Goal: Answer question/provide support: Share knowledge or assist other users

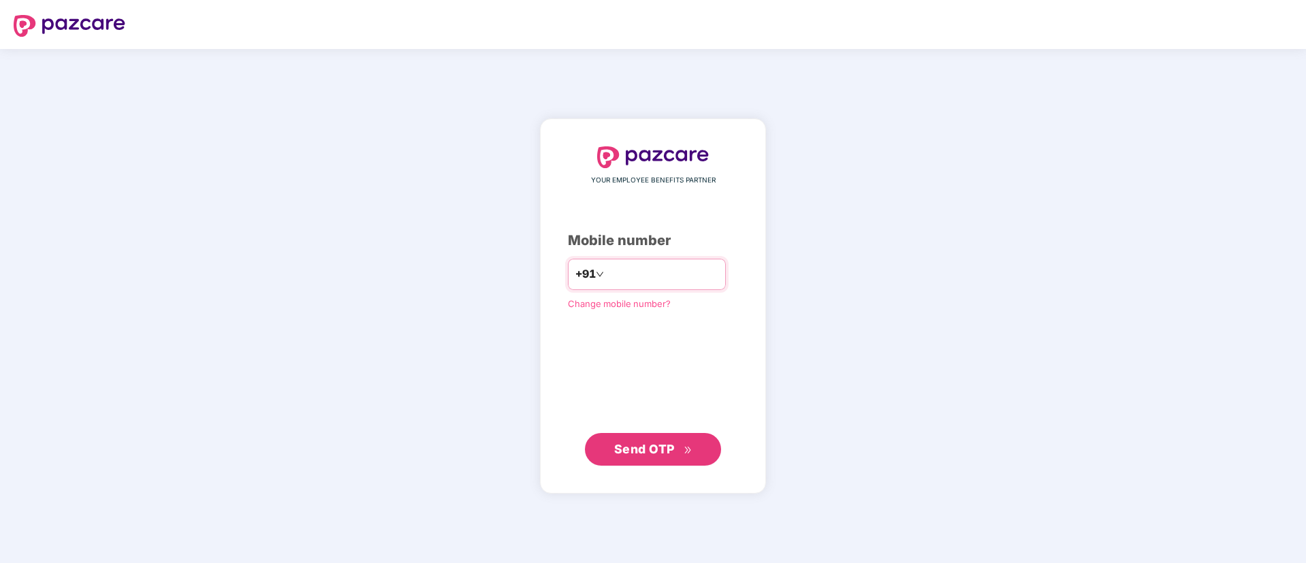
click at [669, 270] on input "number" at bounding box center [663, 275] width 112 height 22
type input "**********"
click at [652, 449] on span "Send OTP" at bounding box center [644, 449] width 61 height 14
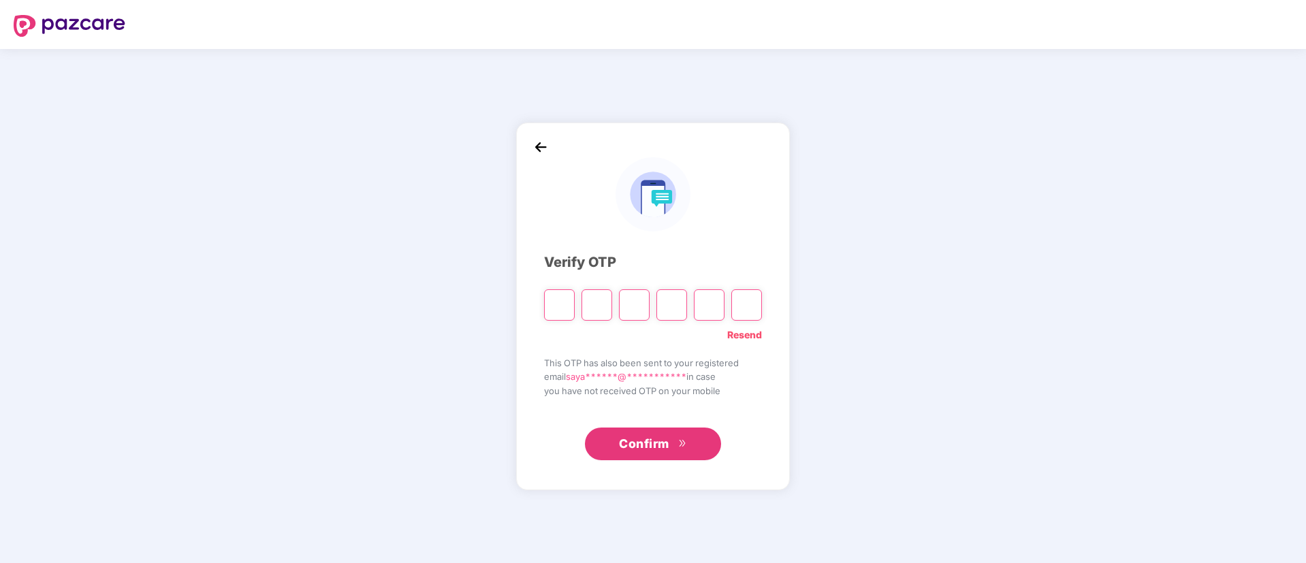
type input "*"
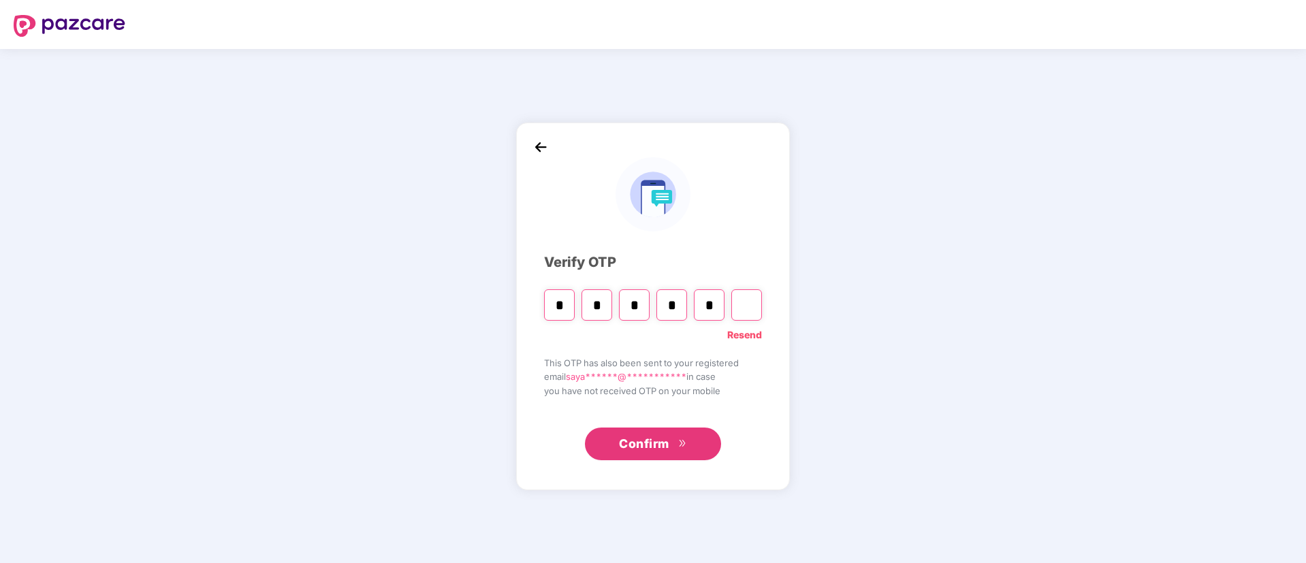
type input "*"
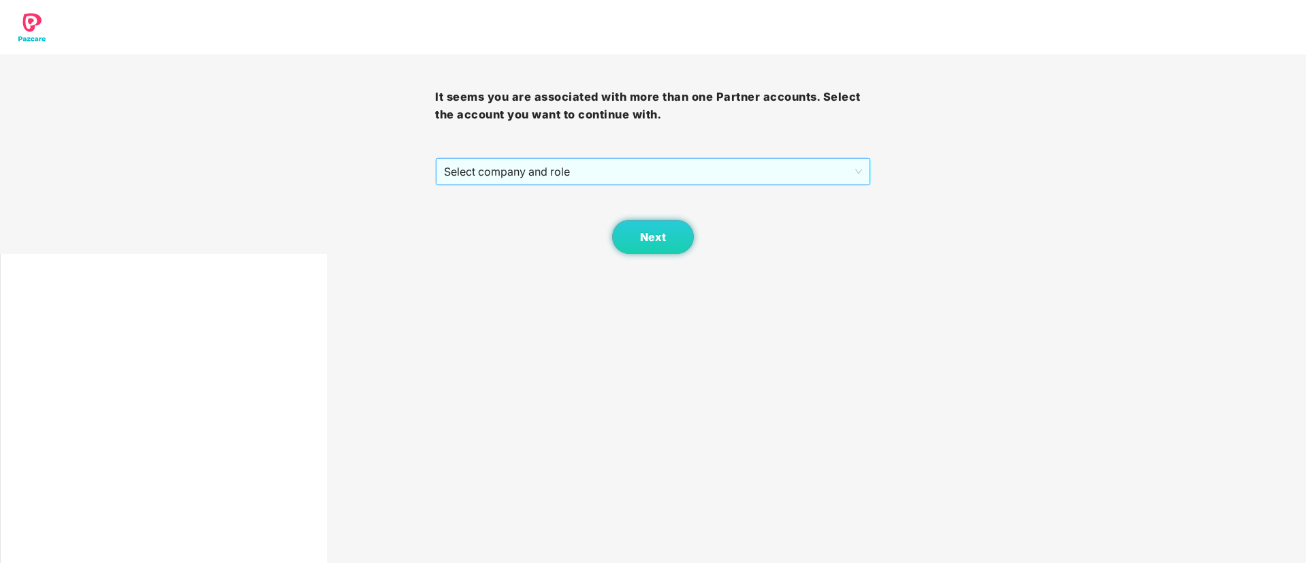
click at [537, 176] on span "Select company and role" at bounding box center [652, 172] width 417 height 26
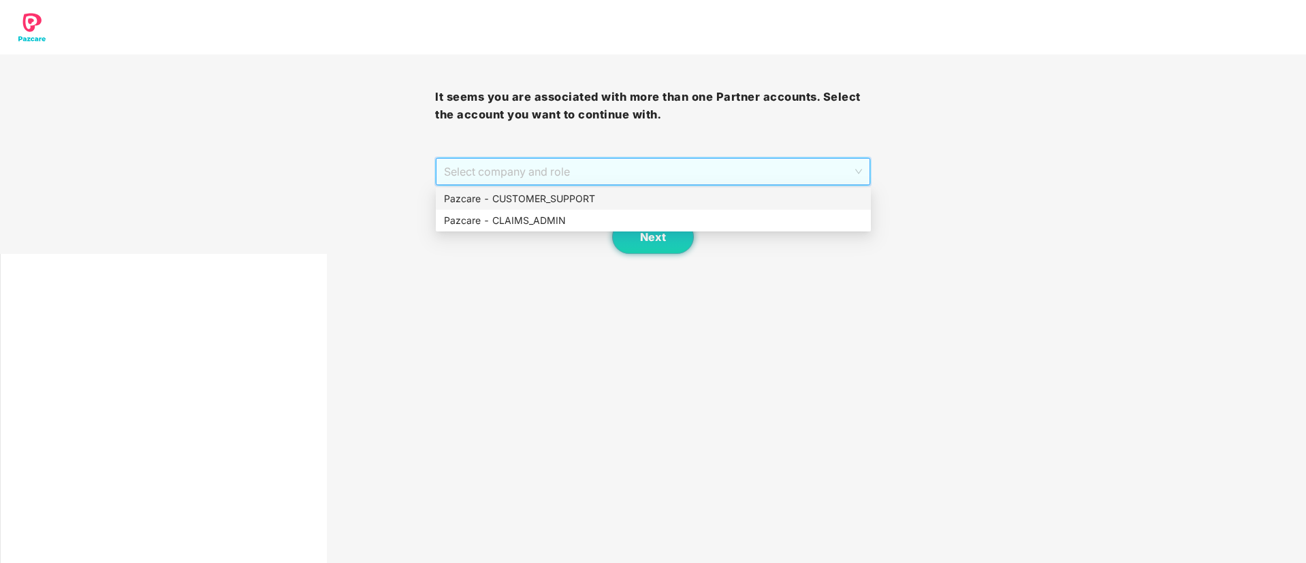
click at [536, 195] on div "Pazcare - CUSTOMER_SUPPORT" at bounding box center [653, 198] width 419 height 15
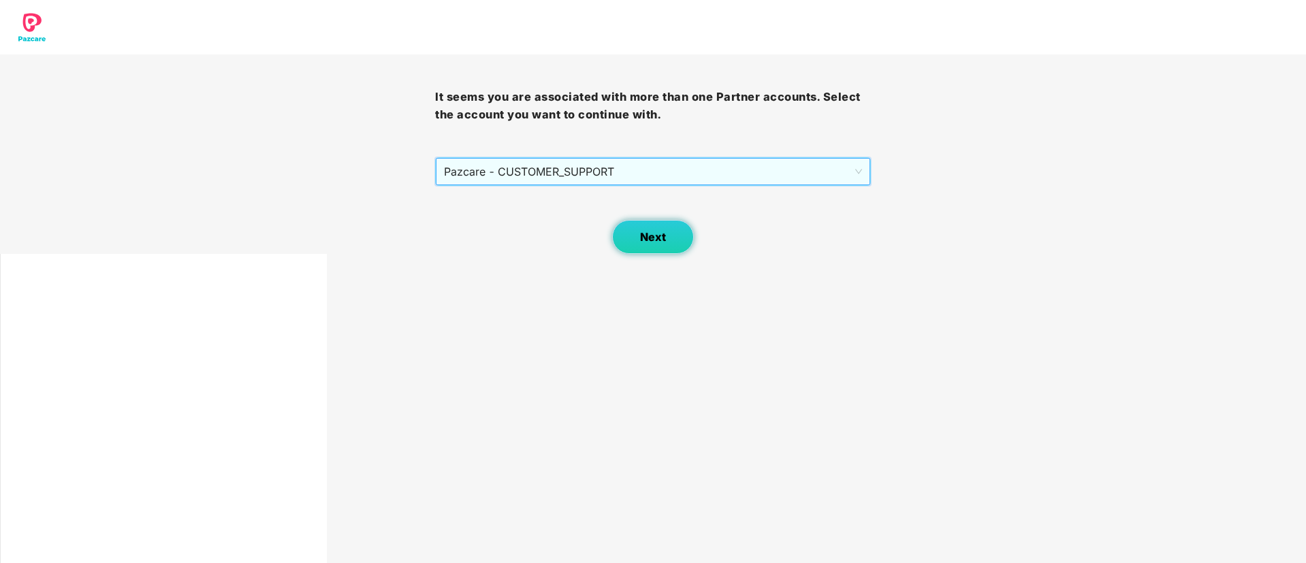
click at [656, 238] on span "Next" at bounding box center [653, 237] width 26 height 13
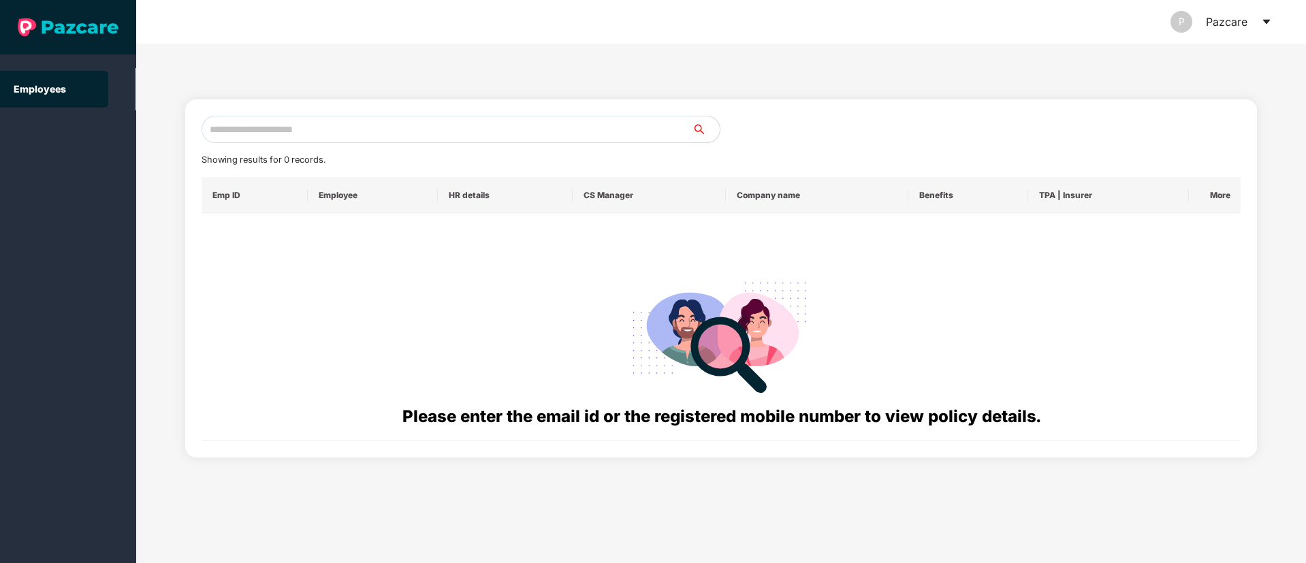
click at [302, 127] on input "text" at bounding box center [447, 129] width 491 height 27
paste input "**********"
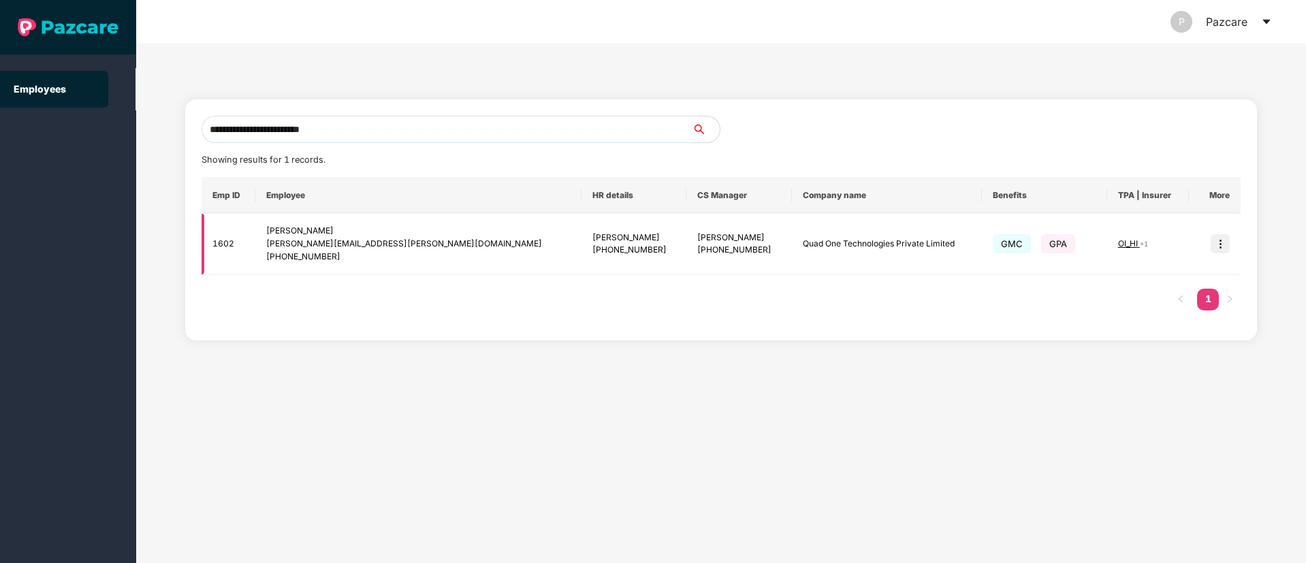
type input "**********"
click at [1234, 242] on td at bounding box center [1215, 244] width 52 height 61
click at [1223, 242] on img at bounding box center [1220, 243] width 19 height 19
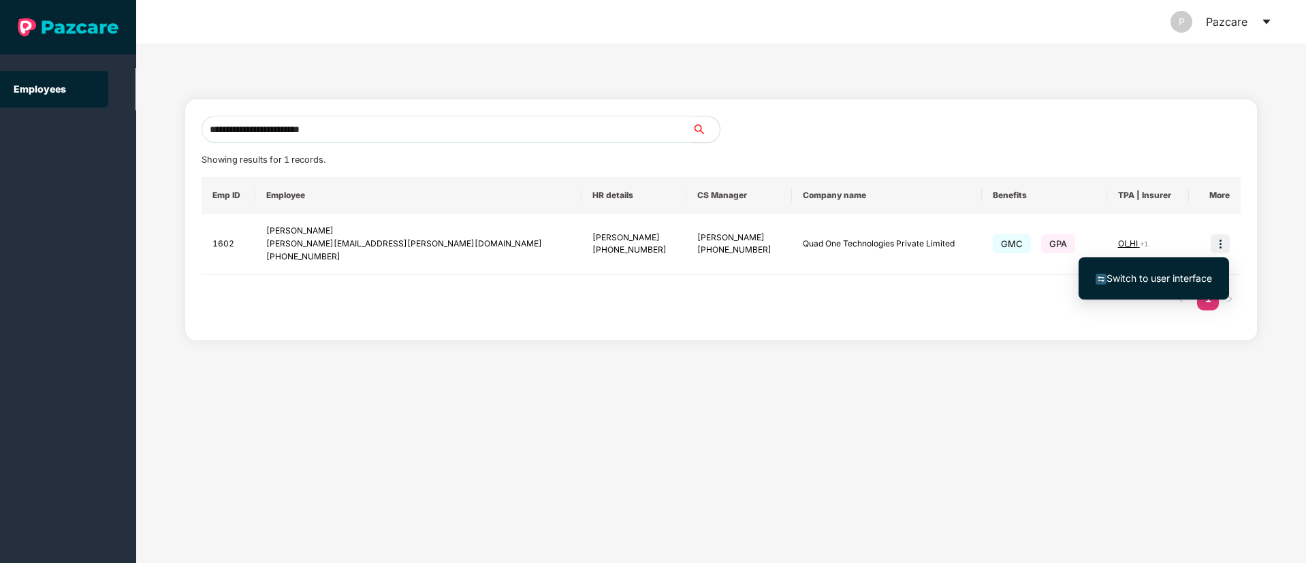
click at [1170, 274] on span "Switch to user interface" at bounding box center [1159, 278] width 106 height 12
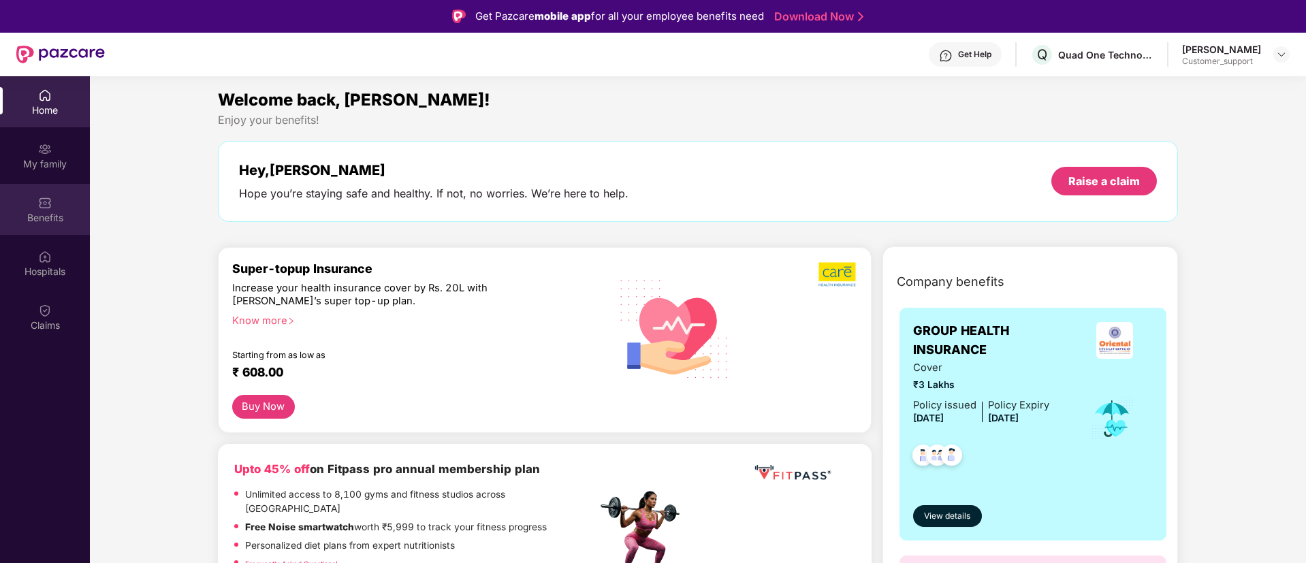
click at [64, 191] on div "Benefits" at bounding box center [45, 209] width 90 height 51
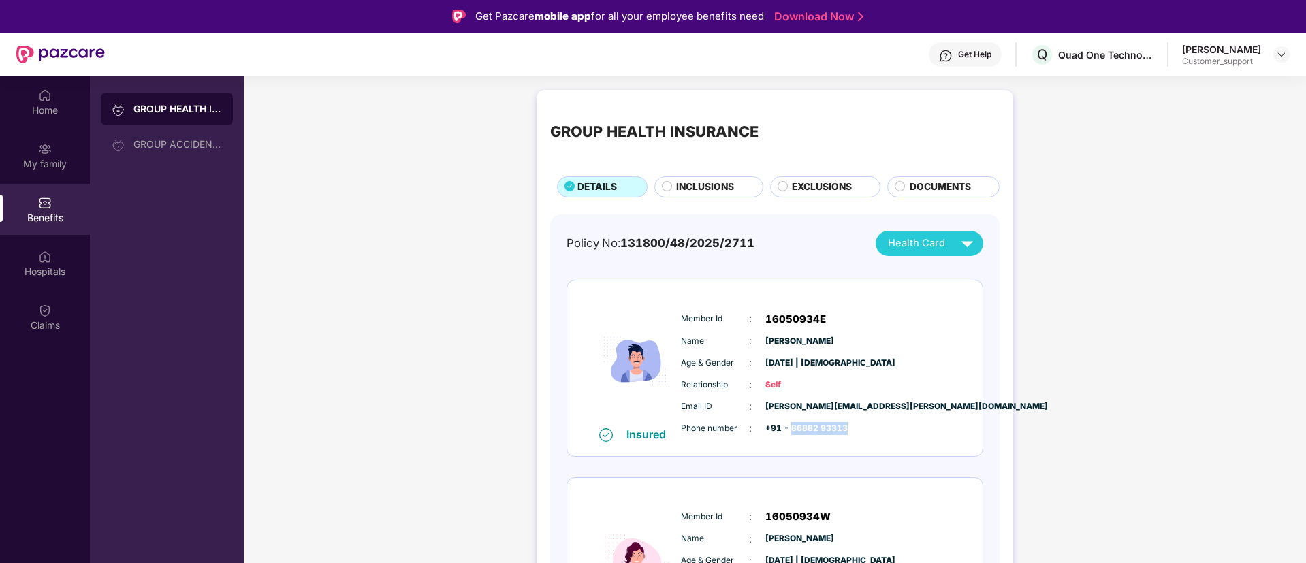
drag, startPoint x: 848, startPoint y: 423, endPoint x: 789, endPoint y: 428, distance: 59.5
click at [789, 428] on div "Phone number : +91 - 86882 93313" at bounding box center [816, 428] width 270 height 15
copy span "86882 93313"
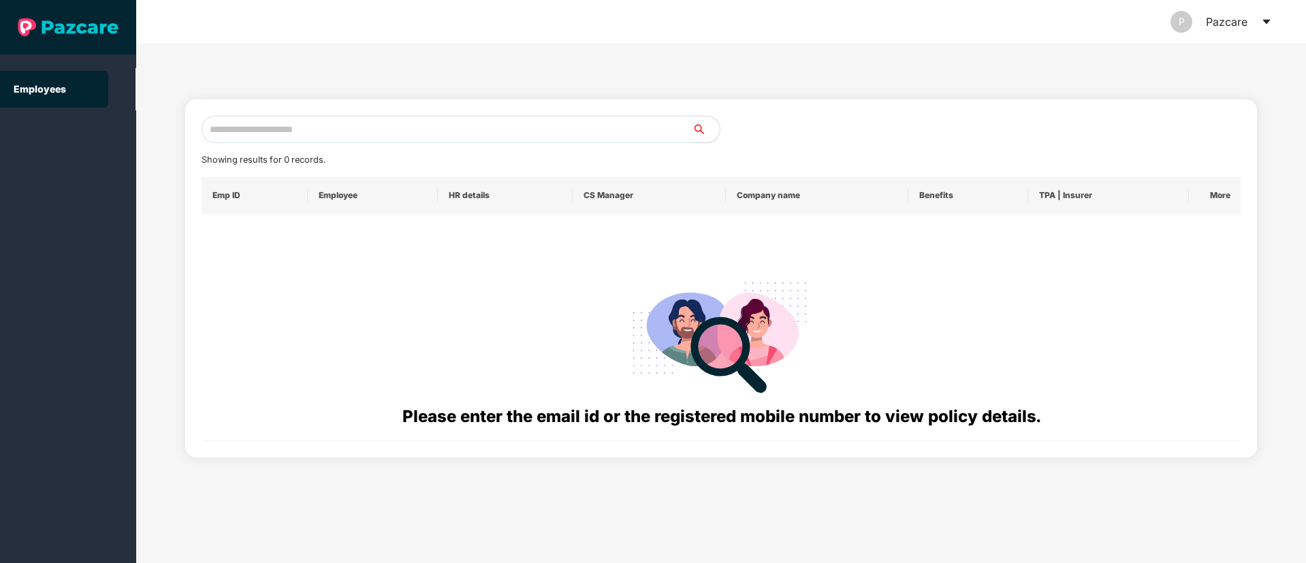
click at [280, 127] on input "text" at bounding box center [447, 129] width 491 height 27
paste input "**********"
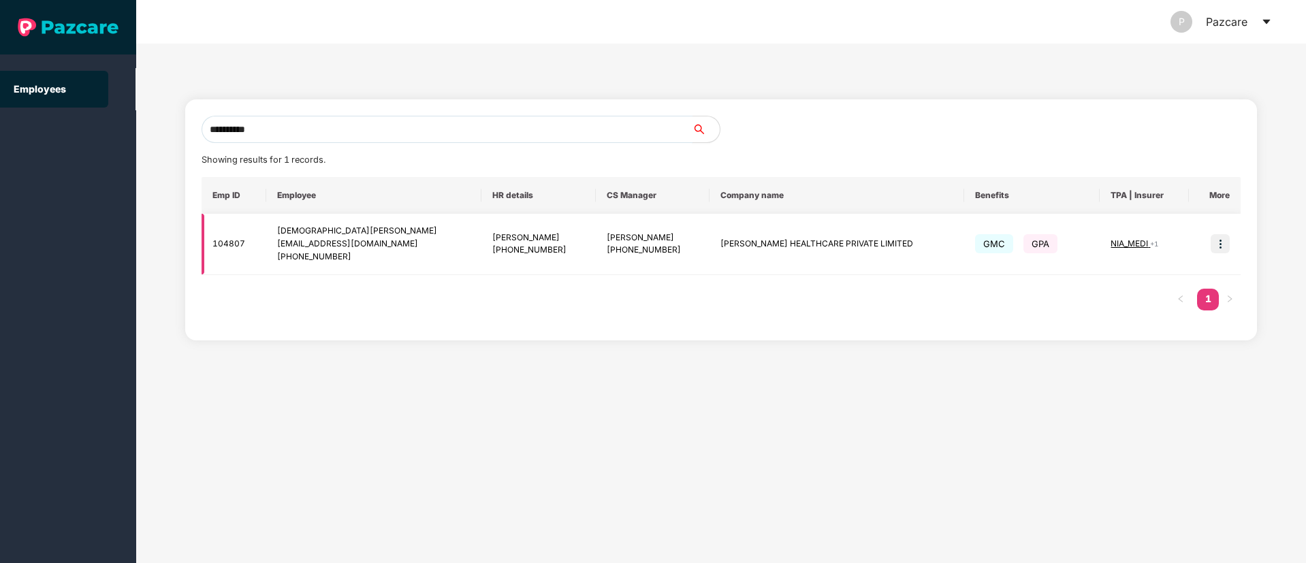
type input "**********"
click at [1215, 242] on img at bounding box center [1220, 243] width 19 height 19
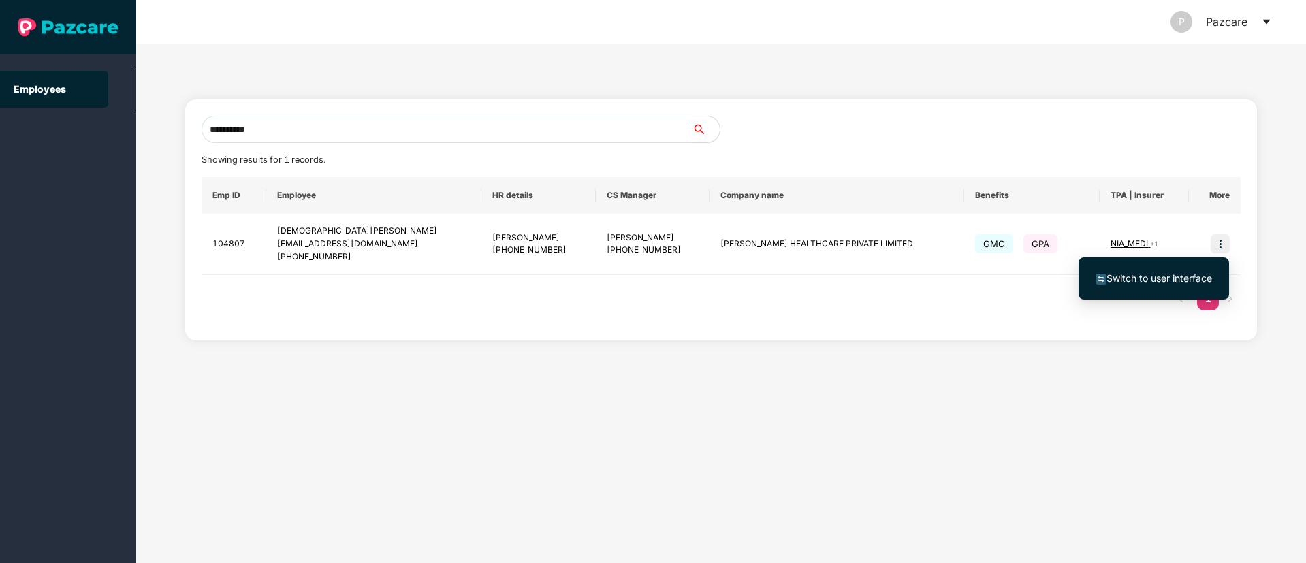
click at [1156, 273] on span "Switch to user interface" at bounding box center [1159, 278] width 106 height 12
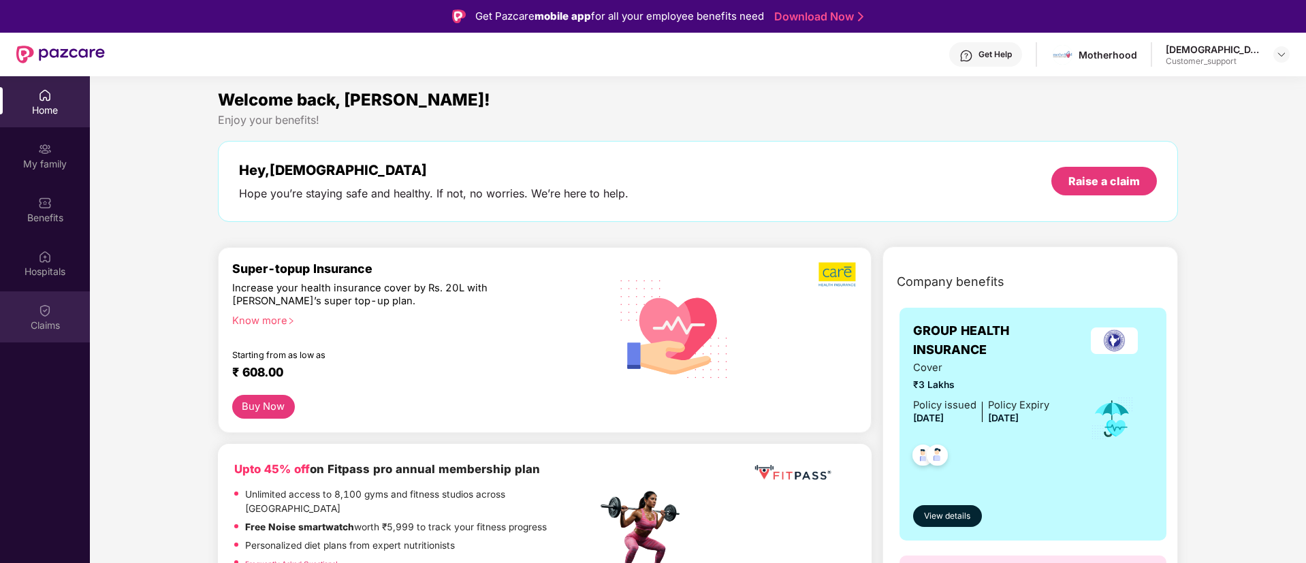
click at [37, 325] on div "Claims" at bounding box center [45, 326] width 90 height 14
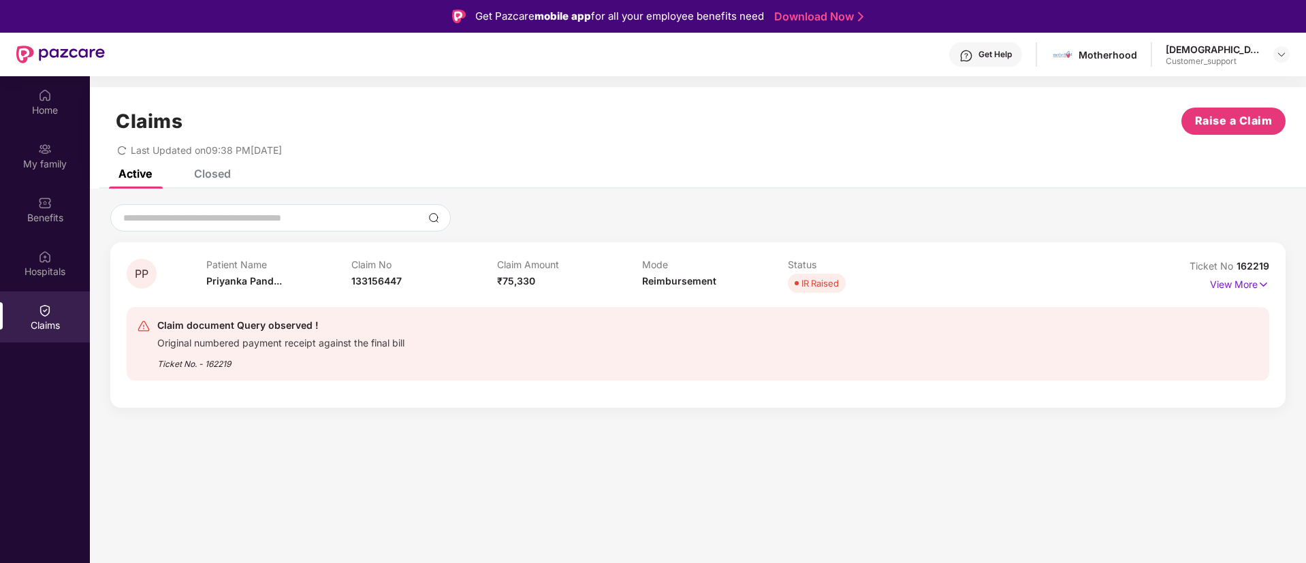
click at [1249, 294] on div "View More" at bounding box center [1239, 285] width 59 height 22
click at [1238, 289] on p "View More" at bounding box center [1239, 283] width 59 height 18
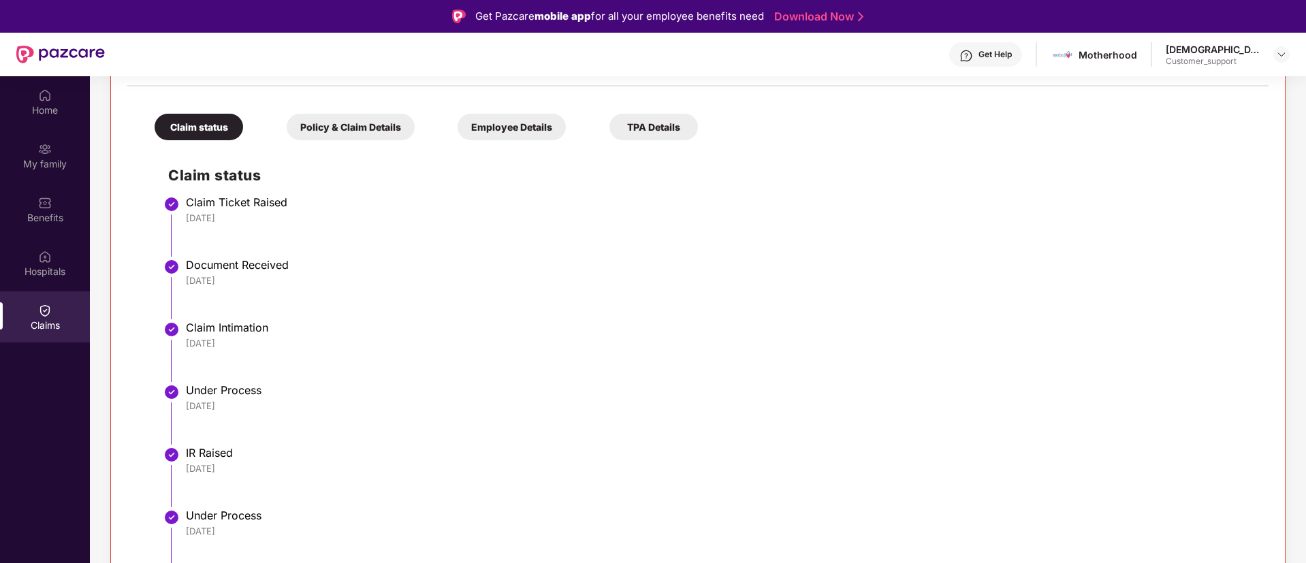
scroll to position [65, 0]
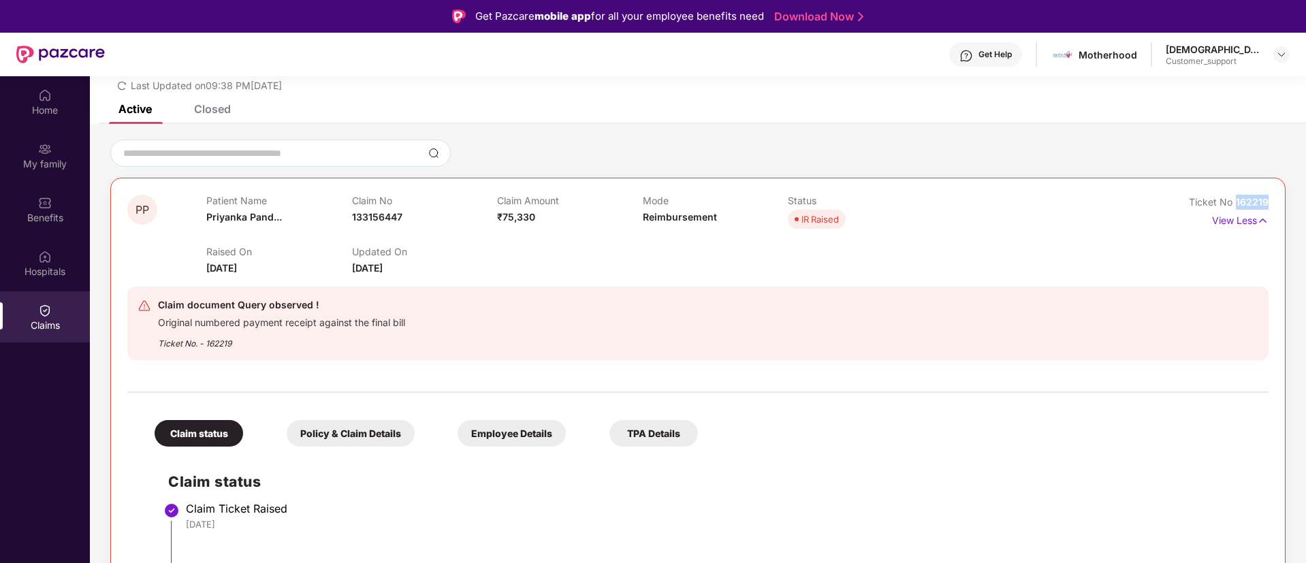
drag, startPoint x: 1275, startPoint y: 208, endPoint x: 1235, endPoint y: 206, distance: 39.5
click at [1235, 206] on div "PP Patient Name Priyanka Pand... Claim No 133156447 Claim Amount ₹75,330 Mode R…" at bounding box center [697, 555] width 1175 height 754
copy span "162219"
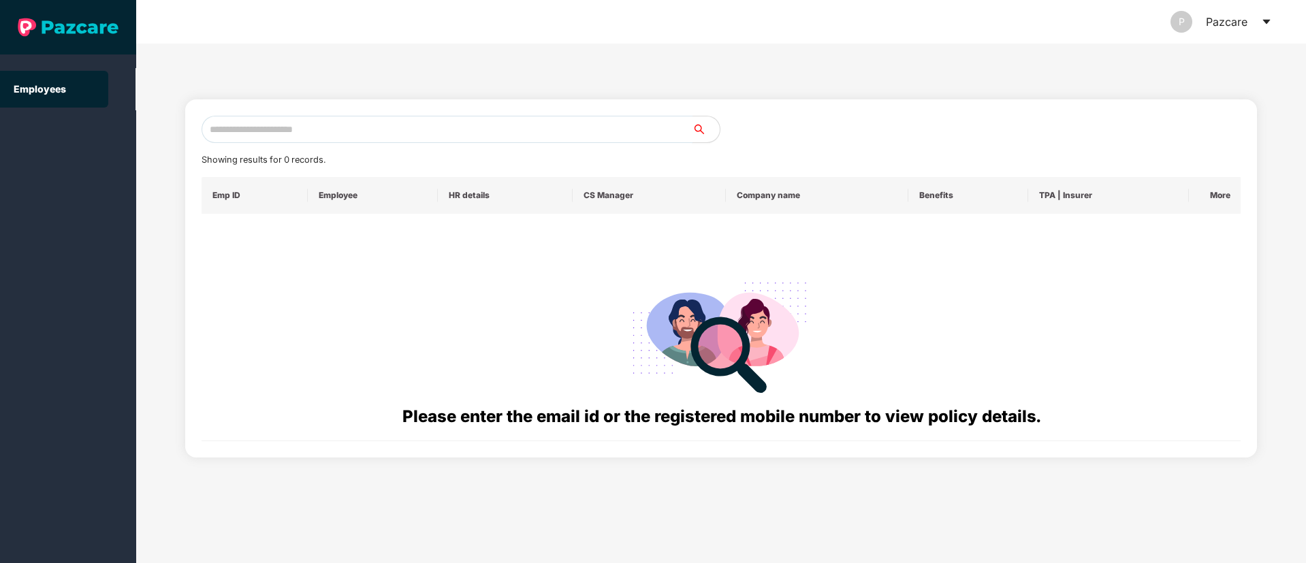
paste input "**********"
click at [280, 138] on input "text" at bounding box center [447, 129] width 491 height 27
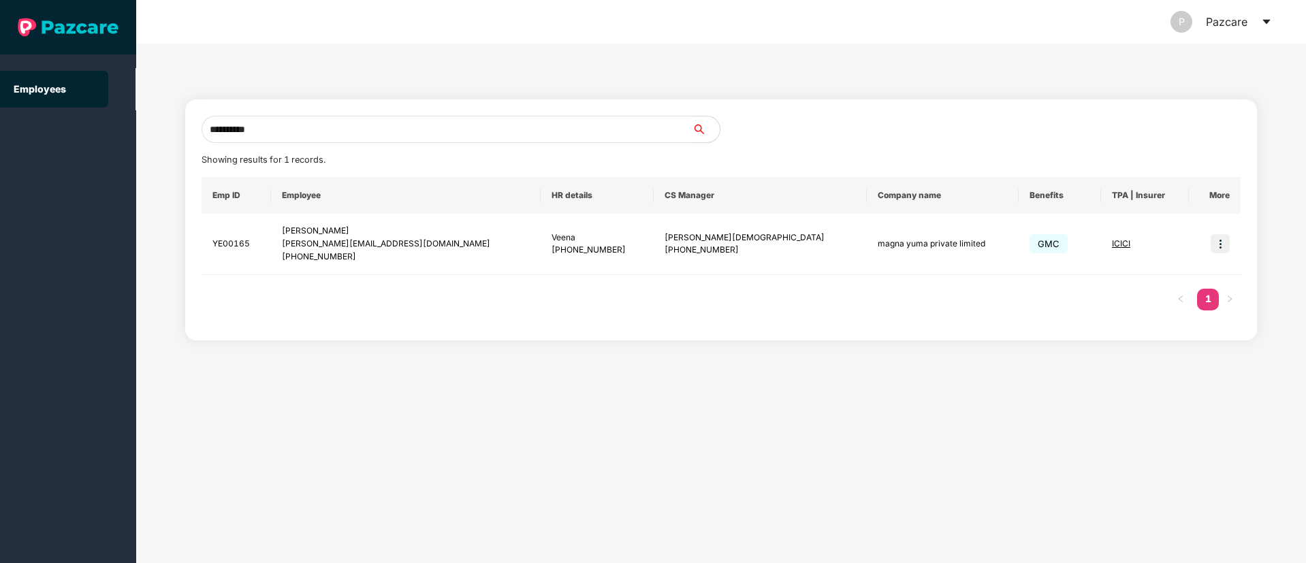
type input "**********"
drag, startPoint x: 283, startPoint y: 137, endPoint x: 237, endPoint y: 325, distance: 193.5
click at [239, 327] on div "**********" at bounding box center [721, 219] width 1072 height 241
click at [1224, 248] on img at bounding box center [1220, 243] width 19 height 19
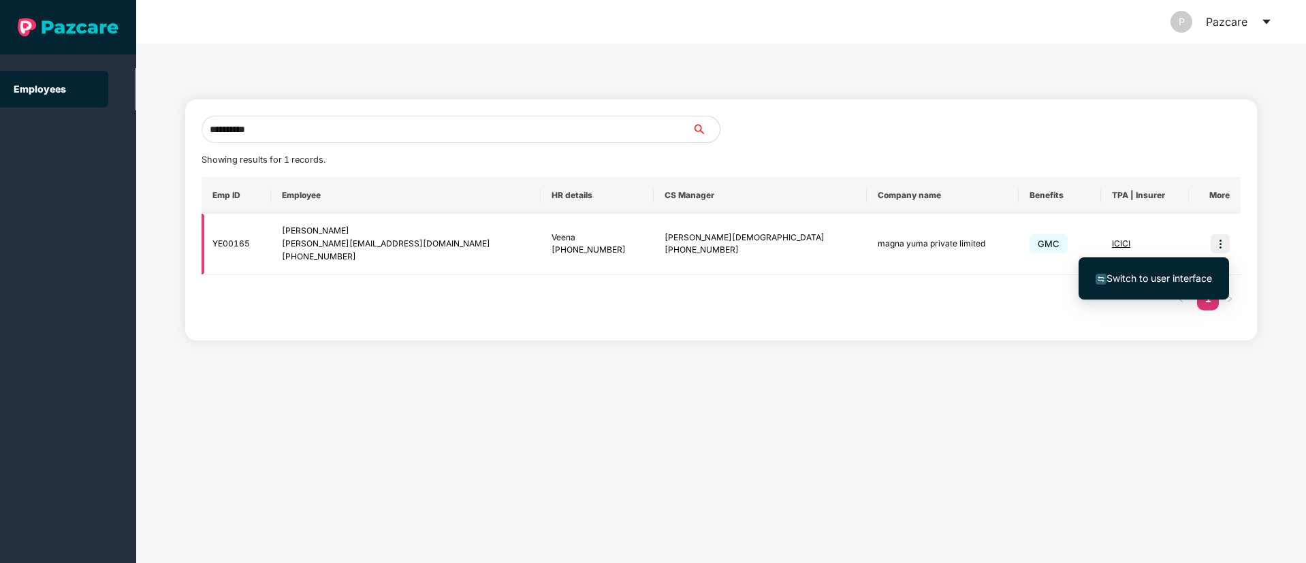
click at [1158, 271] on span "Switch to user interface" at bounding box center [1154, 278] width 116 height 15
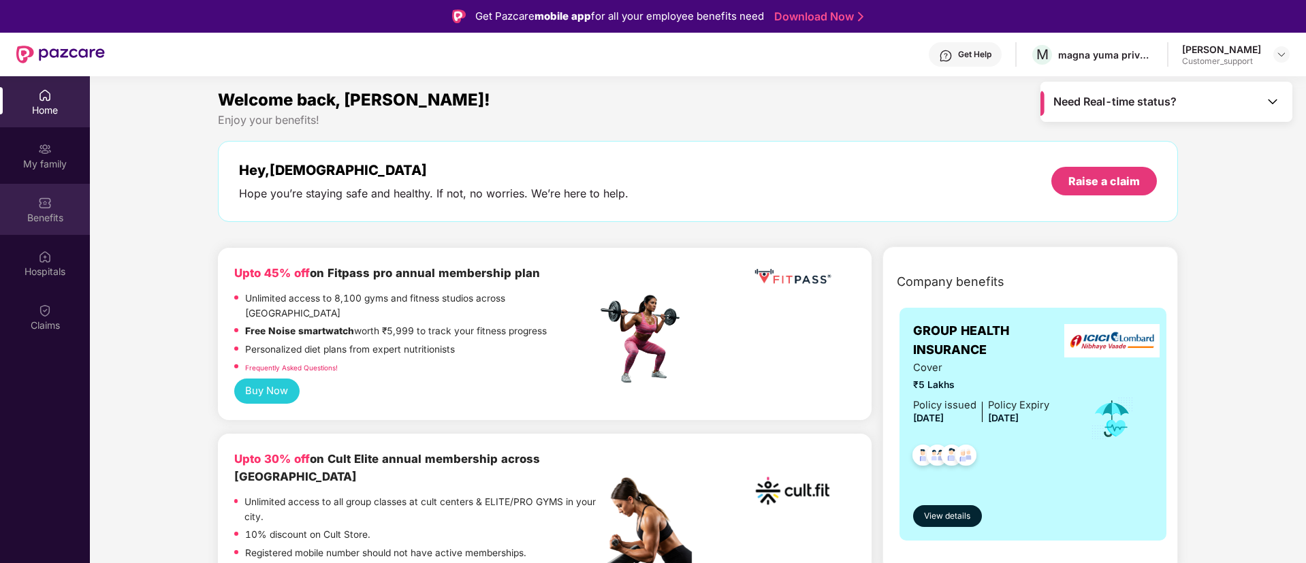
click at [38, 219] on div "Benefits" at bounding box center [45, 218] width 90 height 14
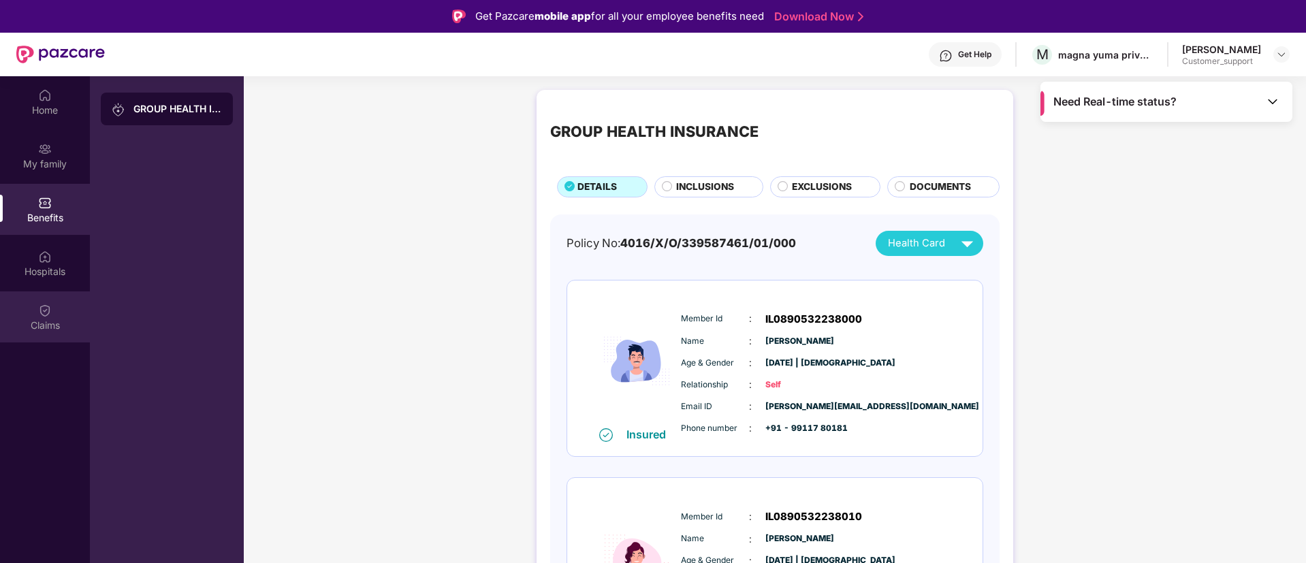
click at [44, 334] on div "Claims" at bounding box center [45, 316] width 90 height 51
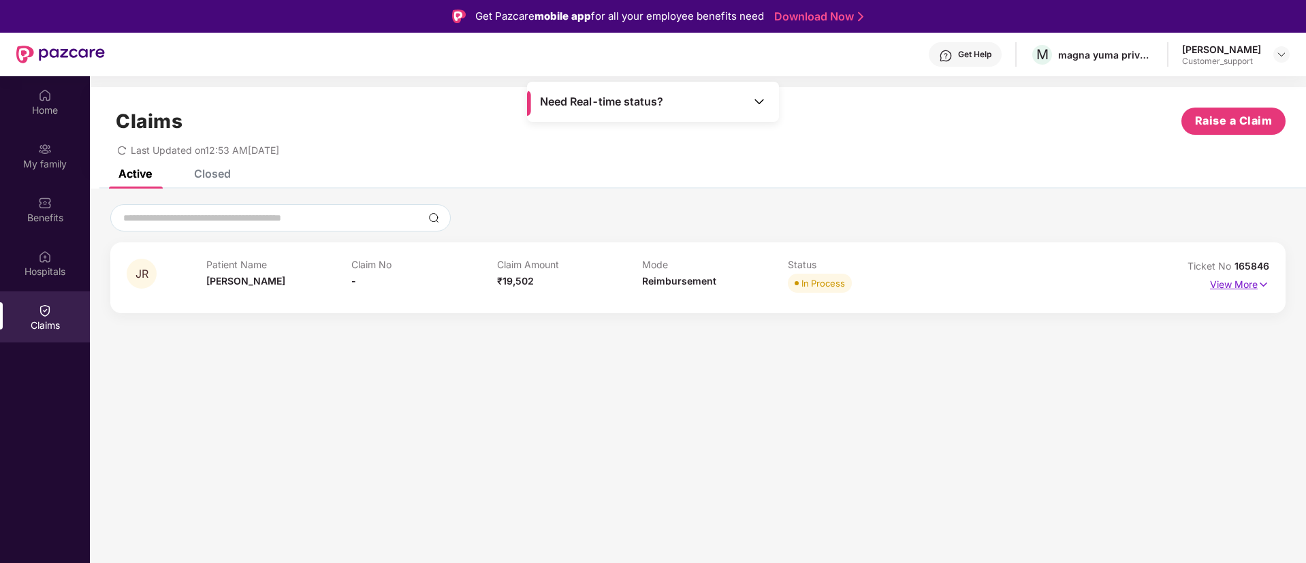
click at [1244, 288] on p "View More" at bounding box center [1239, 283] width 59 height 18
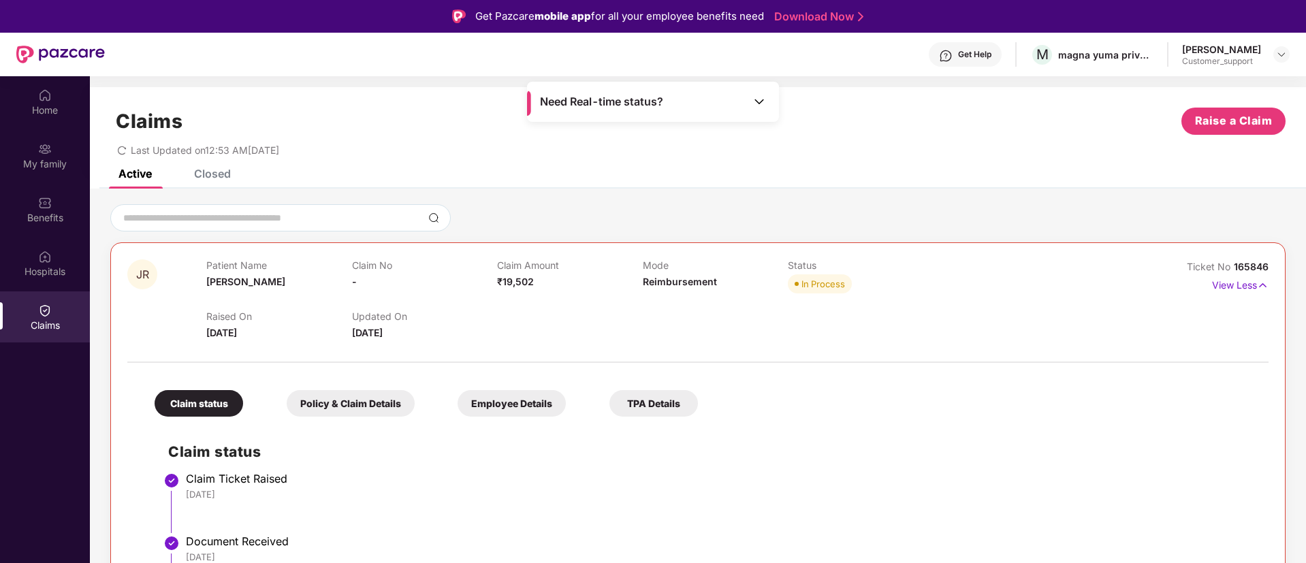
click at [214, 182] on div "Closed" at bounding box center [202, 174] width 57 height 30
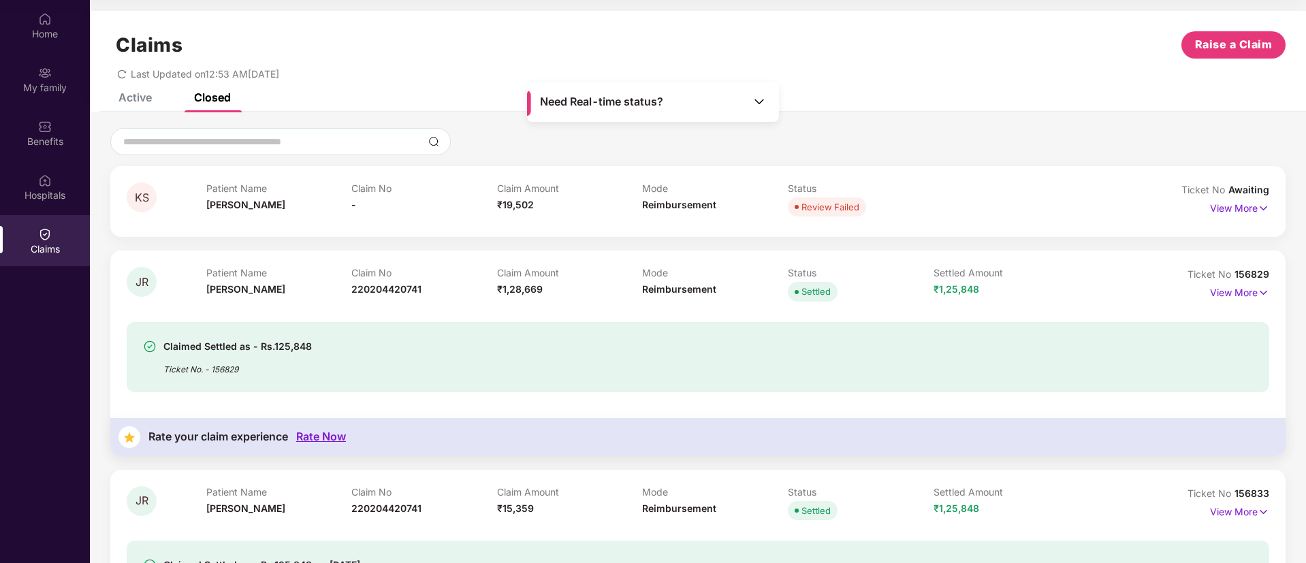
scroll to position [0, 0]
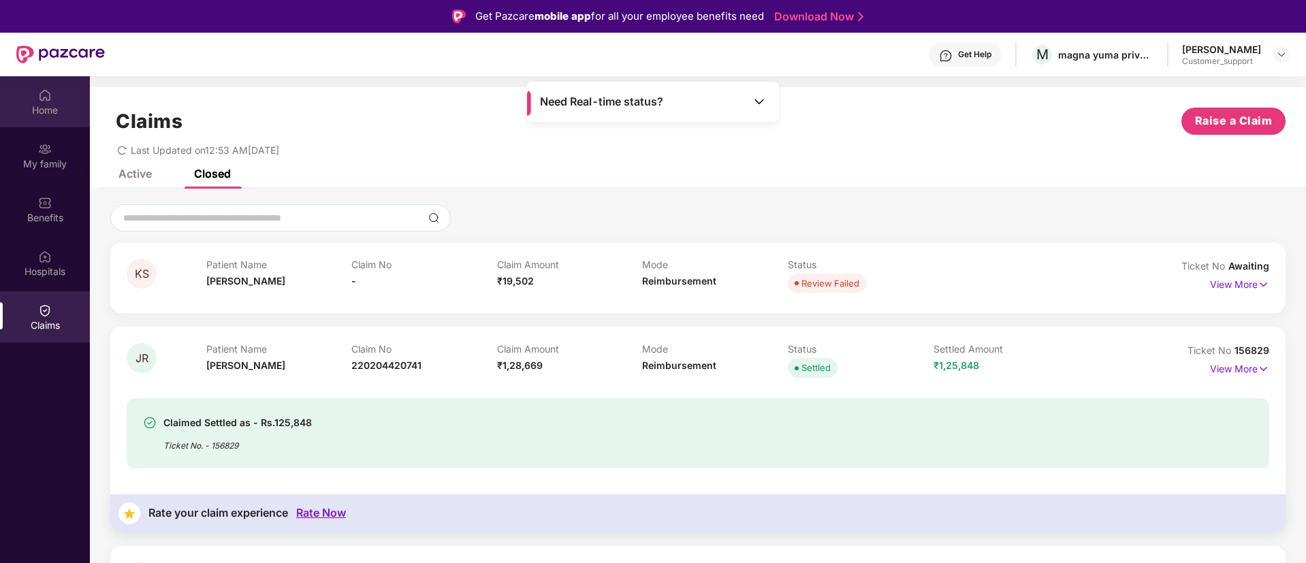
click at [44, 91] on img at bounding box center [45, 96] width 14 height 14
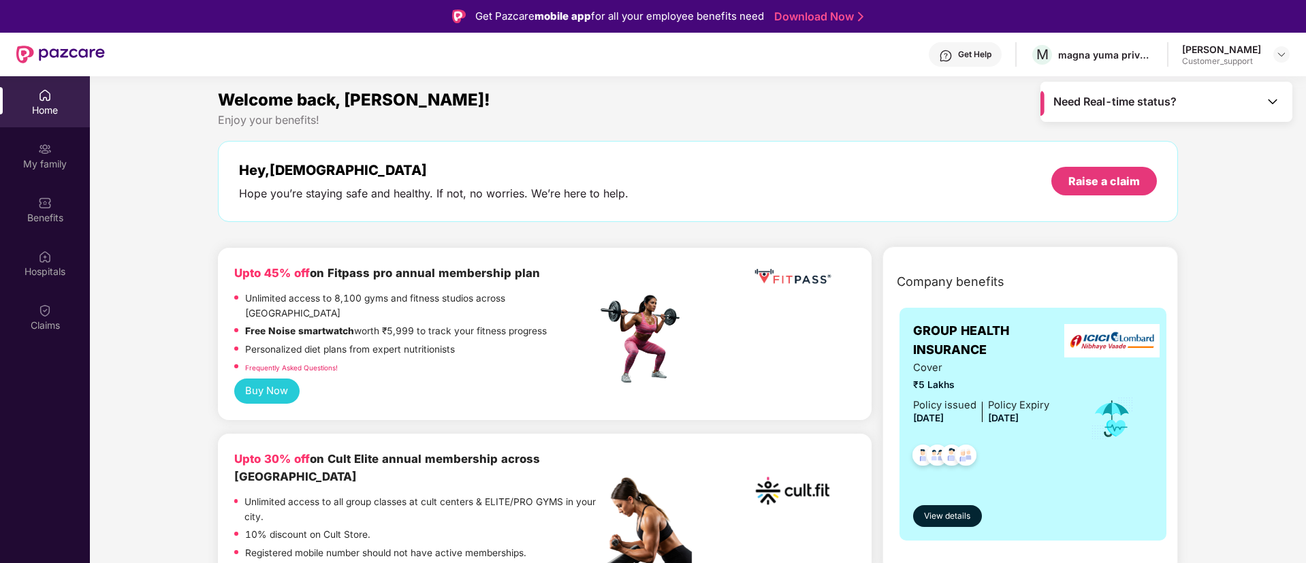
scroll to position [76, 0]
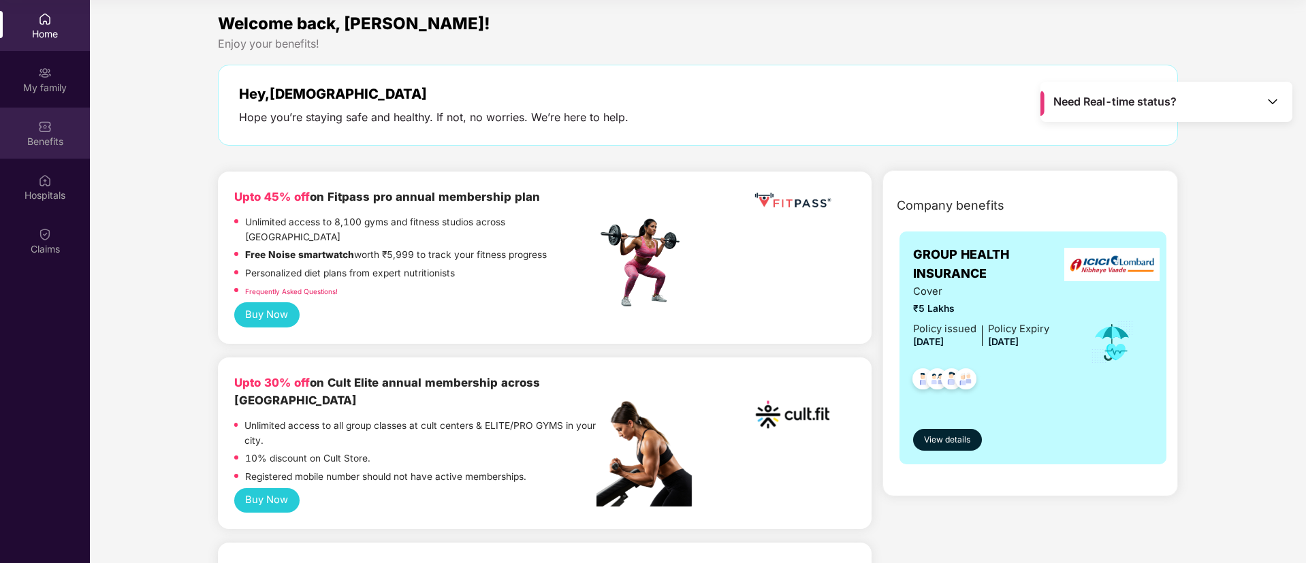
click at [50, 128] on img at bounding box center [45, 127] width 14 height 14
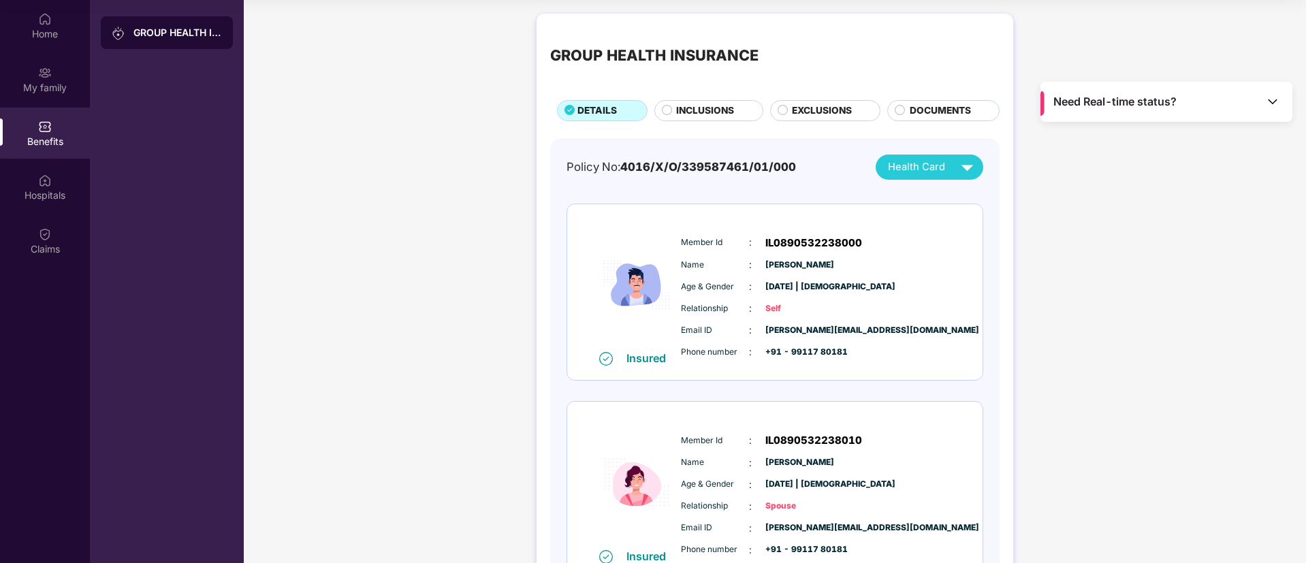
click at [821, 323] on div "Email ID : krishna.singh@yuma.energy" at bounding box center [816, 330] width 270 height 15
copy span "krishna.singh@yuma.energy"
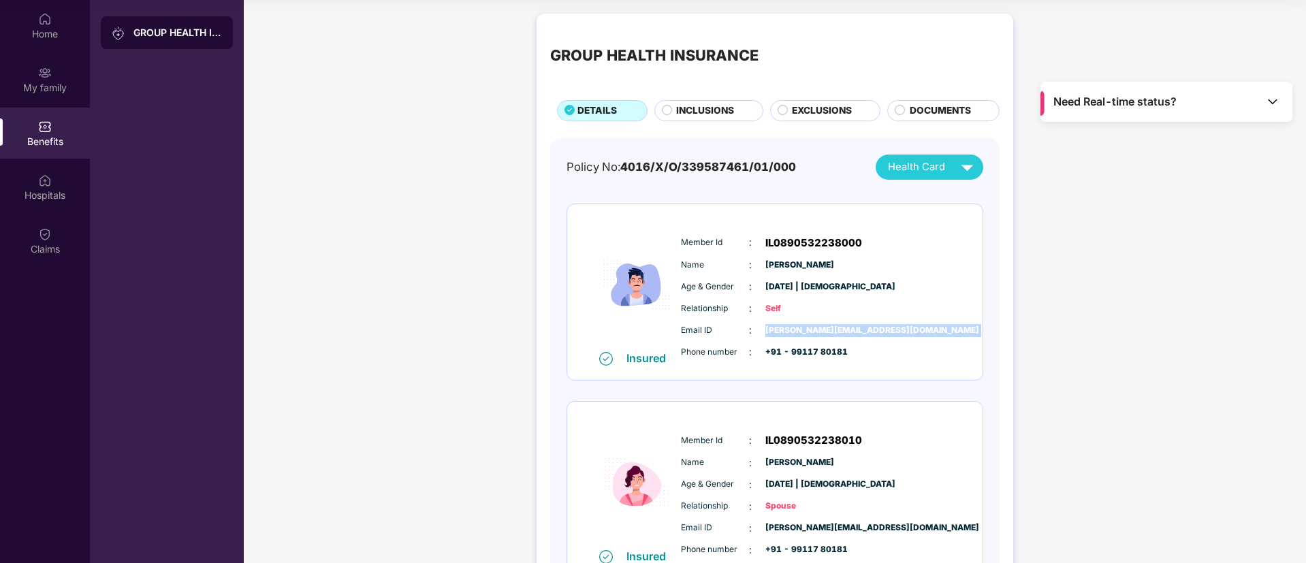
scroll to position [0, 0]
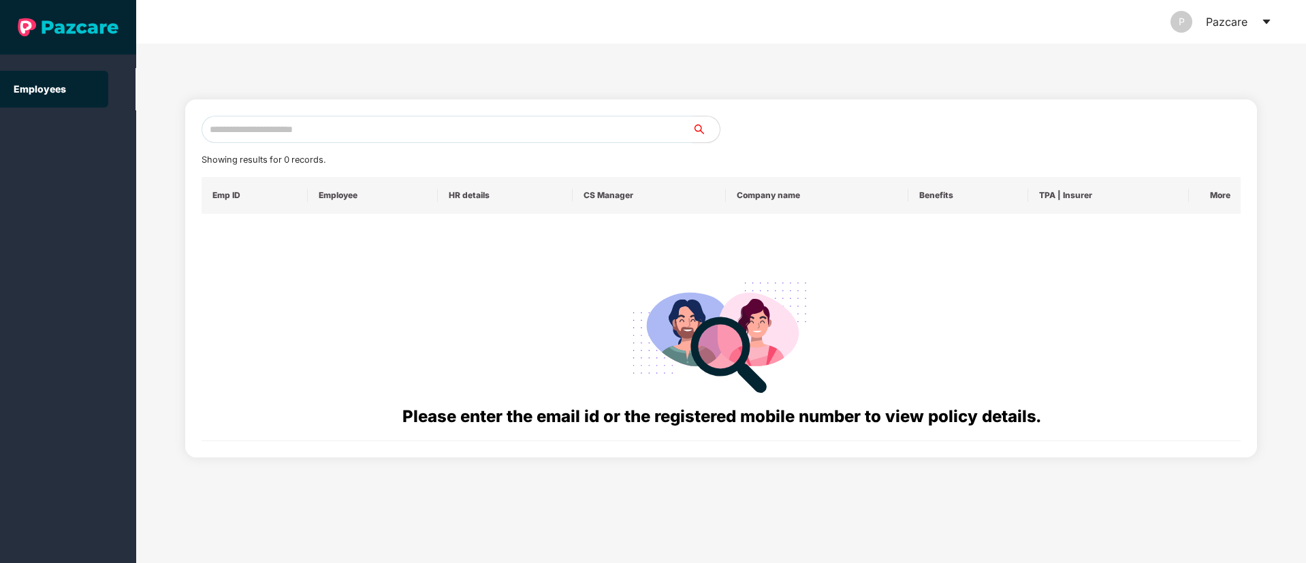
click at [355, 127] on input "text" at bounding box center [447, 129] width 491 height 27
paste input "**********"
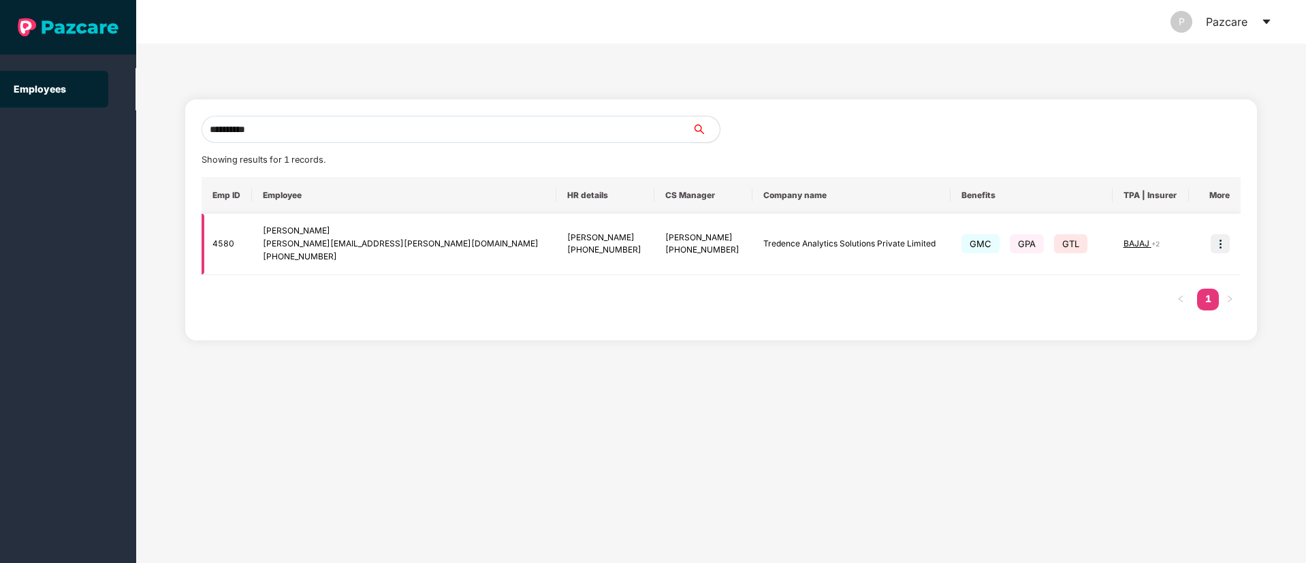
type input "**********"
click at [1219, 243] on img at bounding box center [1220, 243] width 19 height 19
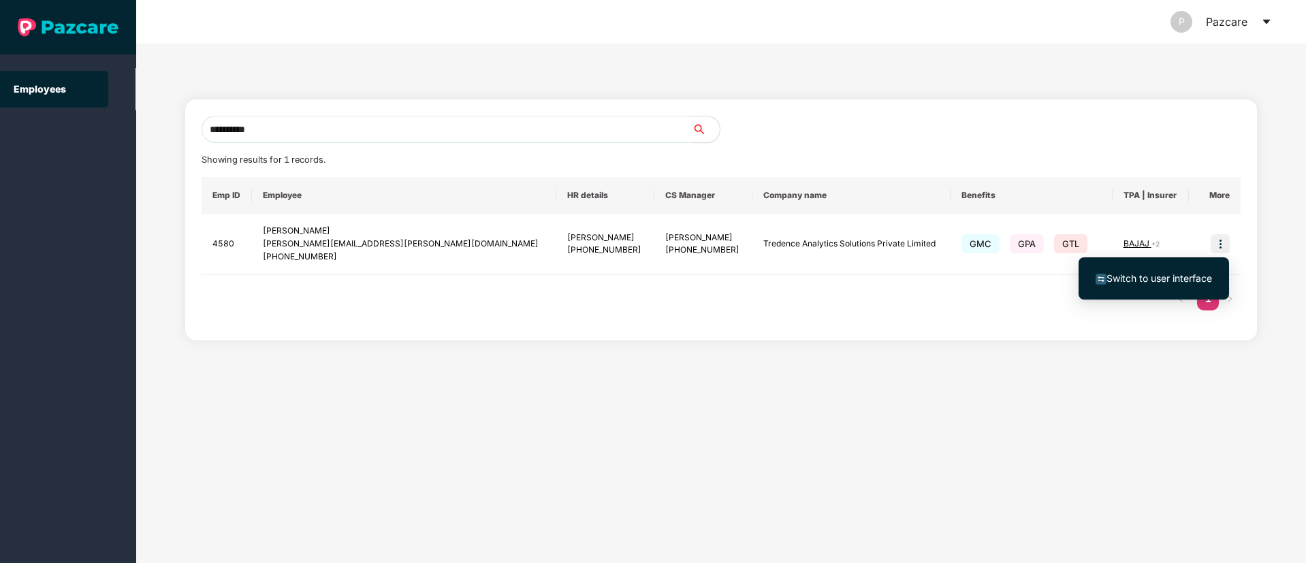
click at [1192, 268] on li "Switch to user interface" at bounding box center [1154, 278] width 150 height 29
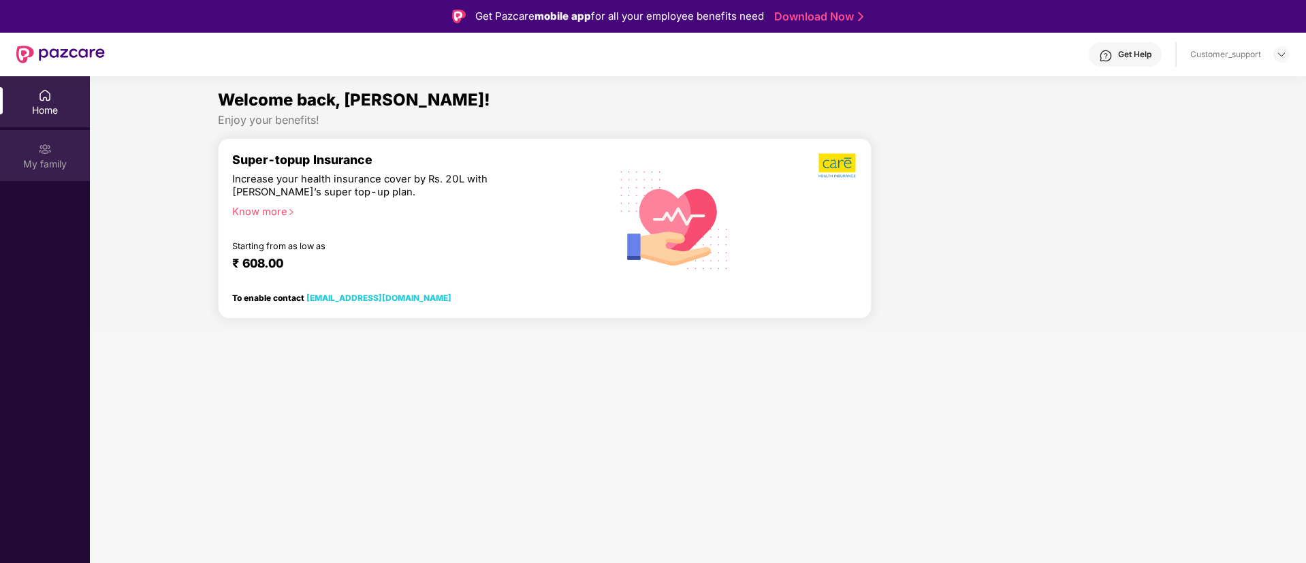
click at [45, 164] on div "My family" at bounding box center [45, 164] width 90 height 14
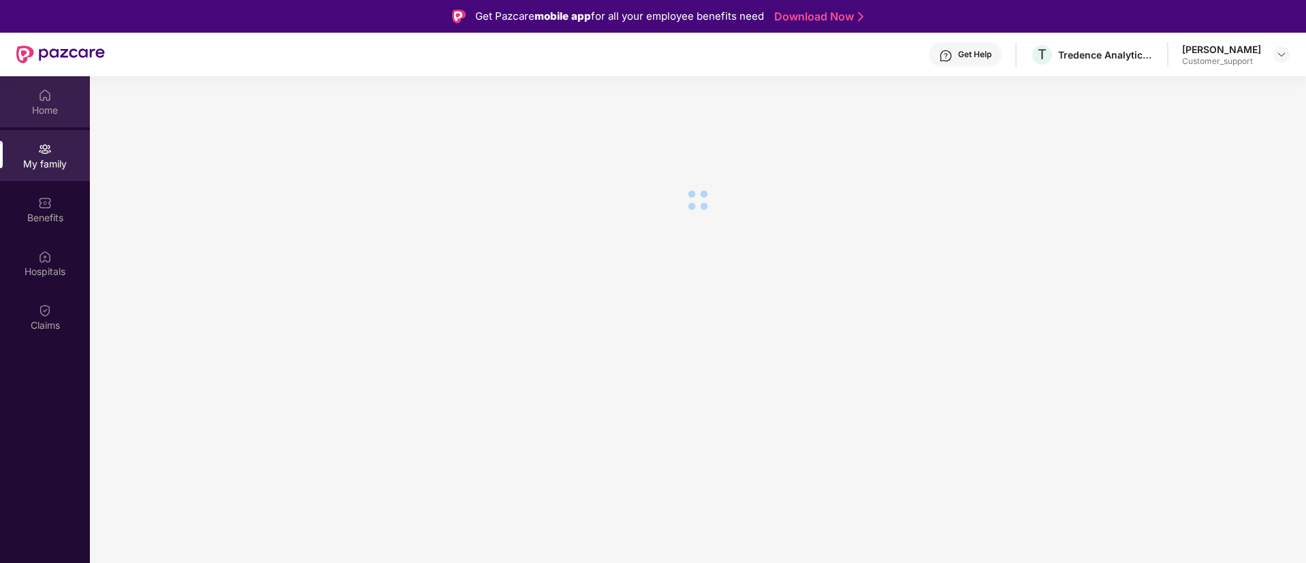
click at [63, 95] on div "Home" at bounding box center [45, 101] width 90 height 51
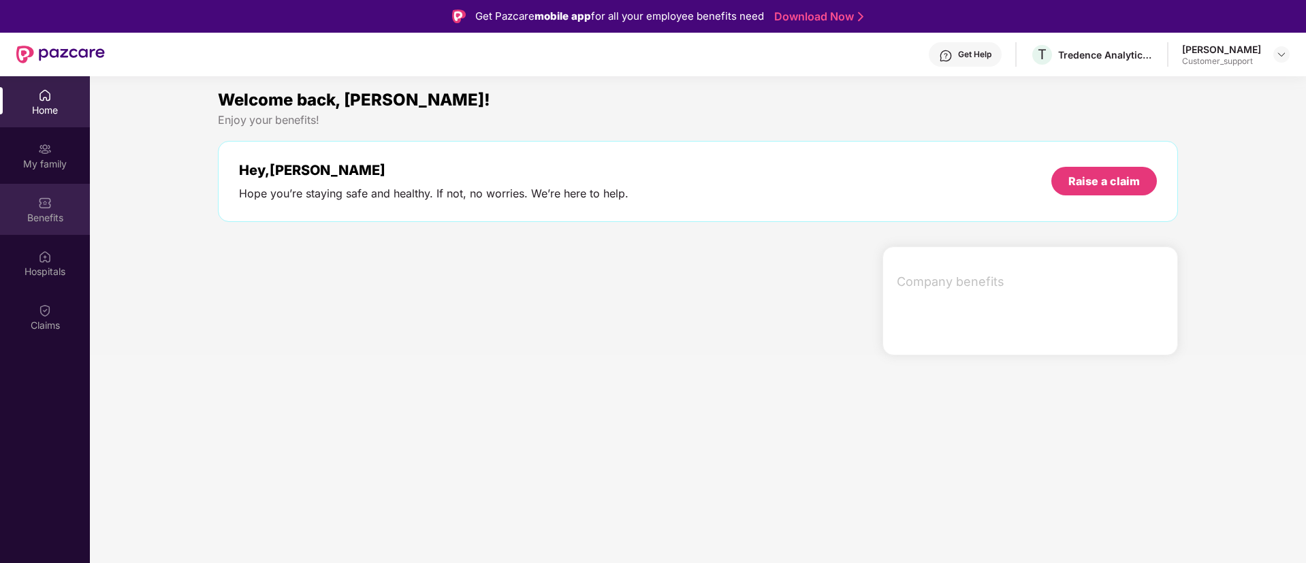
click at [50, 206] on img at bounding box center [45, 203] width 14 height 14
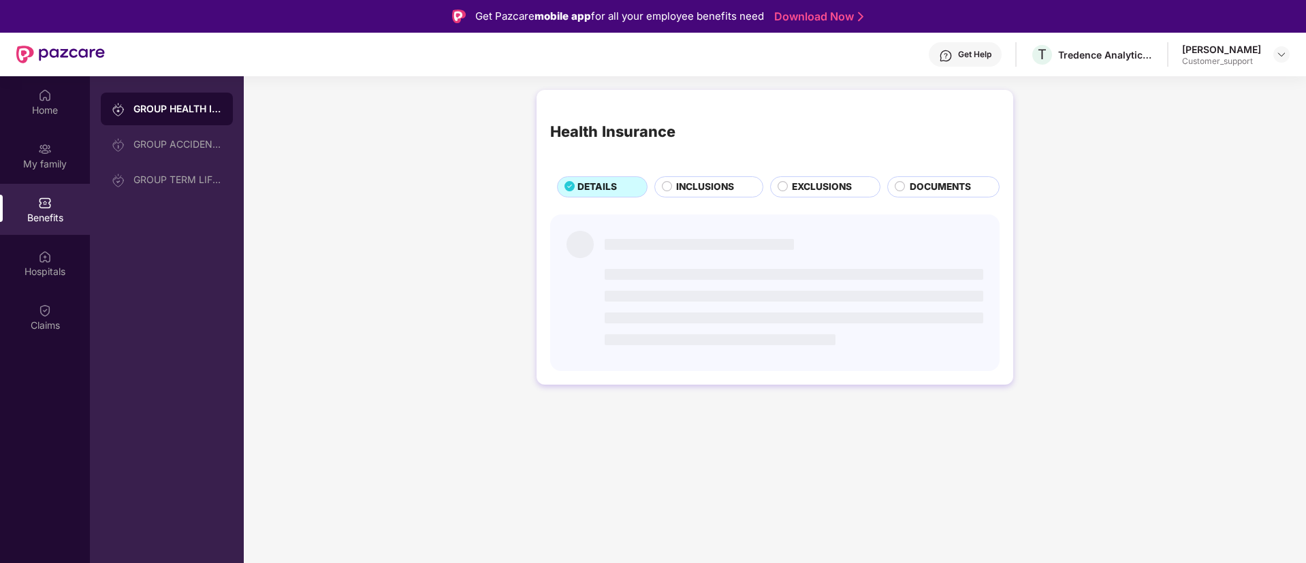
click at [697, 176] on div "INCLUSIONS" at bounding box center [708, 186] width 109 height 21
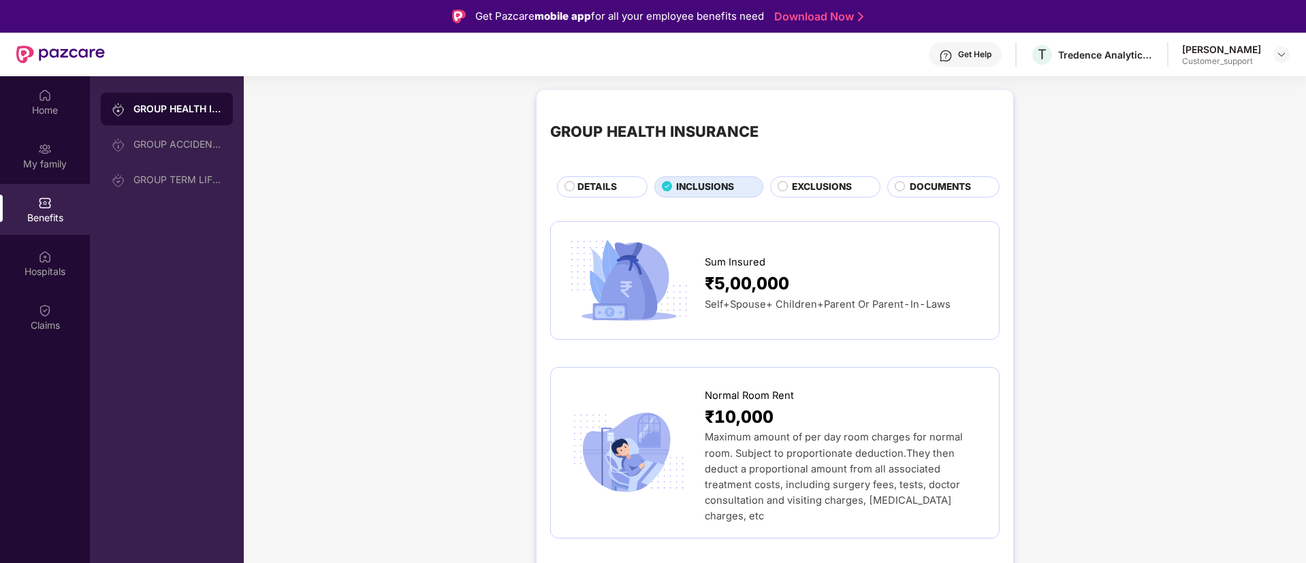
click at [600, 183] on span "DETAILS" at bounding box center [596, 187] width 39 height 15
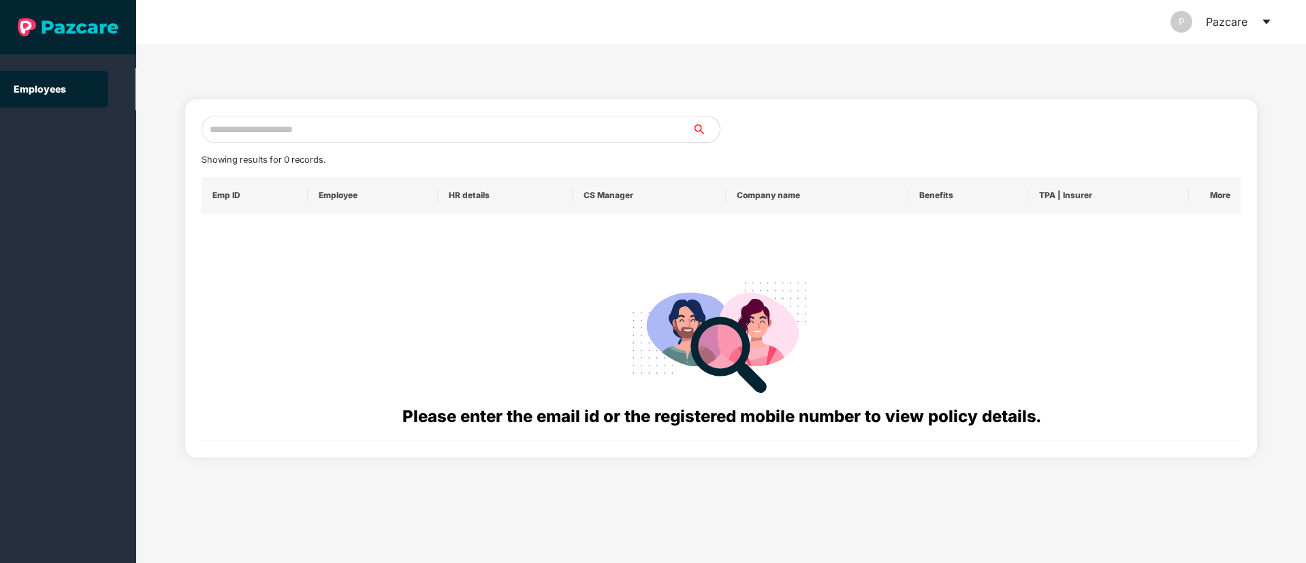
click at [342, 128] on input "text" at bounding box center [447, 129] width 491 height 27
paste input "**********"
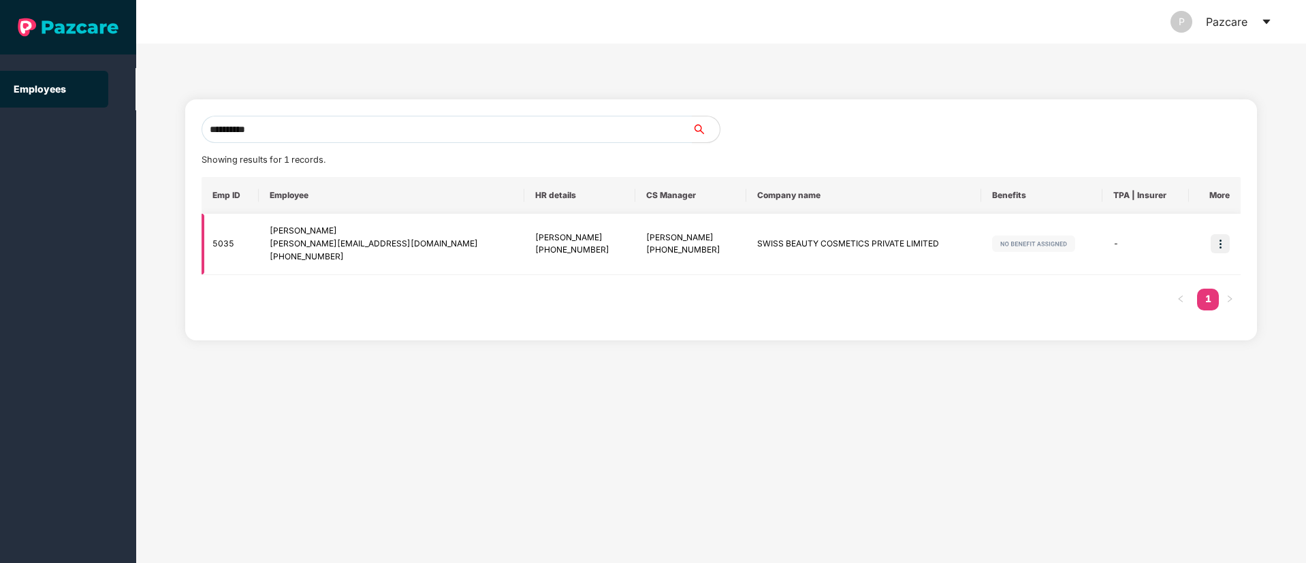
click at [1222, 248] on img at bounding box center [1220, 243] width 19 height 19
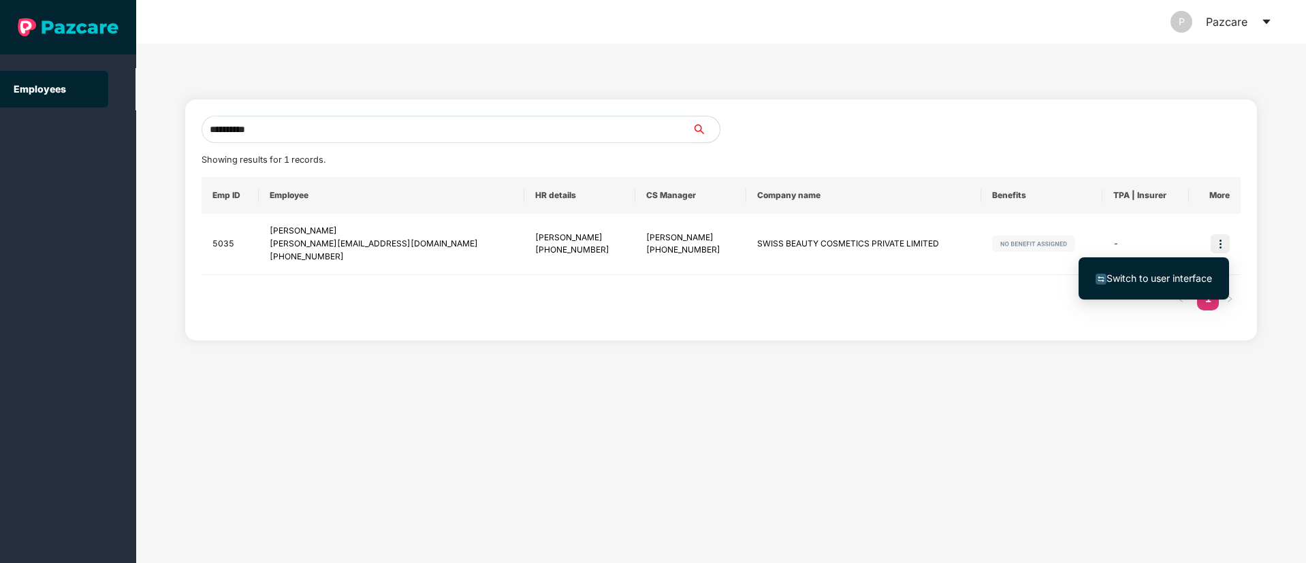
click at [263, 127] on input "**********" at bounding box center [447, 129] width 491 height 27
paste input "**"
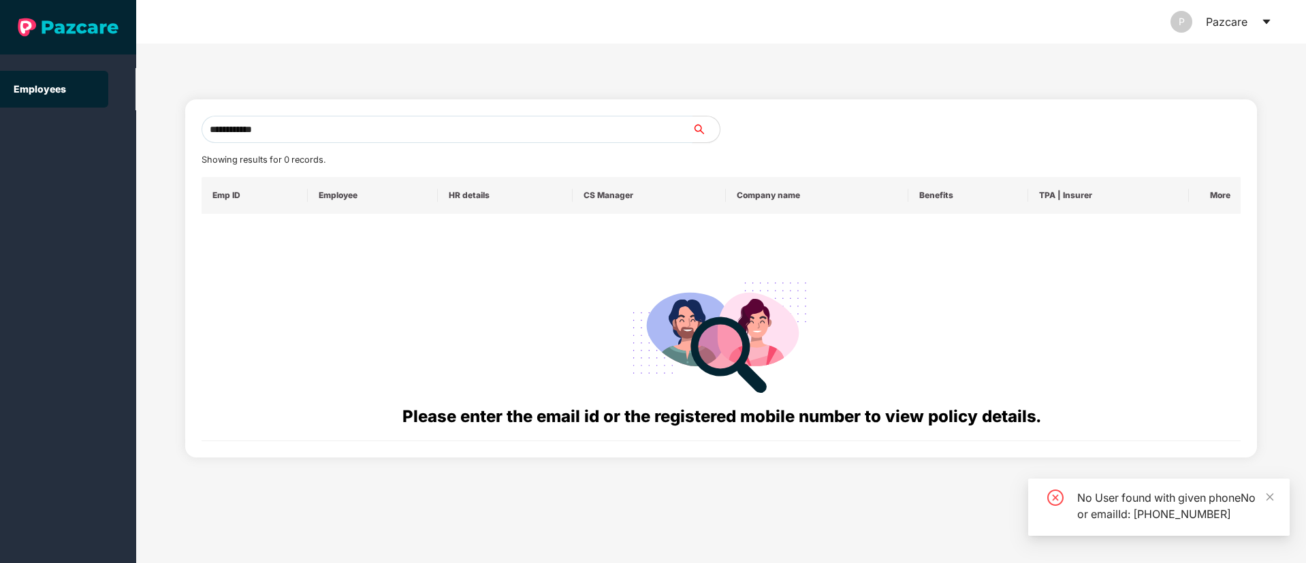
click at [222, 135] on input "**********" at bounding box center [447, 129] width 491 height 27
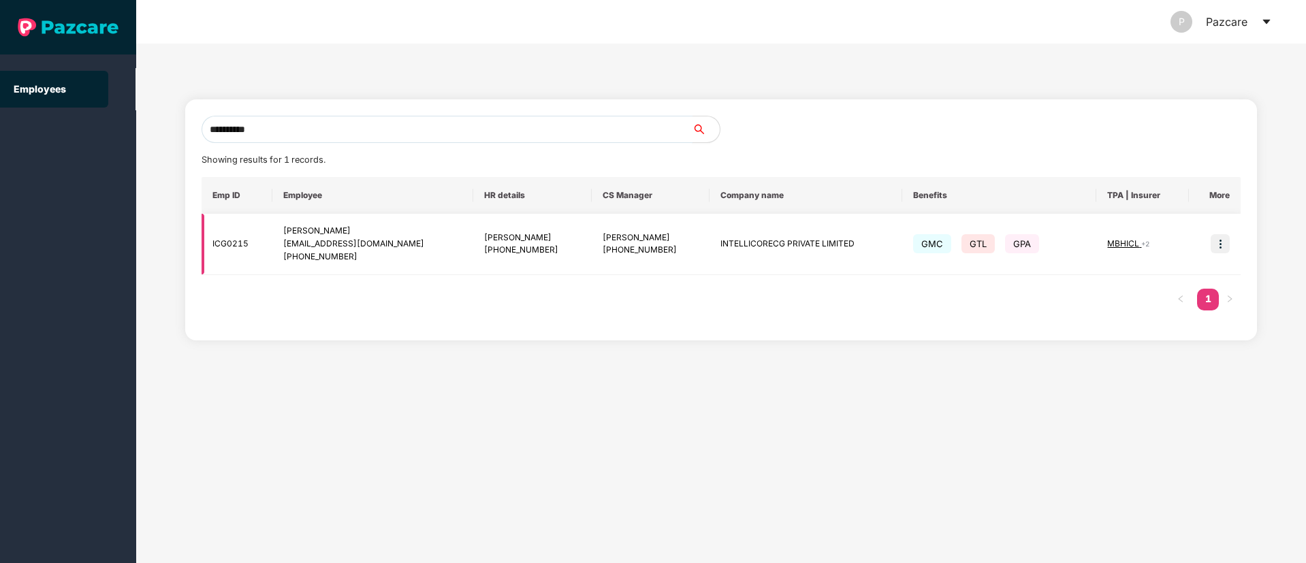
type input "**********"
click at [1224, 244] on img at bounding box center [1220, 243] width 19 height 19
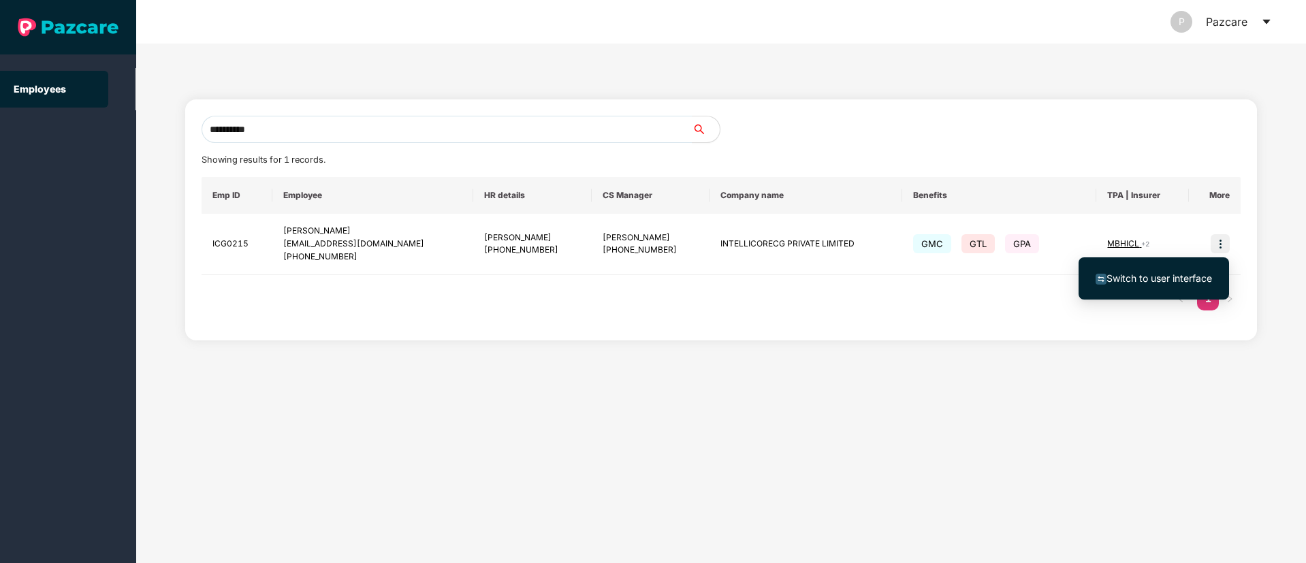
click at [1161, 264] on li "Switch to user interface" at bounding box center [1154, 278] width 150 height 29
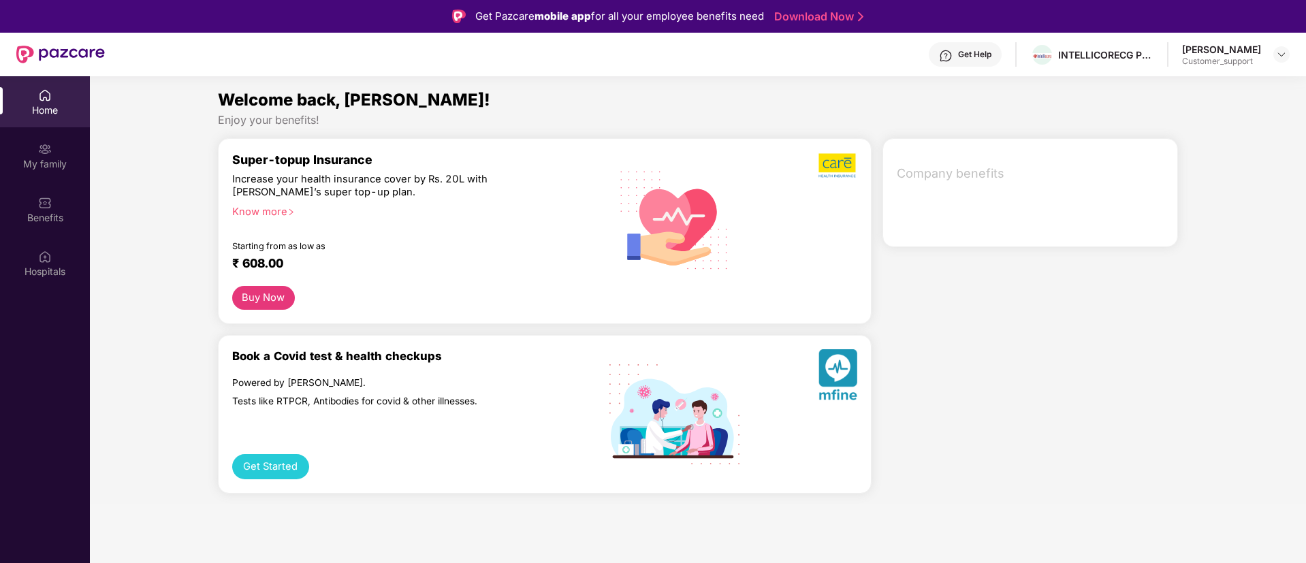
click at [28, 154] on div "My family" at bounding box center [45, 155] width 90 height 51
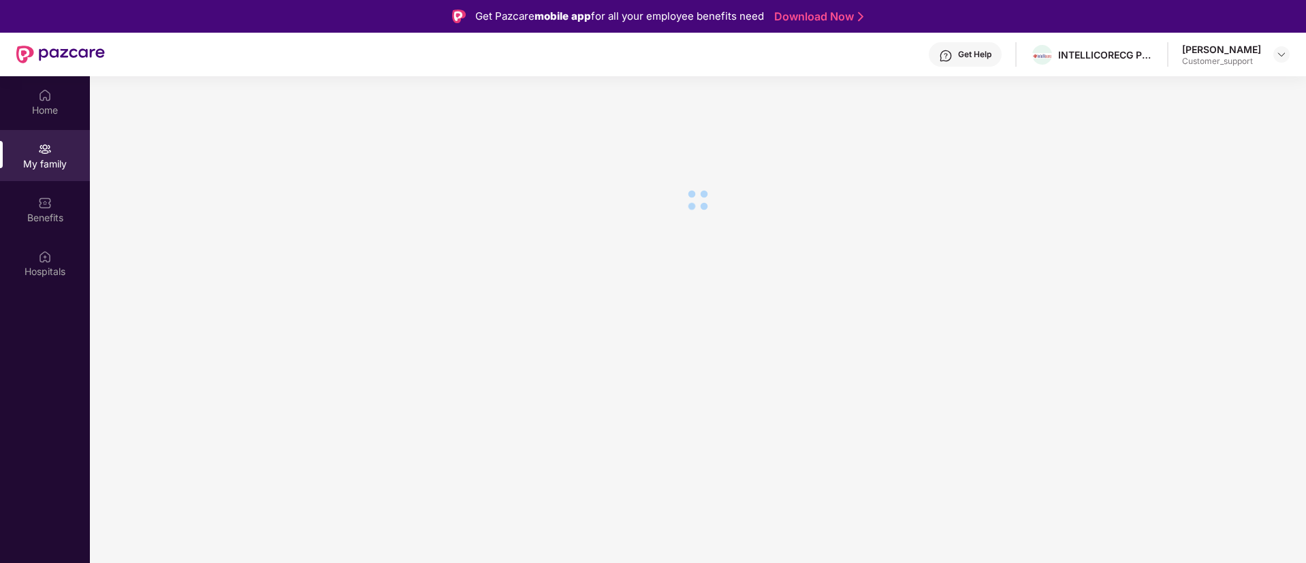
click at [57, 98] on div "Home" at bounding box center [45, 101] width 90 height 51
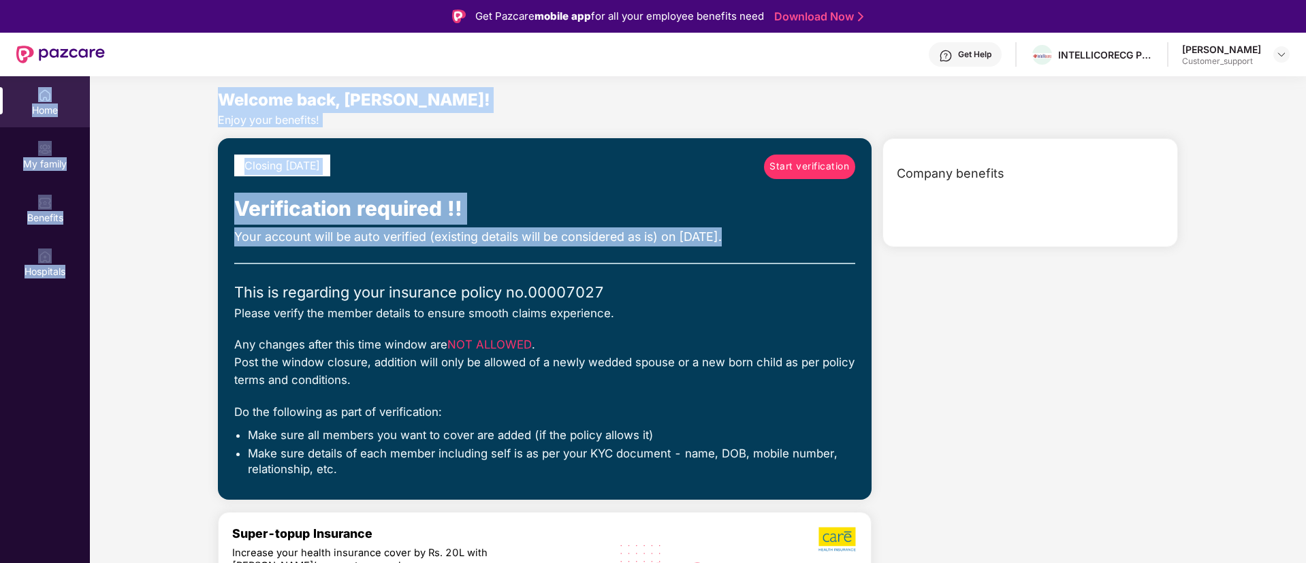
drag, startPoint x: 66, startPoint y: 99, endPoint x: 640, endPoint y: 249, distance: 593.4
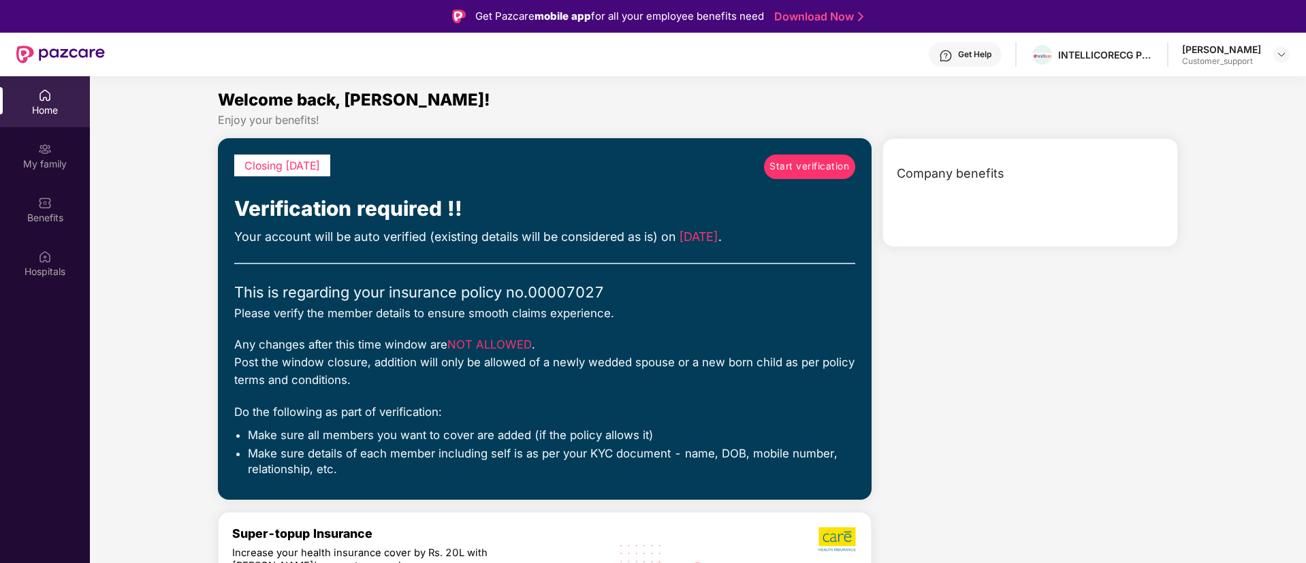
click at [987, 293] on div "Company benefits" at bounding box center [1030, 508] width 307 height 740
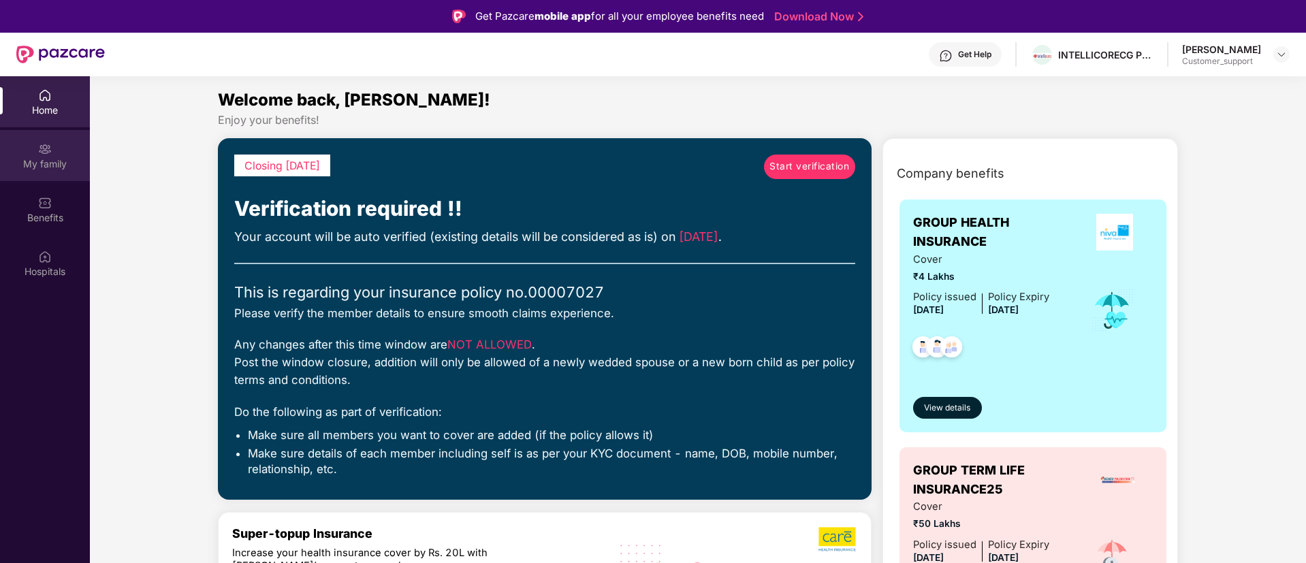
click at [20, 137] on div "My family" at bounding box center [45, 155] width 90 height 51
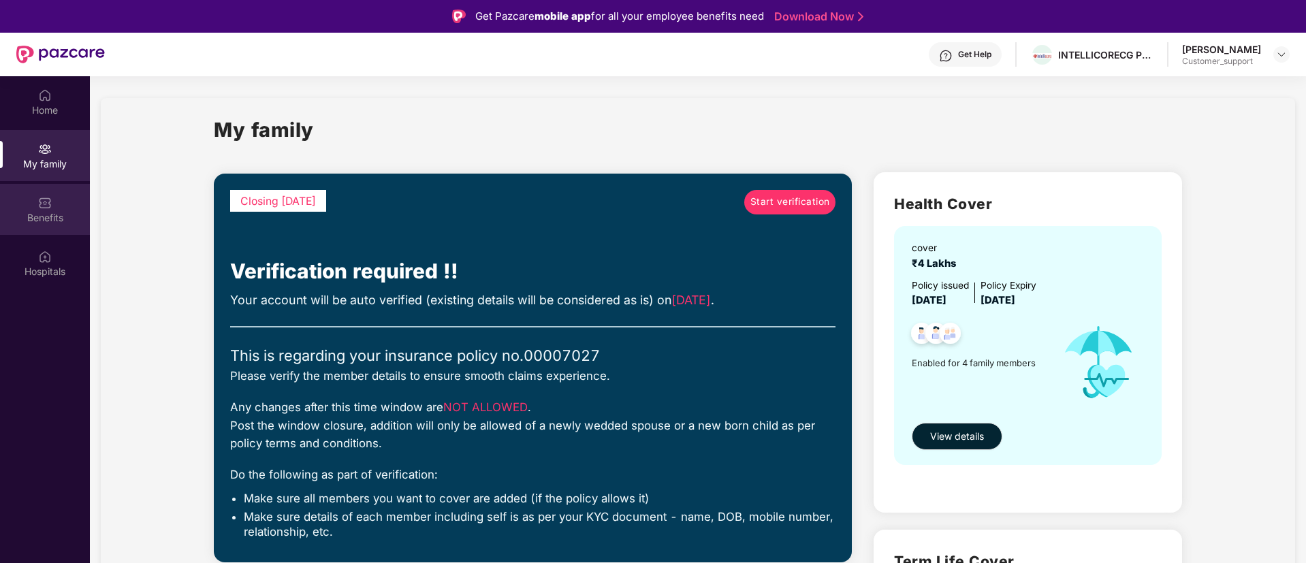
click at [37, 203] on div "Benefits" at bounding box center [45, 209] width 90 height 51
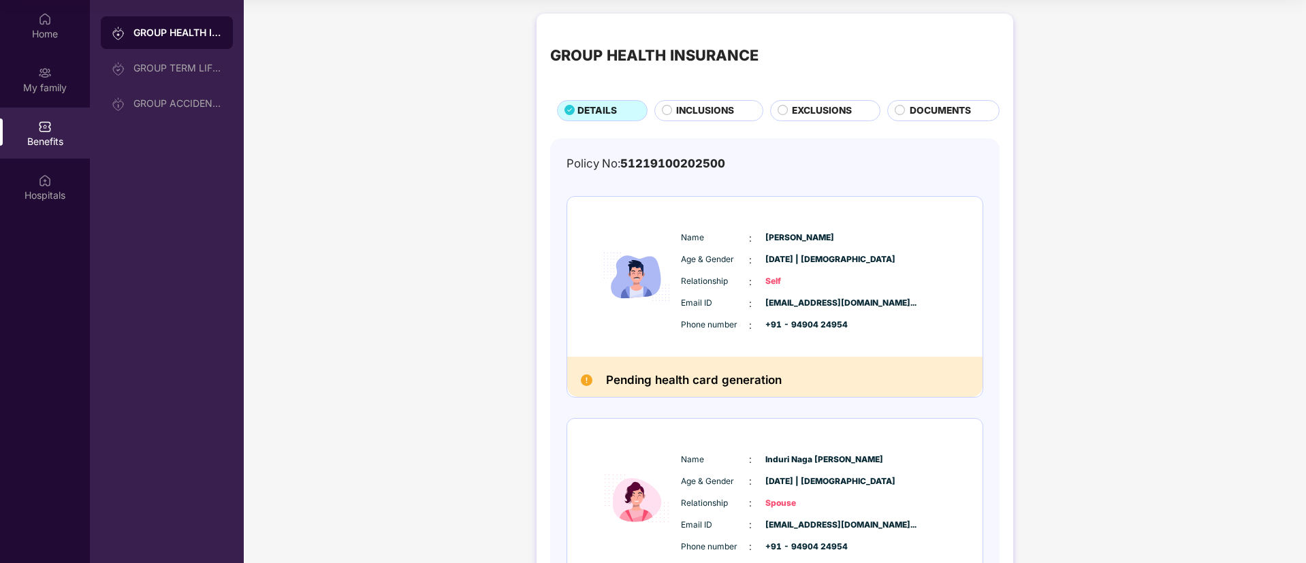
click at [701, 95] on div "GROUP HEALTH INSURANCE DETAILS INCLUSIONS EXCLUSIONS DOCUMENTS" at bounding box center [774, 74] width 449 height 94
click at [692, 116] on span "INCLUSIONS" at bounding box center [705, 110] width 58 height 15
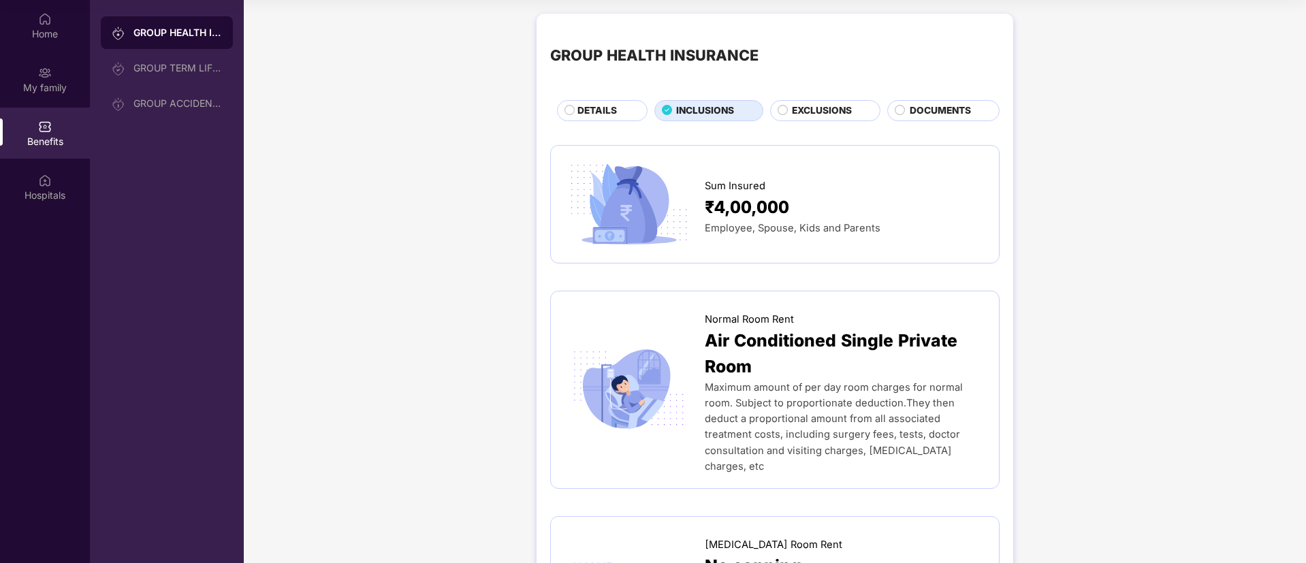
click at [609, 111] on span "DETAILS" at bounding box center [596, 110] width 39 height 15
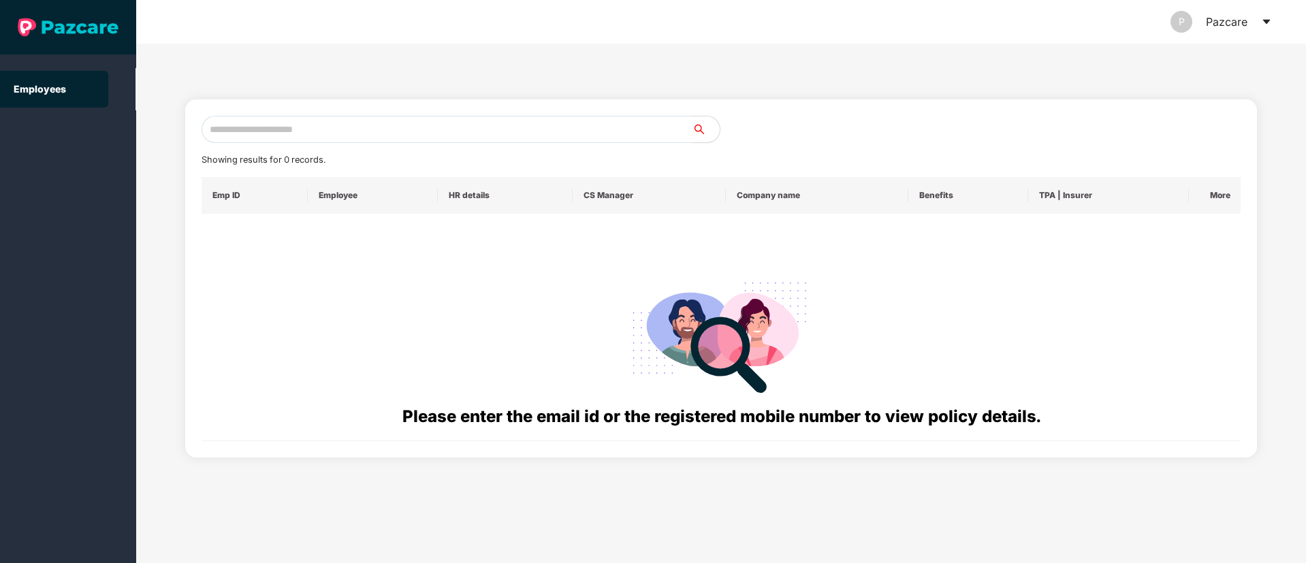
click at [432, 121] on input "text" at bounding box center [447, 129] width 491 height 27
paste input "**********"
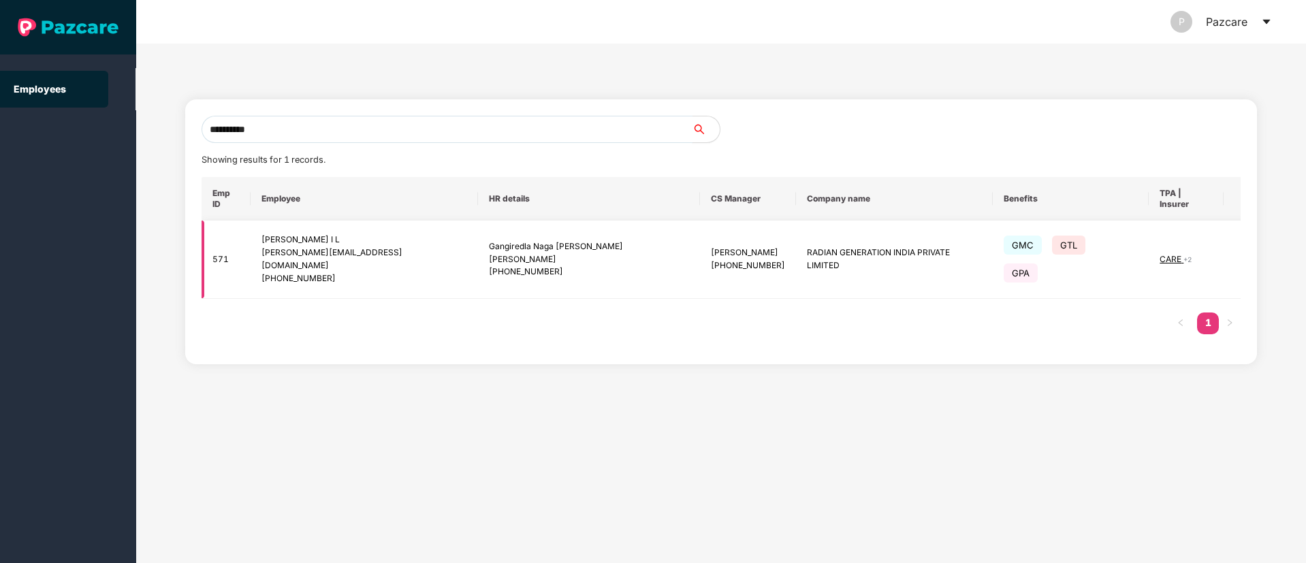
type input "**********"
click at [1247, 252] on img at bounding box center [1256, 259] width 19 height 19
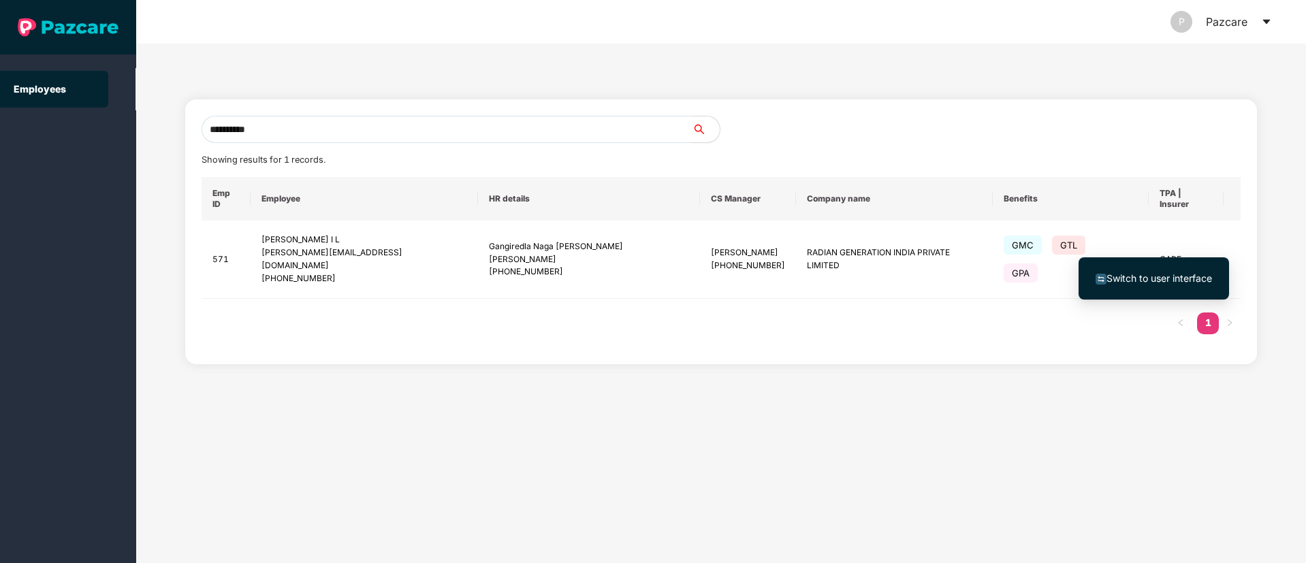
click at [1200, 274] on span "Switch to user interface" at bounding box center [1159, 278] width 106 height 12
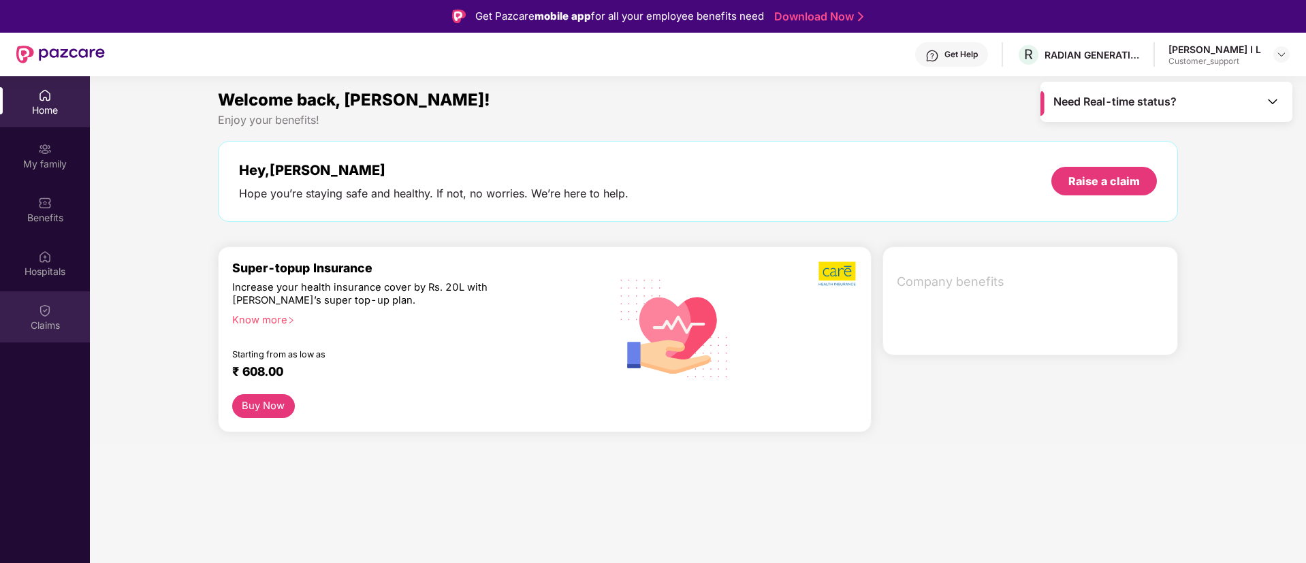
click at [72, 312] on div "Claims" at bounding box center [45, 316] width 90 height 51
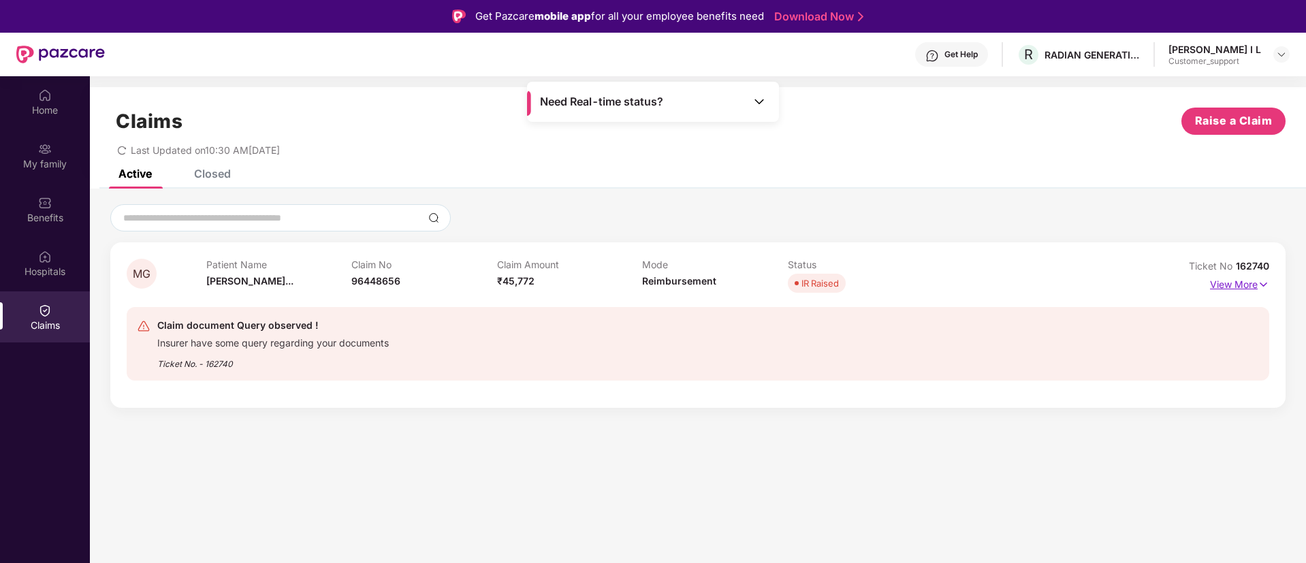
click at [1226, 289] on p "View More" at bounding box center [1239, 283] width 59 height 18
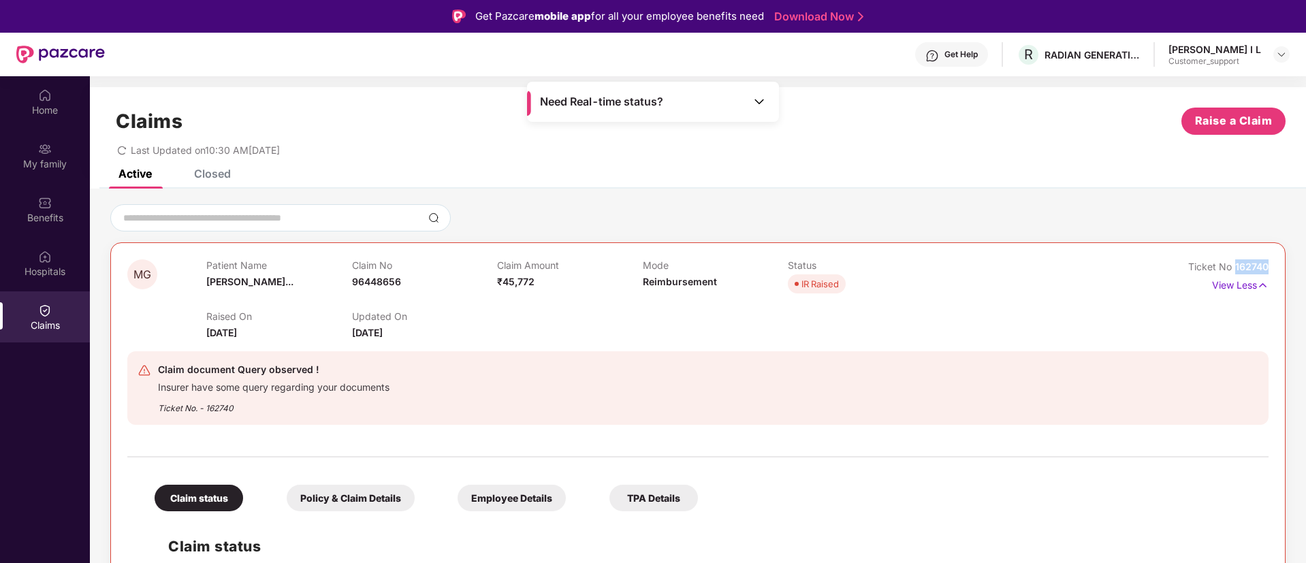
drag, startPoint x: 1230, startPoint y: 267, endPoint x: 1276, endPoint y: 267, distance: 45.6
click at [1276, 267] on div "MG Patient Name Manvith Gowda... Claim No 96448656 Claim Amount ₹45,772 Mode Re…" at bounding box center [697, 556] width 1175 height 629
copy span "162740"
click at [1279, 51] on img at bounding box center [1281, 54] width 11 height 11
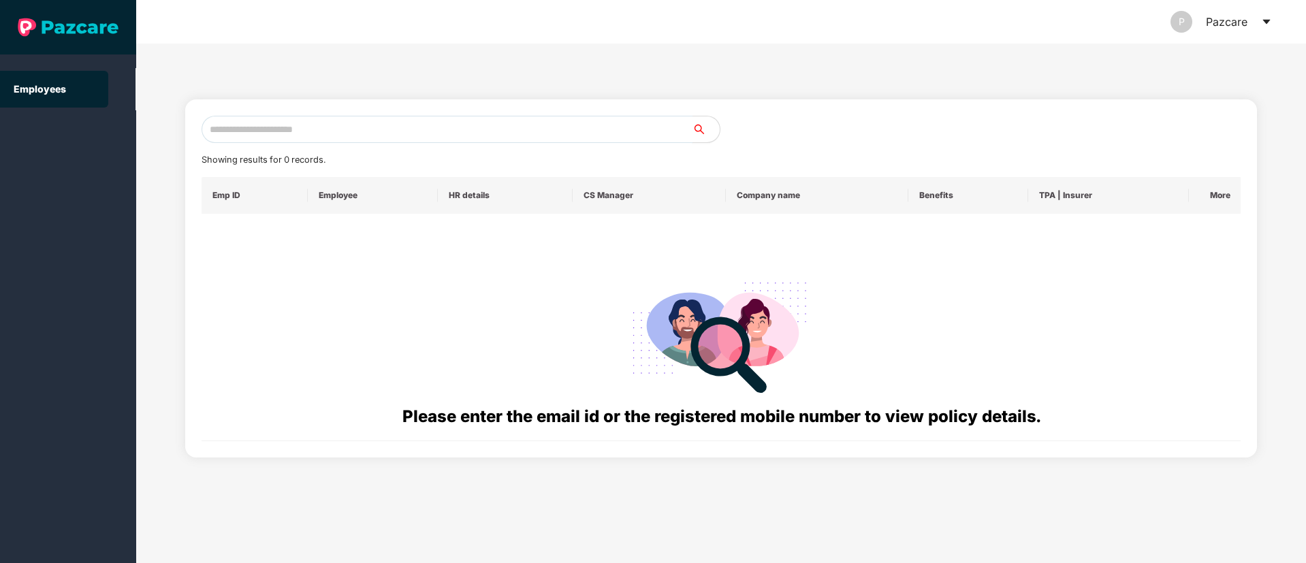
drag, startPoint x: 228, startPoint y: 139, endPoint x: 257, endPoint y: 127, distance: 30.9
click at [229, 139] on input "text" at bounding box center [447, 129] width 491 height 27
paste input "**********"
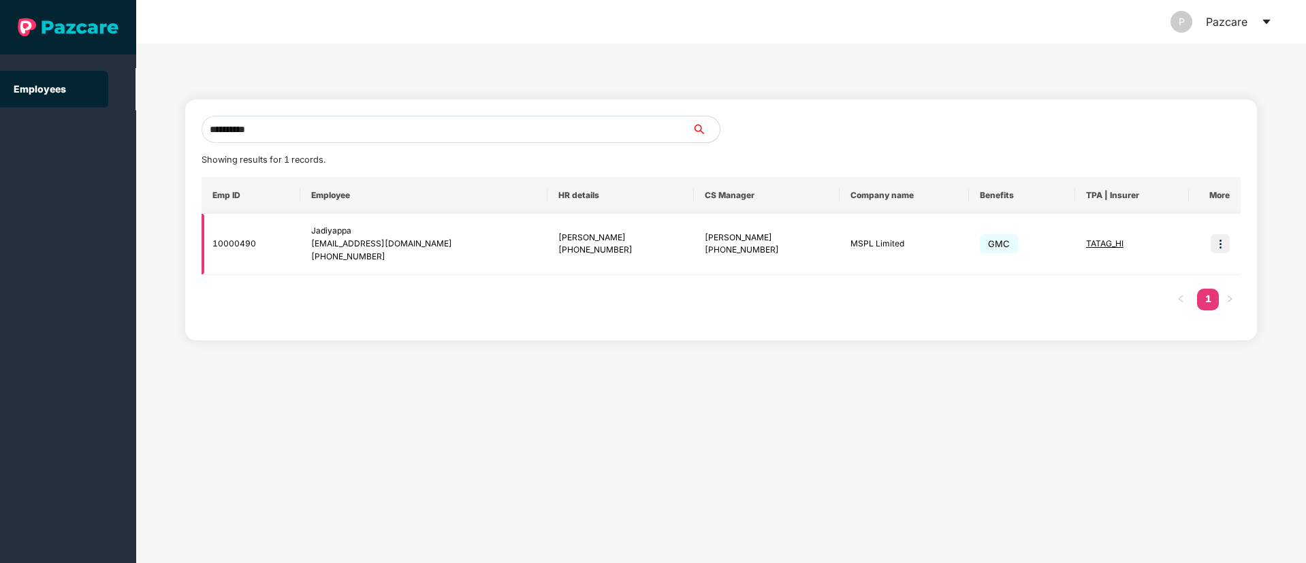
type input "**********"
click at [1230, 249] on td at bounding box center [1215, 244] width 52 height 61
click at [1219, 249] on img at bounding box center [1220, 243] width 19 height 19
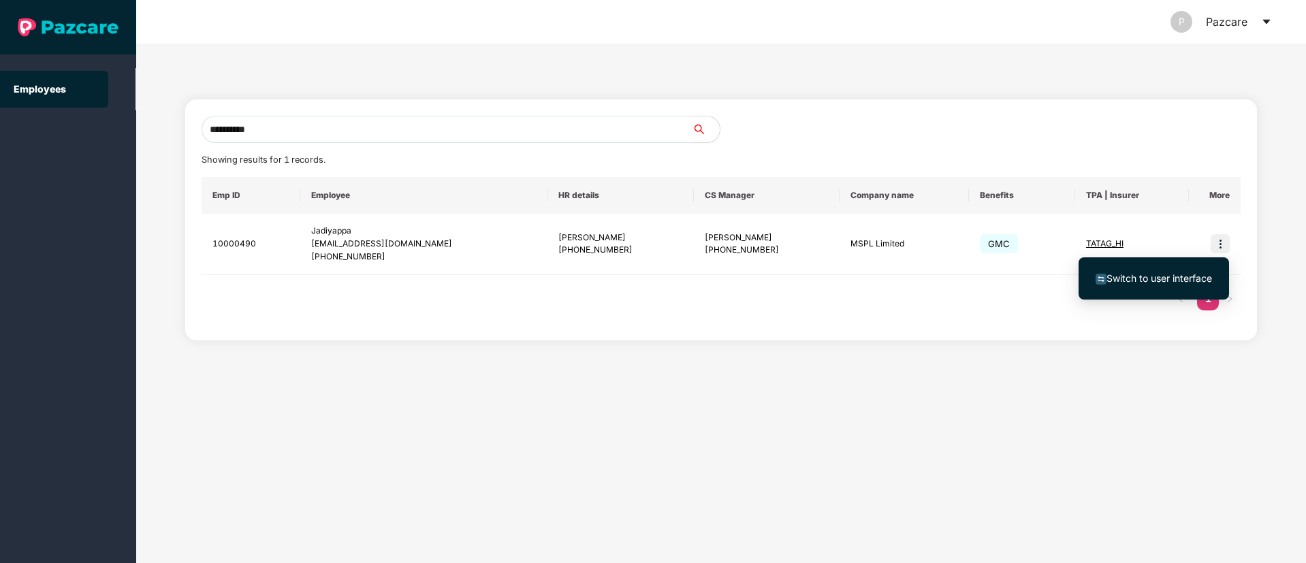
click at [1171, 275] on span "Switch to user interface" at bounding box center [1159, 278] width 106 height 12
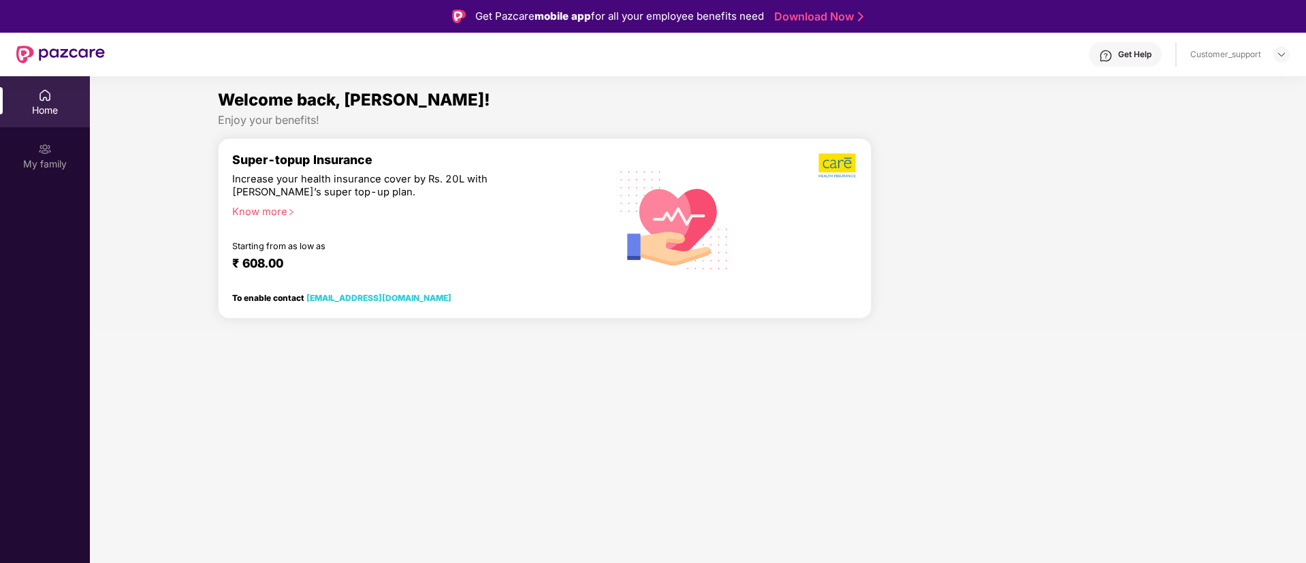
click at [20, 279] on div "Home My family" at bounding box center [45, 357] width 90 height 563
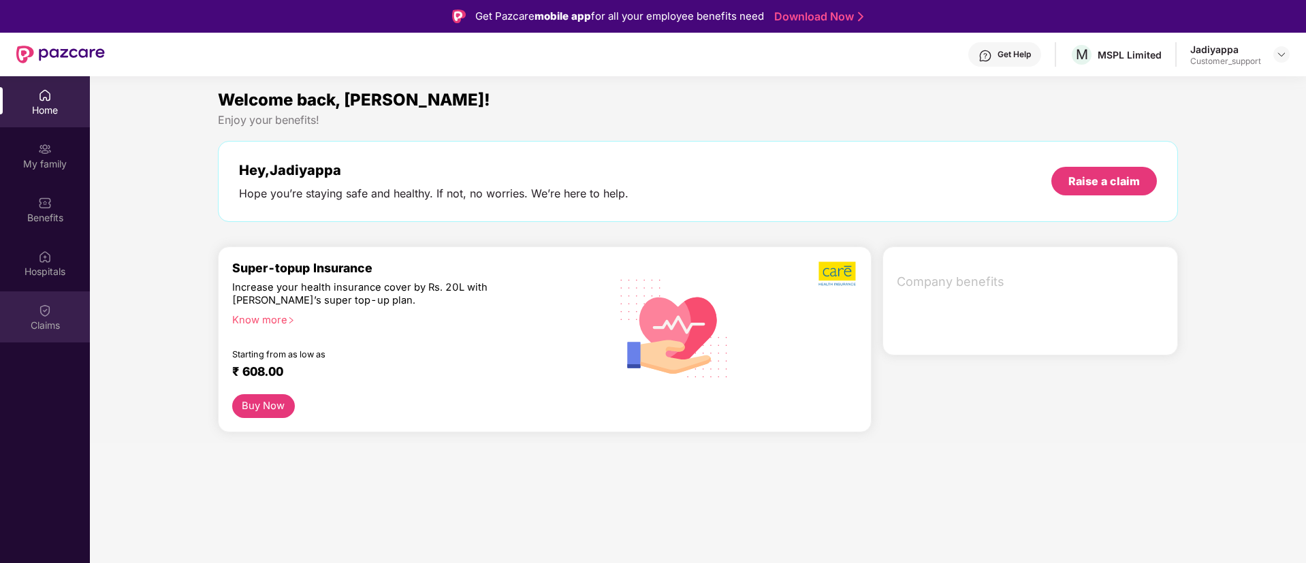
click at [37, 308] on div "Claims" at bounding box center [45, 316] width 90 height 51
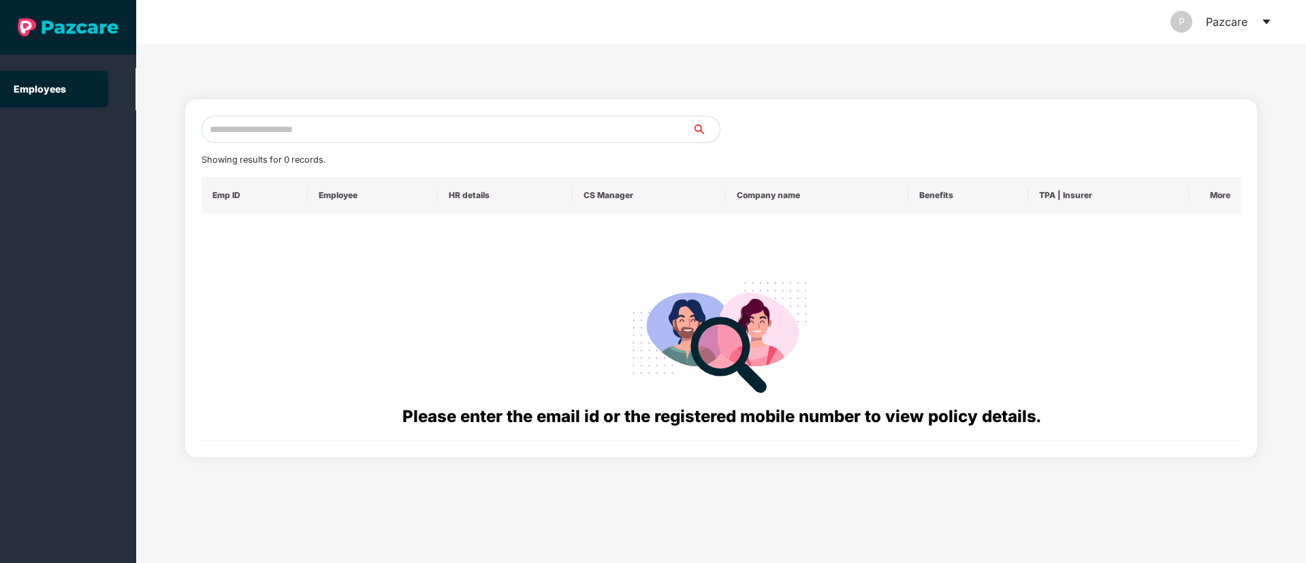
click at [283, 122] on input "text" at bounding box center [447, 129] width 491 height 27
paste input "**********"
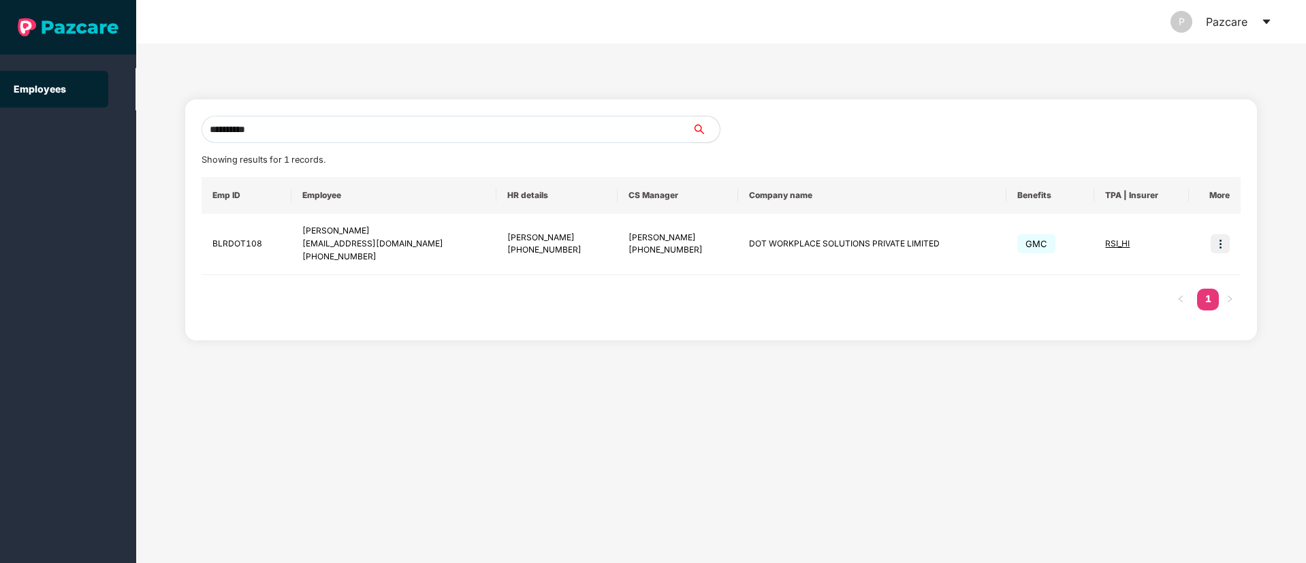
click at [241, 133] on input "**********" at bounding box center [447, 129] width 491 height 27
paste input "**"
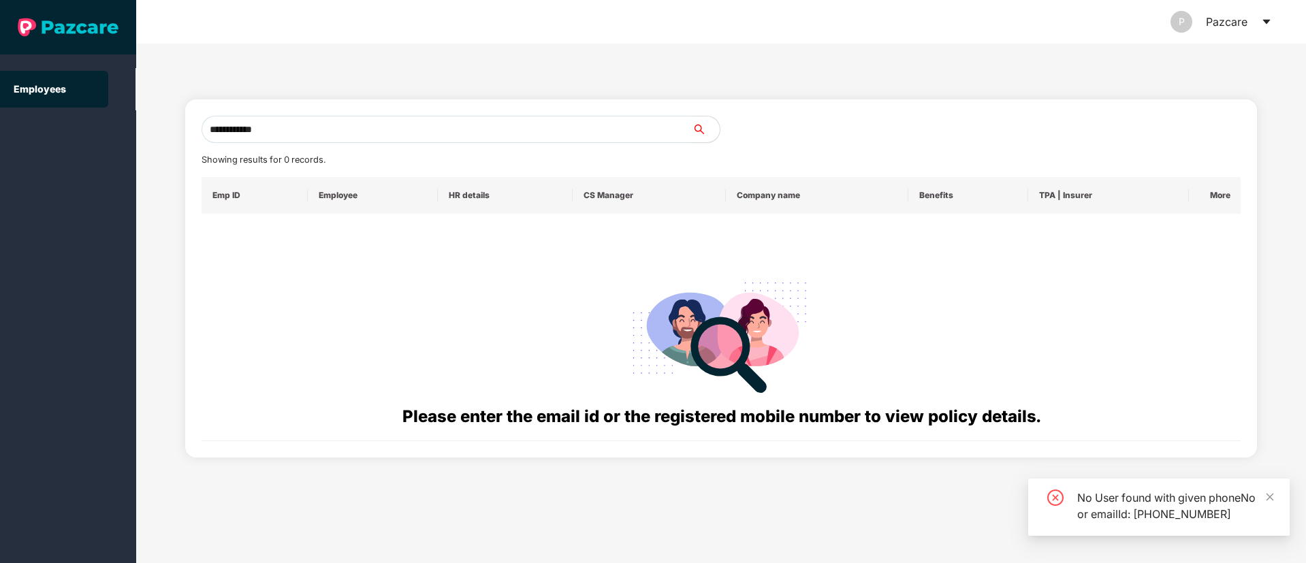
click at [225, 128] on input "**********" at bounding box center [447, 129] width 491 height 27
click at [219, 133] on input "**********" at bounding box center [447, 129] width 491 height 27
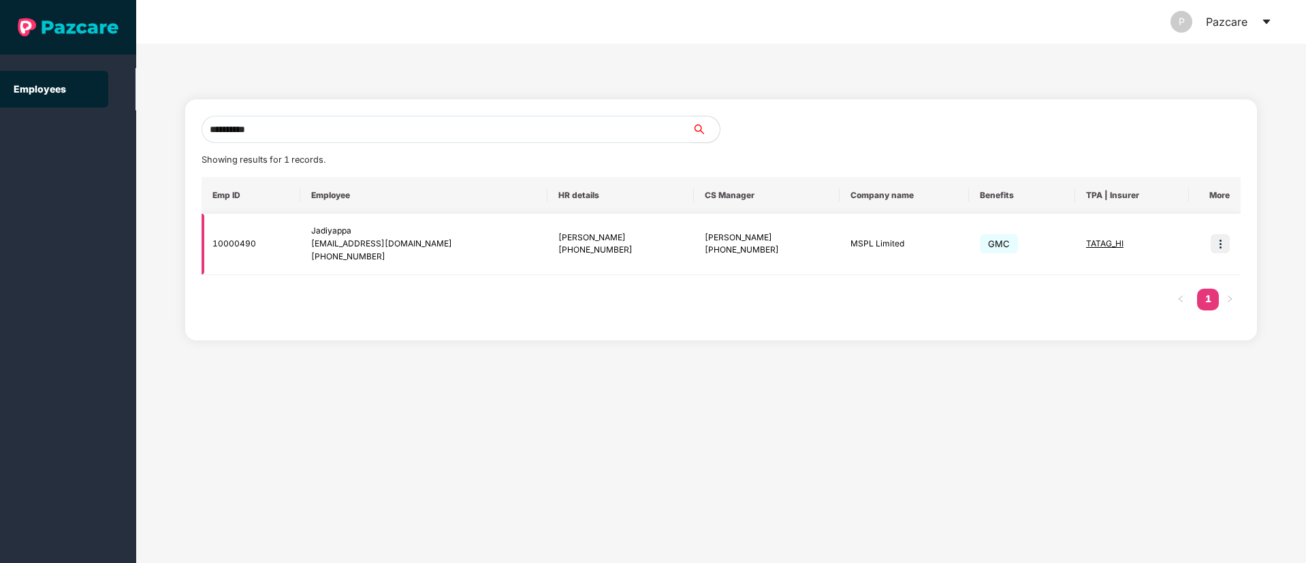
type input "**********"
drag, startPoint x: 1234, startPoint y: 247, endPoint x: 1221, endPoint y: 246, distance: 13.0
click at [1231, 247] on td at bounding box center [1215, 244] width 52 height 61
click at [1220, 245] on img at bounding box center [1220, 243] width 19 height 19
click at [1191, 272] on span "Switch to user interface" at bounding box center [1159, 278] width 106 height 12
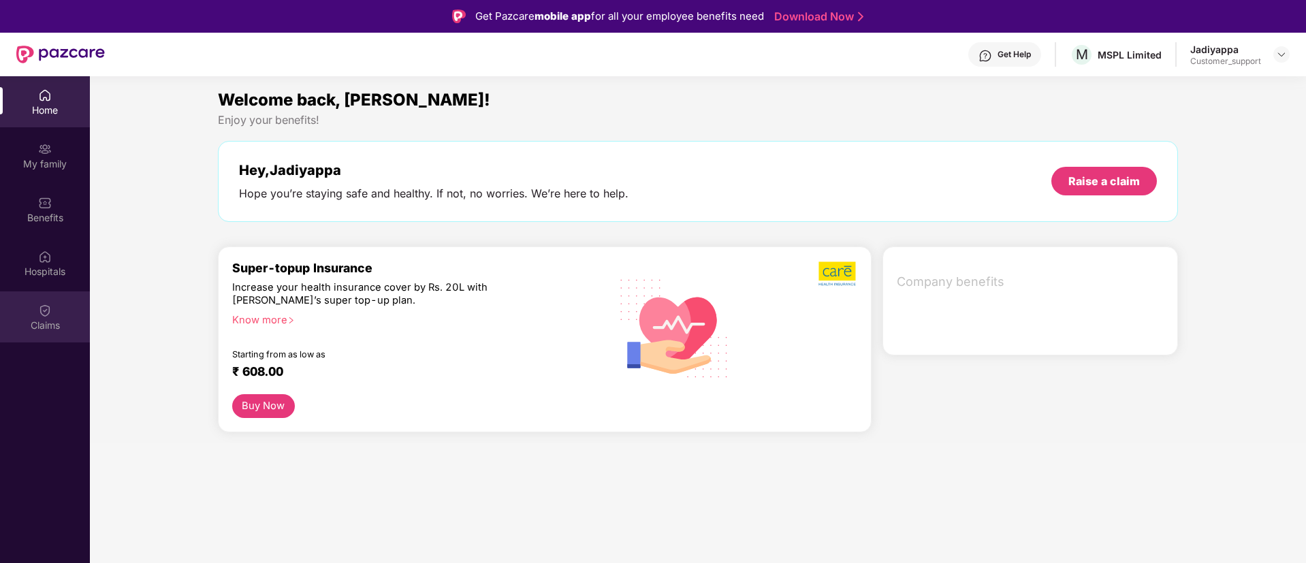
click at [42, 319] on div "Claims" at bounding box center [45, 326] width 90 height 14
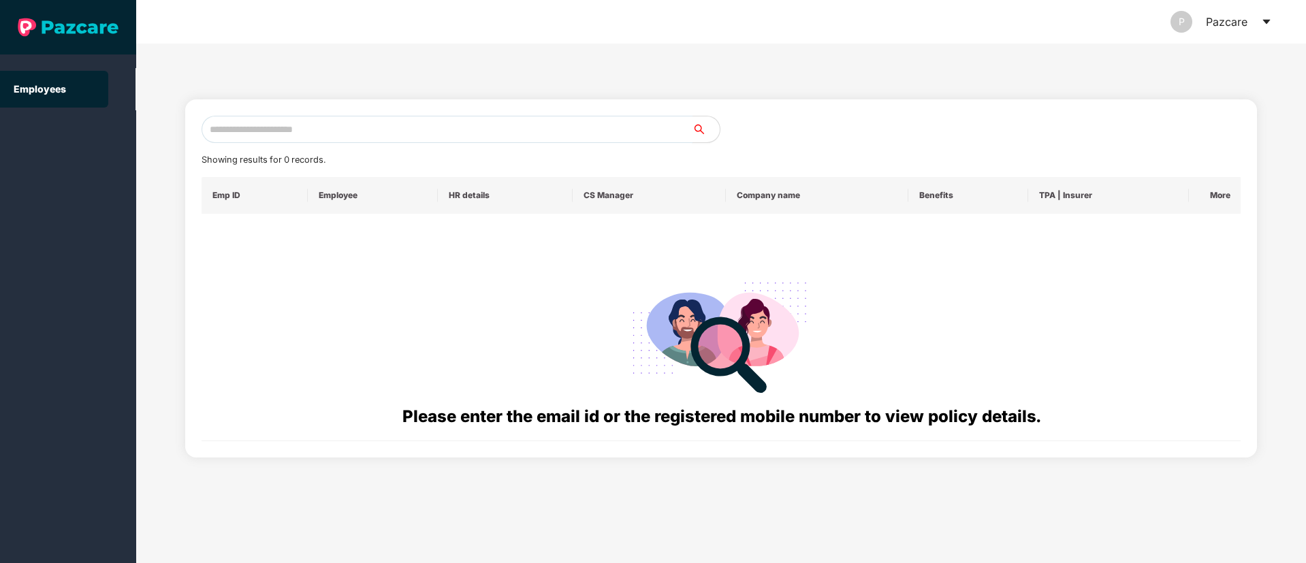
click at [253, 123] on input "text" at bounding box center [447, 129] width 491 height 27
paste input "**********"
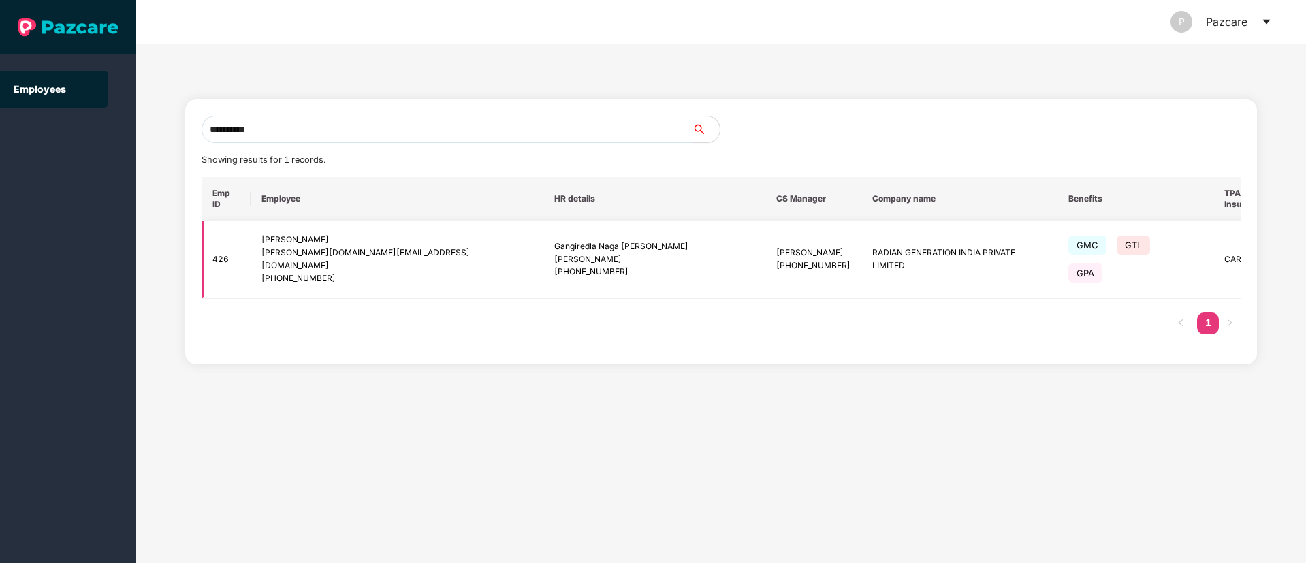
type input "**********"
click at [1305, 250] on img at bounding box center [1324, 259] width 19 height 19
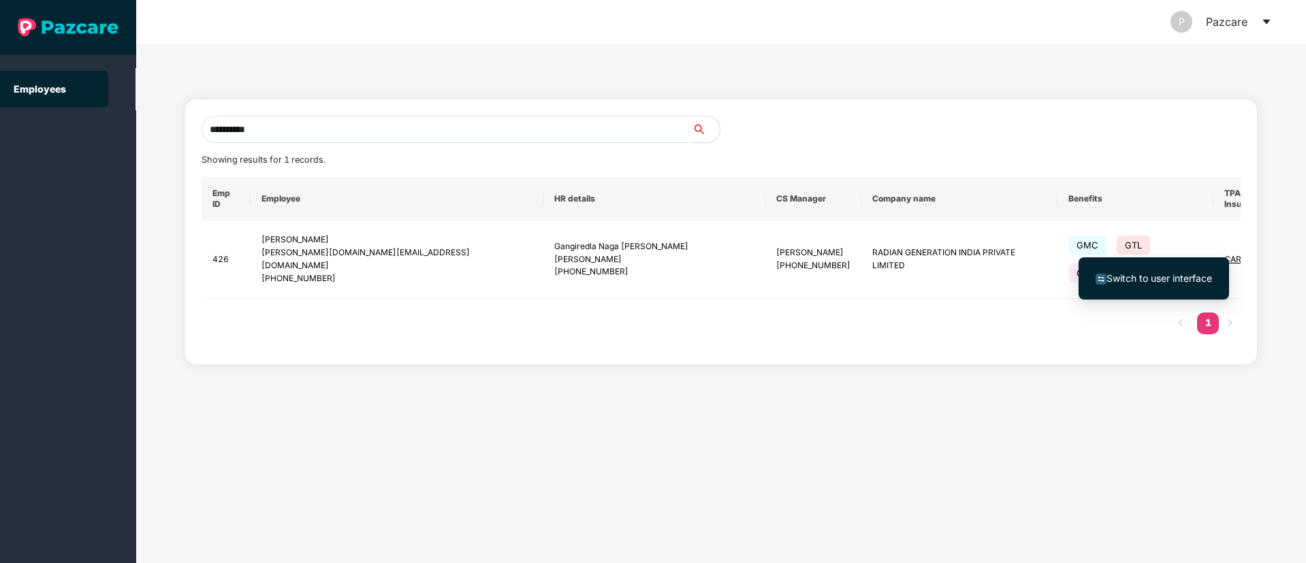
click at [1121, 289] on li "Switch to user interface" at bounding box center [1154, 278] width 150 height 29
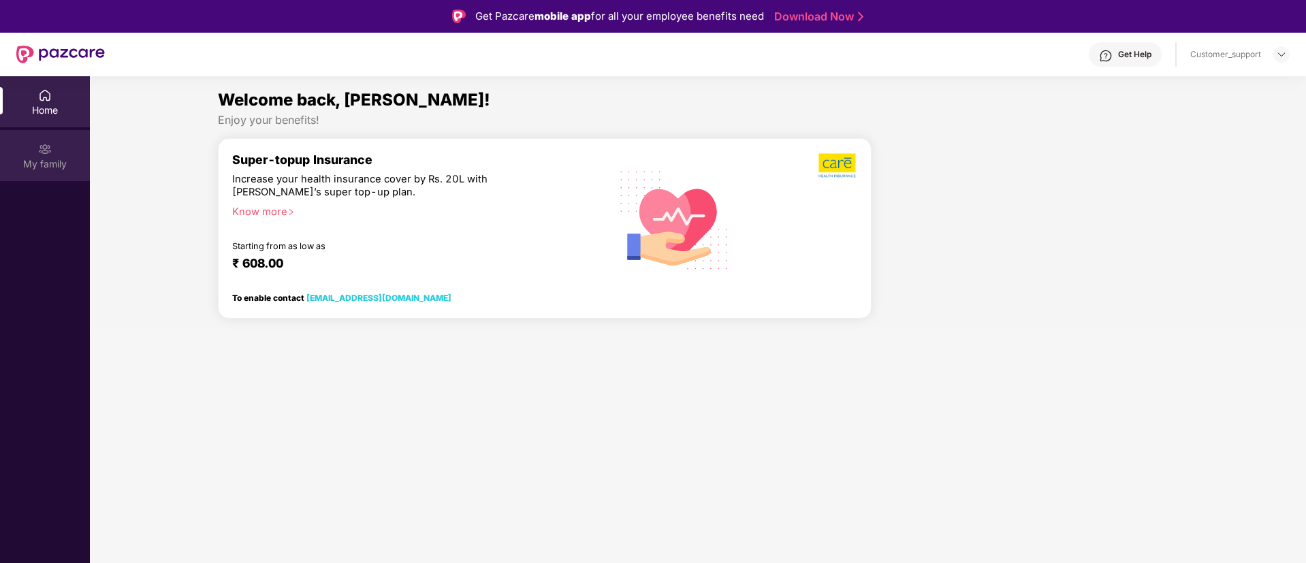
click at [48, 152] on img at bounding box center [45, 149] width 14 height 14
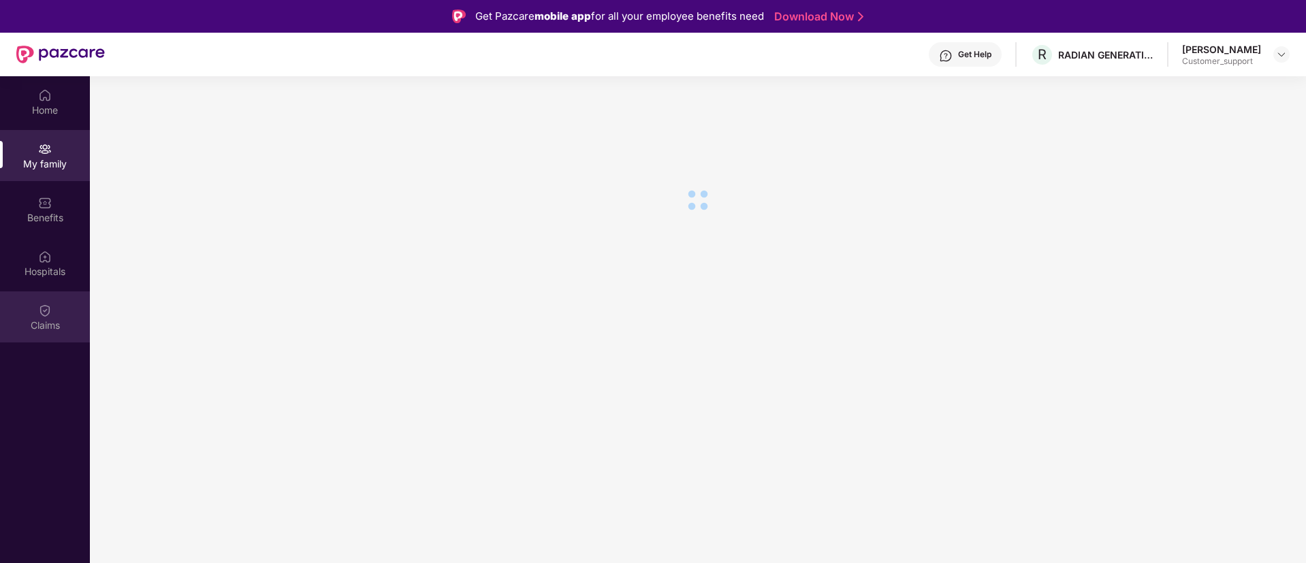
click at [39, 308] on img at bounding box center [45, 311] width 14 height 14
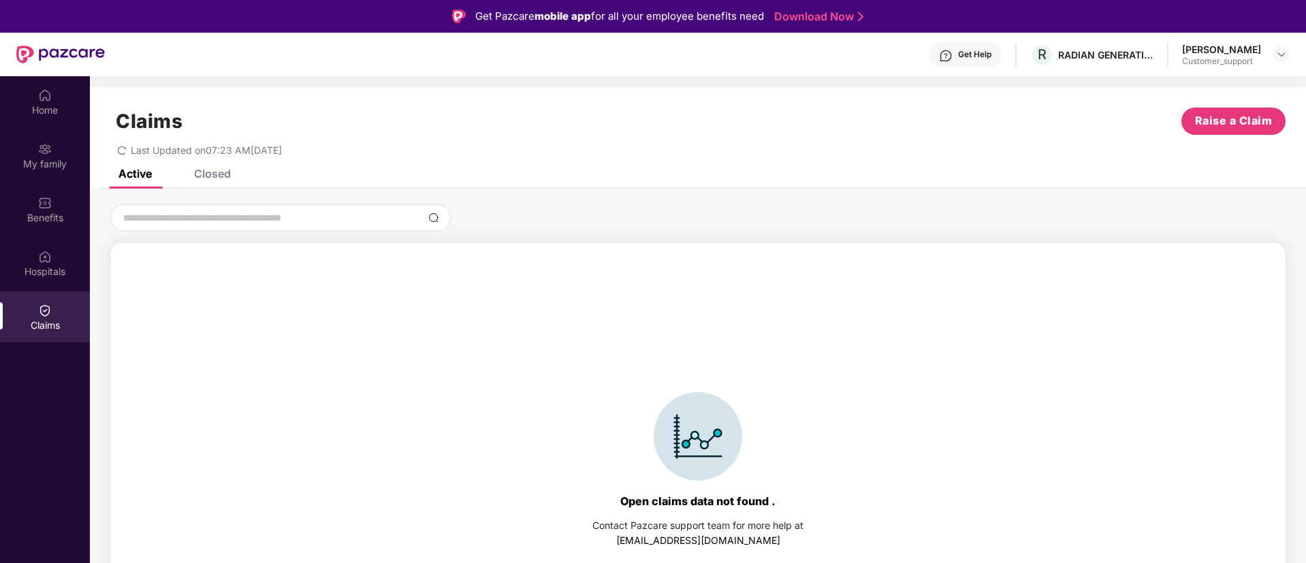
click at [234, 195] on div "Open claims data not found . Contact Pazcare support team for more help at supp…" at bounding box center [698, 429] width 1216 height 481
click at [225, 178] on div "Closed" at bounding box center [212, 174] width 37 height 14
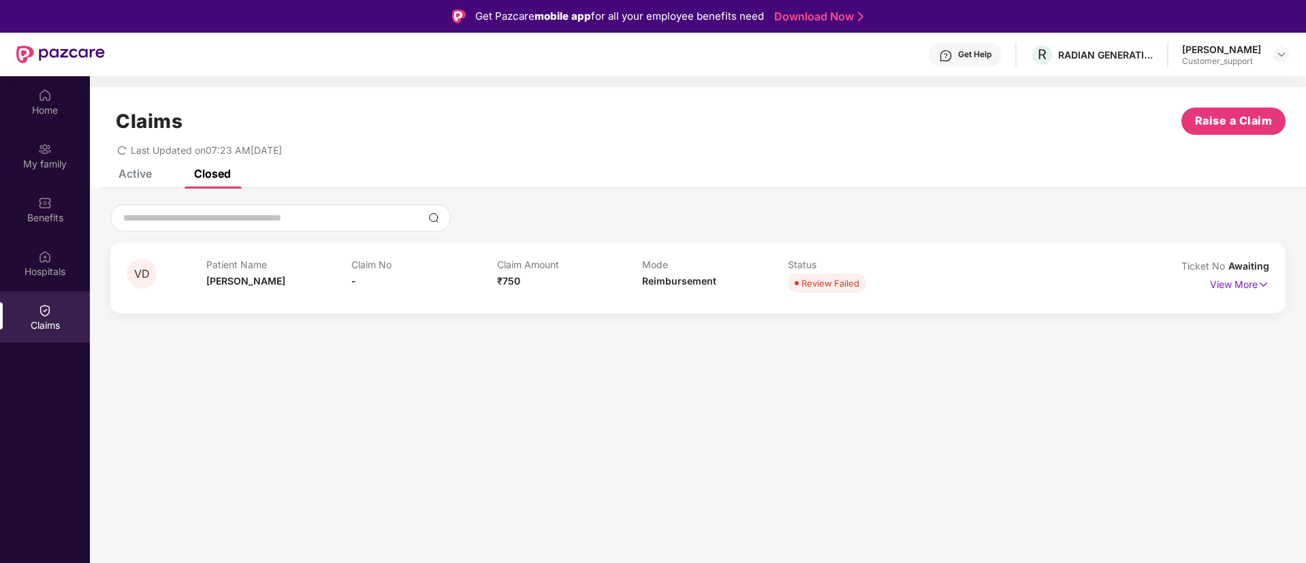
click at [120, 170] on div "Active" at bounding box center [125, 174] width 54 height 14
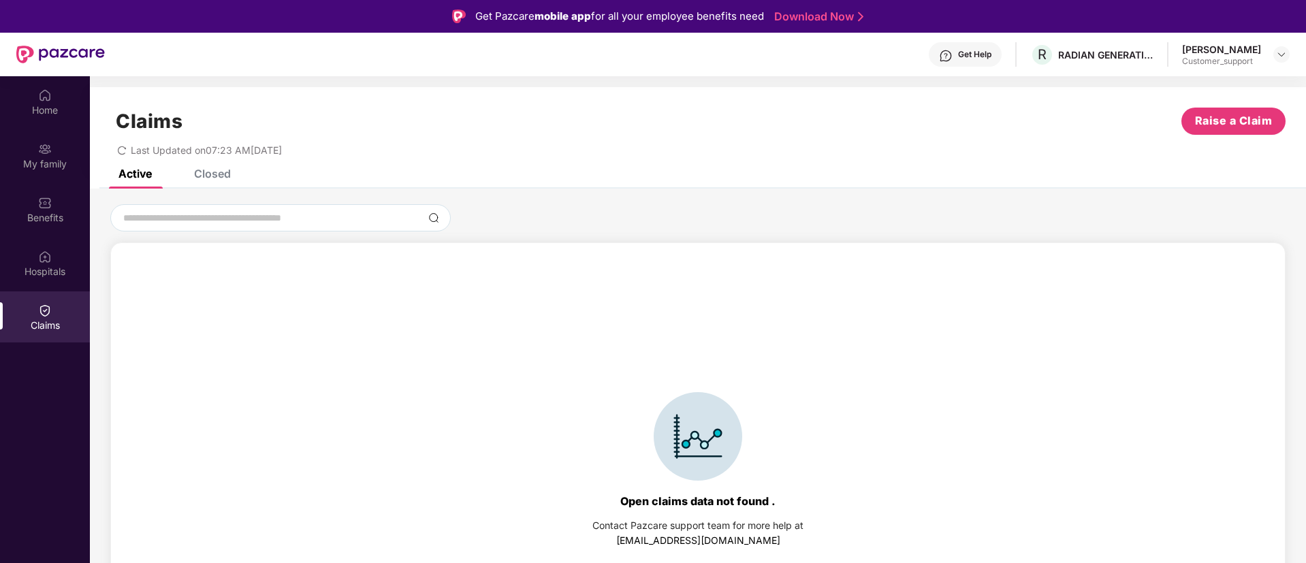
click at [216, 174] on div "Closed" at bounding box center [212, 174] width 37 height 14
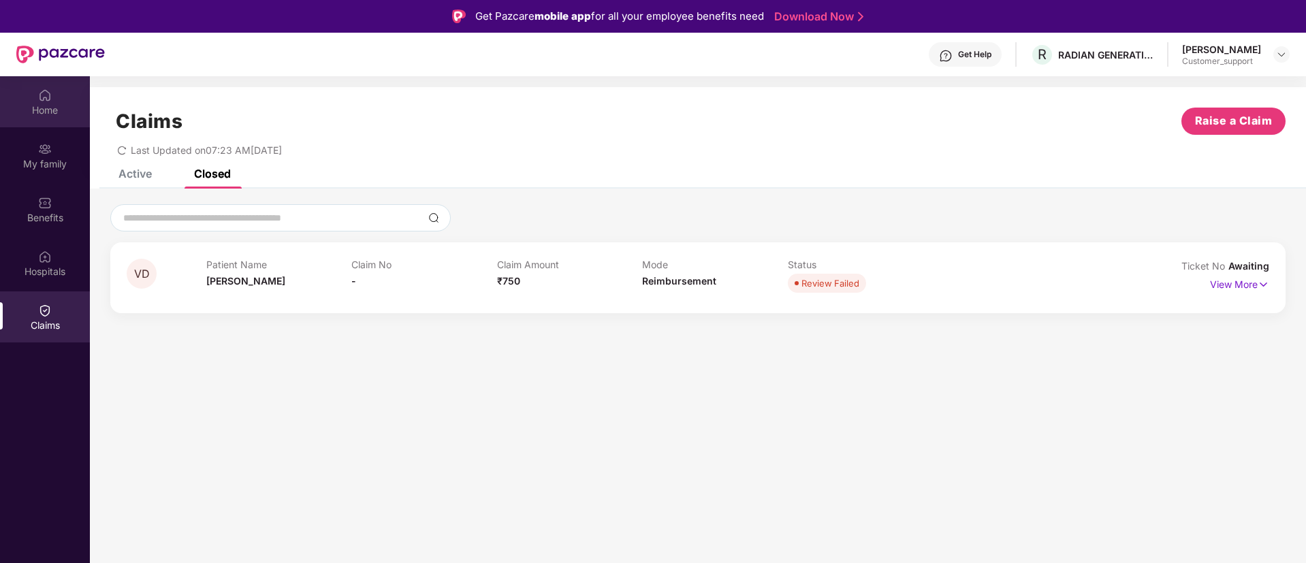
click at [63, 93] on div "Home" at bounding box center [45, 101] width 90 height 51
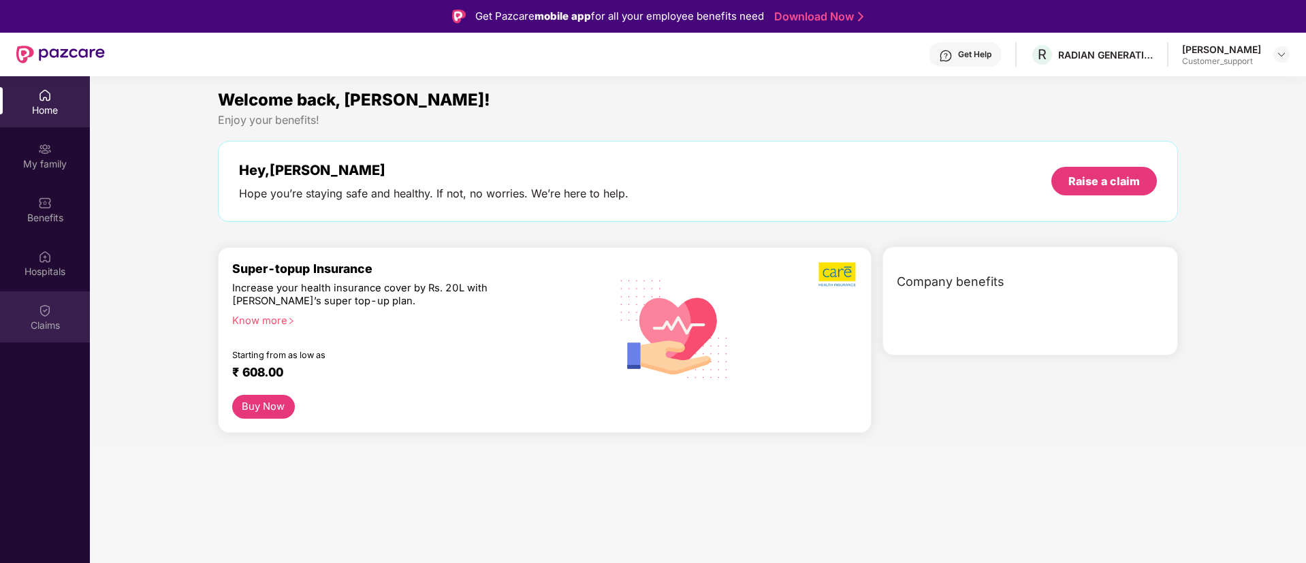
click at [33, 337] on div "Claims" at bounding box center [45, 316] width 90 height 51
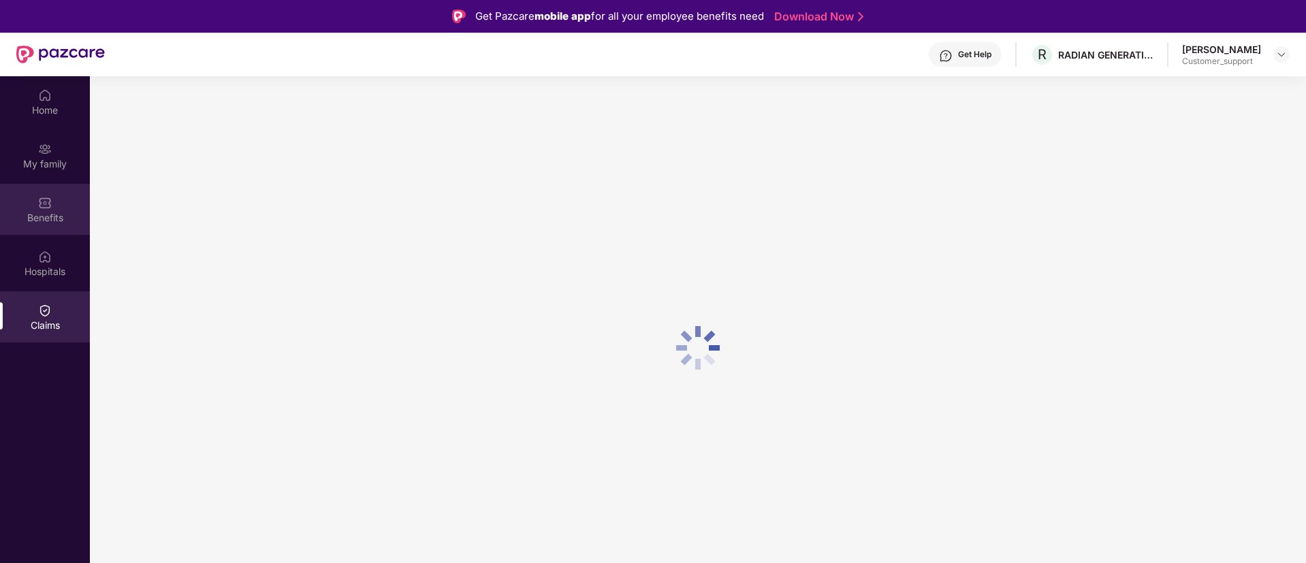
click at [42, 195] on div at bounding box center [45, 202] width 14 height 14
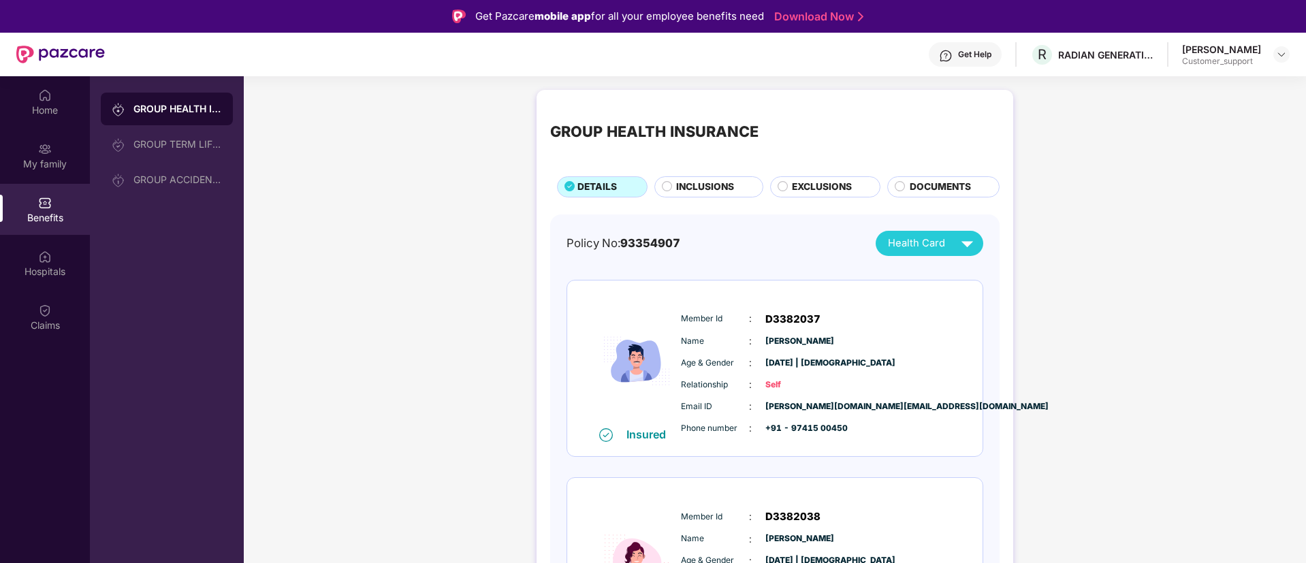
click at [799, 401] on span "guruprasad.gd@radiangen.com" at bounding box center [799, 406] width 68 height 13
copy span "guruprasad.gd@radiangen.com"
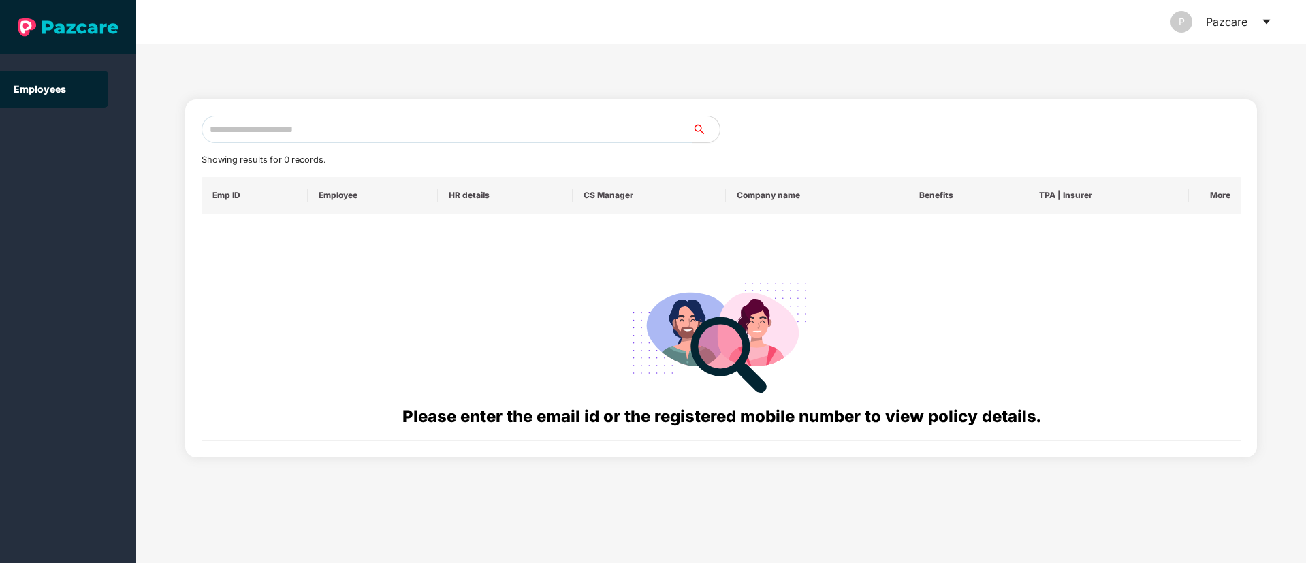
click at [309, 119] on input "text" at bounding box center [447, 129] width 491 height 27
paste input "**********"
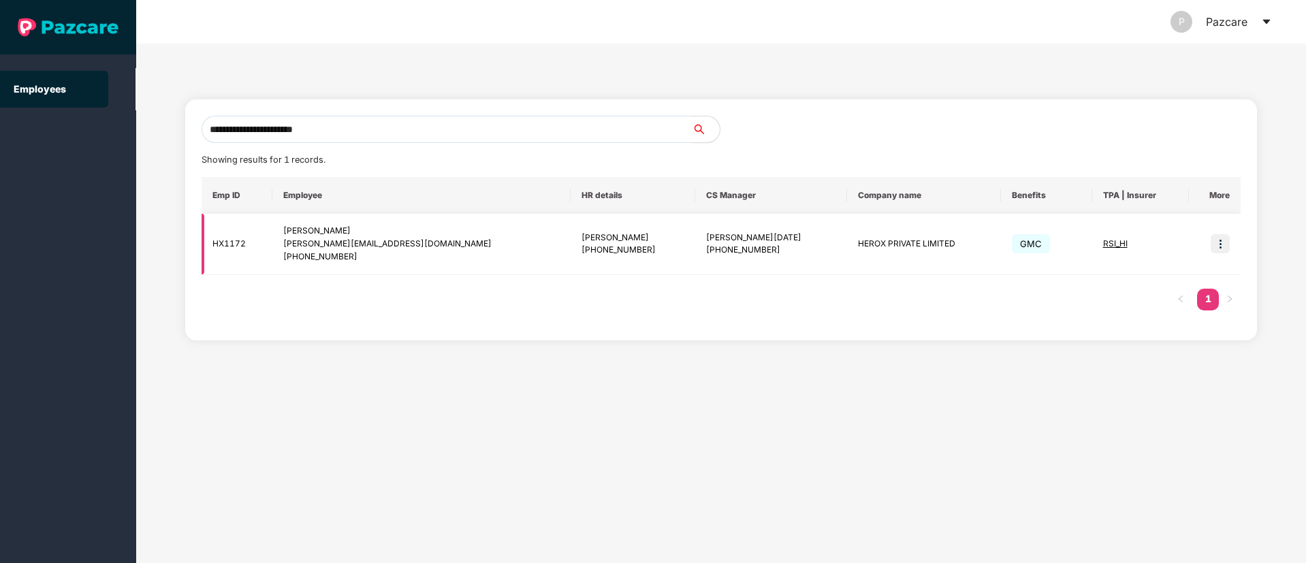
type input "**********"
click at [637, 255] on td "Abhishek Kumar Mishra +919910485353" at bounding box center [633, 244] width 125 height 61
click at [1224, 244] on img at bounding box center [1220, 243] width 19 height 19
click at [1195, 274] on td at bounding box center [1215, 244] width 52 height 61
click at [1217, 246] on img at bounding box center [1220, 243] width 19 height 19
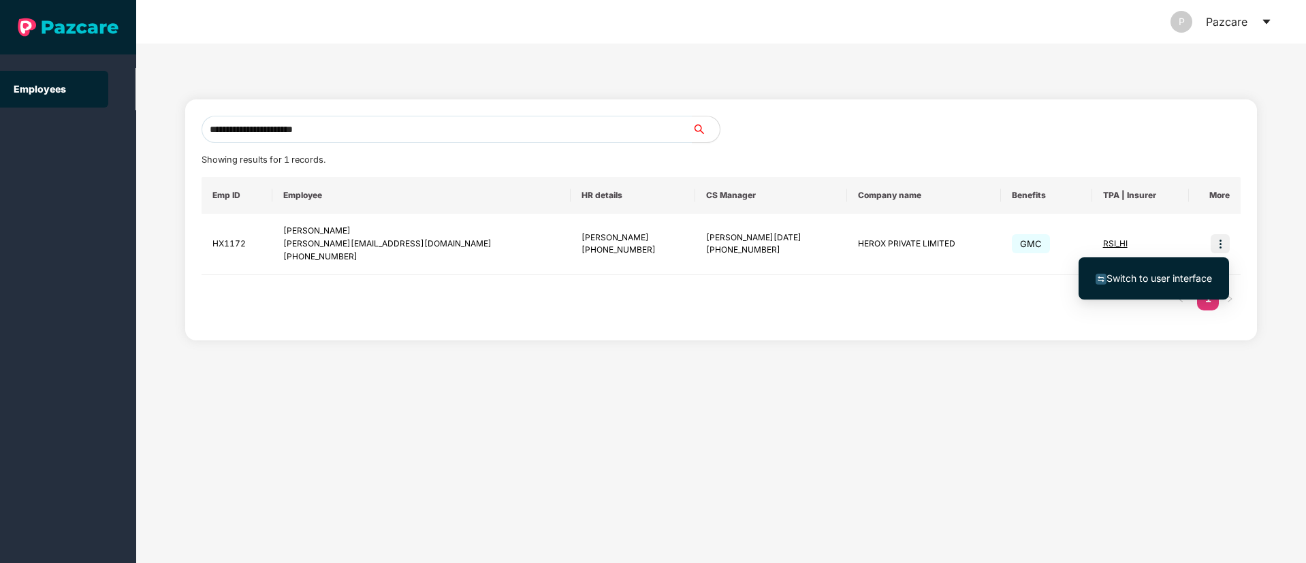
click at [1182, 280] on span "Switch to user interface" at bounding box center [1159, 278] width 106 height 12
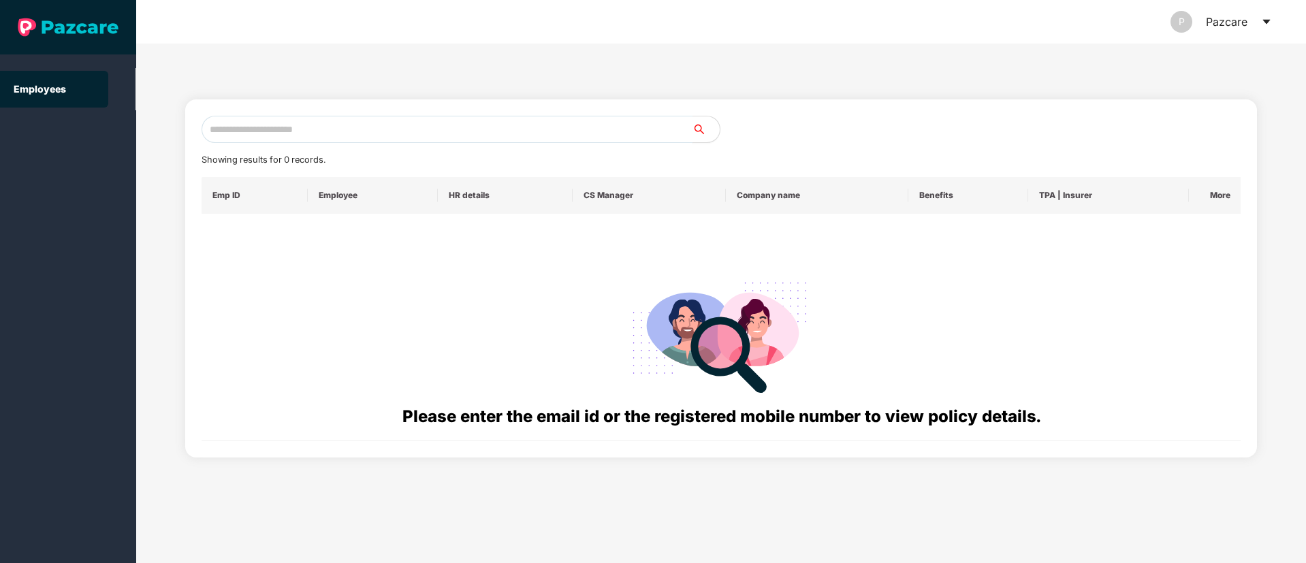
click at [372, 140] on input "text" at bounding box center [447, 129] width 491 height 27
paste input "**********"
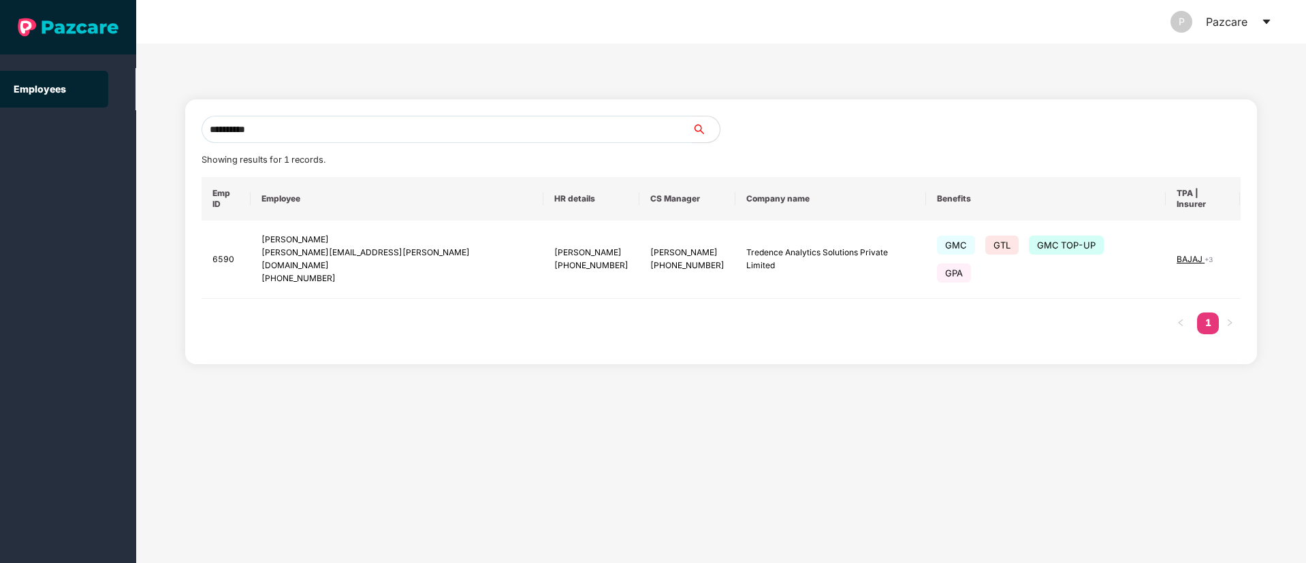
drag, startPoint x: 294, startPoint y: 130, endPoint x: 108, endPoint y: 133, distance: 186.6
click at [108, 133] on section "**********" at bounding box center [653, 281] width 1306 height 563
paste input "text"
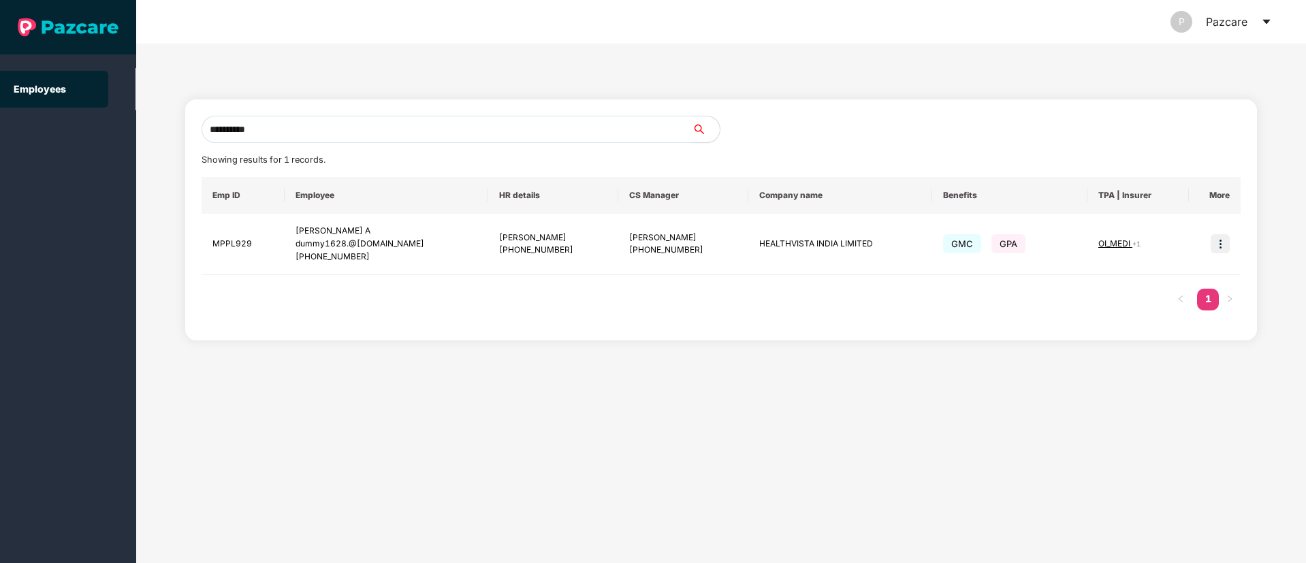
type input "**********"
click at [358, 237] on div "Tasneem Kausar A dummy1628.@gmail.com +917892383981" at bounding box center [387, 244] width 182 height 39
click at [1219, 246] on img at bounding box center [1220, 243] width 19 height 19
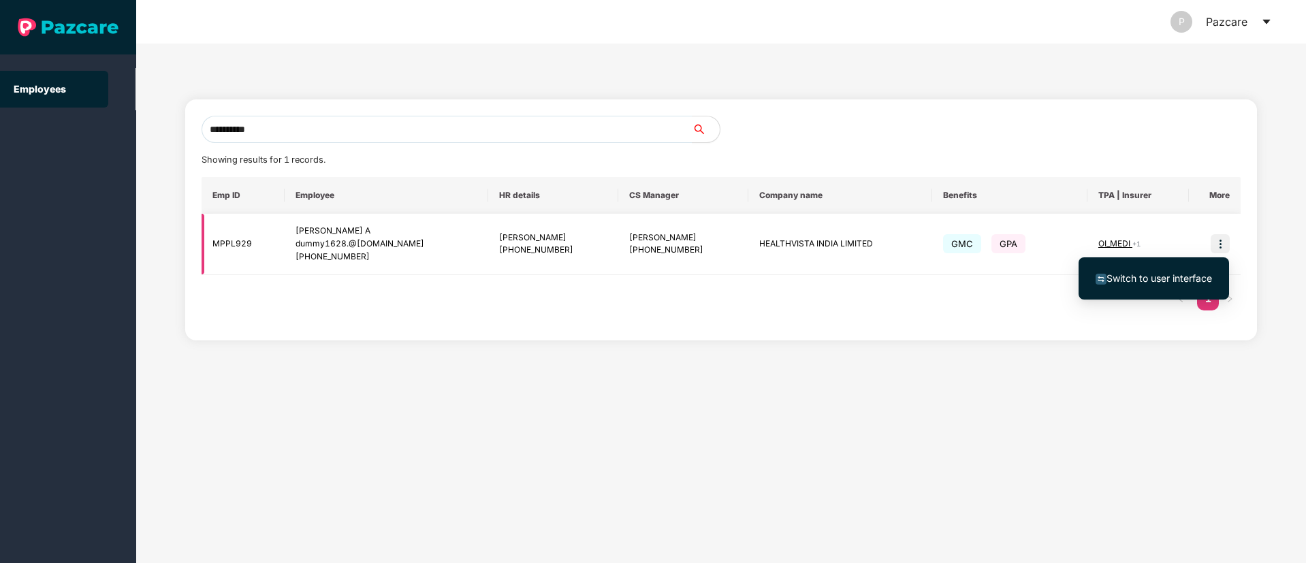
click at [1179, 280] on span "Switch to user interface" at bounding box center [1159, 278] width 106 height 12
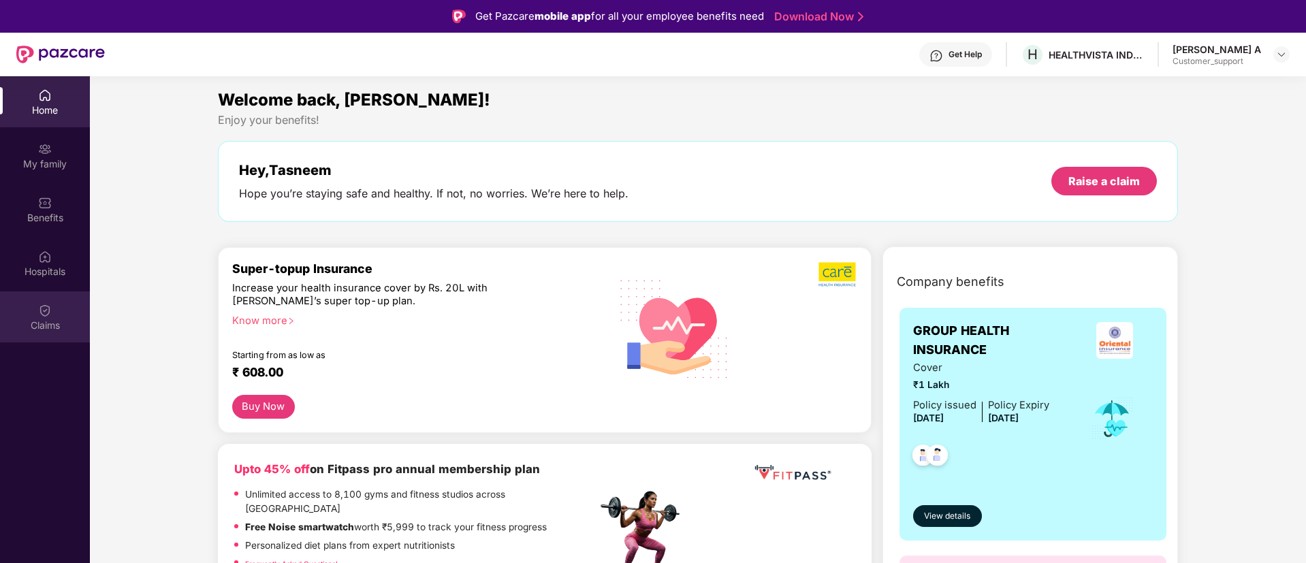
click at [35, 309] on div "Claims" at bounding box center [45, 316] width 90 height 51
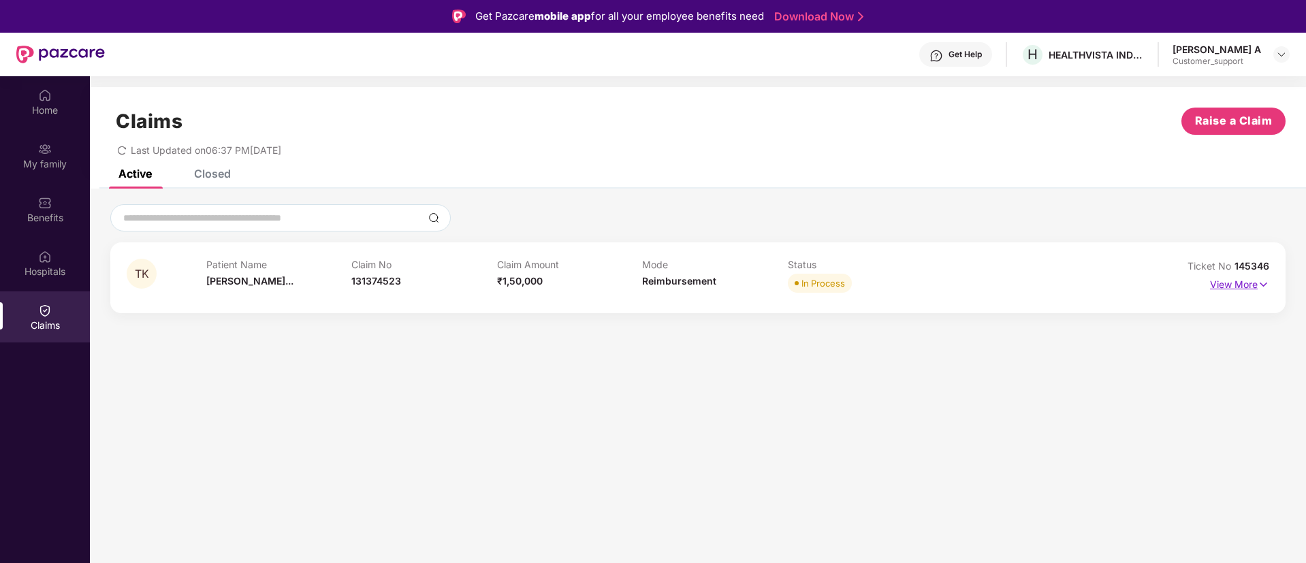
click at [1232, 287] on p "View More" at bounding box center [1239, 283] width 59 height 18
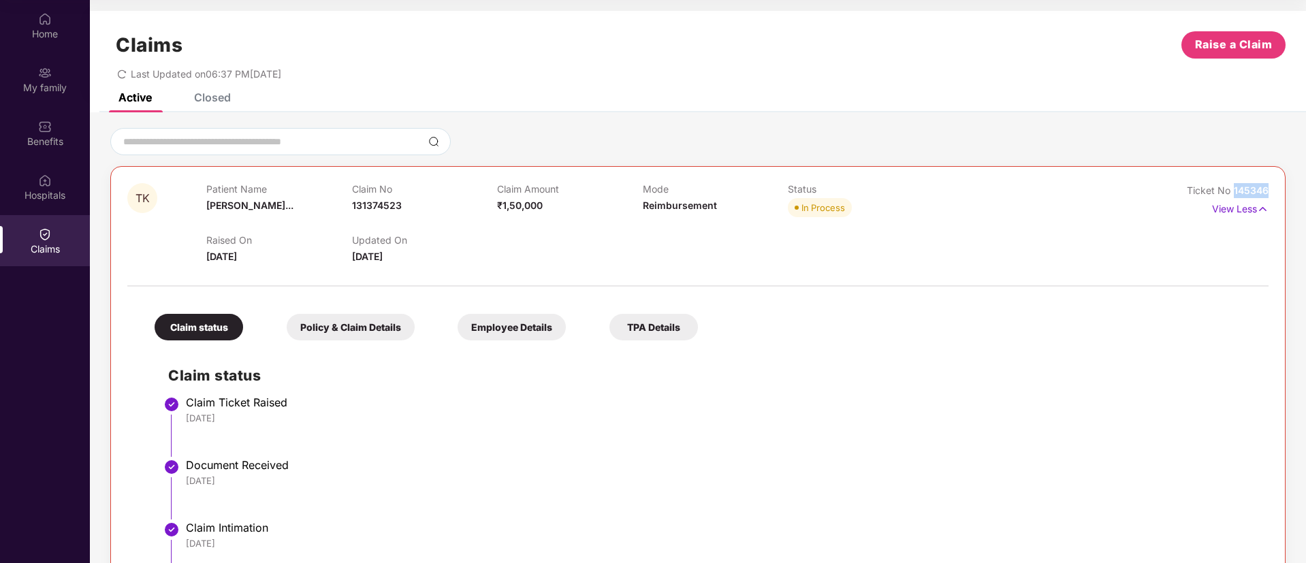
drag, startPoint x: 1230, startPoint y: 193, endPoint x: 1278, endPoint y: 188, distance: 48.6
copy span "145346"
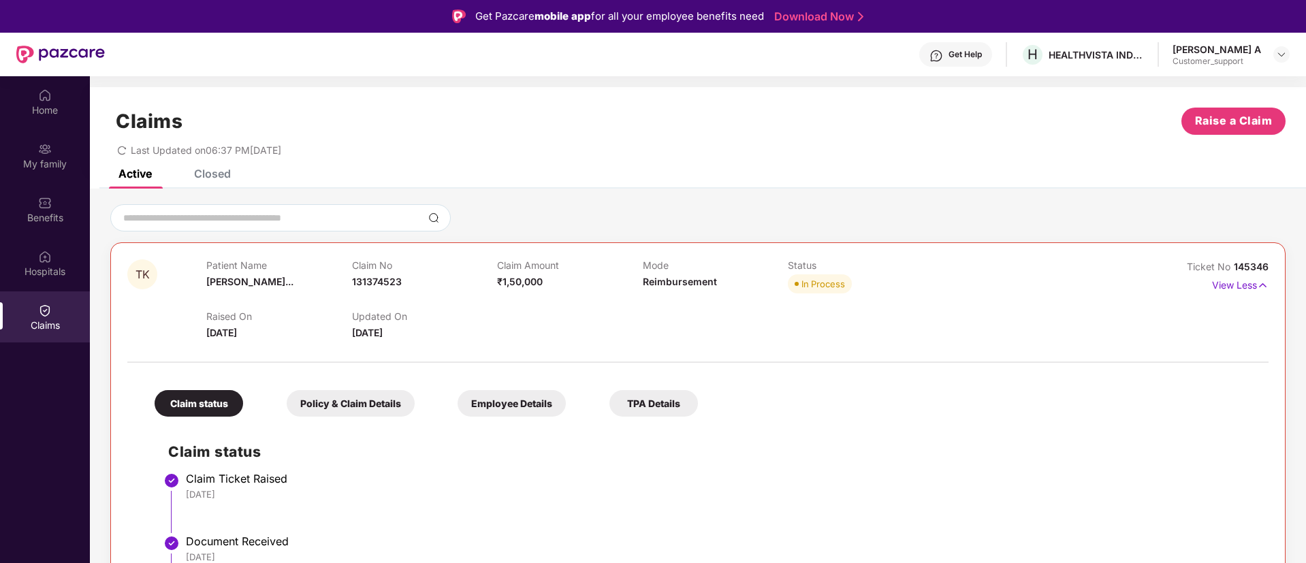
click at [391, 278] on span "131374523" at bounding box center [377, 282] width 50 height 12
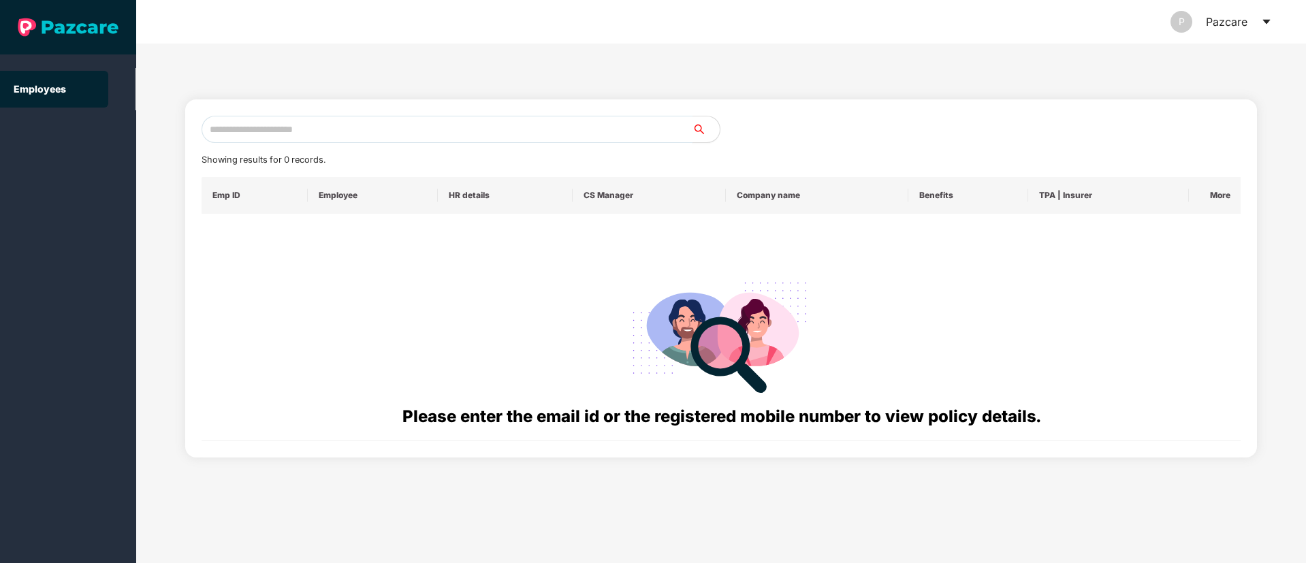
click at [333, 130] on input "text" at bounding box center [447, 129] width 491 height 27
paste input "**********"
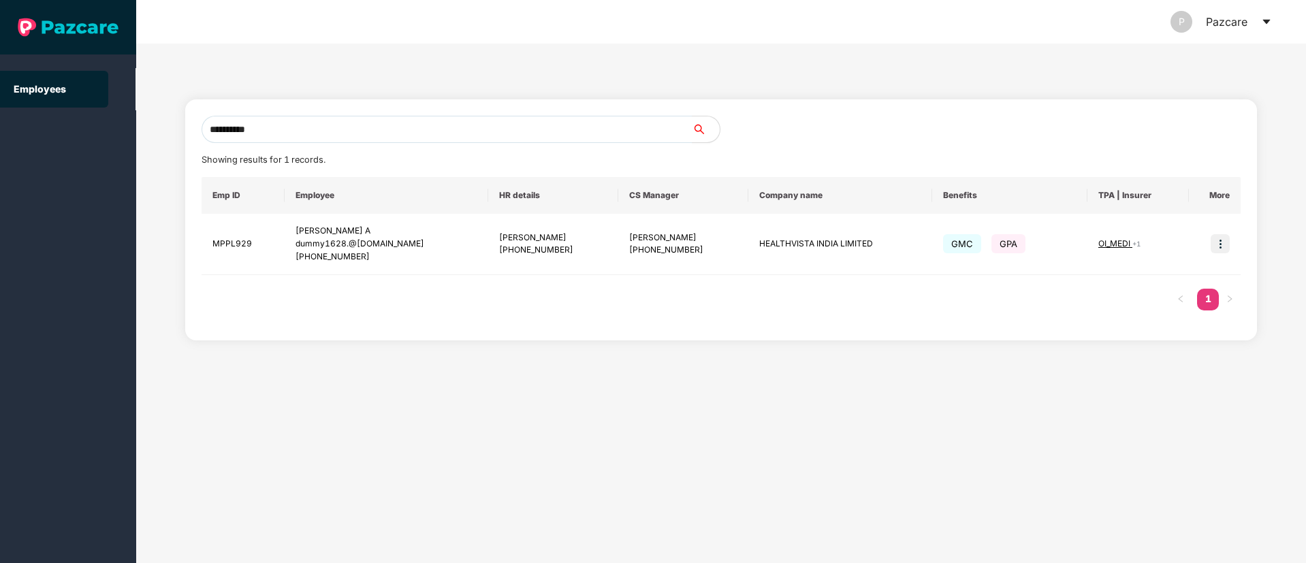
drag, startPoint x: 308, startPoint y: 104, endPoint x: 264, endPoint y: 163, distance: 73.9
click at [269, 149] on div "**********" at bounding box center [721, 212] width 1072 height 256
drag, startPoint x: 210, startPoint y: 246, endPoint x: 359, endPoint y: 246, distance: 148.4
click at [359, 246] on tr "MPPL929 Tasneem Kausar A dummy1628.@gmail.com +917892383981 Nikhil Kumar +91800…" at bounding box center [722, 244] width 1040 height 61
click at [329, 229] on div "Tasneem Kausar A" at bounding box center [387, 231] width 182 height 13
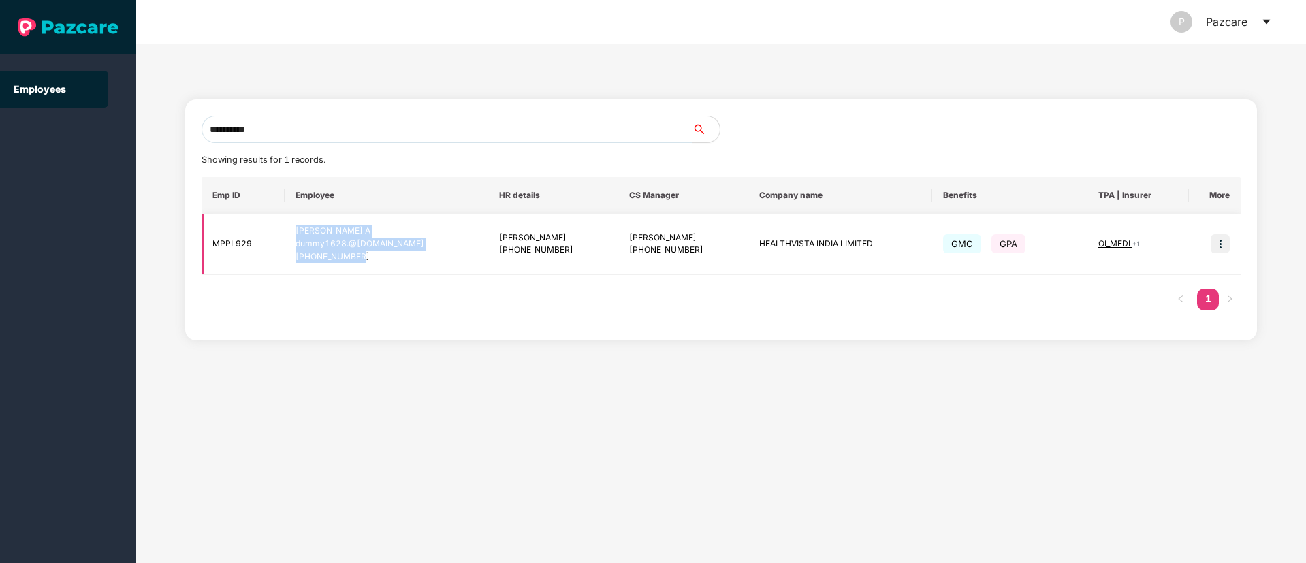
drag, startPoint x: 288, startPoint y: 232, endPoint x: 406, endPoint y: 257, distance: 120.3
click at [406, 257] on td "Tasneem Kausar A dummy1628.@gmail.com +917892383981" at bounding box center [387, 244] width 204 height 61
copy div "Tasneem Kausar A dummy1628.@gmail.com +917892383981"
drag, startPoint x: 314, startPoint y: 127, endPoint x: 0, endPoint y: 132, distance: 313.9
click at [0, 132] on section "**********" at bounding box center [653, 281] width 1306 height 563
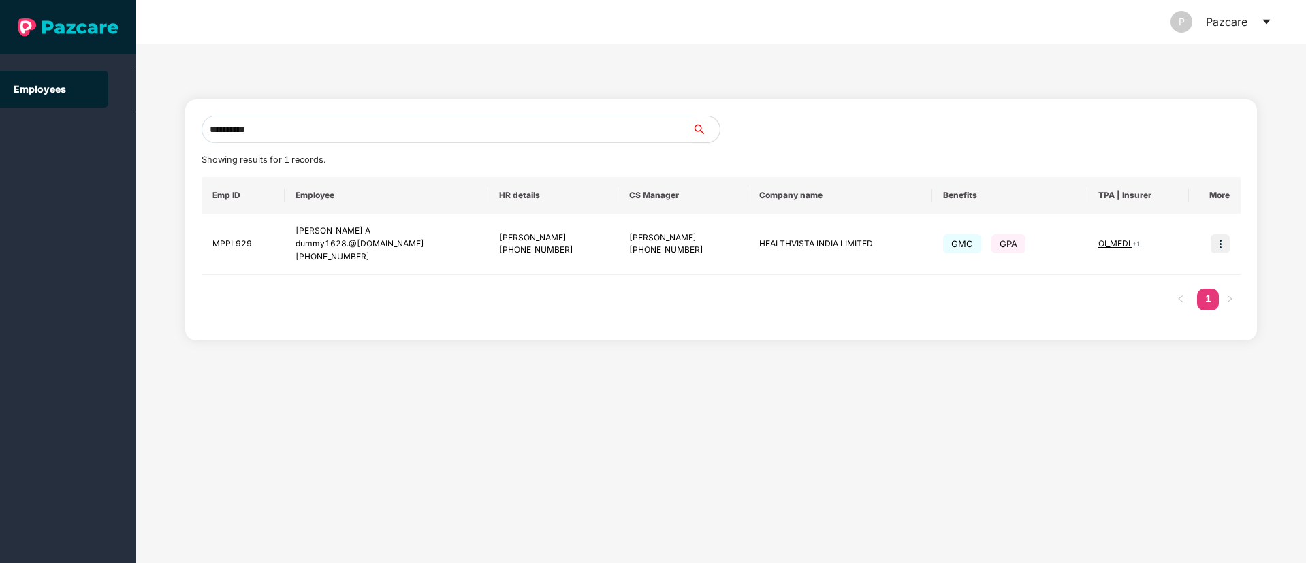
paste input "text"
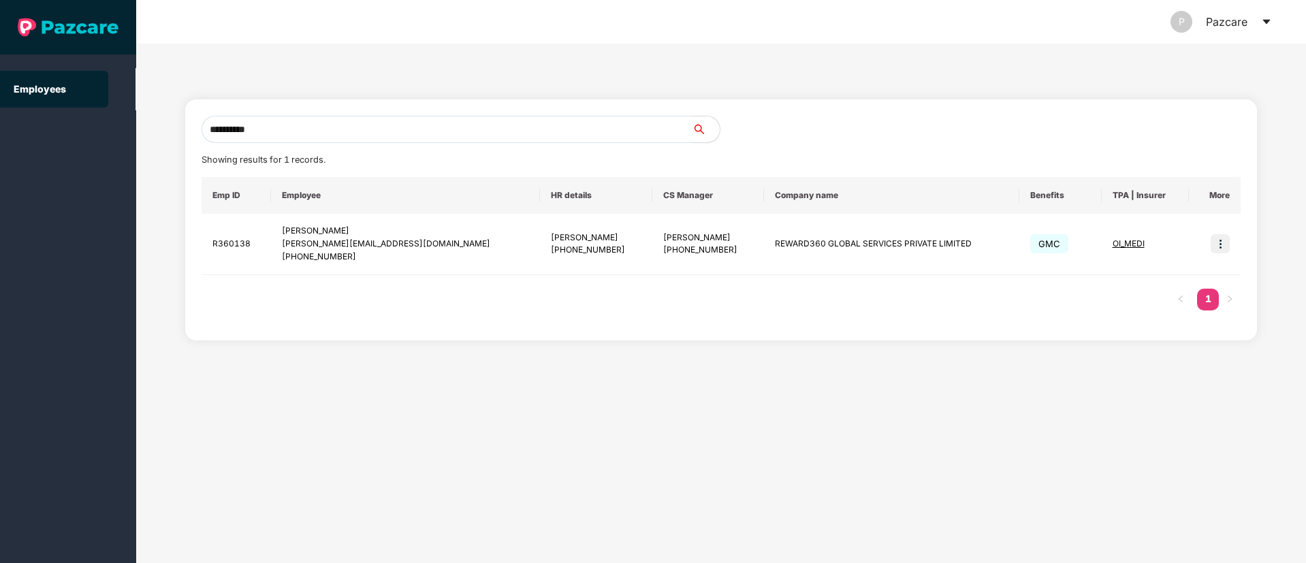
drag, startPoint x: 355, startPoint y: 123, endPoint x: 12, endPoint y: 135, distance: 343.4
click at [12, 135] on section "**********" at bounding box center [653, 281] width 1306 height 563
paste input "text"
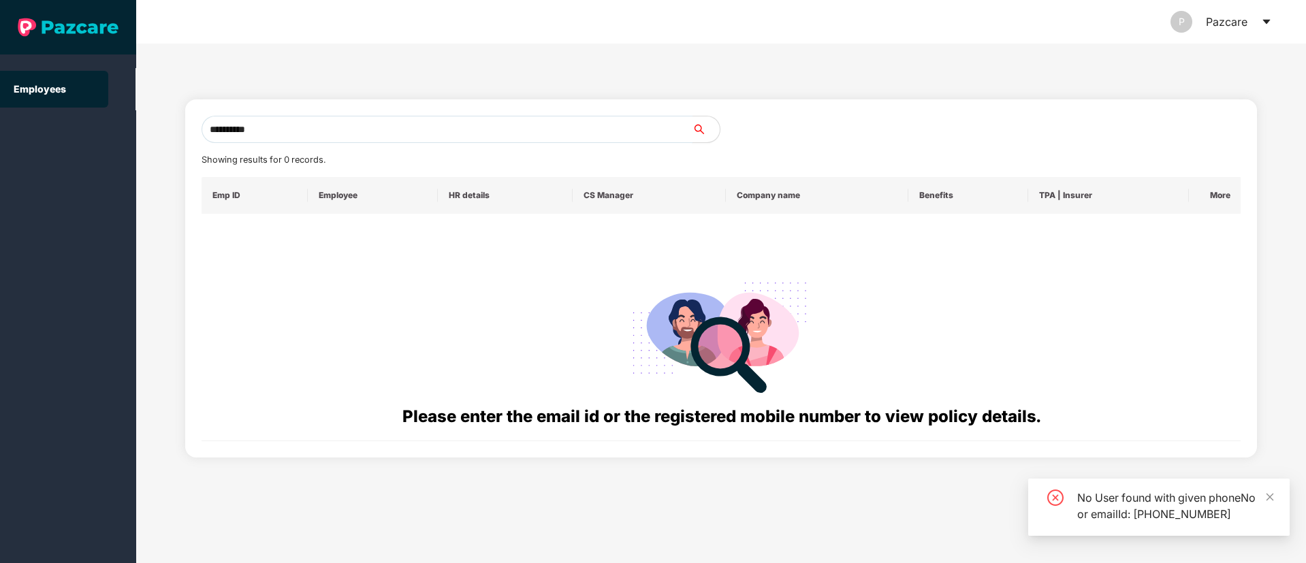
drag, startPoint x: 328, startPoint y: 133, endPoint x: 86, endPoint y: 134, distance: 241.7
click at [86, 134] on section "**********" at bounding box center [653, 281] width 1306 height 563
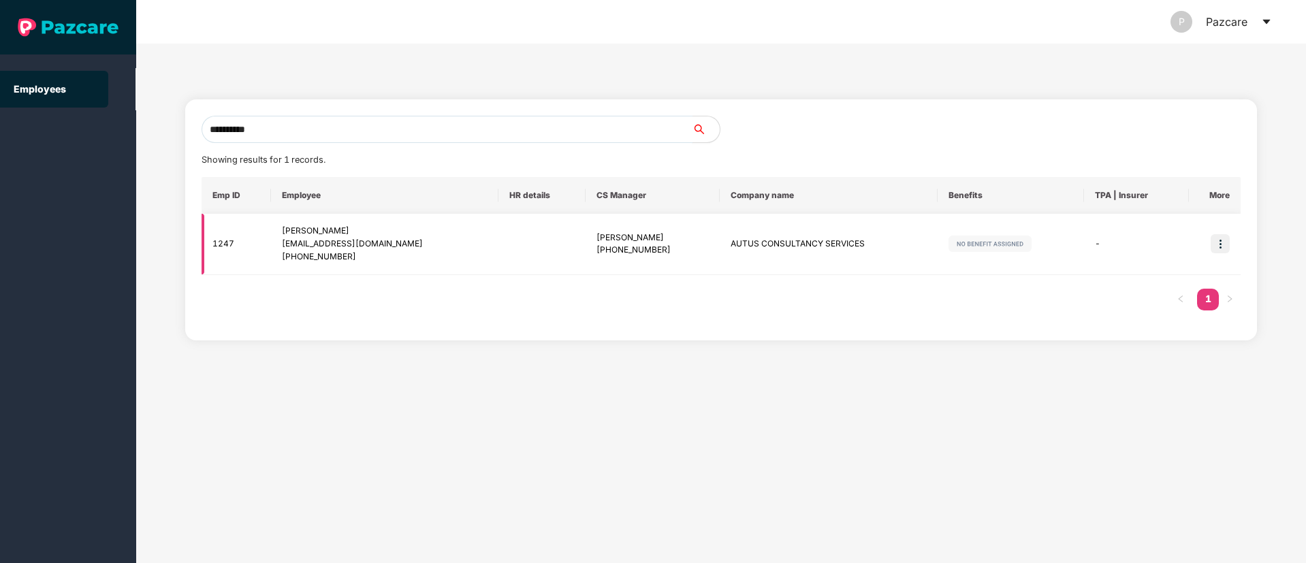
type input "**********"
click at [304, 246] on div "[EMAIL_ADDRESS][DOMAIN_NAME]" at bounding box center [385, 244] width 206 height 13
copy div "[EMAIL_ADDRESS][DOMAIN_NAME]"
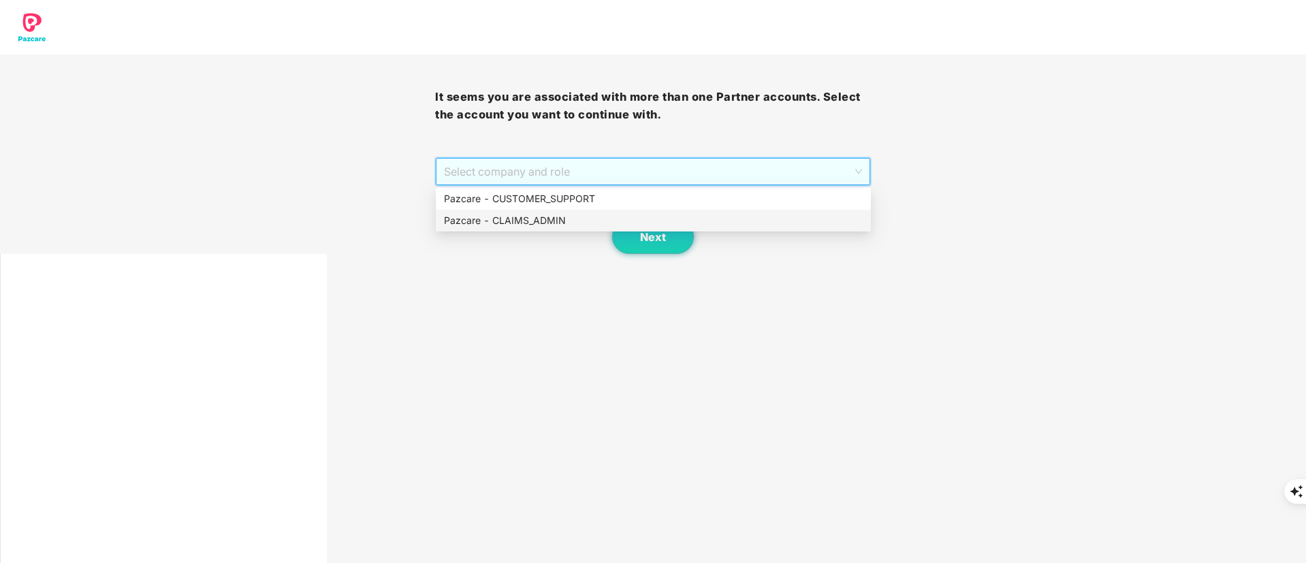
click at [539, 223] on div "Pazcare - CLAIMS_ADMIN" at bounding box center [653, 220] width 419 height 15
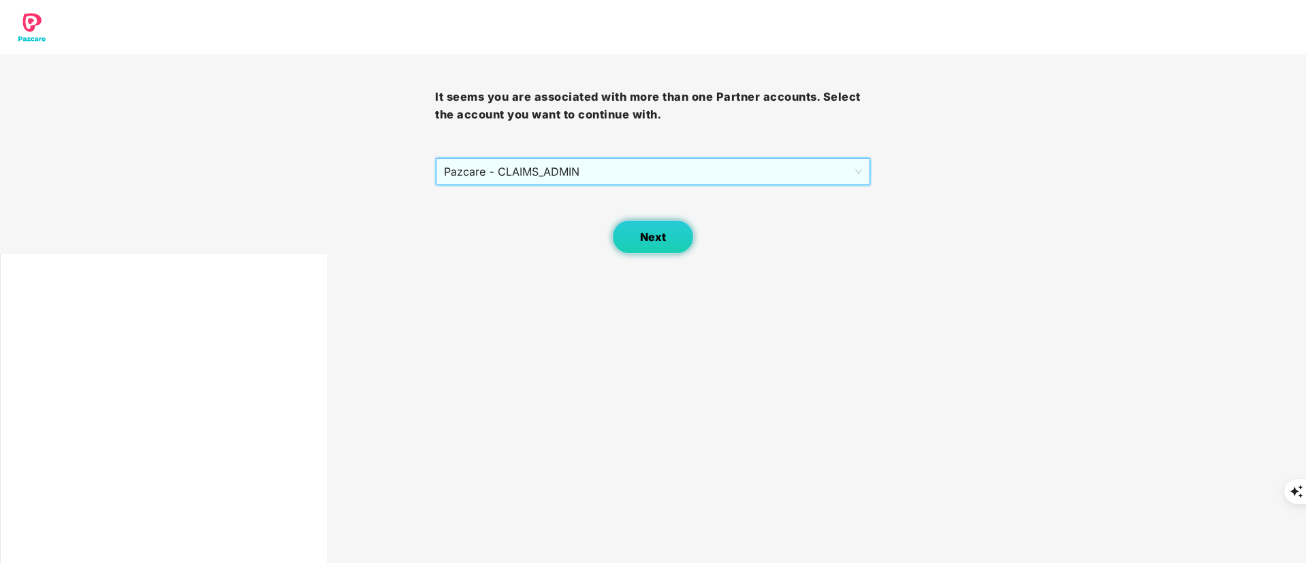
click at [666, 240] on button "Next" at bounding box center [653, 237] width 82 height 34
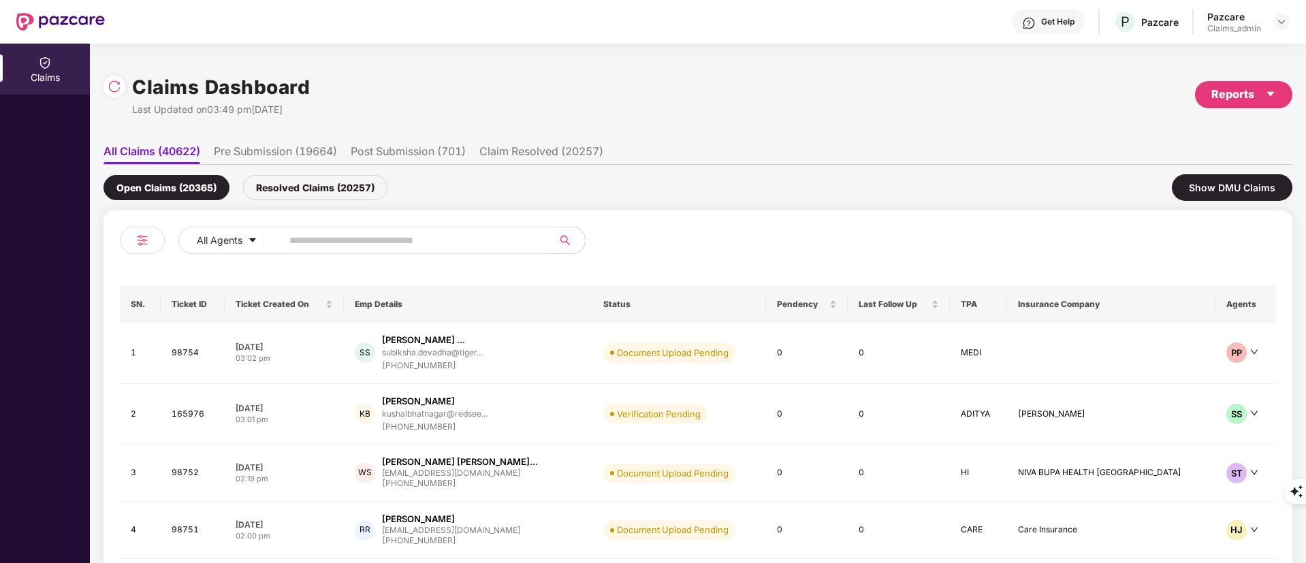
click at [385, 244] on input "text" at bounding box center [411, 240] width 244 height 20
paste input "******"
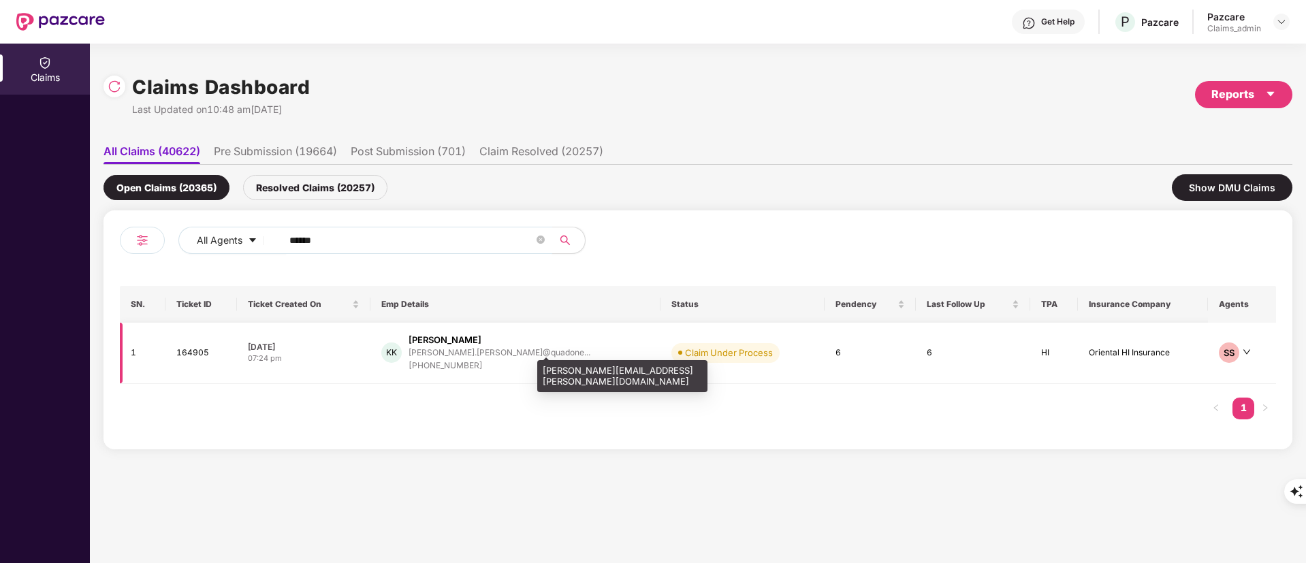
type input "******"
click at [512, 361] on div "+918688293313" at bounding box center [500, 366] width 182 height 13
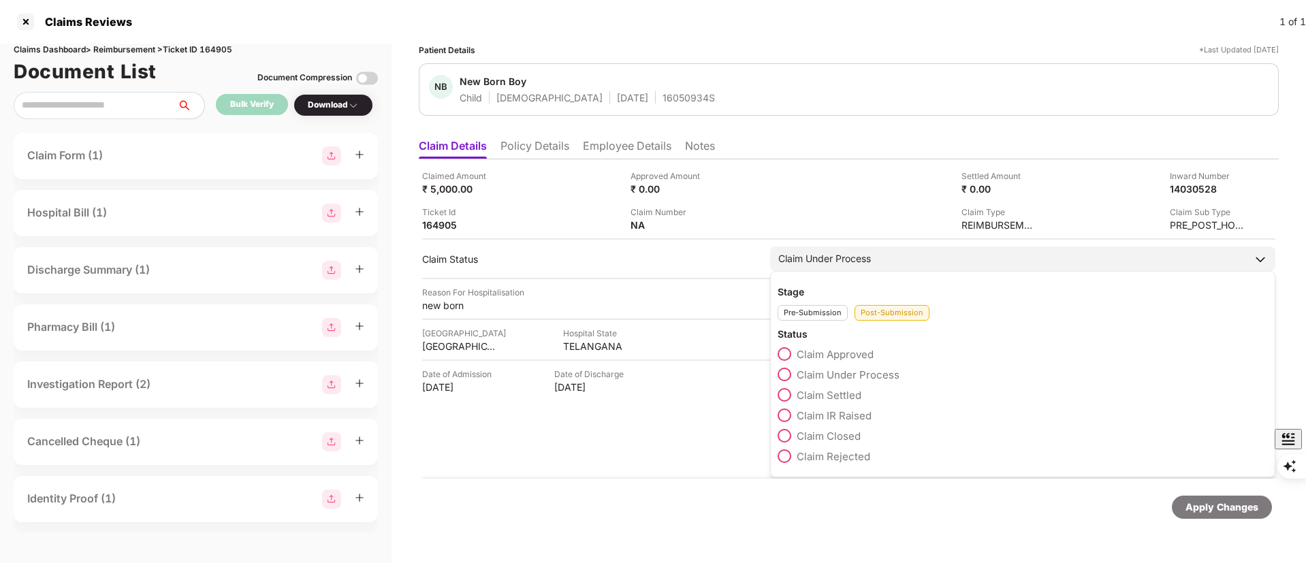
click at [823, 432] on span "Claim Closed" at bounding box center [829, 436] width 64 height 13
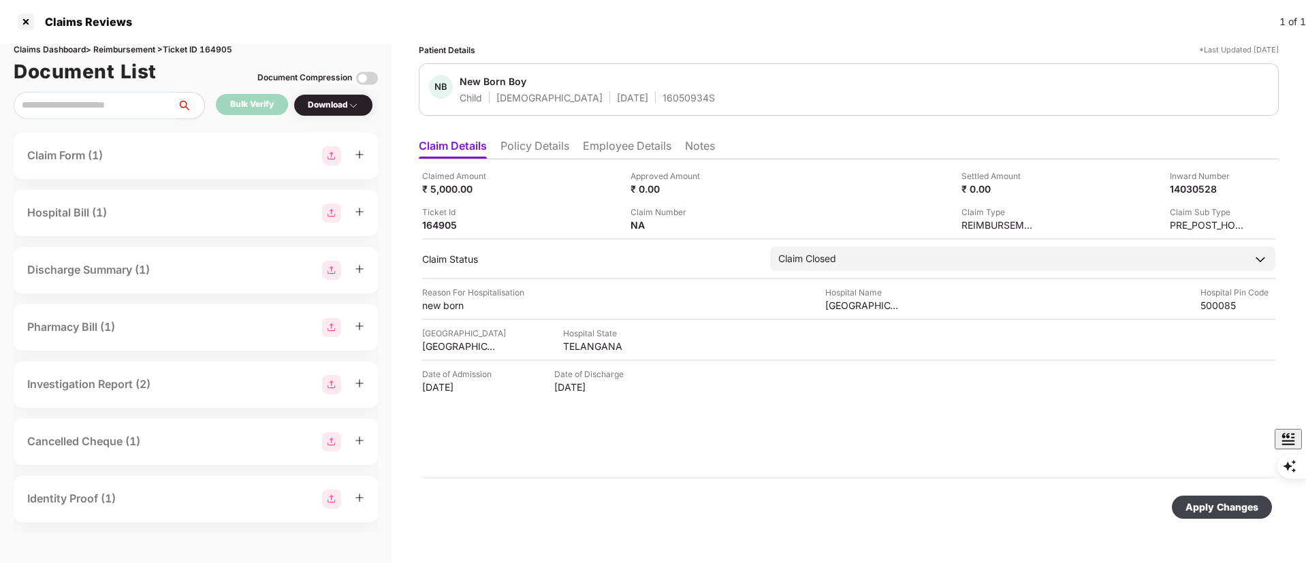
click at [1196, 494] on div "Apply Changes" at bounding box center [849, 507] width 860 height 57
click at [1194, 510] on div "Apply Changes" at bounding box center [1221, 507] width 73 height 15
click at [22, 26] on div at bounding box center [26, 22] width 22 height 22
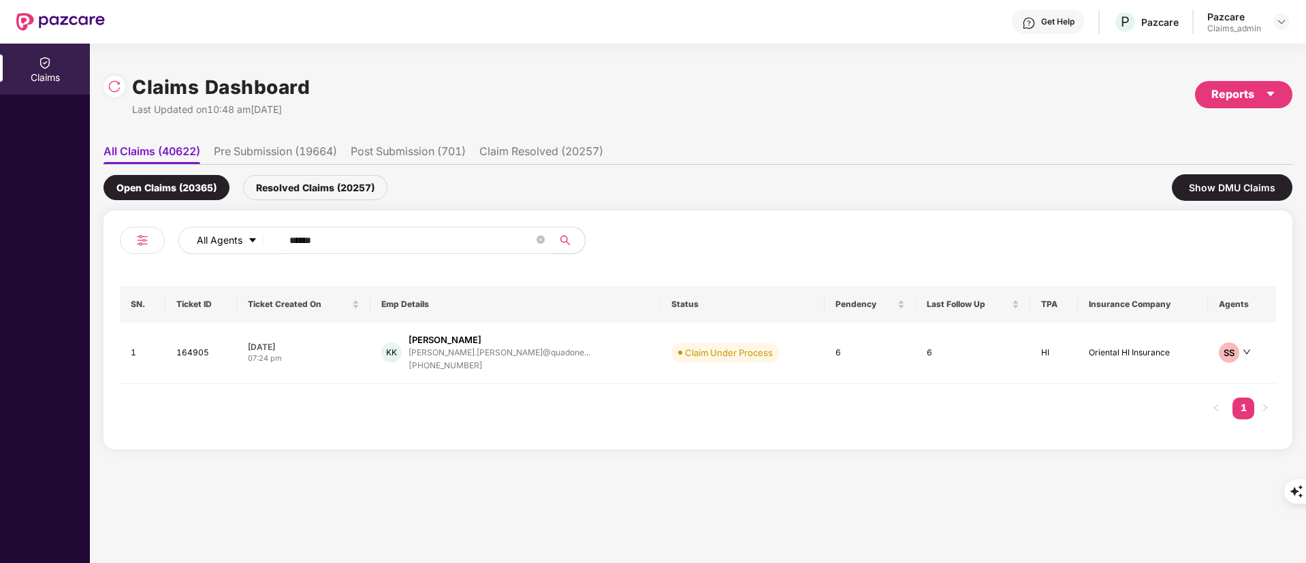
drag, startPoint x: 343, startPoint y: 249, endPoint x: 256, endPoint y: 246, distance: 87.2
click at [256, 246] on div "All Agents ******" at bounding box center [525, 240] width 694 height 27
paste input "text"
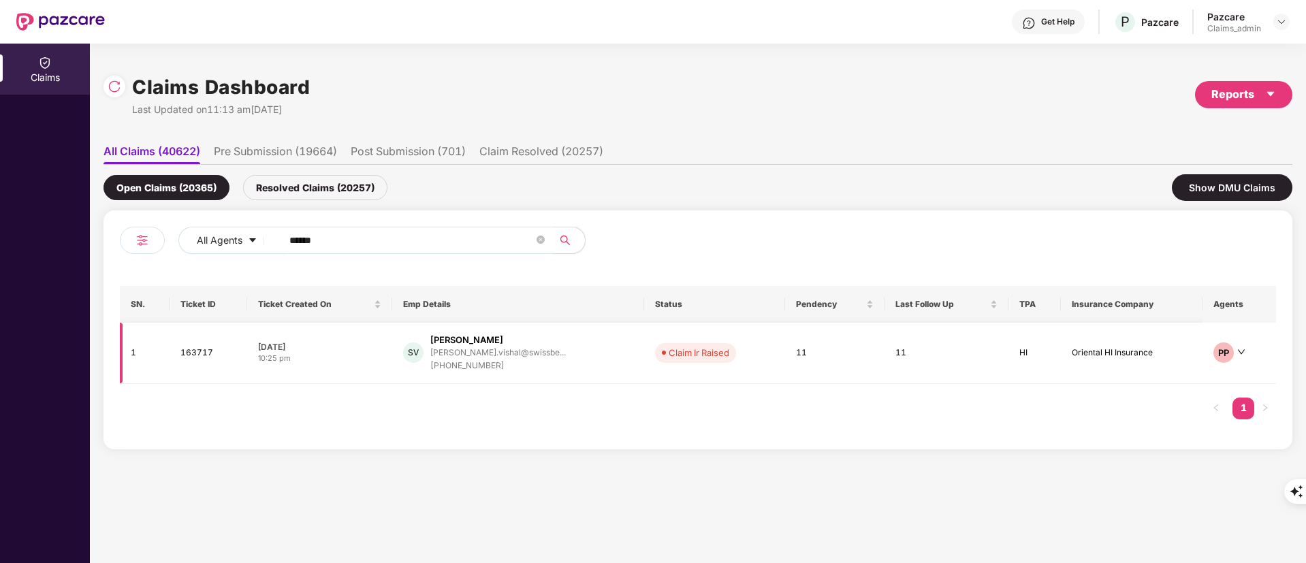
type input "******"
click at [541, 343] on div "Sangani Vishal" at bounding box center [497, 340] width 135 height 13
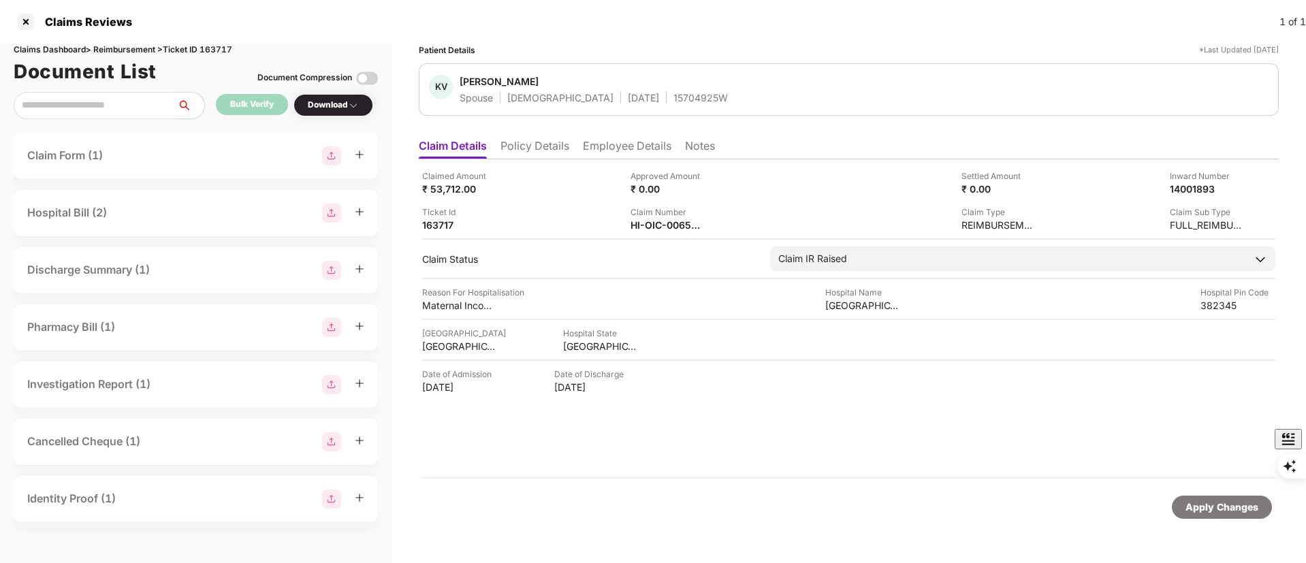
click at [537, 141] on li "Policy Details" at bounding box center [534, 149] width 69 height 20
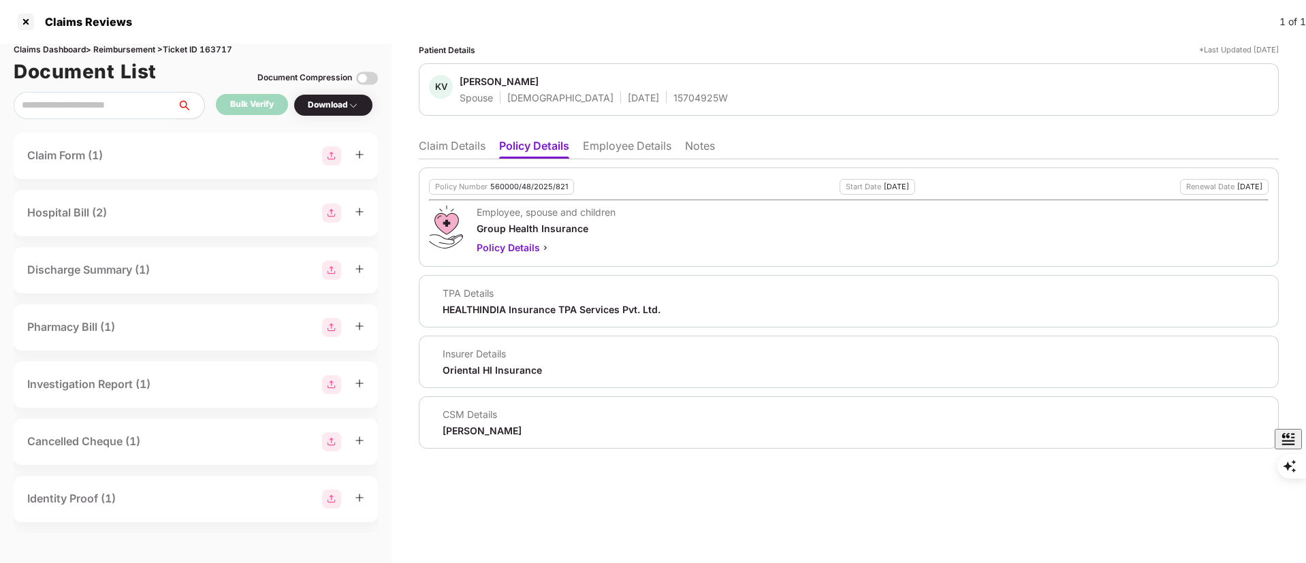
click at [453, 146] on li "Claim Details" at bounding box center [452, 149] width 67 height 20
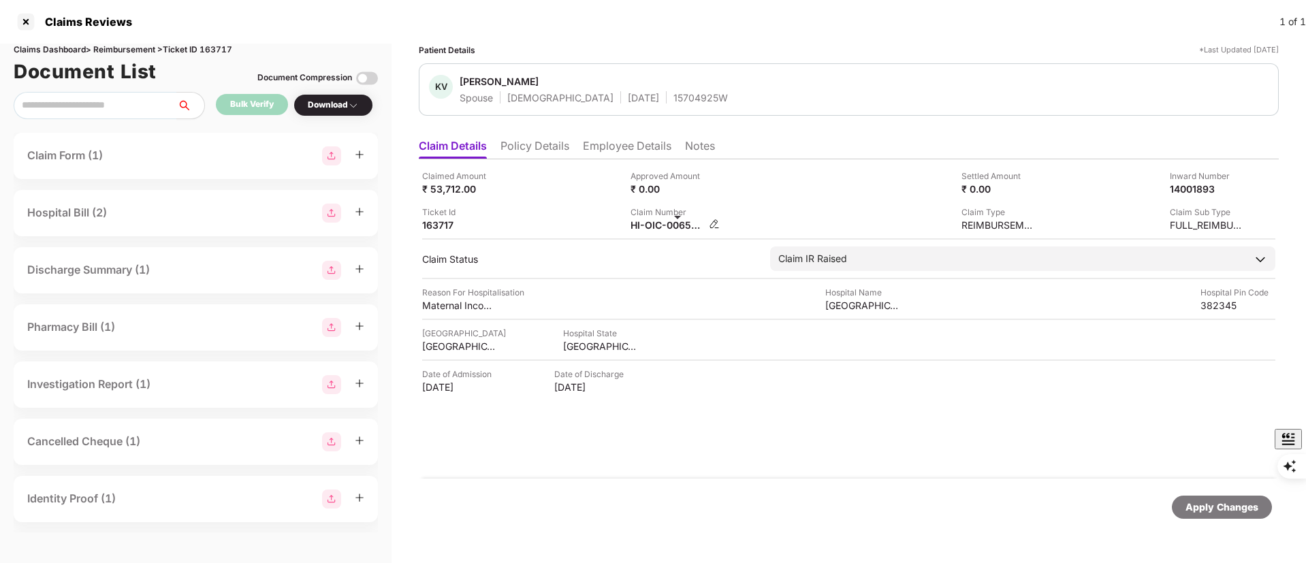
click at [666, 227] on div "HI-OIC-006545153(0)" at bounding box center [668, 225] width 75 height 13
click at [635, 220] on div "HI-OIC-006545153(0)" at bounding box center [668, 225] width 75 height 13
click at [690, 202] on div "Claimed Amount ₹ 53,712.00 Approved Amount ₹ 0.00 Settled Amount ₹ 0.00 Inward …" at bounding box center [848, 201] width 853 height 62
click at [690, 204] on div "HI-OIC-006545153(0)" at bounding box center [720, 205] width 103 height 22
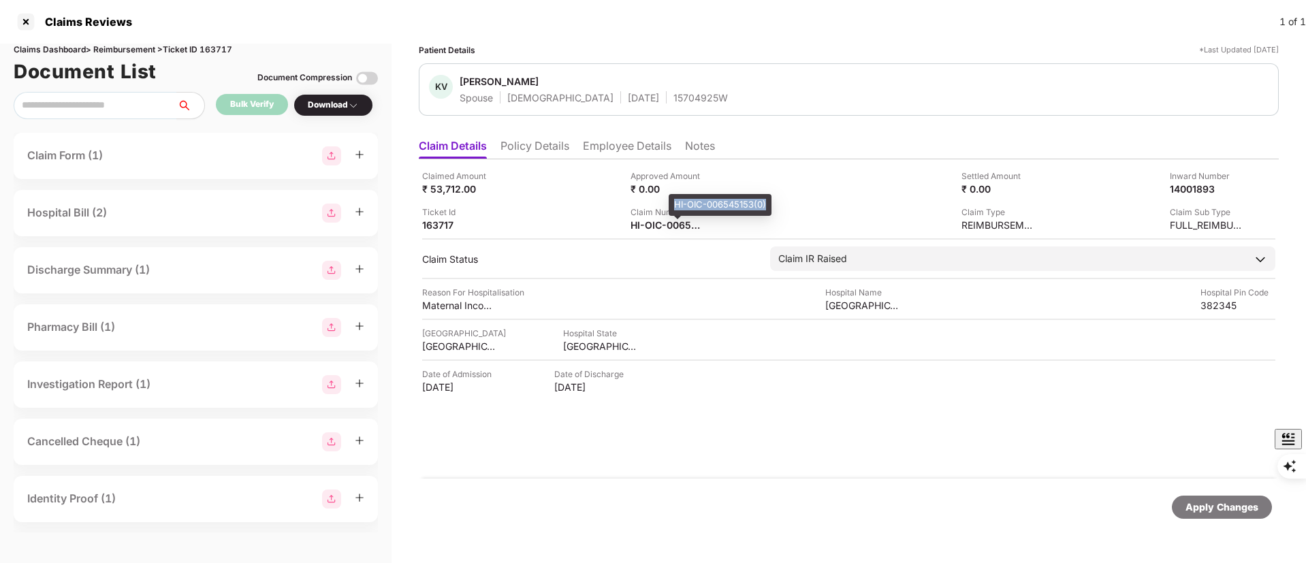
click at [690, 204] on div "HI-OIC-006545153(0)" at bounding box center [720, 205] width 103 height 22
copy div "HI-OIC-006545153(0)"
click at [18, 27] on div at bounding box center [26, 22] width 22 height 22
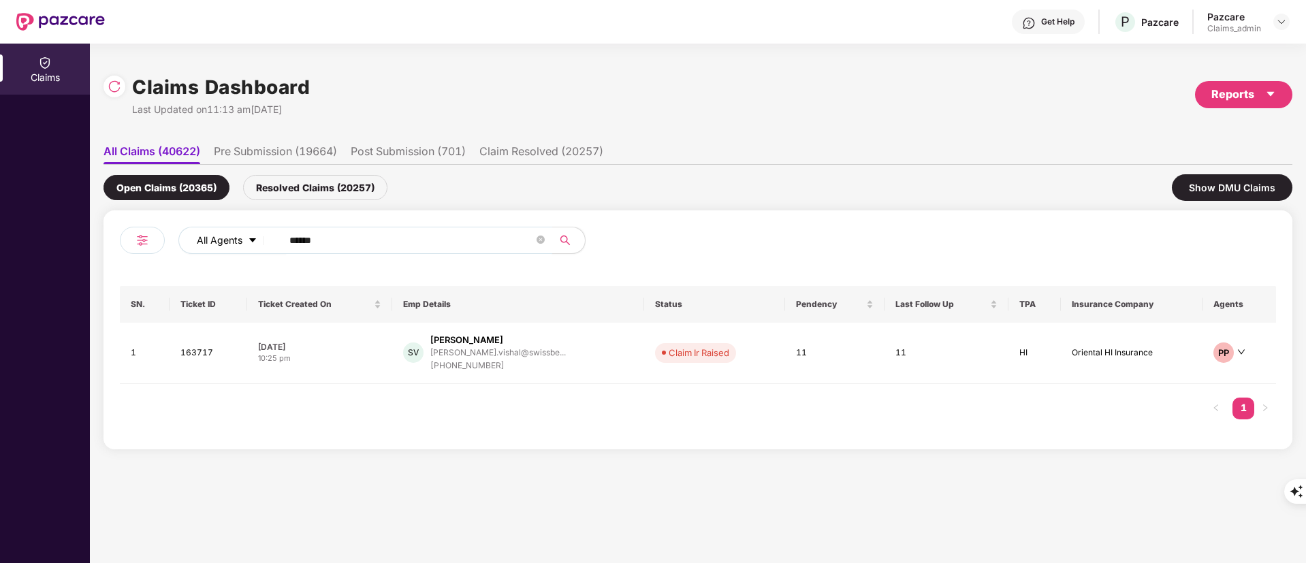
drag, startPoint x: 353, startPoint y: 237, endPoint x: 184, endPoint y: 238, distance: 168.9
click at [183, 238] on div "All Agents ******" at bounding box center [525, 240] width 694 height 27
paste input "text"
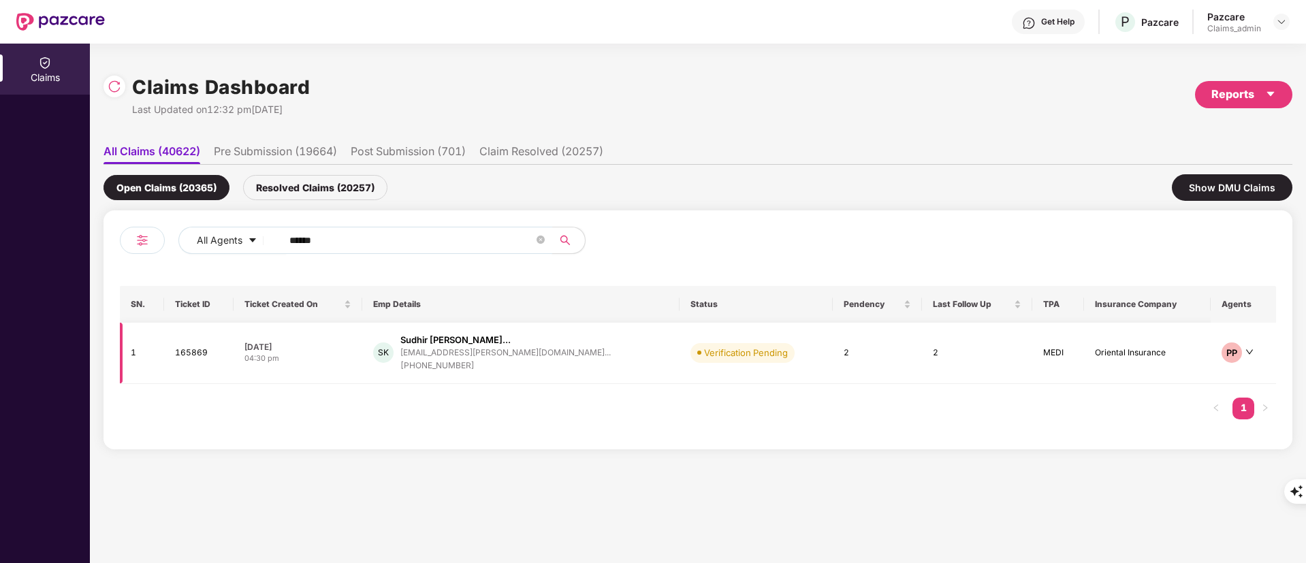
type input "******"
click at [481, 355] on div "sudhir.kolhe@trigyn.co..." at bounding box center [505, 352] width 210 height 9
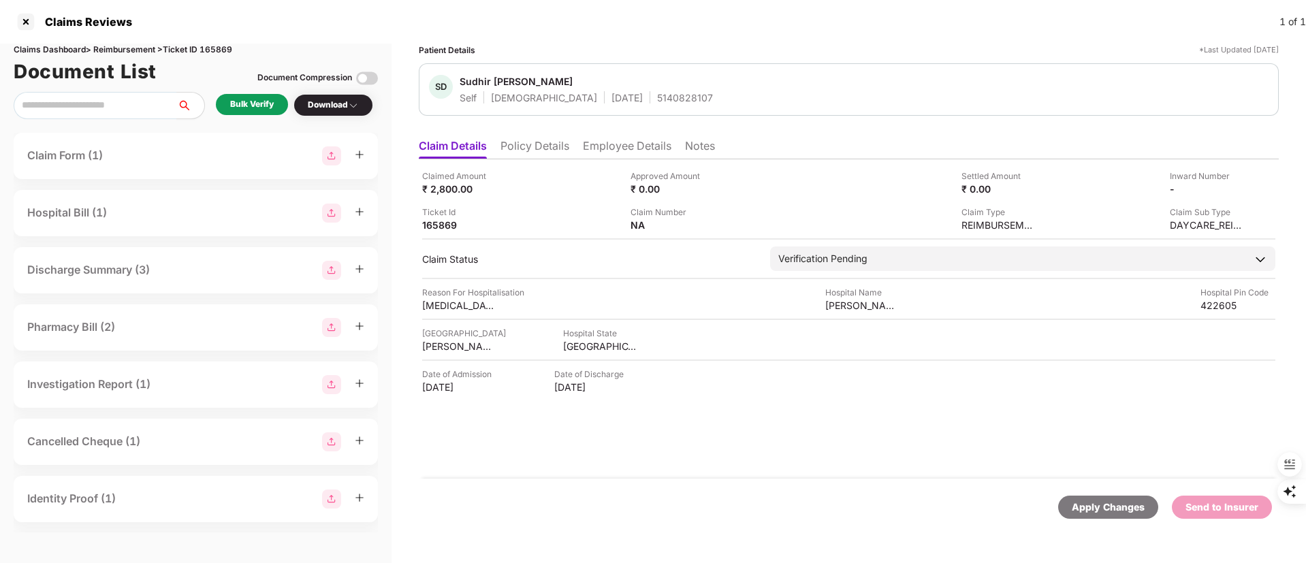
click at [529, 145] on li "Policy Details" at bounding box center [534, 149] width 69 height 20
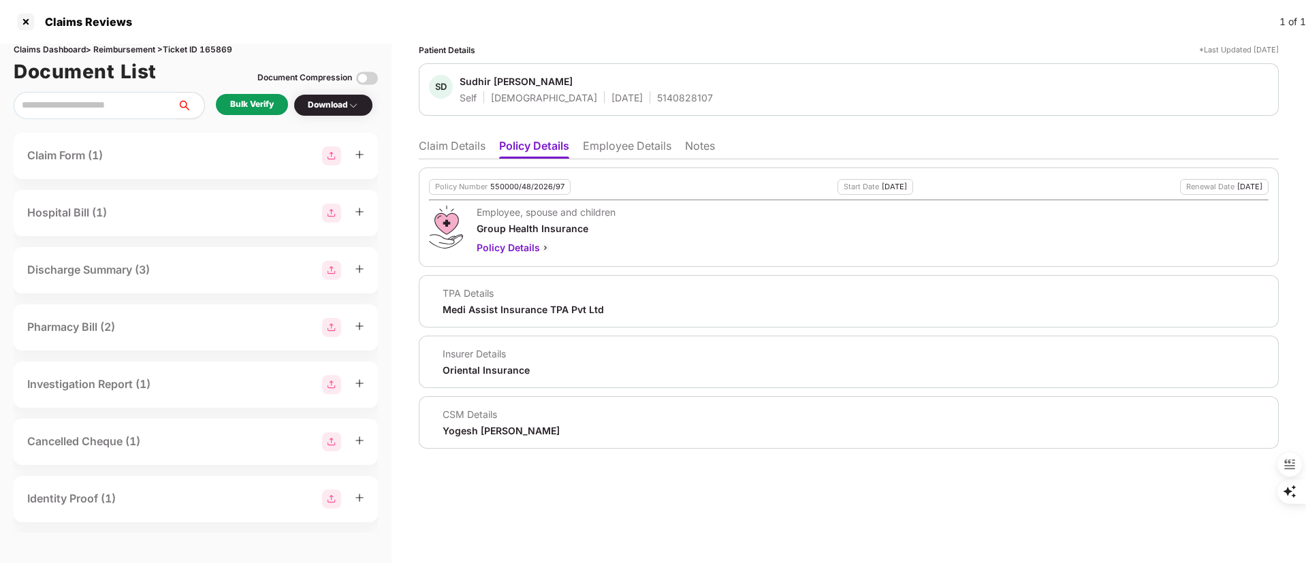
click at [247, 101] on div "Bulk Verify" at bounding box center [252, 104] width 44 height 13
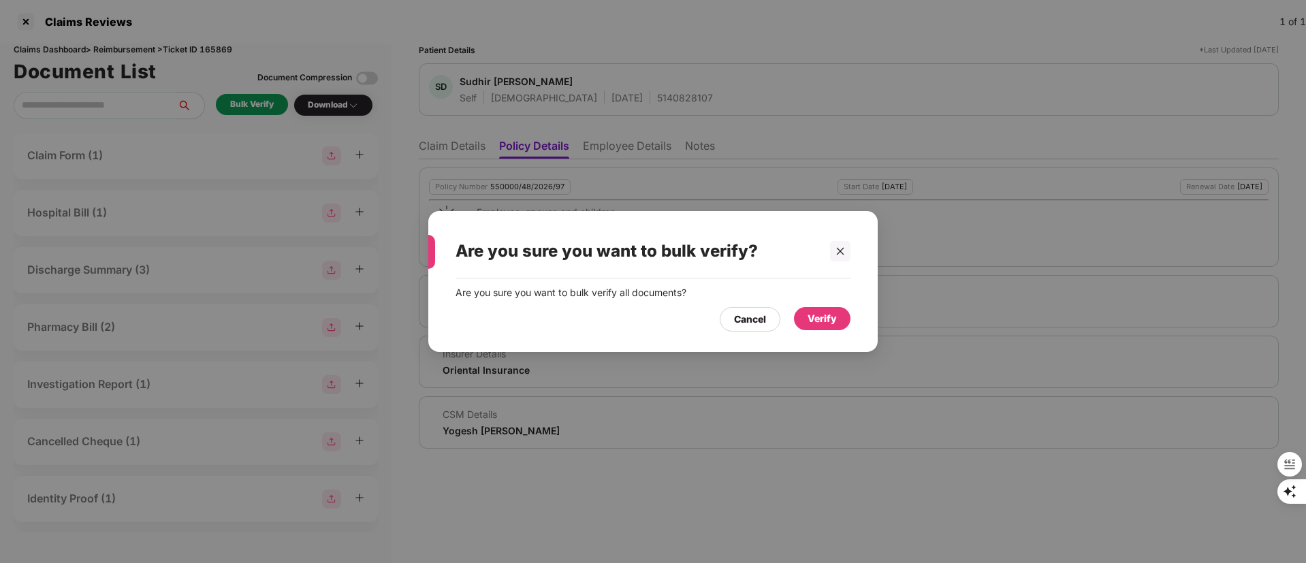
click at [819, 317] on div "Verify" at bounding box center [822, 318] width 29 height 15
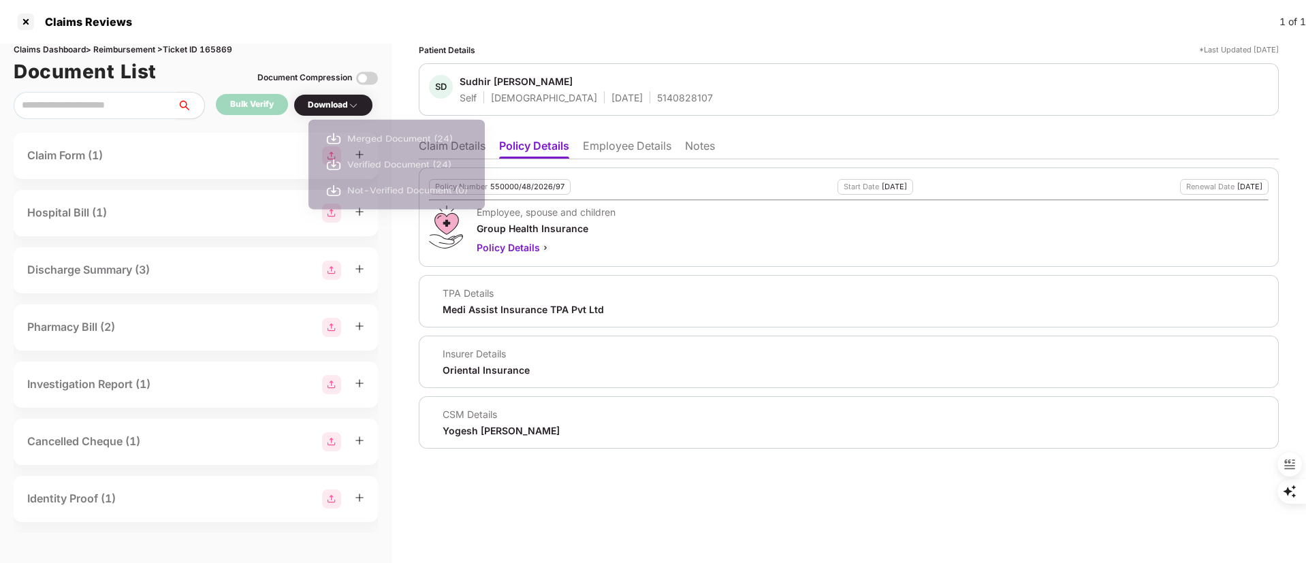
click at [353, 108] on img at bounding box center [353, 105] width 11 height 11
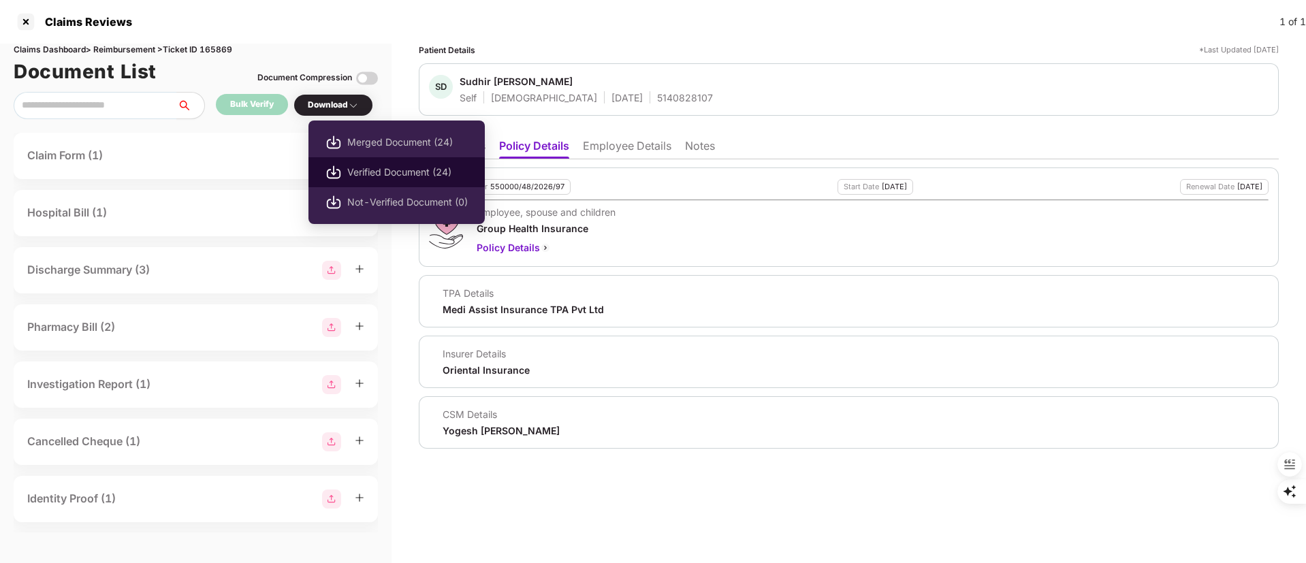
click at [362, 167] on span "Verified Document (24)" at bounding box center [407, 172] width 121 height 15
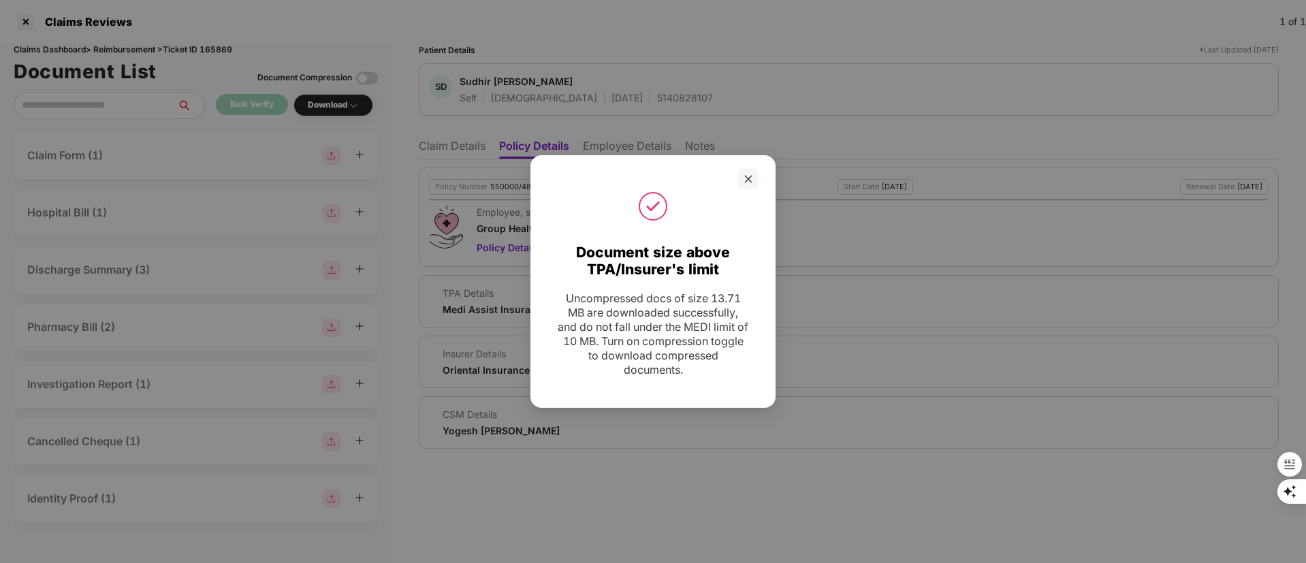
click at [753, 524] on div "Document size above TPA/Insurer's limit Uncompressed docs of size 13.71 MB are …" at bounding box center [653, 281] width 1306 height 563
click at [751, 174] on icon "close" at bounding box center [749, 179] width 10 height 10
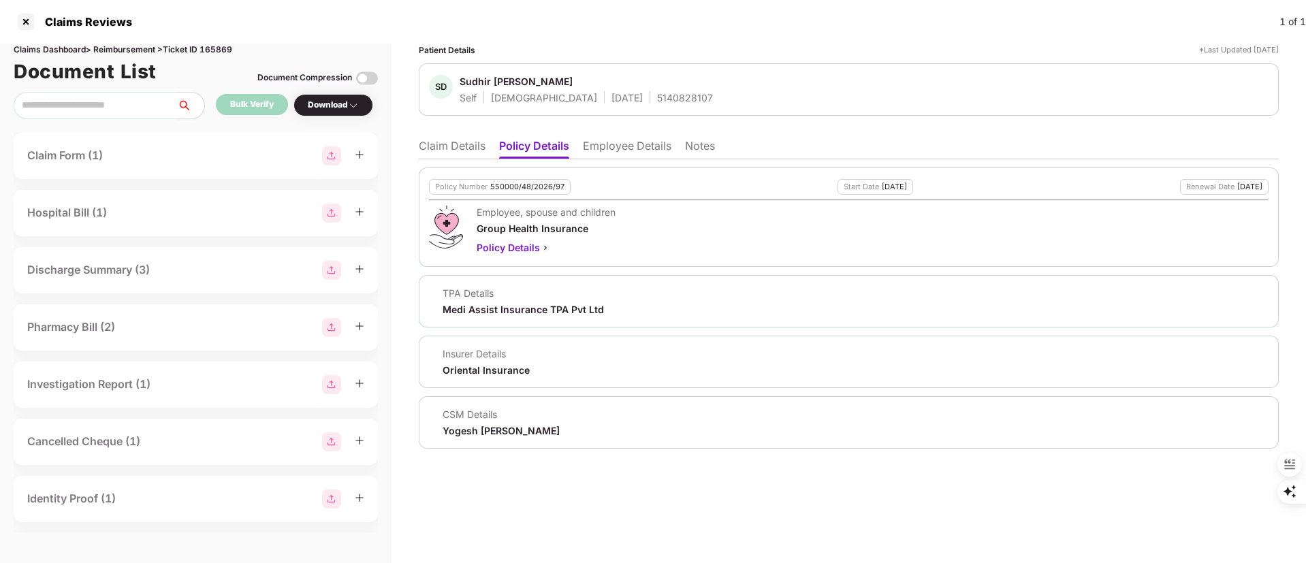
click at [436, 139] on li "Claim Details" at bounding box center [452, 149] width 67 height 20
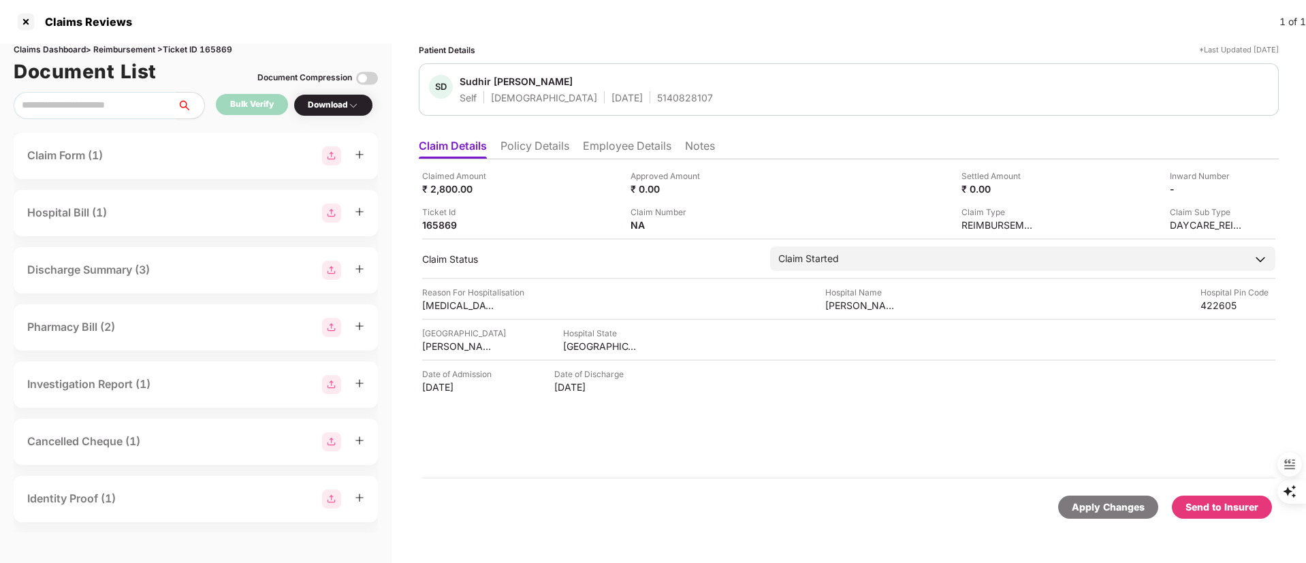
click at [1218, 507] on div "Send to Insurer" at bounding box center [1221, 507] width 73 height 15
click at [1209, 509] on div "Send to Insurer" at bounding box center [1221, 507] width 73 height 15
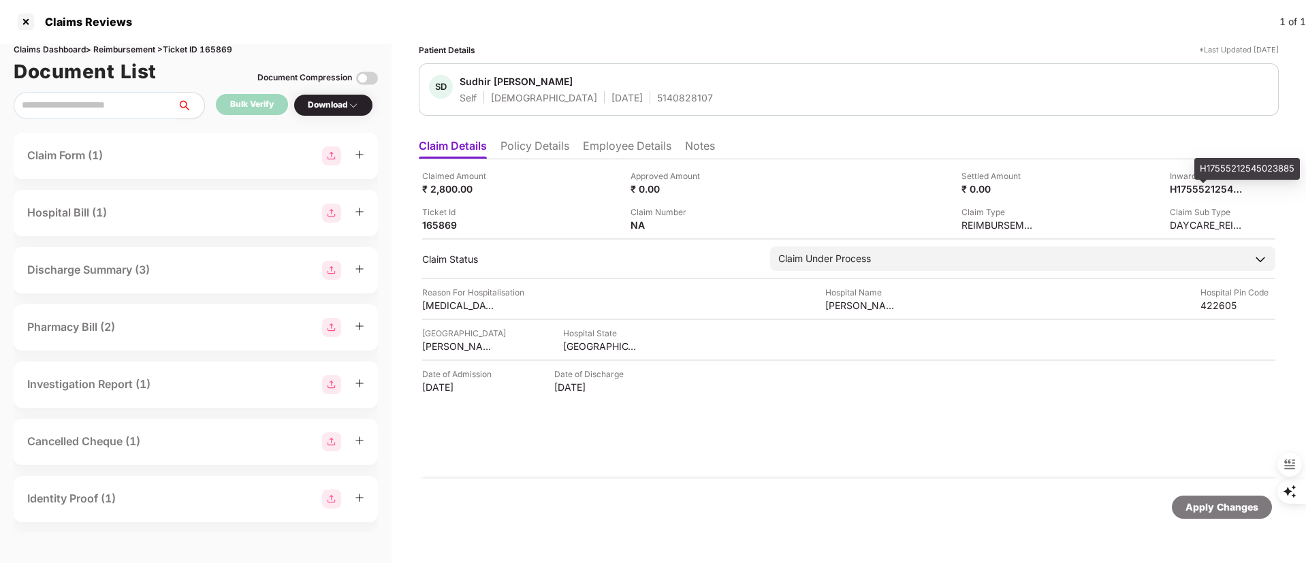
click at [1223, 167] on div "H17555212545023885" at bounding box center [1247, 169] width 106 height 22
copy div "H17555212545023885"
click at [596, 133] on ul "Claim Details Policy Details Employee Details Notes" at bounding box center [849, 145] width 860 height 27
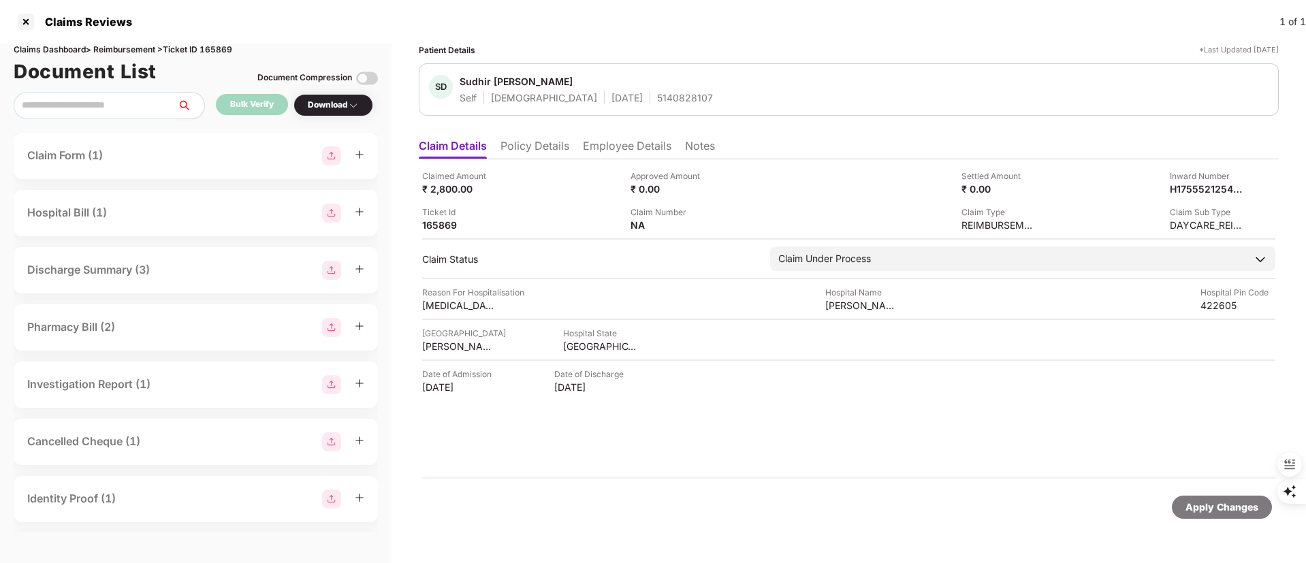
click at [599, 150] on li "Employee Details" at bounding box center [627, 149] width 89 height 20
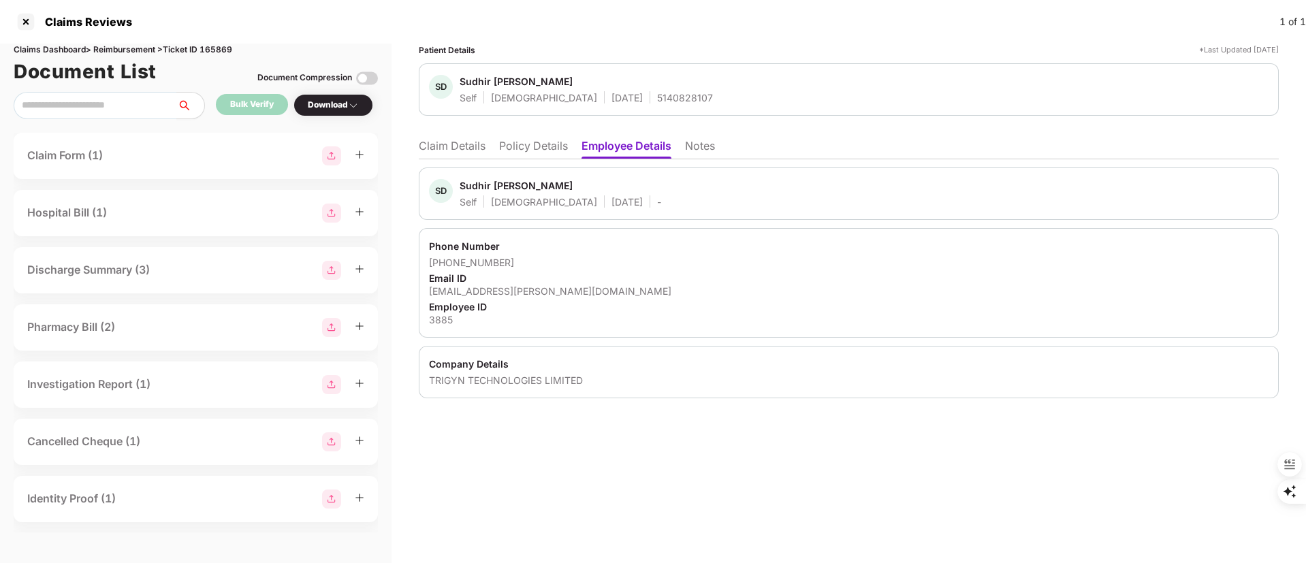
click at [466, 140] on li "Claim Details" at bounding box center [452, 149] width 67 height 20
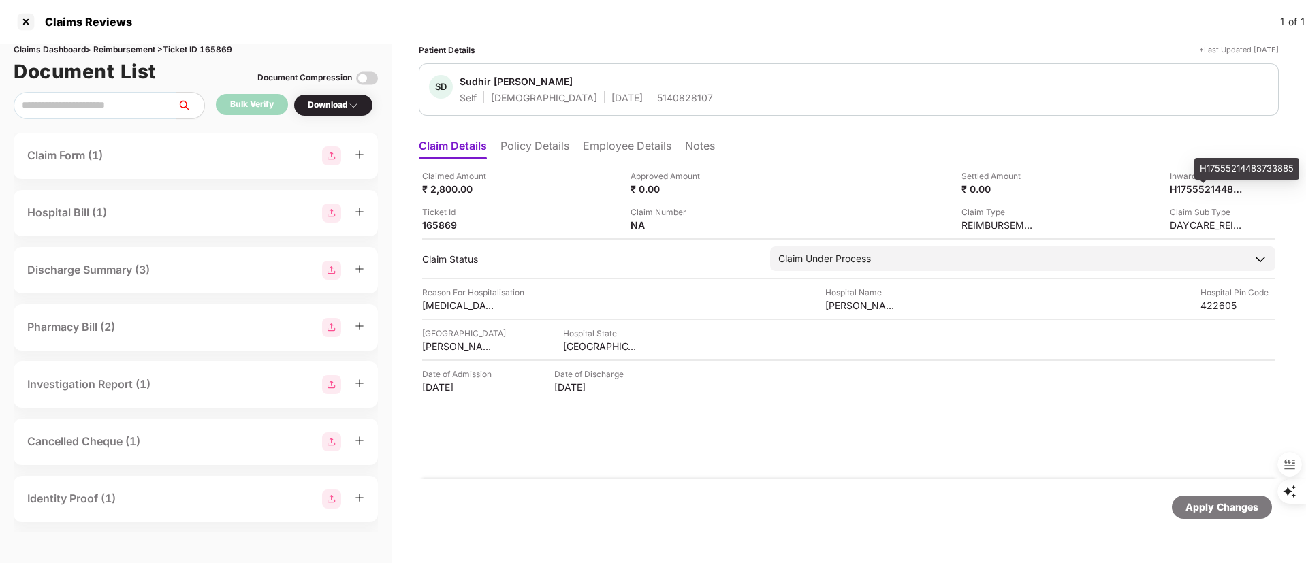
click at [1204, 174] on div "H17555214483733885" at bounding box center [1246, 169] width 105 height 22
copy div "H17555214483733885"
click at [26, 19] on div at bounding box center [26, 22] width 22 height 22
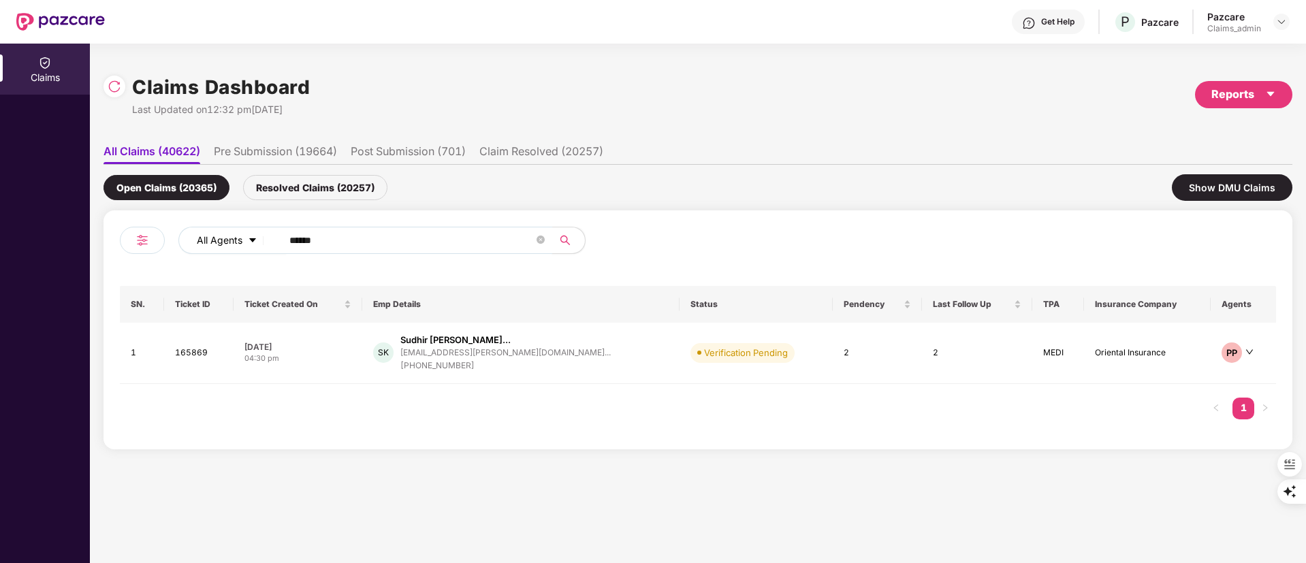
drag, startPoint x: 366, startPoint y: 229, endPoint x: 199, endPoint y: 233, distance: 166.9
click at [199, 233] on div "All Agents ******" at bounding box center [525, 240] width 694 height 27
paste input "text"
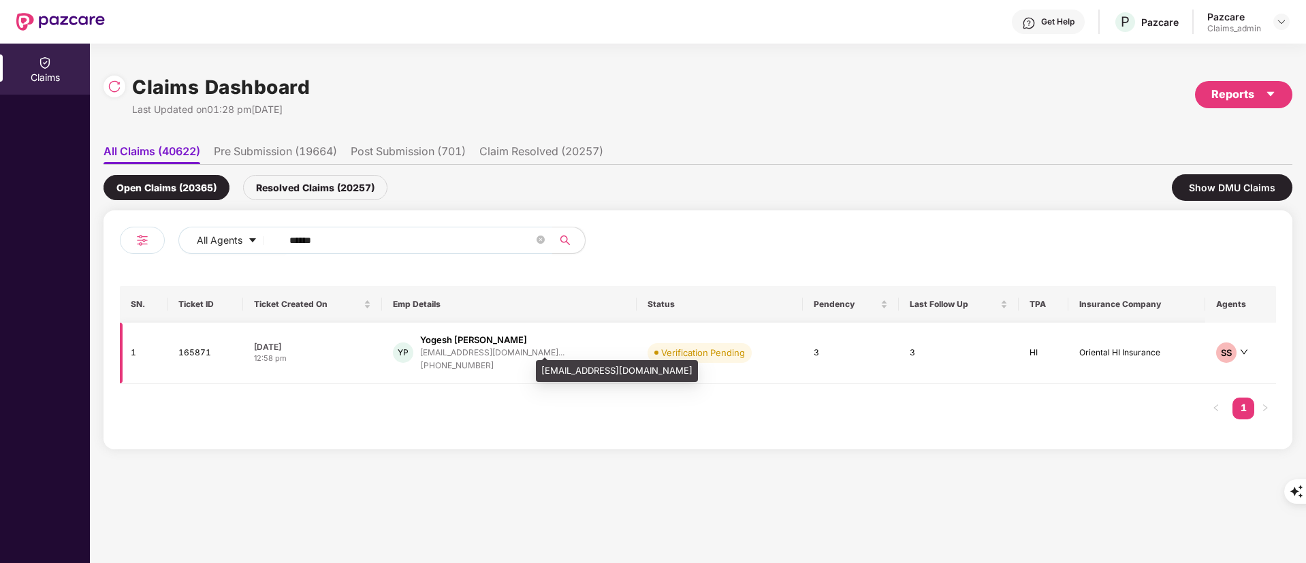
type input "******"
click at [504, 354] on div "yogesh.p@graymatter.co..." at bounding box center [492, 352] width 144 height 9
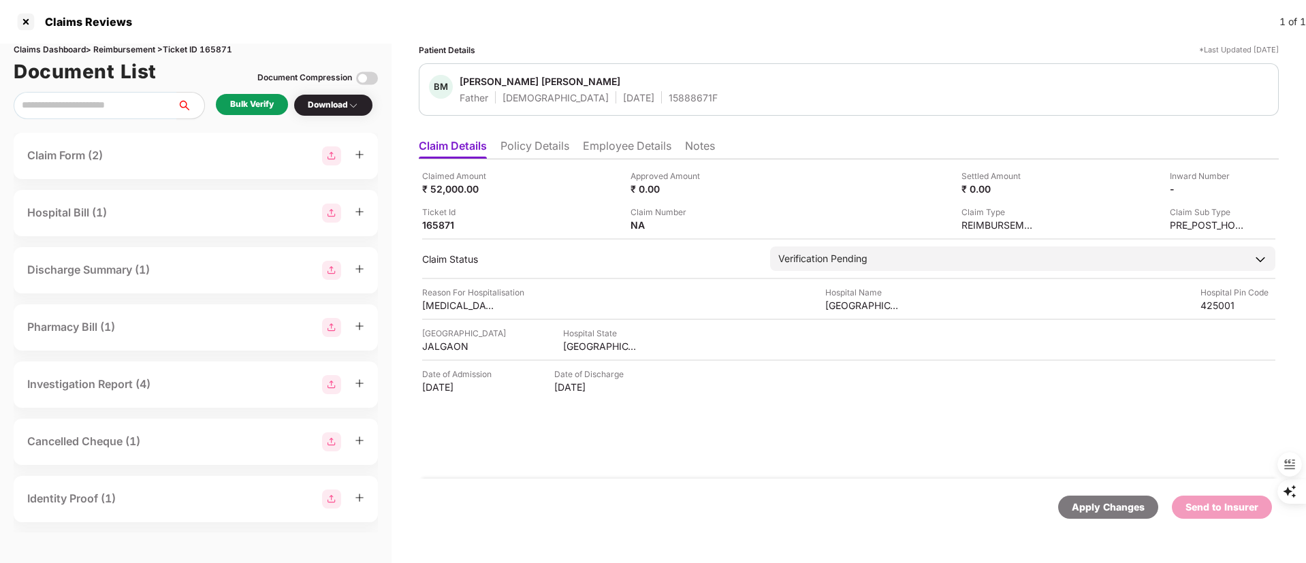
click at [539, 138] on ul "Claim Details Policy Details Employee Details Notes" at bounding box center [849, 145] width 860 height 27
click at [541, 154] on li "Policy Details" at bounding box center [534, 149] width 69 height 20
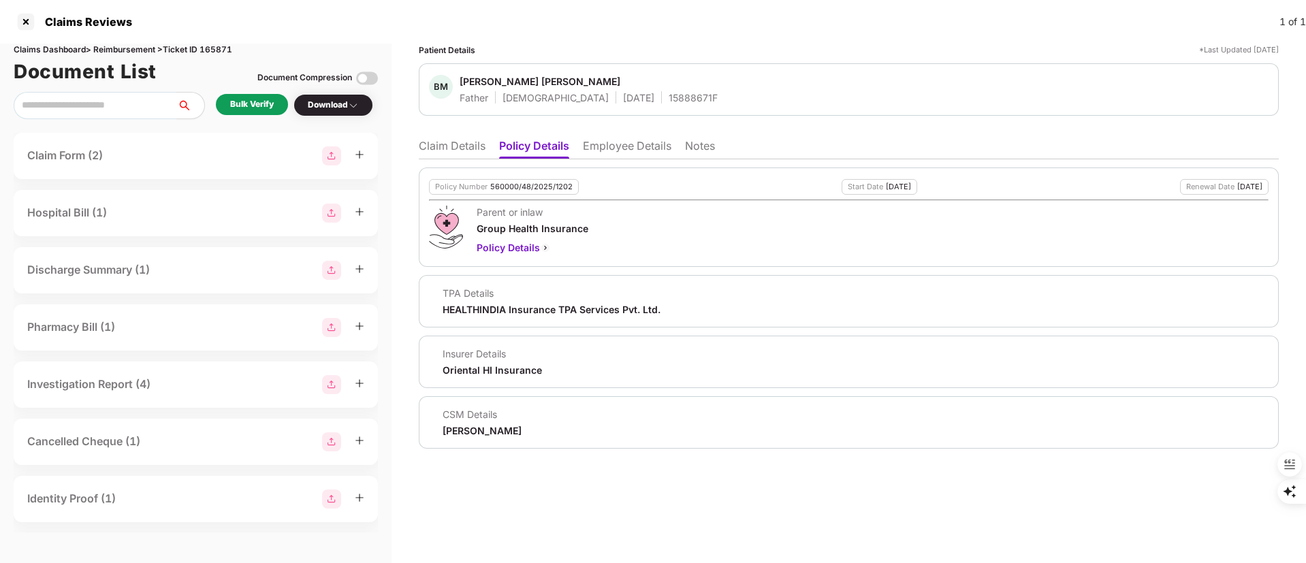
click at [257, 101] on div "Bulk Verify" at bounding box center [252, 104] width 44 height 13
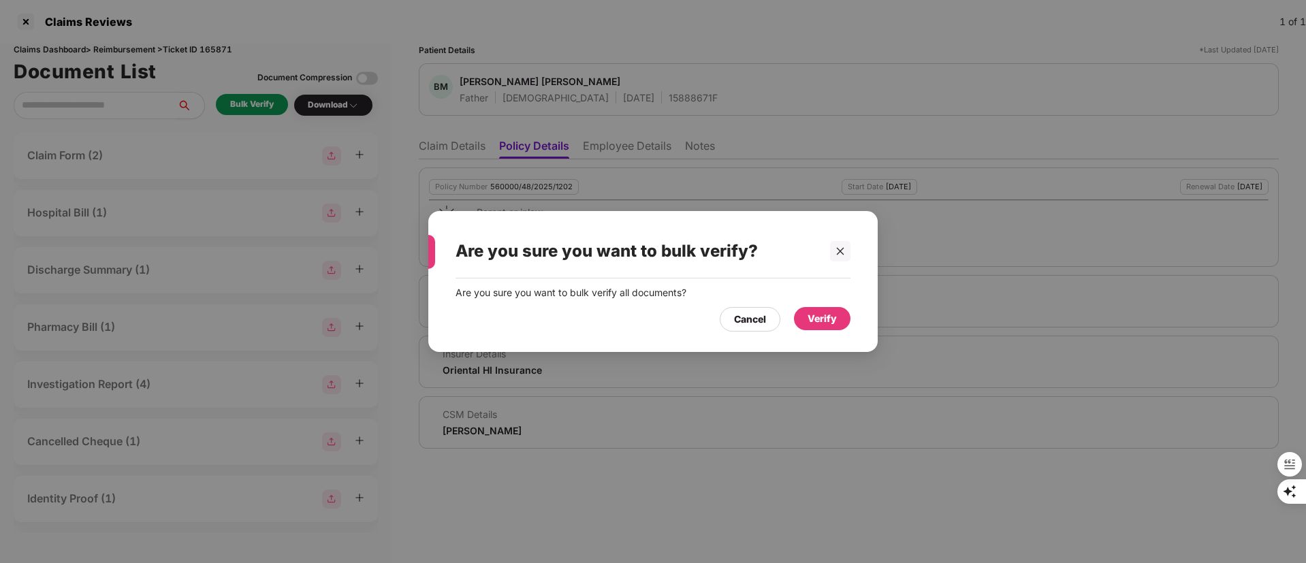
click at [818, 323] on div "Verify" at bounding box center [822, 318] width 29 height 15
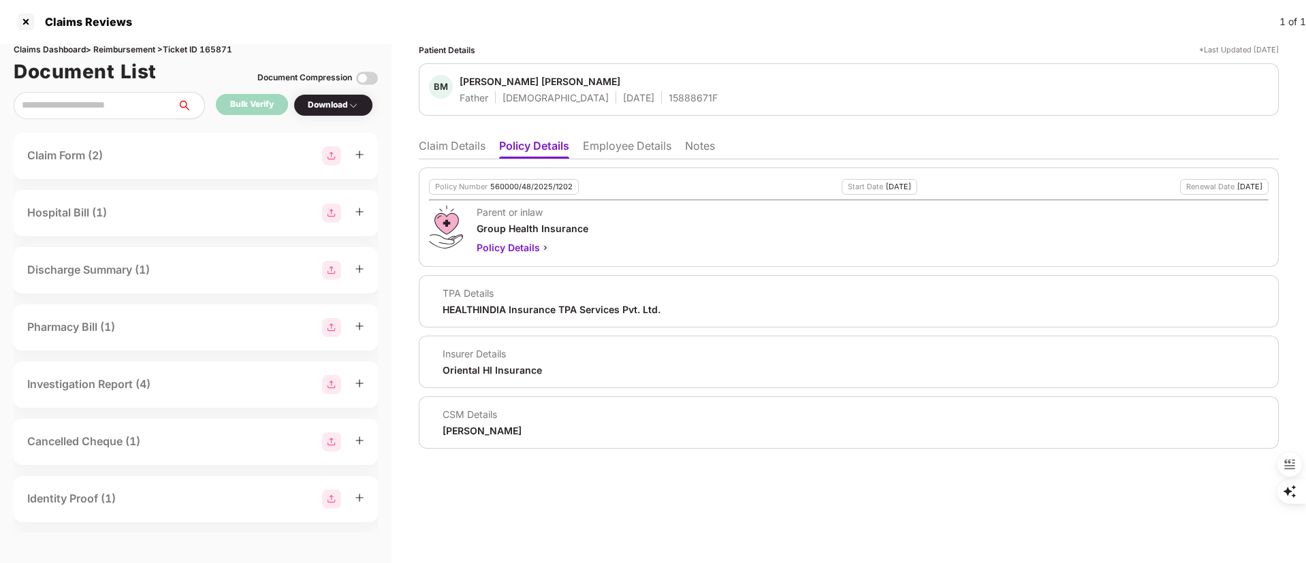
click at [629, 145] on li "Employee Details" at bounding box center [627, 149] width 89 height 20
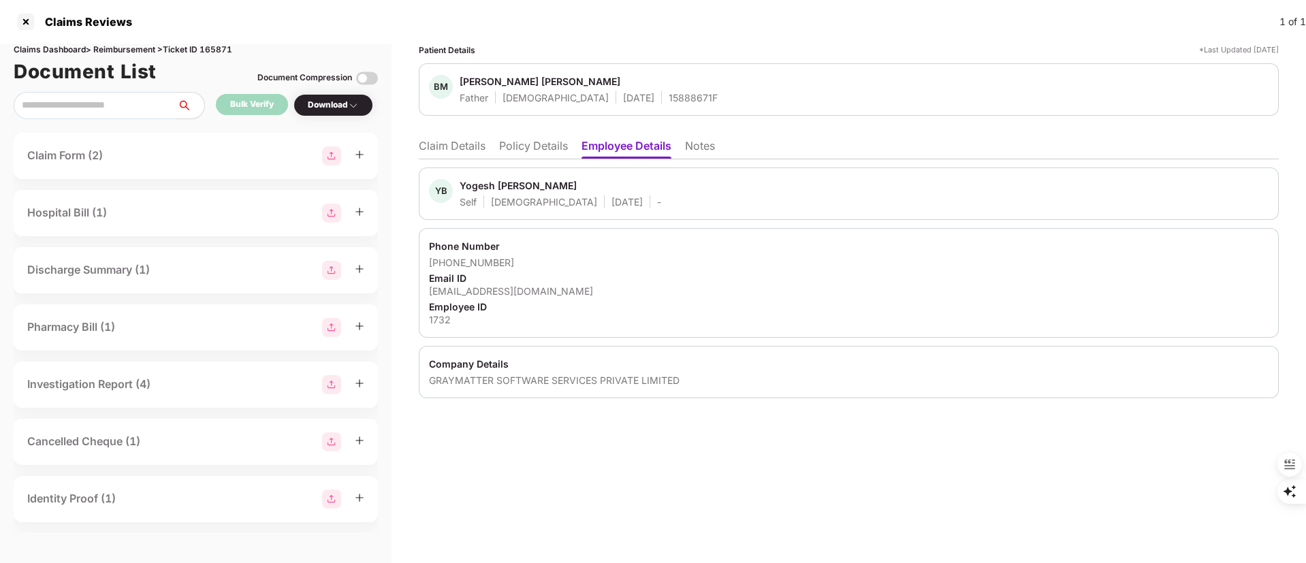
click at [522, 147] on li "Policy Details" at bounding box center [533, 149] width 69 height 20
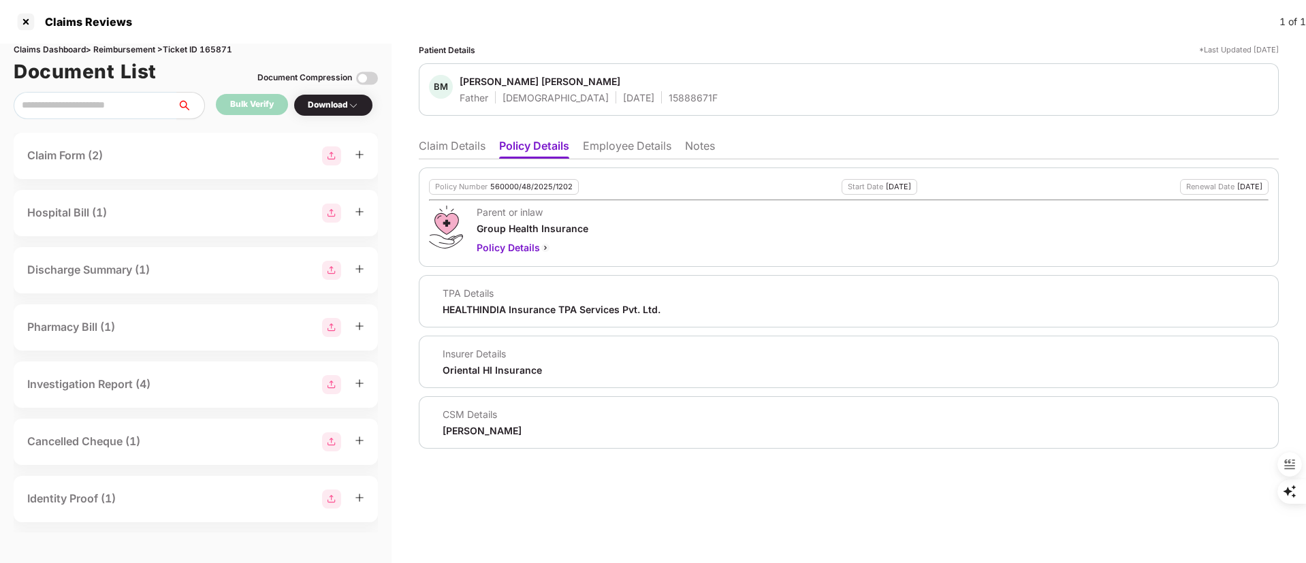
click at [598, 147] on li "Employee Details" at bounding box center [627, 149] width 89 height 20
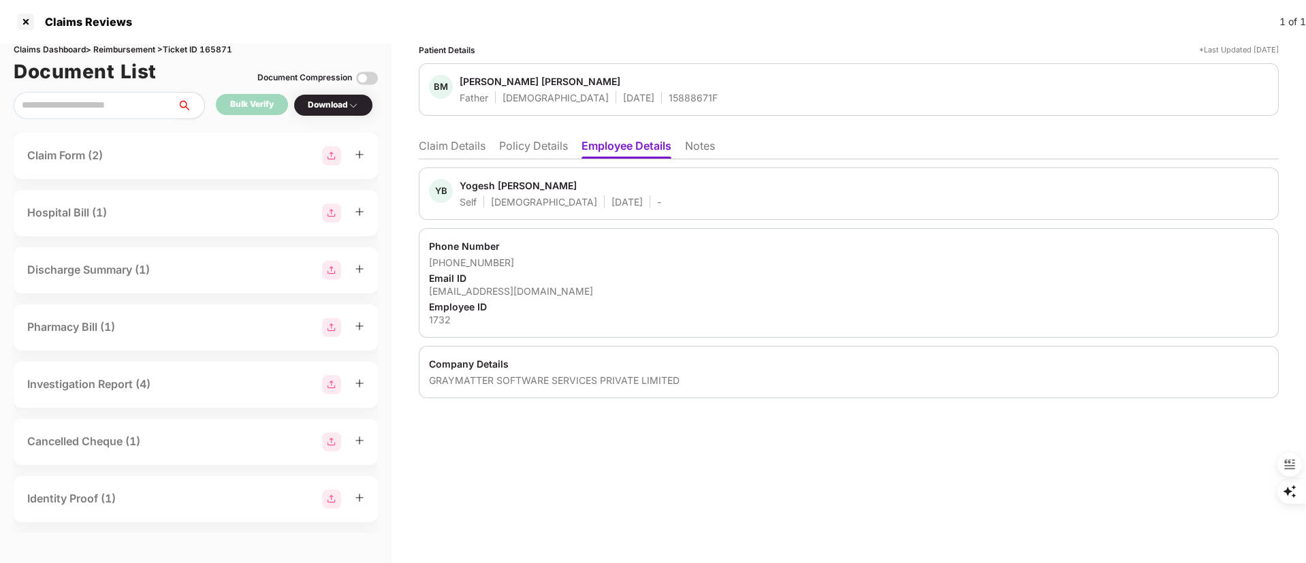
click at [451, 139] on li "Claim Details" at bounding box center [452, 149] width 67 height 20
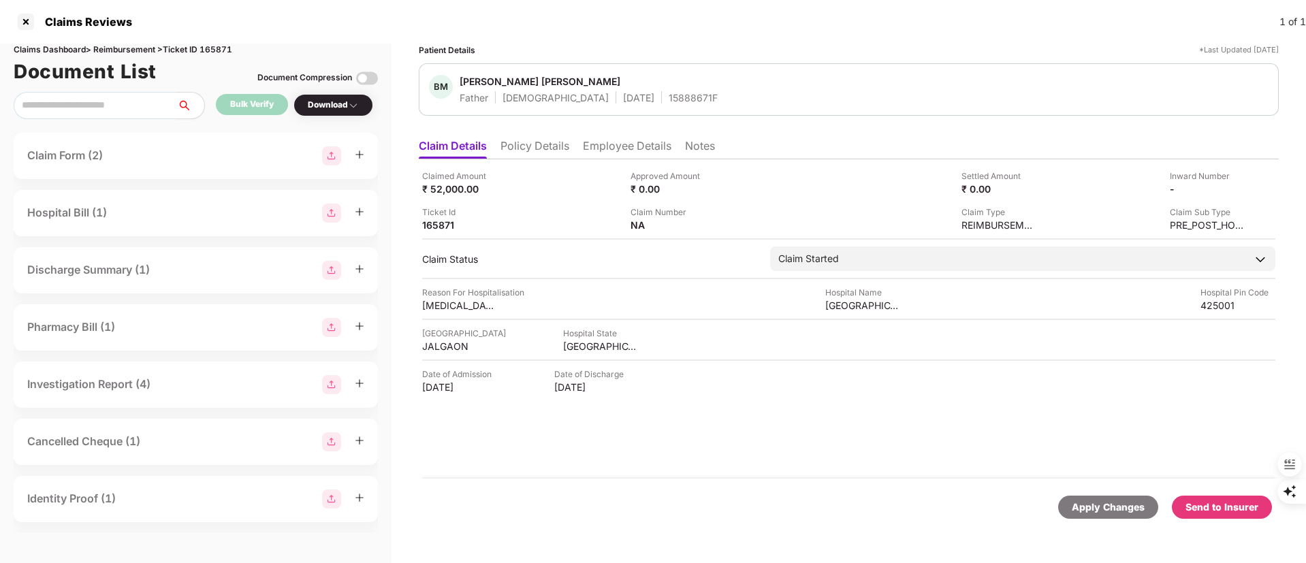
click at [534, 147] on li "Policy Details" at bounding box center [534, 149] width 69 height 20
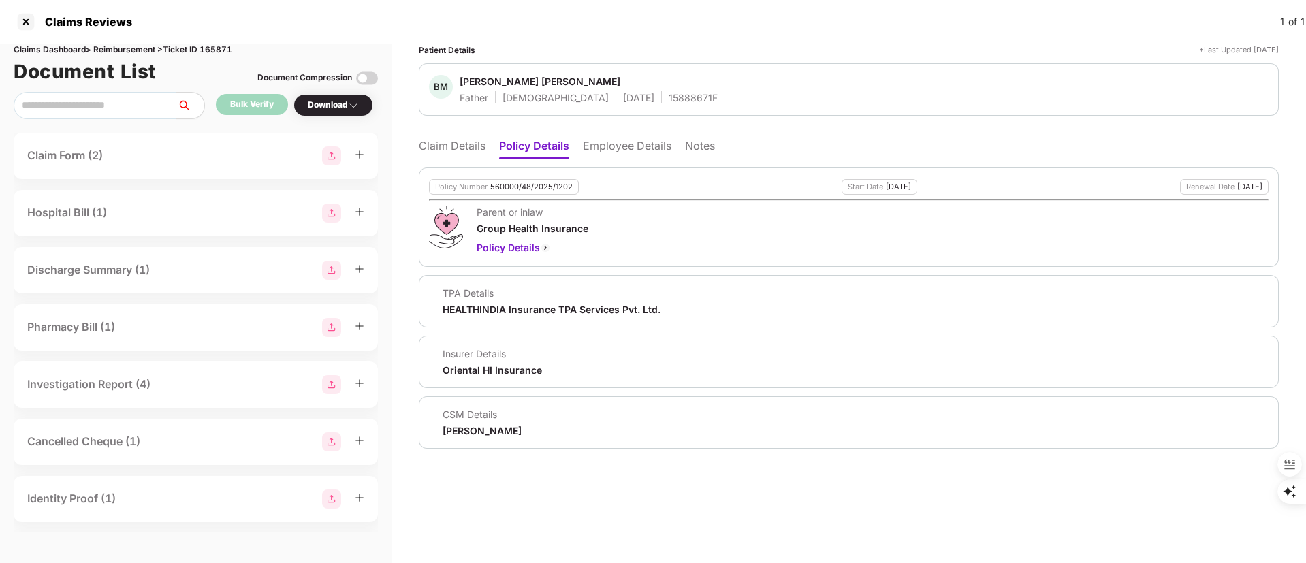
click at [457, 150] on li "Claim Details" at bounding box center [452, 149] width 67 height 20
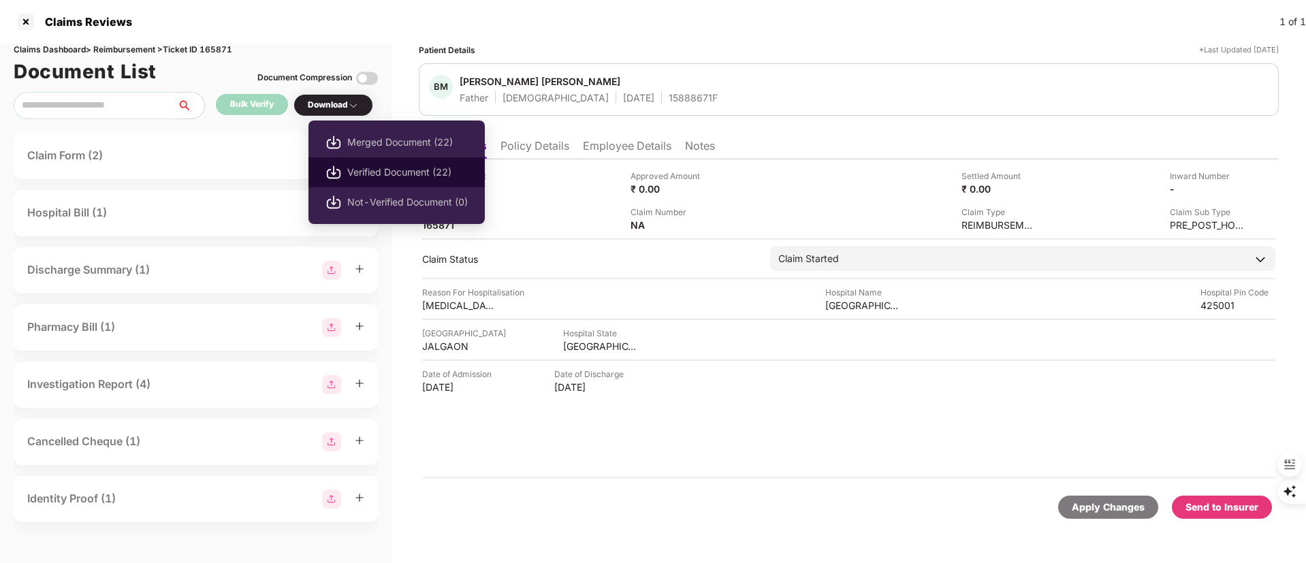
click at [378, 167] on span "Verified Document (22)" at bounding box center [407, 172] width 121 height 15
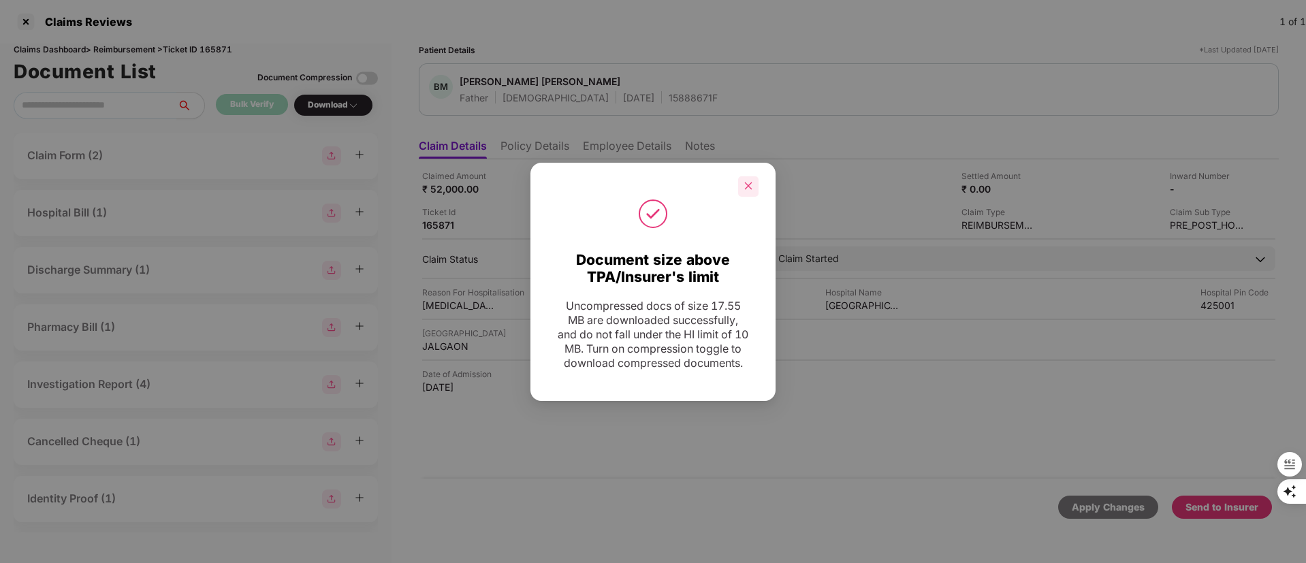
click at [749, 182] on icon "close" at bounding box center [748, 185] width 7 height 7
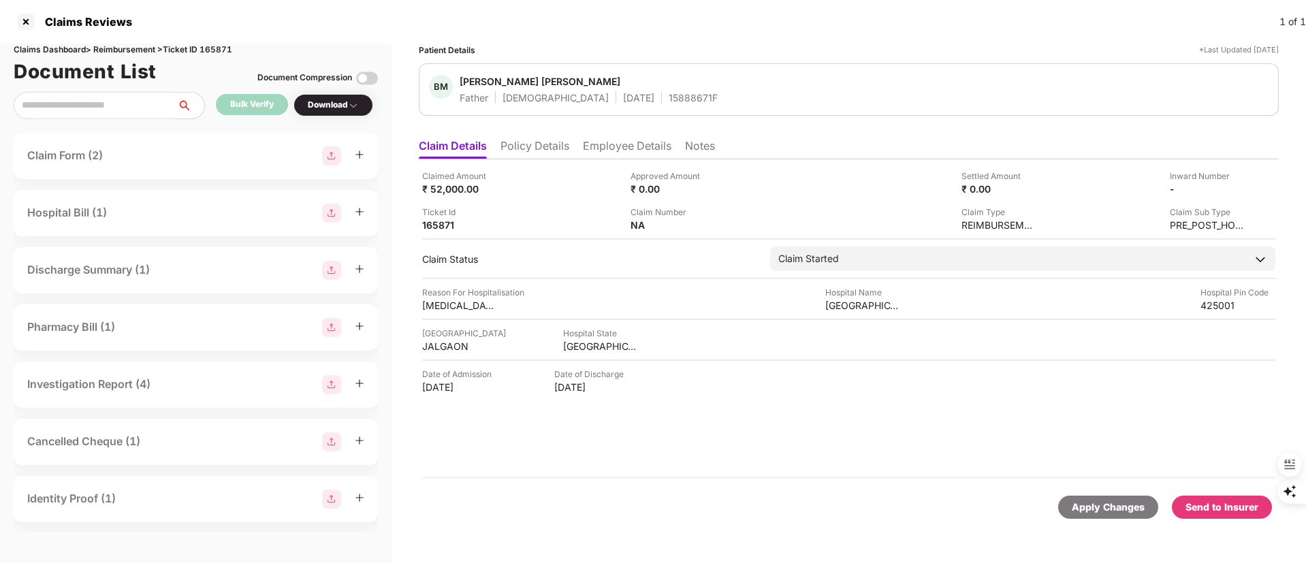
click at [1230, 509] on div "Send to Insurer" at bounding box center [1221, 507] width 73 height 15
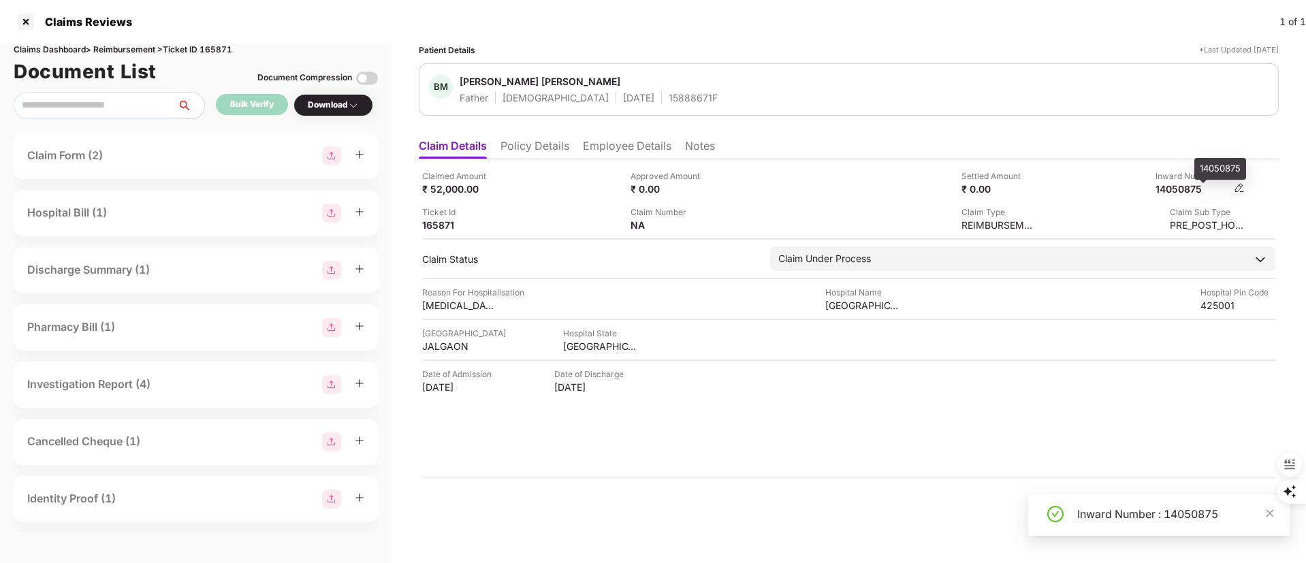
click at [1195, 187] on div "14050875" at bounding box center [1192, 188] width 75 height 13
copy div "14050875"
click at [535, 155] on li "Policy Details" at bounding box center [534, 149] width 69 height 20
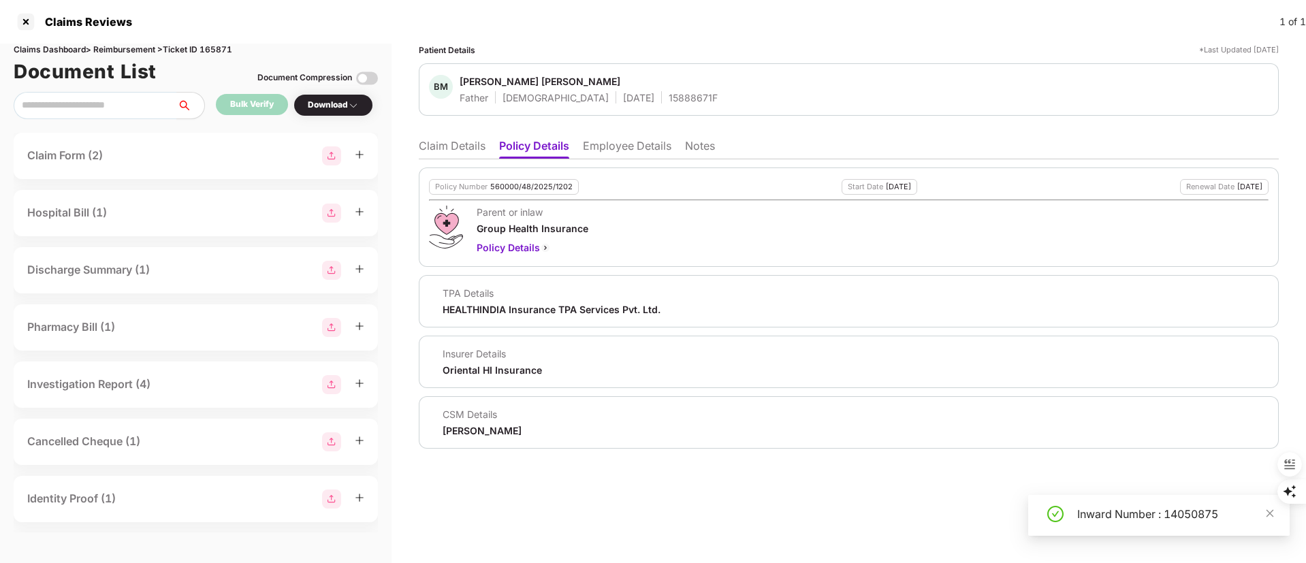
click at [616, 153] on li "Employee Details" at bounding box center [627, 149] width 89 height 20
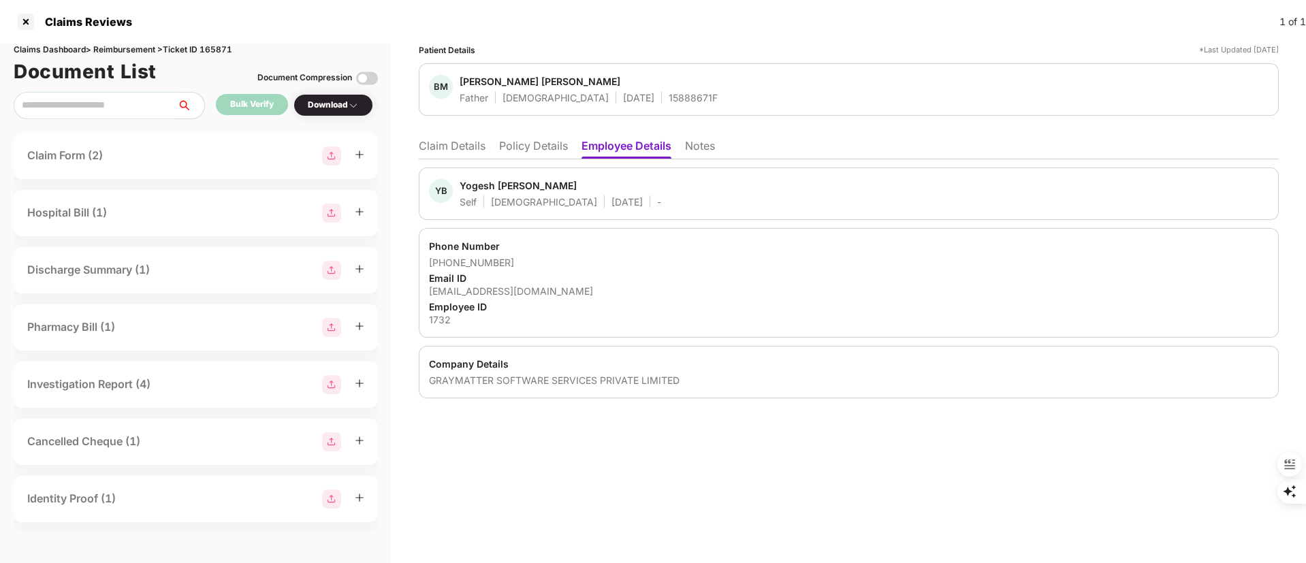
click at [520, 140] on li "Policy Details" at bounding box center [533, 149] width 69 height 20
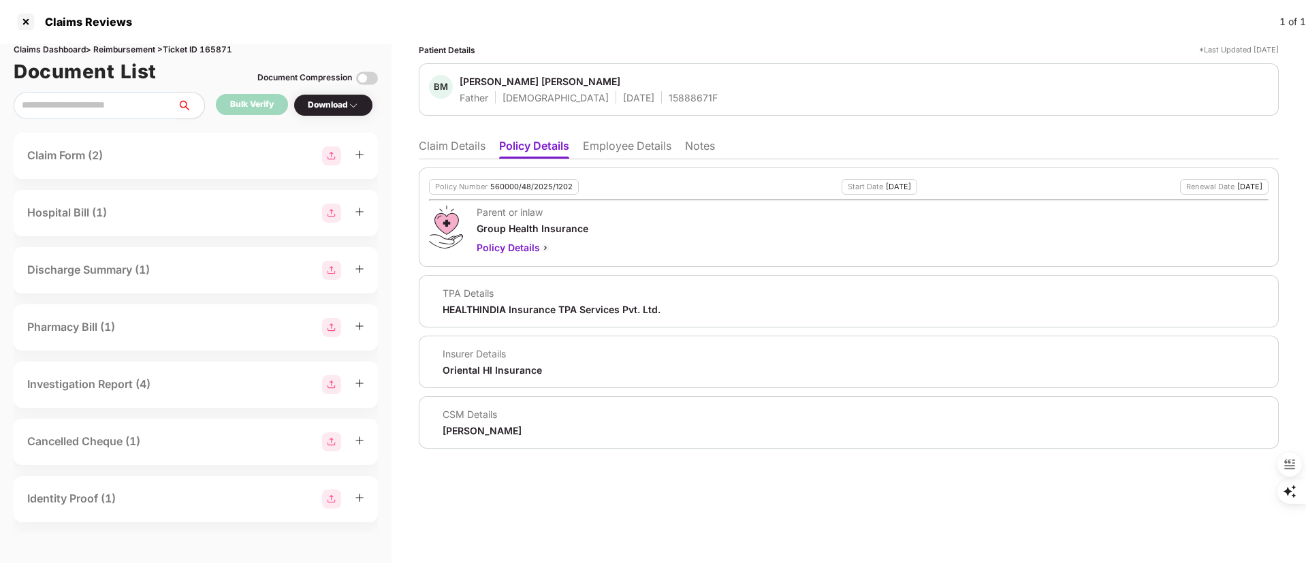
click at [669, 97] on div "15888671F" at bounding box center [693, 97] width 49 height 13
copy div "15888671F"
click at [452, 142] on li "Claim Details" at bounding box center [452, 149] width 67 height 20
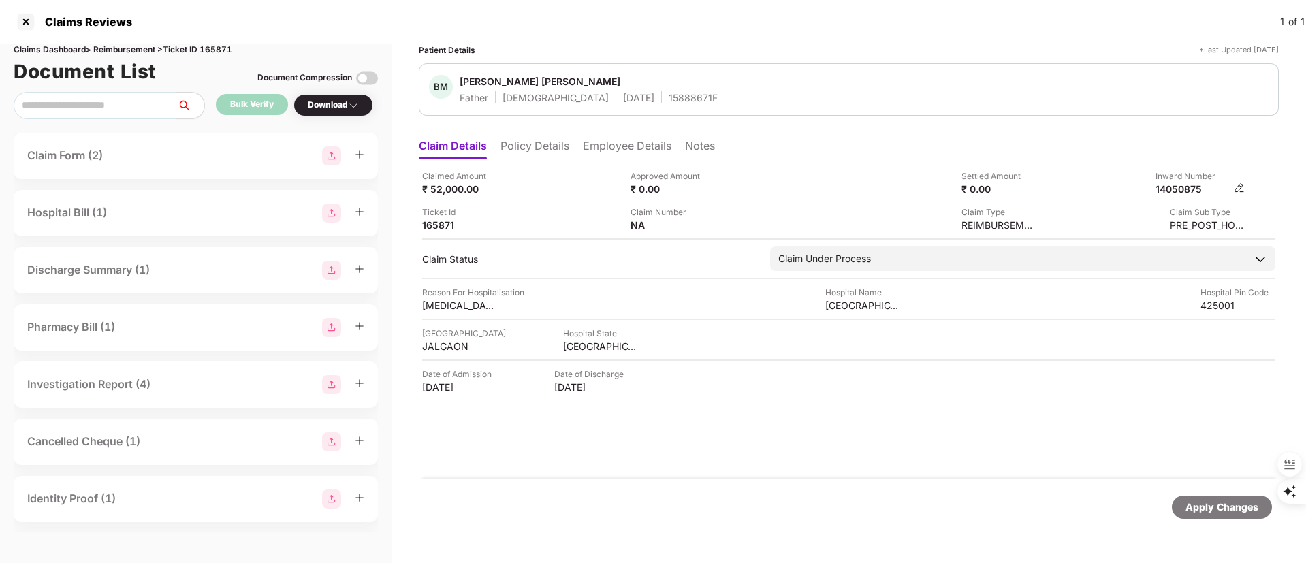
click at [1195, 188] on div "14050875" at bounding box center [1192, 188] width 75 height 13
copy div "14050875"
click at [530, 150] on li "Policy Details" at bounding box center [534, 149] width 69 height 20
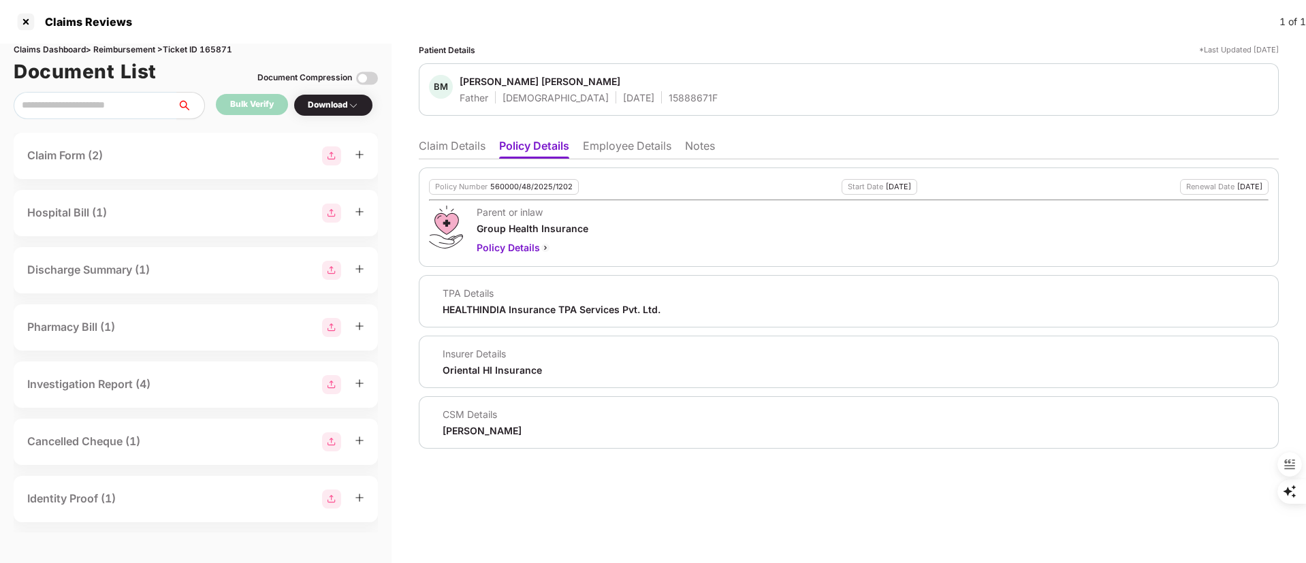
click at [641, 146] on li "Employee Details" at bounding box center [627, 149] width 89 height 20
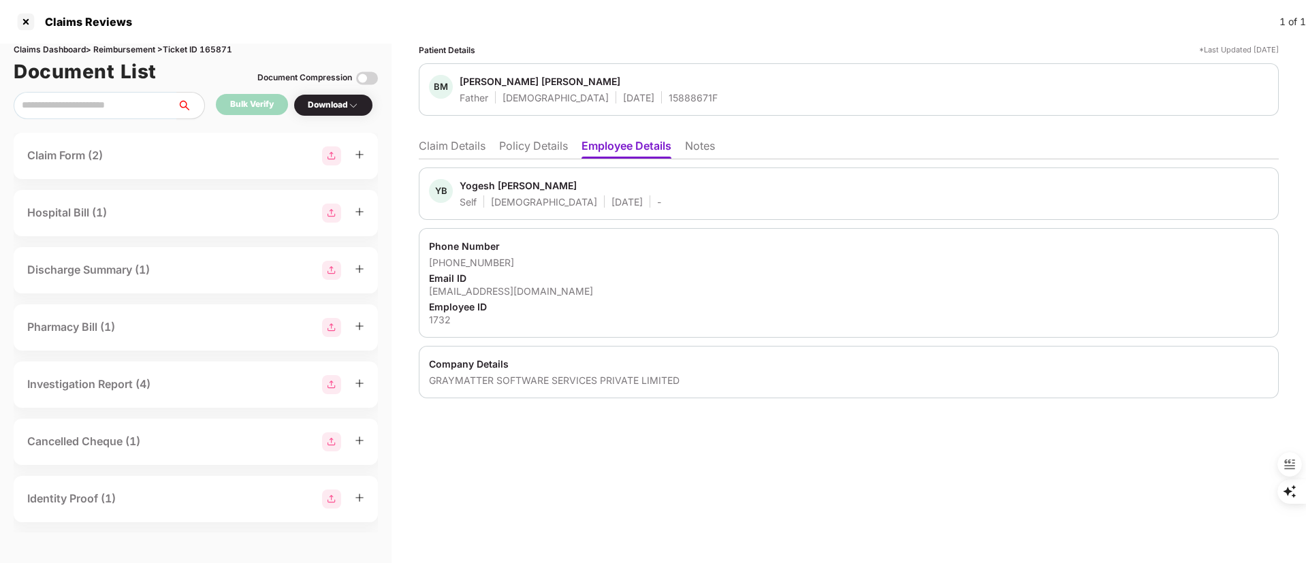
click at [456, 146] on li "Claim Details" at bounding box center [452, 149] width 67 height 20
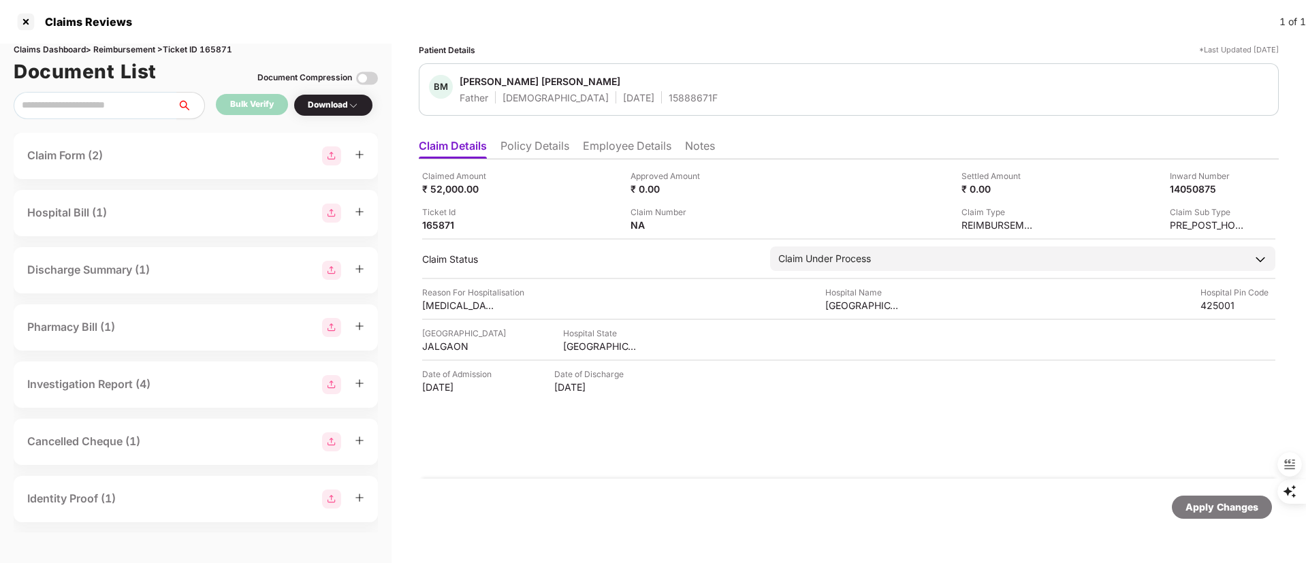
click at [536, 148] on li "Policy Details" at bounding box center [534, 149] width 69 height 20
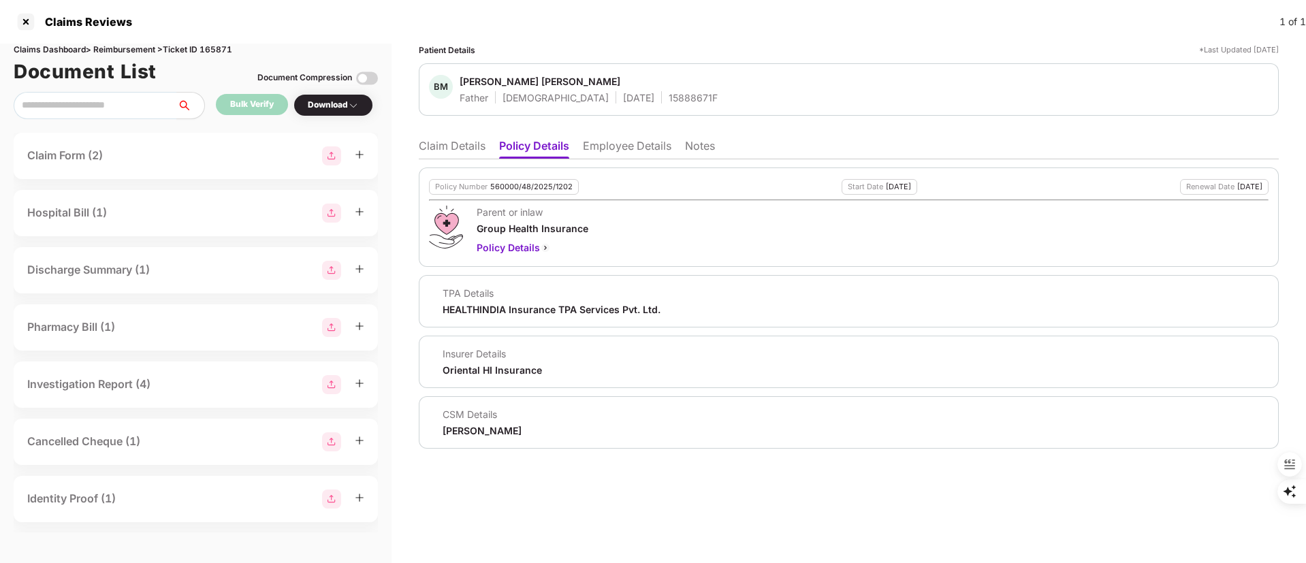
click at [628, 148] on li "Employee Details" at bounding box center [627, 149] width 89 height 20
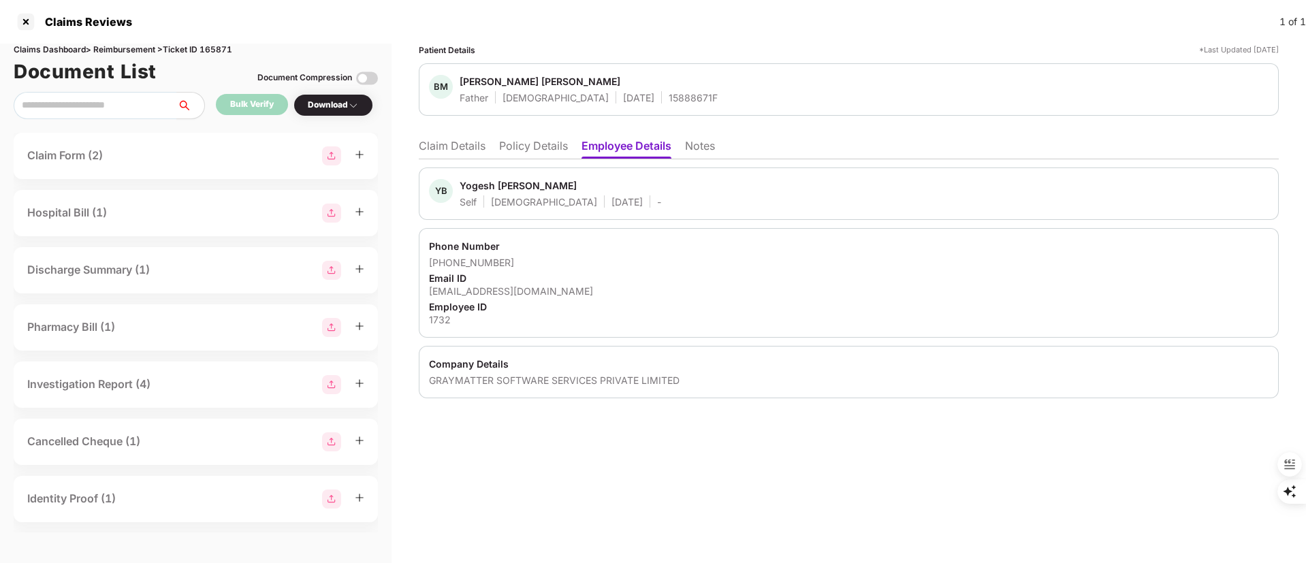
click at [545, 149] on li "Policy Details" at bounding box center [533, 149] width 69 height 20
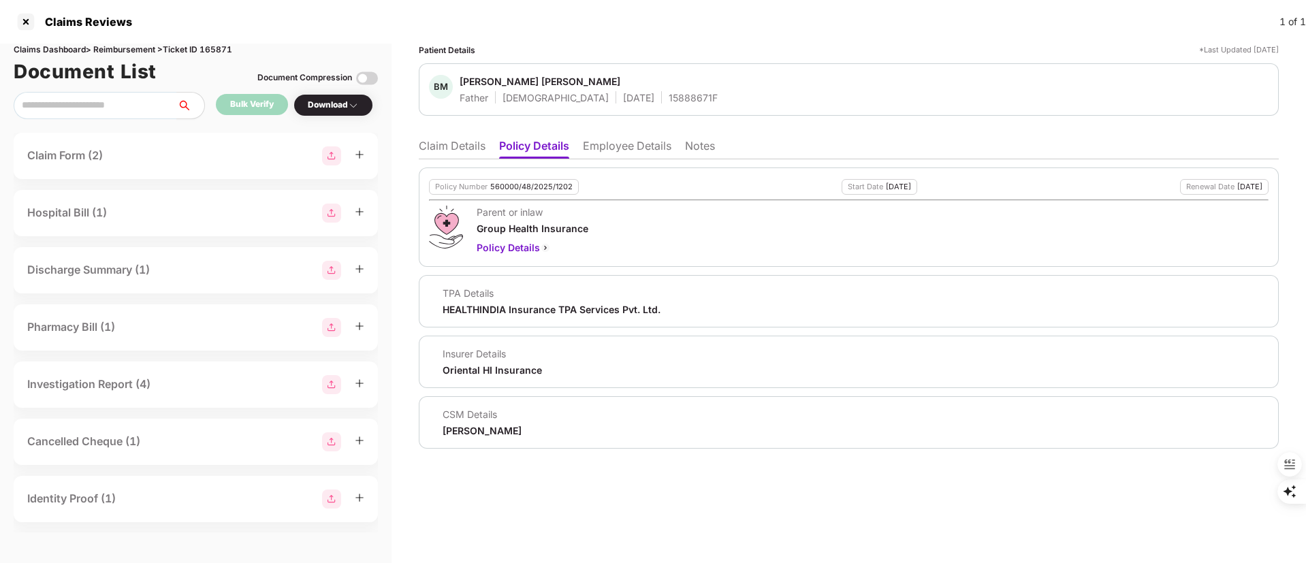
drag, startPoint x: 413, startPoint y: 154, endPoint x: 433, endPoint y: 145, distance: 21.6
click at [419, 150] on div "Patient Details *Last Updated 18 Aug 2025 BM Bhagwan Murlidhar Patil Father Mal…" at bounding box center [849, 304] width 914 height 520
click at [434, 145] on li "Claim Details" at bounding box center [452, 149] width 67 height 20
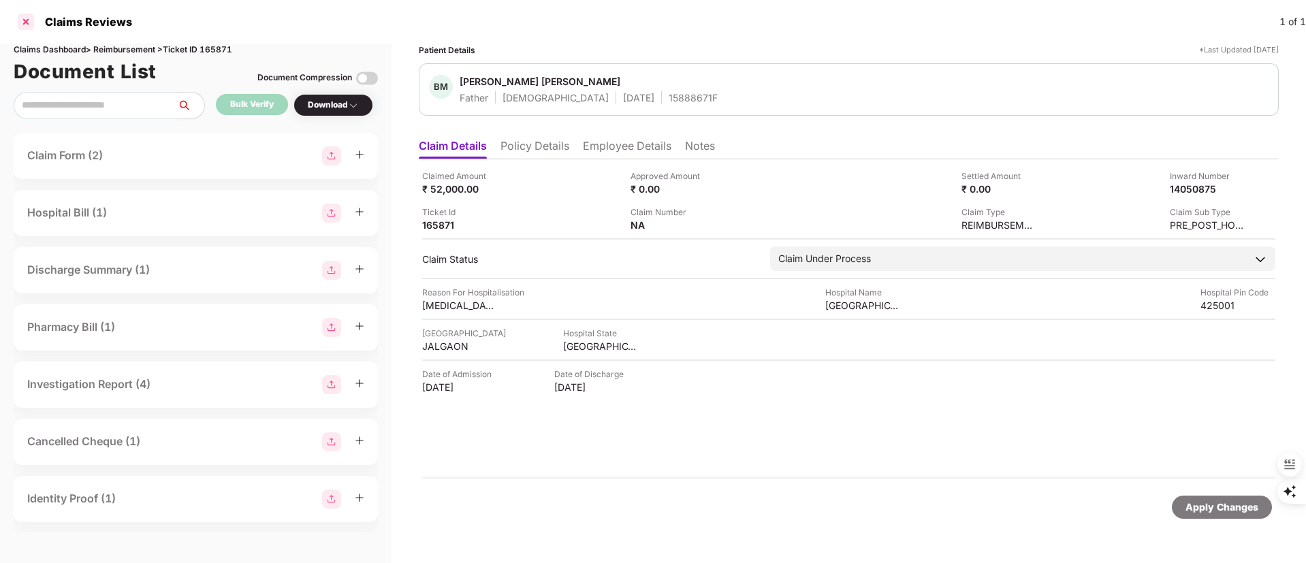
click at [23, 25] on div at bounding box center [26, 22] width 22 height 22
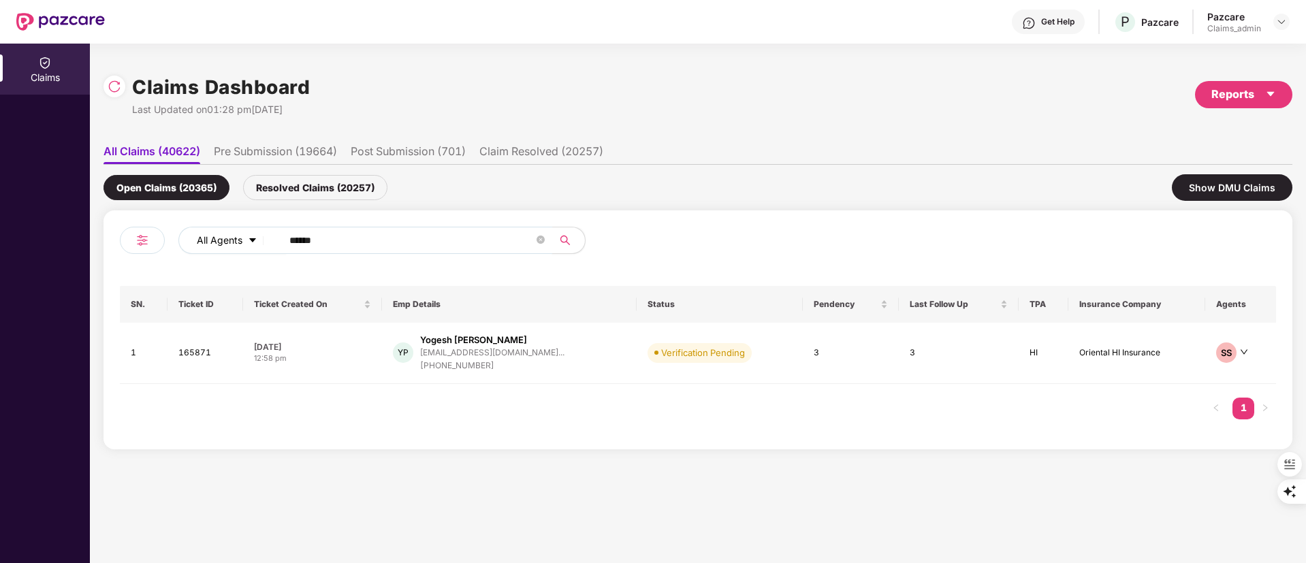
drag, startPoint x: 347, startPoint y: 246, endPoint x: 229, endPoint y: 247, distance: 118.5
click at [189, 238] on div "All Agents ******" at bounding box center [525, 240] width 694 height 27
paste input "**"
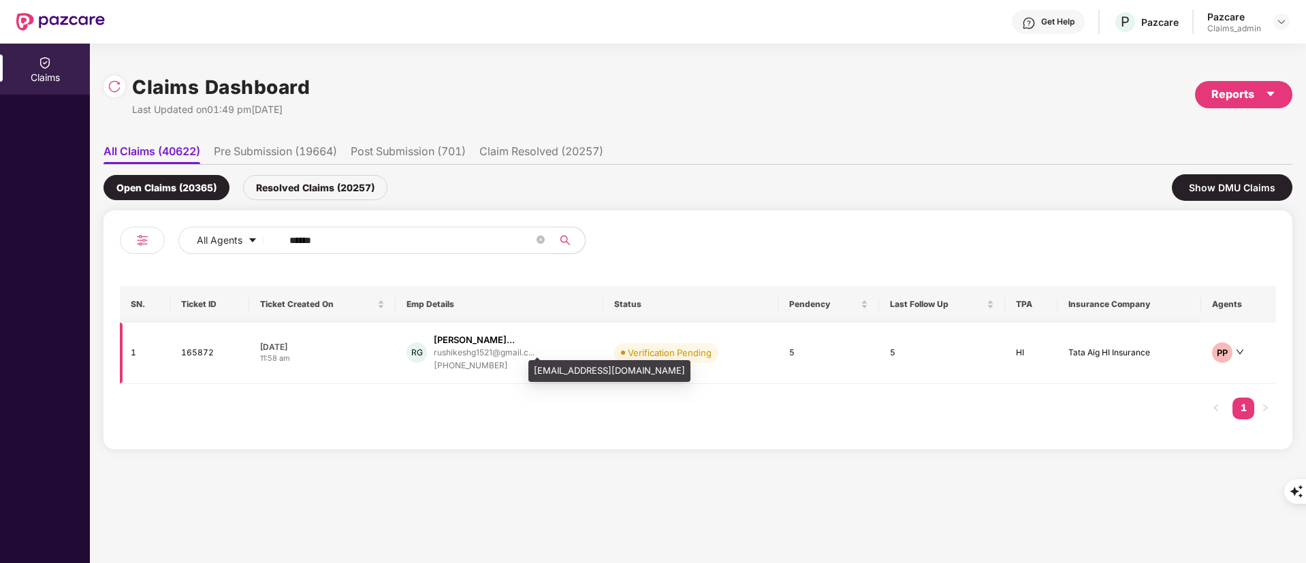
type input "******"
click at [471, 357] on div "rushikeshg1521@gmail.c..." at bounding box center [484, 352] width 101 height 9
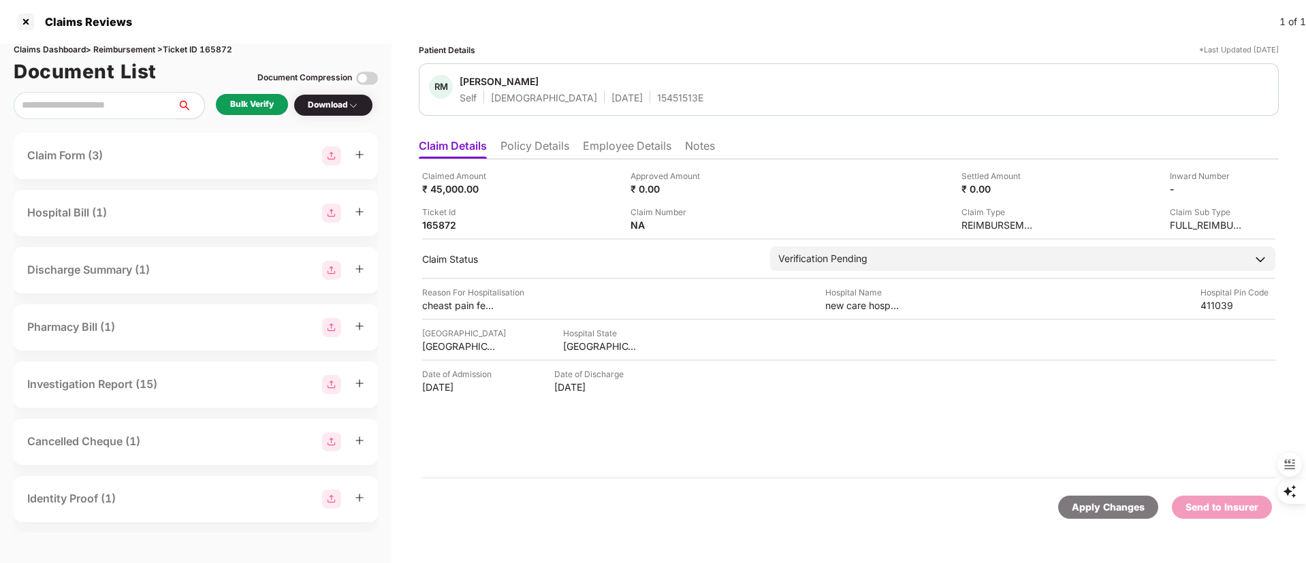
click at [543, 140] on li "Policy Details" at bounding box center [534, 149] width 69 height 20
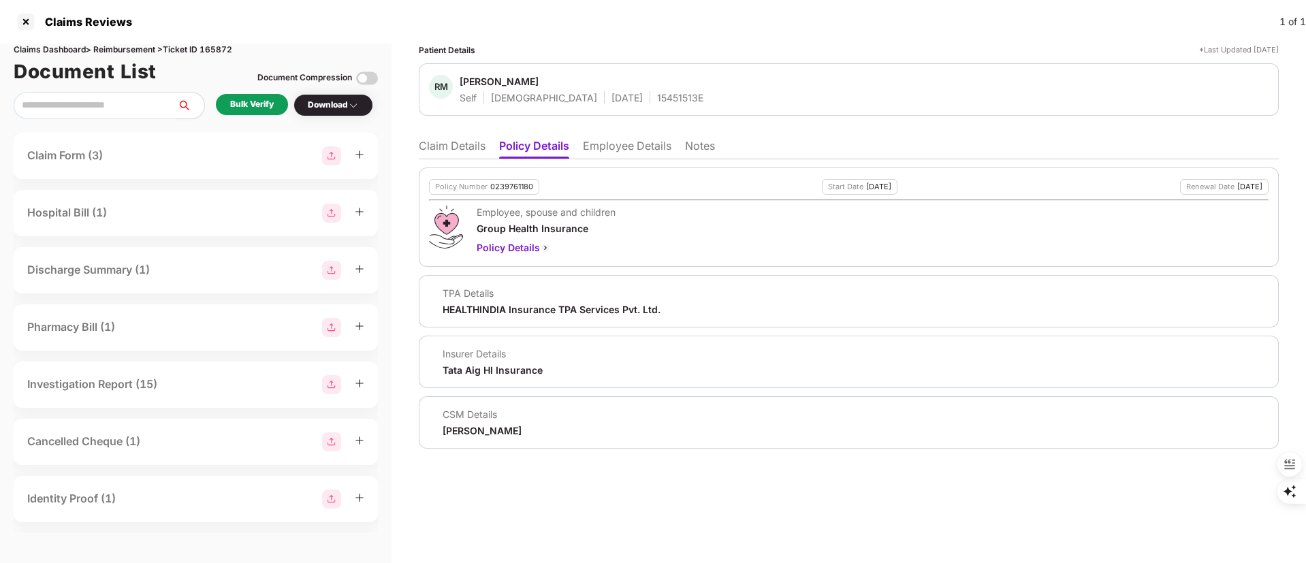
click at [257, 101] on div "Bulk Verify" at bounding box center [252, 104] width 44 height 13
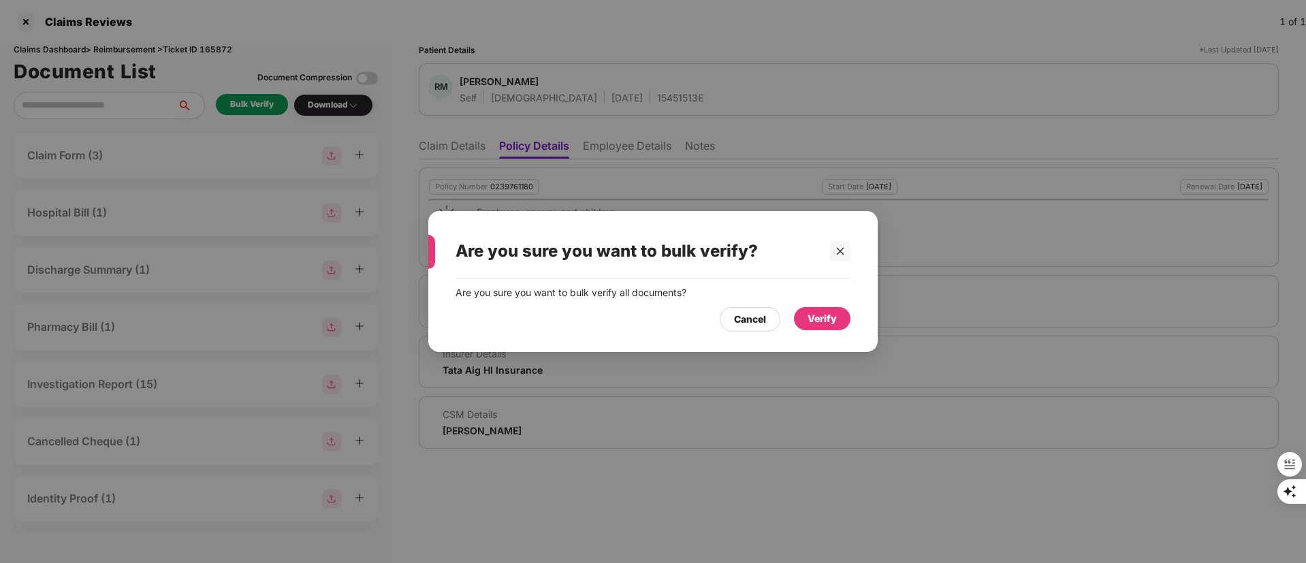
click at [828, 321] on div "Verify" at bounding box center [822, 318] width 29 height 15
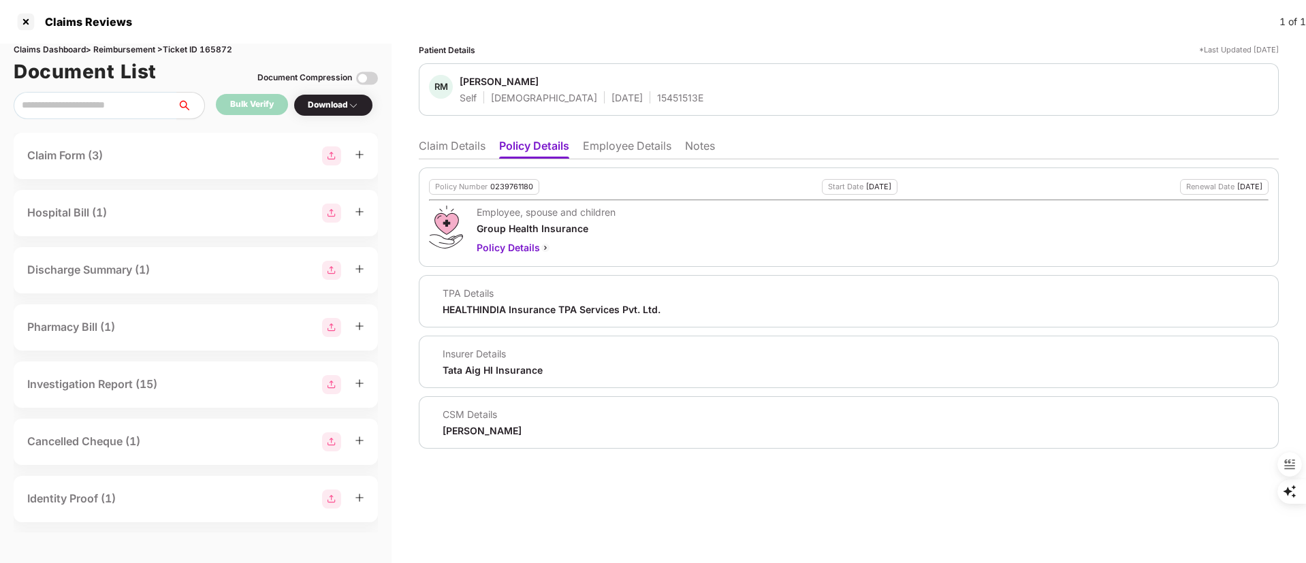
click at [329, 110] on div "Download" at bounding box center [333, 105] width 51 height 13
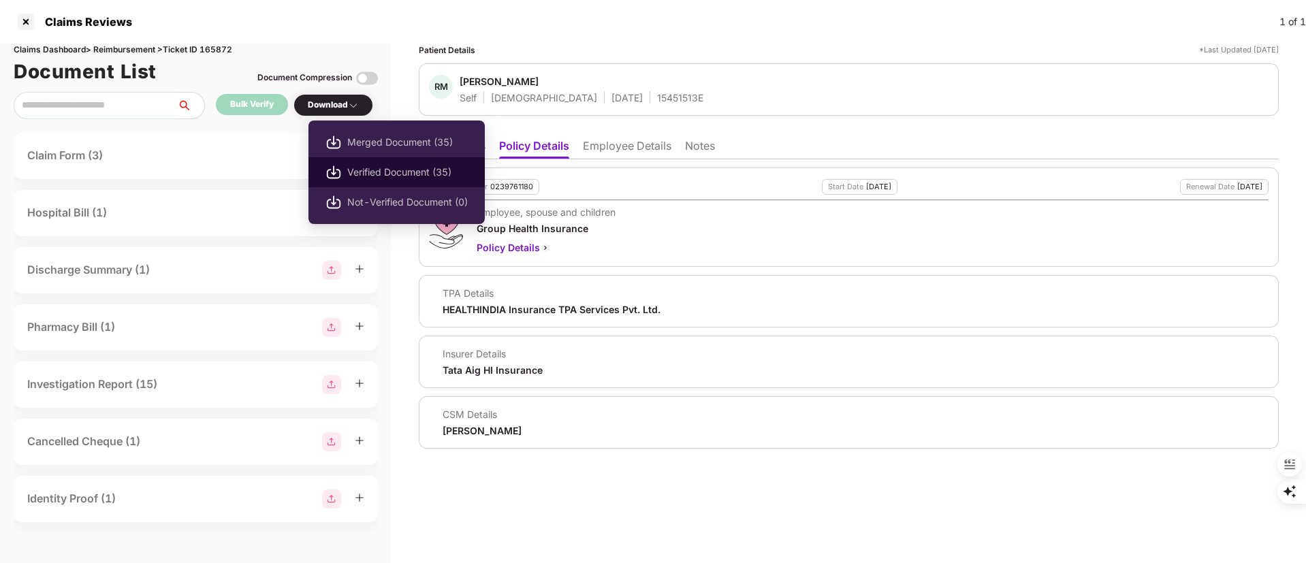
click at [347, 167] on li "Verified Document (35)" at bounding box center [396, 172] width 176 height 30
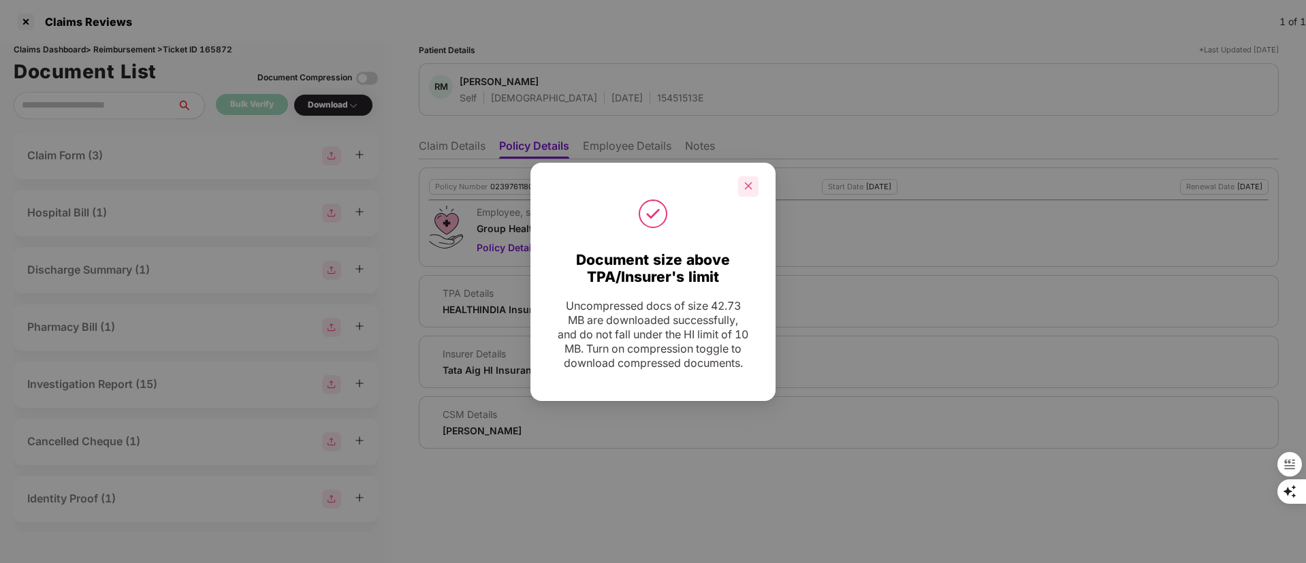
click at [749, 181] on icon "close" at bounding box center [749, 186] width 10 height 10
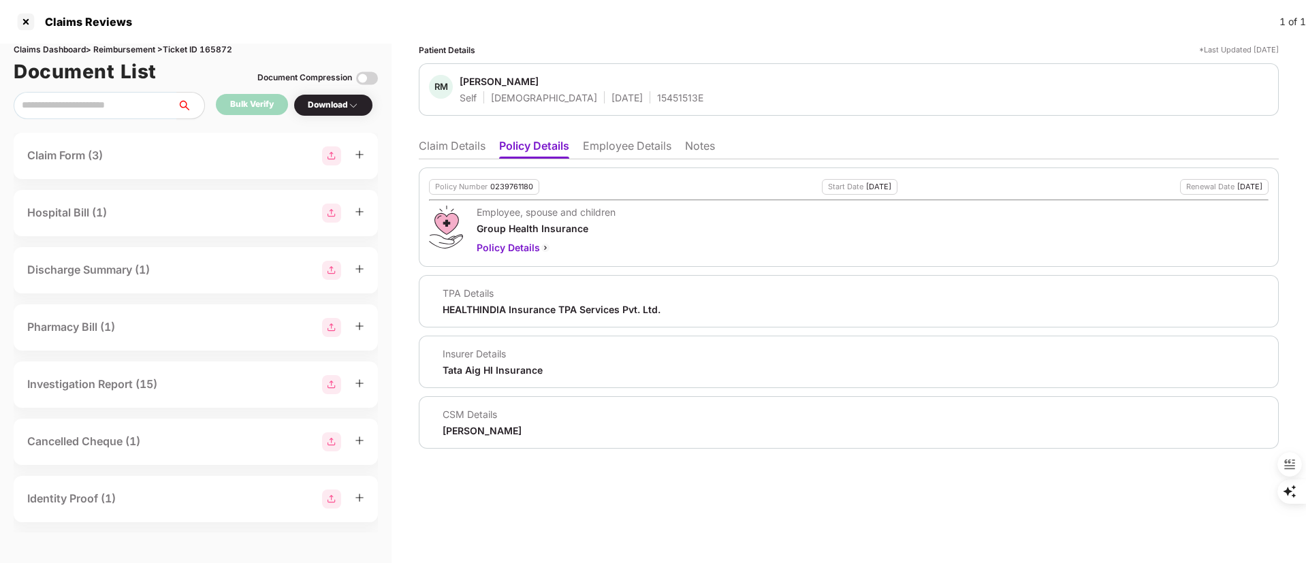
click at [452, 149] on li "Claim Details" at bounding box center [452, 149] width 67 height 20
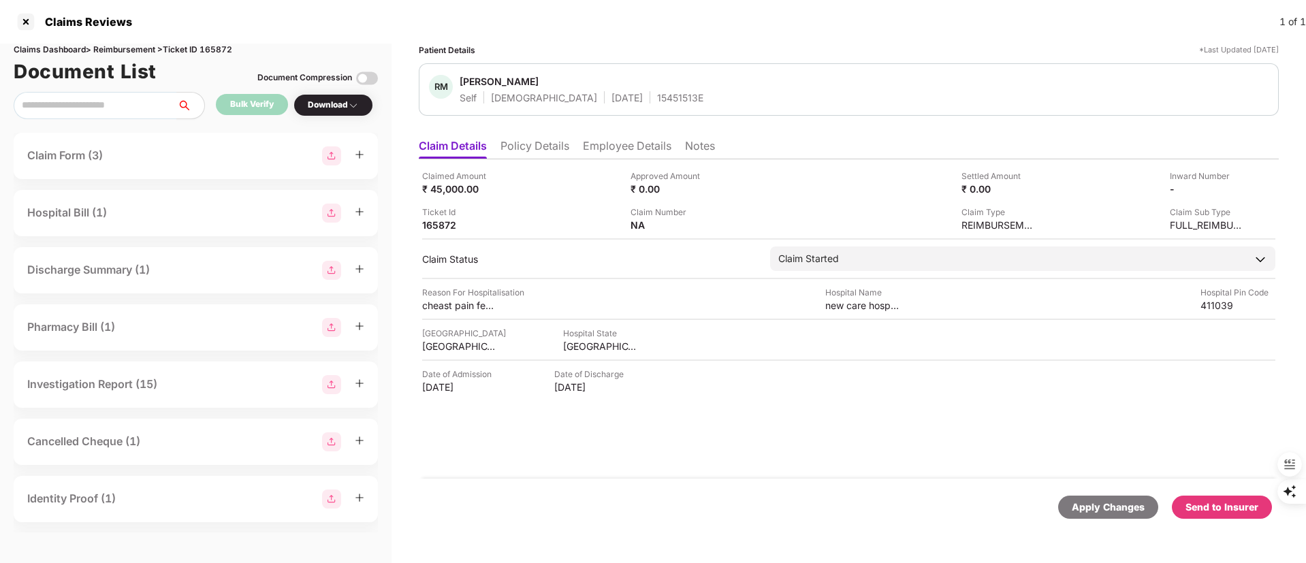
click at [1245, 507] on div "Send to Insurer" at bounding box center [1221, 507] width 73 height 15
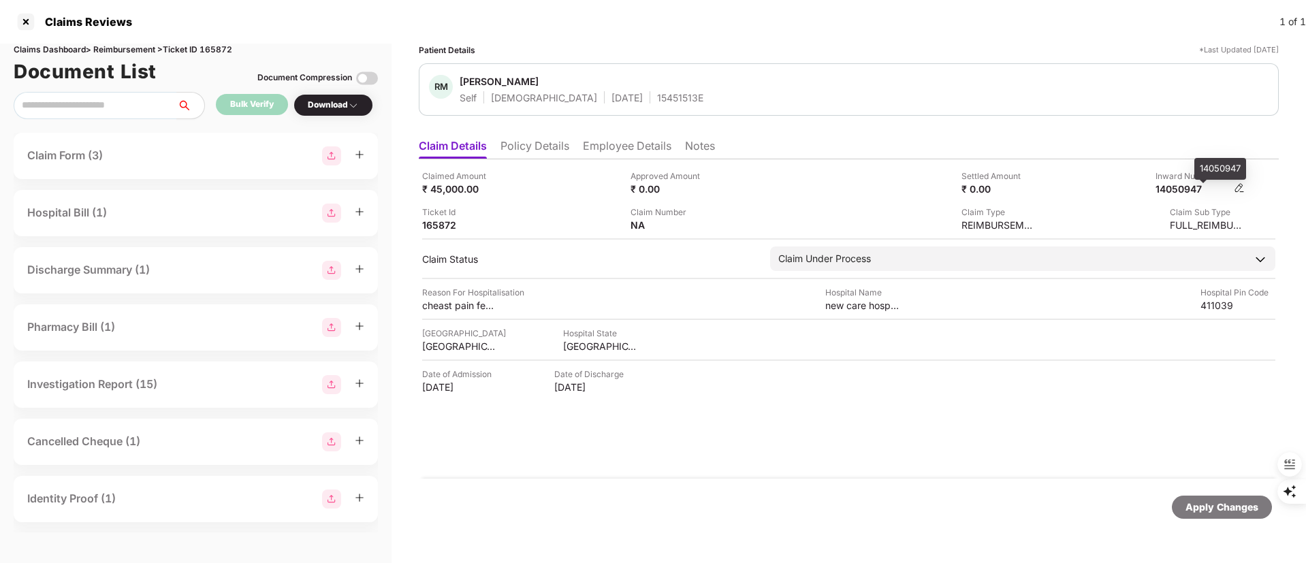
click at [1208, 191] on div "14050947" at bounding box center [1192, 188] width 75 height 13
click at [1163, 188] on div "14050947" at bounding box center [1192, 188] width 75 height 13
click at [1162, 188] on div "14050947" at bounding box center [1192, 188] width 75 height 13
copy div "14050947"
click at [633, 142] on li "Employee Details" at bounding box center [627, 149] width 89 height 20
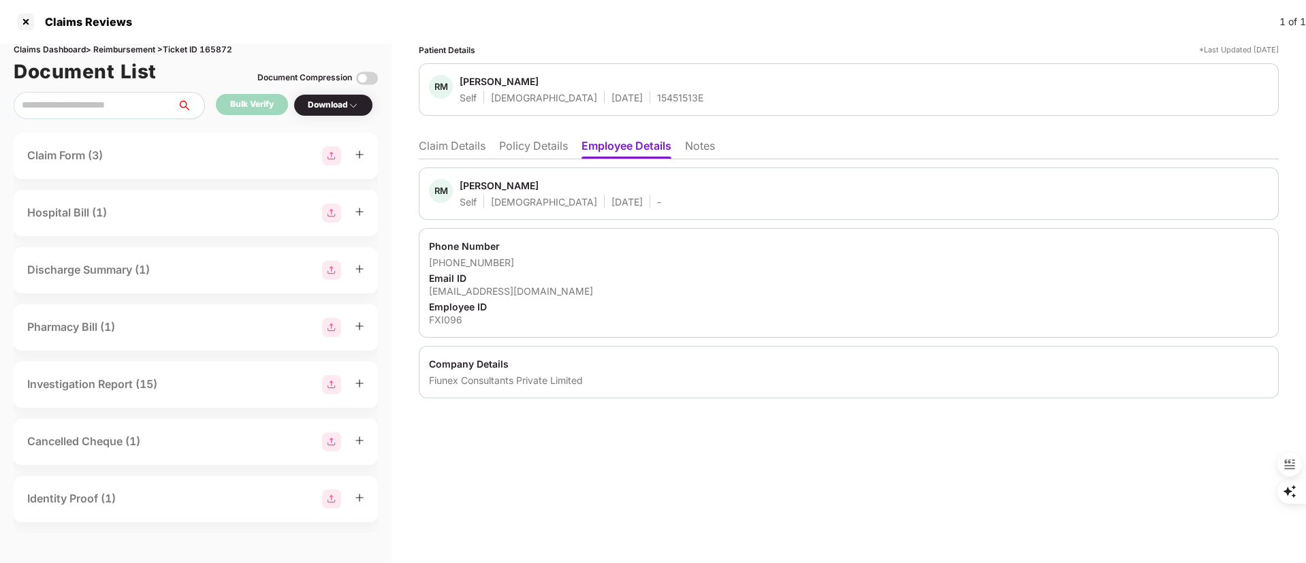
click at [480, 187] on div "Rushikesh Manohar Gavhane" at bounding box center [499, 185] width 79 height 13
copy div "Rushikesh"
click at [460, 153] on li "Claim Details" at bounding box center [452, 149] width 67 height 20
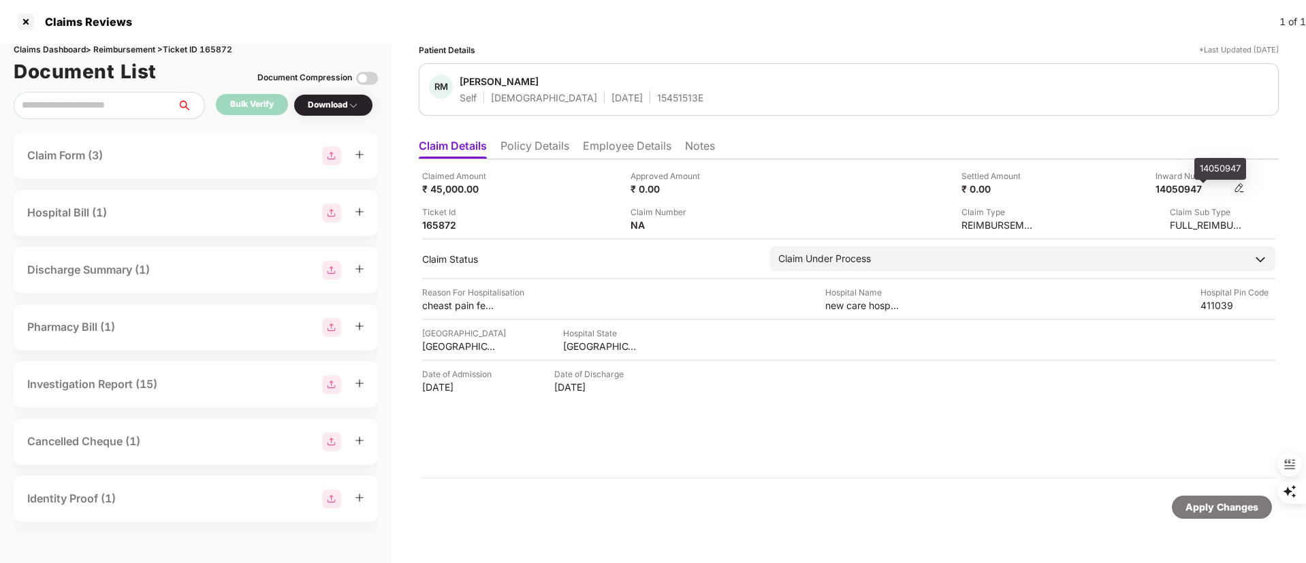
click at [1185, 188] on div "14050947" at bounding box center [1192, 188] width 75 height 13
copy div "14050947"
click at [22, 16] on div at bounding box center [26, 22] width 22 height 22
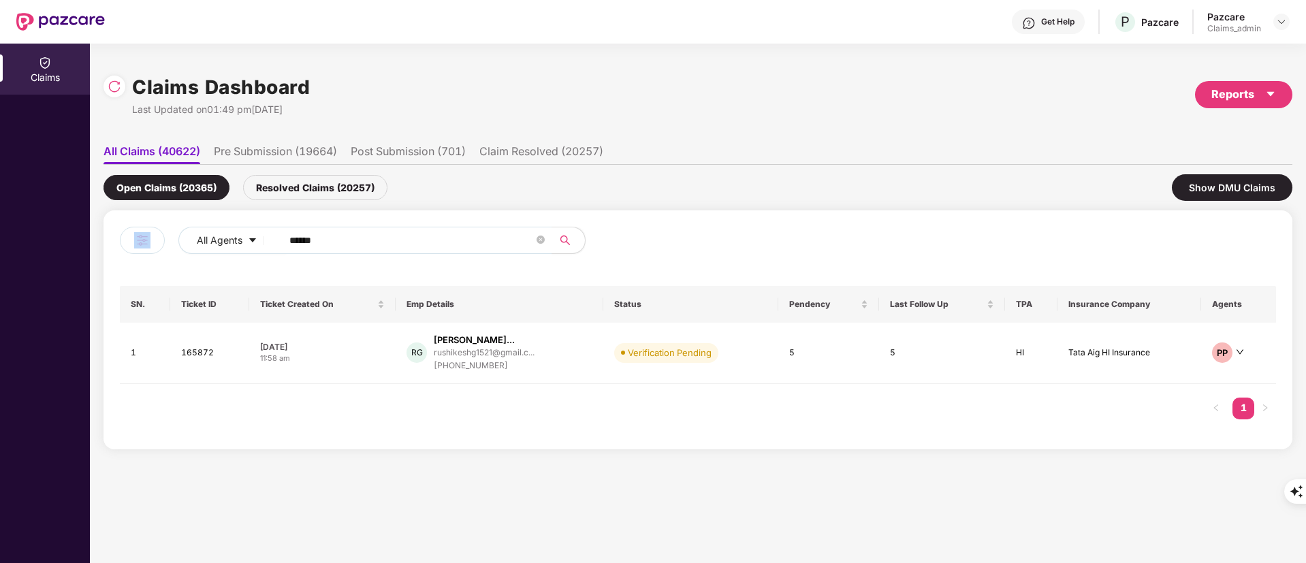
drag, startPoint x: 357, startPoint y: 251, endPoint x: 150, endPoint y: 240, distance: 207.2
click at [150, 240] on div "All Agents ******" at bounding box center [409, 246] width 578 height 38
drag, startPoint x: 334, startPoint y: 237, endPoint x: 421, endPoint y: 273, distance: 95.0
click at [167, 237] on div "All Agents ******" at bounding box center [409, 246] width 578 height 38
paste input "text"
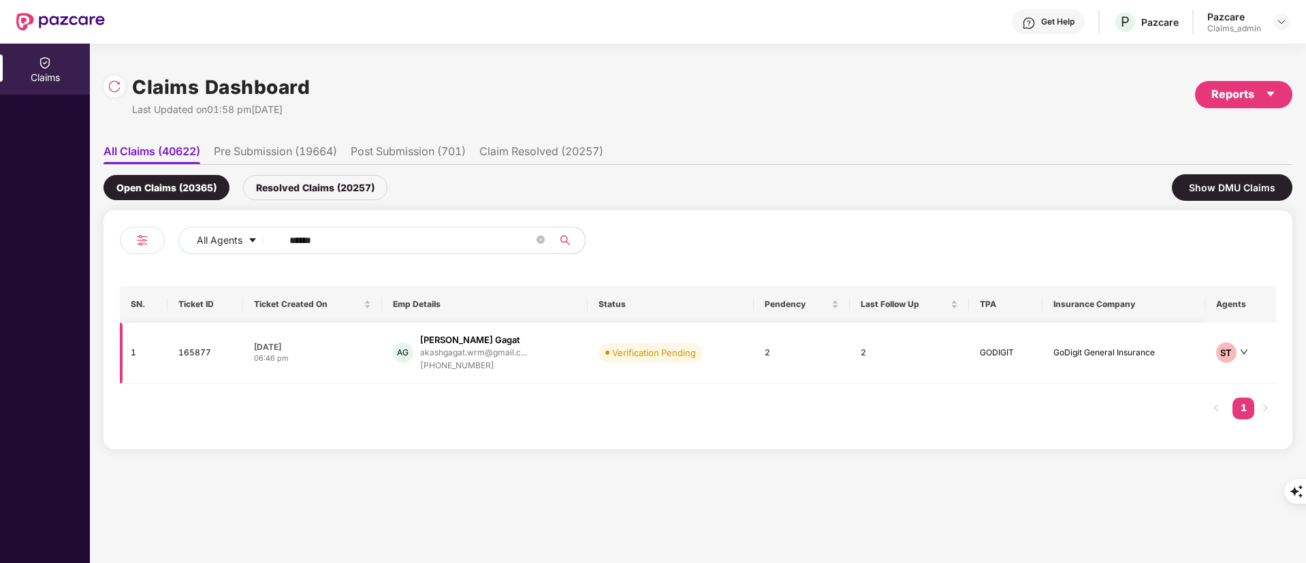
type input "******"
click at [464, 349] on div "akashgagat.wrm@gmail.c..." at bounding box center [473, 352] width 107 height 9
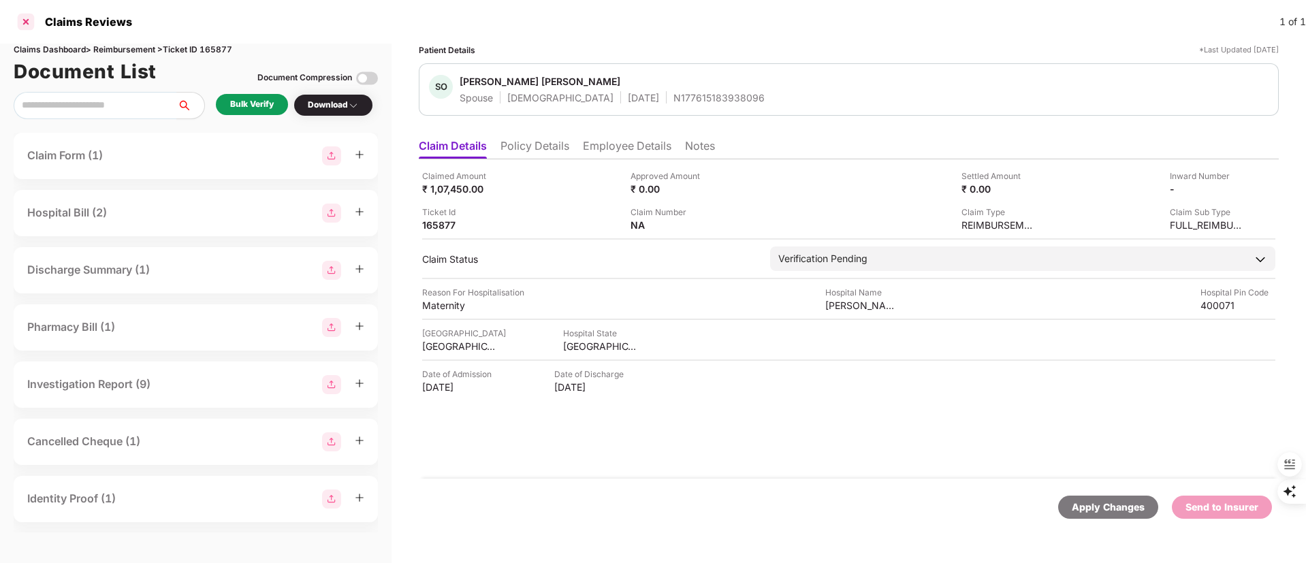
click at [20, 27] on div at bounding box center [26, 22] width 22 height 22
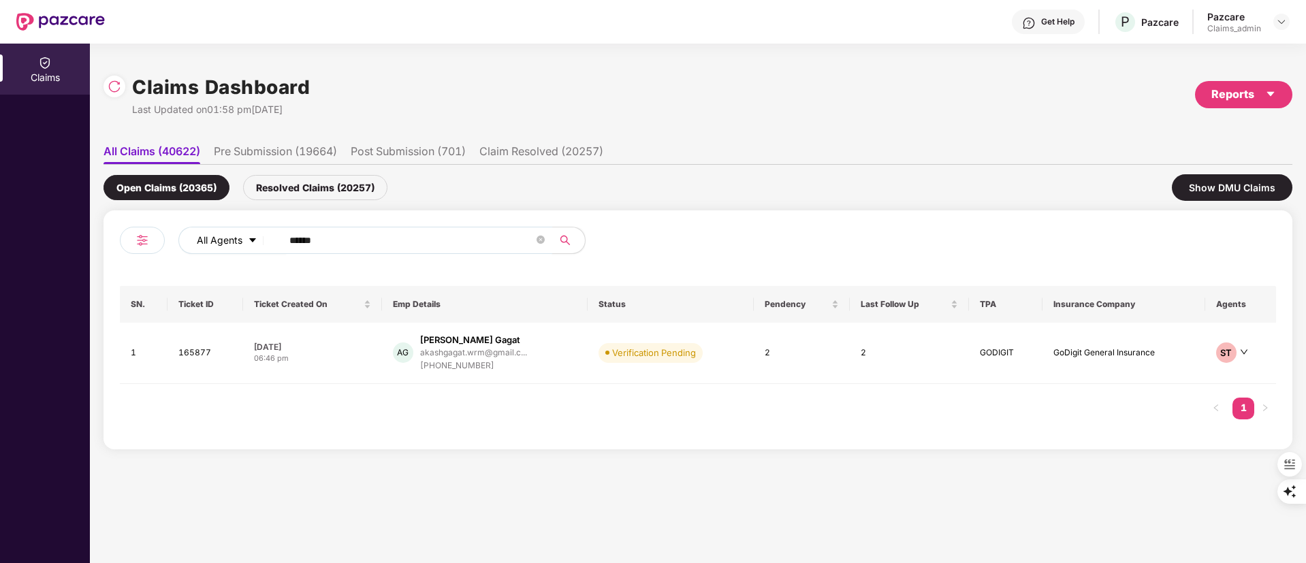
drag, startPoint x: 391, startPoint y: 232, endPoint x: 201, endPoint y: 238, distance: 190.1
click at [188, 236] on div "All Agents ******" at bounding box center [525, 240] width 694 height 27
paste input "text"
type input "******"
click at [481, 349] on div "akashgagat.wrm@gmail.c..." at bounding box center [473, 352] width 107 height 9
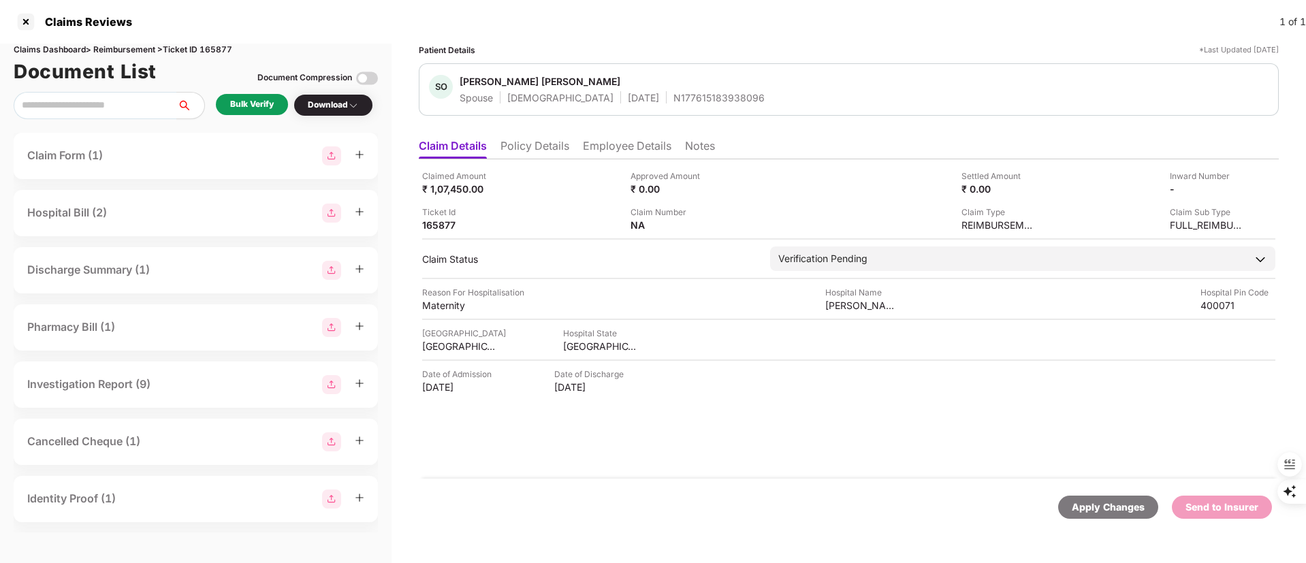
click at [528, 148] on li "Policy Details" at bounding box center [534, 149] width 69 height 20
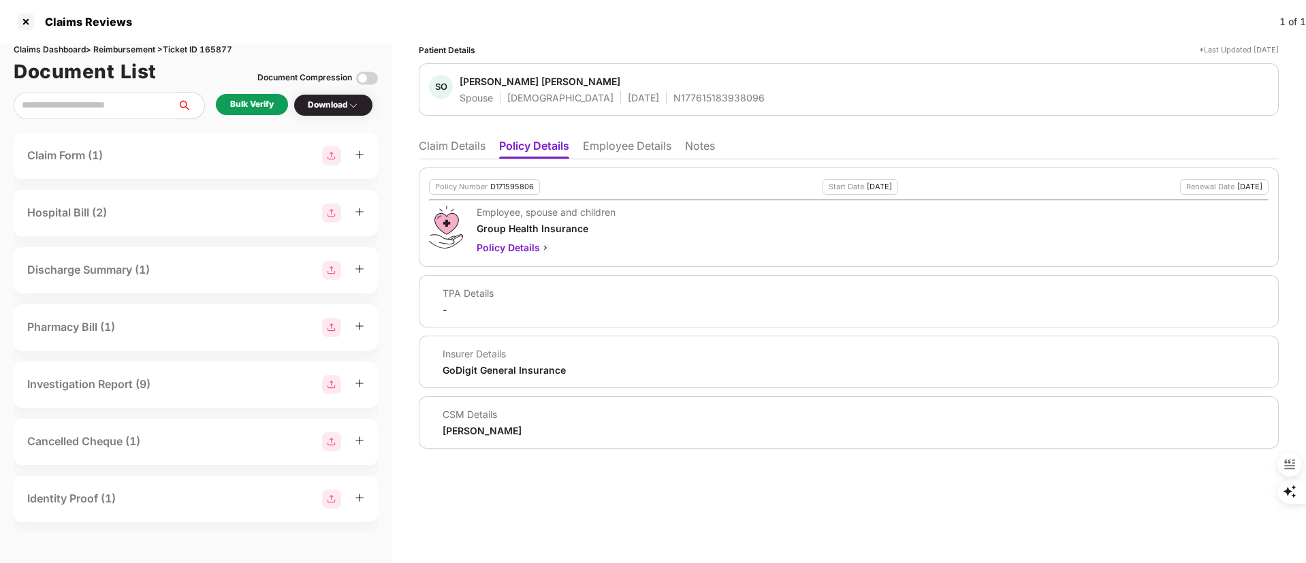
click at [433, 143] on li "Claim Details" at bounding box center [452, 149] width 67 height 20
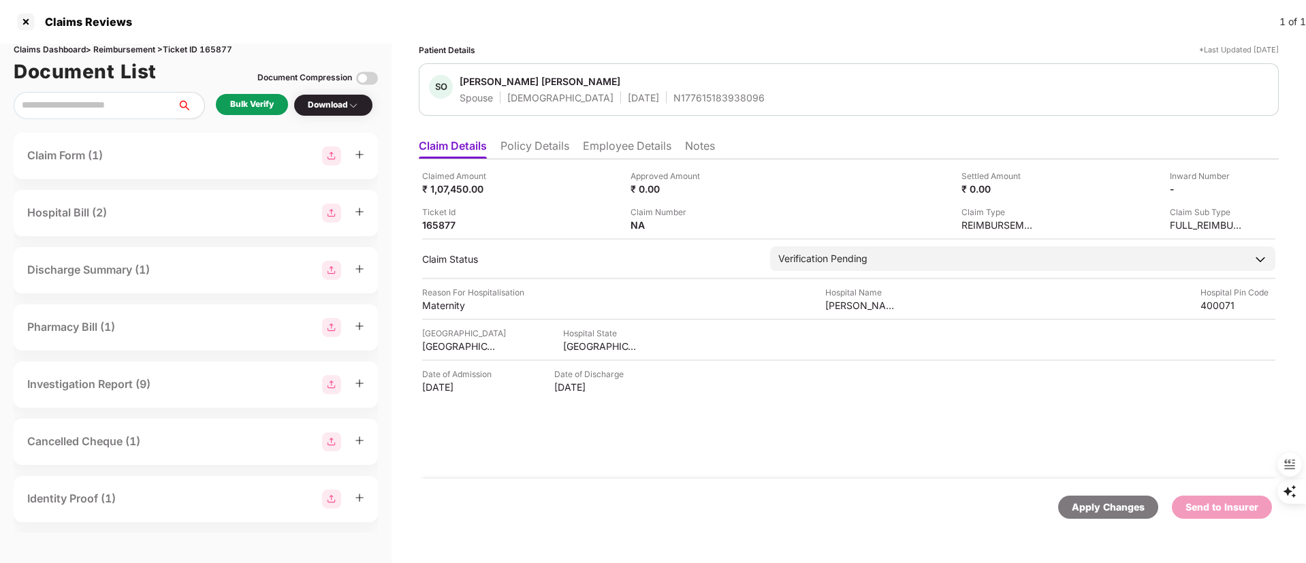
click at [532, 144] on li "Policy Details" at bounding box center [534, 149] width 69 height 20
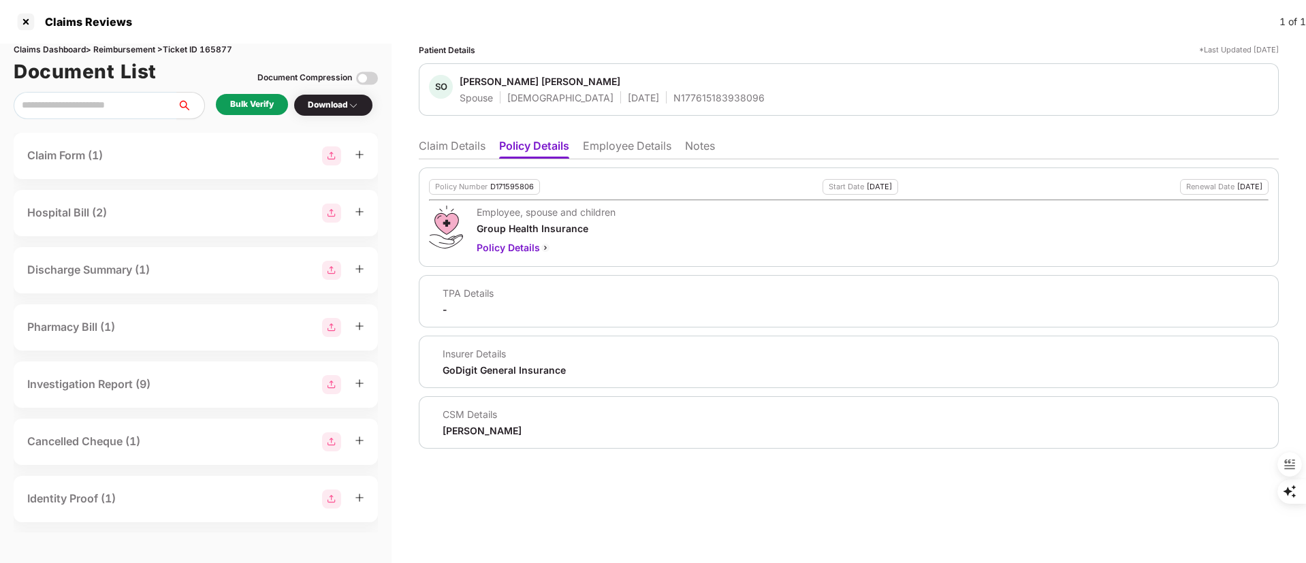
click at [464, 144] on li "Claim Details" at bounding box center [452, 149] width 67 height 20
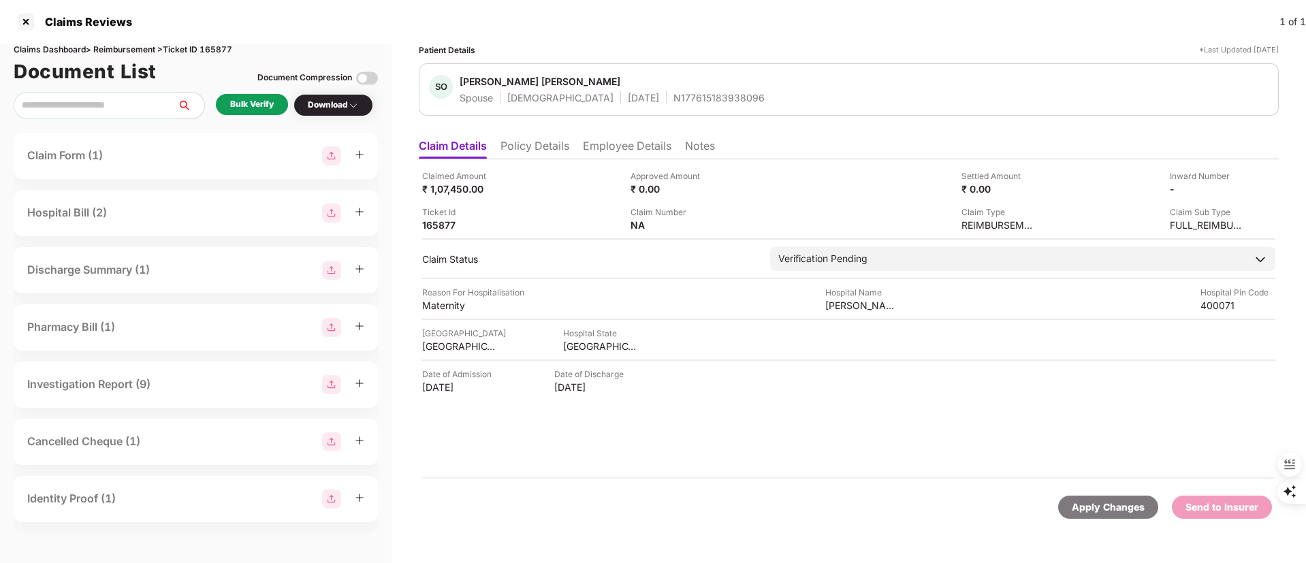
click at [543, 144] on li "Policy Details" at bounding box center [534, 149] width 69 height 20
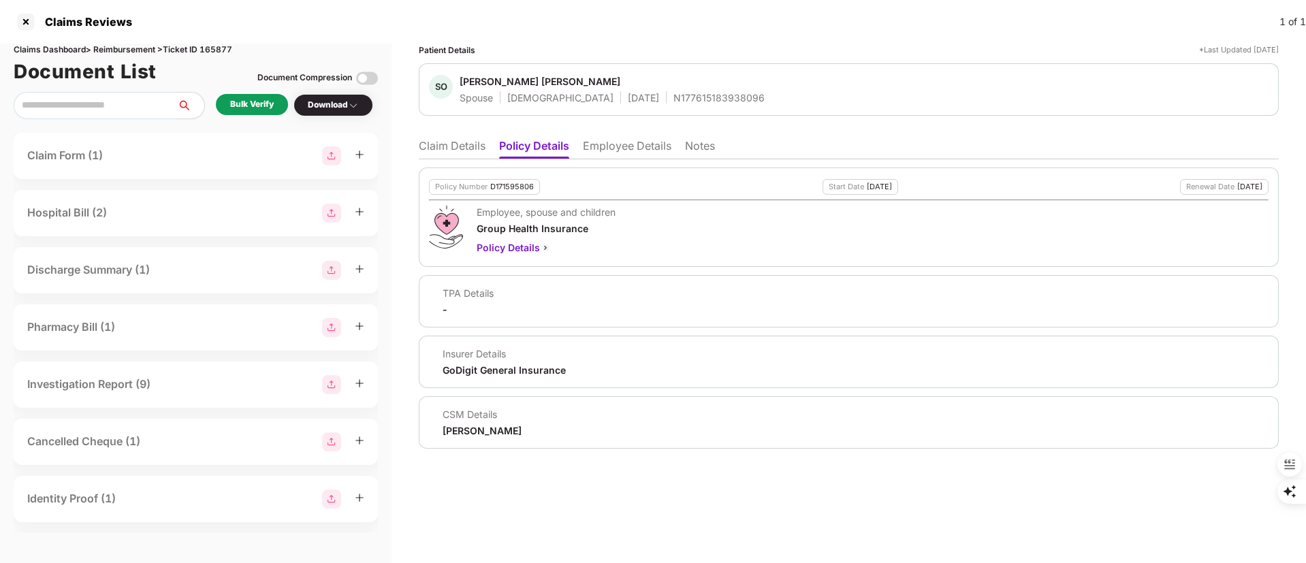
click at [632, 146] on li "Employee Details" at bounding box center [627, 149] width 89 height 20
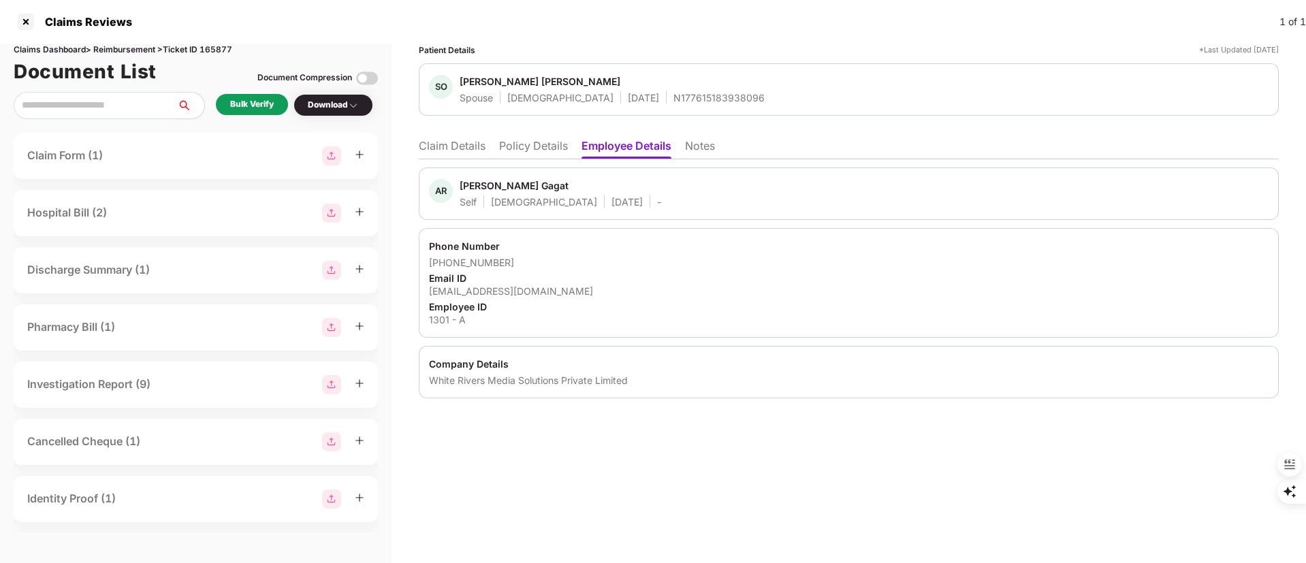
click at [539, 145] on li "Policy Details" at bounding box center [533, 149] width 69 height 20
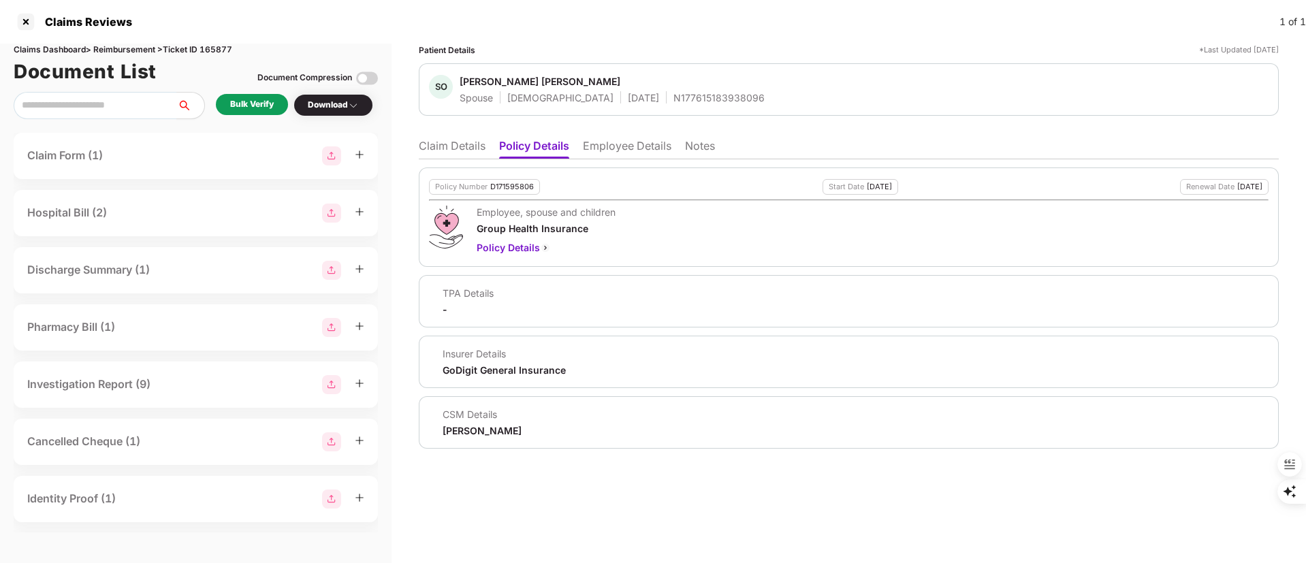
click at [511, 185] on div "D171595806" at bounding box center [512, 186] width 44 height 9
copy div "D171595806"
click at [673, 100] on div "N177615183938096" at bounding box center [718, 97] width 91 height 13
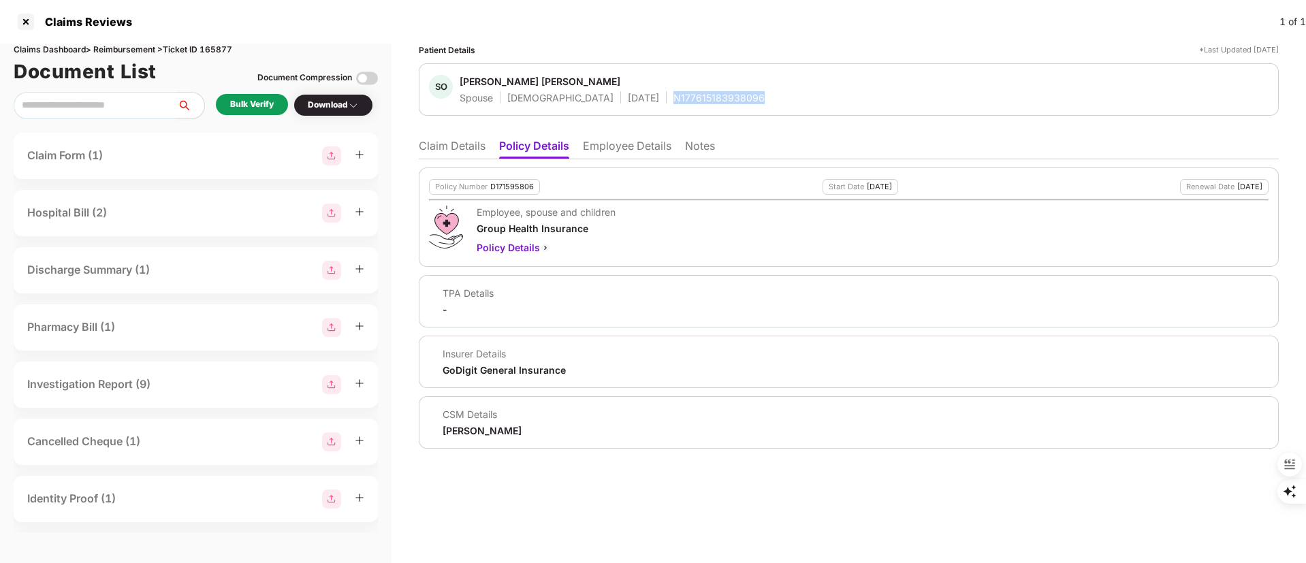
copy div "N177615183938096"
click at [754, 110] on div "SO Sapana Omprakash Lubhana Spouse Female 22 May 1993 N177615183938096" at bounding box center [849, 89] width 860 height 52
click at [673, 96] on div "N177615183938096" at bounding box center [718, 97] width 91 height 13
click at [678, 99] on div "N177615183938096" at bounding box center [718, 97] width 91 height 13
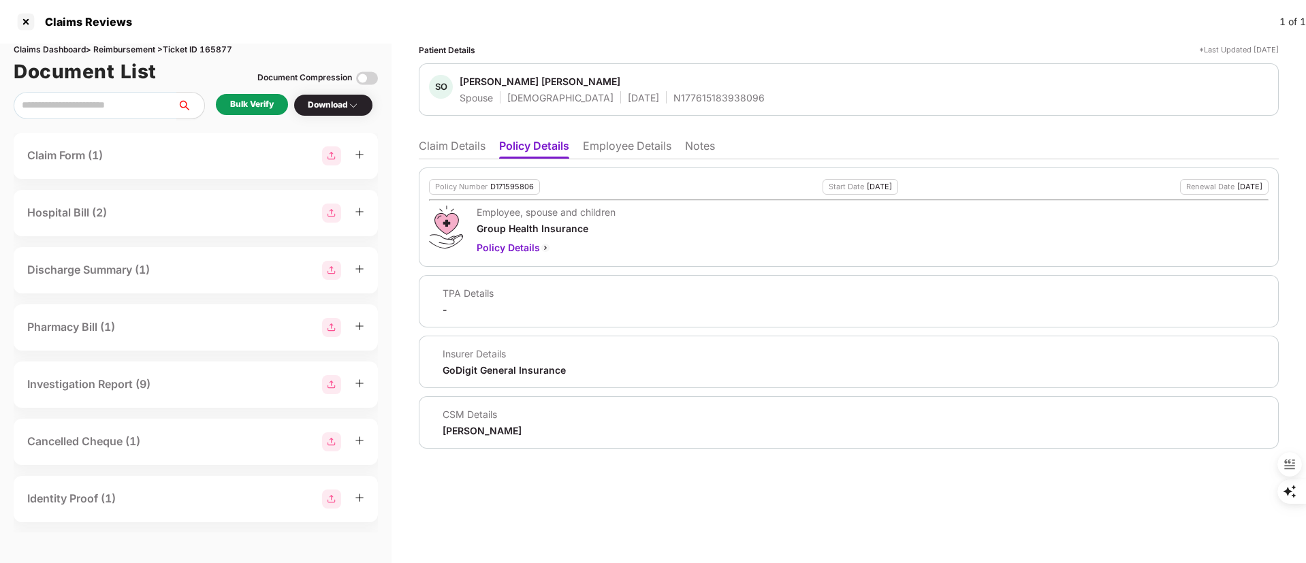
click at [607, 144] on li "Employee Details" at bounding box center [627, 149] width 89 height 20
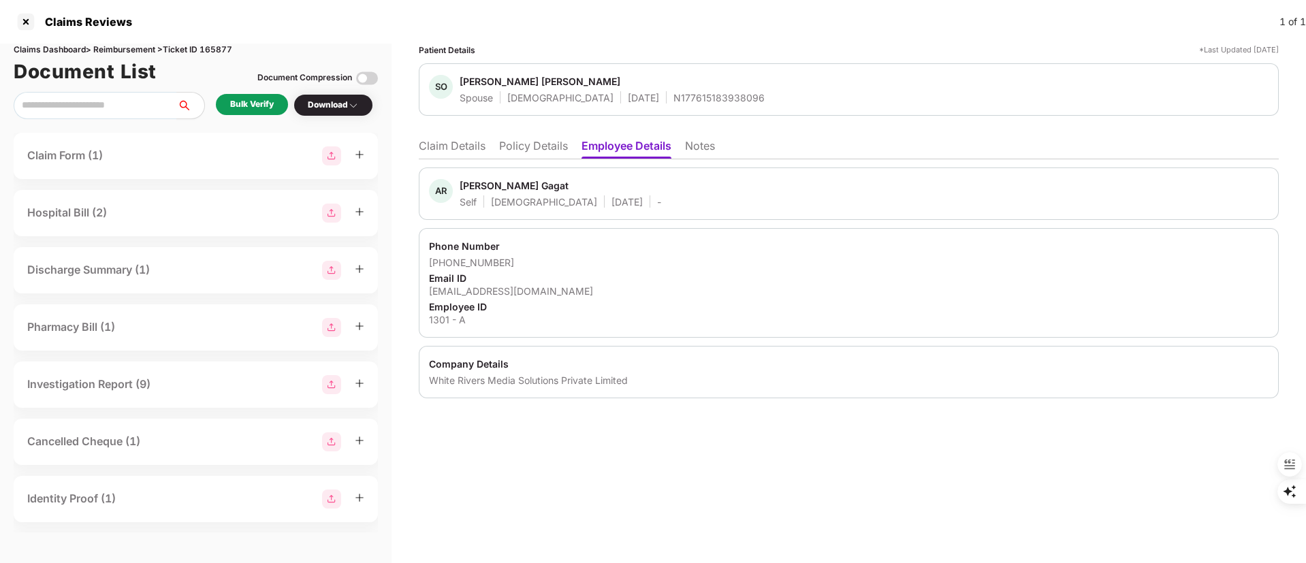
click at [471, 148] on li "Claim Details" at bounding box center [452, 149] width 67 height 20
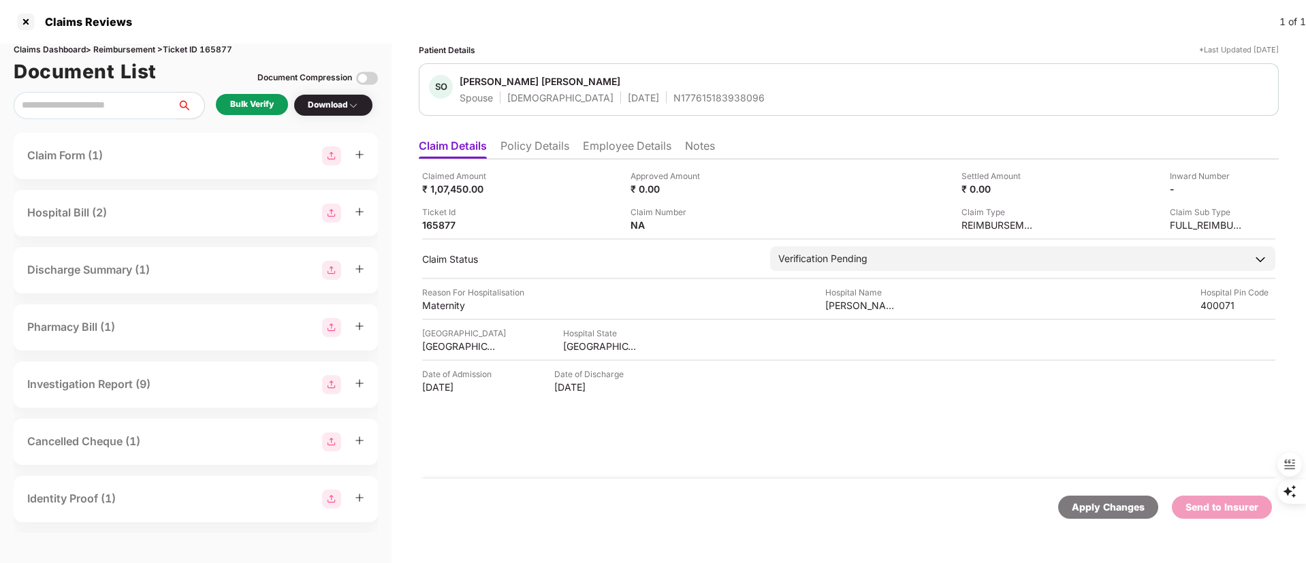
click at [546, 146] on li "Policy Details" at bounding box center [534, 149] width 69 height 20
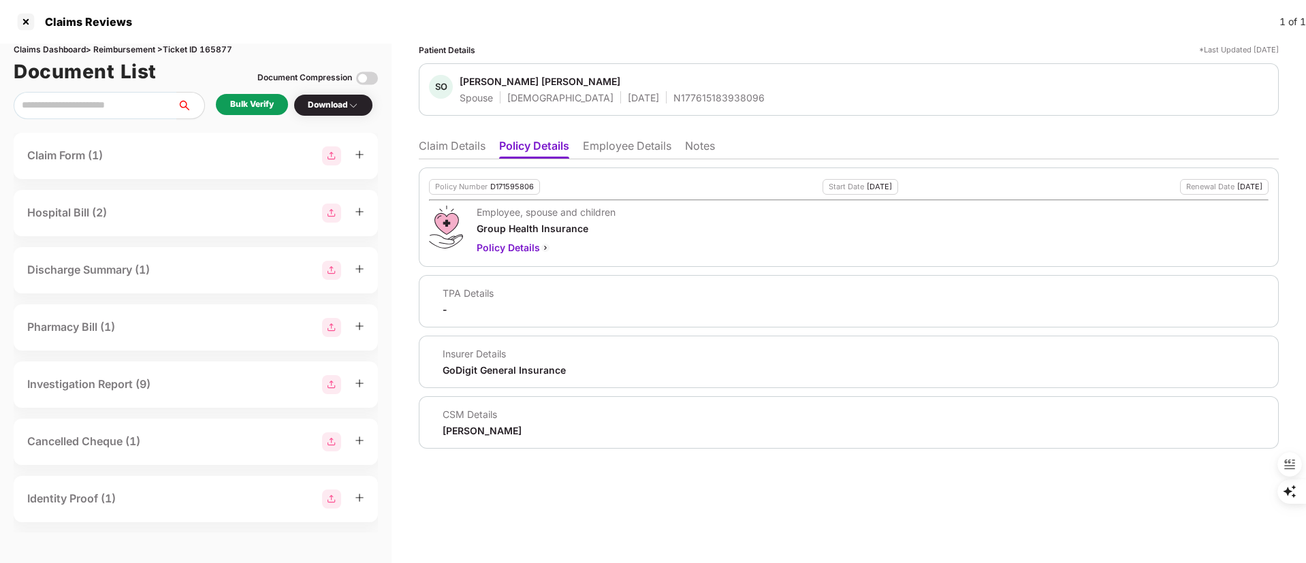
click at [509, 182] on div "D171595806" at bounding box center [512, 186] width 44 height 9
click at [673, 101] on div "N177615183938096" at bounding box center [718, 97] width 91 height 13
click at [675, 100] on div "N177615183938096" at bounding box center [718, 97] width 91 height 13
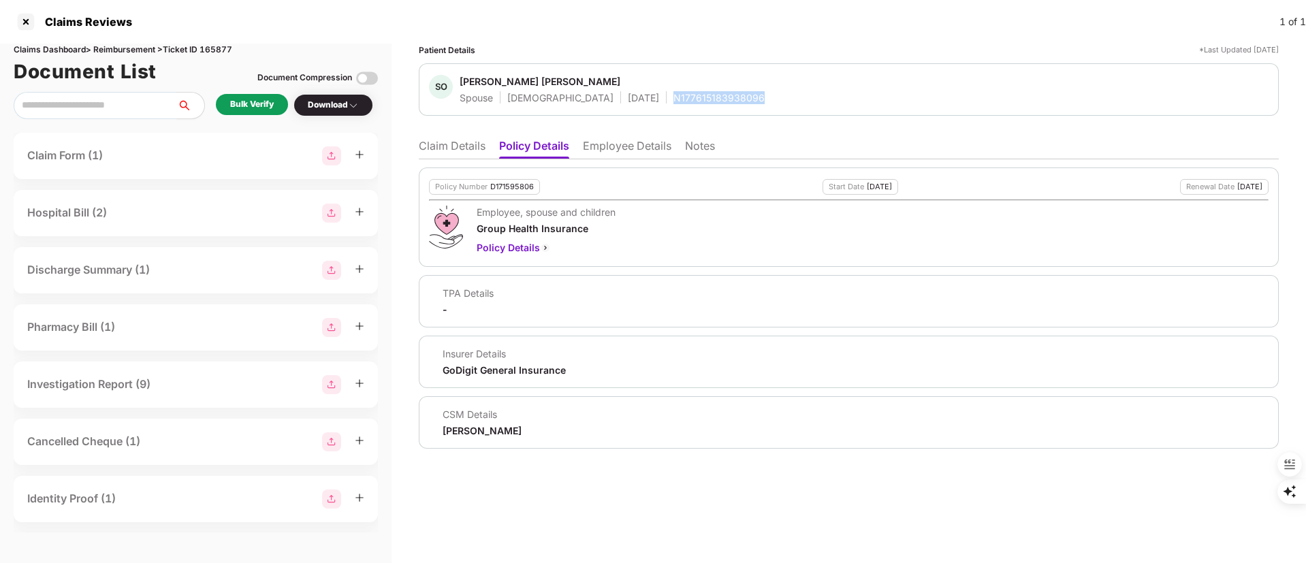
click at [675, 100] on div "N177615183938096" at bounding box center [718, 97] width 91 height 13
click at [453, 146] on li "Claim Details" at bounding box center [452, 149] width 67 height 20
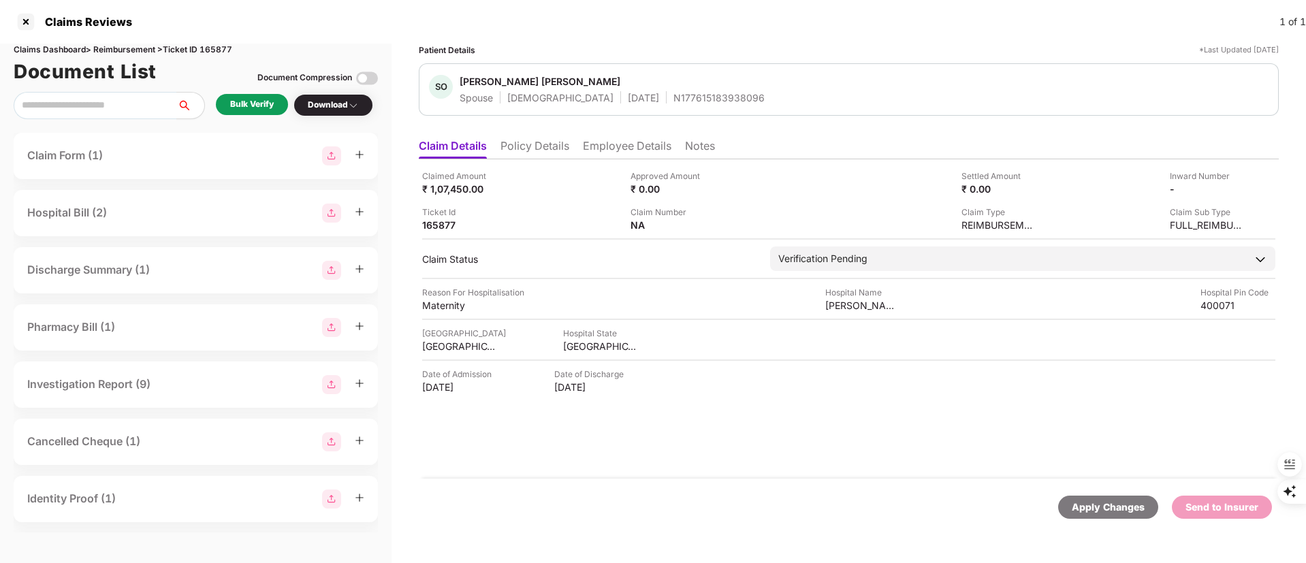
click at [617, 141] on li "Employee Details" at bounding box center [627, 149] width 89 height 20
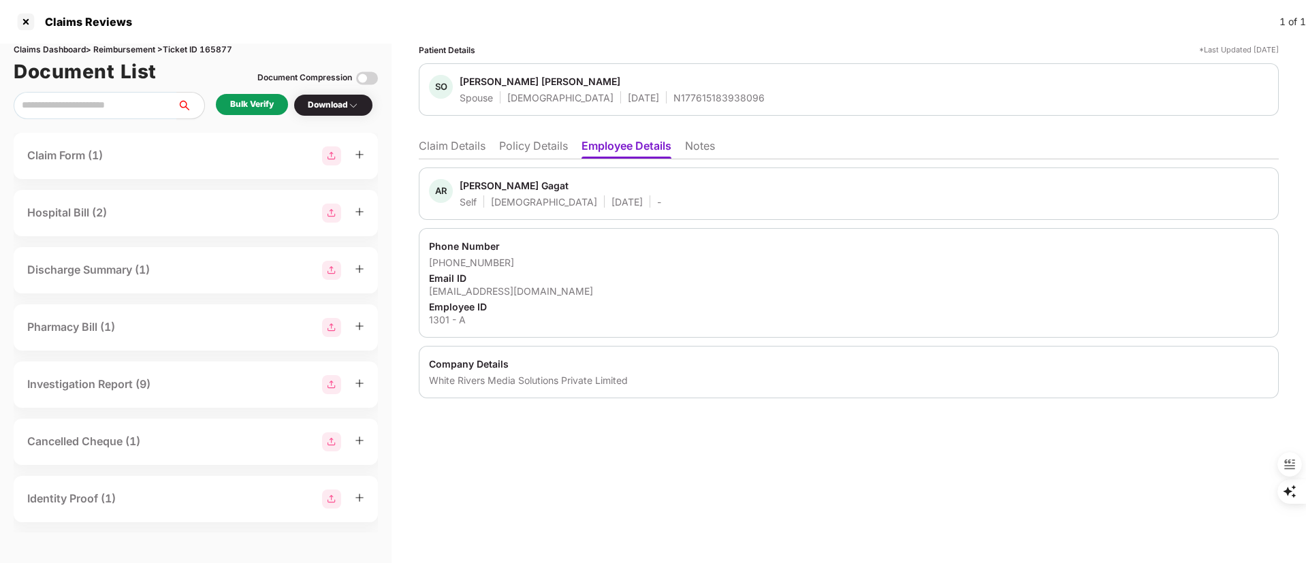
click at [478, 289] on div "akashgagat.wrm@gmail.com" at bounding box center [849, 291] width 840 height 13
click at [479, 291] on div "akashgagat.wrm@gmail.com" at bounding box center [849, 291] width 840 height 13
drag, startPoint x: 524, startPoint y: 261, endPoint x: 447, endPoint y: 264, distance: 77.0
click at [447, 264] on div "+919372595273" at bounding box center [849, 262] width 840 height 13
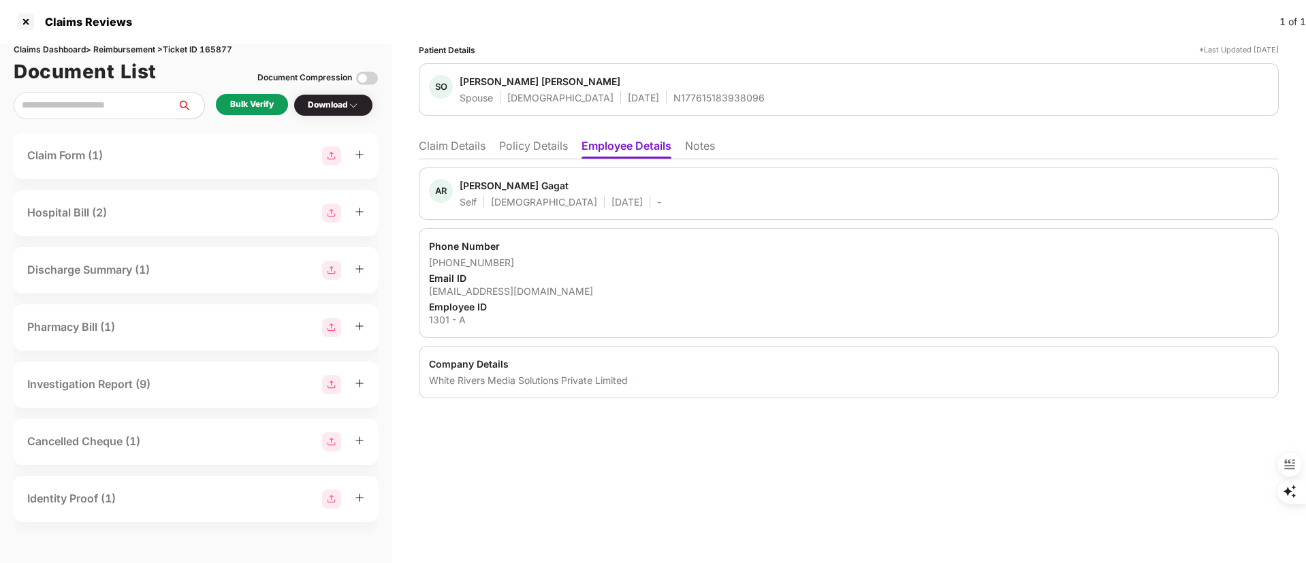
click at [438, 148] on li "Claim Details" at bounding box center [452, 149] width 67 height 20
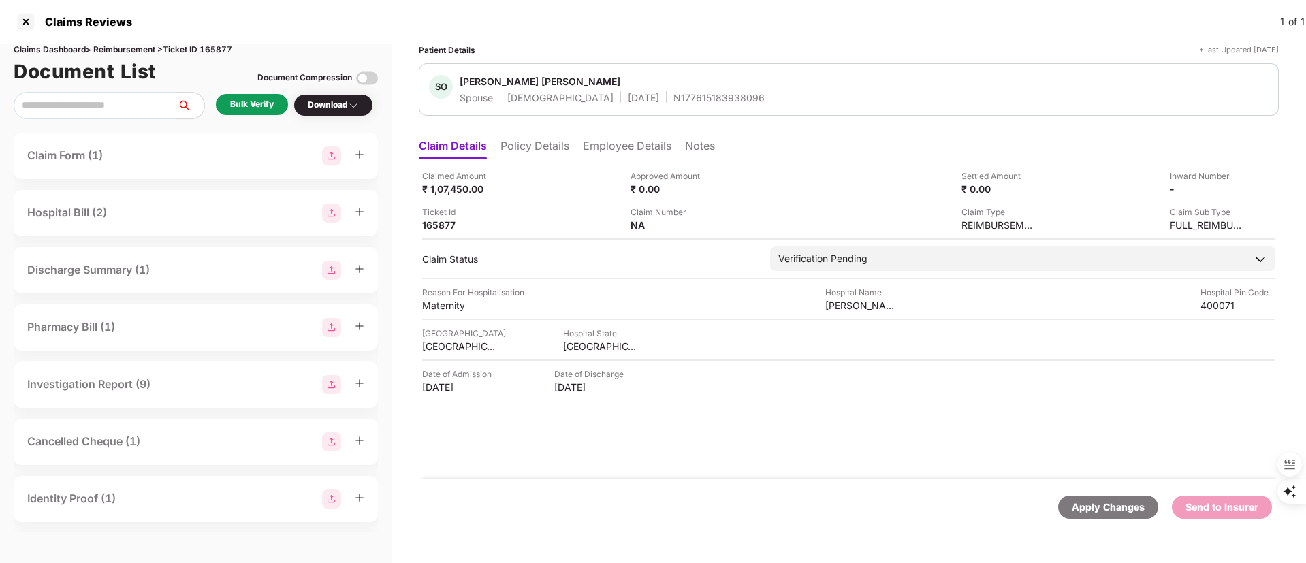
click at [556, 145] on li "Policy Details" at bounding box center [534, 149] width 69 height 20
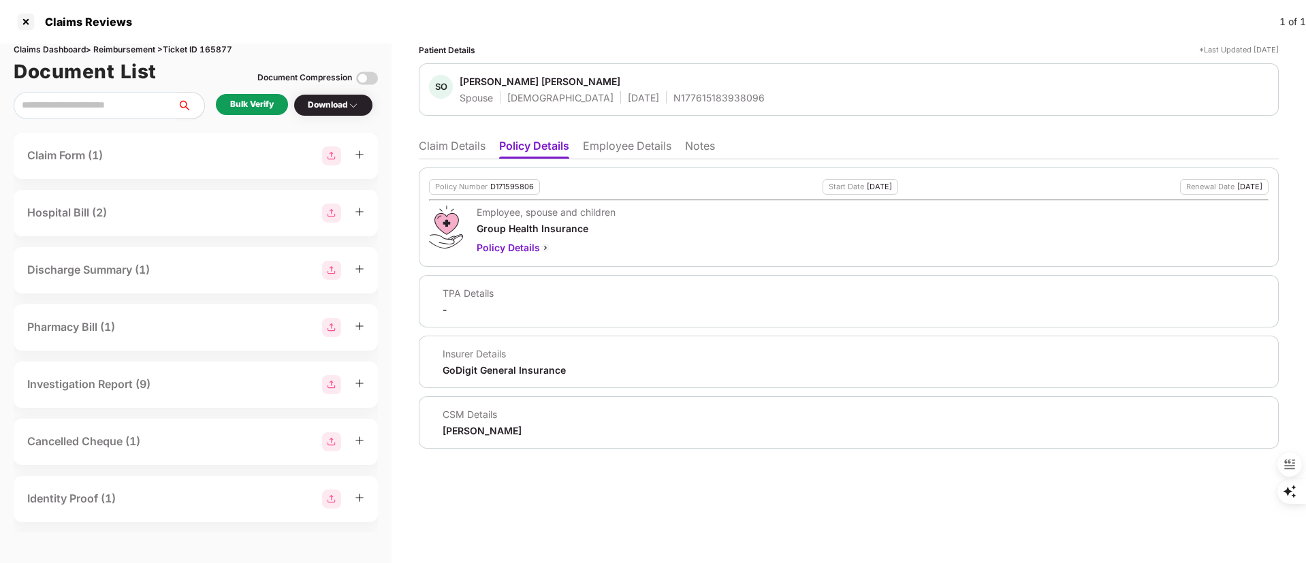
click at [616, 141] on li "Employee Details" at bounding box center [627, 149] width 89 height 20
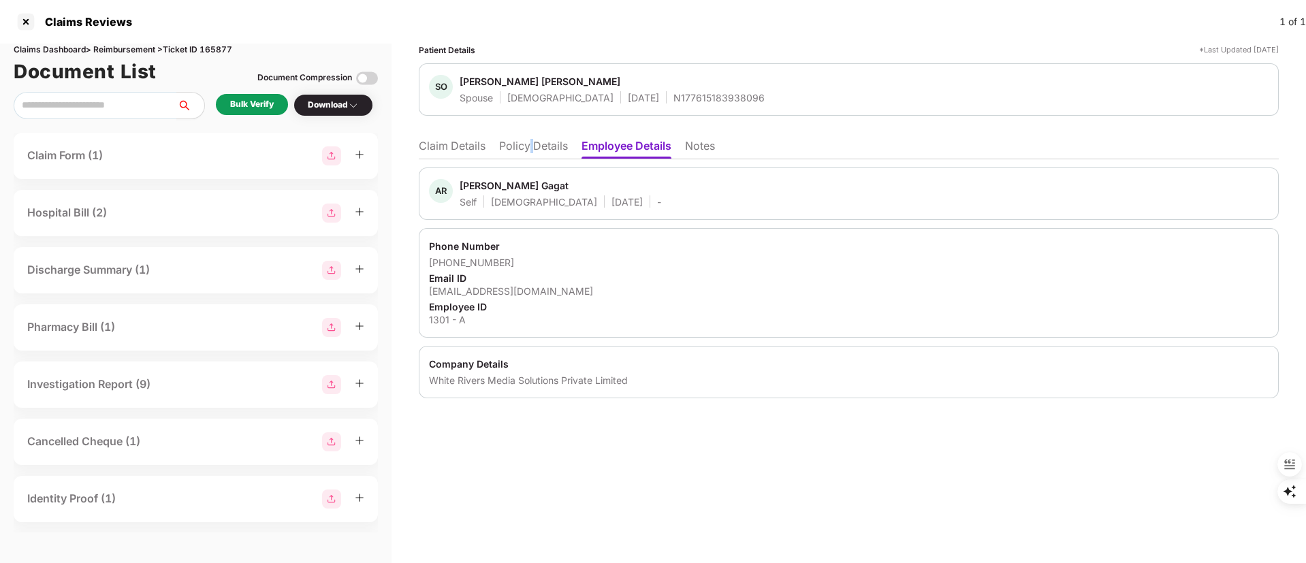
click at [532, 142] on li "Policy Details" at bounding box center [533, 149] width 69 height 20
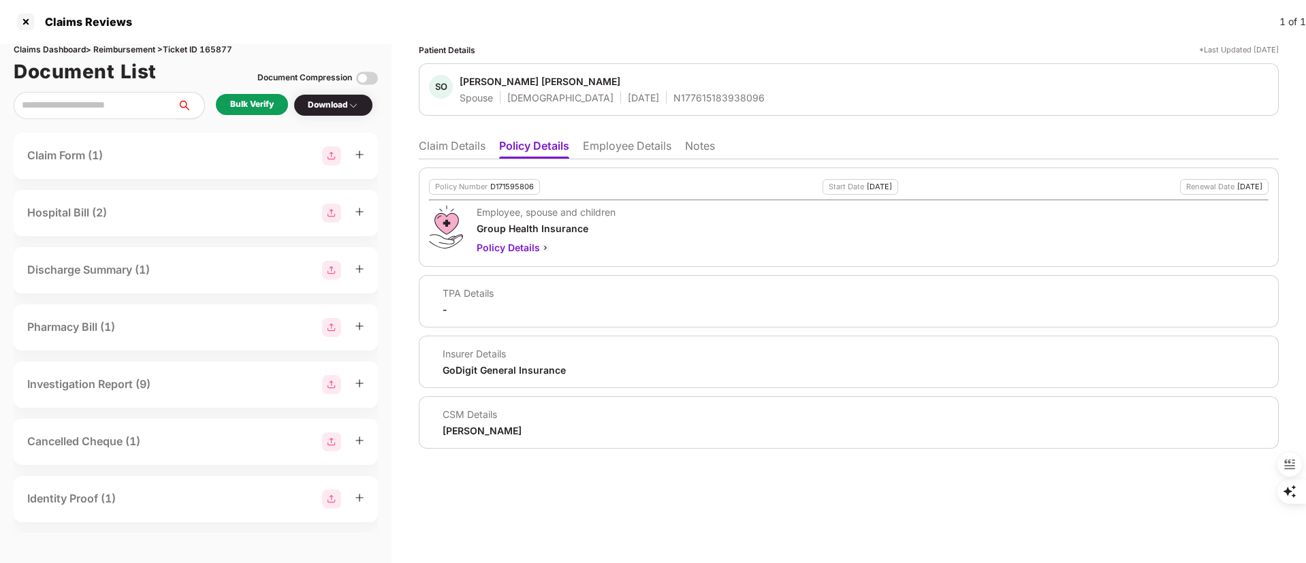
click at [451, 140] on li "Claim Details" at bounding box center [452, 149] width 67 height 20
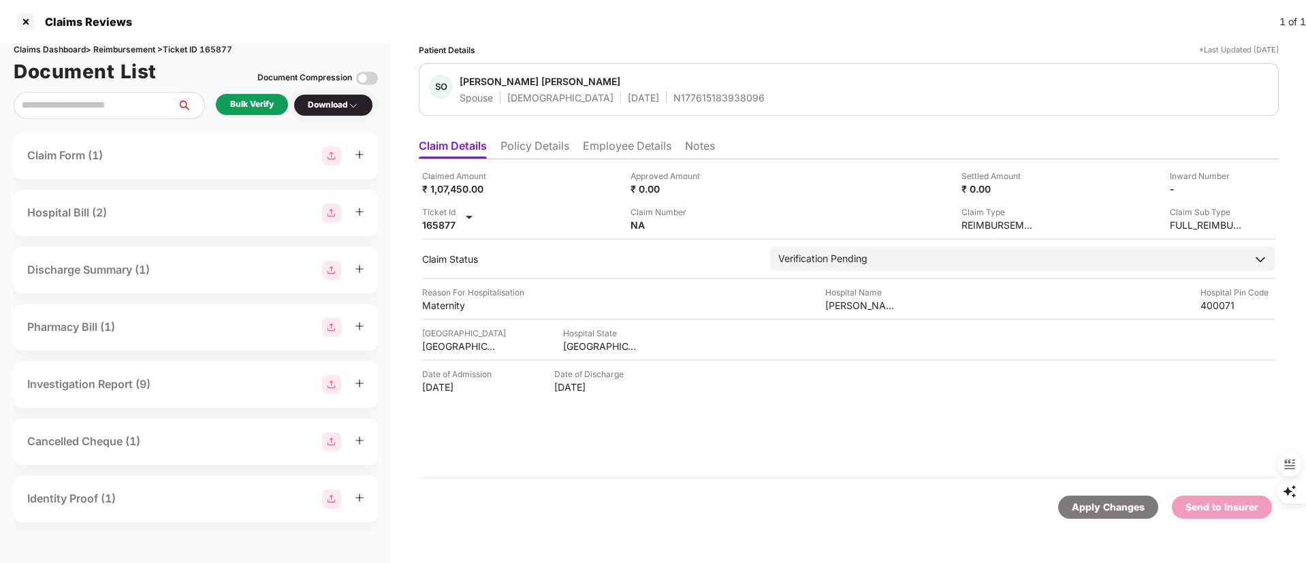
click at [538, 142] on li "Policy Details" at bounding box center [534, 149] width 69 height 20
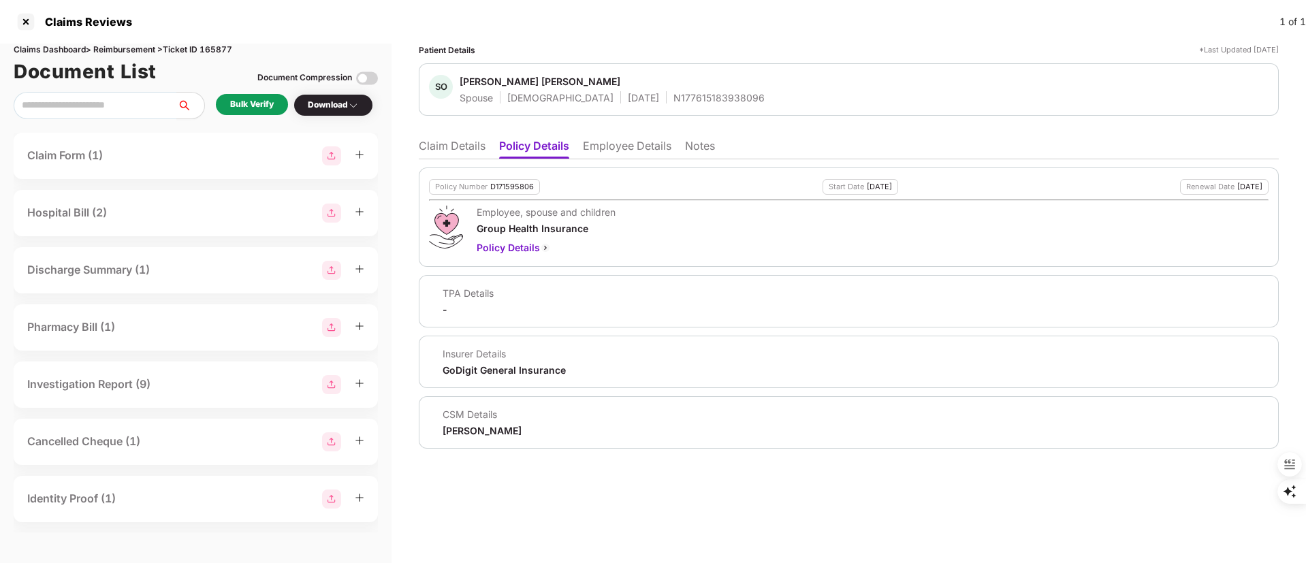
click at [622, 142] on li "Employee Details" at bounding box center [627, 149] width 89 height 20
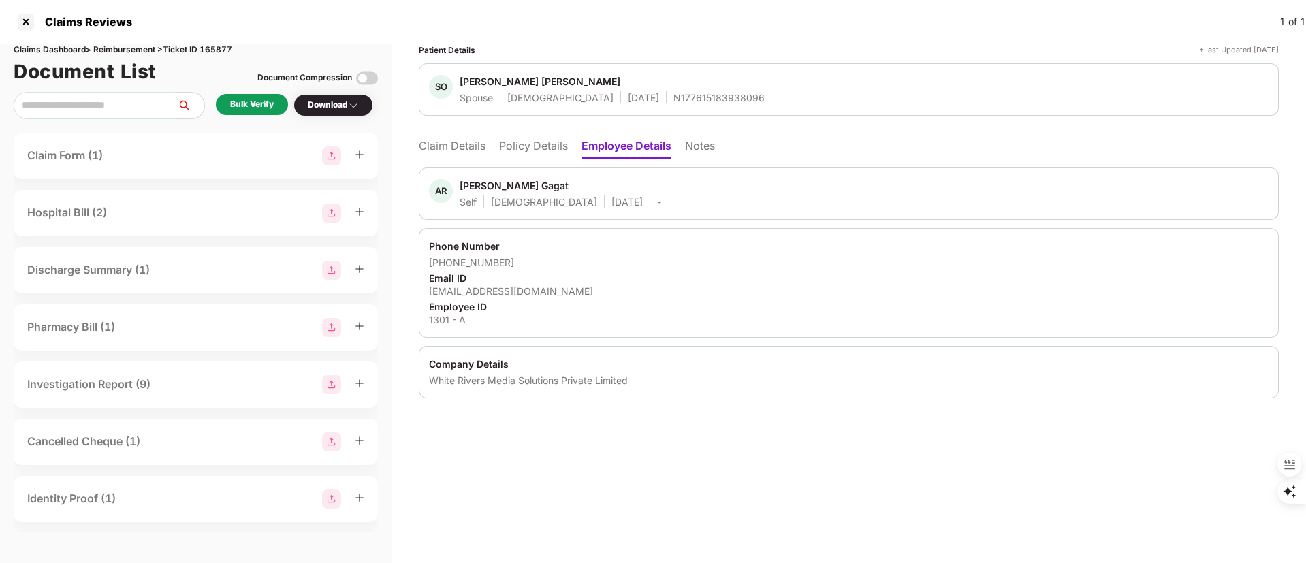
click at [471, 141] on li "Claim Details" at bounding box center [452, 149] width 67 height 20
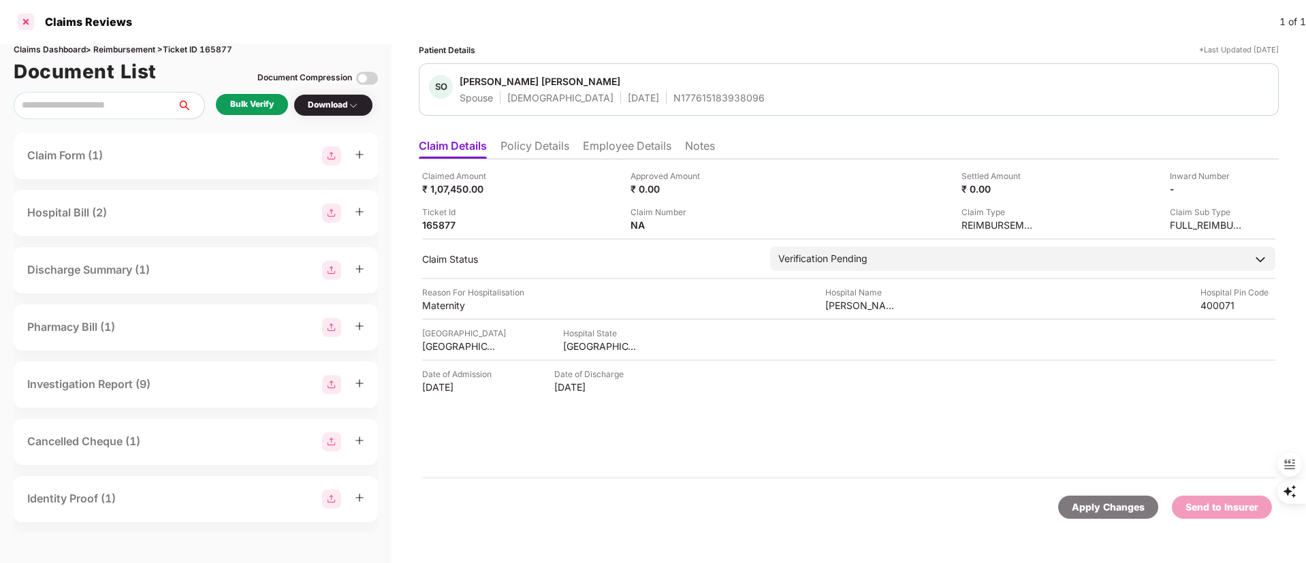
click at [22, 22] on div at bounding box center [26, 22] width 22 height 22
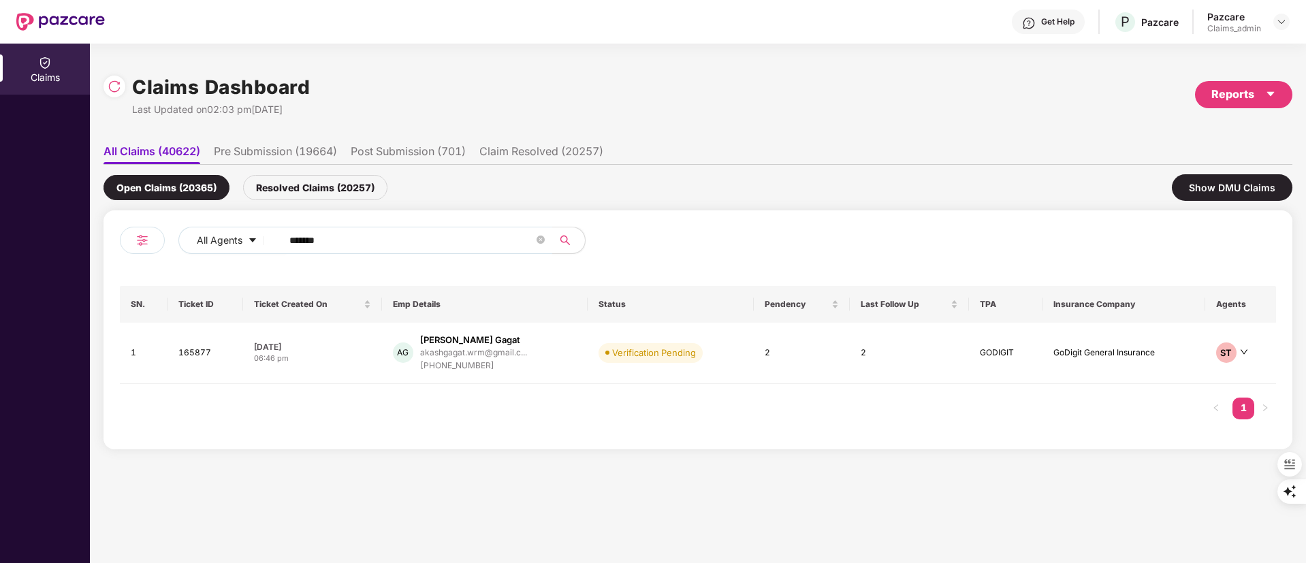
drag, startPoint x: 395, startPoint y: 238, endPoint x: 59, endPoint y: 238, distance: 336.4
click at [59, 238] on div "Claims Claims Dashboard Last Updated on 02:03 pm, 18 Aug 2025 Reports All Claim…" at bounding box center [653, 304] width 1306 height 520
paste input "text"
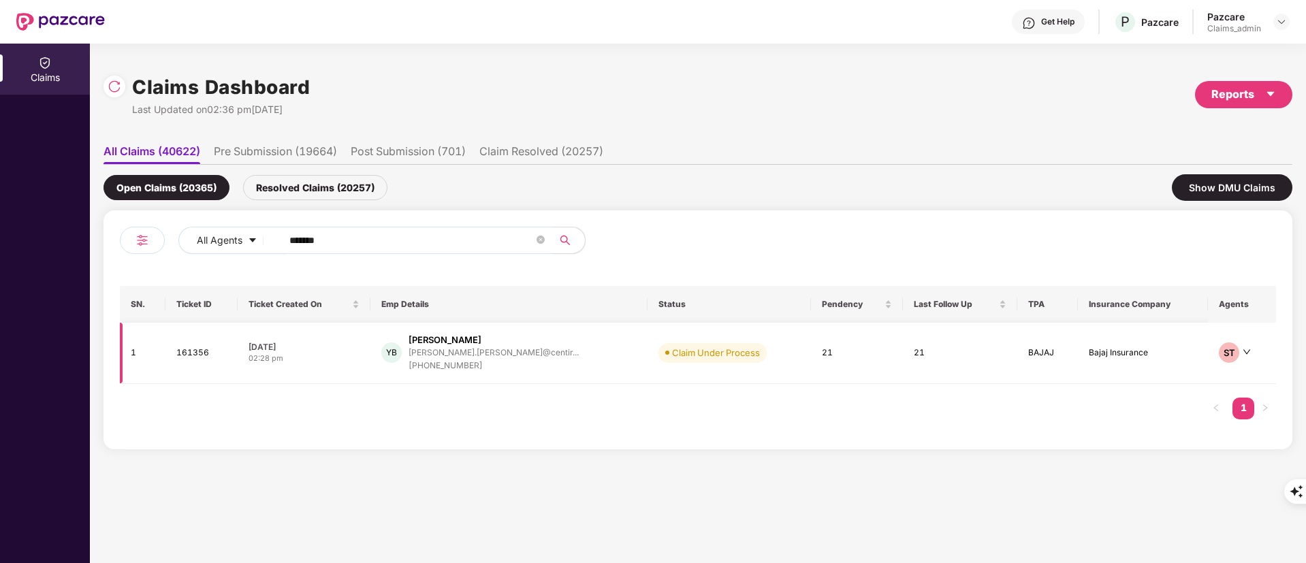
type input "******"
click at [494, 365] on div "+918956815780" at bounding box center [494, 366] width 170 height 13
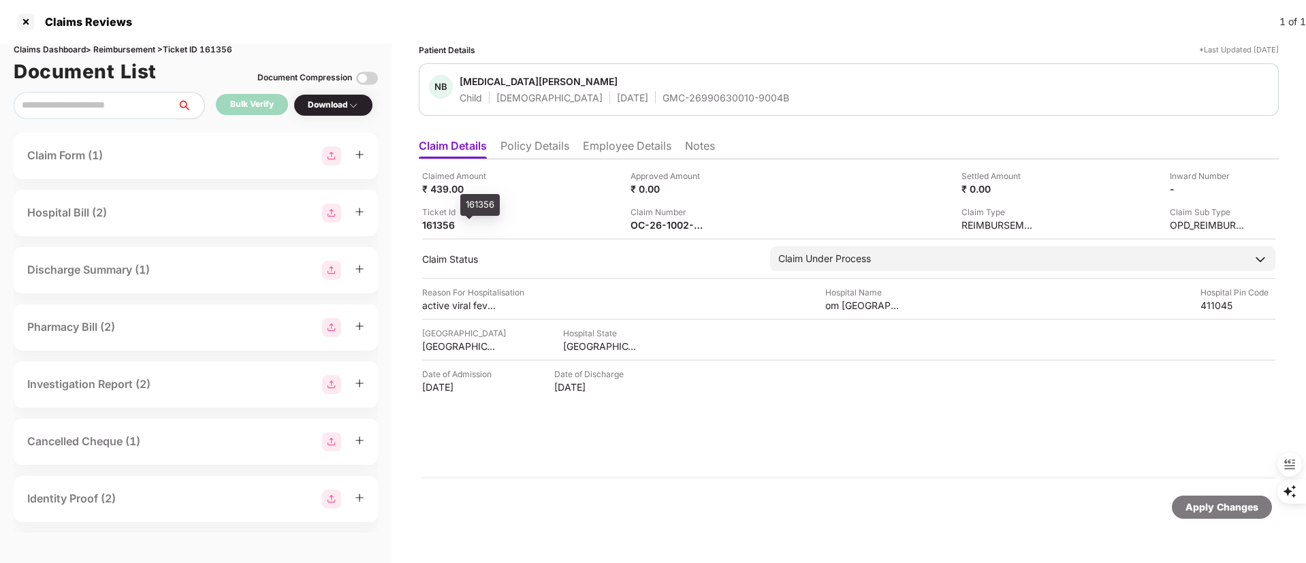
click at [443, 228] on div "161356" at bounding box center [459, 225] width 75 height 13
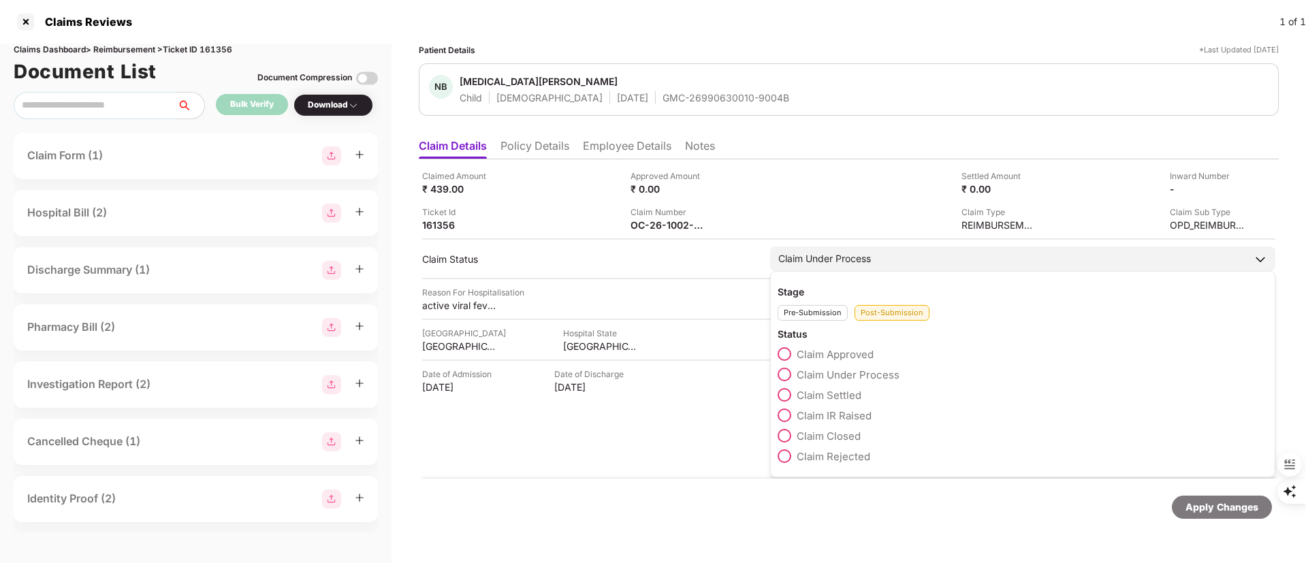
click at [805, 396] on span "Claim Settled" at bounding box center [829, 395] width 65 height 13
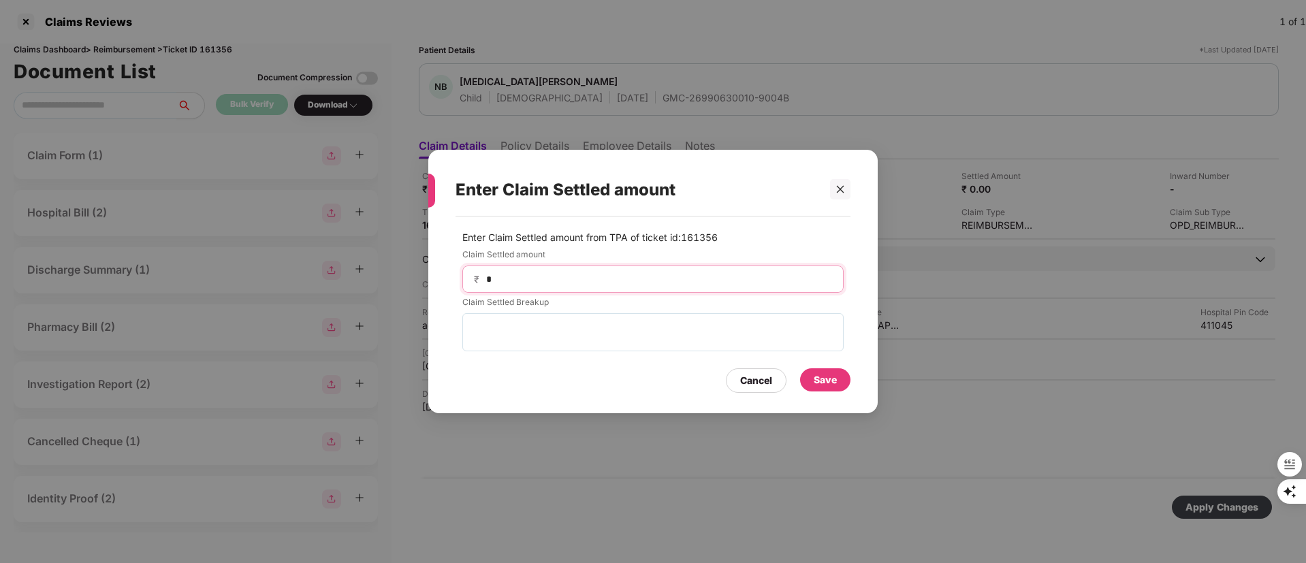
click at [573, 285] on input "*" at bounding box center [658, 279] width 347 height 14
type input "***"
click at [819, 374] on div "Save" at bounding box center [825, 379] width 23 height 15
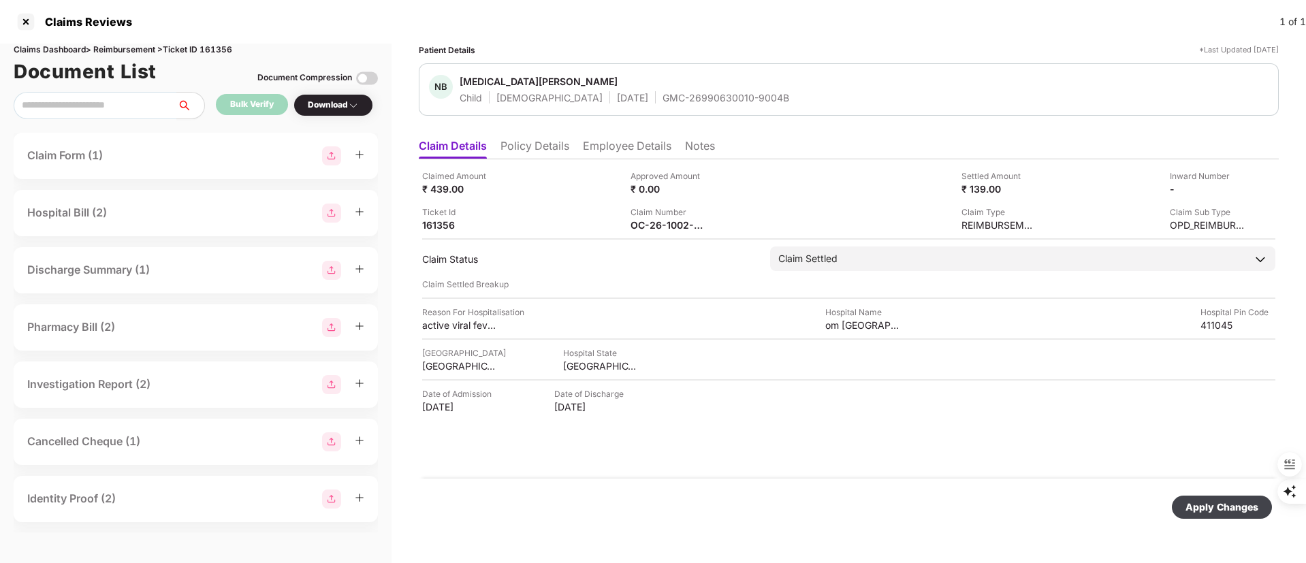
click at [1219, 503] on div "Apply Changes" at bounding box center [1221, 507] width 73 height 15
click at [25, 27] on div at bounding box center [26, 22] width 22 height 22
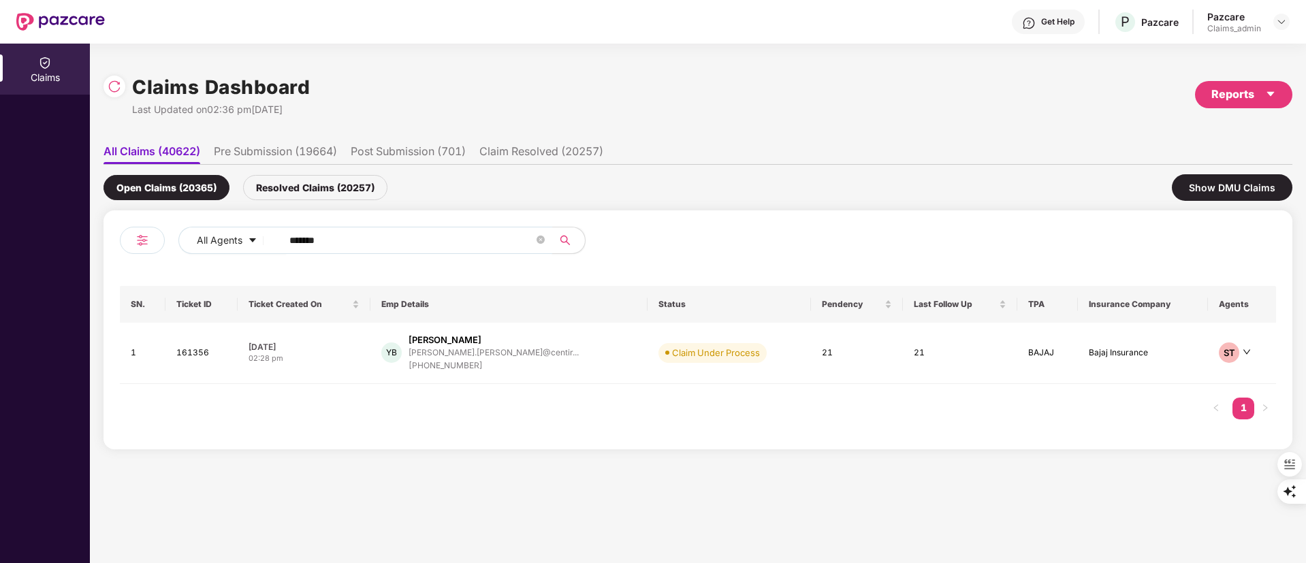
paste input "text"
drag, startPoint x: 404, startPoint y: 238, endPoint x: 0, endPoint y: 257, distance: 404.9
click at [0, 257] on div "Claims Claims Dashboard Last Updated on 02:36 pm, 18 Aug 2025 Reports All Claim…" at bounding box center [653, 304] width 1306 height 520
type input "******"
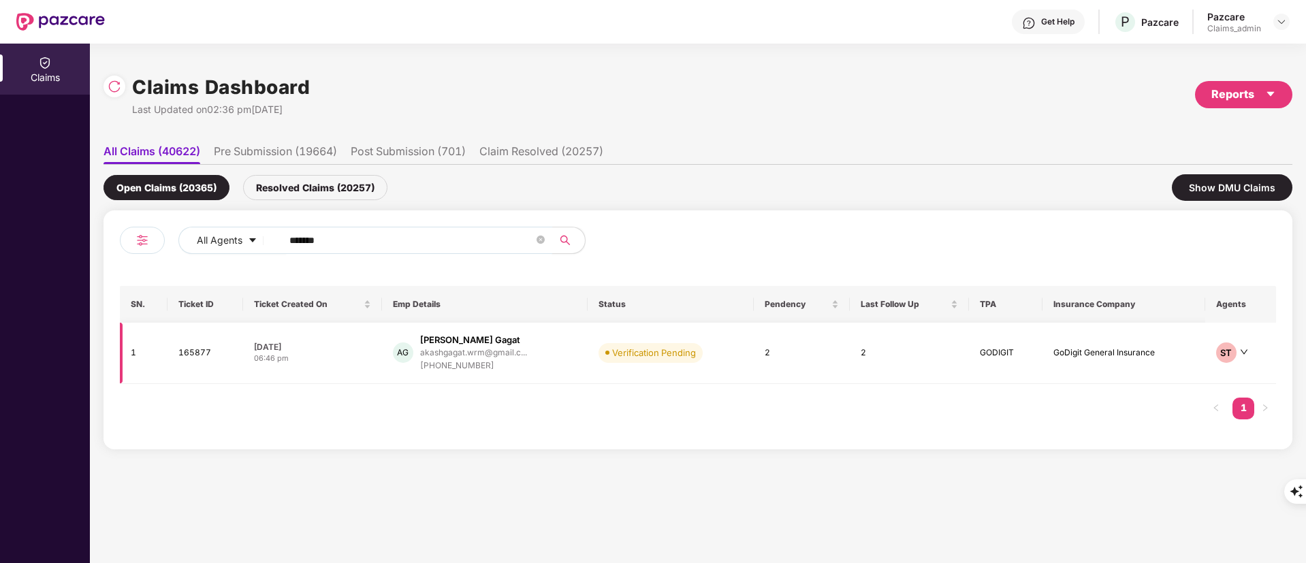
click at [460, 364] on div "+919372595273" at bounding box center [473, 366] width 107 height 13
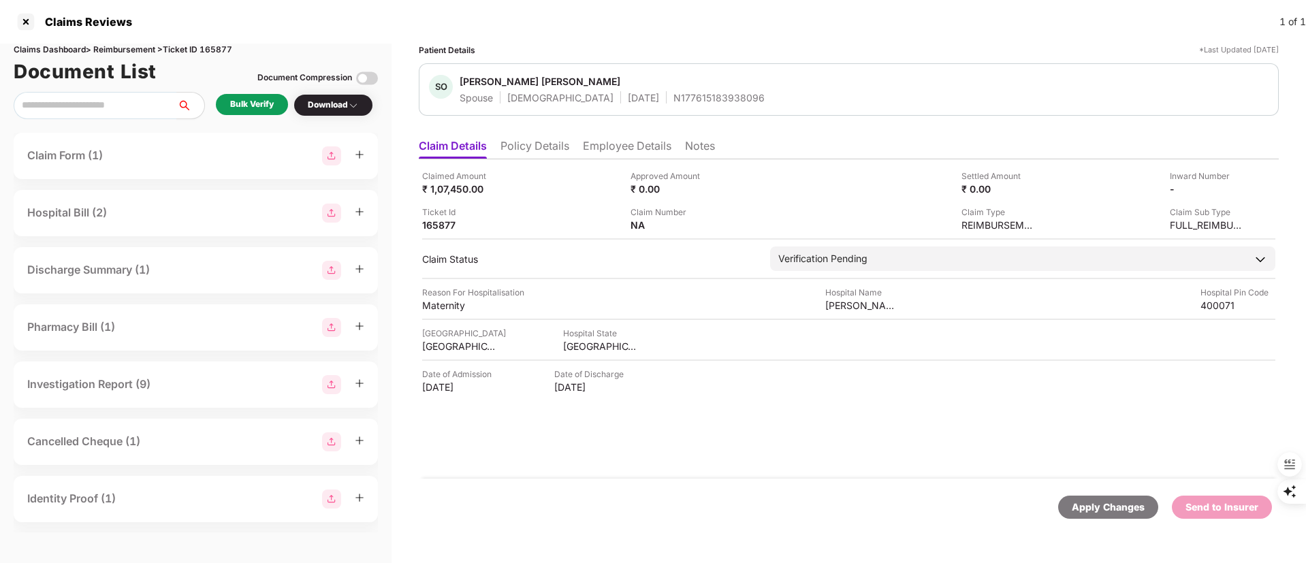
click at [519, 142] on li "Policy Details" at bounding box center [534, 149] width 69 height 20
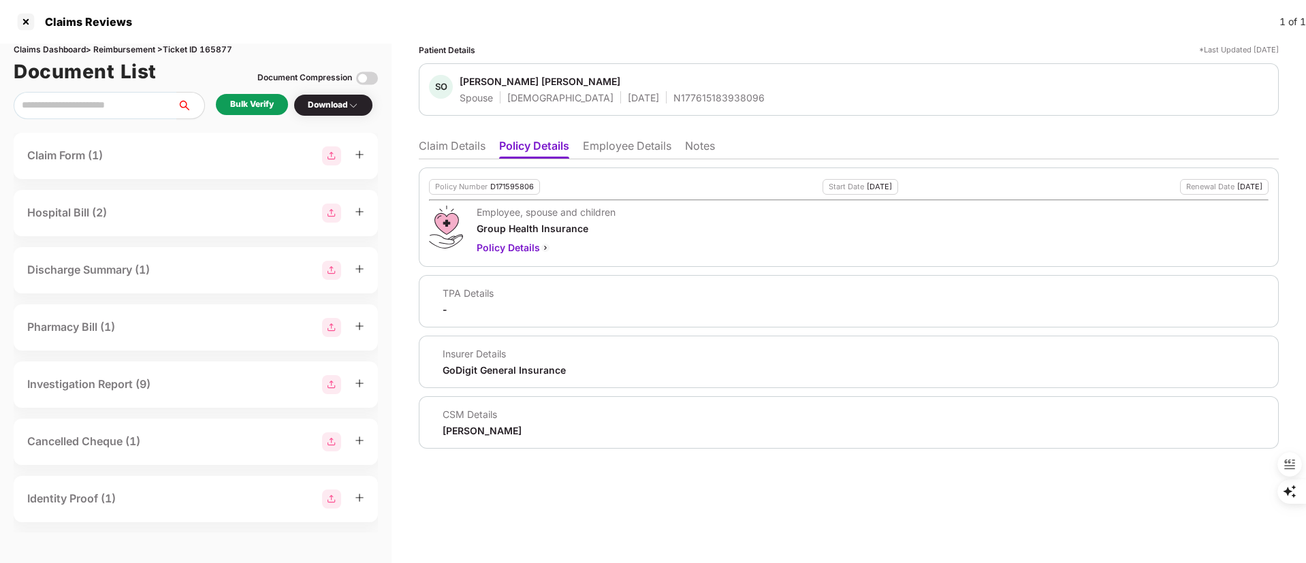
click at [620, 154] on li "Employee Details" at bounding box center [627, 149] width 89 height 20
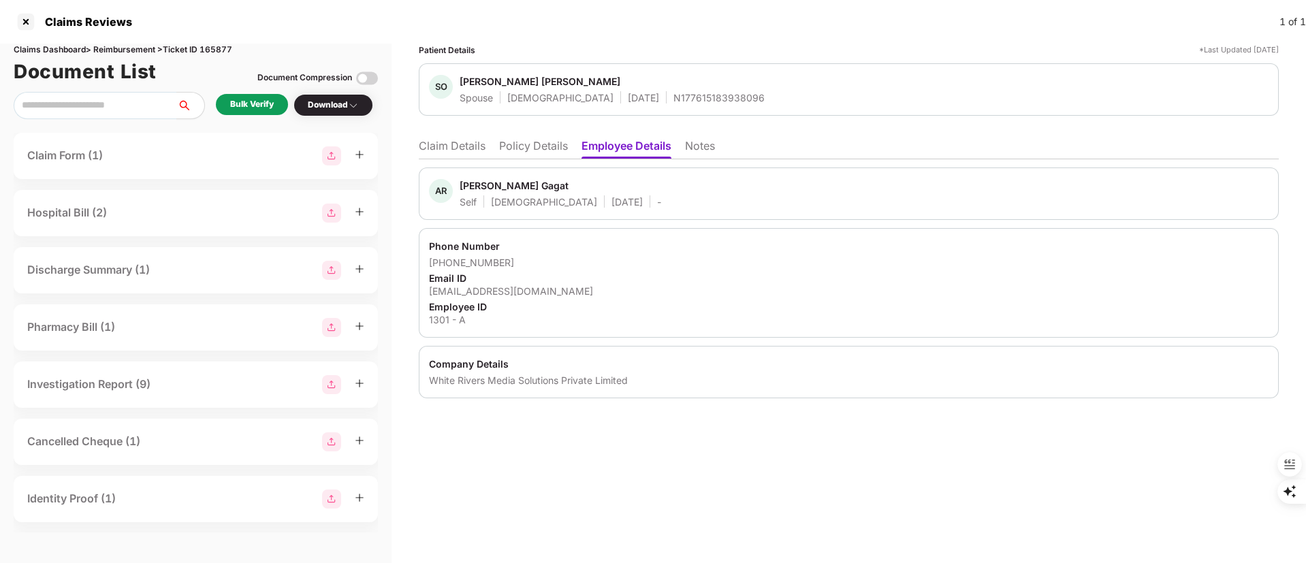
drag, startPoint x: 433, startPoint y: 142, endPoint x: 439, endPoint y: 150, distance: 9.7
click at [433, 143] on li "Claim Details" at bounding box center [452, 149] width 67 height 20
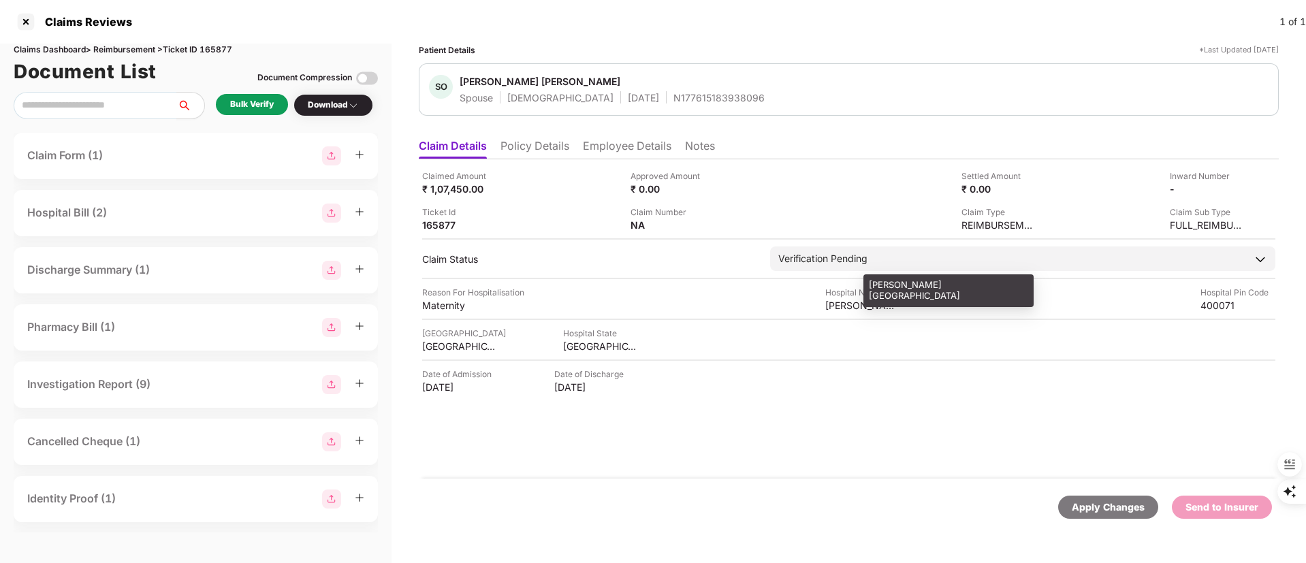
click at [841, 308] on div "Savla Hospital" at bounding box center [862, 305] width 75 height 13
click at [255, 96] on div "Bulk Verify" at bounding box center [252, 104] width 72 height 21
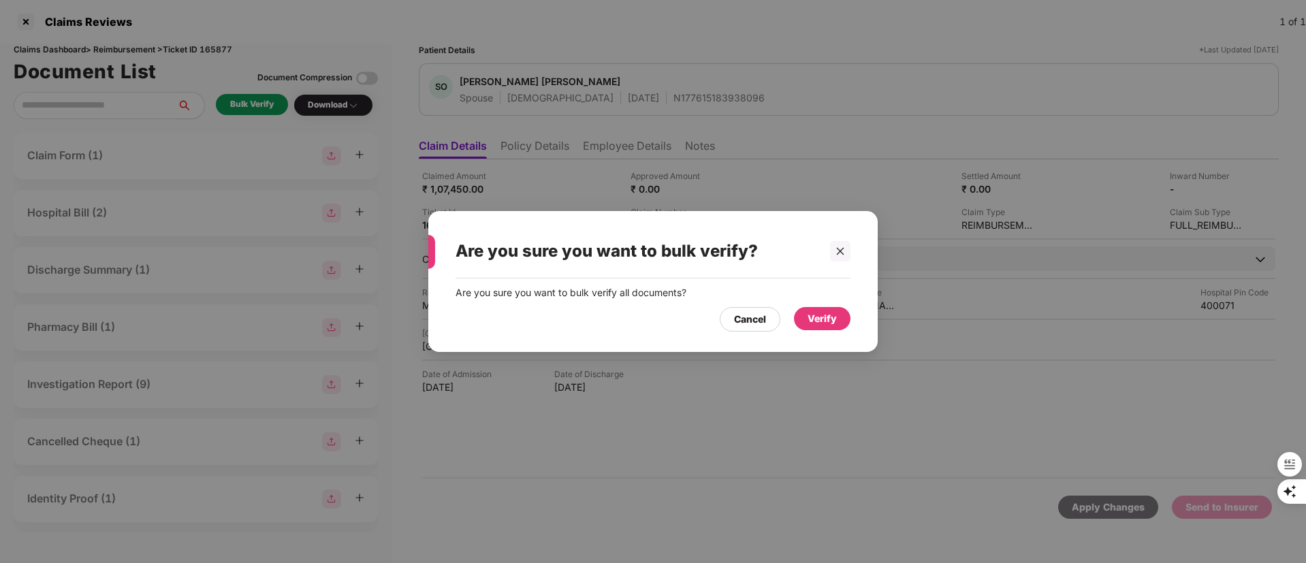
click at [829, 316] on div "Verify" at bounding box center [822, 318] width 29 height 15
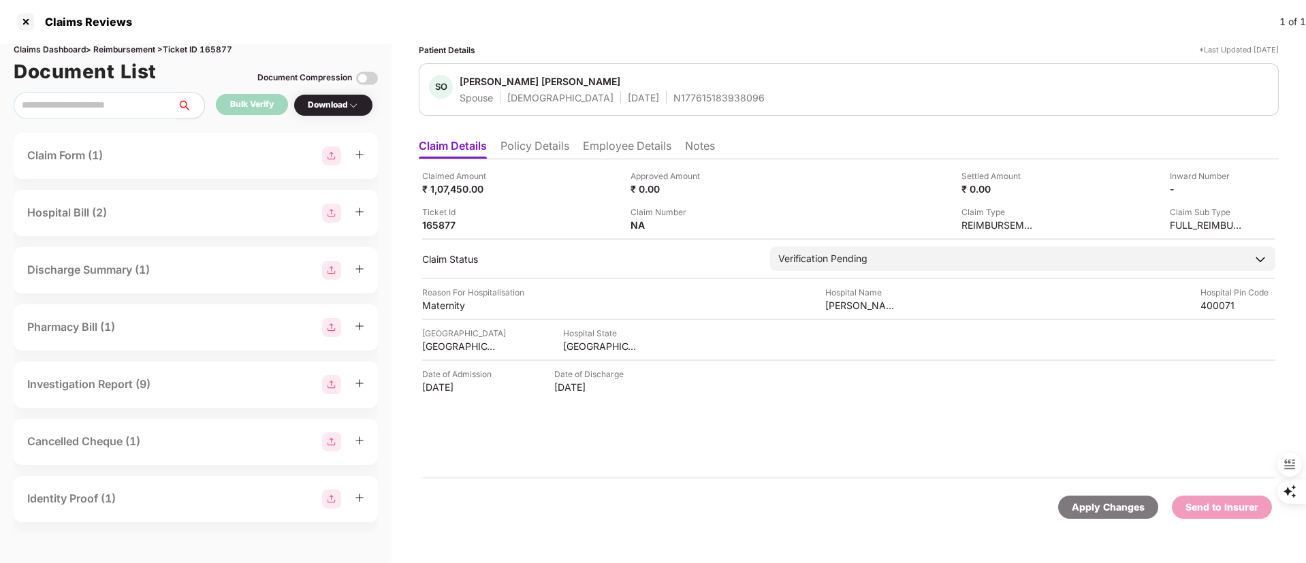
click at [349, 106] on div "Download" at bounding box center [333, 105] width 51 height 13
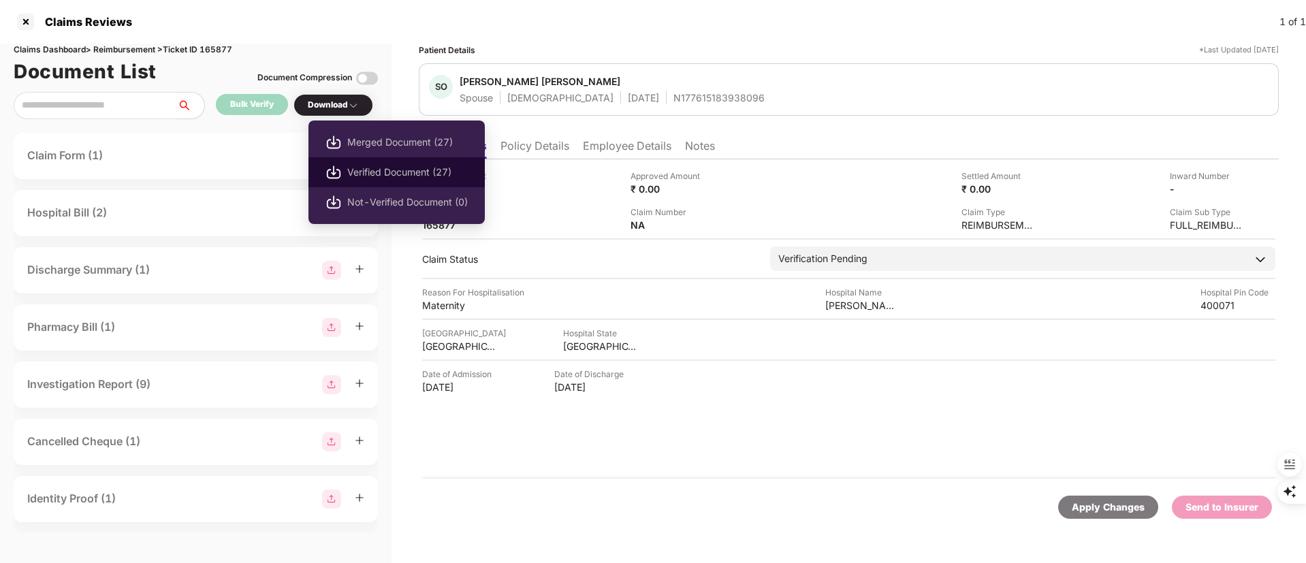
click at [369, 174] on span "Verified Document (27)" at bounding box center [407, 172] width 121 height 15
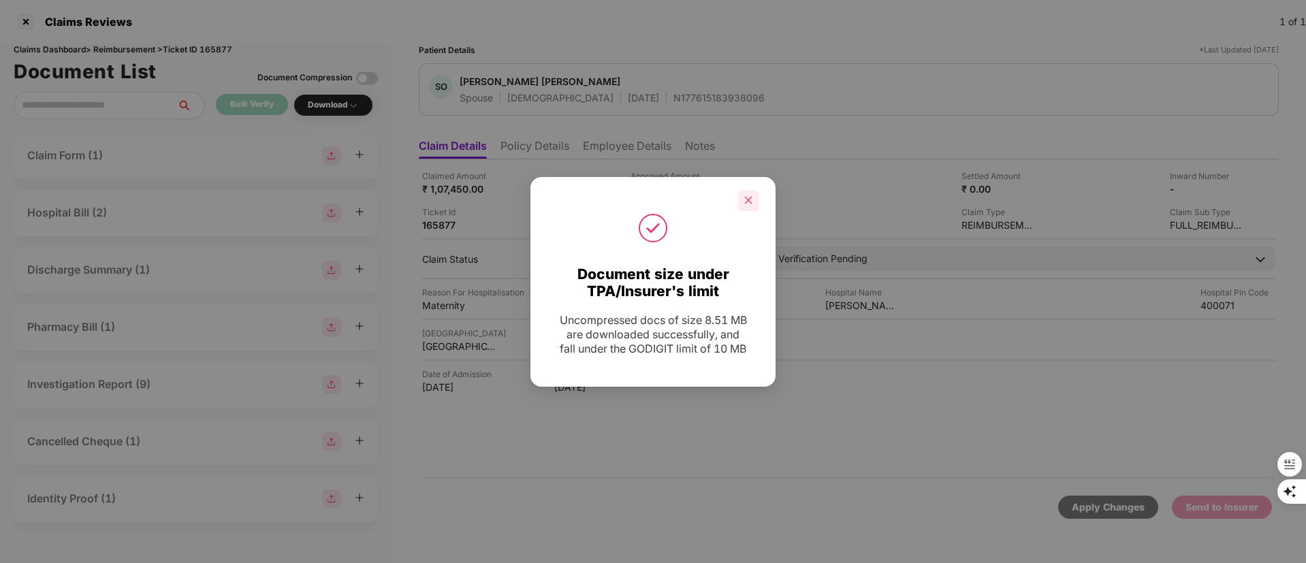
click at [755, 192] on div at bounding box center [748, 201] width 20 height 20
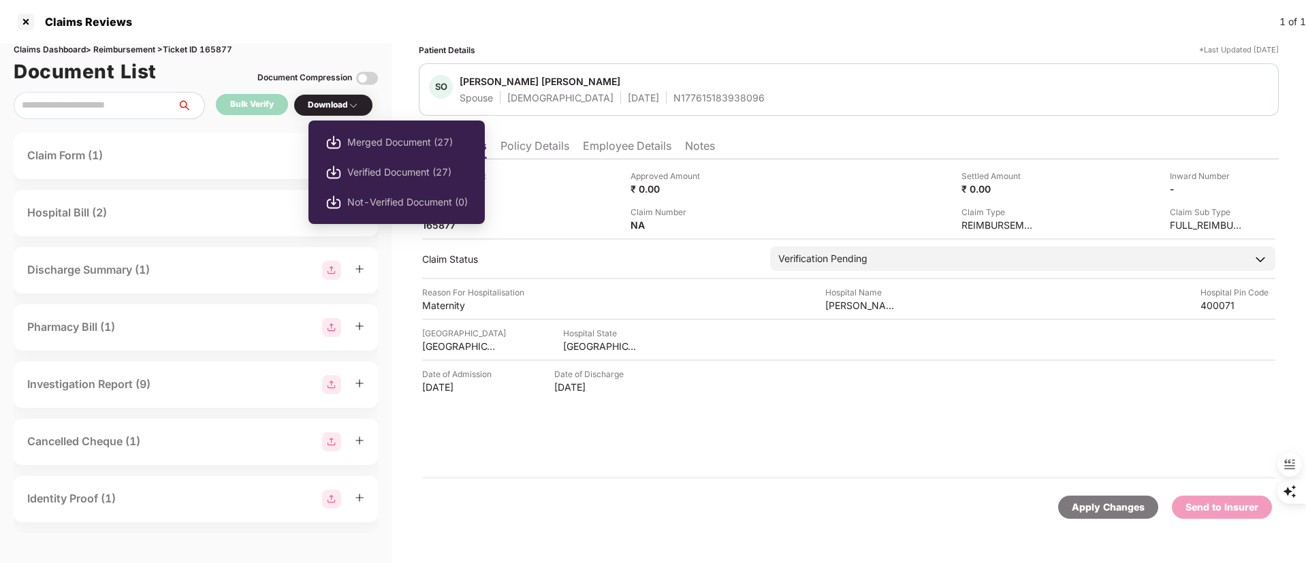
click at [356, 167] on span "Verified Document (27)" at bounding box center [407, 172] width 121 height 15
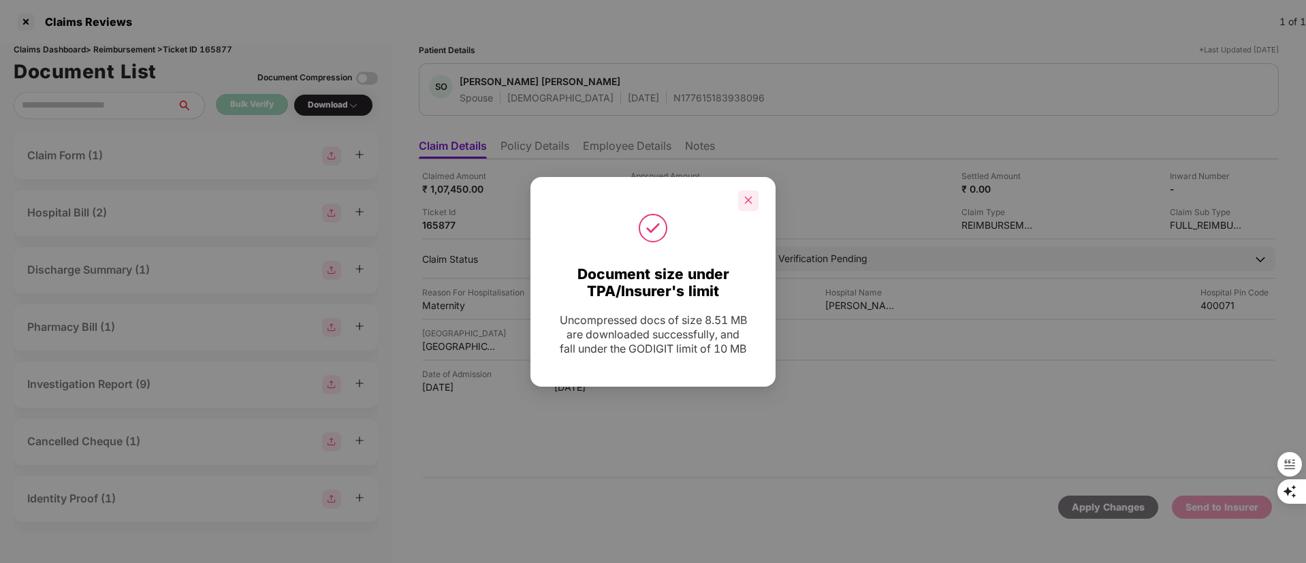
click at [746, 195] on icon "close" at bounding box center [749, 200] width 10 height 10
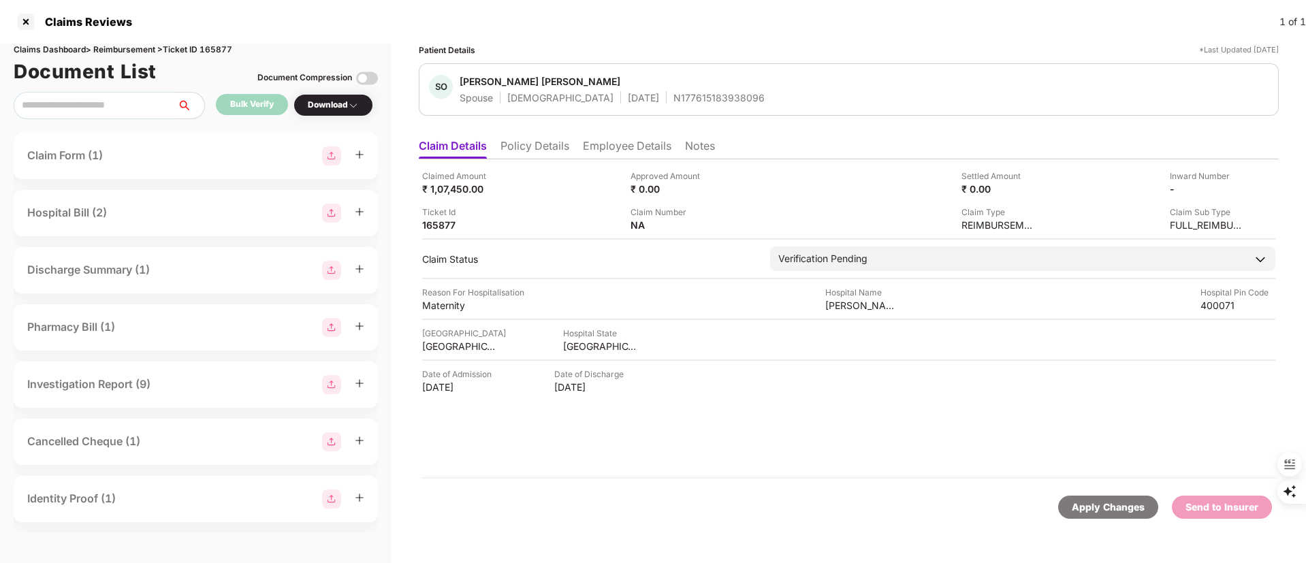
click at [660, 106] on div "SO Sapana Omprakash Lubhana Spouse Female 22 May 1993 N177615183938096" at bounding box center [849, 89] width 860 height 52
click at [673, 98] on div "N177615183938096" at bounding box center [718, 97] width 91 height 13
click at [522, 142] on li "Policy Details" at bounding box center [534, 149] width 69 height 20
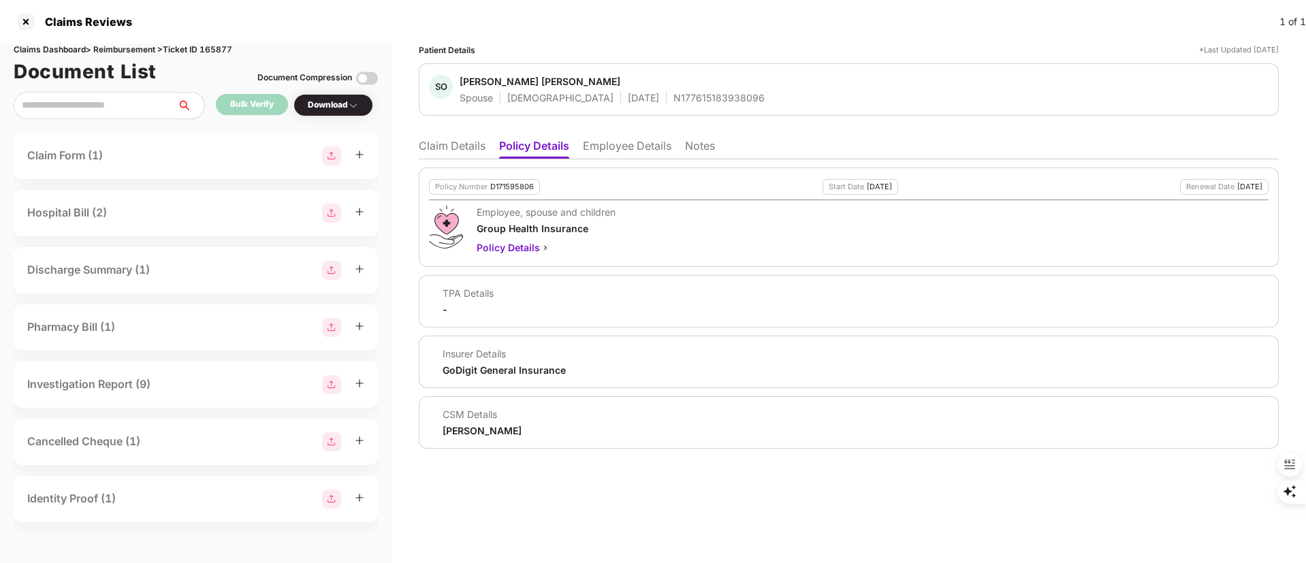
click at [638, 147] on li "Employee Details" at bounding box center [627, 149] width 89 height 20
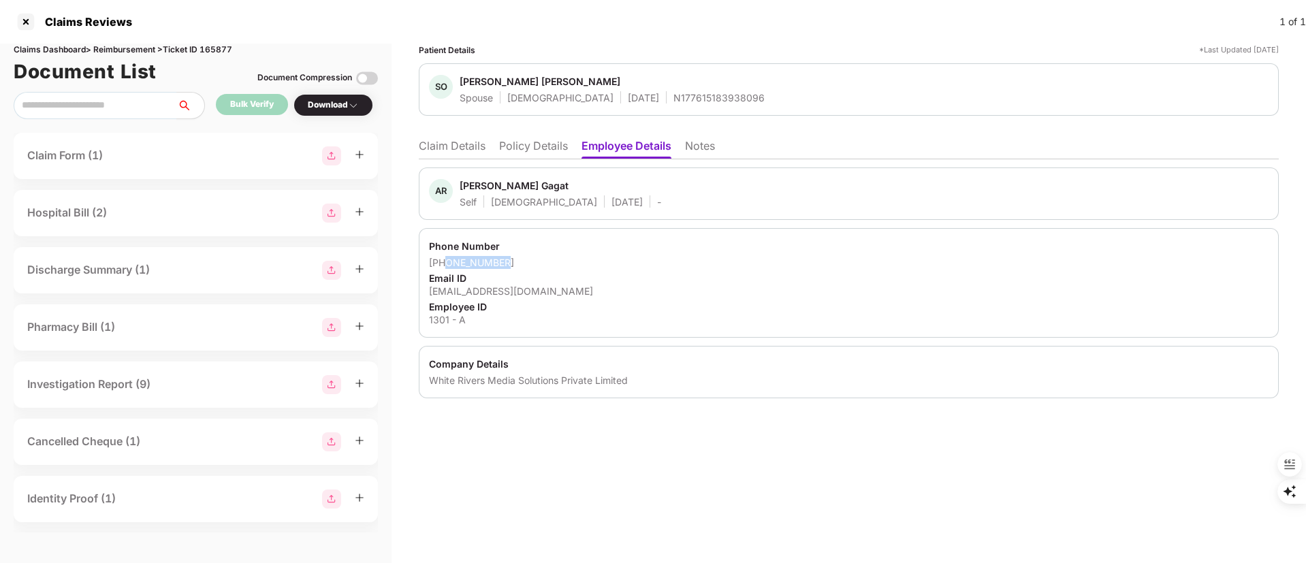
drag, startPoint x: 509, startPoint y: 265, endPoint x: 444, endPoint y: 265, distance: 64.7
click at [444, 265] on div "+919372595273" at bounding box center [849, 262] width 840 height 13
click at [511, 293] on div "akashgagat.wrm@gmail.com" at bounding box center [849, 291] width 840 height 13
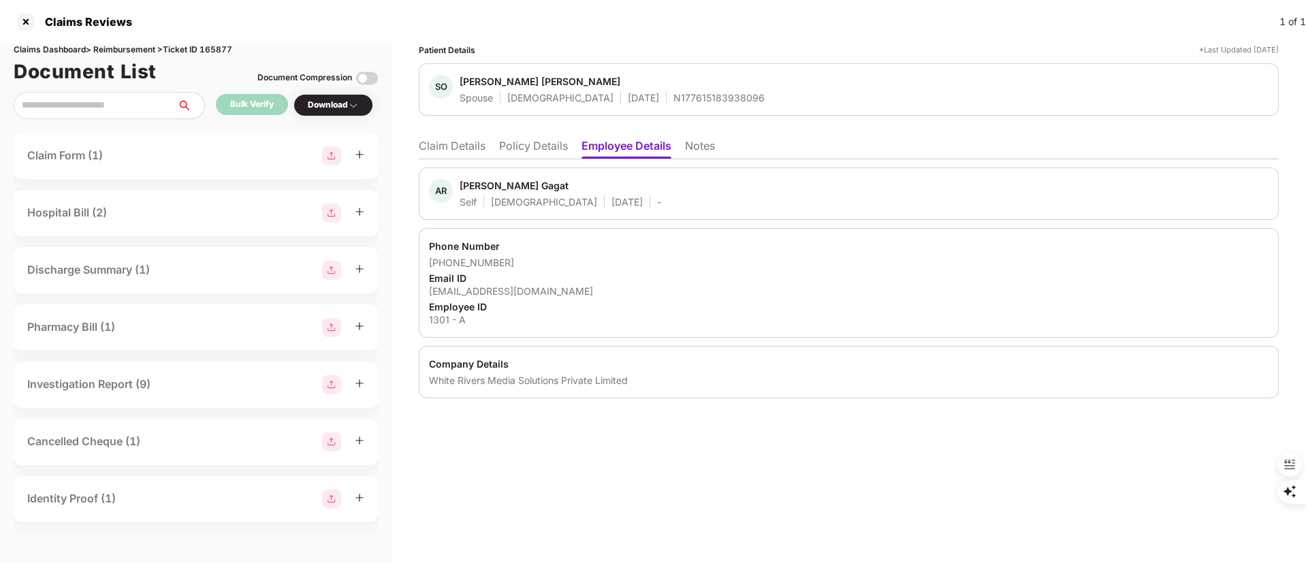
click at [458, 148] on li "Claim Details" at bounding box center [452, 149] width 67 height 20
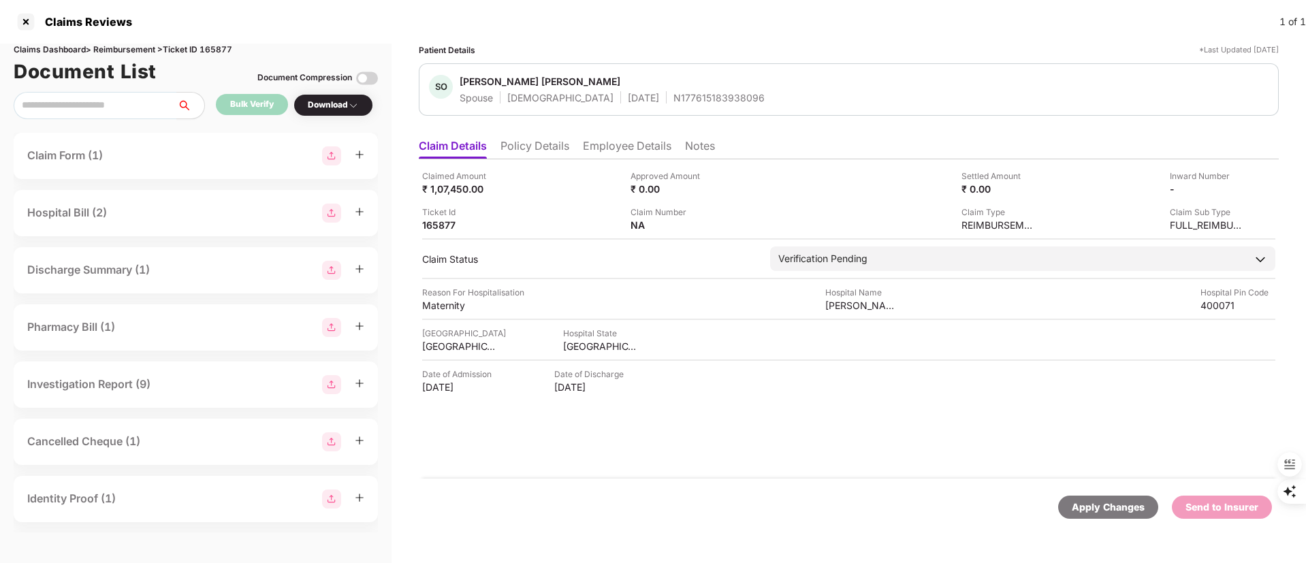
click at [37, 19] on div "Claims Reviews" at bounding box center [84, 22] width 95 height 14
click at [33, 19] on div at bounding box center [26, 22] width 22 height 22
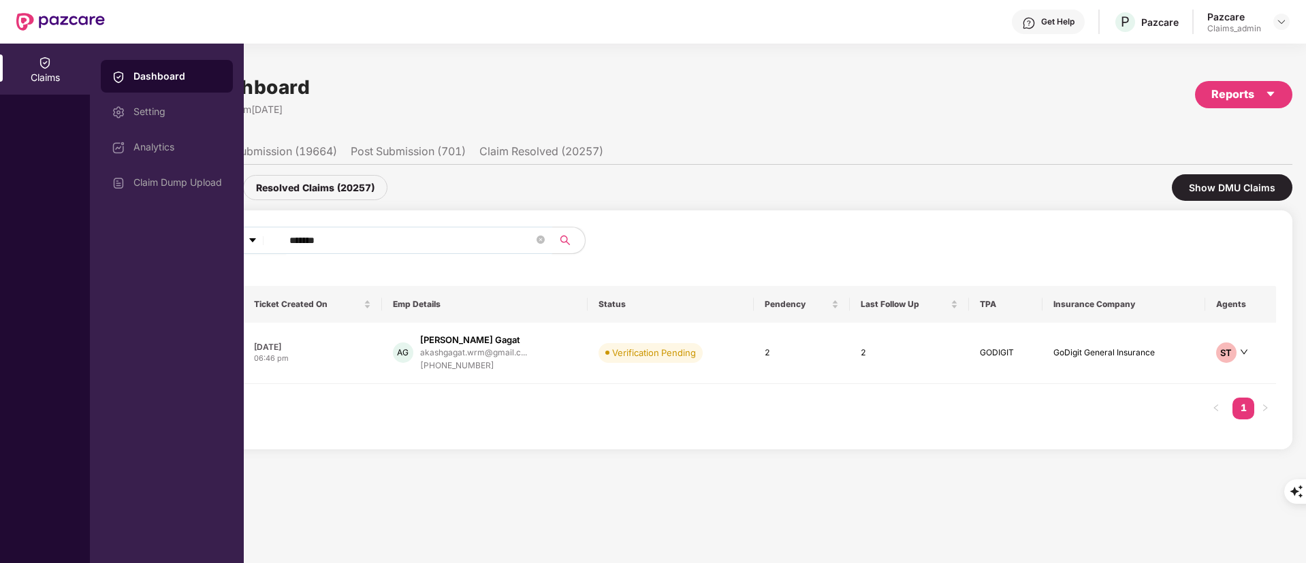
drag, startPoint x: 345, startPoint y: 239, endPoint x: 265, endPoint y: 242, distance: 79.7
click at [121, 238] on div "Claims Dashboard Setting Analytics Claim Dump Upload Claims Dashboard Last Upda…" at bounding box center [653, 304] width 1306 height 520
paste input "text"
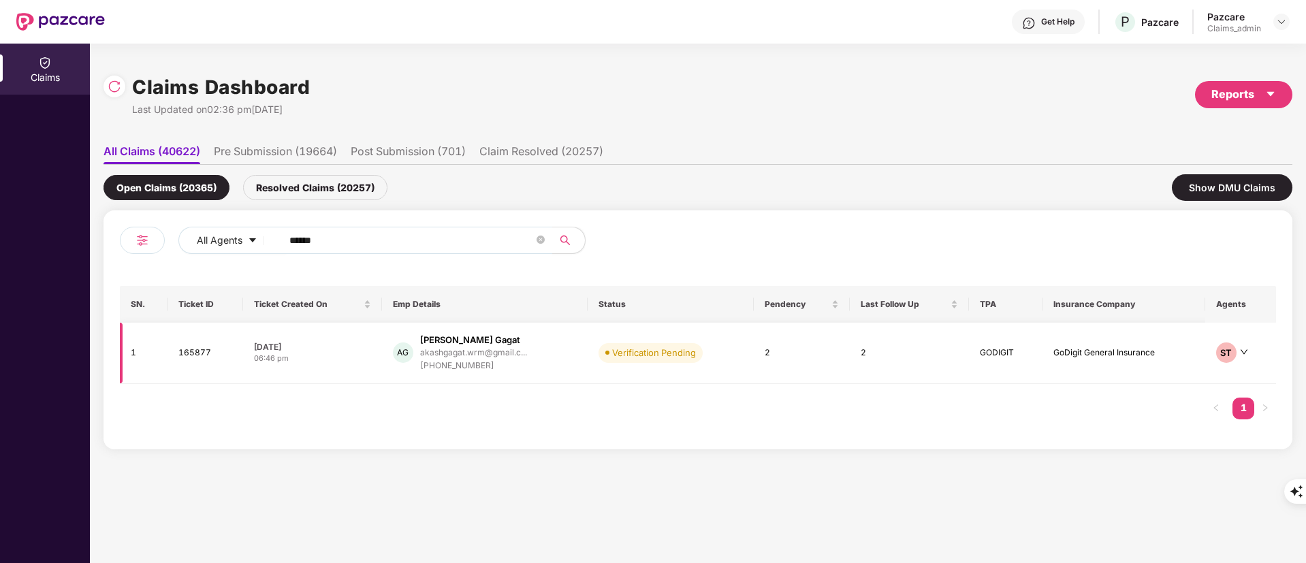
type input "******"
click at [385, 351] on td "AG Akash Ratanvir Gagat akashgagat.wrm@gmail.c... +919372595273" at bounding box center [485, 353] width 206 height 61
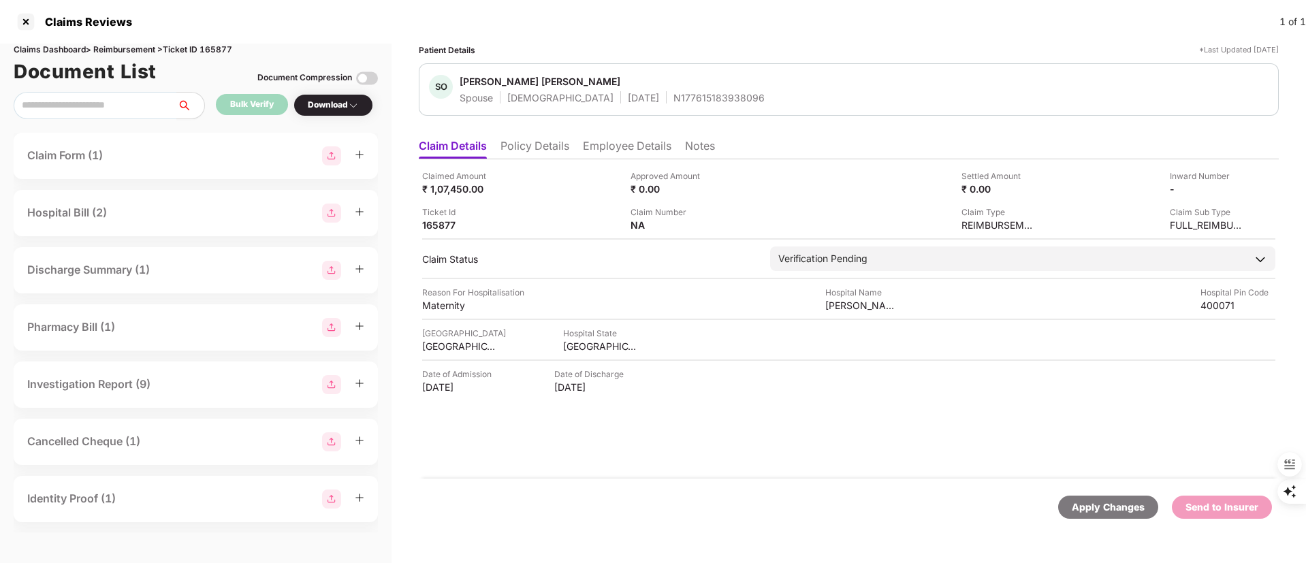
click at [540, 148] on li "Policy Details" at bounding box center [534, 149] width 69 height 20
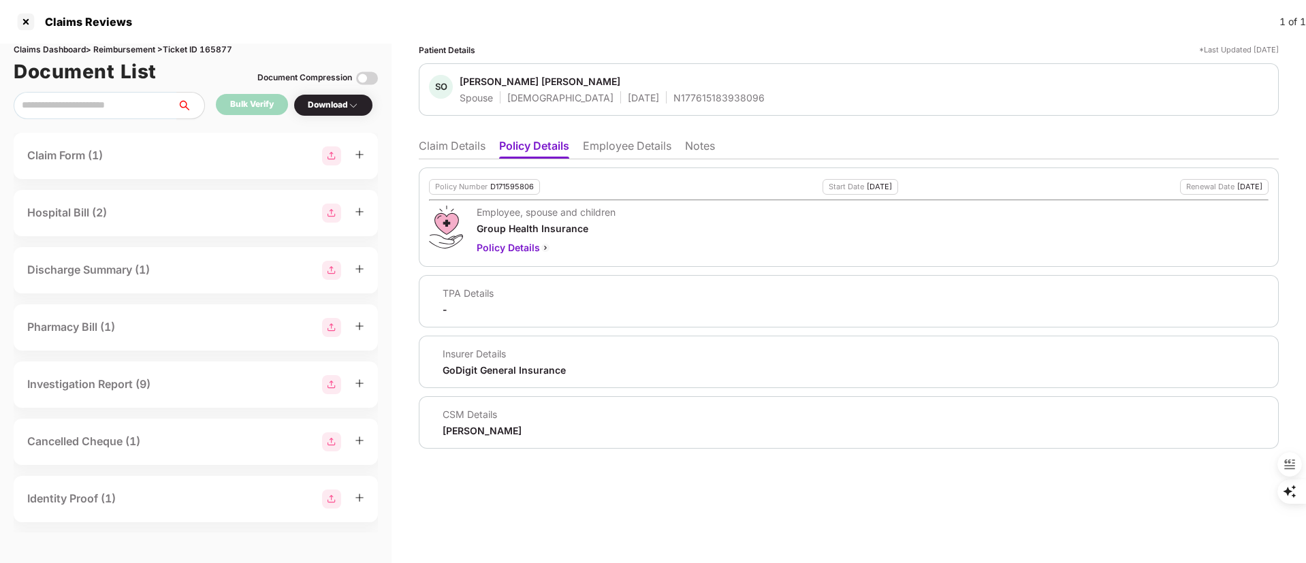
click at [611, 142] on li "Employee Details" at bounding box center [627, 149] width 89 height 20
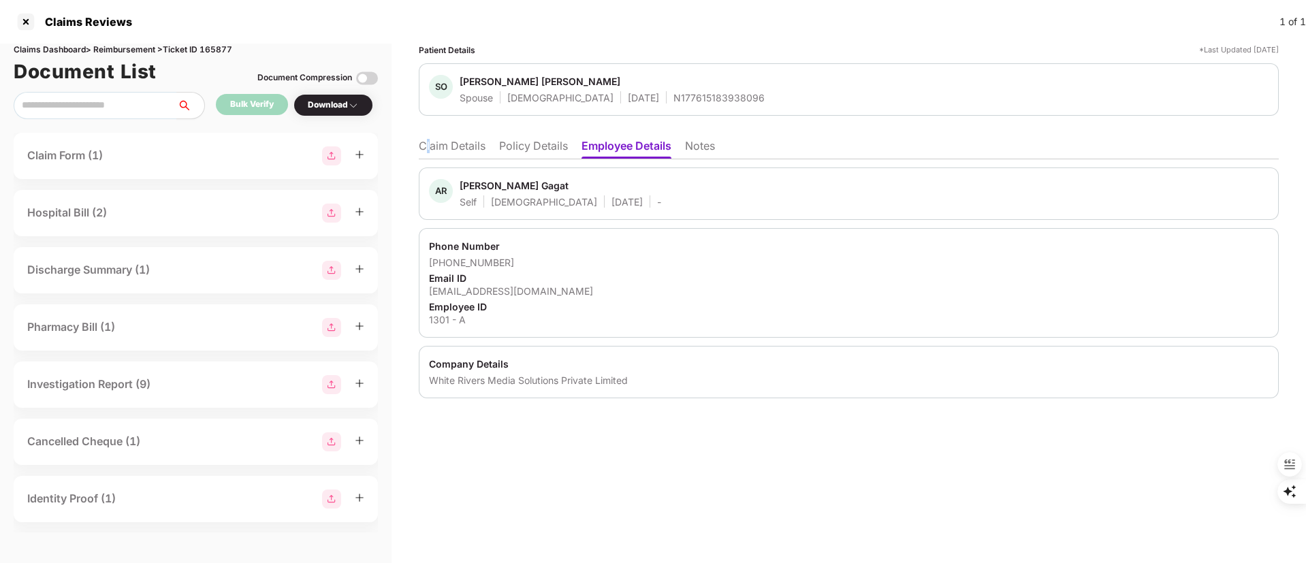
click at [429, 148] on li "Claim Details" at bounding box center [452, 149] width 67 height 20
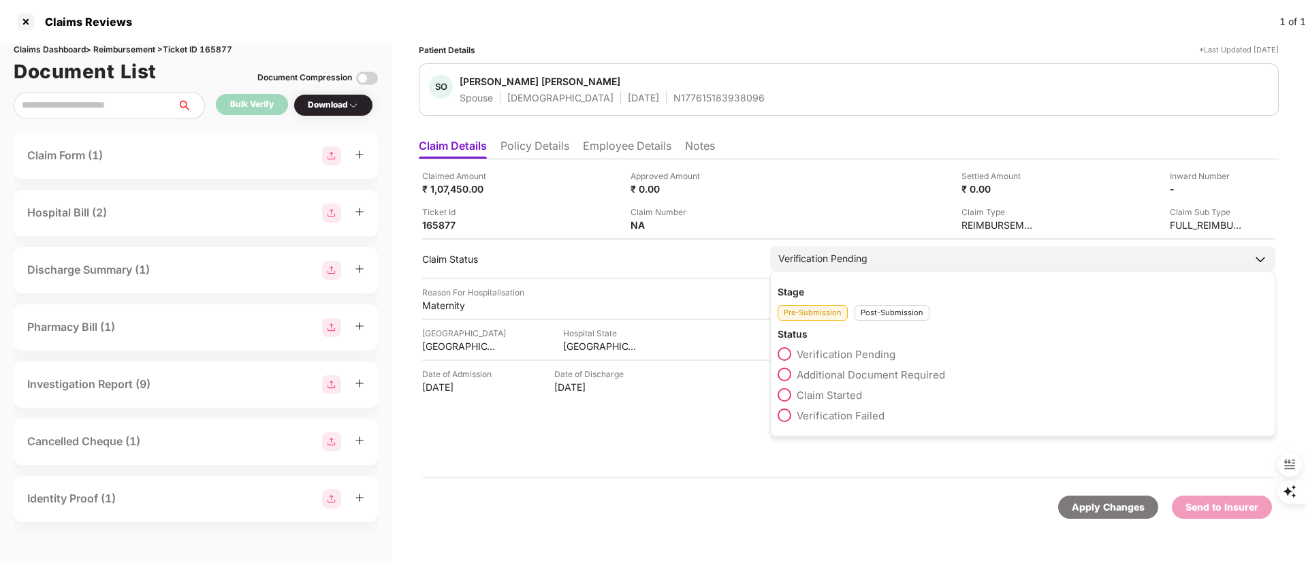
click at [805, 399] on span "Claim Started" at bounding box center [829, 395] width 65 height 13
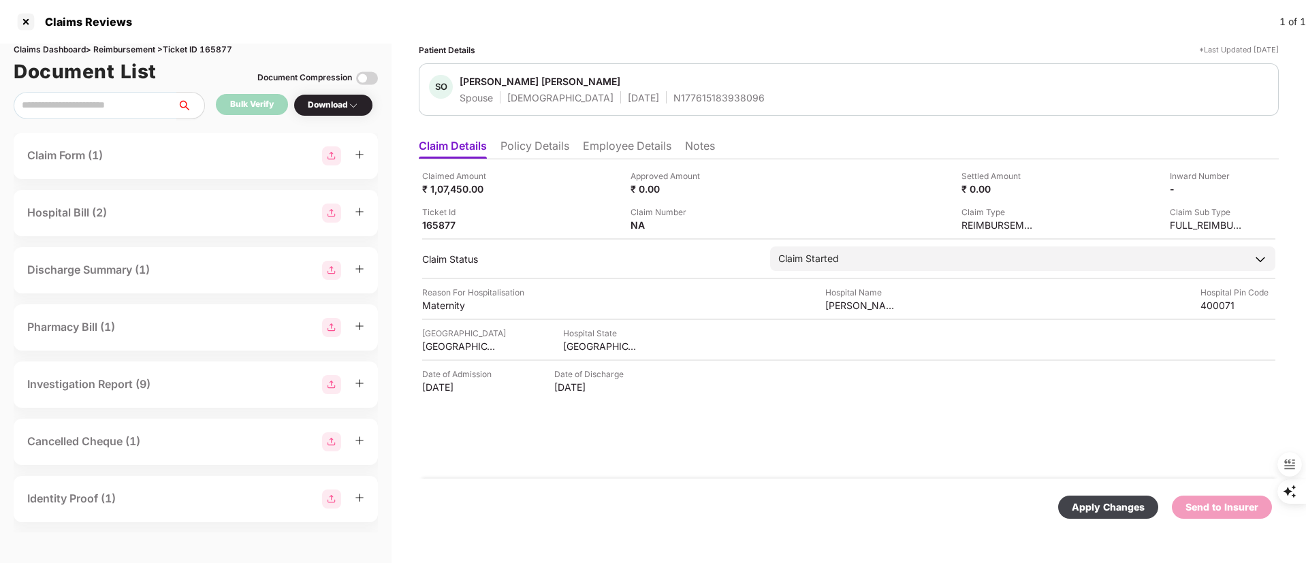
click at [1104, 511] on div "Apply Changes" at bounding box center [1108, 507] width 73 height 15
click at [533, 147] on li "Policy Details" at bounding box center [534, 149] width 69 height 20
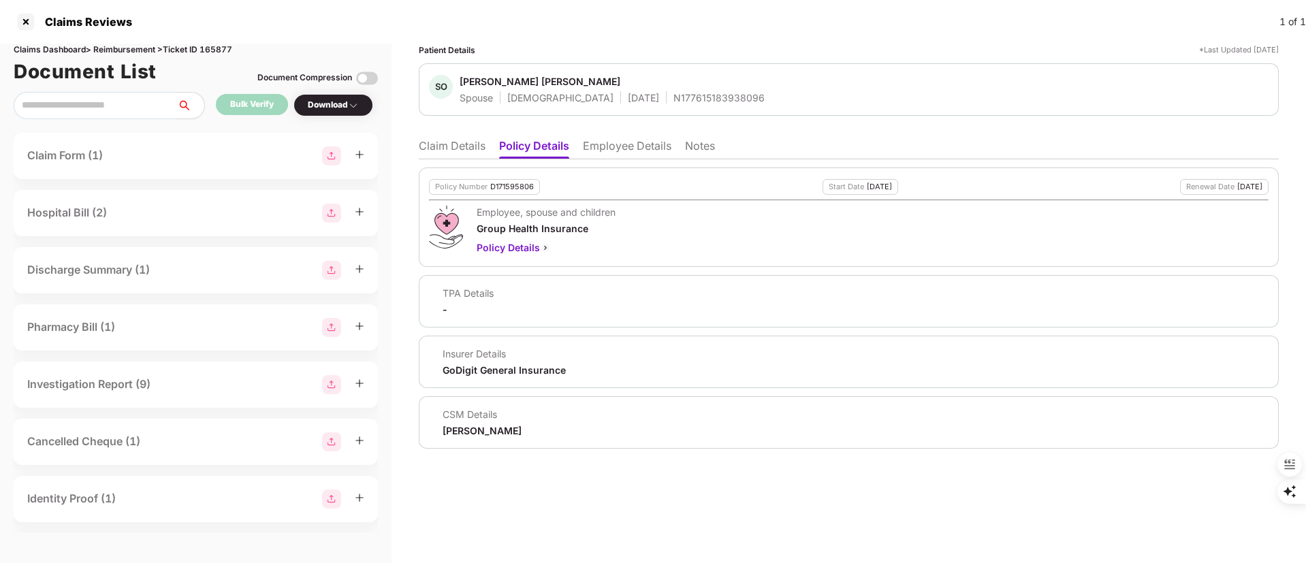
click at [463, 146] on li "Claim Details" at bounding box center [452, 149] width 67 height 20
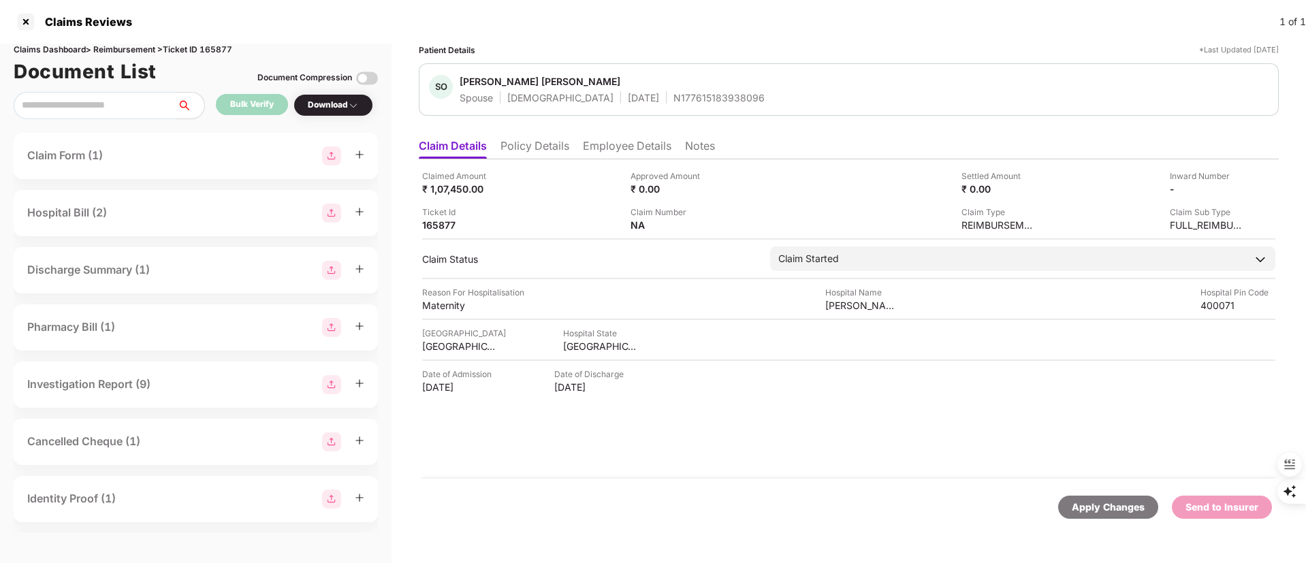
click at [621, 144] on li "Employee Details" at bounding box center [627, 149] width 89 height 20
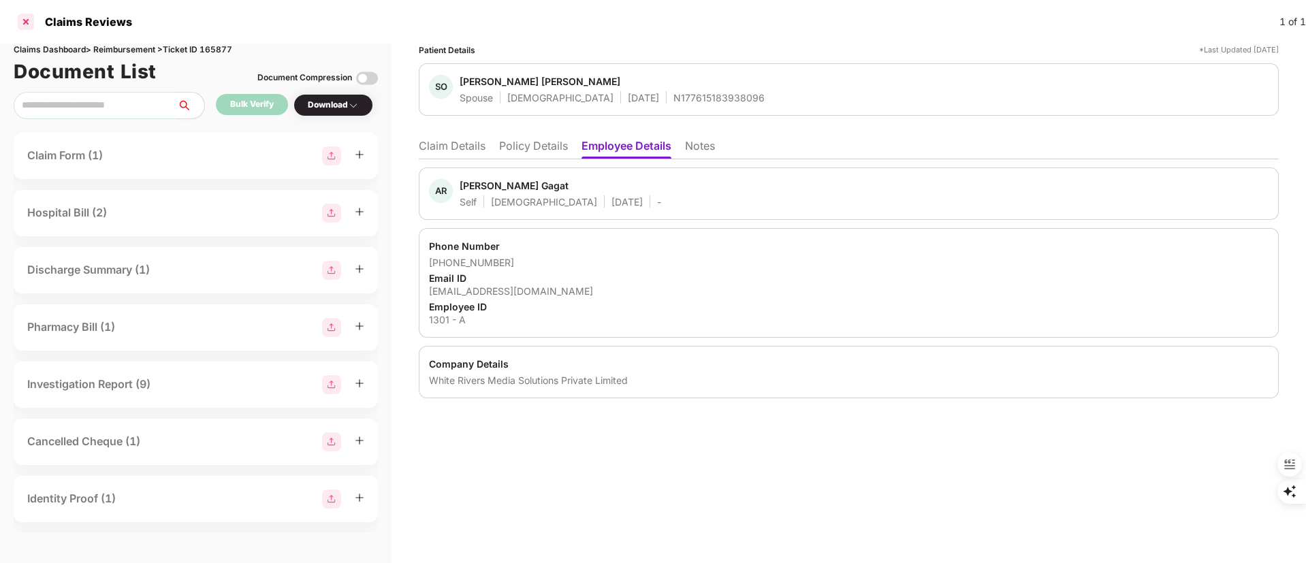
click at [25, 20] on div at bounding box center [26, 22] width 22 height 22
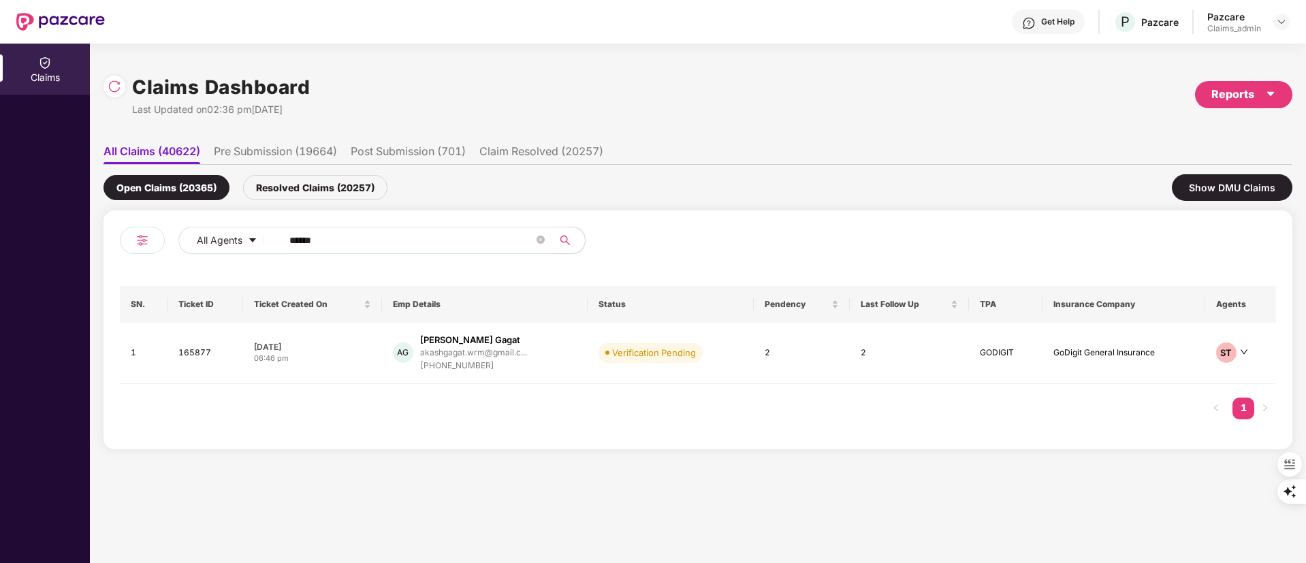
drag, startPoint x: 351, startPoint y: 237, endPoint x: 280, endPoint y: 244, distance: 71.1
click at [163, 236] on div "All Agents ******" at bounding box center [409, 246] width 578 height 38
paste input "text"
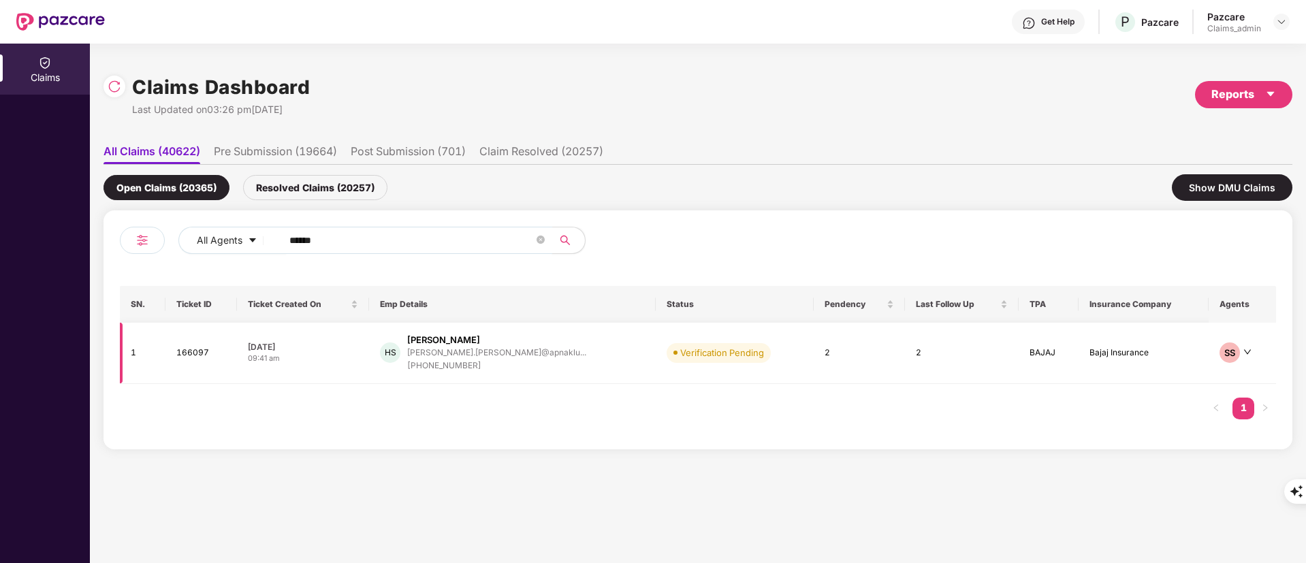
type input "******"
click at [499, 361] on div "+917668315534" at bounding box center [496, 366] width 179 height 13
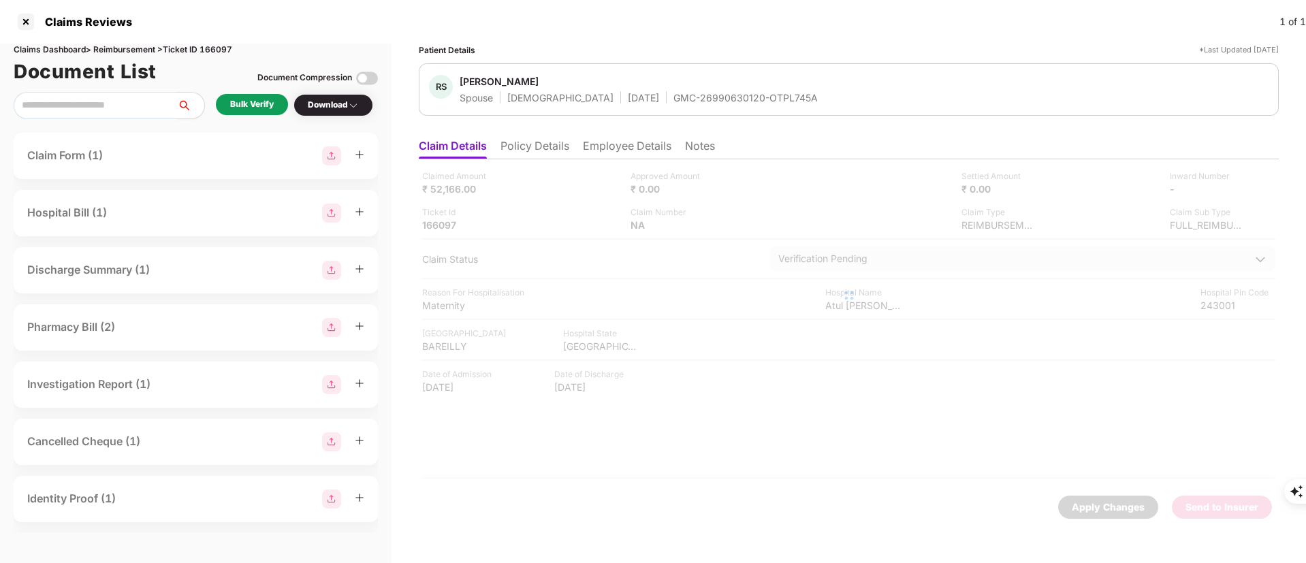
click at [539, 150] on li "Policy Details" at bounding box center [534, 149] width 69 height 20
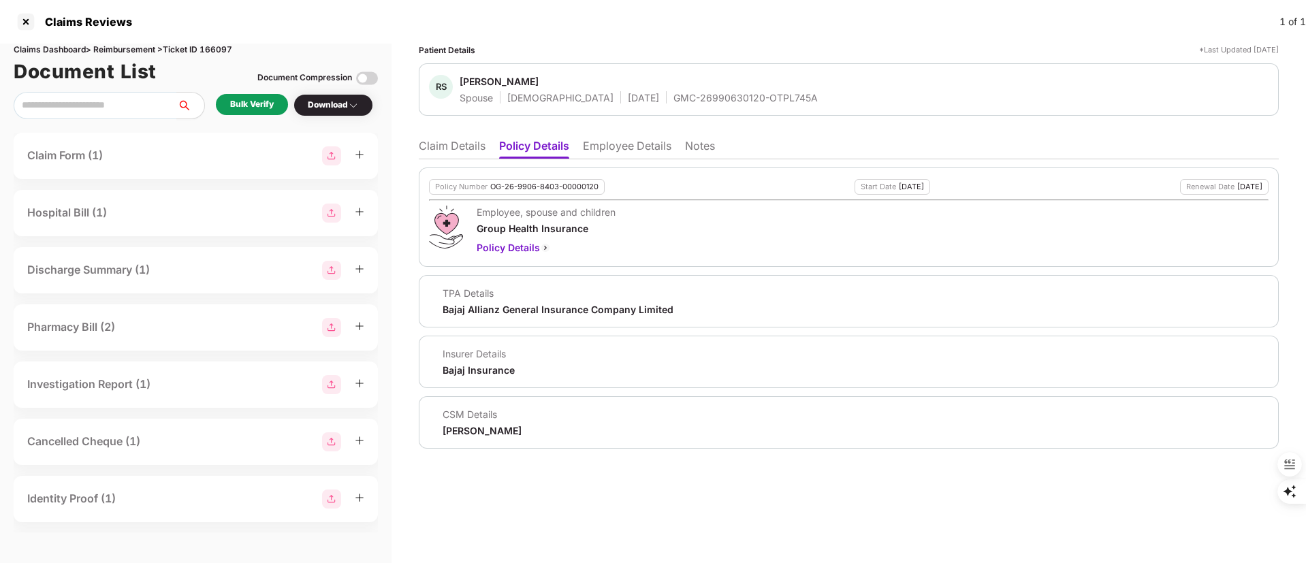
click at [438, 145] on li "Claim Details" at bounding box center [452, 149] width 67 height 20
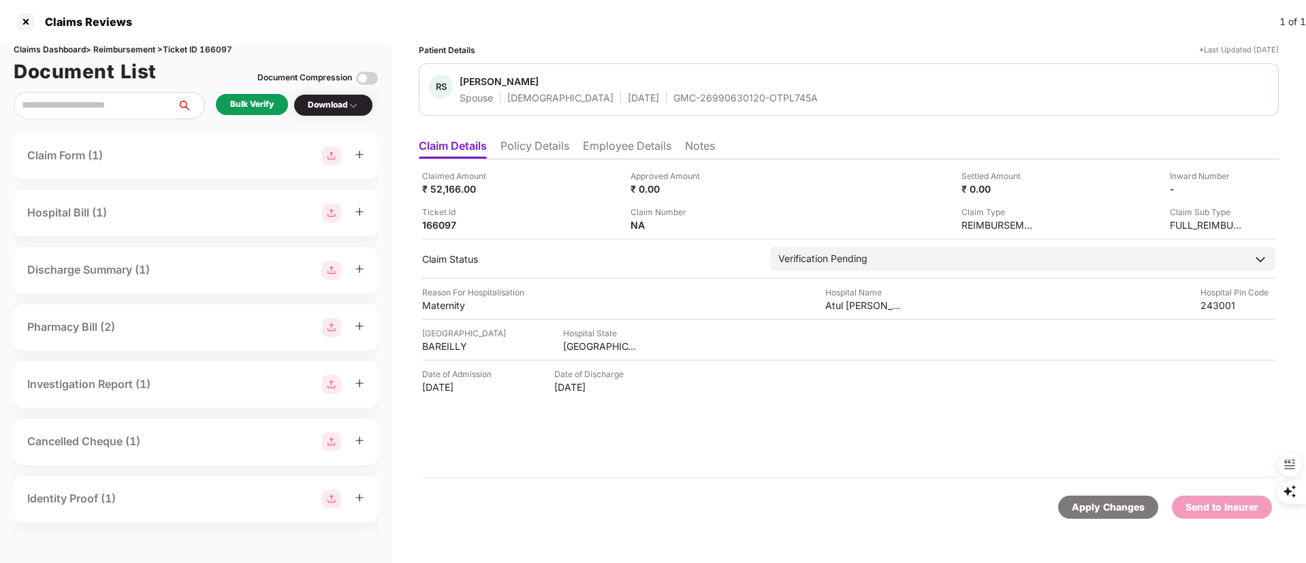
click at [254, 108] on div "Bulk Verify" at bounding box center [252, 104] width 44 height 13
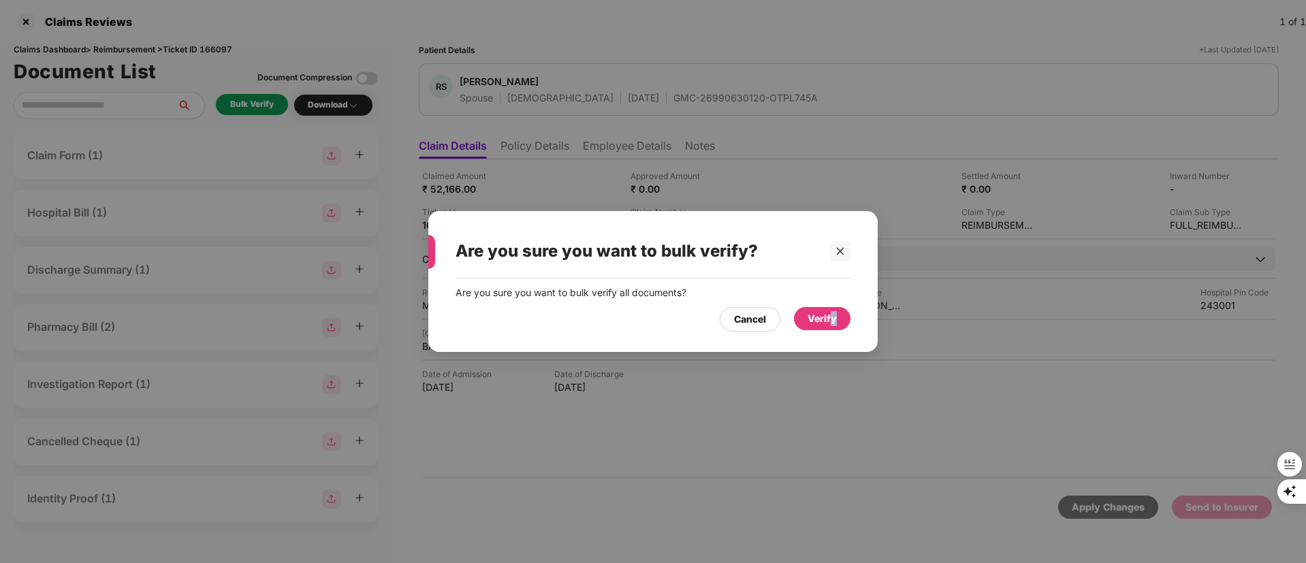
click at [833, 324] on div "Verify" at bounding box center [822, 318] width 29 height 15
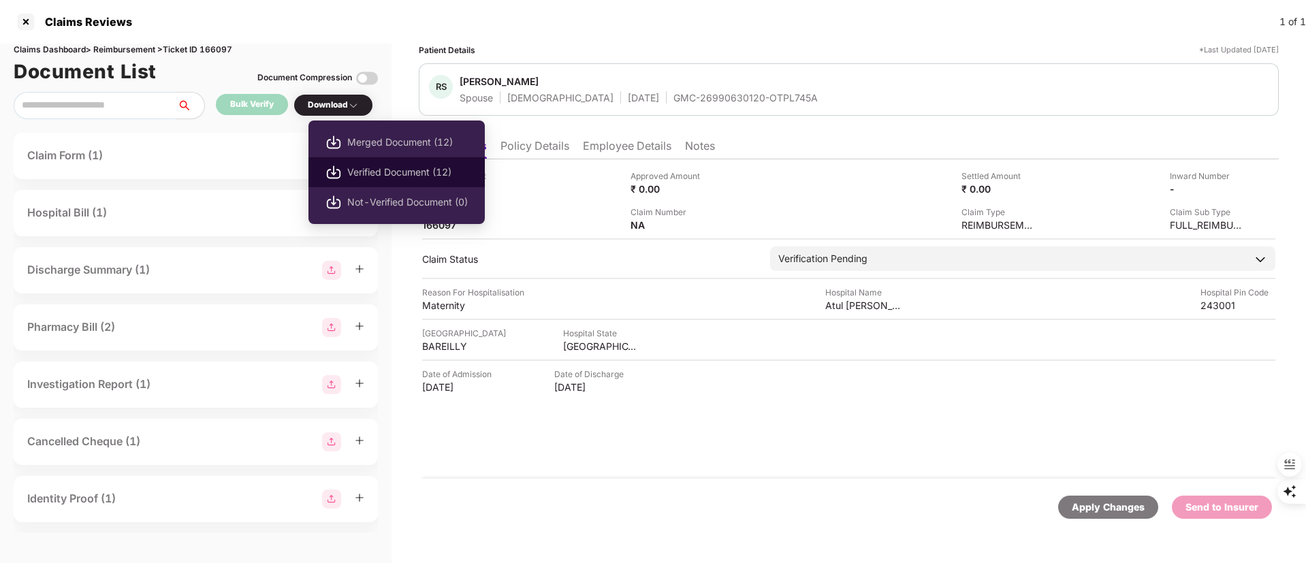
click at [385, 172] on span "Verified Document (12)" at bounding box center [407, 172] width 121 height 15
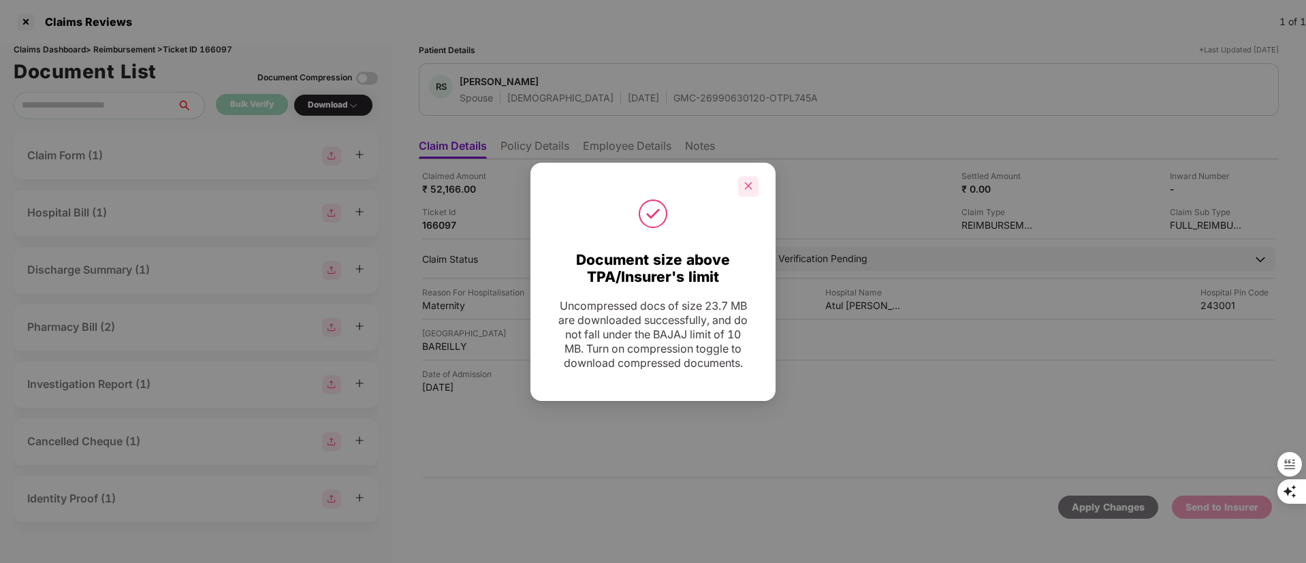
click at [744, 181] on icon "close" at bounding box center [749, 186] width 10 height 10
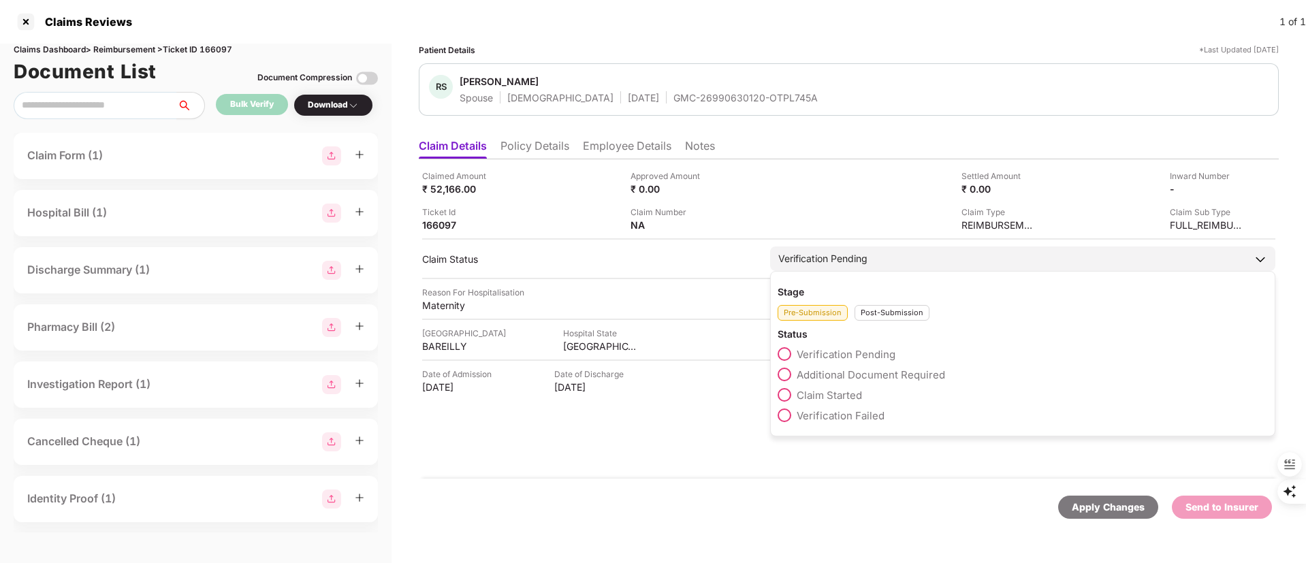
click at [861, 372] on span "Additional Document Required" at bounding box center [871, 374] width 148 height 13
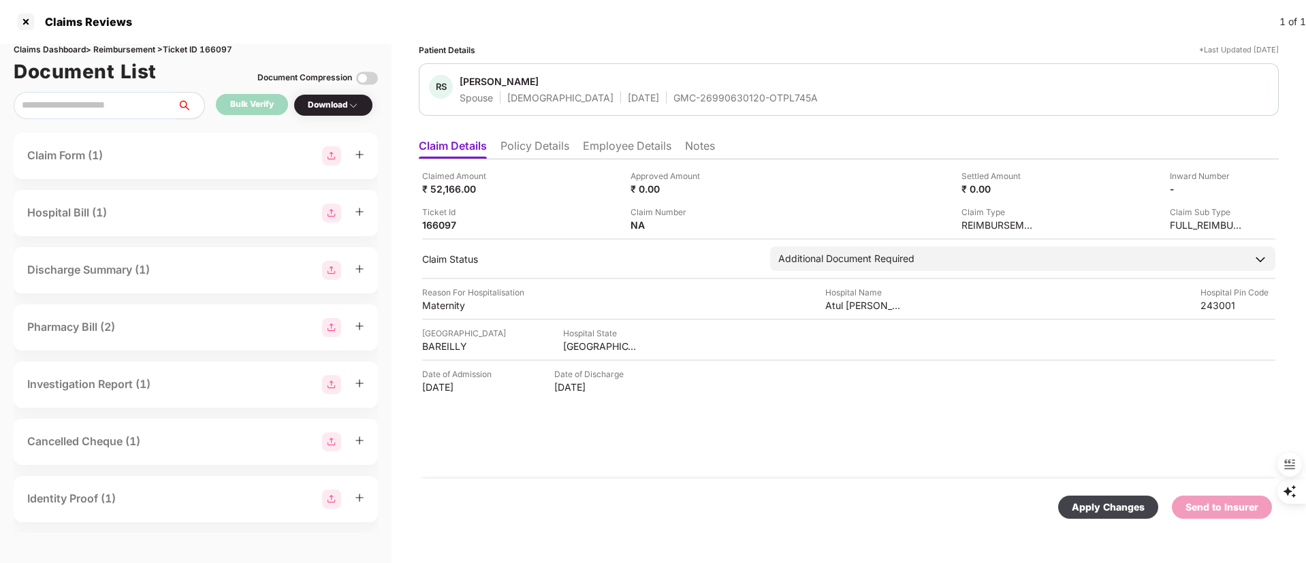
click at [1106, 505] on div "Apply Changes" at bounding box center [1108, 507] width 73 height 15
click at [31, 25] on div at bounding box center [26, 22] width 22 height 22
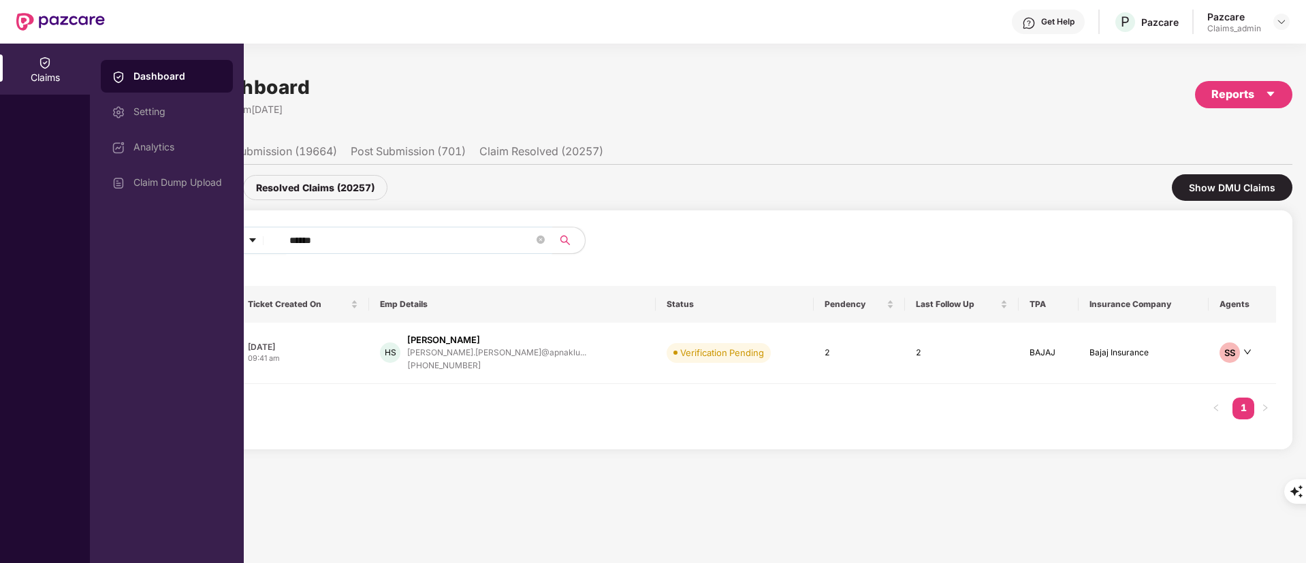
drag, startPoint x: 369, startPoint y: 242, endPoint x: 195, endPoint y: 242, distance: 174.3
click at [195, 242] on div "Claims Dashboard Setting Analytics Claim Dump Upload Claims Dashboard Last Upda…" at bounding box center [653, 304] width 1306 height 520
paste input "*"
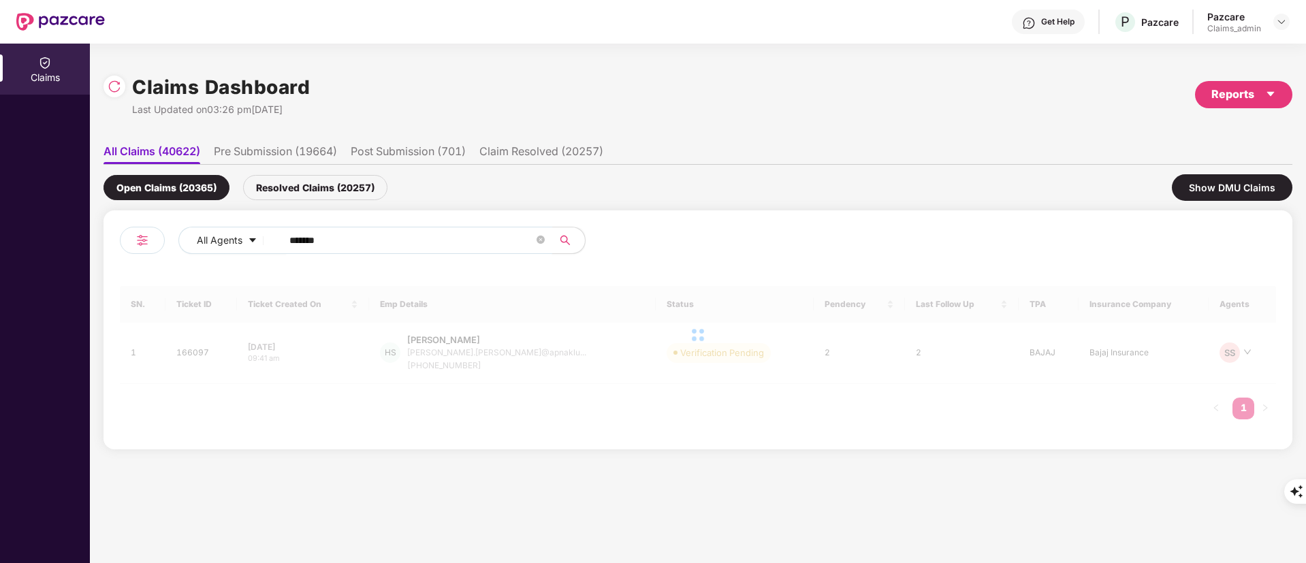
click at [298, 240] on input "*******" at bounding box center [411, 240] width 244 height 20
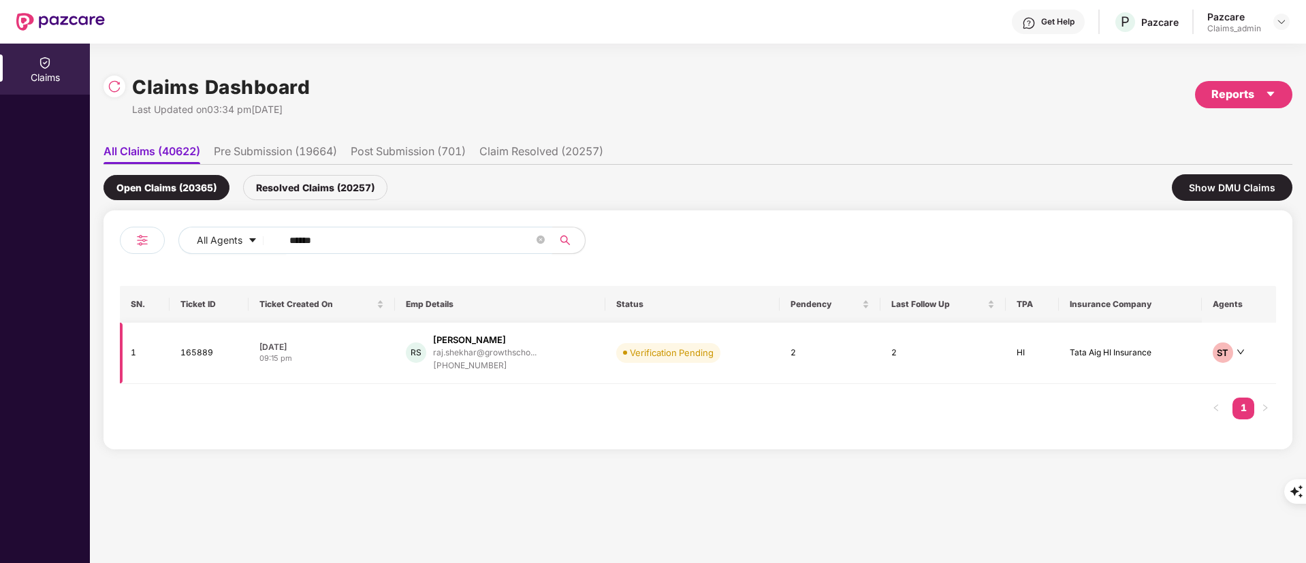
type input "******"
click at [587, 357] on div "RS Raj Shekhar raj.shekhar@growthscho... +919643157210" at bounding box center [500, 353] width 189 height 39
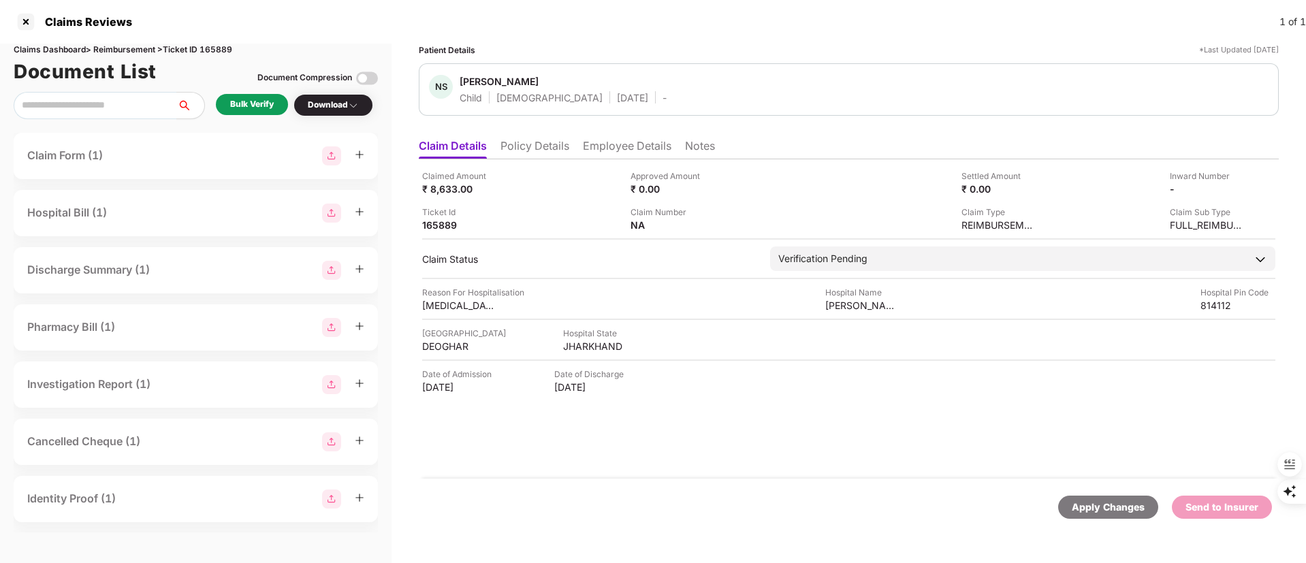
click at [525, 146] on li "Policy Details" at bounding box center [534, 149] width 69 height 20
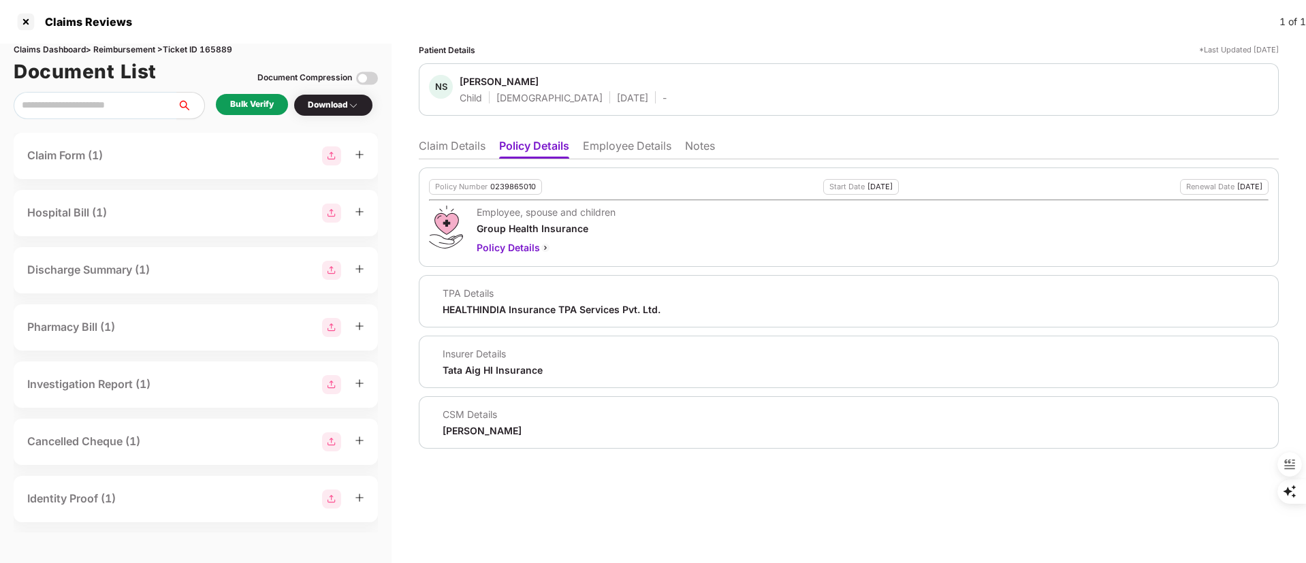
click at [255, 106] on div "Bulk Verify" at bounding box center [252, 104] width 44 height 13
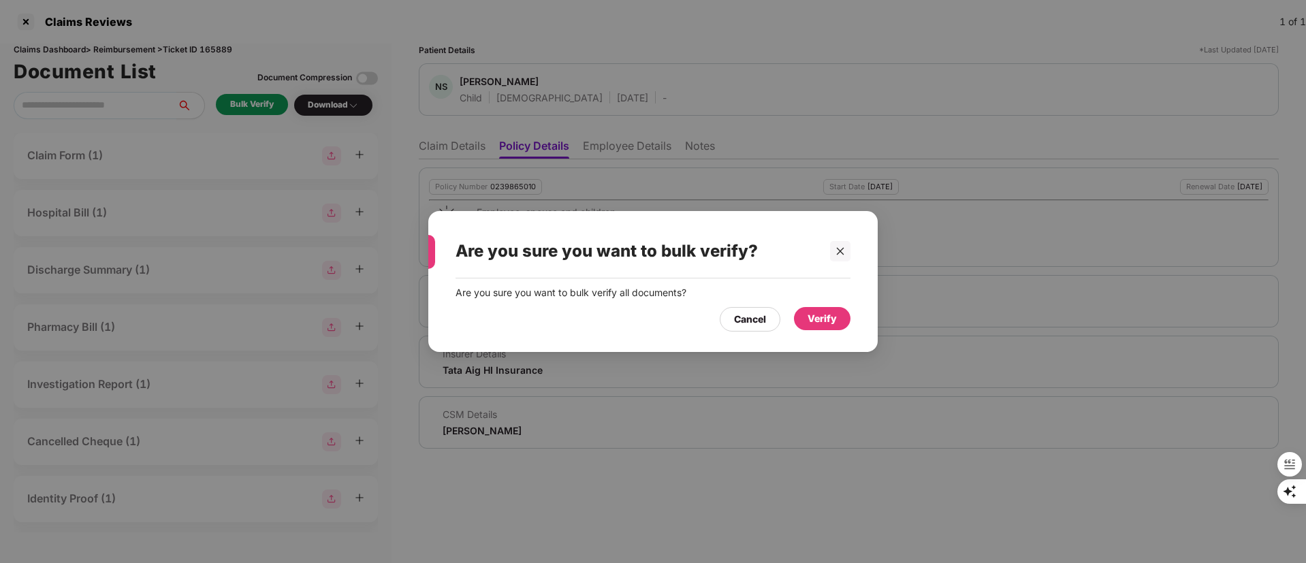
click at [829, 307] on div "Verify" at bounding box center [822, 318] width 57 height 23
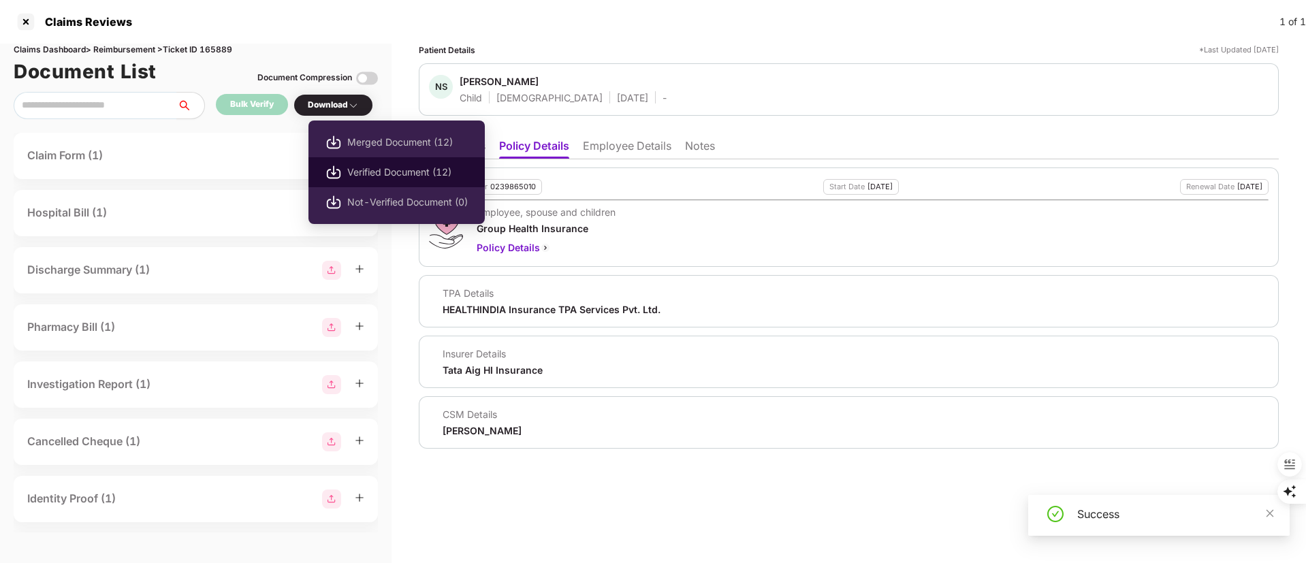
click at [368, 167] on span "Verified Document (12)" at bounding box center [407, 172] width 121 height 15
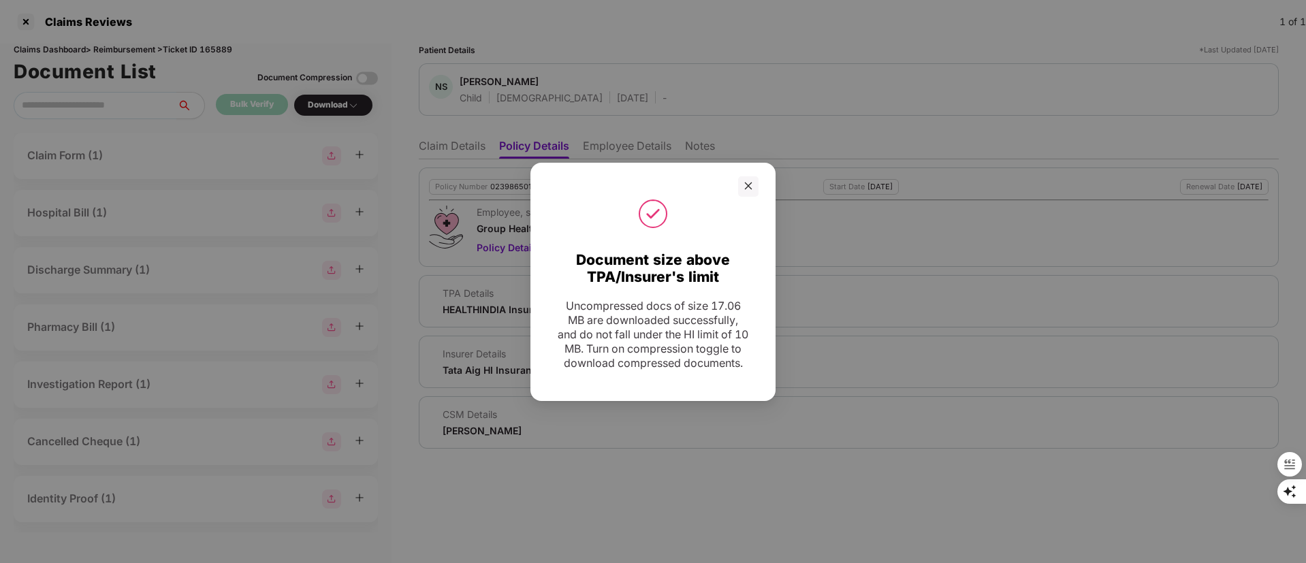
click at [692, 77] on div "Document size above TPA/Insurer's limit Uncompressed docs of size 17.06 MB are …" at bounding box center [653, 281] width 1306 height 563
click at [744, 181] on icon "close" at bounding box center [749, 186] width 10 height 10
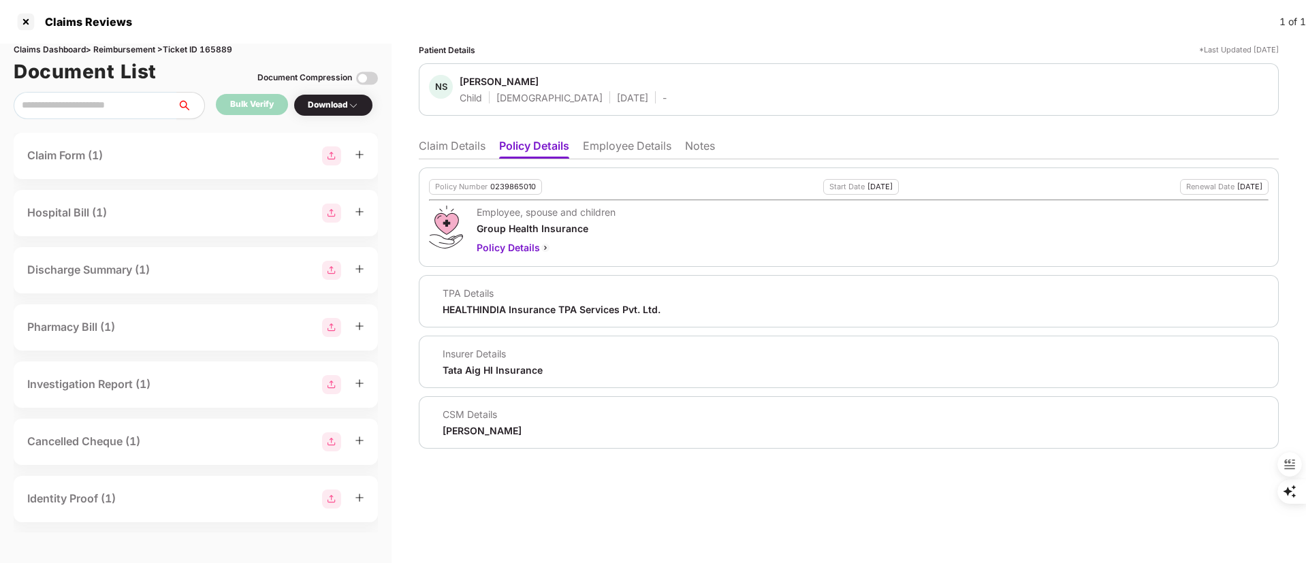
click at [449, 146] on li "Claim Details" at bounding box center [452, 149] width 67 height 20
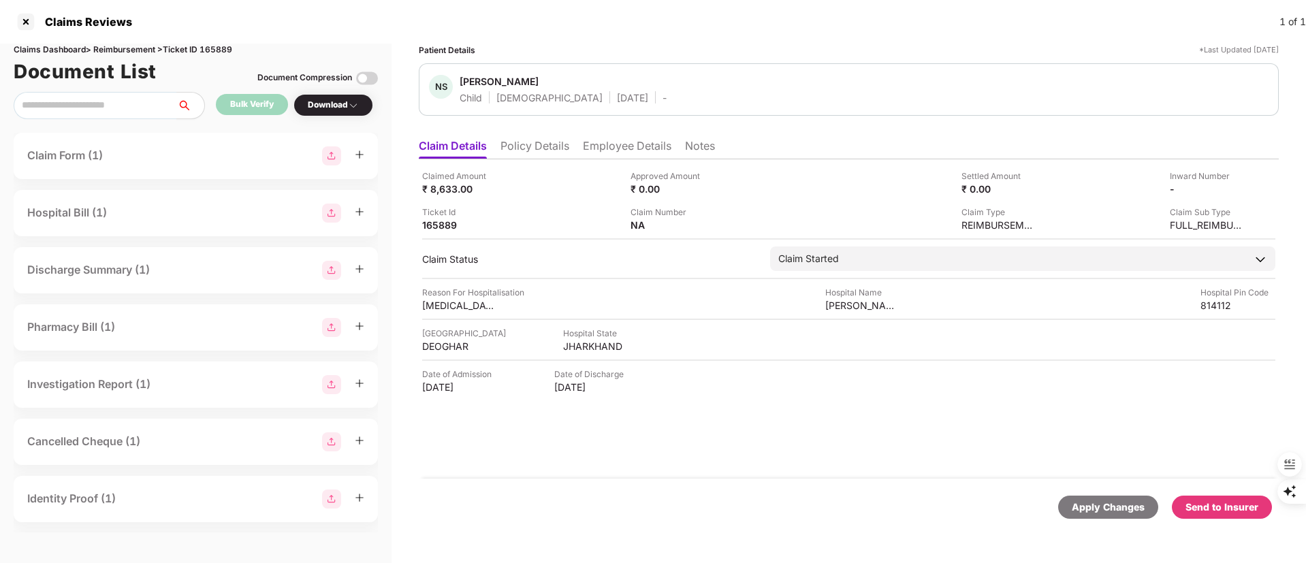
click at [534, 144] on li "Policy Details" at bounding box center [534, 149] width 69 height 20
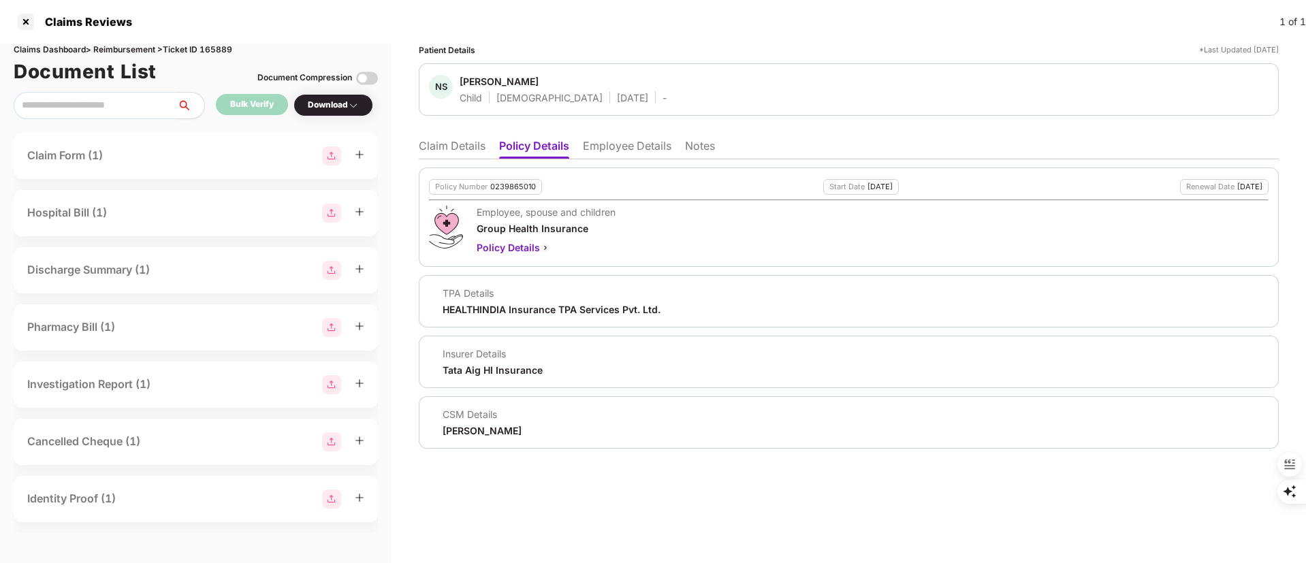
click at [429, 143] on li "Claim Details" at bounding box center [452, 149] width 67 height 20
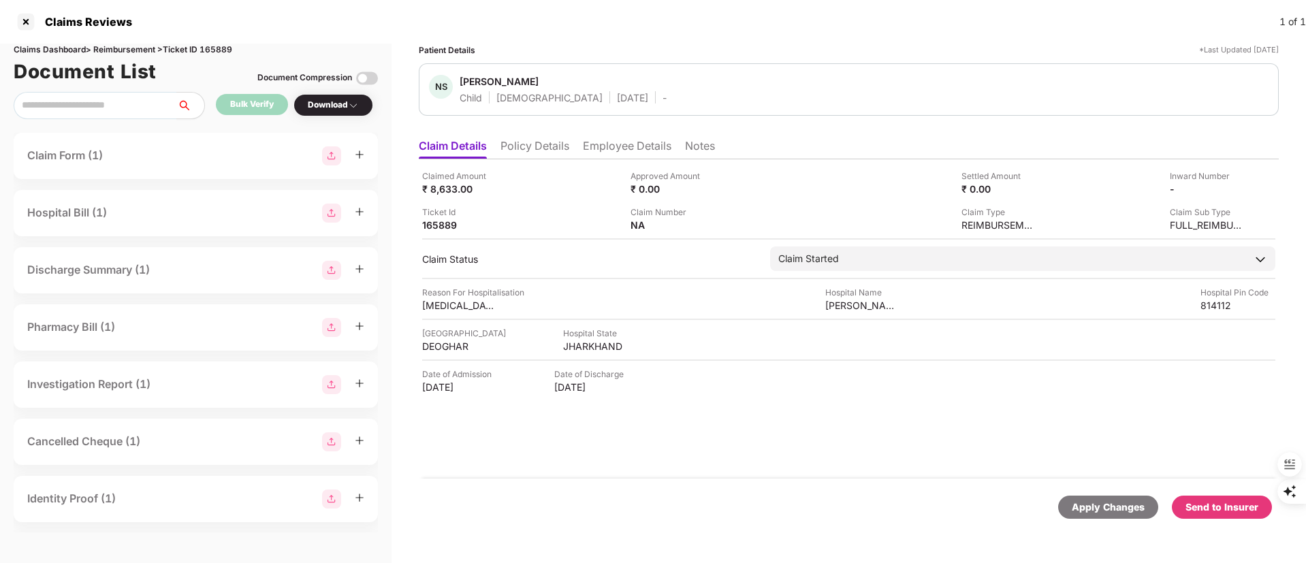
click at [521, 143] on li "Policy Details" at bounding box center [534, 149] width 69 height 20
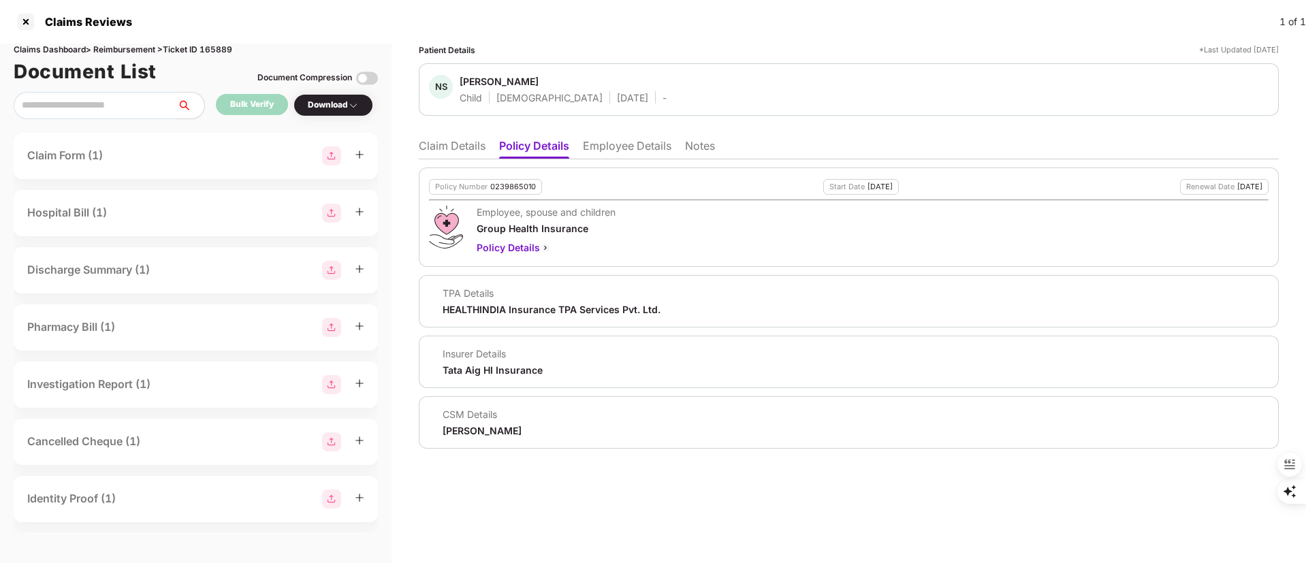
click at [451, 144] on li "Claim Details" at bounding box center [452, 149] width 67 height 20
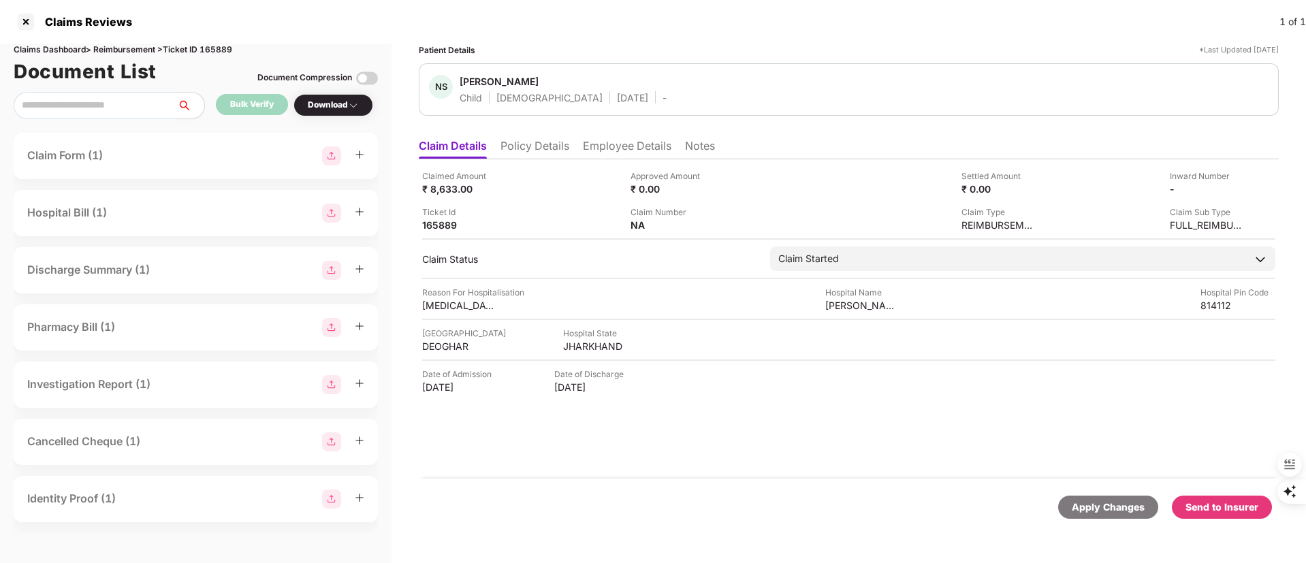
click at [548, 146] on li "Policy Details" at bounding box center [534, 149] width 69 height 20
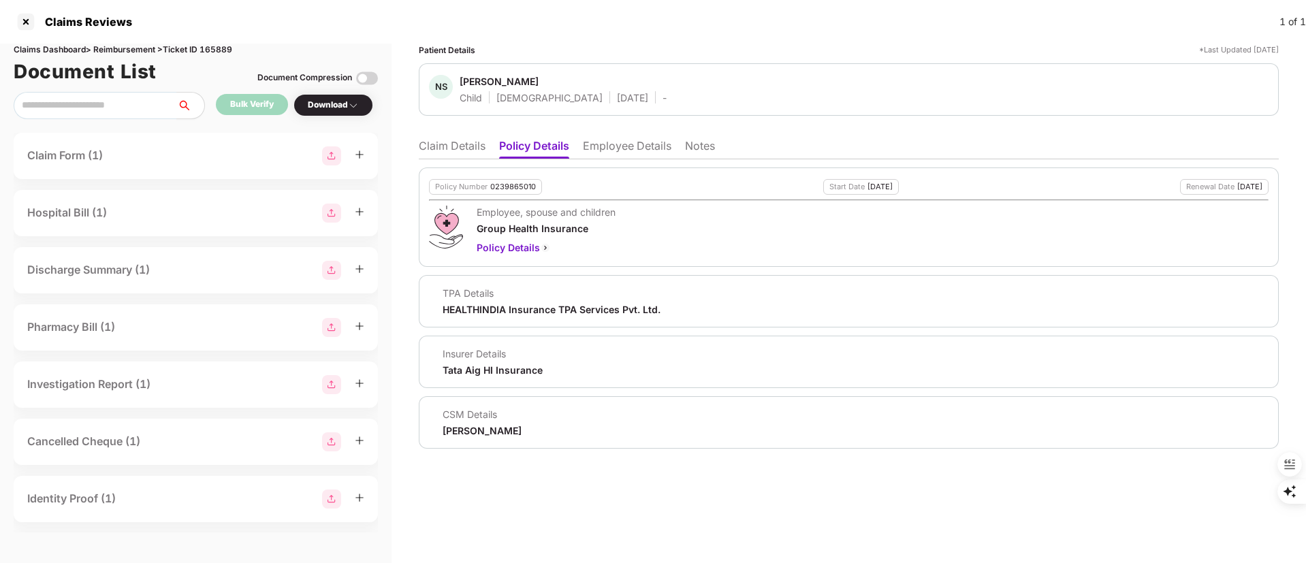
click at [626, 146] on li "Employee Details" at bounding box center [627, 149] width 89 height 20
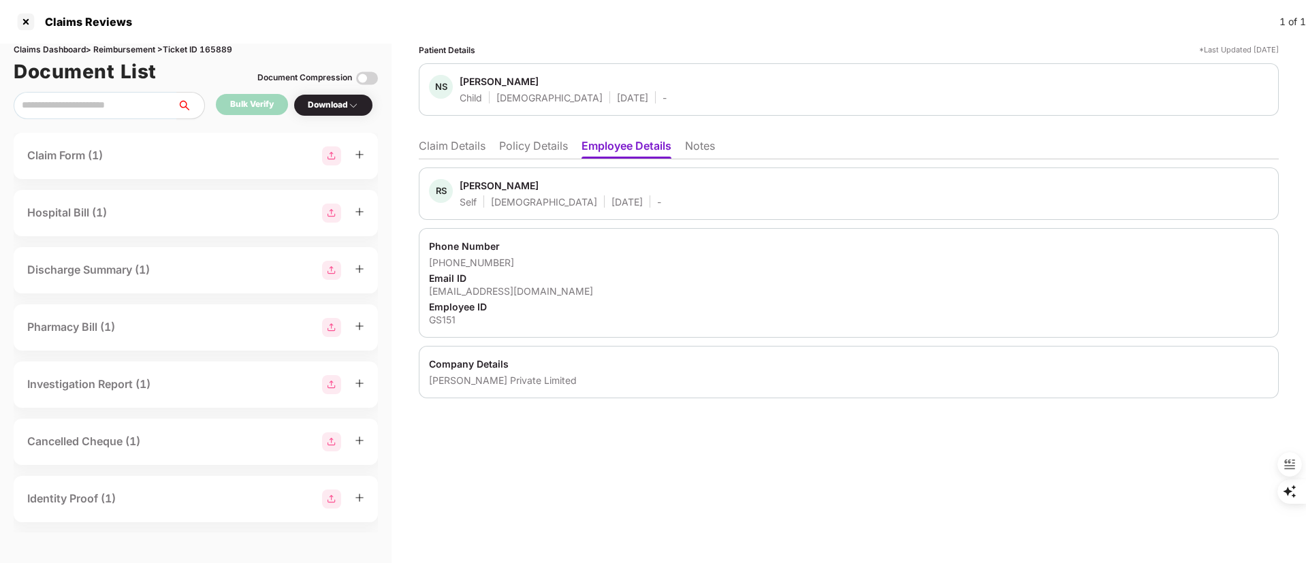
click at [458, 138] on ul "Claim Details Policy Details Employee Details Notes" at bounding box center [849, 145] width 860 height 27
click at [527, 149] on li "Policy Details" at bounding box center [533, 149] width 69 height 20
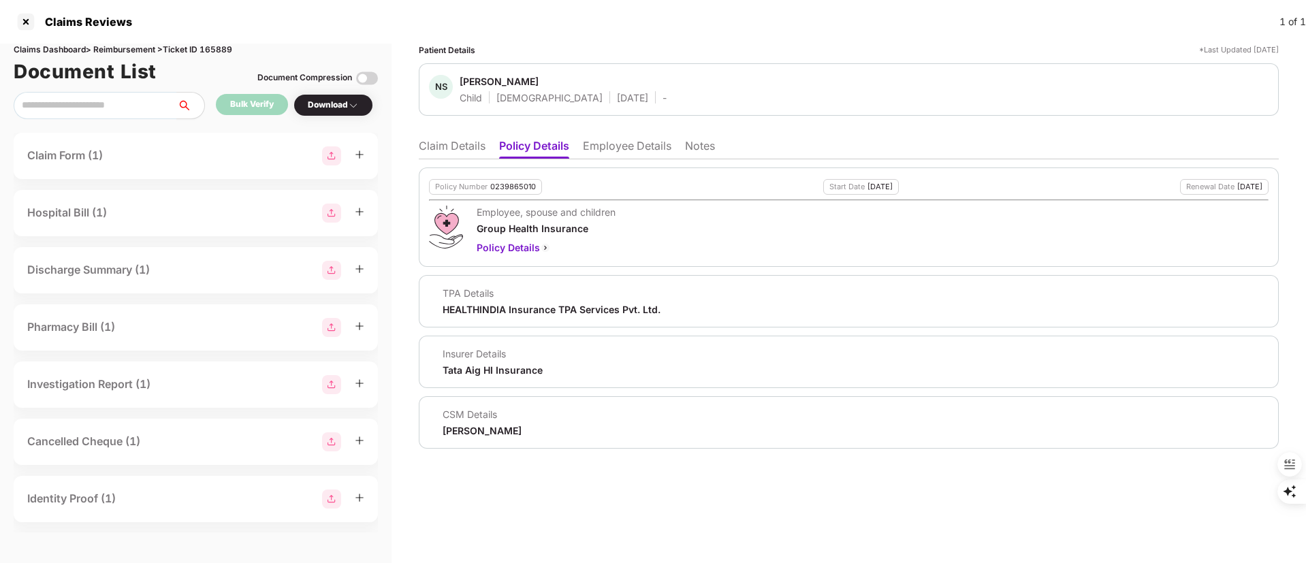
click at [616, 137] on ul "Claim Details Policy Details Employee Details Notes" at bounding box center [849, 145] width 860 height 27
click at [625, 151] on li "Employee Details" at bounding box center [627, 149] width 89 height 20
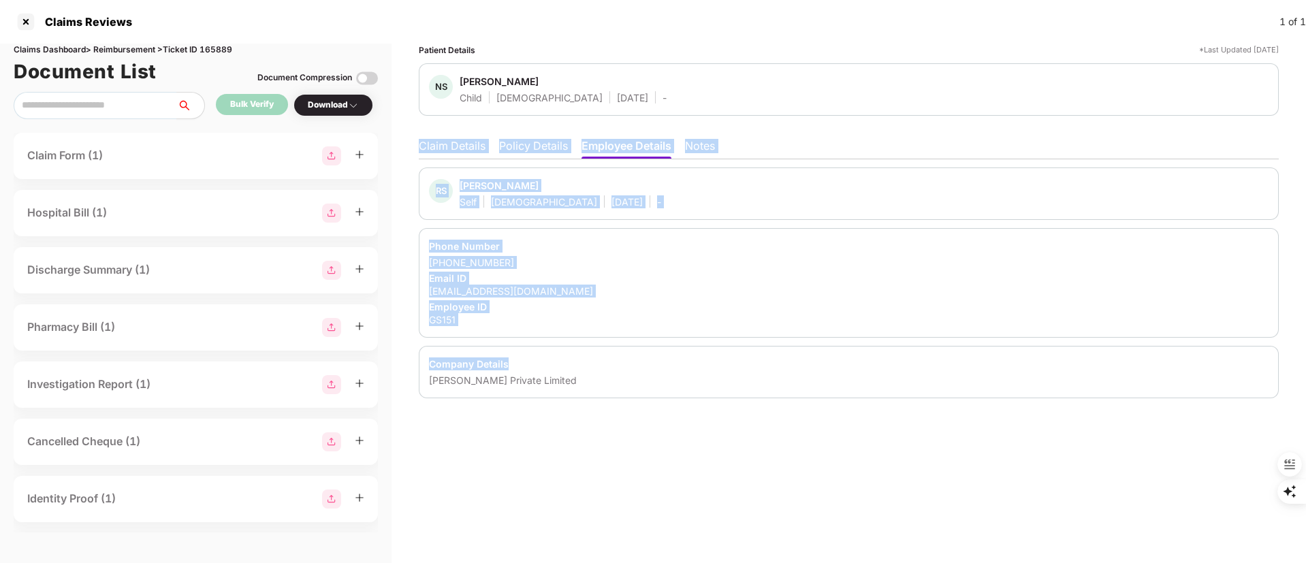
drag, startPoint x: 412, startPoint y: 139, endPoint x: 667, endPoint y: 350, distance: 330.8
click at [674, 355] on div "Patient Details *Last Updated 18 Aug 2025 NS Nirvan Shekhar Child Male 25 Apr 2…" at bounding box center [849, 304] width 914 height 520
click at [630, 306] on div "Employee ID" at bounding box center [849, 306] width 840 height 13
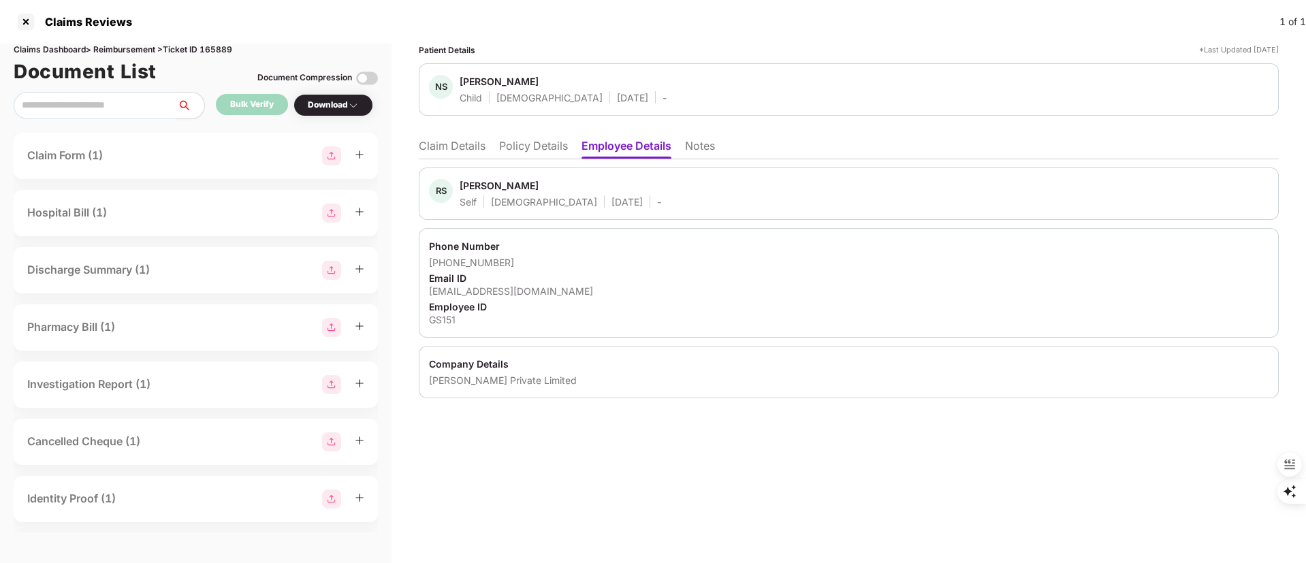
drag, startPoint x: 637, startPoint y: 449, endPoint x: 626, endPoint y: 445, distance: 11.9
click at [635, 449] on div "Patient Details *Last Updated 18 Aug 2025 NS Nirvan Shekhar Child Male 25 Apr 2…" at bounding box center [849, 304] width 914 height 520
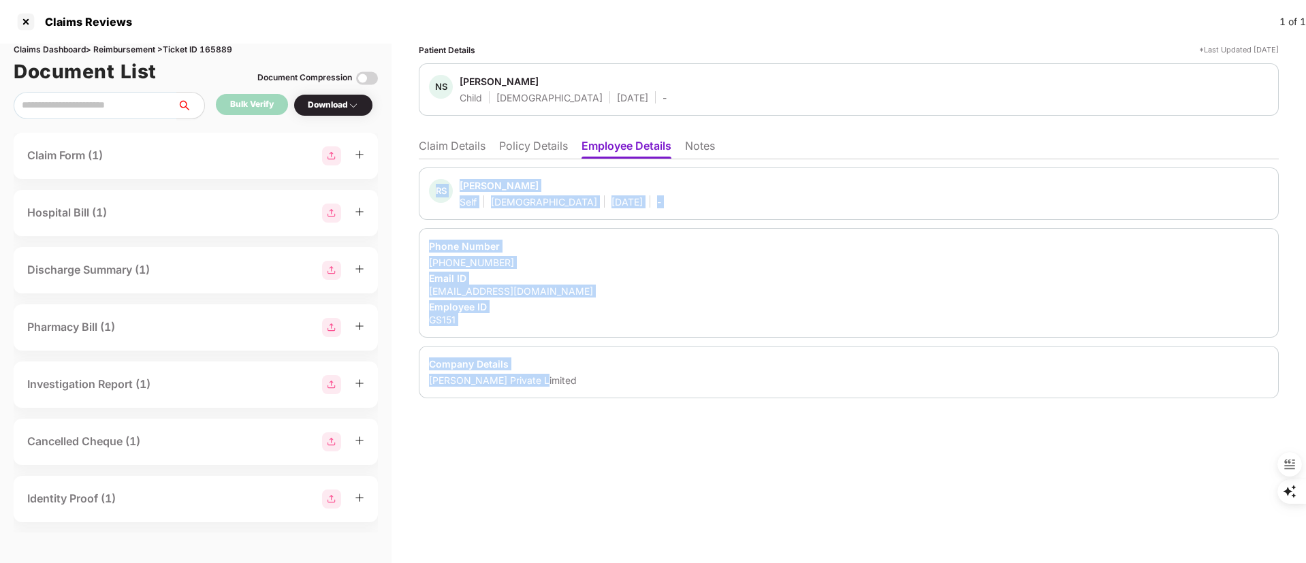
drag, startPoint x: 421, startPoint y: 163, endPoint x: 641, endPoint y: 379, distance: 308.6
click at [641, 379] on div "RS Raj Shekhar Self Male 05 July 1990 - Phone Number +919643157210 Email ID raj…" at bounding box center [849, 278] width 860 height 239
click at [494, 300] on div "Employee ID" at bounding box center [849, 306] width 840 height 13
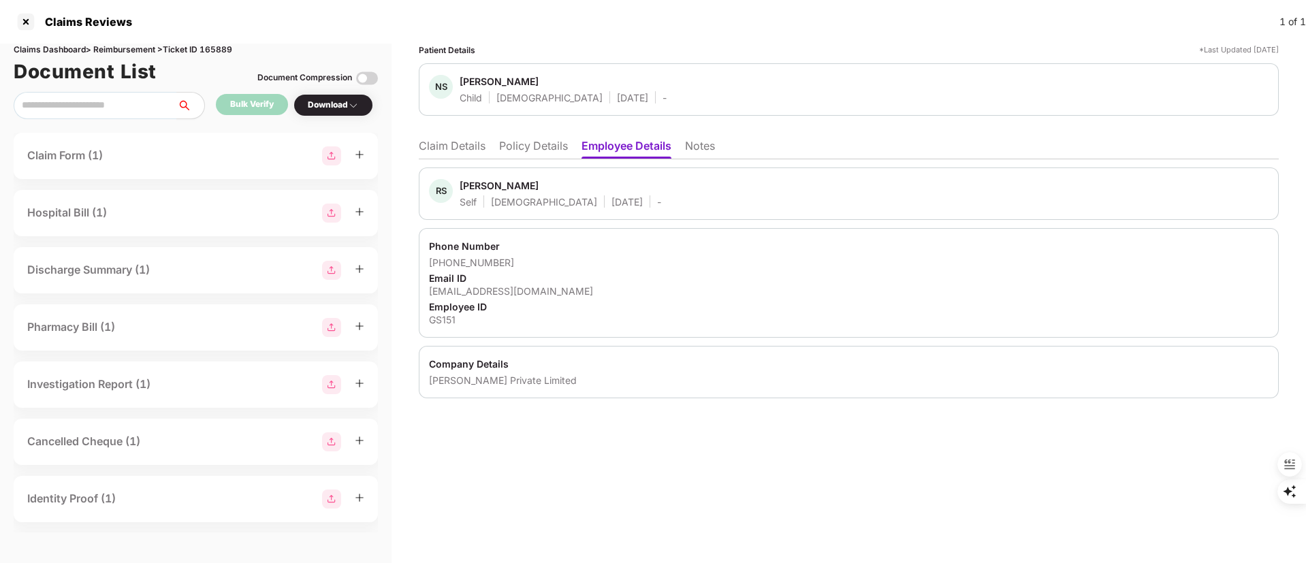
click at [492, 261] on div "[PHONE_NUMBER]" at bounding box center [849, 262] width 840 height 13
click at [25, 25] on div at bounding box center [26, 22] width 22 height 22
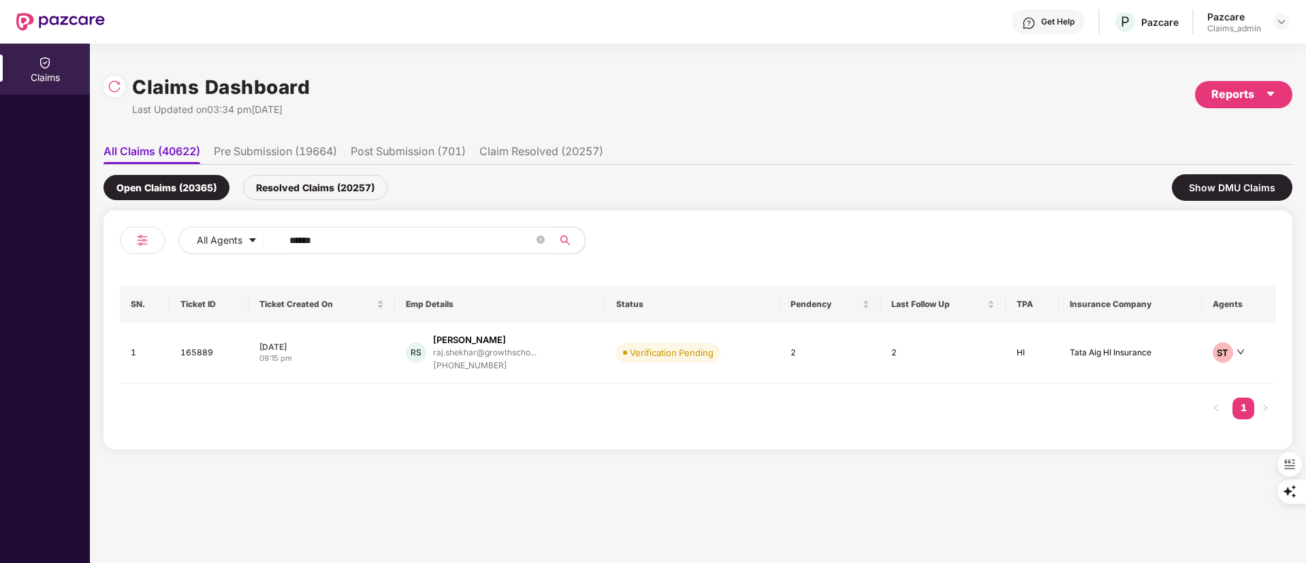
drag, startPoint x: 360, startPoint y: 244, endPoint x: 286, endPoint y: 244, distance: 73.5
click at [118, 244] on div "All Agents ****** SN. Ticket ID Ticket Created On Emp Details Status Pendency L…" at bounding box center [697, 329] width 1189 height 239
paste input "*"
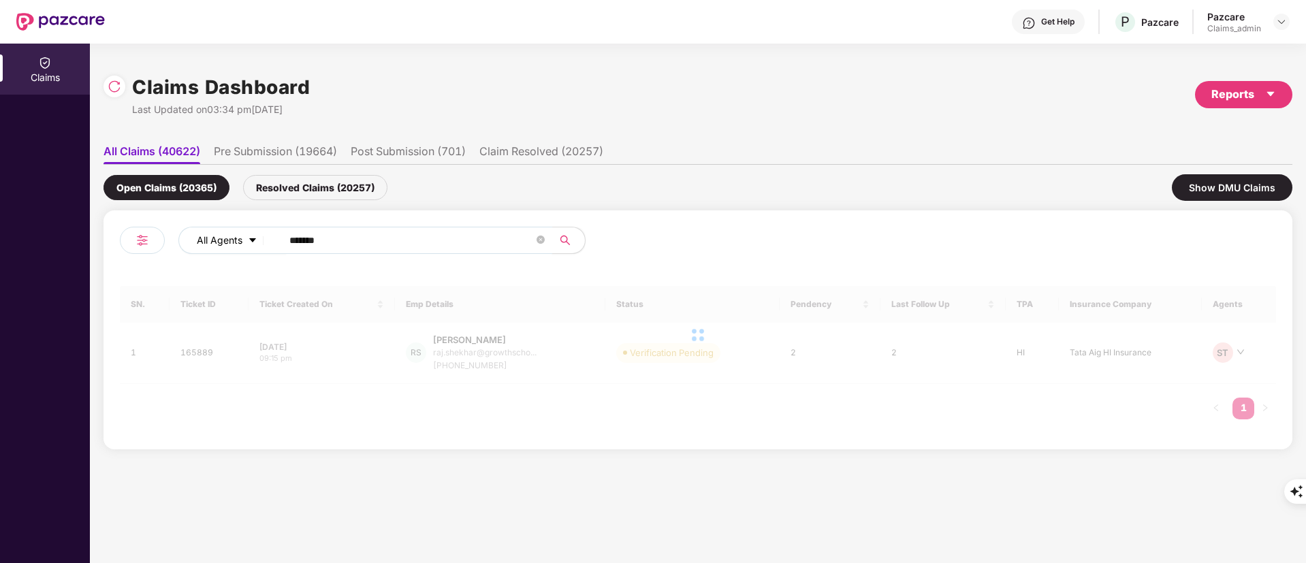
drag, startPoint x: 294, startPoint y: 242, endPoint x: 225, endPoint y: 242, distance: 68.8
click at [225, 242] on div "All Agents *******" at bounding box center [525, 240] width 694 height 27
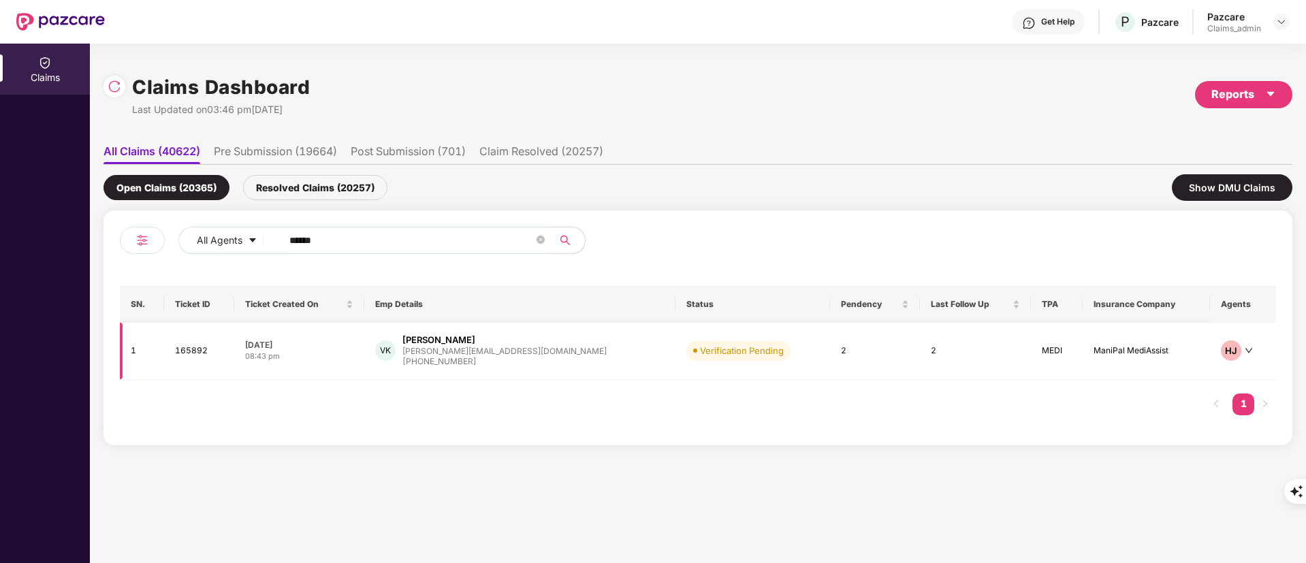
type input "******"
click at [538, 361] on div "VK Viraj Kawthankar viraj@osplabs.com +919820169052" at bounding box center [519, 351] width 289 height 35
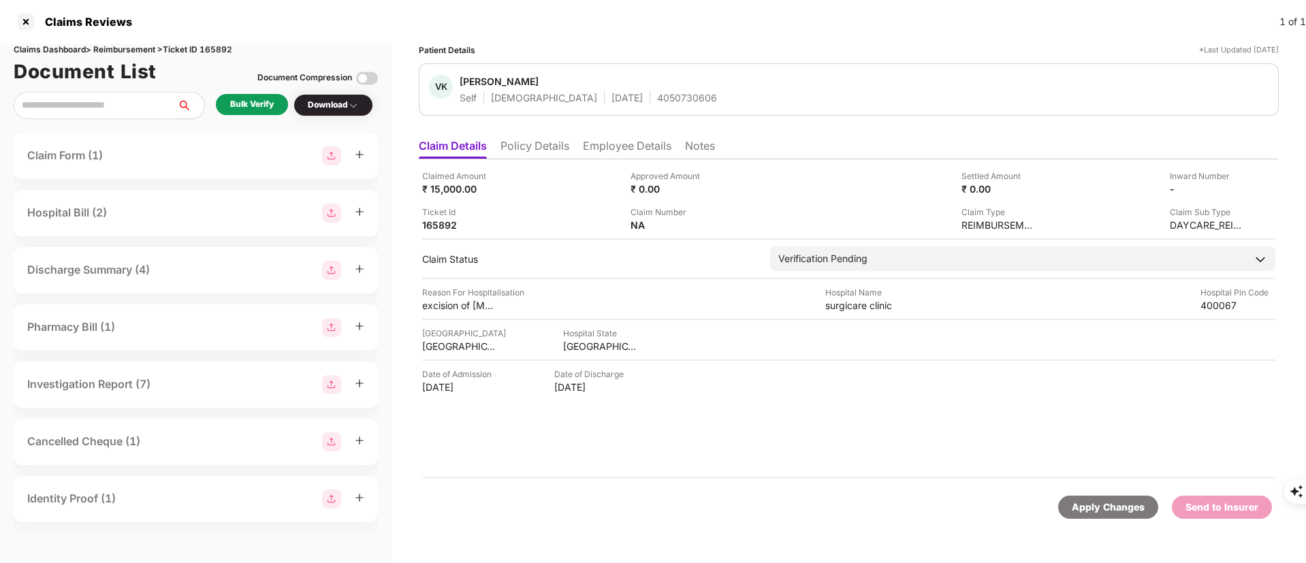
click at [530, 140] on li "Policy Details" at bounding box center [534, 149] width 69 height 20
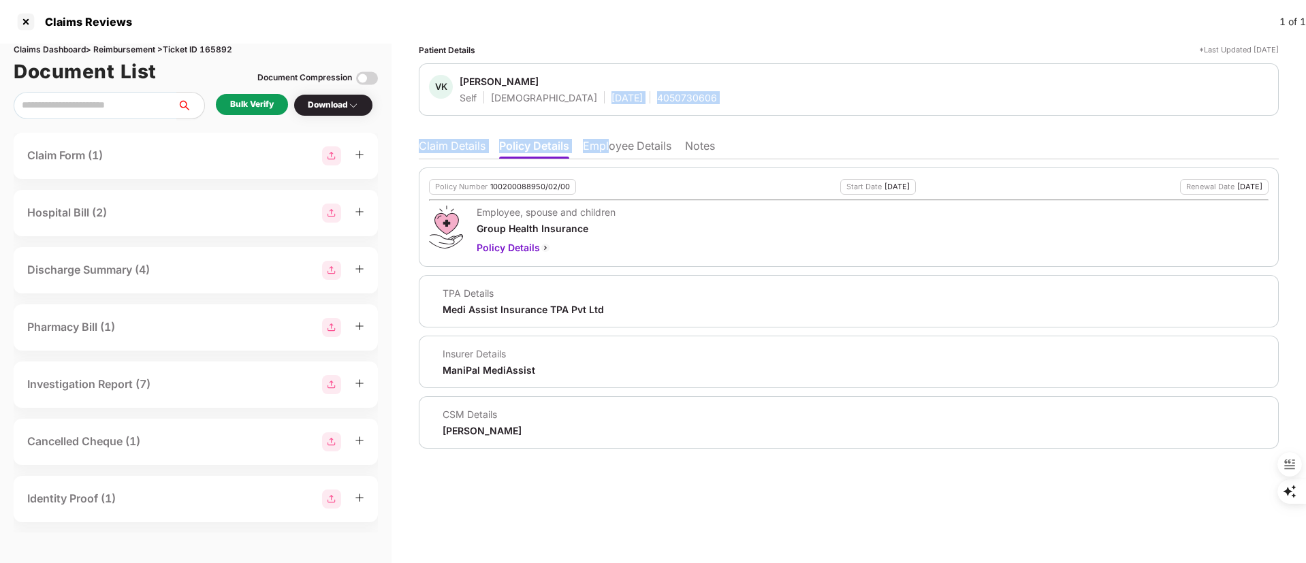
drag, startPoint x: 613, startPoint y: 140, endPoint x: 522, endPoint y: 123, distance: 92.8
click at [522, 123] on div "Patient Details *Last Updated 15 Aug 2025 VK Viraj Kawthankar Self Male 01 May …" at bounding box center [849, 246] width 860 height 405
click at [685, 427] on div "CSM Details Ganesh Nikam" at bounding box center [849, 422] width 840 height 29
click at [246, 103] on div "Bulk Verify" at bounding box center [252, 104] width 44 height 13
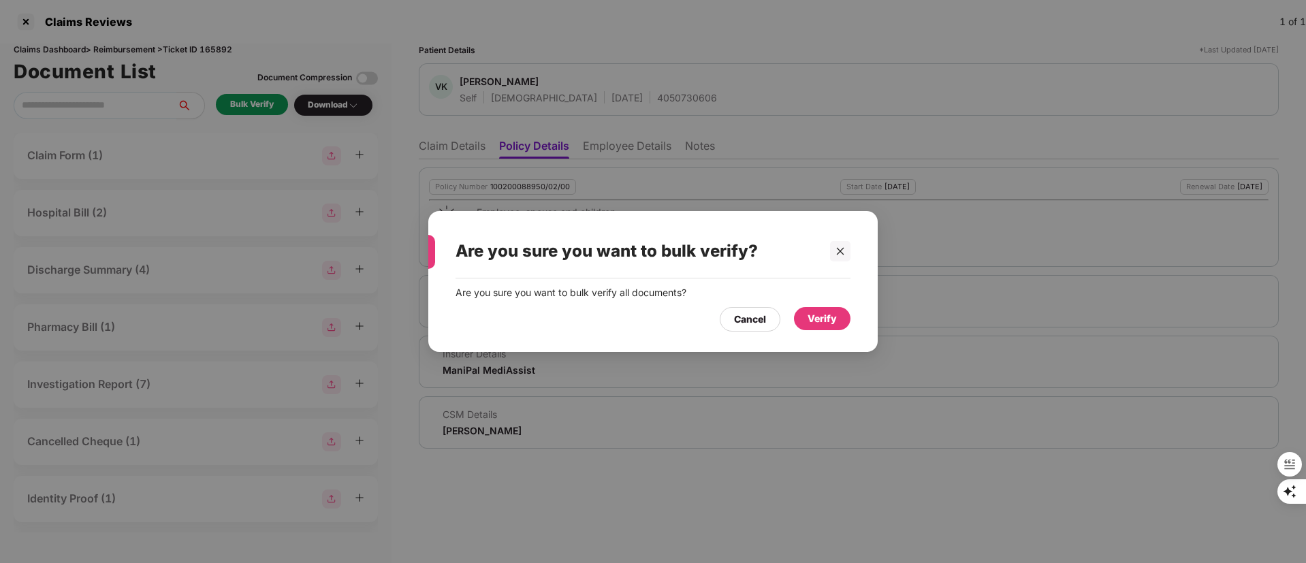
click at [825, 314] on div "Verify" at bounding box center [822, 318] width 29 height 15
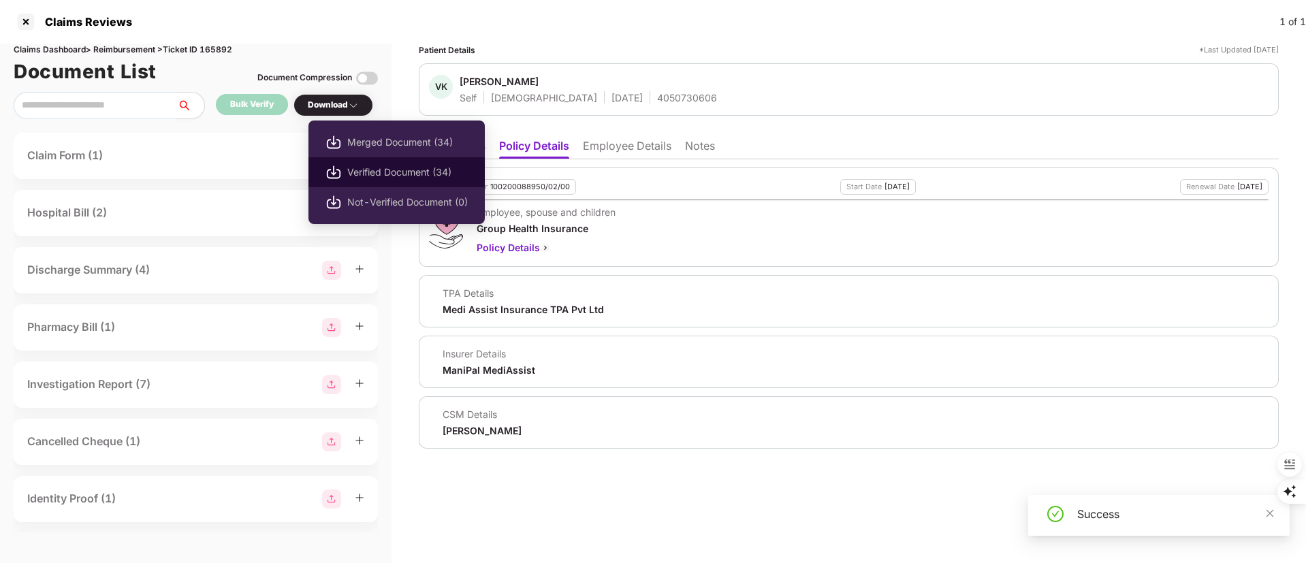
click at [345, 165] on li "Verified Document (34)" at bounding box center [396, 172] width 176 height 30
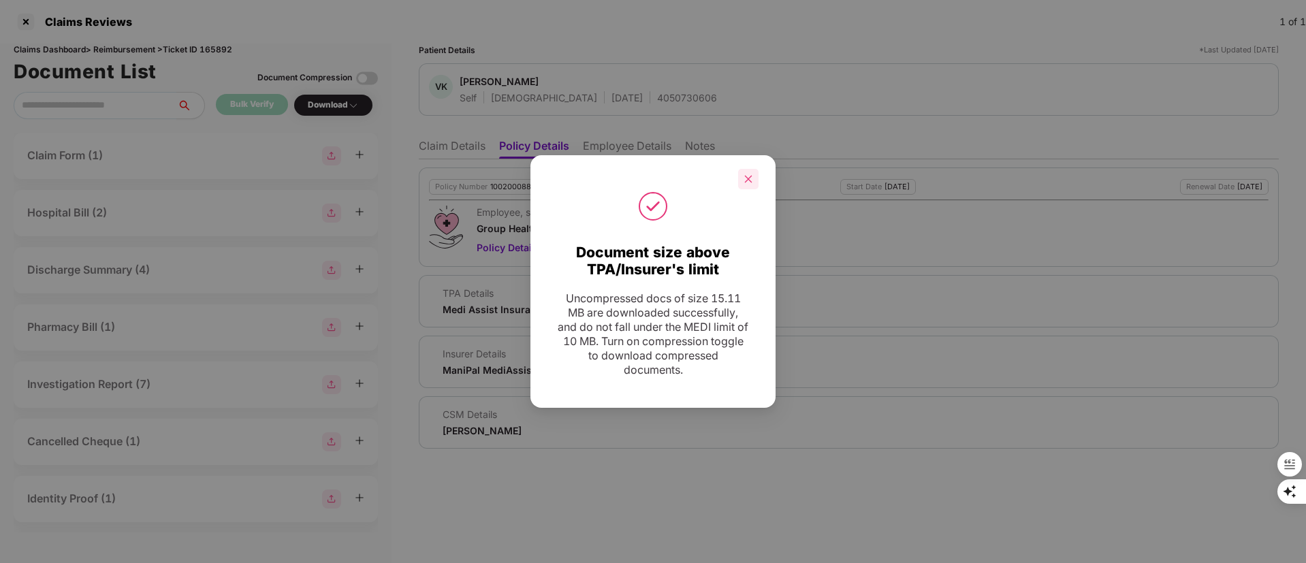
click at [747, 182] on icon "close" at bounding box center [749, 179] width 10 height 10
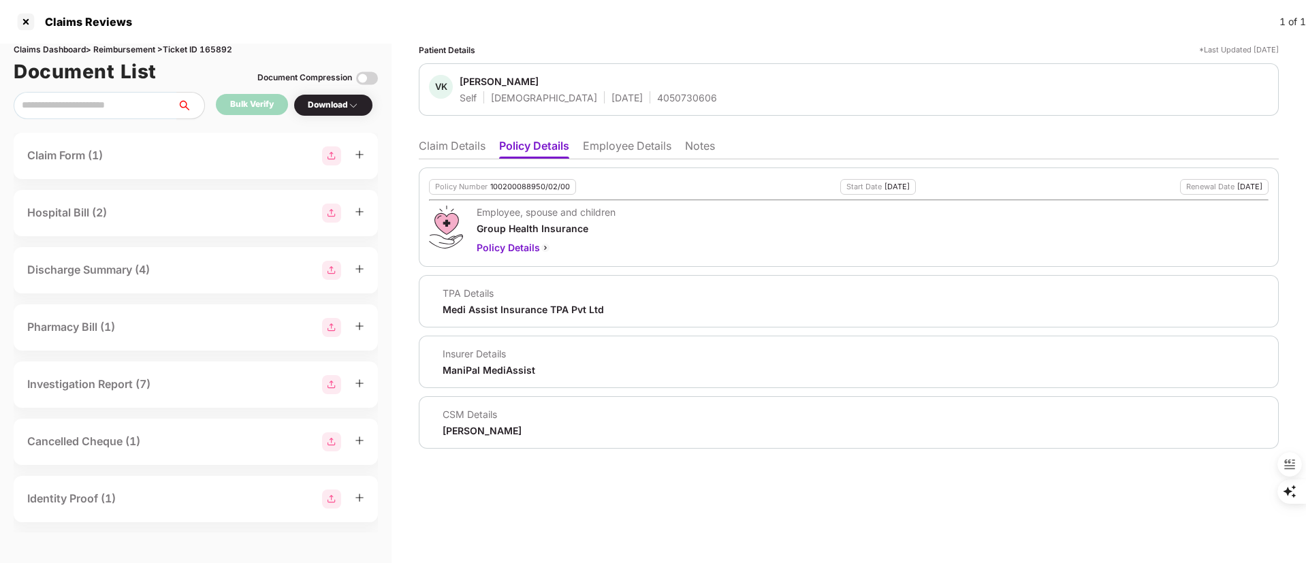
click at [454, 150] on li "Claim Details" at bounding box center [452, 149] width 67 height 20
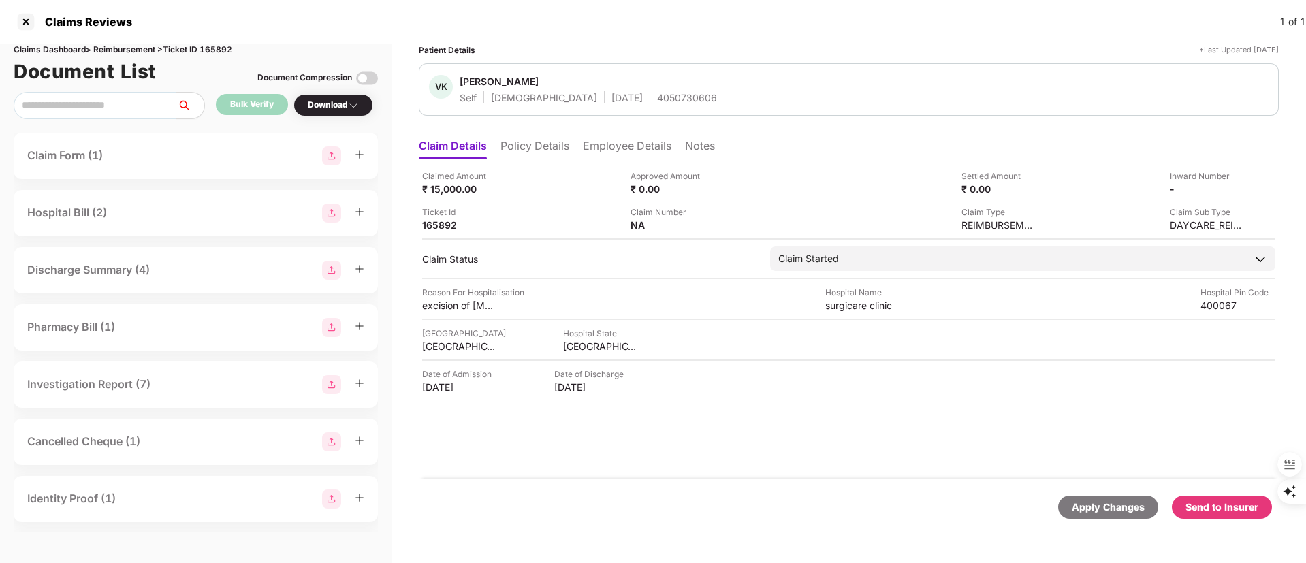
click at [1222, 506] on div "Send to Insurer" at bounding box center [1221, 507] width 73 height 15
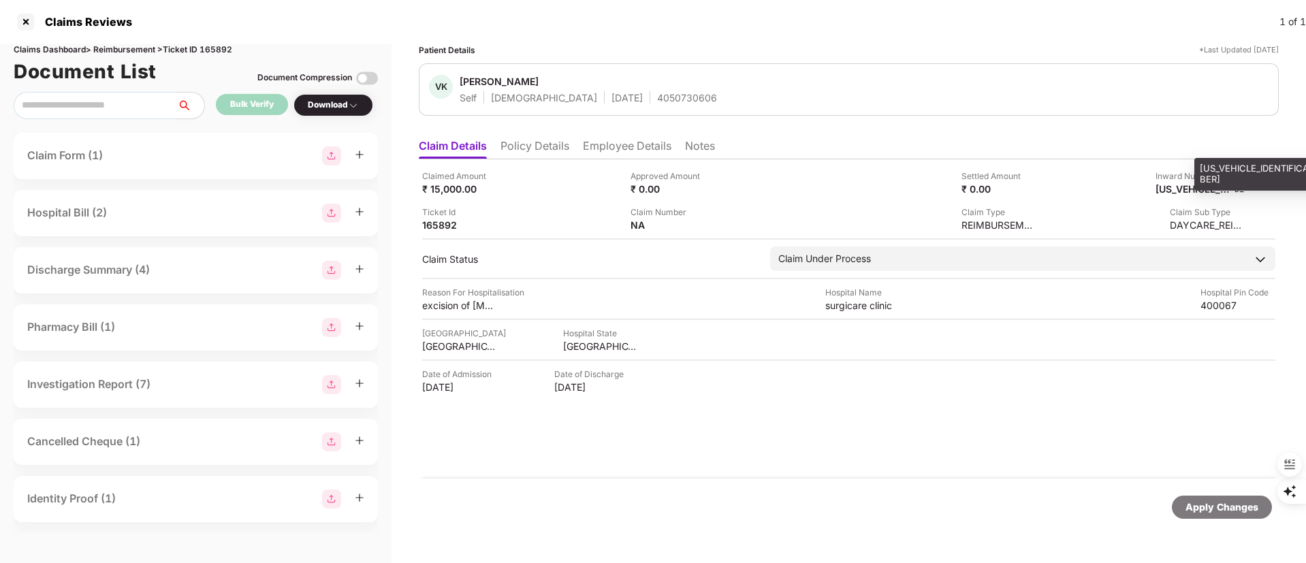
click at [1190, 191] on div "H1755532016646408" at bounding box center [1192, 188] width 75 height 13
click at [1219, 164] on div "H1755532016646408" at bounding box center [1279, 174] width 170 height 32
click at [619, 150] on li "Employee Details" at bounding box center [627, 149] width 89 height 20
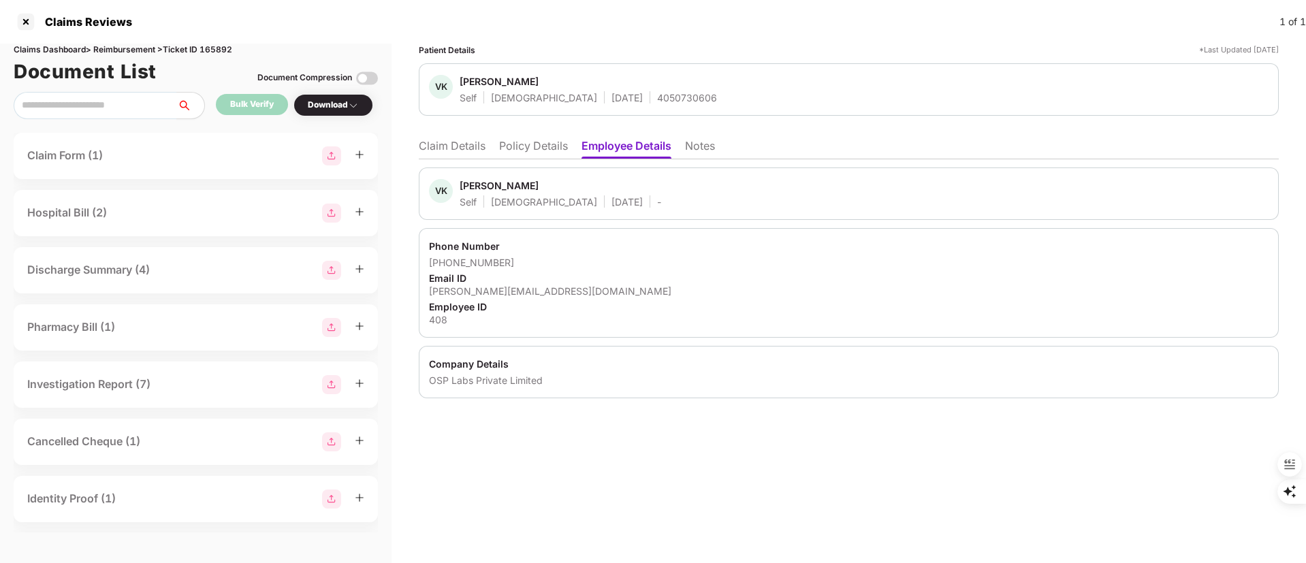
click at [455, 147] on li "Claim Details" at bounding box center [452, 149] width 67 height 20
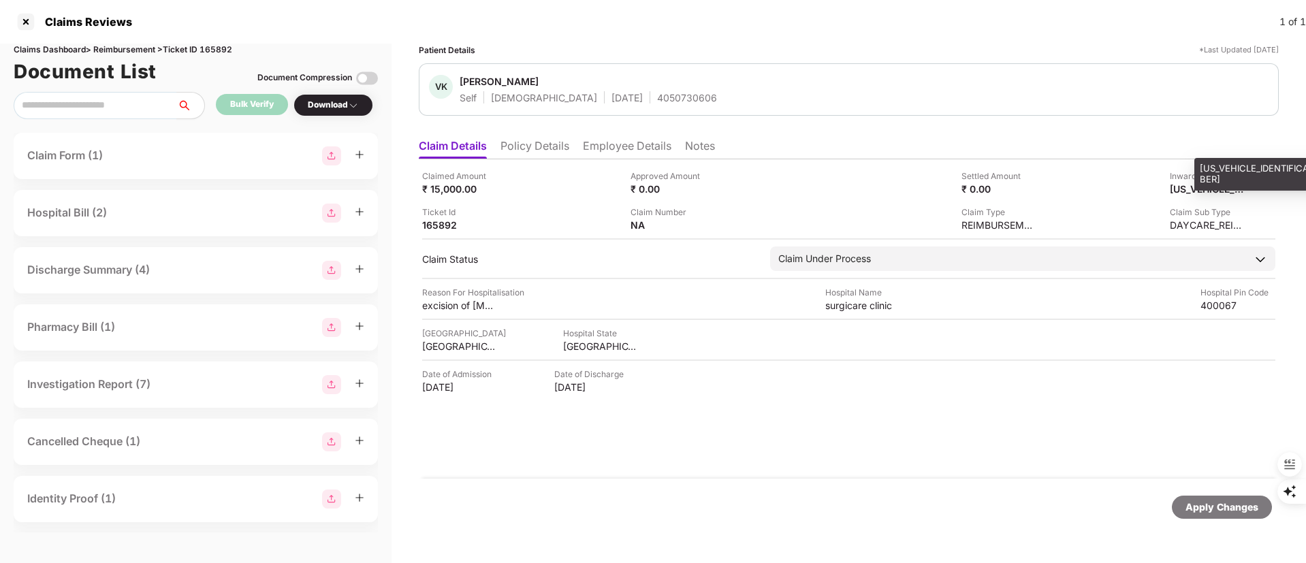
click at [1210, 168] on div "H1755532016646408" at bounding box center [1279, 174] width 170 height 32
click at [28, 16] on div at bounding box center [26, 22] width 22 height 22
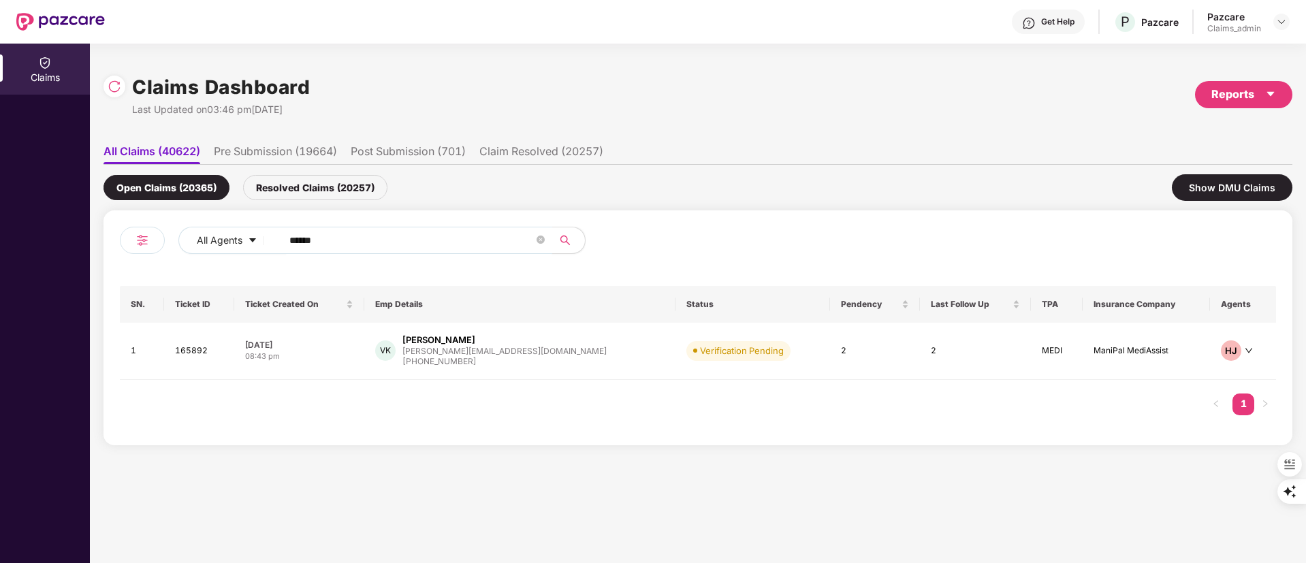
drag, startPoint x: 392, startPoint y: 246, endPoint x: 138, endPoint y: 246, distance: 254.0
click at [107, 246] on div "All Agents ****** SN. Ticket ID Ticket Created On Emp Details Status Pendency L…" at bounding box center [697, 327] width 1189 height 235
paste input "text"
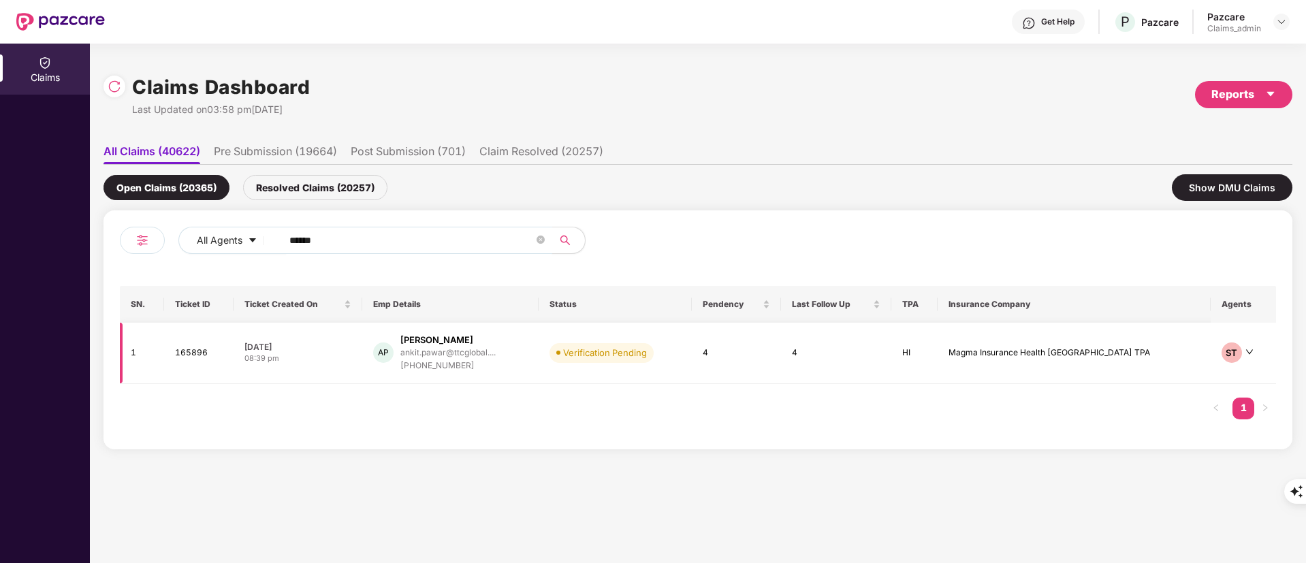
type input "******"
click at [473, 361] on div "+919011244848" at bounding box center [447, 366] width 95 height 13
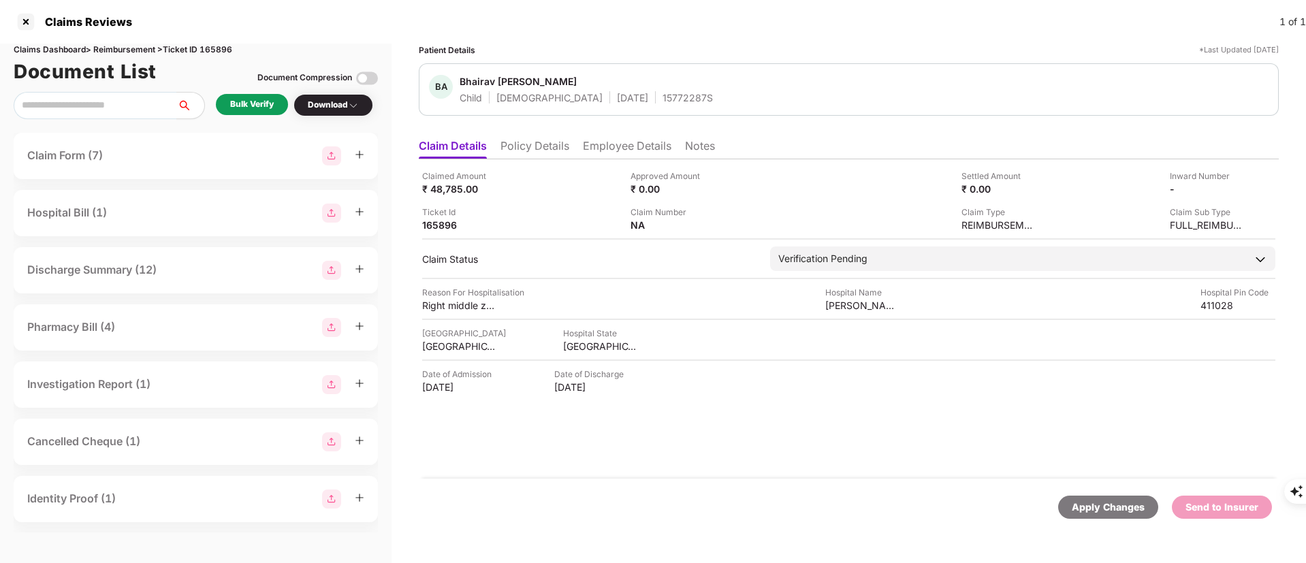
click at [532, 144] on li "Policy Details" at bounding box center [534, 149] width 69 height 20
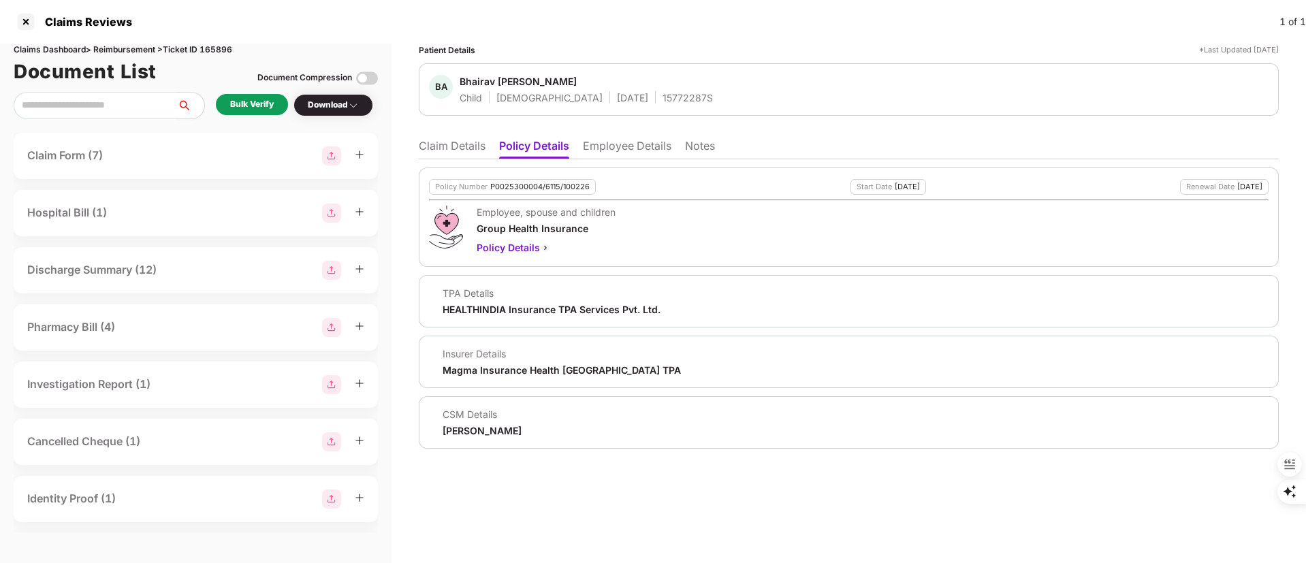
click at [455, 150] on li "Claim Details" at bounding box center [452, 149] width 67 height 20
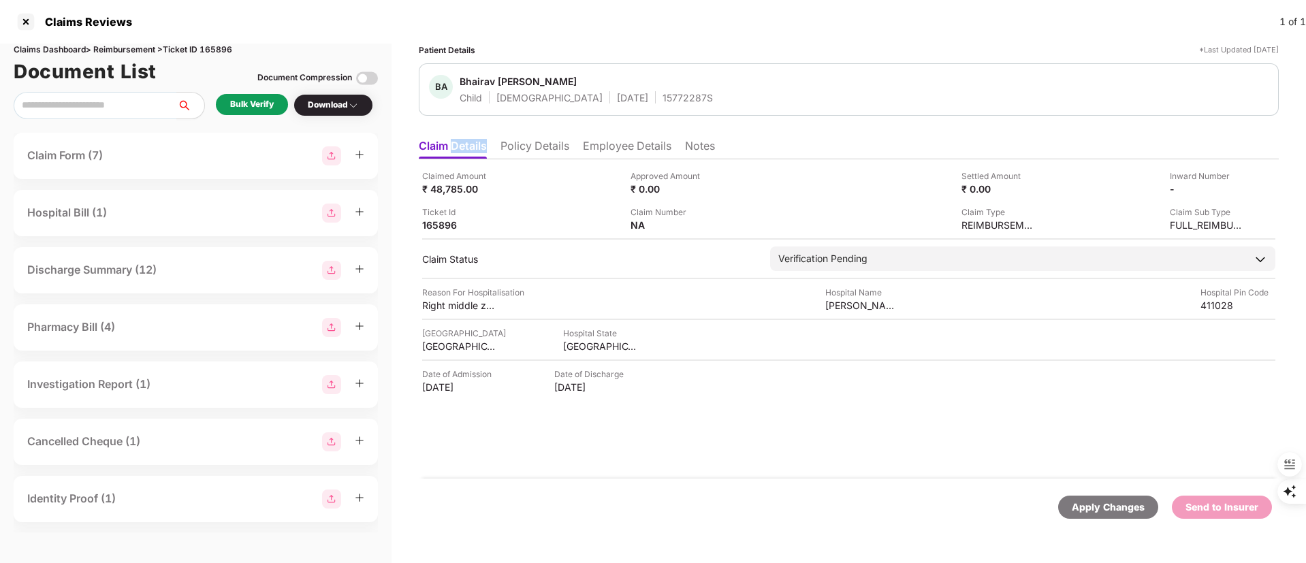
click at [455, 150] on li "Claim Details" at bounding box center [453, 149] width 68 height 20
click at [437, 145] on li "Claim Details" at bounding box center [453, 149] width 68 height 20
click at [1106, 503] on div "Apply Changes" at bounding box center [1108, 507] width 73 height 15
click at [253, 103] on div "Bulk Verify" at bounding box center [252, 104] width 44 height 13
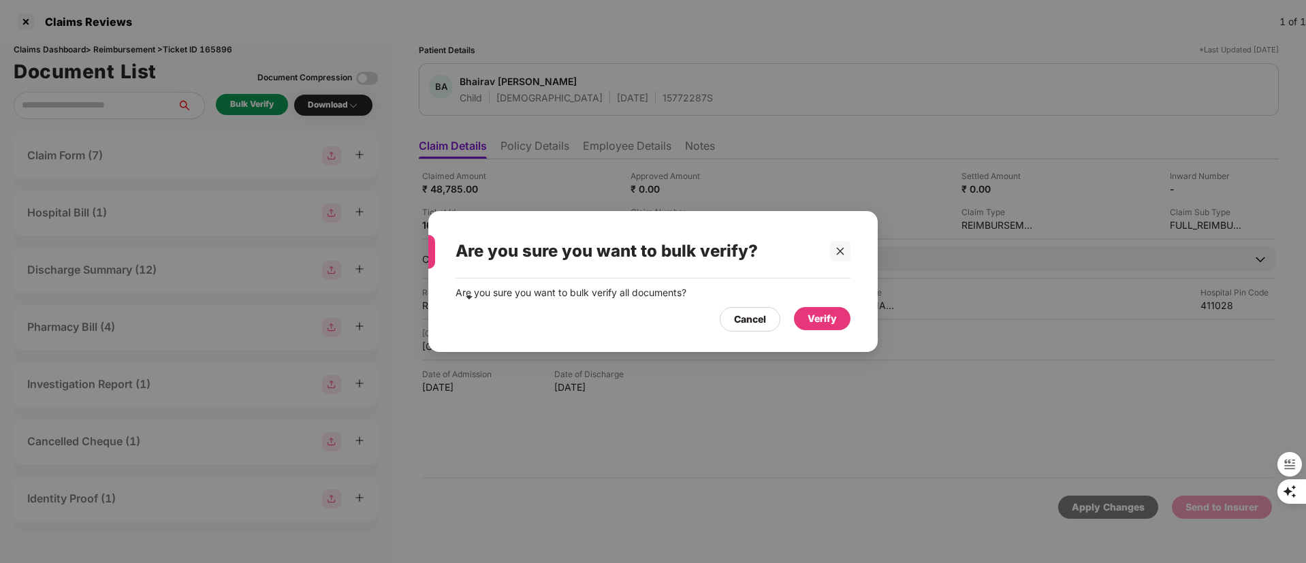
click at [823, 319] on div "Verify" at bounding box center [822, 318] width 29 height 15
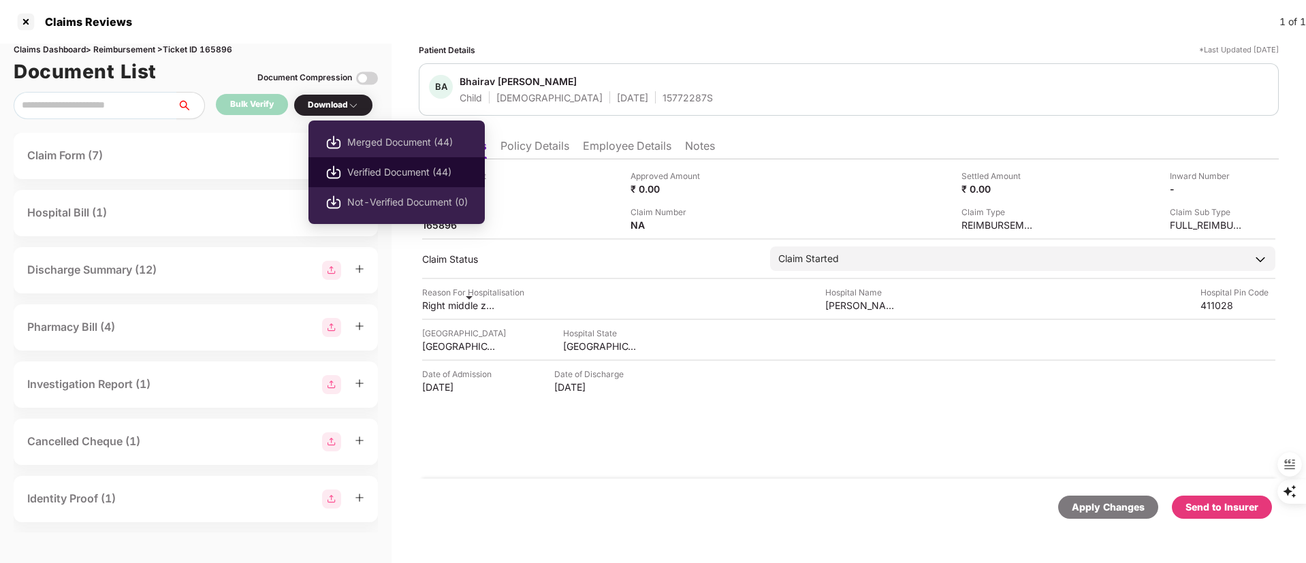
click at [365, 167] on span "Verified Document (44)" at bounding box center [407, 172] width 121 height 15
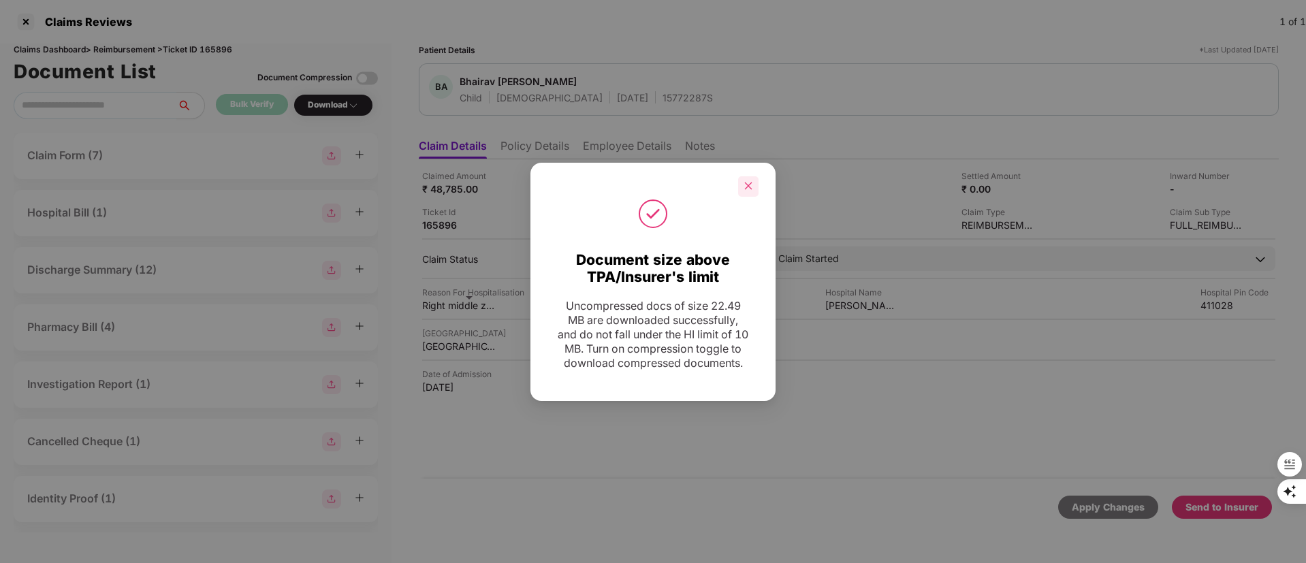
click at [744, 181] on icon "close" at bounding box center [749, 186] width 10 height 10
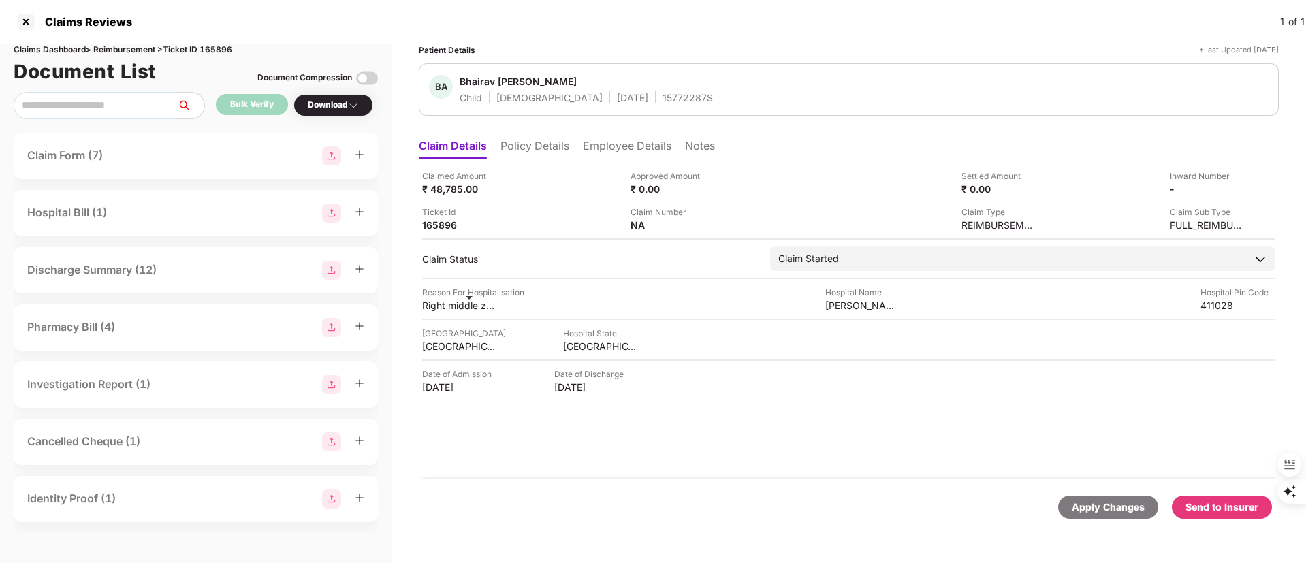
click at [1222, 513] on div "Send to Insurer" at bounding box center [1221, 507] width 73 height 15
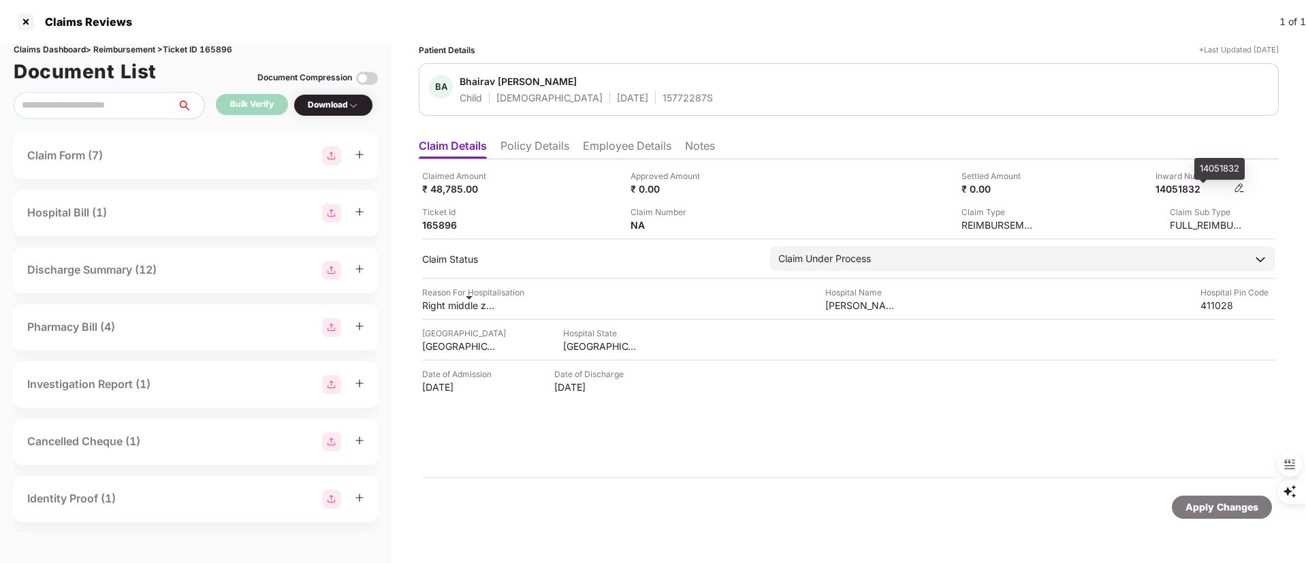
click at [1196, 185] on div "14051832" at bounding box center [1192, 188] width 75 height 13
click at [611, 151] on li "Employee Details" at bounding box center [627, 149] width 89 height 20
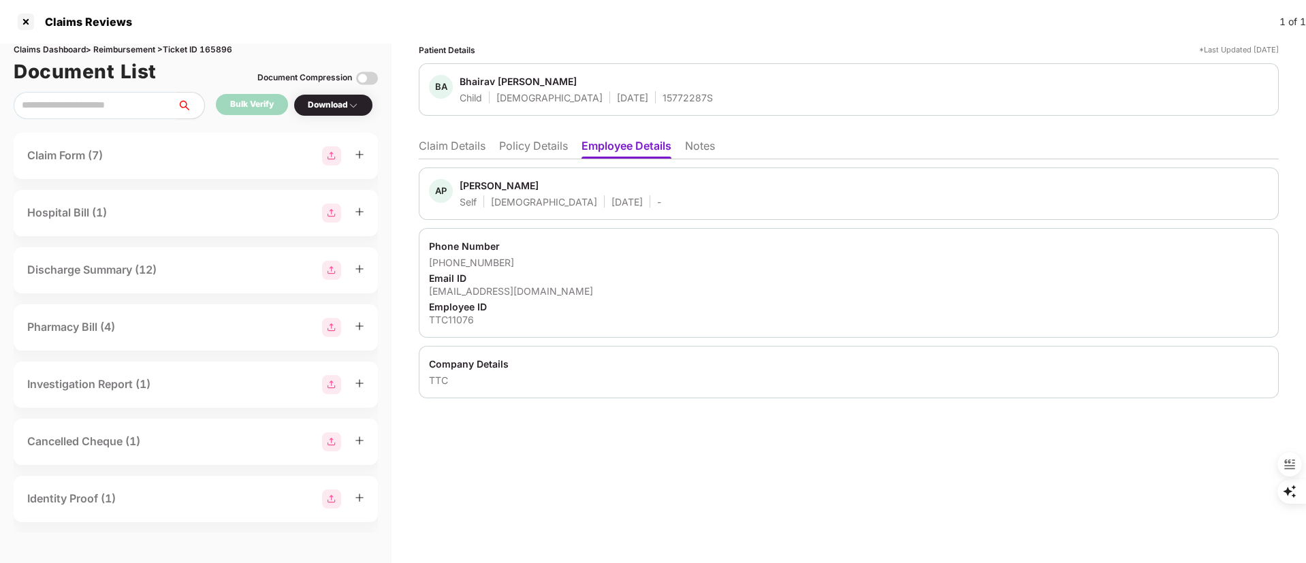
click at [473, 84] on div "Bhairav Ankit Pawar" at bounding box center [518, 81] width 117 height 13
drag, startPoint x: 443, startPoint y: 144, endPoint x: 458, endPoint y: 145, distance: 15.0
click at [443, 144] on li "Claim Details" at bounding box center [452, 149] width 67 height 20
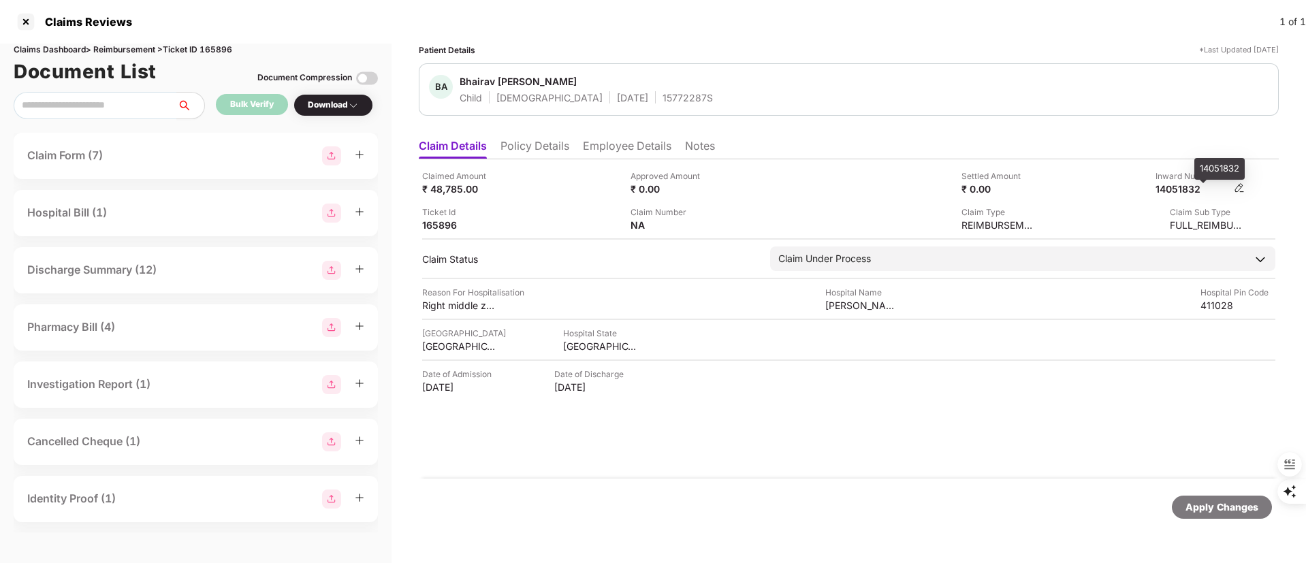
click at [1194, 183] on div "14051832" at bounding box center [1192, 188] width 75 height 13
click at [1194, 184] on div "14051832" at bounding box center [1192, 188] width 75 height 13
click at [26, 24] on div at bounding box center [26, 22] width 22 height 22
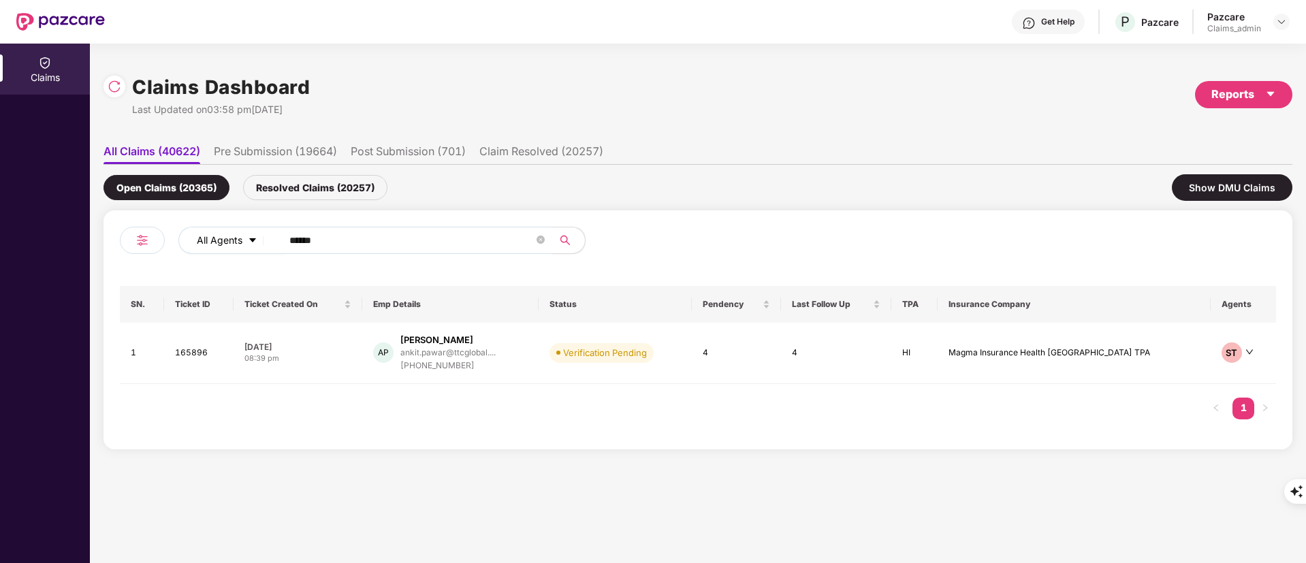
drag, startPoint x: 349, startPoint y: 247, endPoint x: 202, endPoint y: 246, distance: 147.1
click at [202, 246] on div "All Agents ******" at bounding box center [525, 240] width 694 height 27
paste input "*"
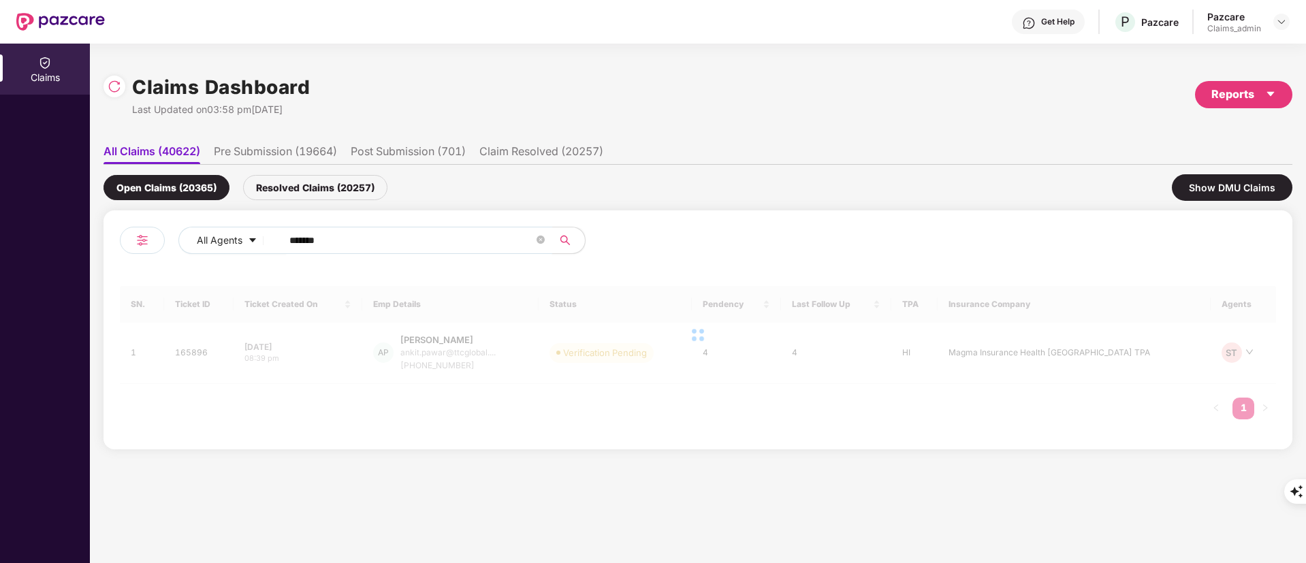
click at [294, 241] on input "*******" at bounding box center [411, 240] width 244 height 20
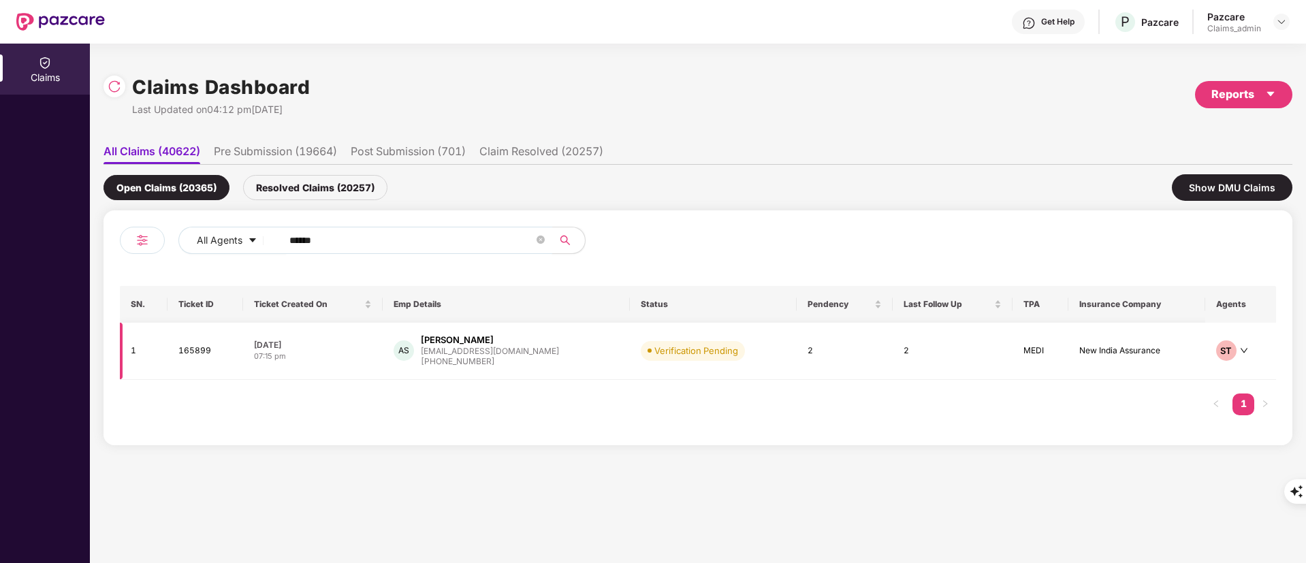
type input "******"
click at [546, 356] on div "AS Arijit Sengupta tijira.23@gmail.com +919831427931" at bounding box center [506, 351] width 225 height 35
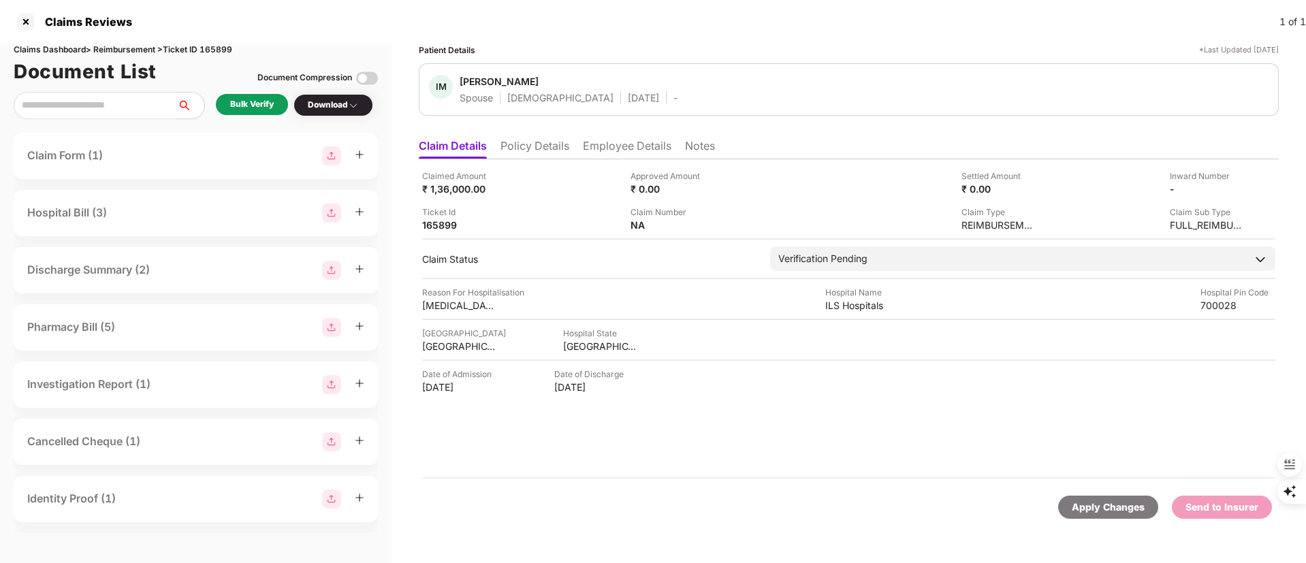
click at [537, 151] on li "Policy Details" at bounding box center [534, 149] width 69 height 20
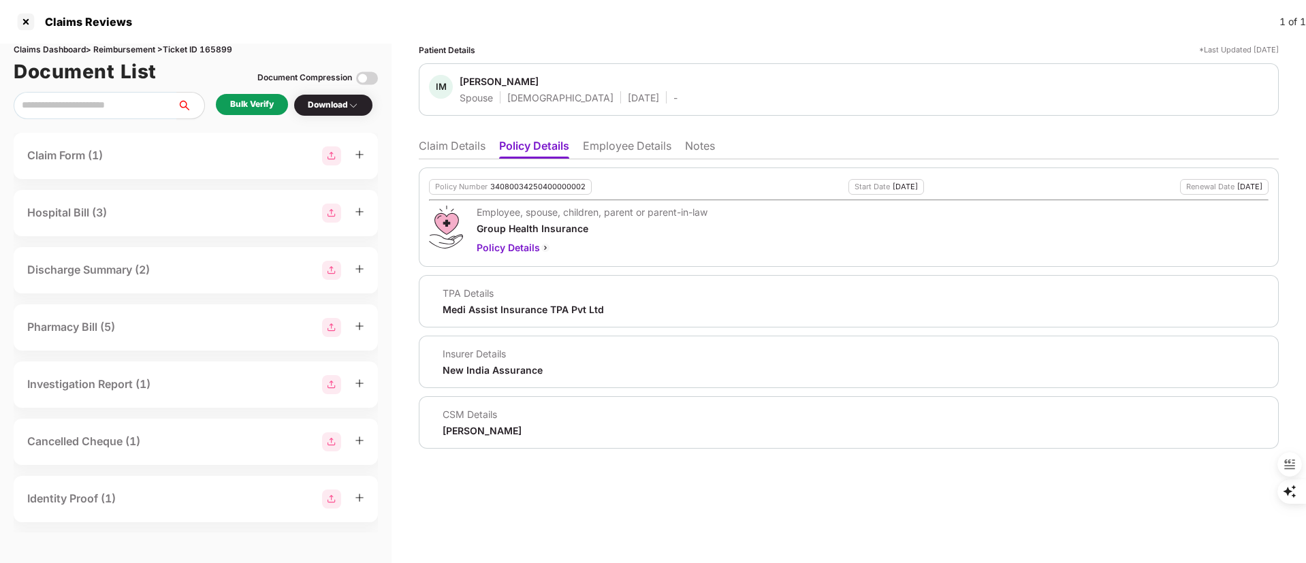
click at [438, 139] on li "Claim Details" at bounding box center [452, 149] width 67 height 20
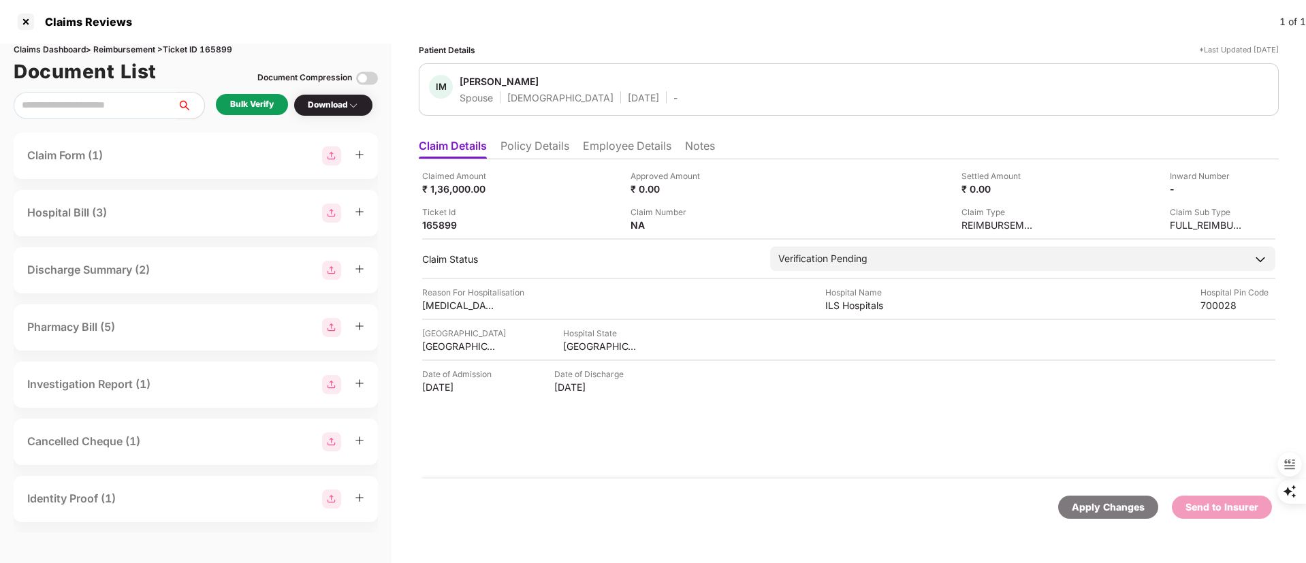
click at [255, 109] on div "Bulk Verify" at bounding box center [252, 104] width 44 height 13
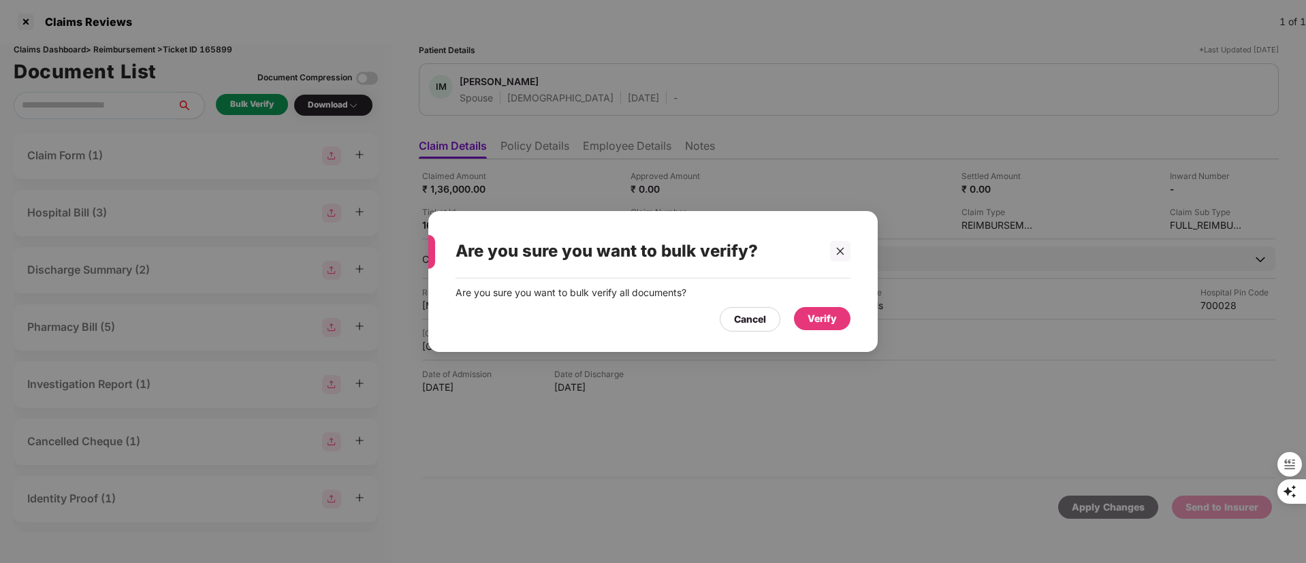
click at [823, 315] on div "Verify" at bounding box center [822, 318] width 29 height 15
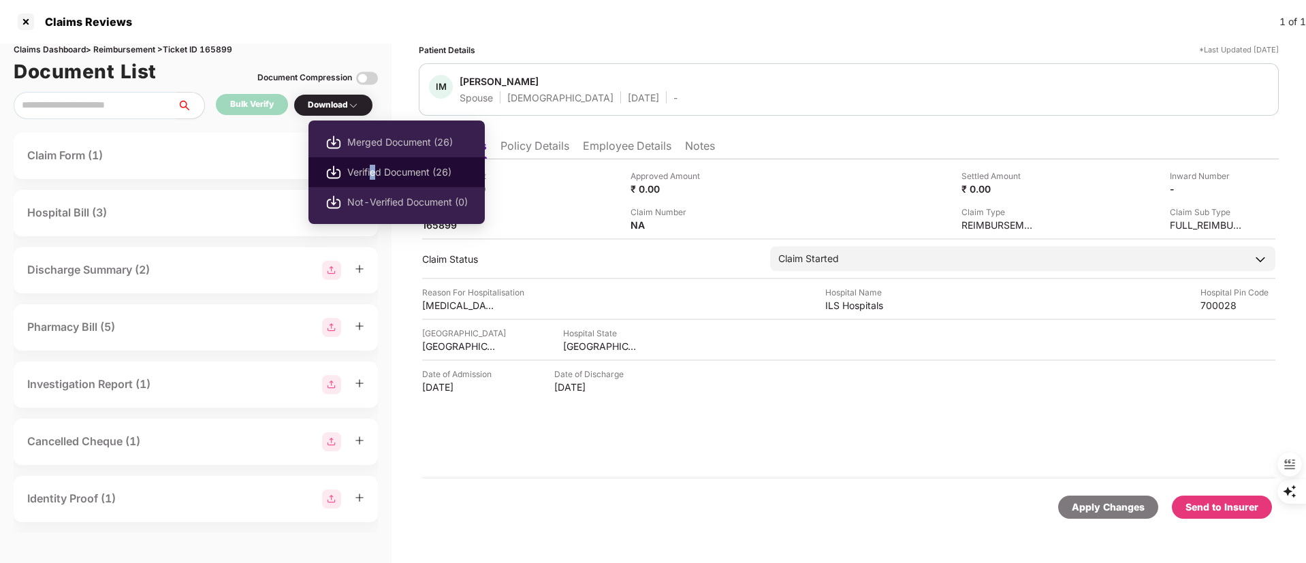
click at [374, 174] on span "Verified Document (26)" at bounding box center [407, 172] width 121 height 15
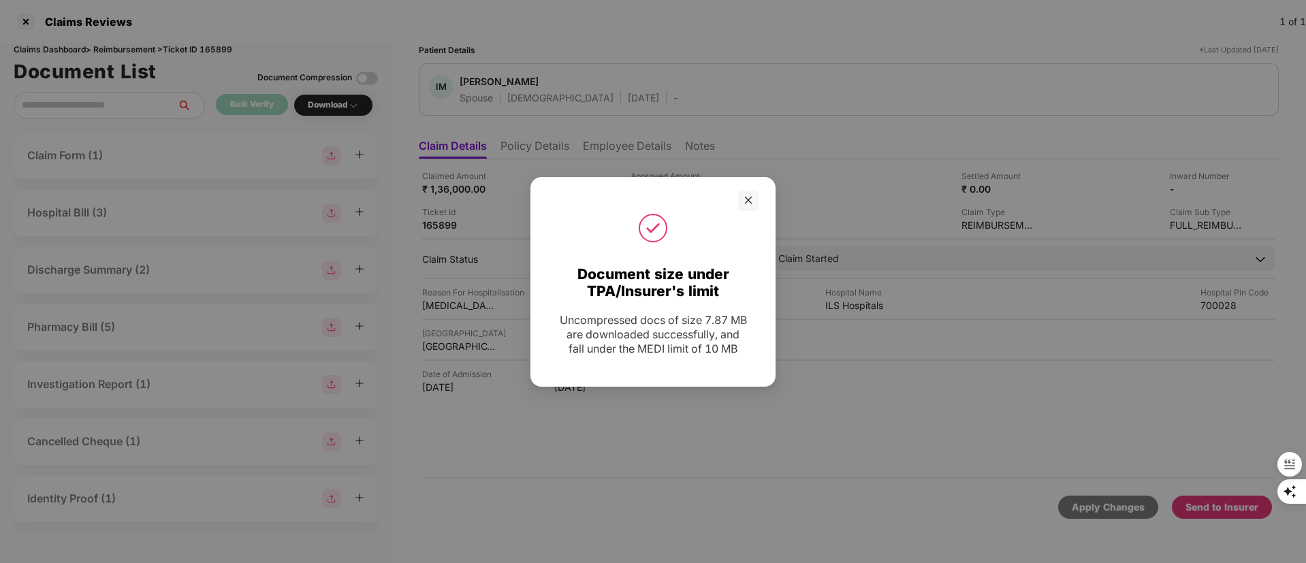
click at [913, 445] on div "Document size under TPA/Insurer's limit Uncompressed docs of size 7.87 MB are d…" at bounding box center [653, 281] width 1306 height 563
click at [904, 410] on div "Document size under TPA/Insurer's limit Uncompressed docs of size 7.87 MB are d…" at bounding box center [653, 281] width 1306 height 563
click at [750, 197] on icon "close" at bounding box center [748, 200] width 7 height 7
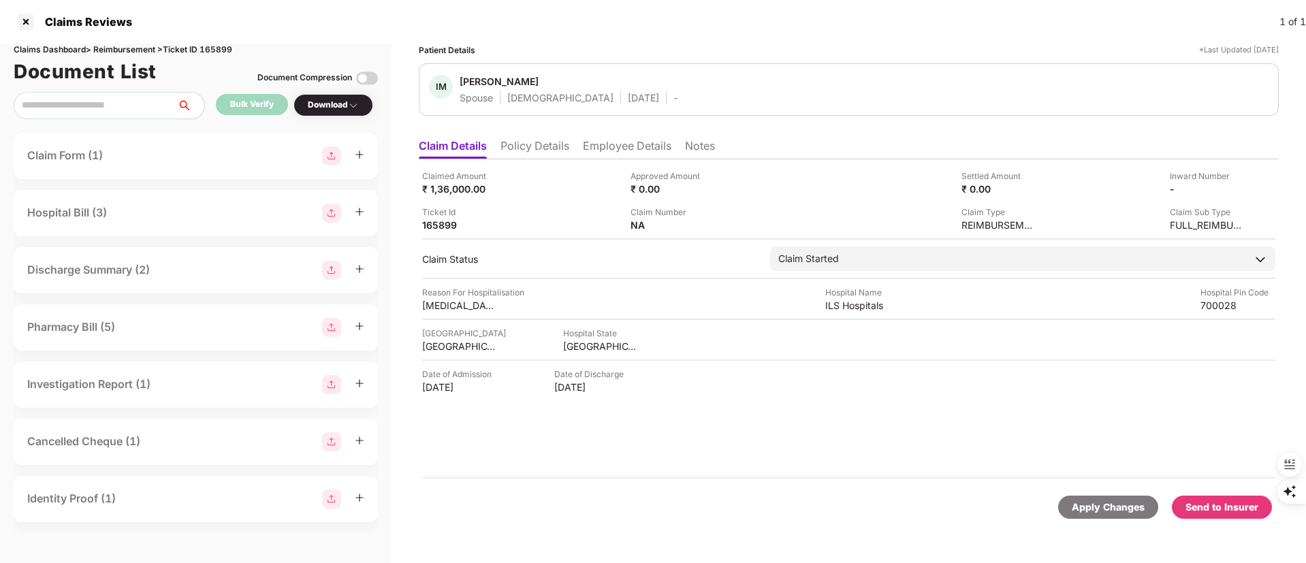
click at [1229, 506] on div "Send to Insurer" at bounding box center [1221, 507] width 73 height 15
click at [540, 144] on li "Policy Details" at bounding box center [534, 149] width 69 height 20
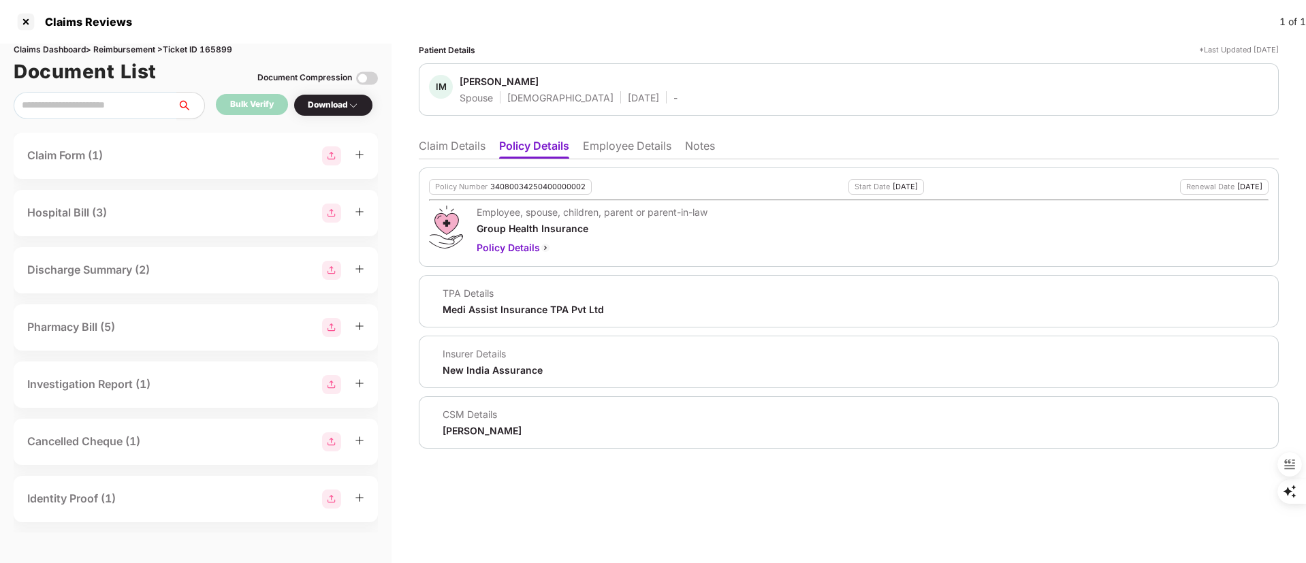
click at [547, 144] on li "Policy Details" at bounding box center [534, 149] width 70 height 20
click at [621, 148] on li "Employee Details" at bounding box center [627, 149] width 89 height 20
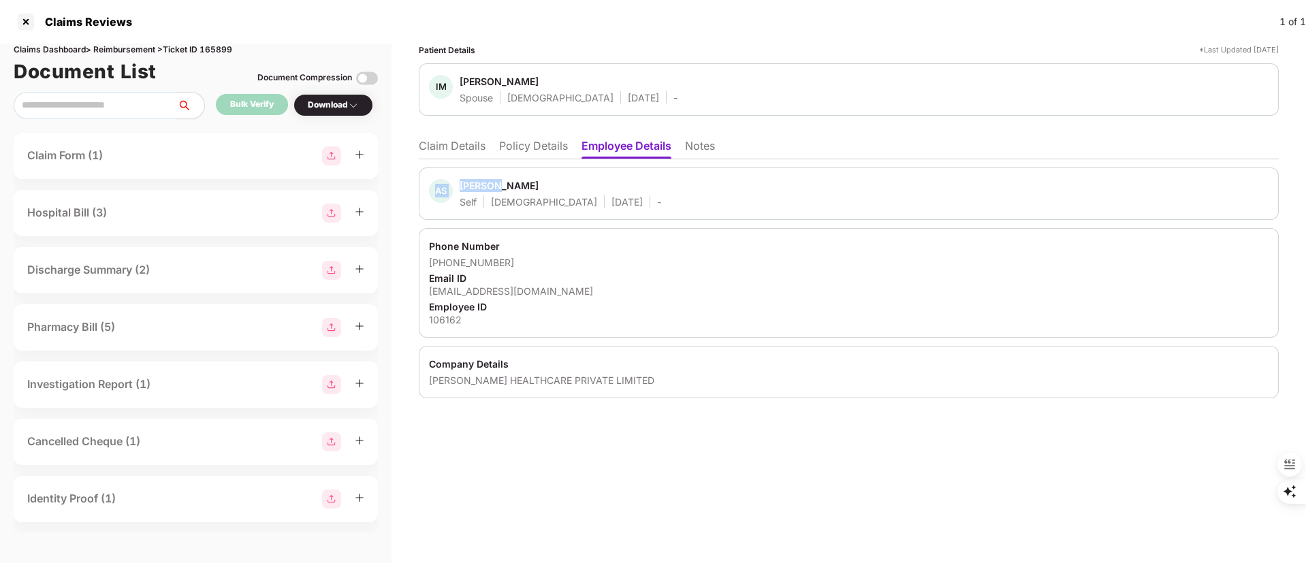
drag, startPoint x: 484, startPoint y: 184, endPoint x: 435, endPoint y: 176, distance: 49.6
click at [435, 176] on div "AS Arijit Sengupta Self Male 30 Aug 1988 -" at bounding box center [849, 193] width 860 height 52
drag, startPoint x: 566, startPoint y: 262, endPoint x: 585, endPoint y: 276, distance: 23.4
click at [566, 263] on div "+919831427931" at bounding box center [849, 262] width 840 height 13
click at [471, 178] on div "AS Arijit Sengupta Self Male 30 Aug 1988 -" at bounding box center [849, 193] width 860 height 52
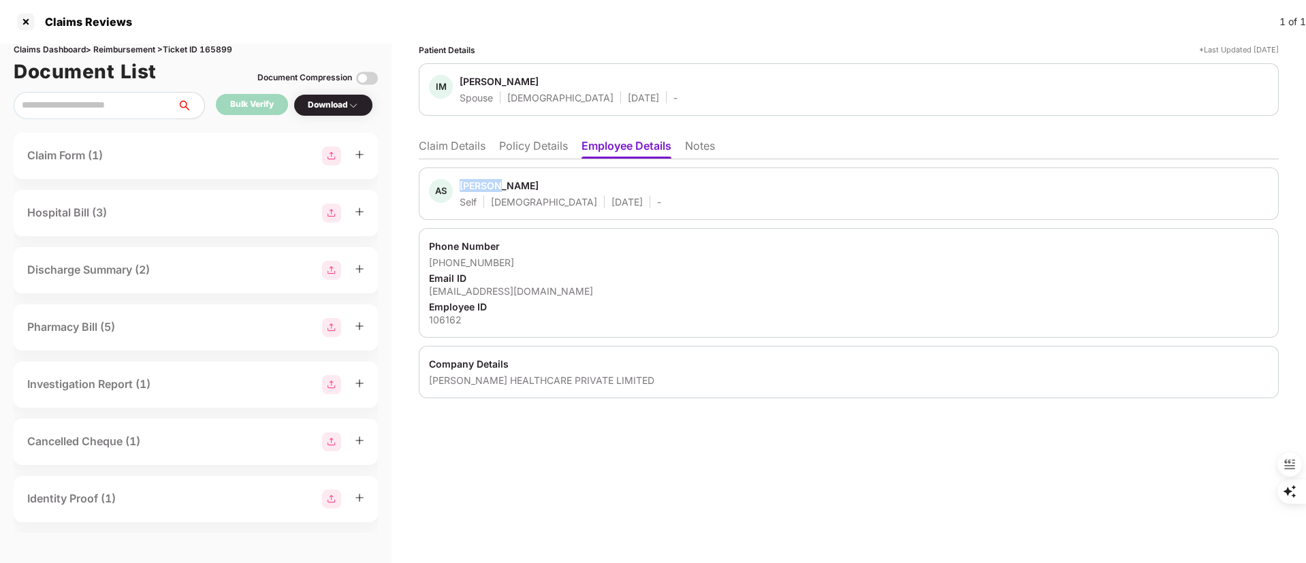
click at [471, 178] on div "AS Arijit Sengupta Self Male 30 Aug 1988 -" at bounding box center [849, 193] width 860 height 52
click at [456, 143] on li "Claim Details" at bounding box center [452, 149] width 67 height 20
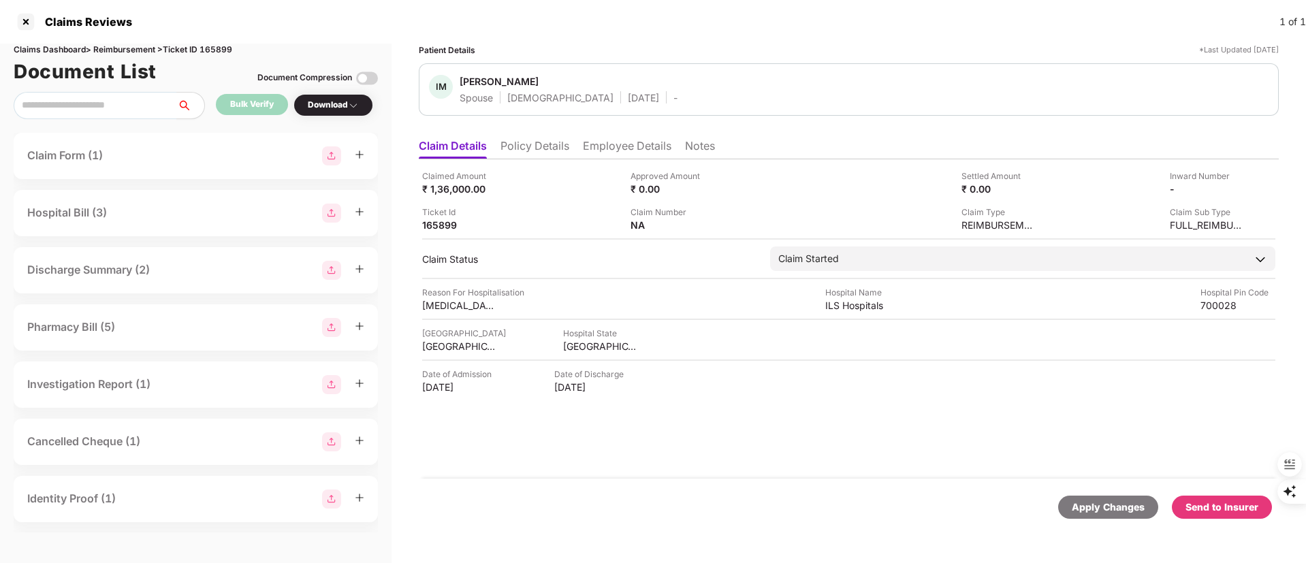
click at [529, 142] on li "Policy Details" at bounding box center [534, 149] width 69 height 20
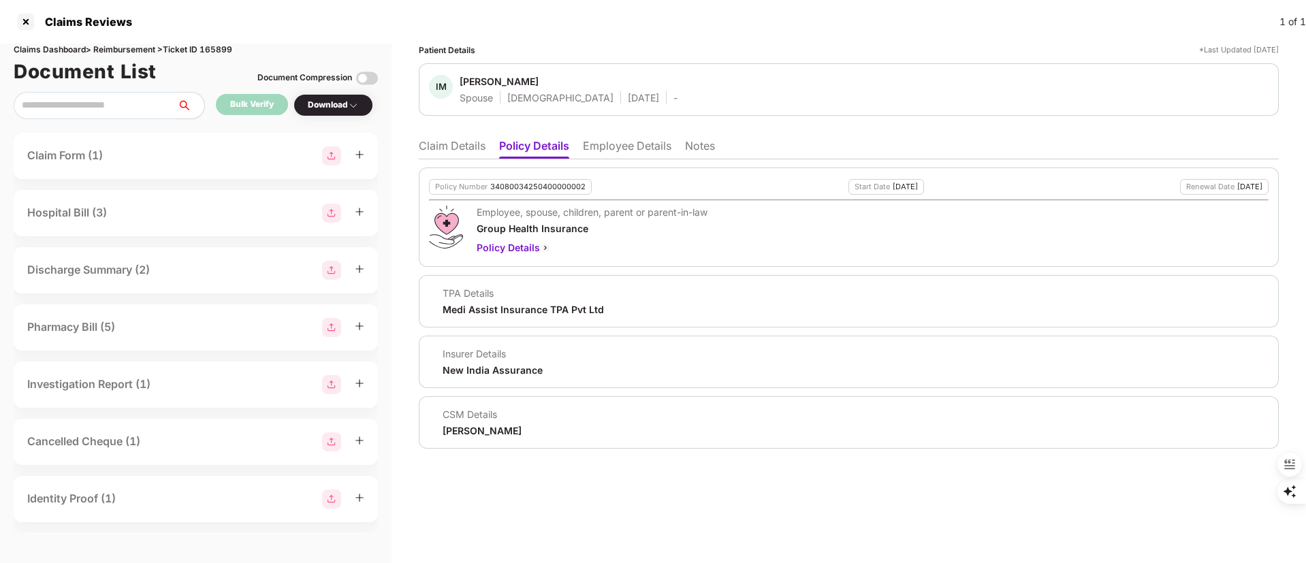
click at [435, 139] on li "Claim Details" at bounding box center [452, 149] width 67 height 20
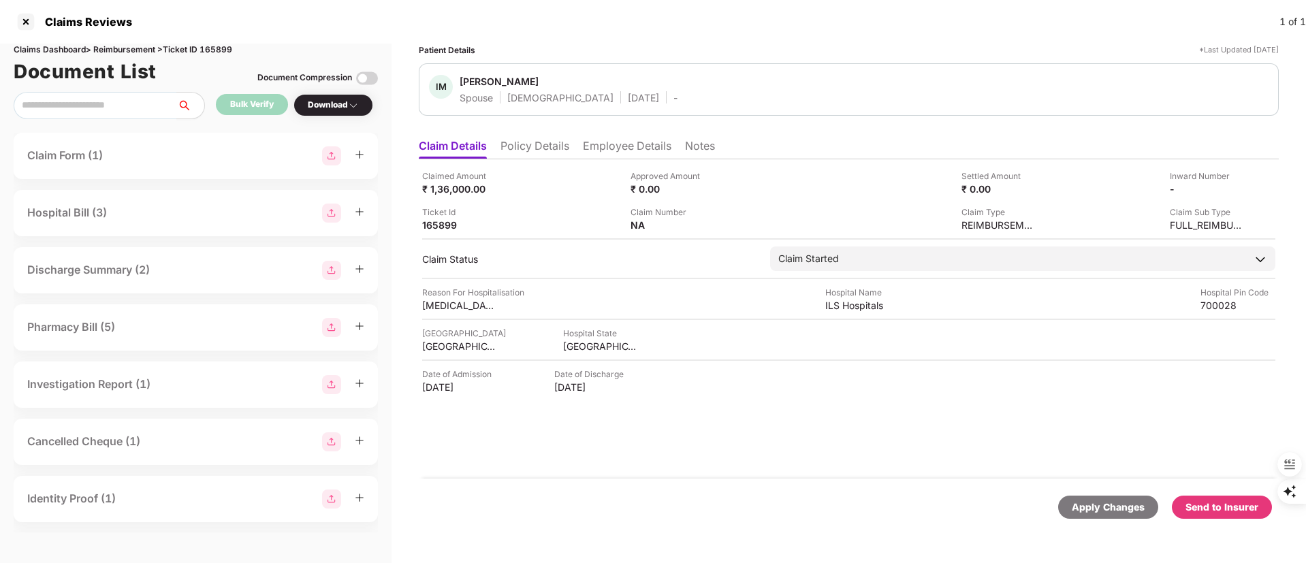
click at [539, 154] on li "Policy Details" at bounding box center [534, 149] width 69 height 20
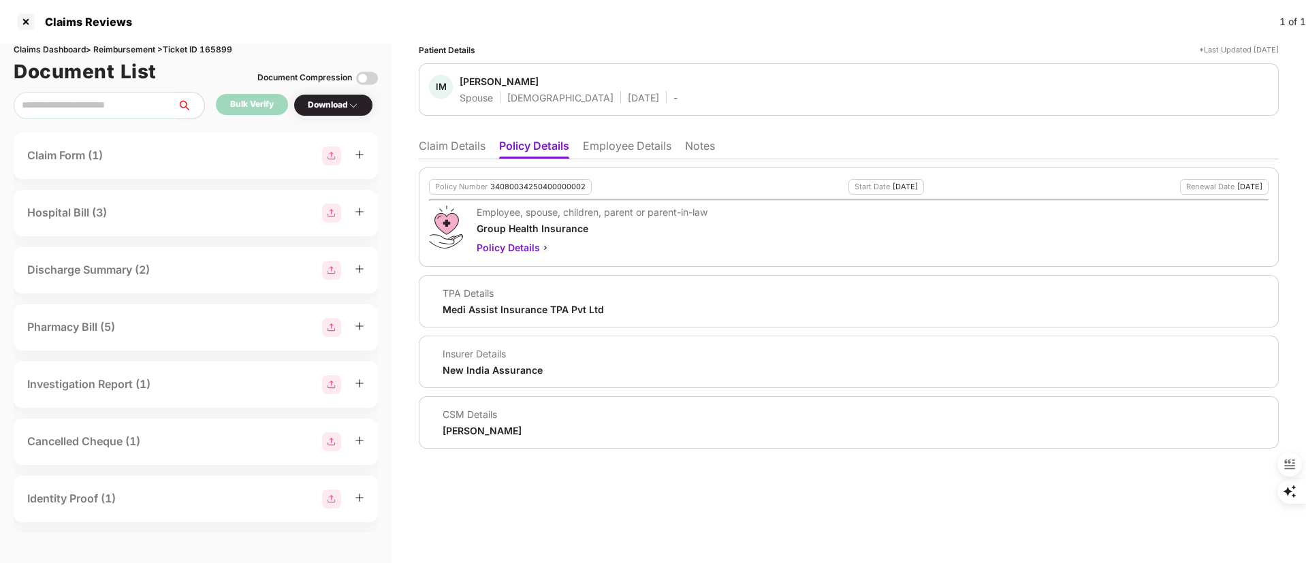
click at [473, 438] on div "CSM Details Yashvardhan Kandoi" at bounding box center [849, 422] width 860 height 52
click at [475, 433] on div "Yashvardhan Kandoi" at bounding box center [482, 430] width 79 height 13
click at [611, 153] on li "Employee Details" at bounding box center [627, 149] width 89 height 20
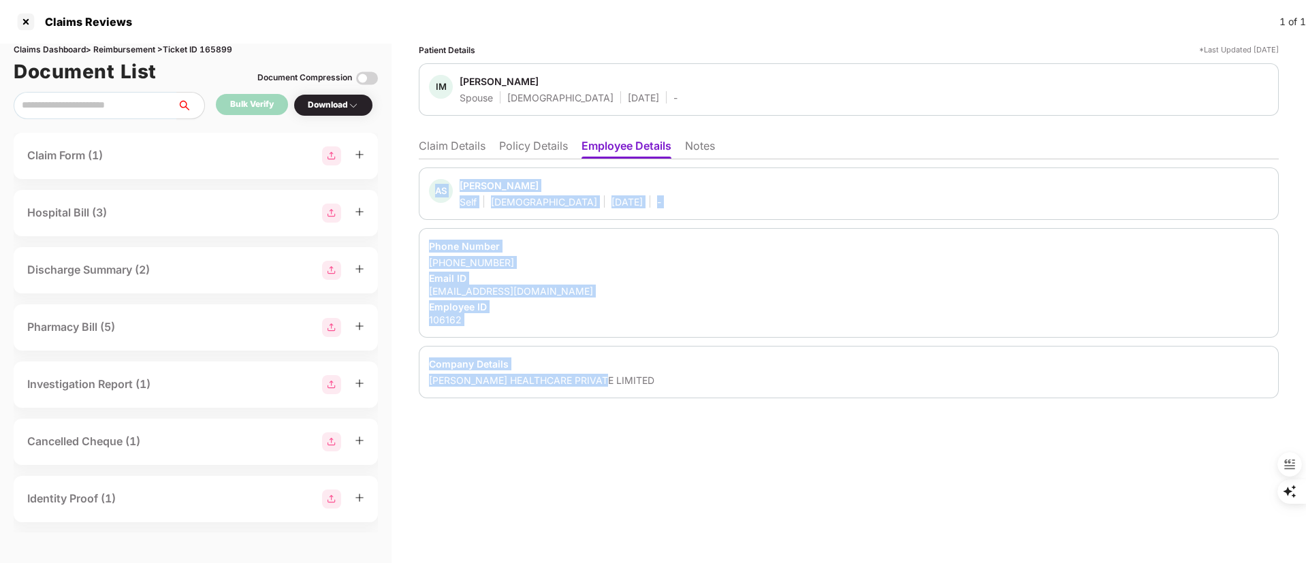
drag, startPoint x: 411, startPoint y: 172, endPoint x: 709, endPoint y: 381, distance: 364.4
click at [709, 381] on div "Patient Details *Last Updated 18 Aug 2025 IM Ipshita Majumdar Spouse Female 01 …" at bounding box center [849, 304] width 914 height 520
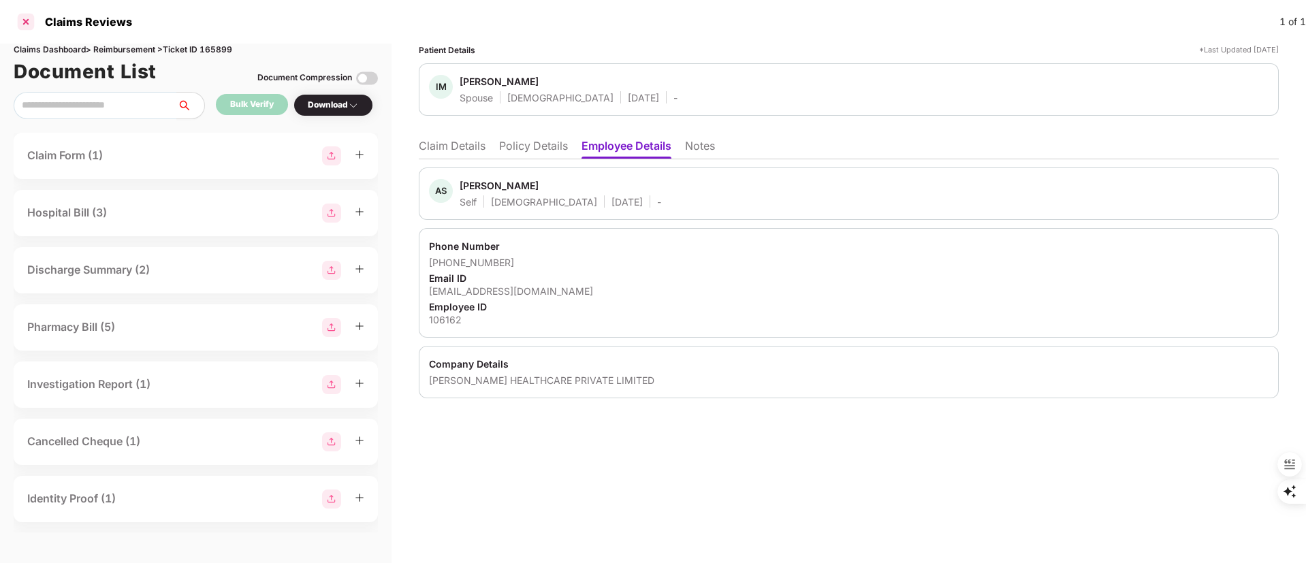
click at [22, 21] on div at bounding box center [26, 22] width 22 height 22
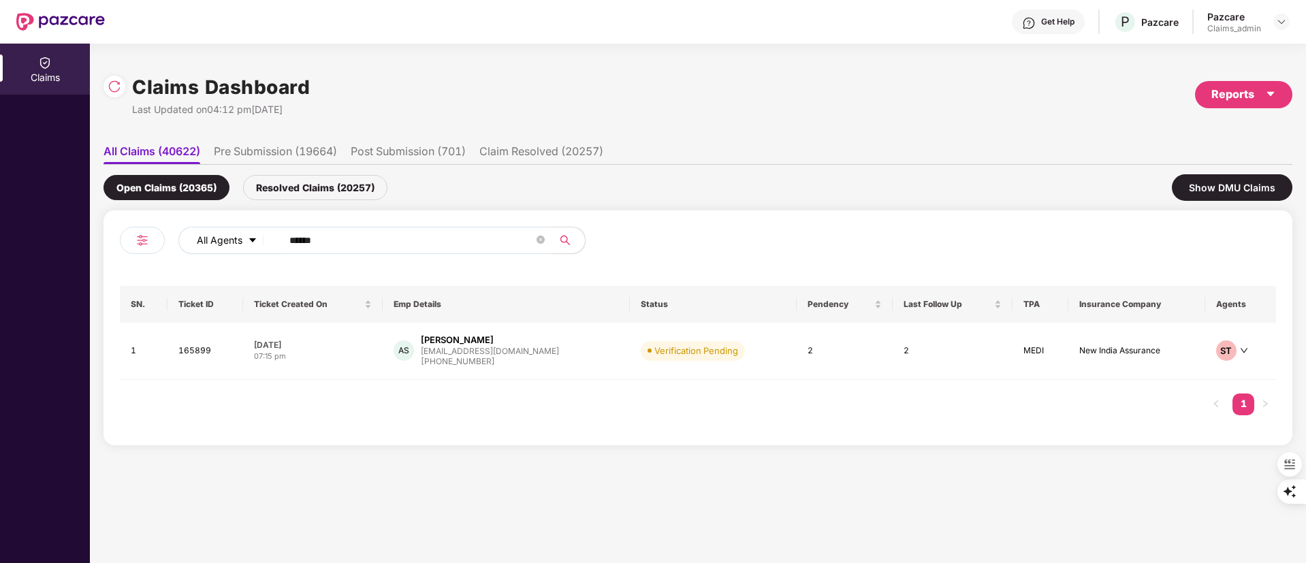
drag, startPoint x: 336, startPoint y: 242, endPoint x: 218, endPoint y: 242, distance: 118.5
click at [218, 242] on div "All Agents ******" at bounding box center [525, 240] width 694 height 27
paste input "text"
type input "******"
click at [488, 350] on div "vb58826@gmail.com" at bounding box center [490, 351] width 138 height 9
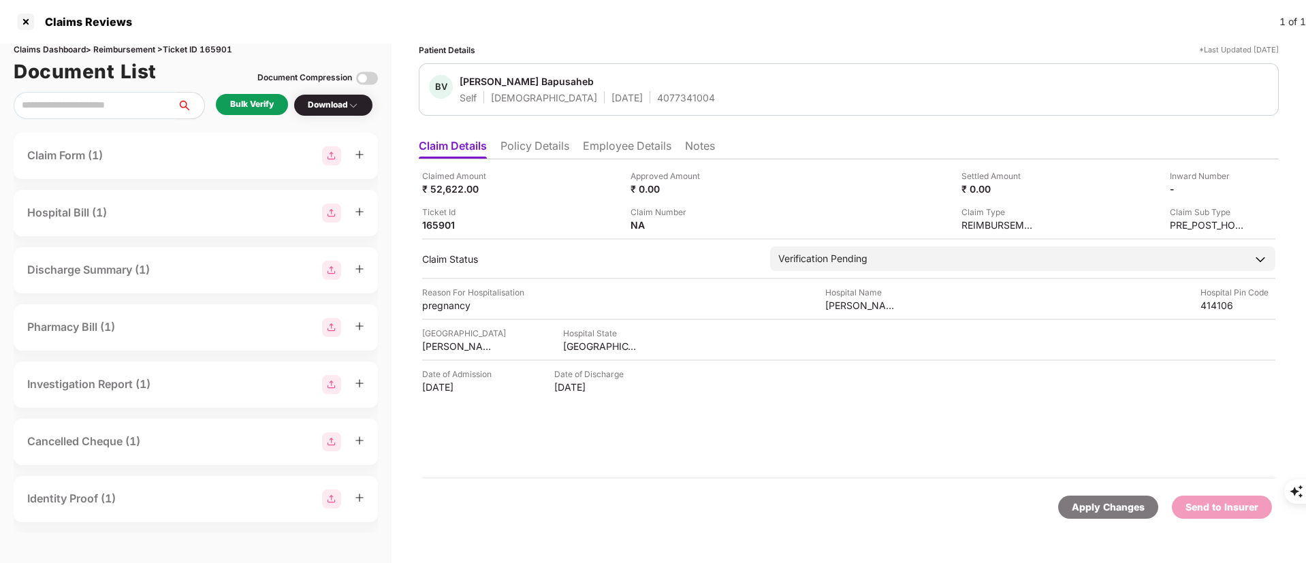
click at [520, 154] on li "Policy Details" at bounding box center [534, 149] width 69 height 20
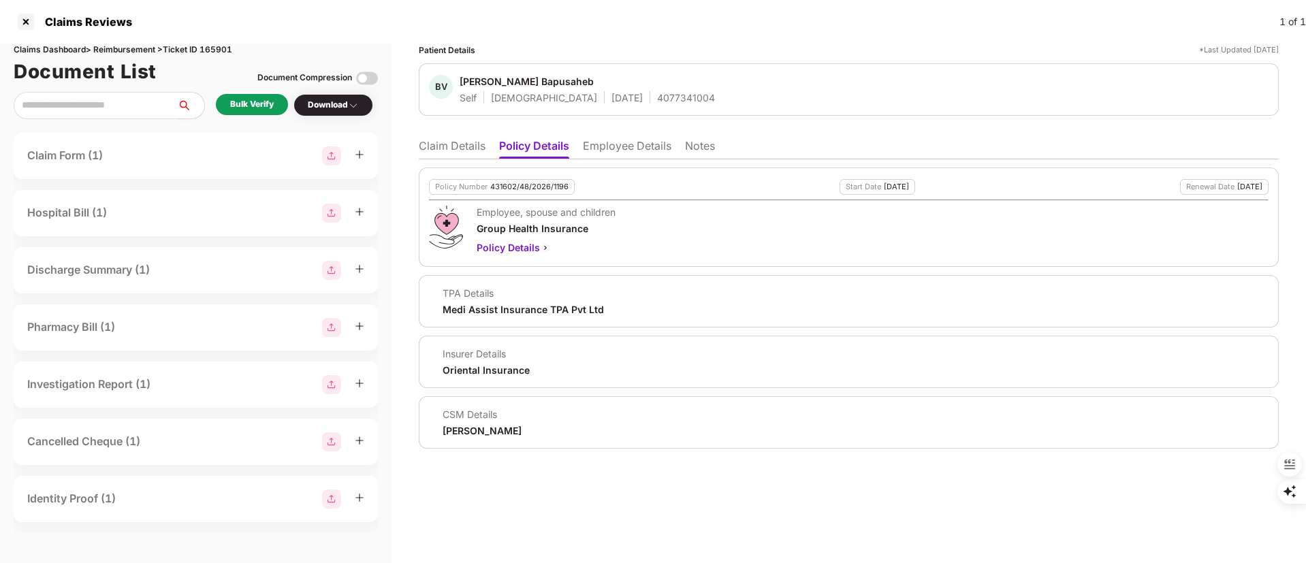
click at [440, 150] on li "Claim Details" at bounding box center [452, 149] width 67 height 20
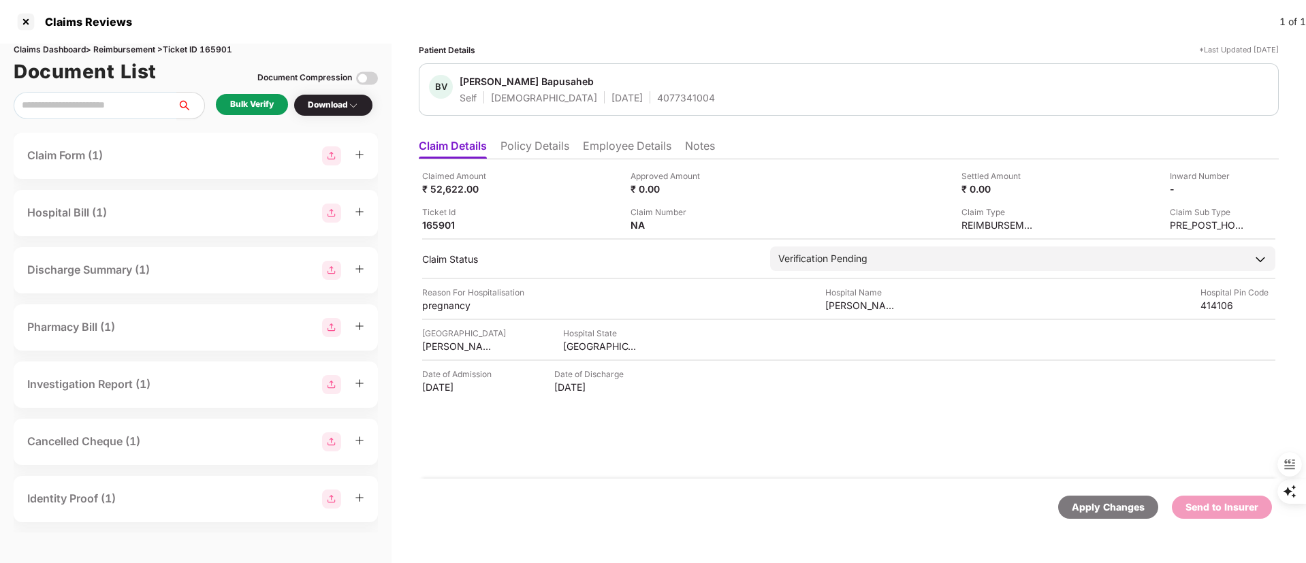
click at [249, 104] on div "Bulk Verify" at bounding box center [252, 104] width 44 height 13
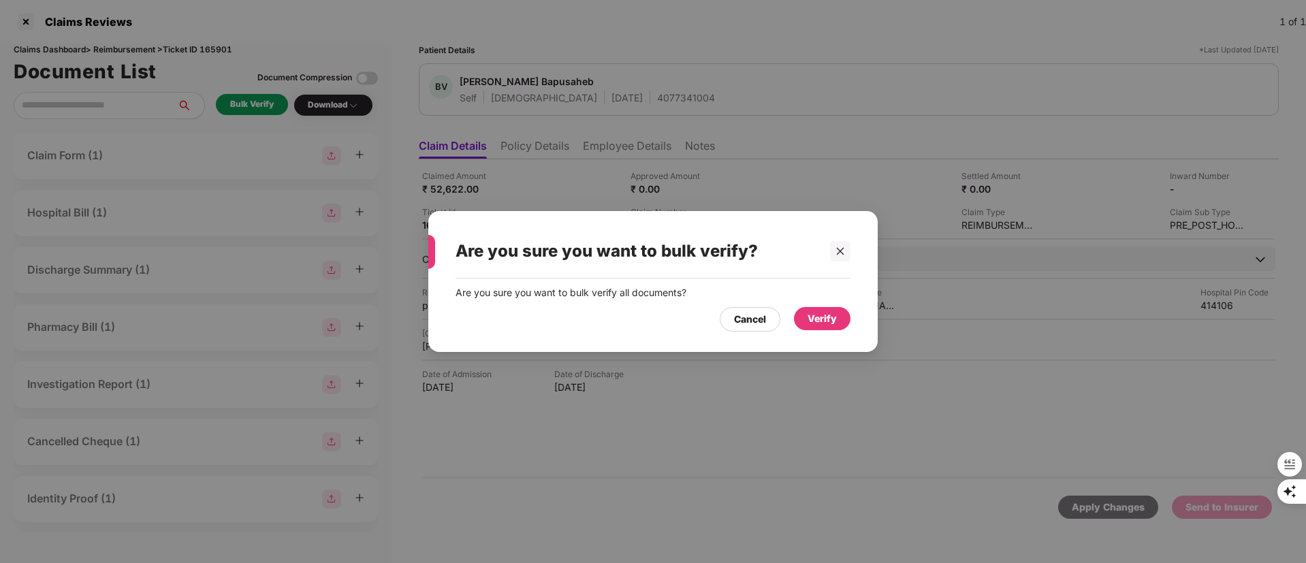
click at [816, 318] on div "Verify" at bounding box center [822, 318] width 29 height 15
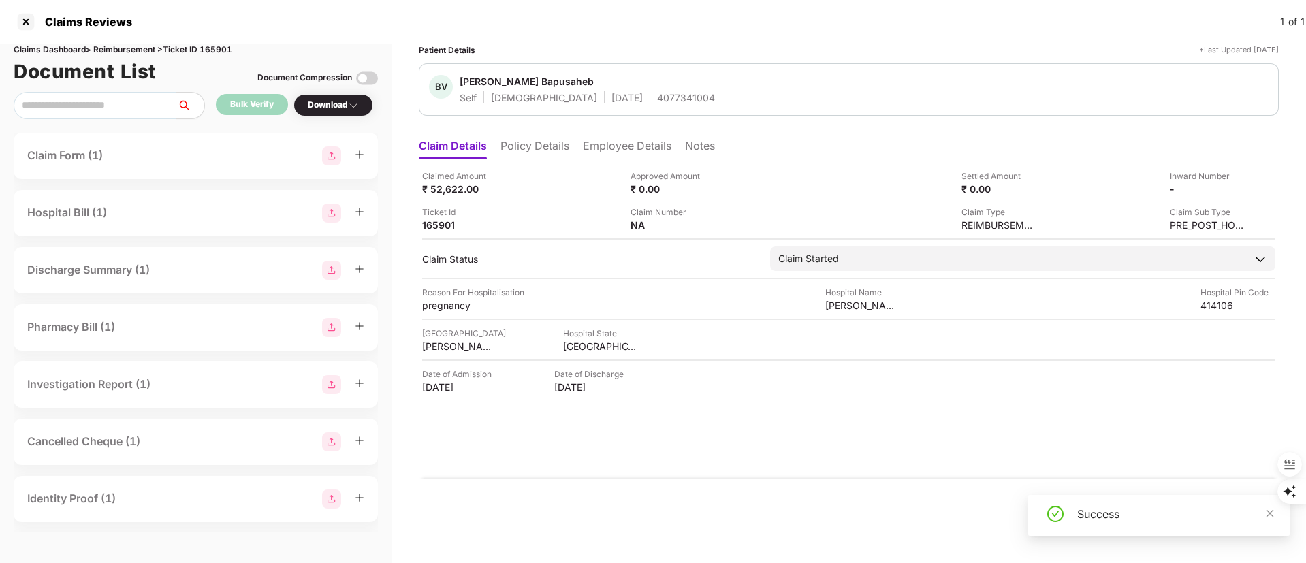
click at [536, 151] on li "Policy Details" at bounding box center [534, 149] width 69 height 20
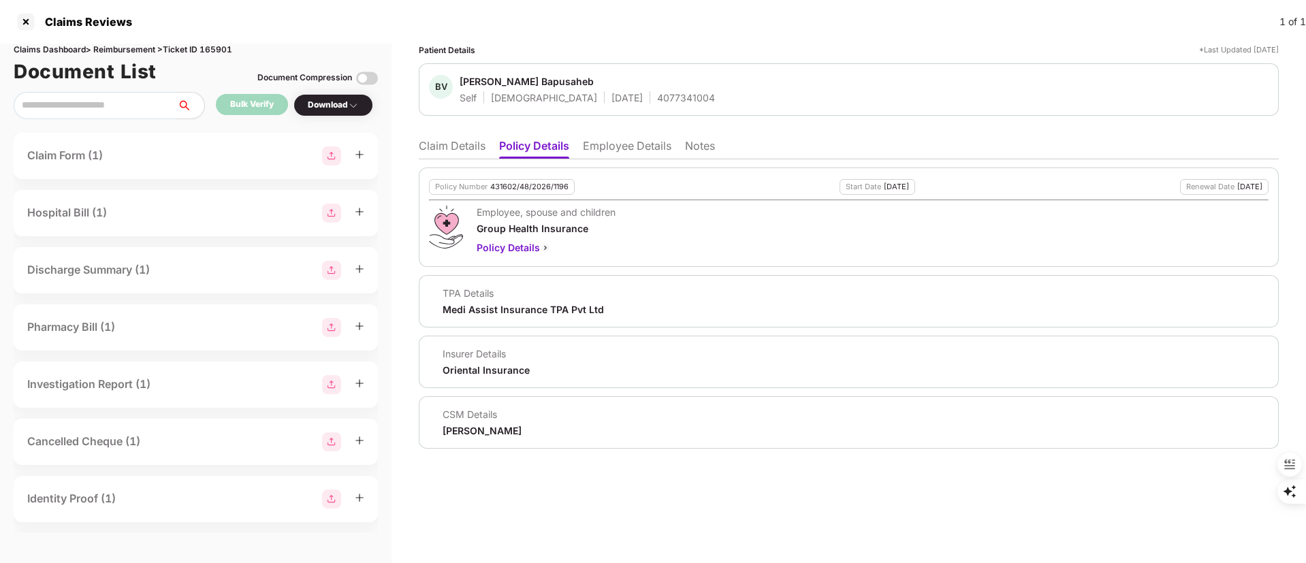
click at [633, 150] on li "Employee Details" at bounding box center [627, 149] width 89 height 20
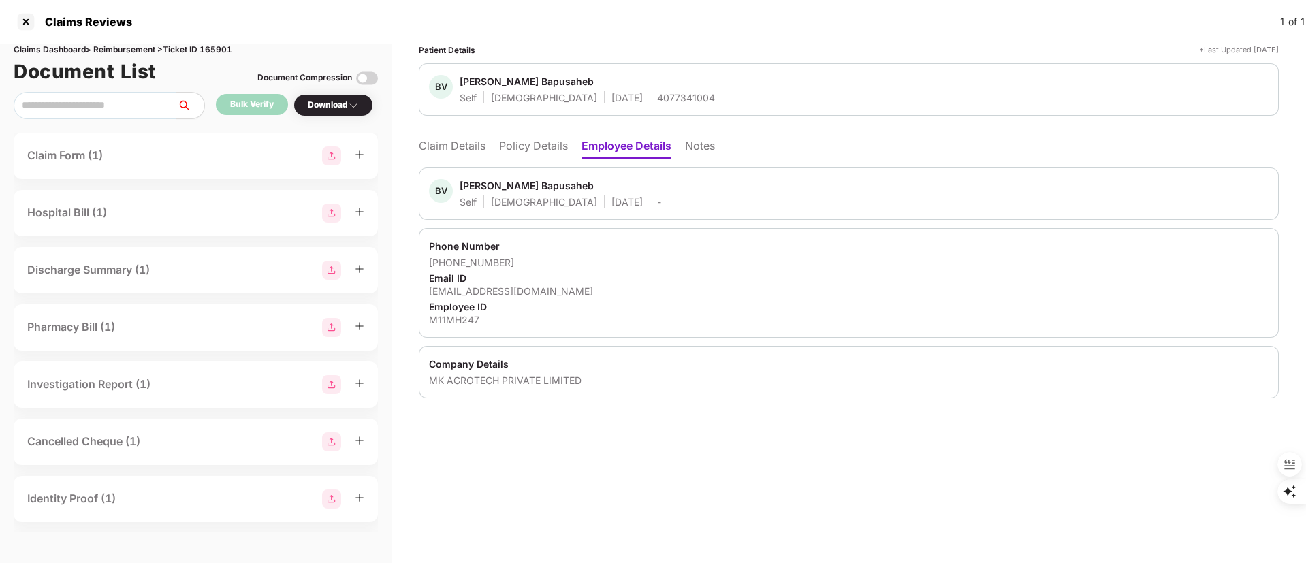
click at [526, 156] on li "Policy Details" at bounding box center [533, 149] width 69 height 20
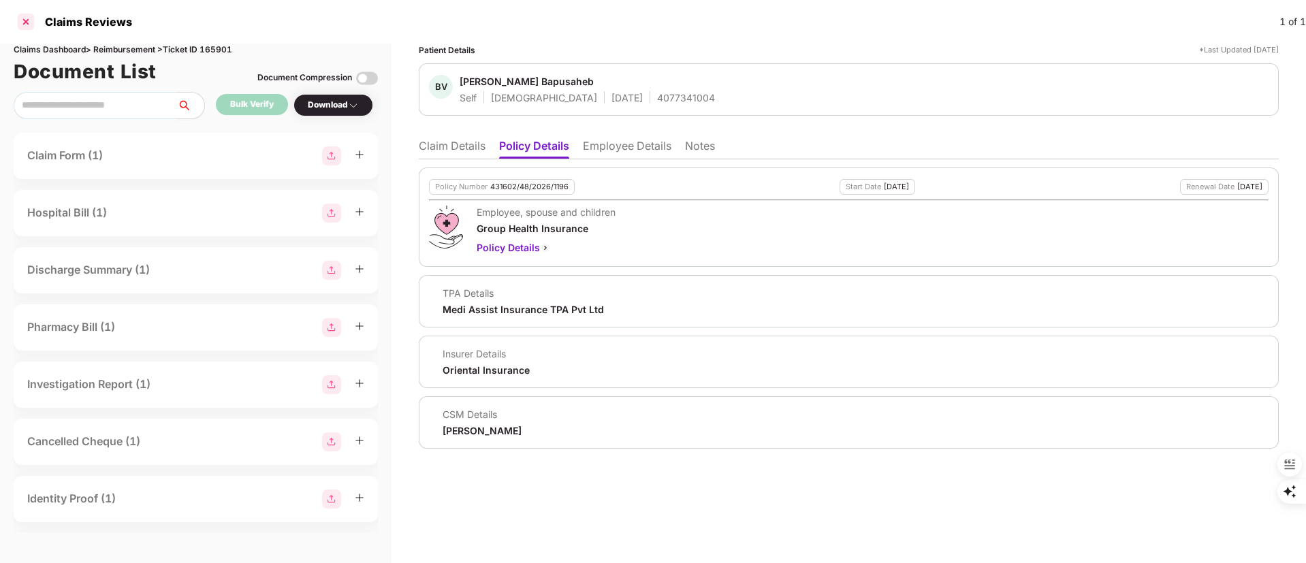
click at [29, 25] on div at bounding box center [26, 22] width 22 height 22
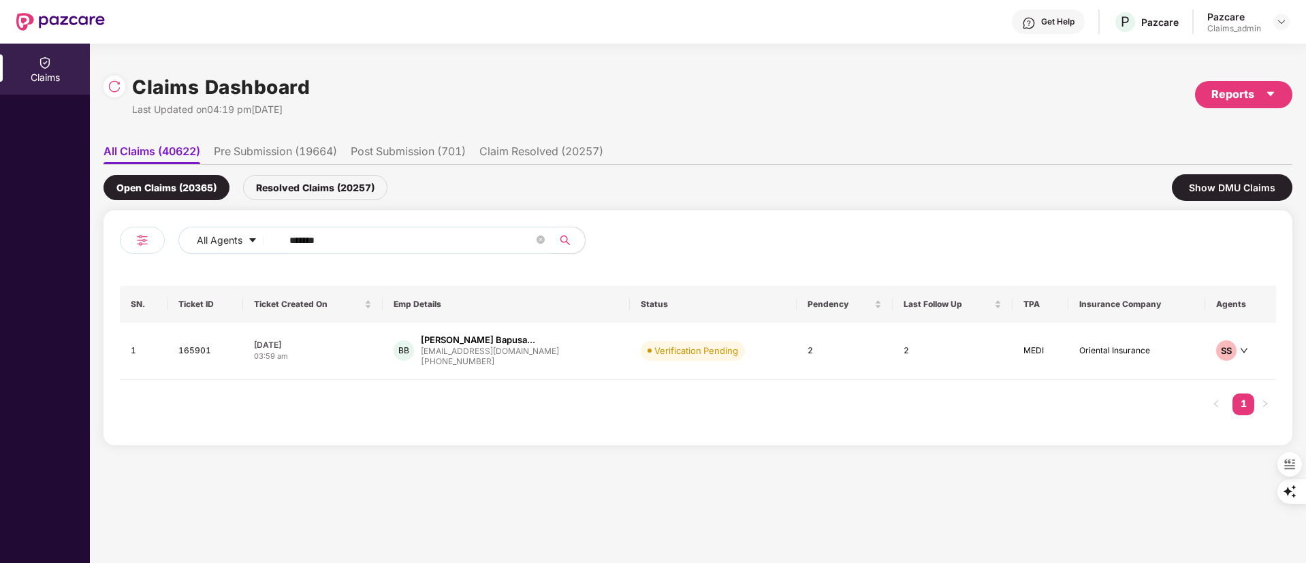
drag, startPoint x: 384, startPoint y: 232, endPoint x: 161, endPoint y: 238, distance: 222.7
click at [162, 237] on div "All Agents ******" at bounding box center [409, 246] width 578 height 38
paste input "*"
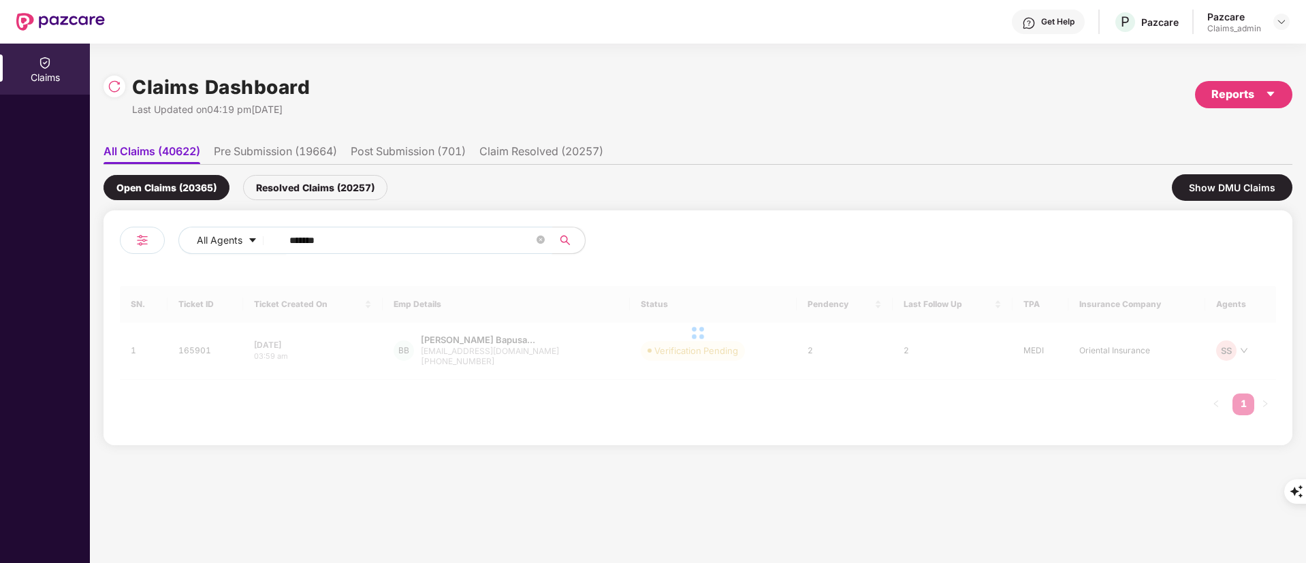
click at [296, 240] on input "*******" at bounding box center [411, 240] width 244 height 20
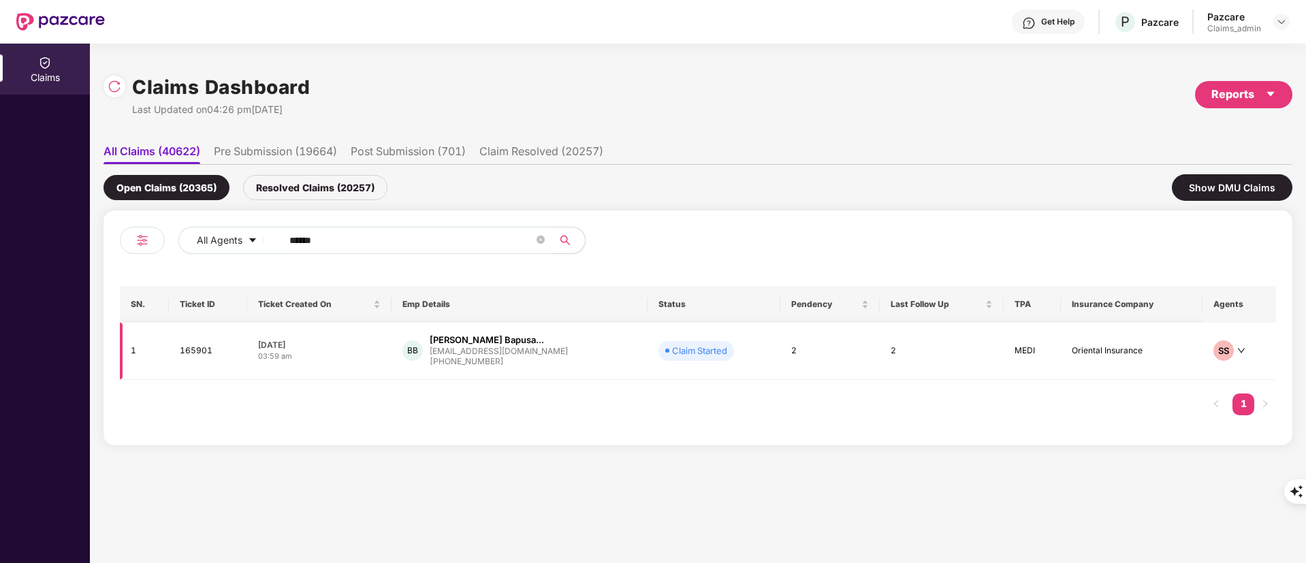
type input "******"
click at [549, 342] on div "BB Bhalerao Vishal Bapusa... vb58826@gmail.com +919307880502" at bounding box center [519, 351] width 234 height 35
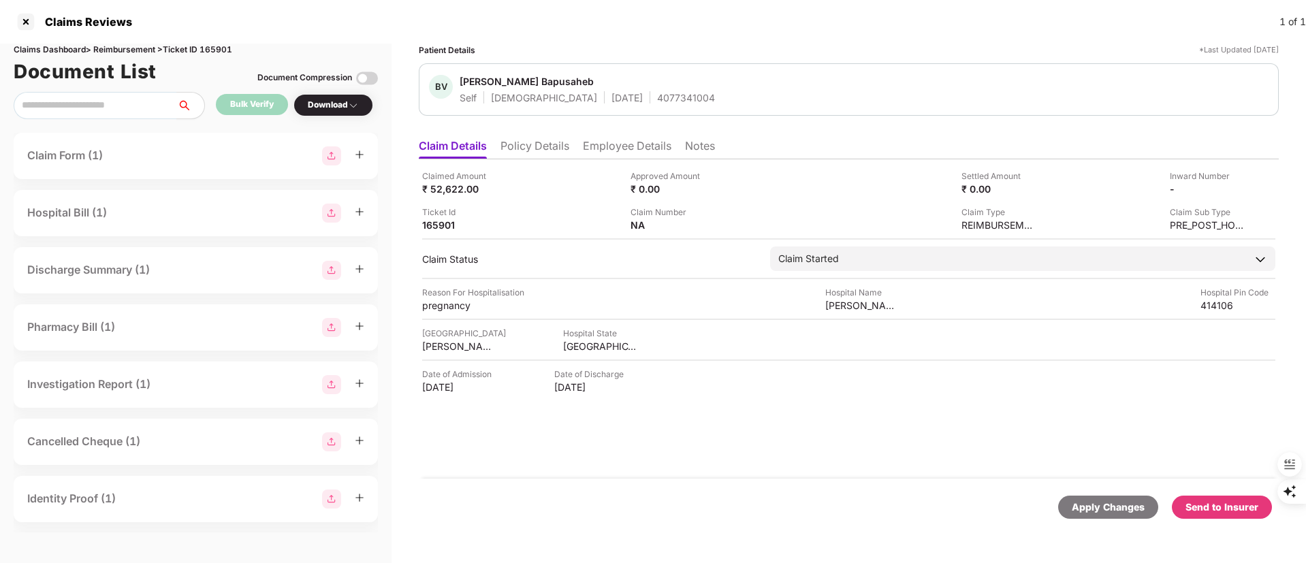
click at [517, 140] on li "Policy Details" at bounding box center [534, 149] width 69 height 20
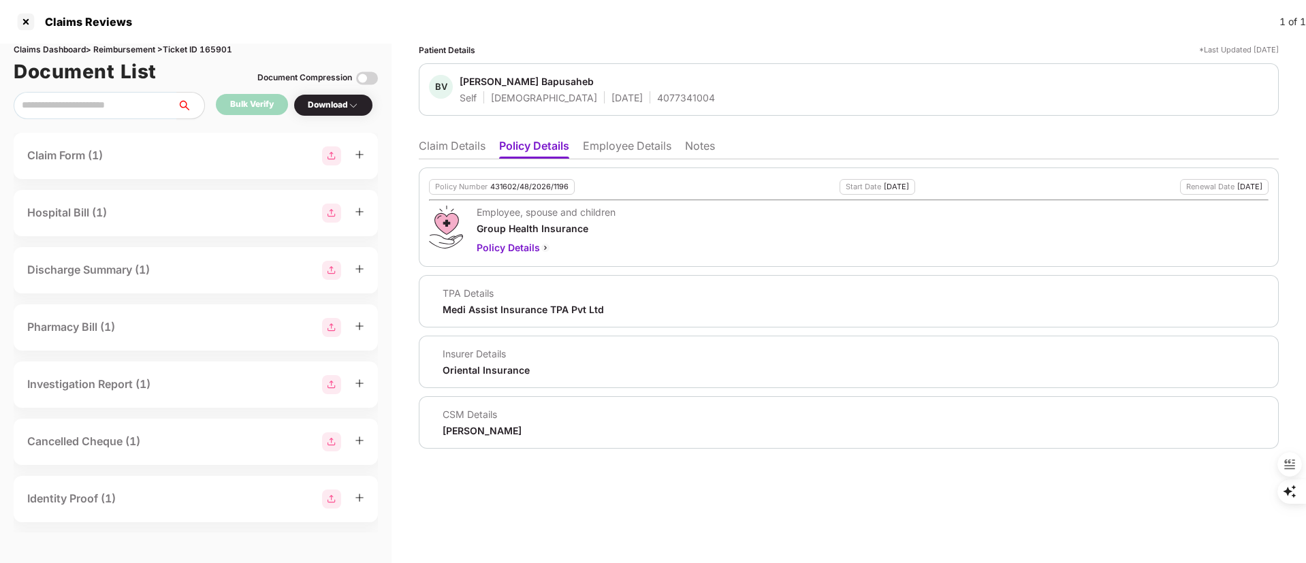
click at [450, 149] on li "Claim Details" at bounding box center [452, 149] width 67 height 20
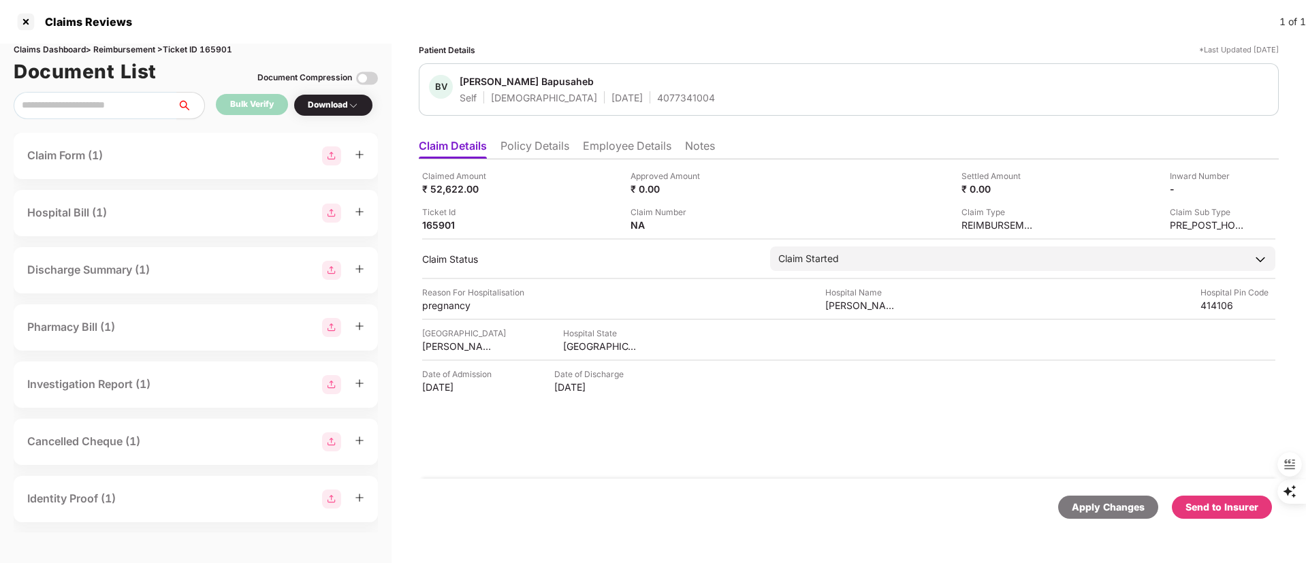
click at [547, 144] on li "Policy Details" at bounding box center [534, 149] width 69 height 20
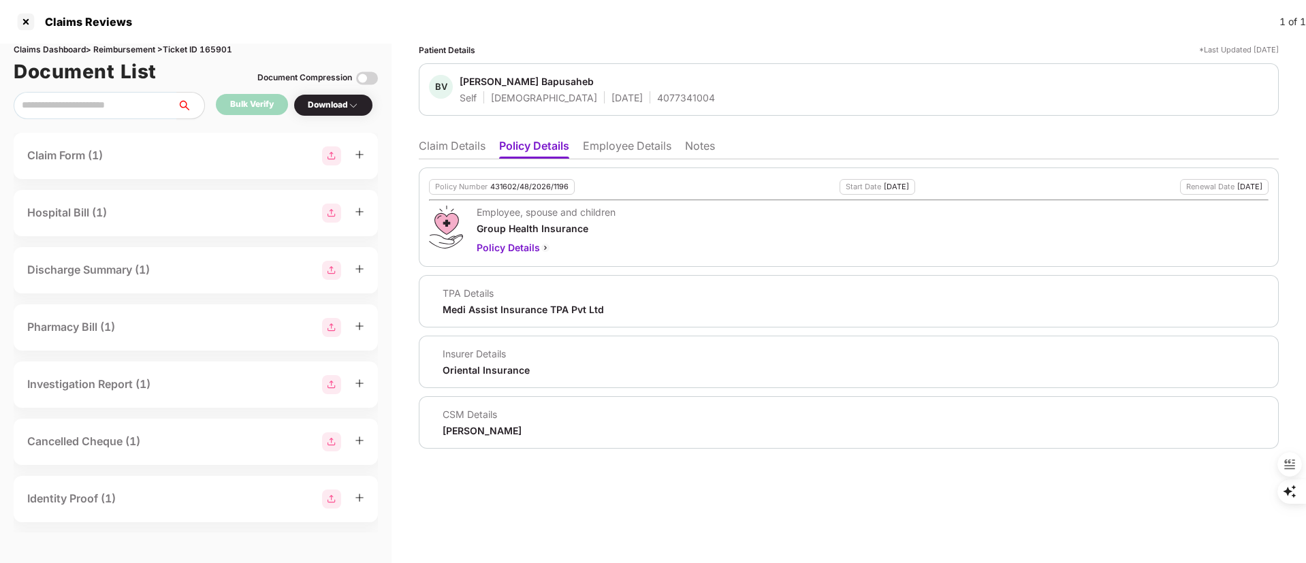
click at [627, 143] on li "Employee Details" at bounding box center [627, 149] width 89 height 20
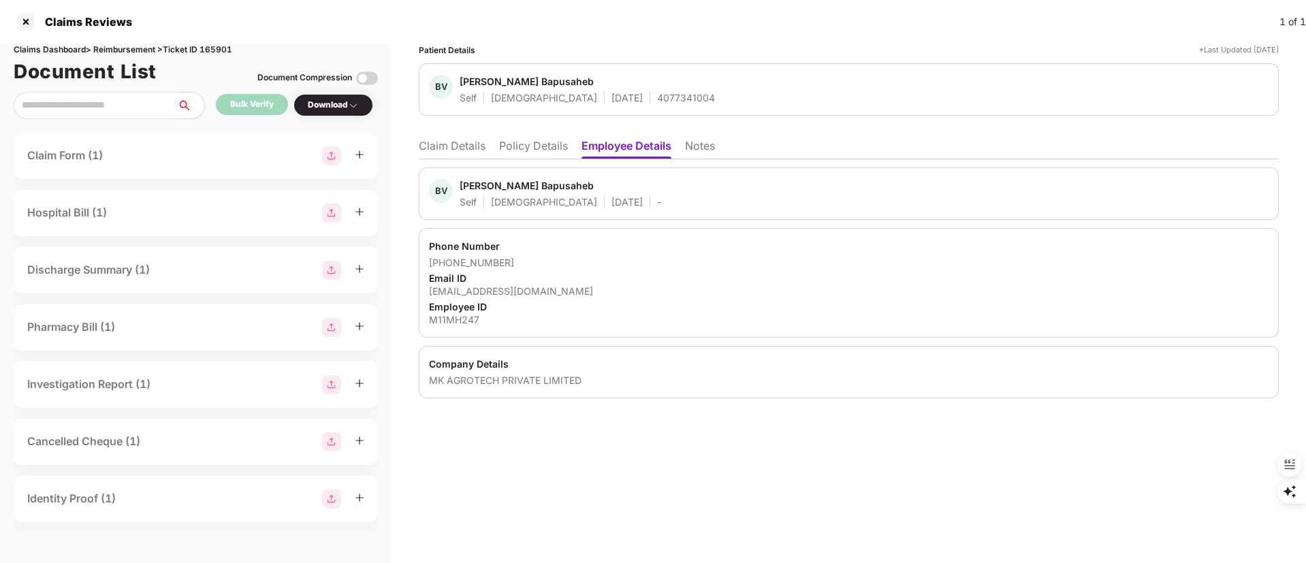
click at [451, 143] on li "Claim Details" at bounding box center [452, 149] width 67 height 20
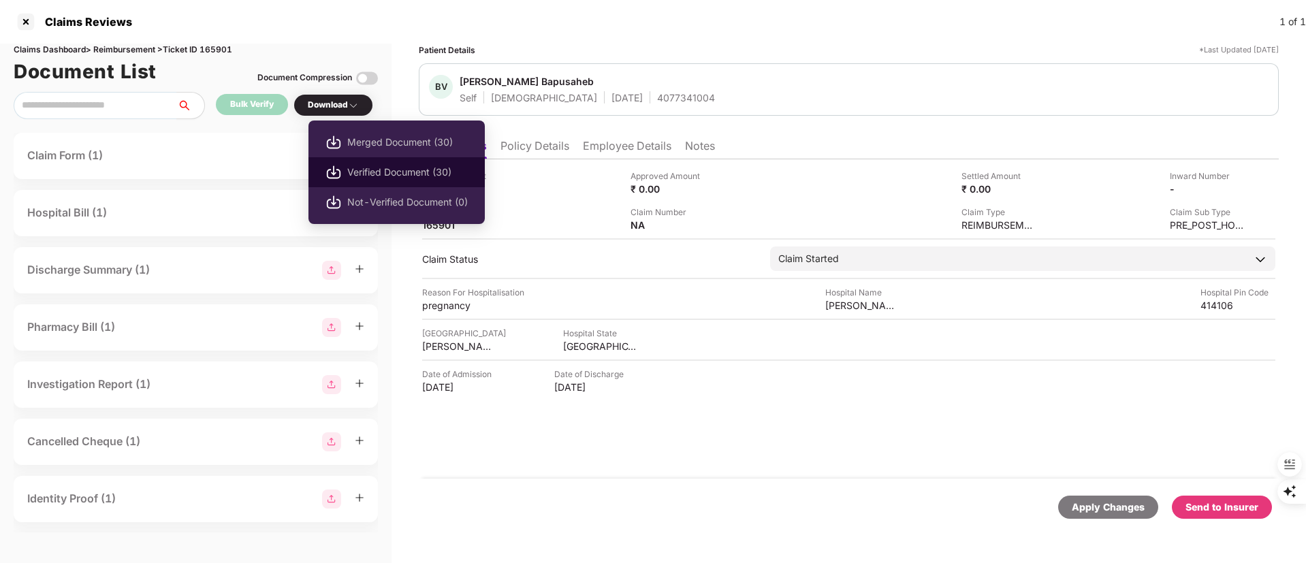
click at [365, 171] on span "Verified Document (30)" at bounding box center [407, 172] width 121 height 15
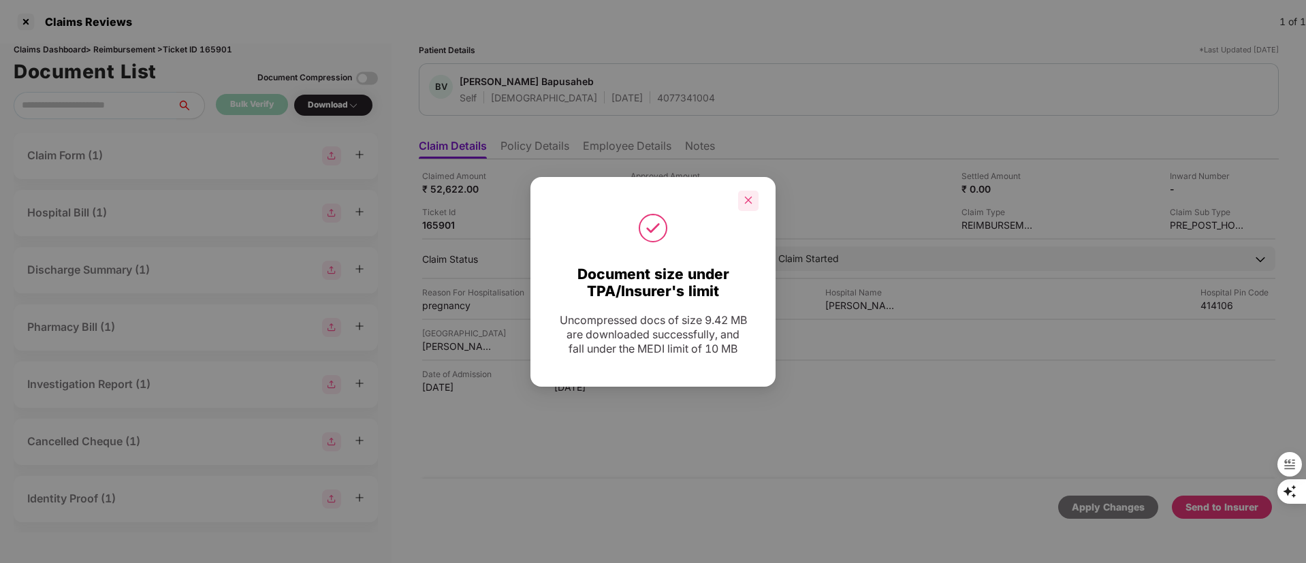
click at [744, 196] on icon "close" at bounding box center [749, 200] width 10 height 10
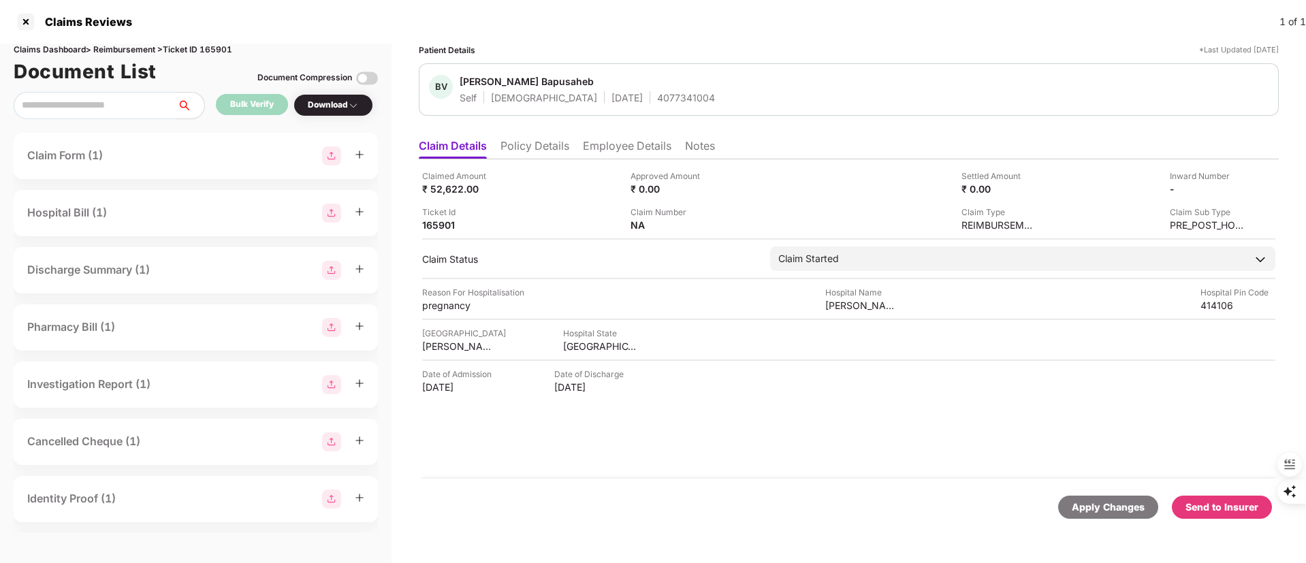
click at [852, 453] on div "Claimed Amount ₹ 52,622.00 Approved Amount ₹ 0.00 Settled Amount ₹ 0.00 Inward …" at bounding box center [849, 318] width 860 height 319
click at [1221, 509] on div "Send to Insurer" at bounding box center [1221, 507] width 73 height 15
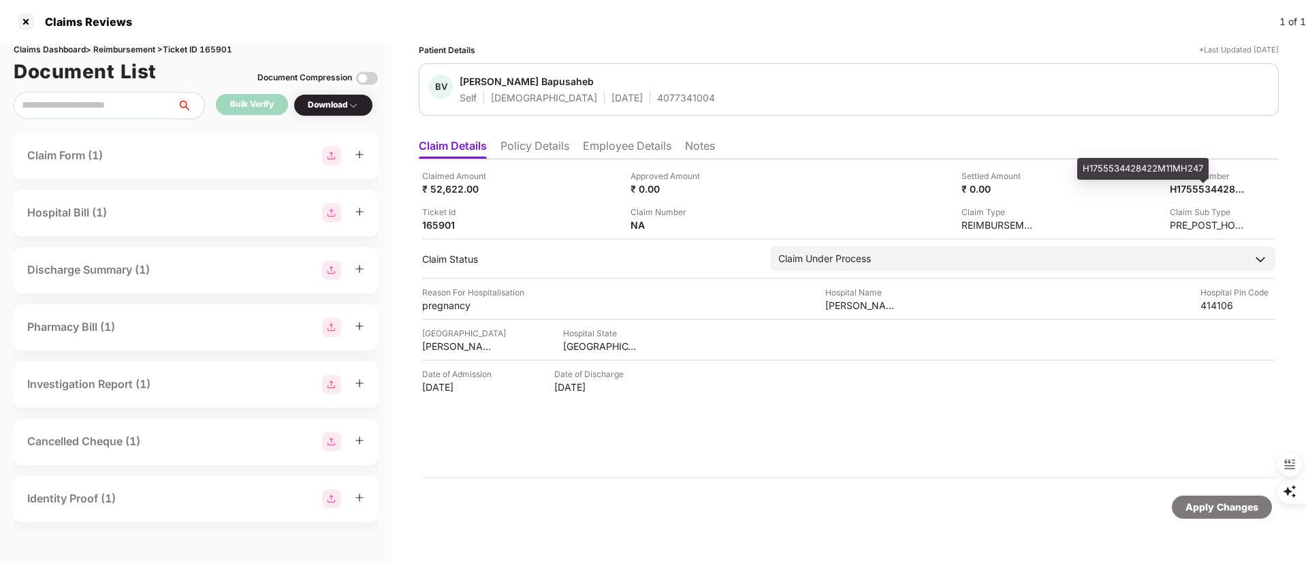
click at [1166, 168] on div "H1755534428422M11MH247" at bounding box center [1142, 169] width 131 height 22
click at [552, 136] on ul "Claim Details Policy Details Employee Details Notes" at bounding box center [849, 145] width 860 height 27
click at [619, 142] on li "Employee Details" at bounding box center [627, 149] width 89 height 20
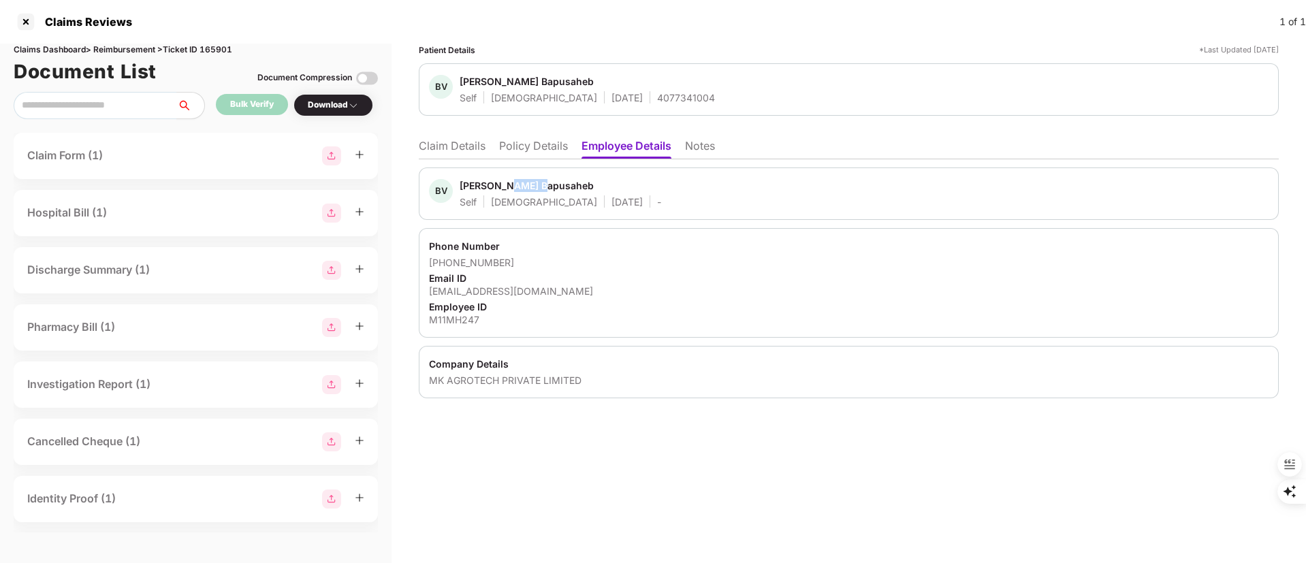
drag, startPoint x: 531, startPoint y: 183, endPoint x: 505, endPoint y: 183, distance: 25.9
click at [505, 183] on div "Bhalerao Vishal Bapusaheb" at bounding box center [527, 185] width 134 height 13
click at [450, 145] on li "Claim Details" at bounding box center [452, 149] width 67 height 20
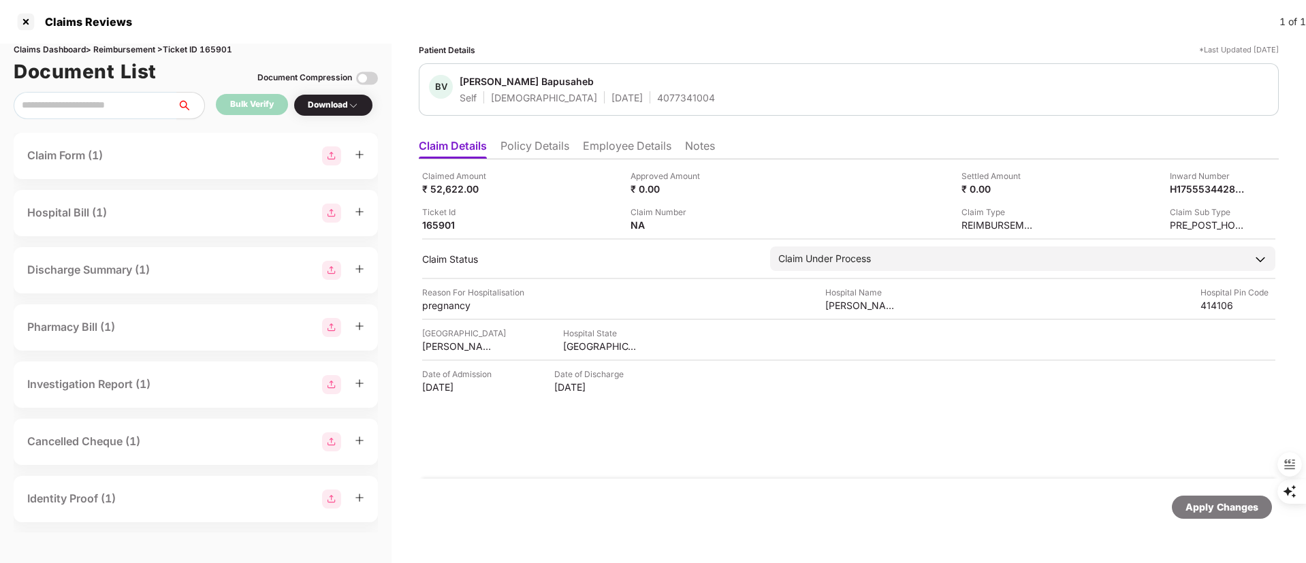
click at [539, 146] on li "Policy Details" at bounding box center [534, 149] width 69 height 20
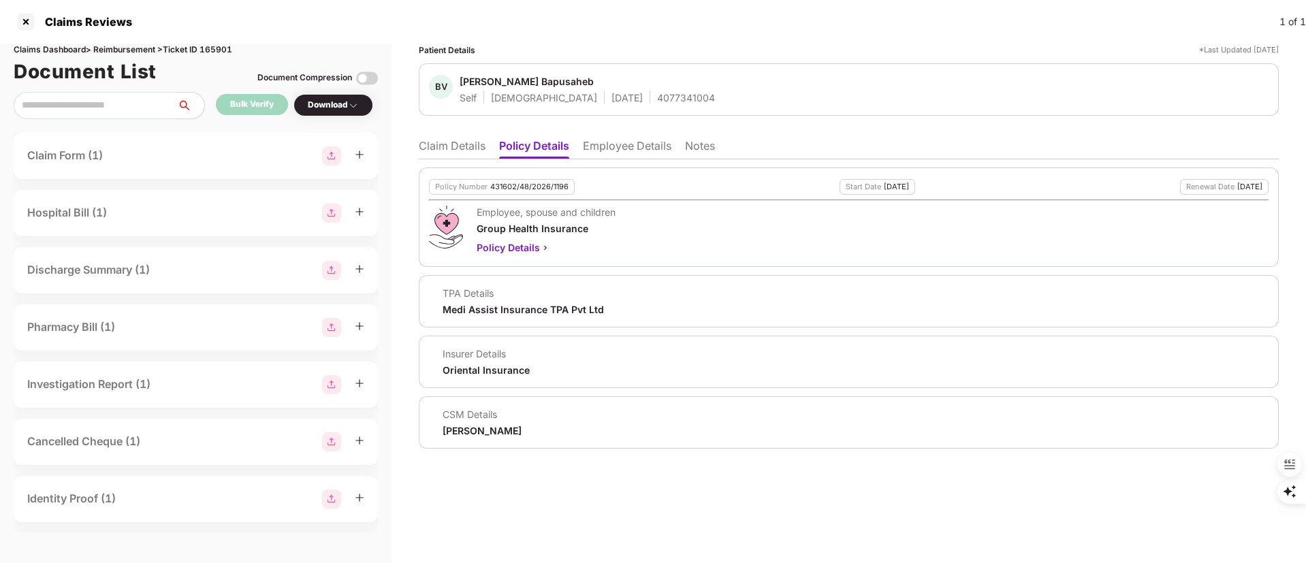
click at [619, 142] on li "Employee Details" at bounding box center [627, 149] width 89 height 20
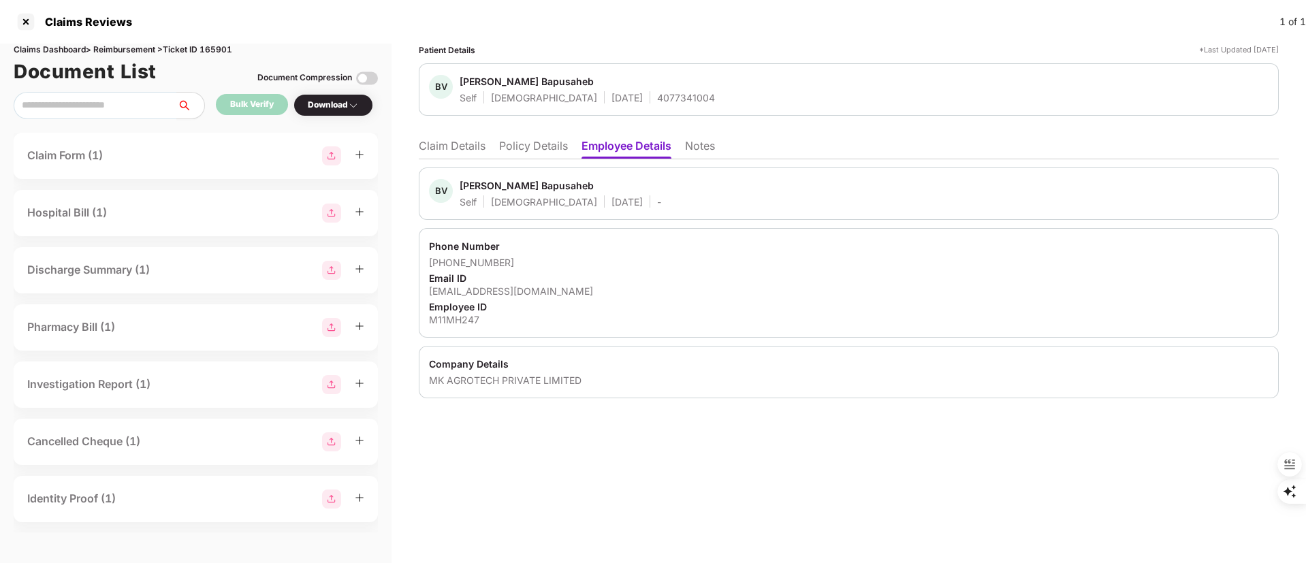
click at [453, 152] on li "Claim Details" at bounding box center [452, 149] width 67 height 20
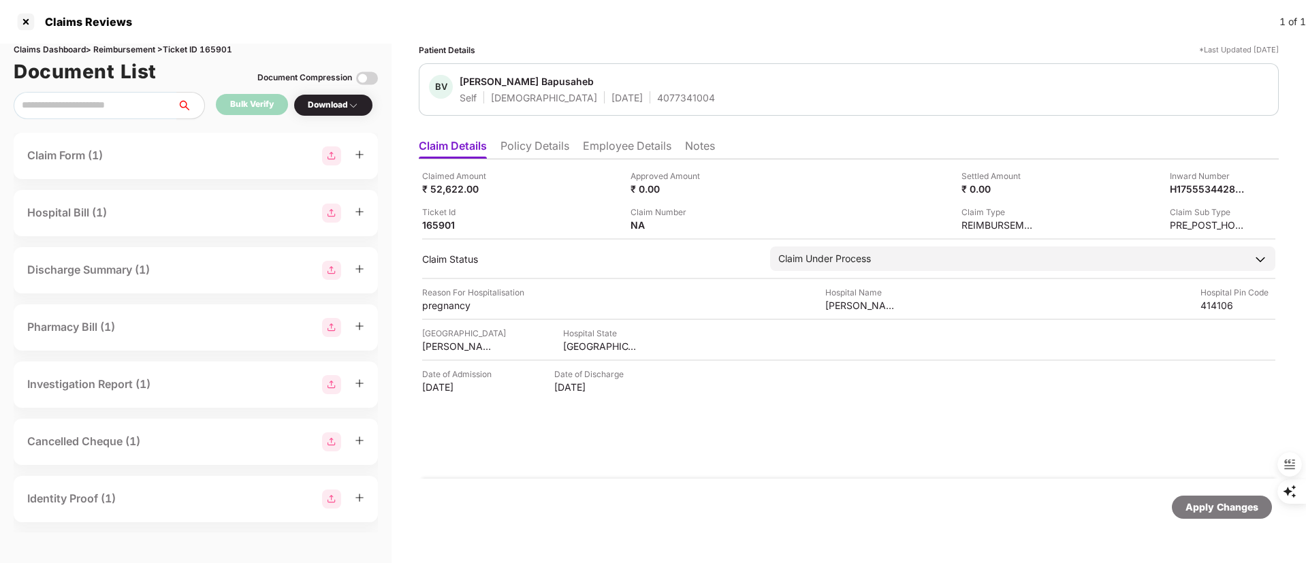
click at [1146, 166] on div "Claimed Amount ₹ 52,622.00 Approved Amount ₹ 0.00 Settled Amount ₹ 0.00 Inward …" at bounding box center [849, 318] width 860 height 319
click at [1182, 176] on div "Inward Number" at bounding box center [1207, 176] width 75 height 13
click at [1186, 171] on div "Inward Number" at bounding box center [1207, 176] width 75 height 13
click at [1198, 167] on div "Claimed Amount ₹ 52,622.00 Approved Amount ₹ 0.00 Settled Amount ₹ 0.00 Inward …" at bounding box center [849, 318] width 860 height 319
click at [1189, 189] on div "H1755534428422M11MH247" at bounding box center [1192, 188] width 75 height 13
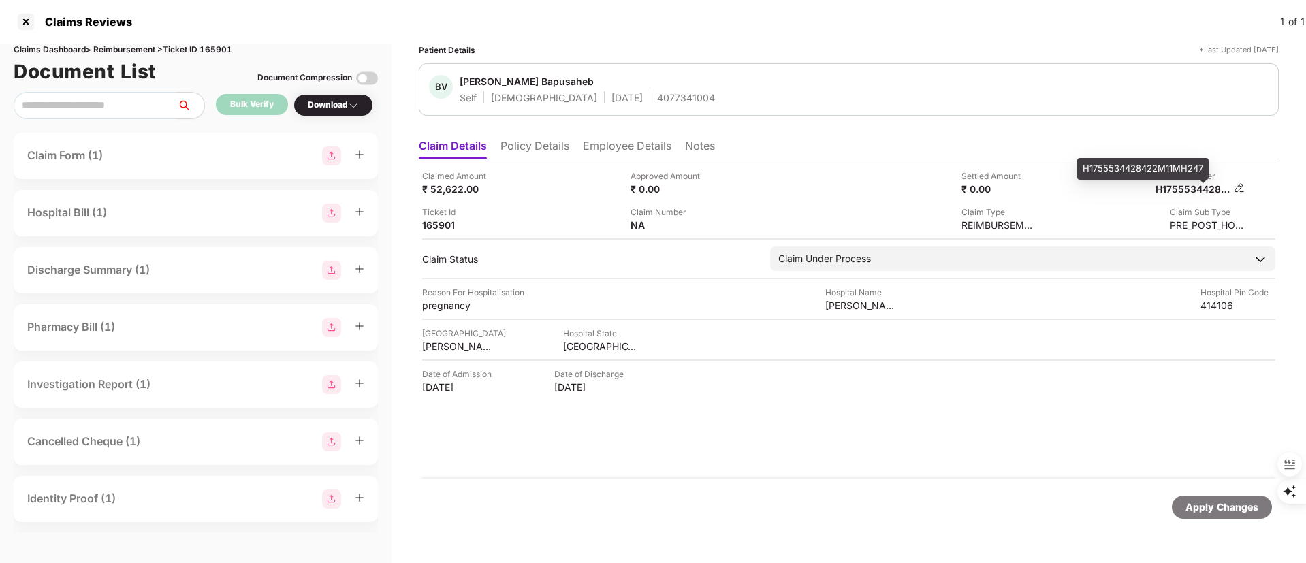
click at [1189, 189] on div "H1755534428422M11MH247" at bounding box center [1192, 188] width 75 height 13
click at [1187, 189] on div "H1755534428422M11MH247" at bounding box center [1192, 188] width 75 height 13
click at [32, 24] on div at bounding box center [26, 22] width 22 height 22
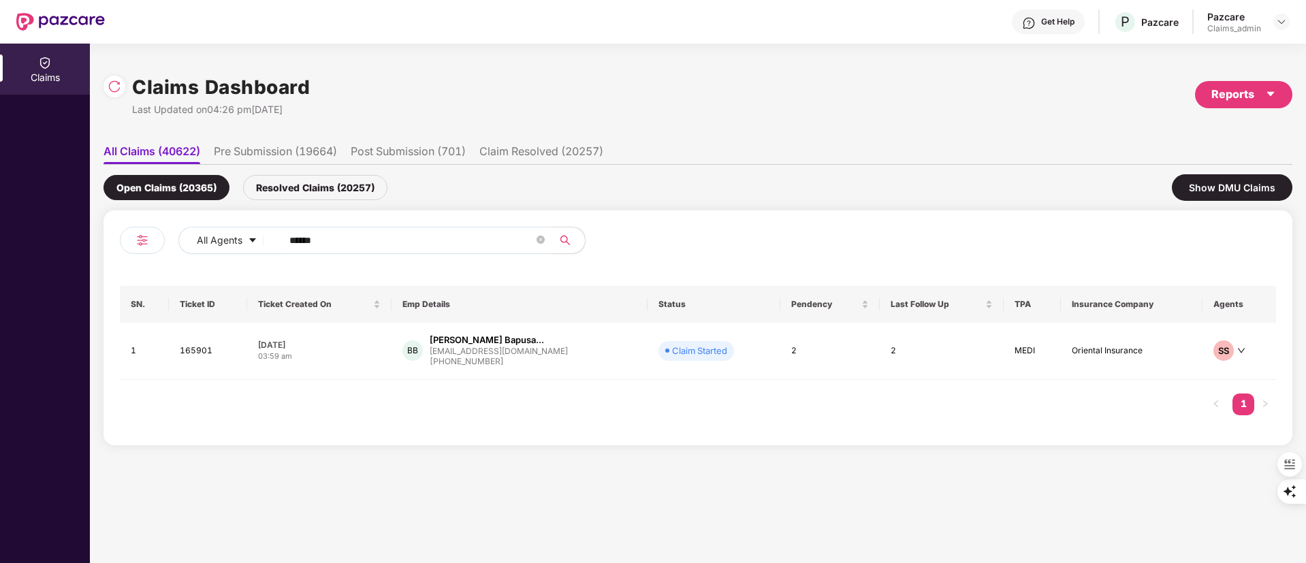
drag, startPoint x: 365, startPoint y: 239, endPoint x: 176, endPoint y: 239, distance: 189.3
click at [176, 239] on div "All Agents ******" at bounding box center [409, 246] width 578 height 38
paste input "*"
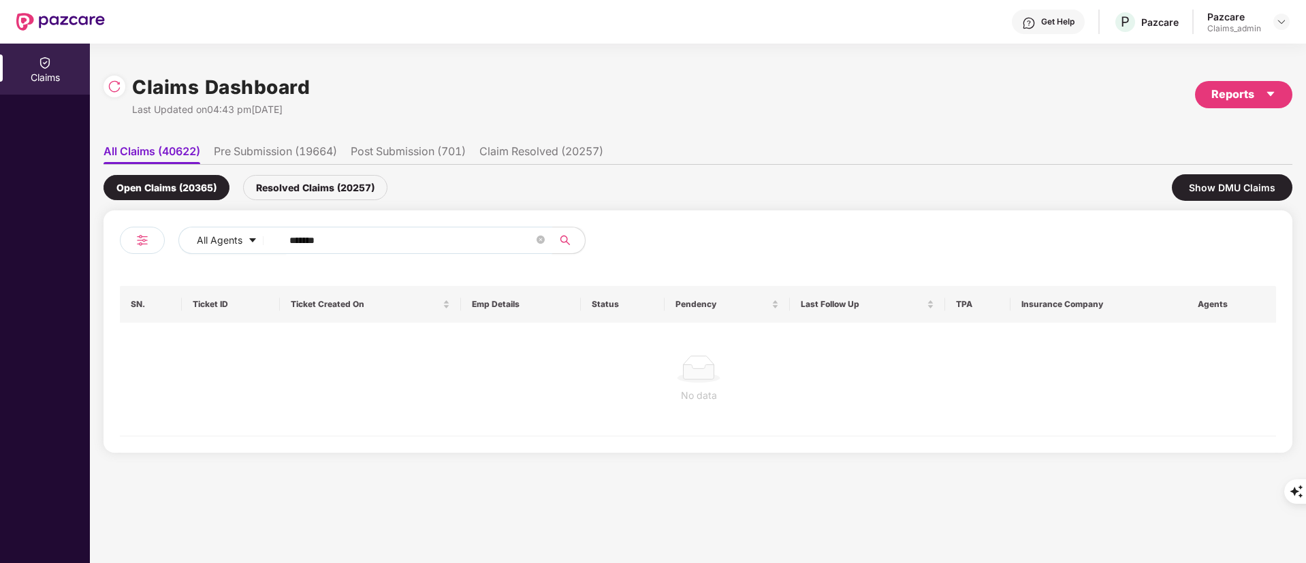
click at [294, 240] on input "*******" at bounding box center [411, 240] width 244 height 20
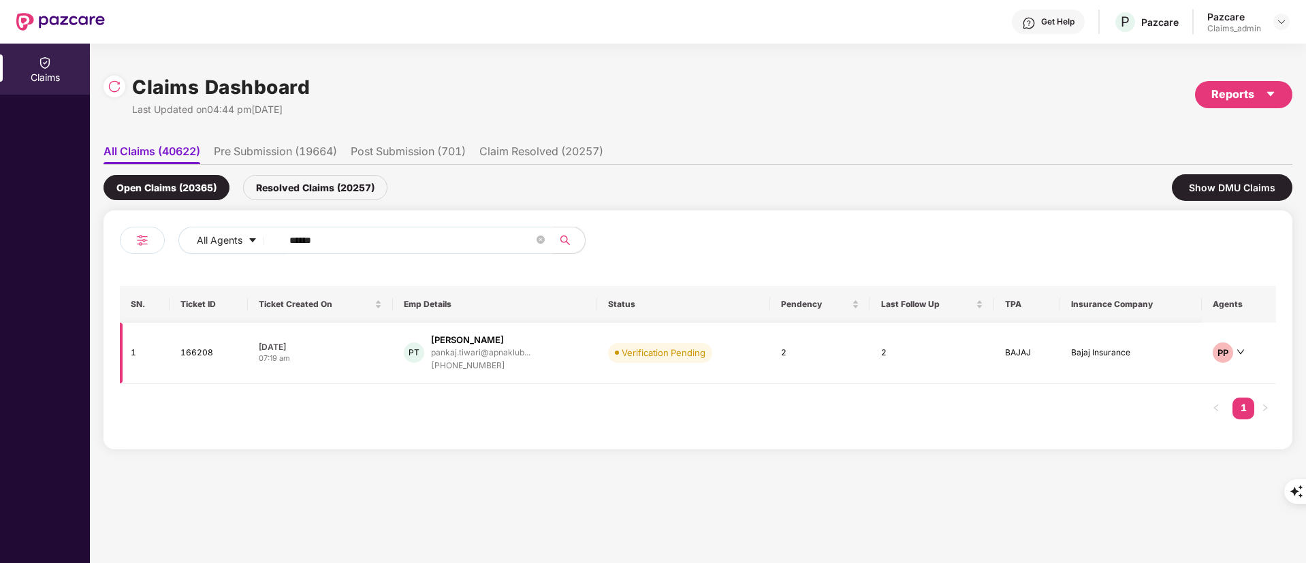
type input "******"
click at [609, 353] on span "Verification Pending" at bounding box center [660, 352] width 104 height 19
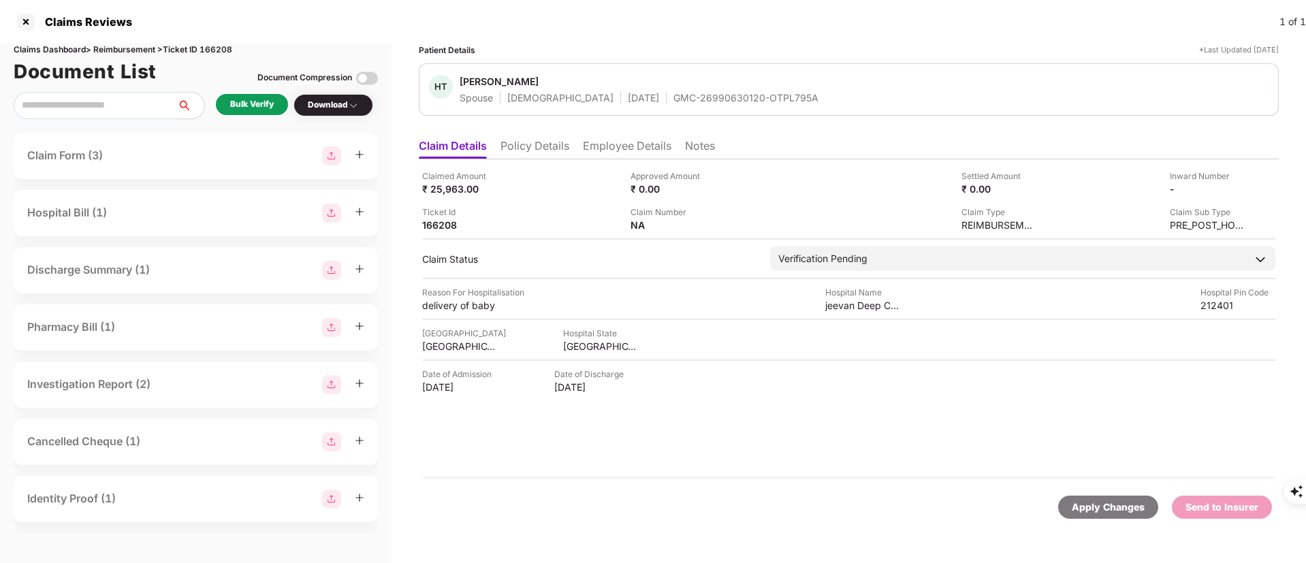
click at [541, 146] on li "Policy Details" at bounding box center [534, 149] width 69 height 20
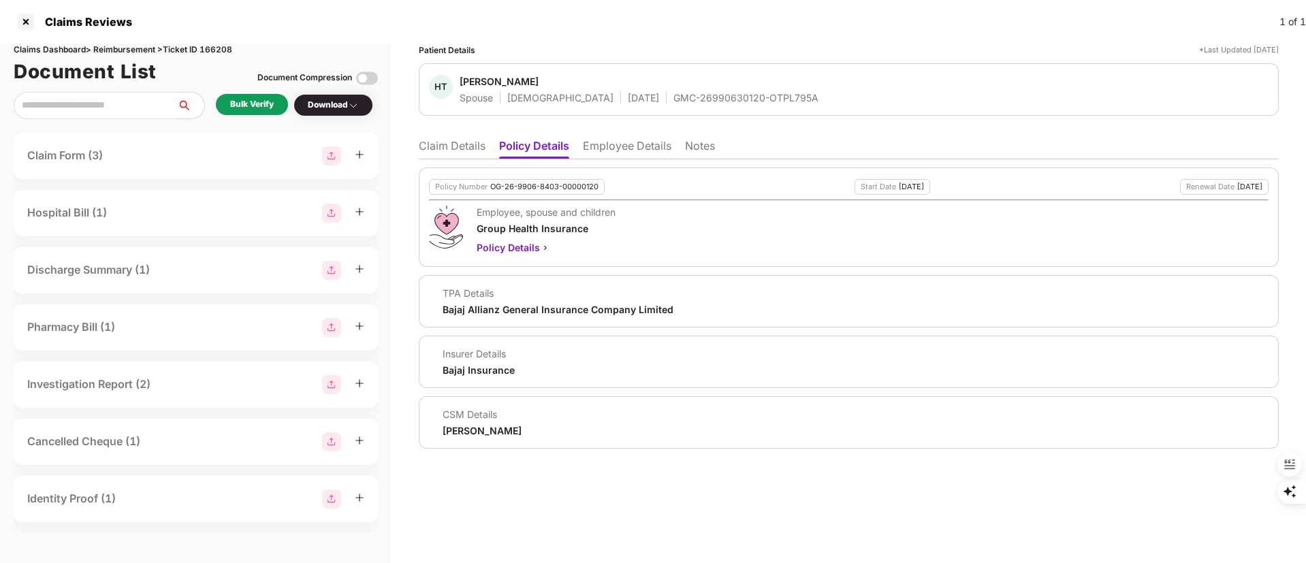
click at [603, 146] on li "Employee Details" at bounding box center [627, 149] width 89 height 20
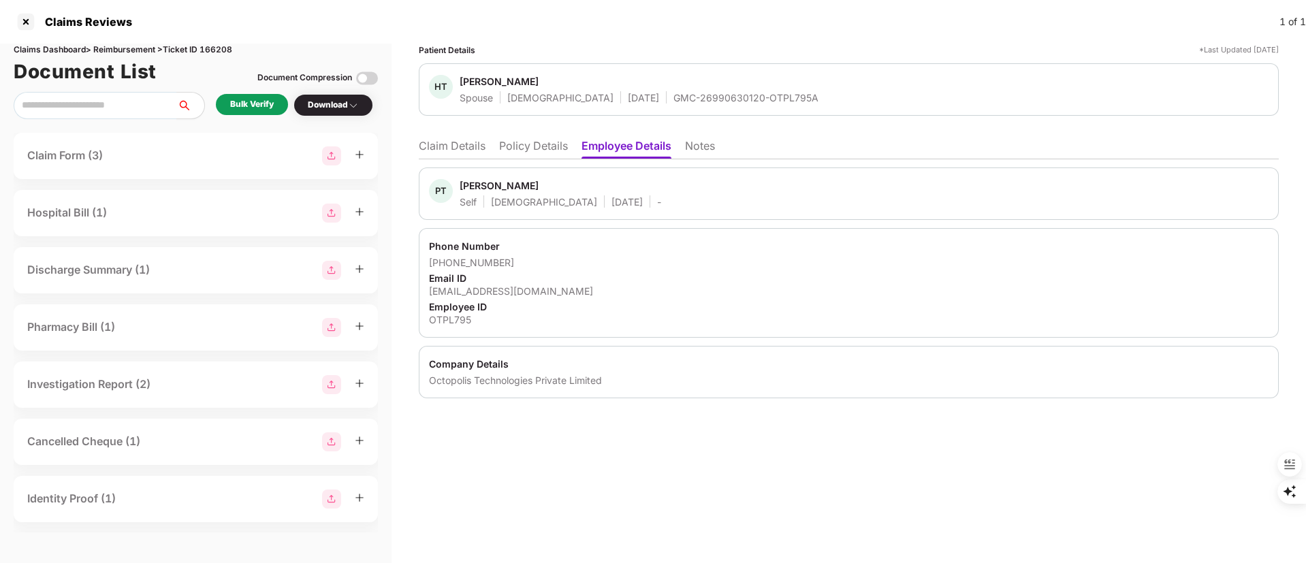
click at [530, 151] on li "Policy Details" at bounding box center [533, 149] width 69 height 20
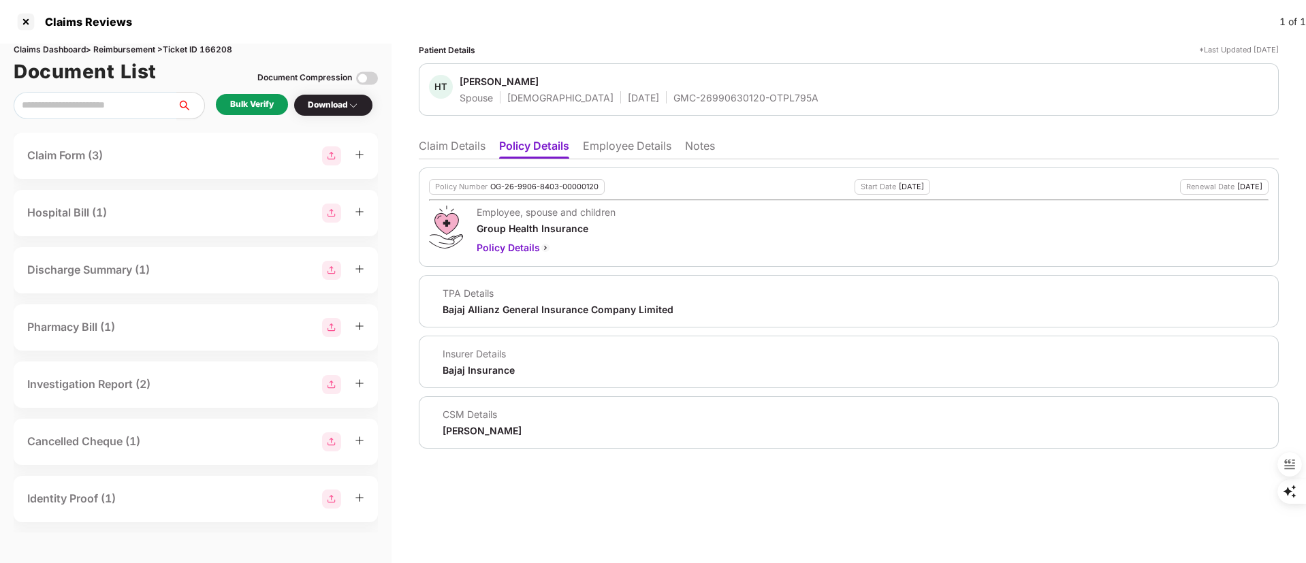
click at [722, 97] on div "GMC-26990630120-OTPL795A" at bounding box center [745, 97] width 145 height 13
click at [439, 148] on li "Claim Details" at bounding box center [452, 149] width 67 height 20
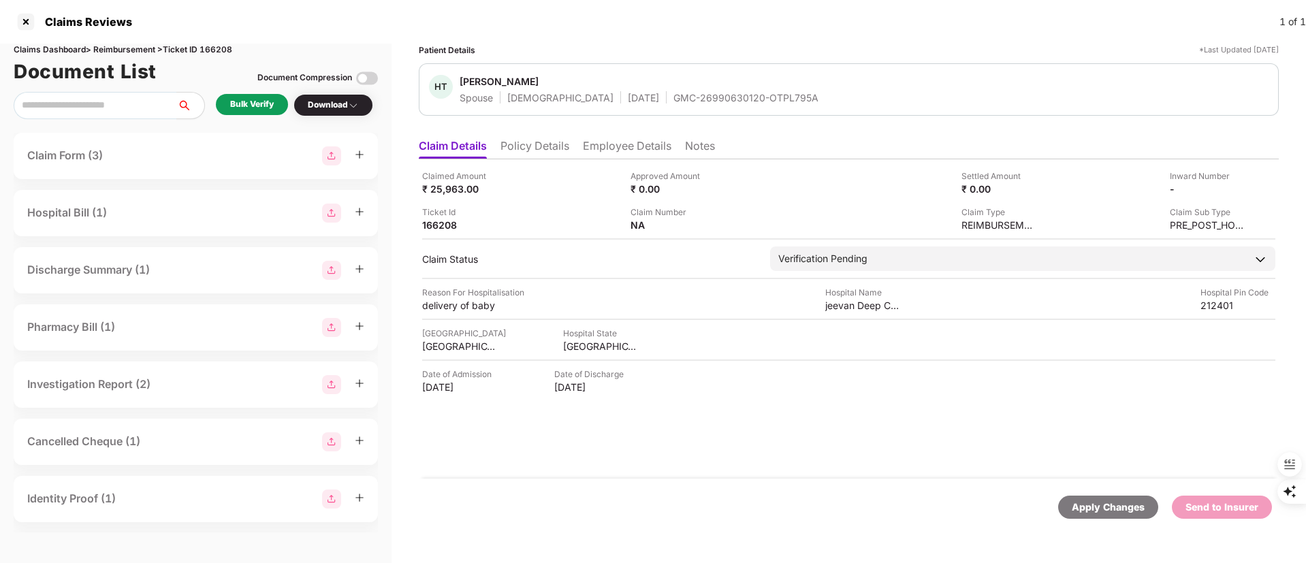
click at [251, 102] on div "Bulk Verify" at bounding box center [252, 104] width 44 height 13
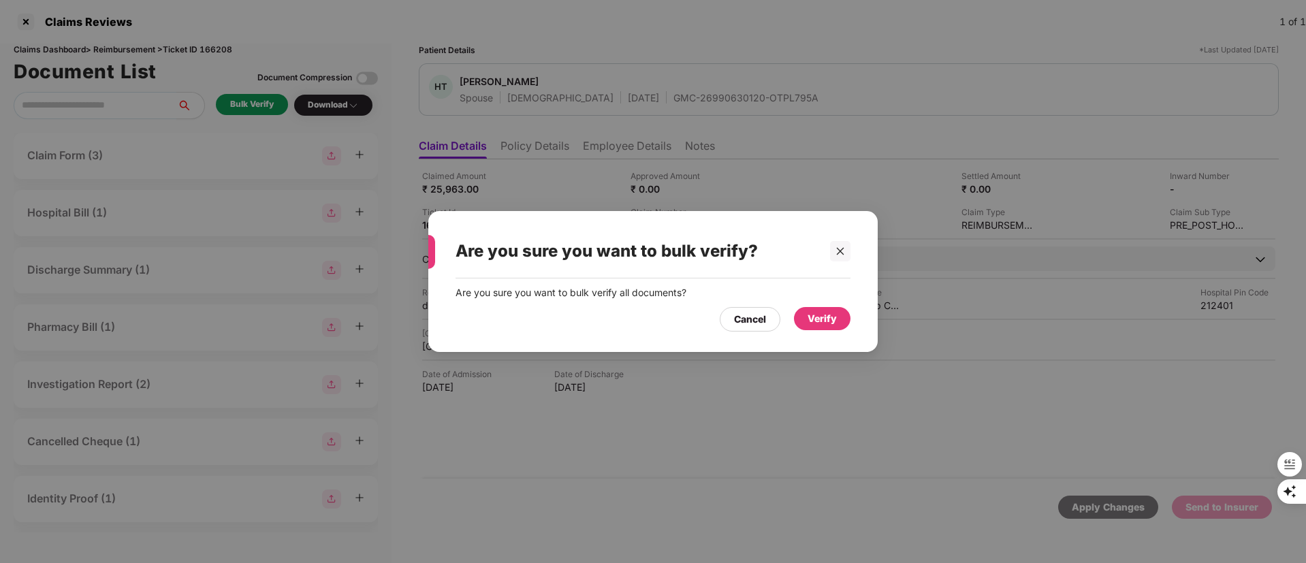
click at [825, 321] on div "Verify" at bounding box center [822, 318] width 29 height 15
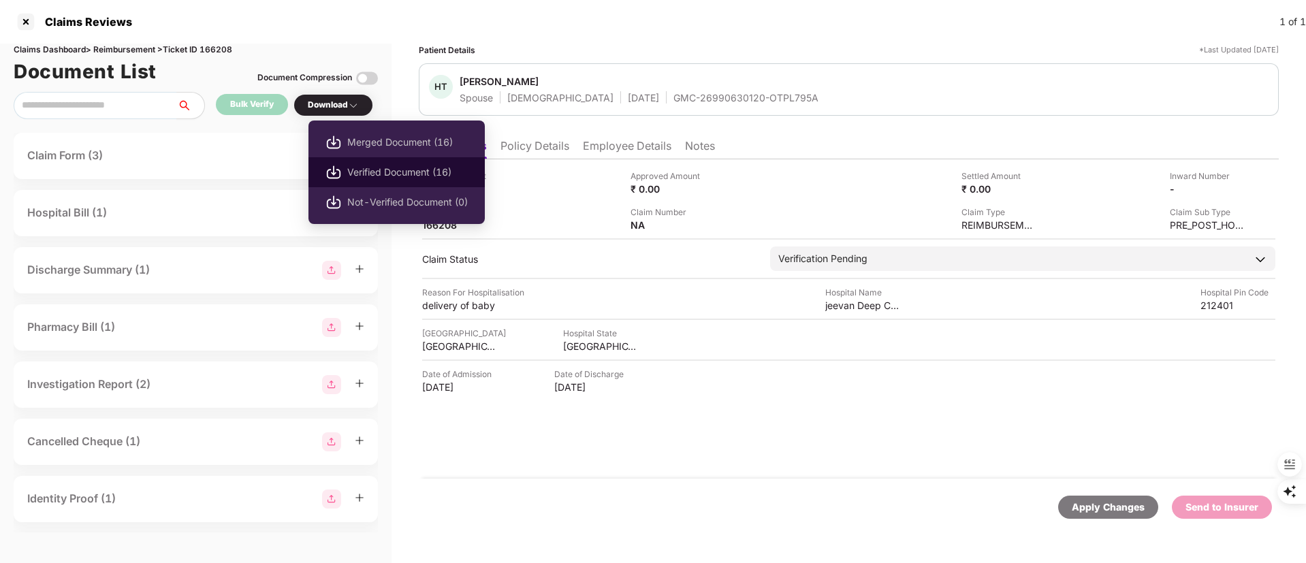
click at [363, 176] on span "Verified Document (16)" at bounding box center [407, 172] width 121 height 15
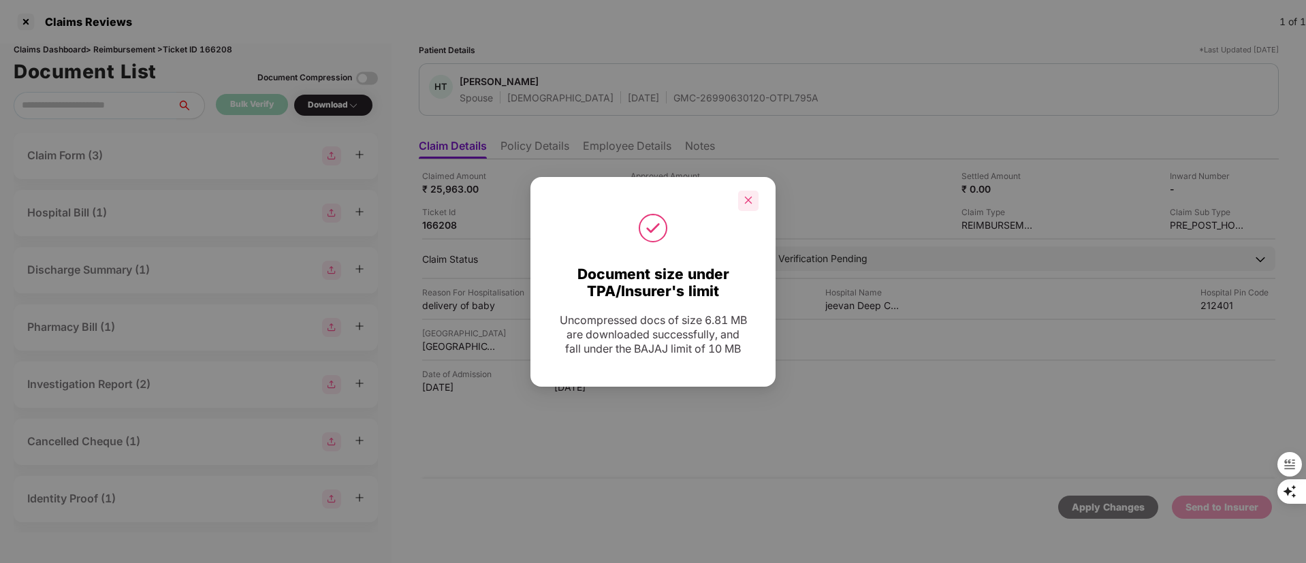
click at [750, 197] on icon "close" at bounding box center [748, 200] width 7 height 7
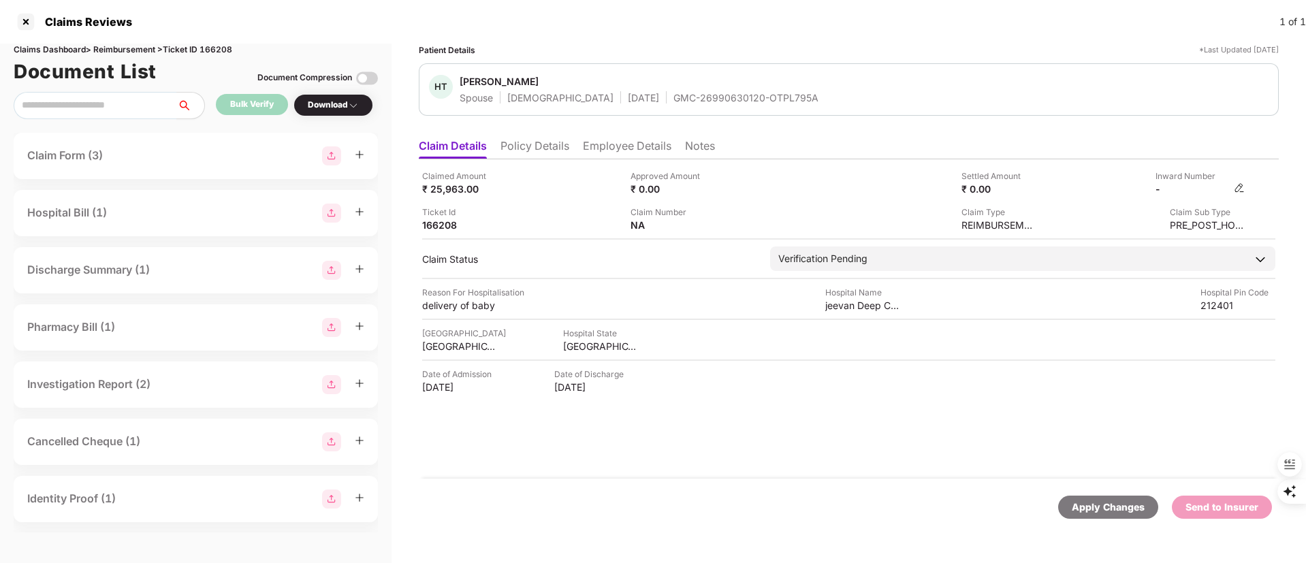
click at [1241, 191] on img at bounding box center [1239, 187] width 11 height 11
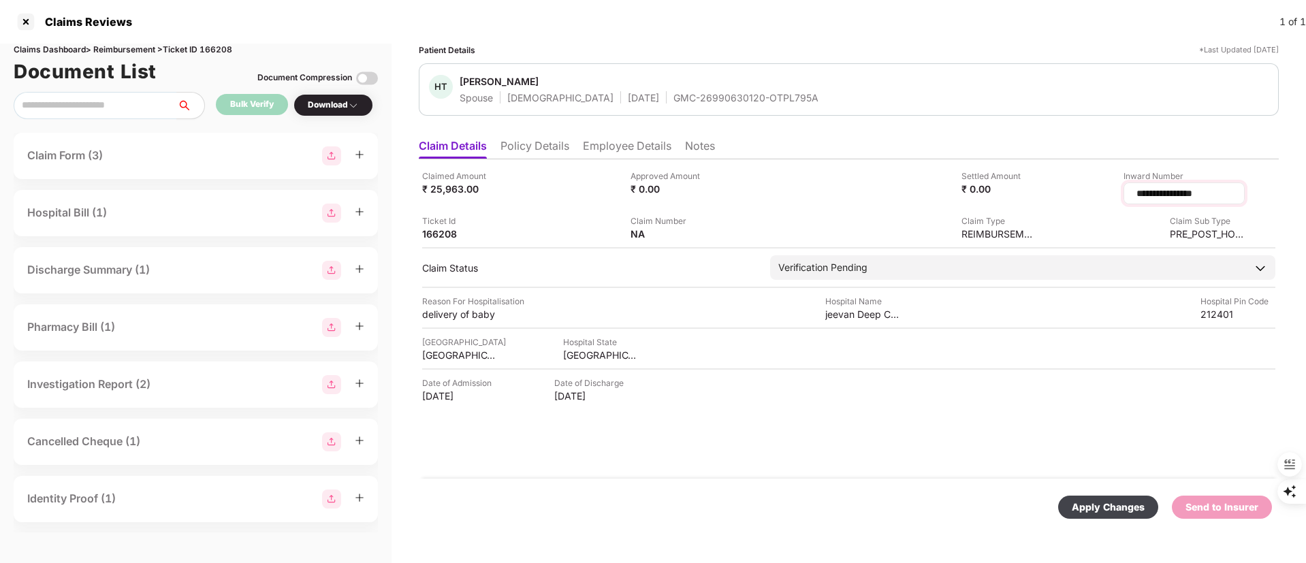
click at [1135, 195] on input "**********" at bounding box center [1184, 194] width 98 height 14
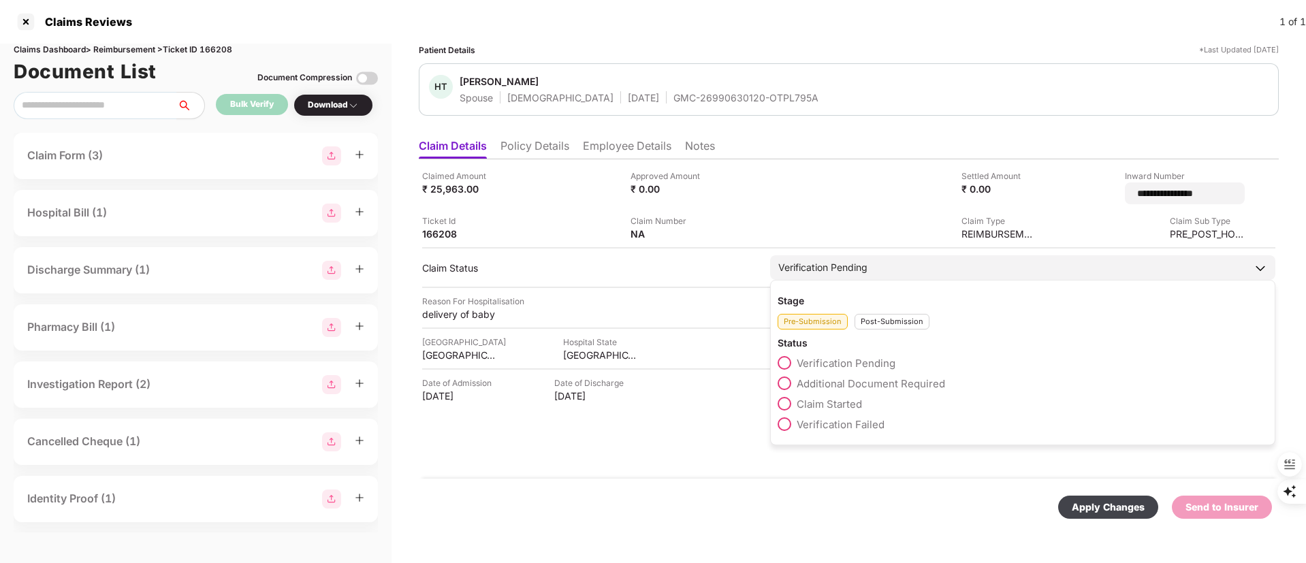
type input "**********"
click at [887, 315] on div "Post-Submission" at bounding box center [892, 322] width 75 height 16
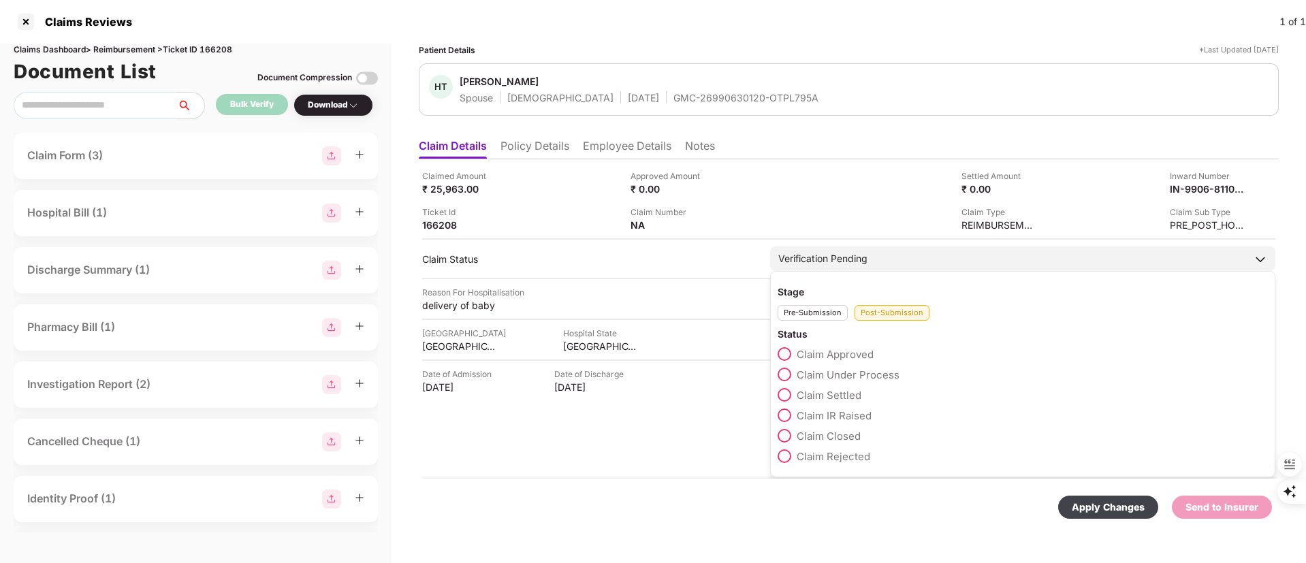
click at [846, 369] on span "Claim Under Process" at bounding box center [848, 374] width 103 height 13
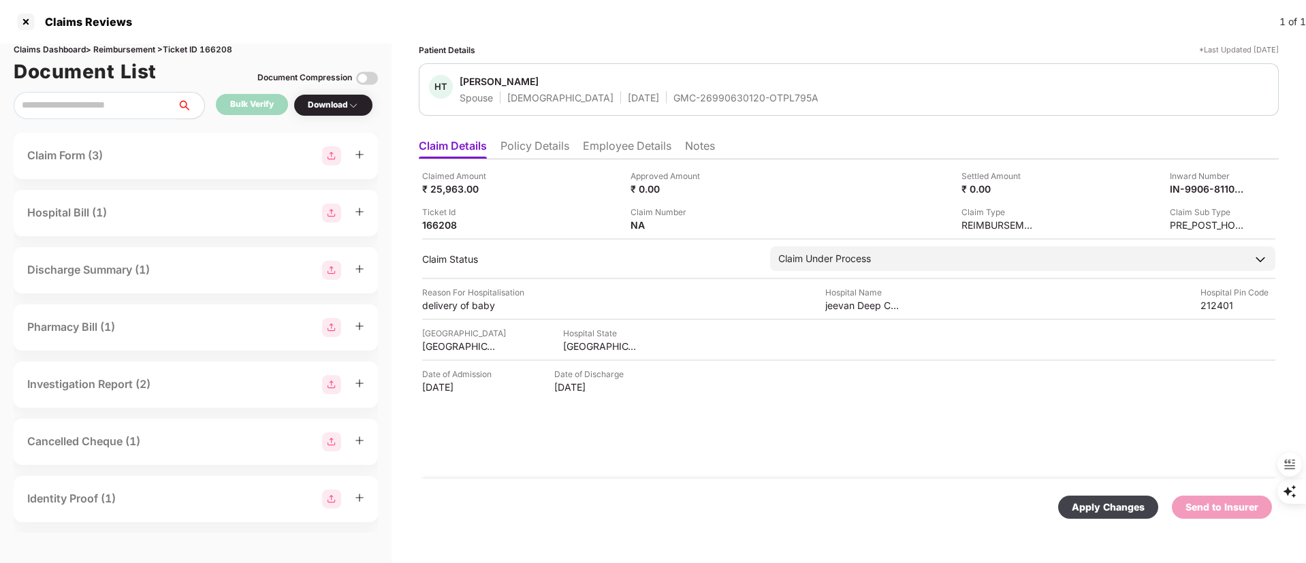
click at [1120, 509] on div "Apply Changes" at bounding box center [1108, 507] width 73 height 15
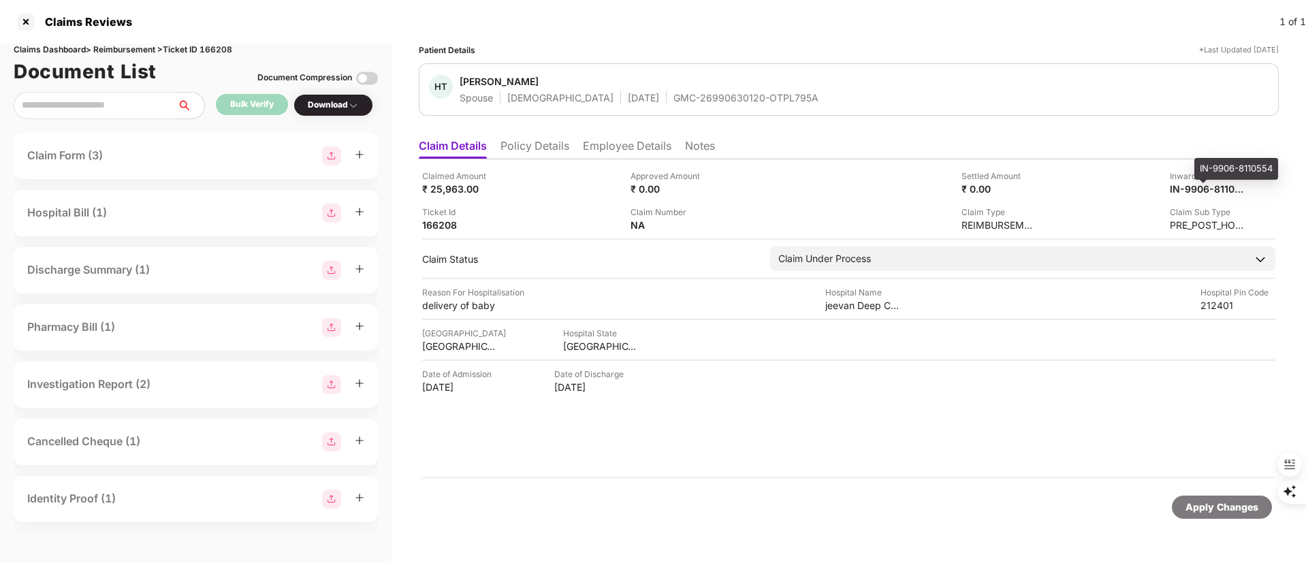
click at [1222, 166] on div "IN-9906-8110554" at bounding box center [1236, 169] width 84 height 22
click at [679, 109] on div "HT Hema Tiwari Spouse Female 10 Mar 1998 GMC-26990630120-OTPL795A" at bounding box center [849, 89] width 860 height 52
click at [680, 99] on div "GMC-26990630120-OTPL795A" at bounding box center [745, 97] width 145 height 13
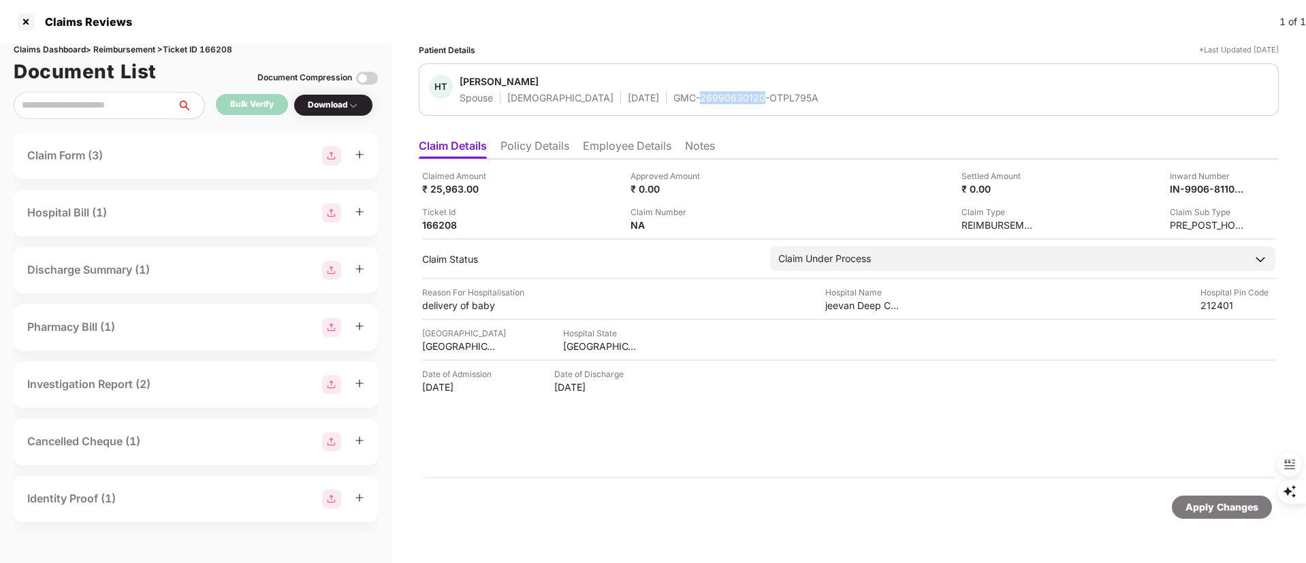
click at [680, 99] on div "GMC-26990630120-OTPL795A" at bounding box center [745, 97] width 145 height 13
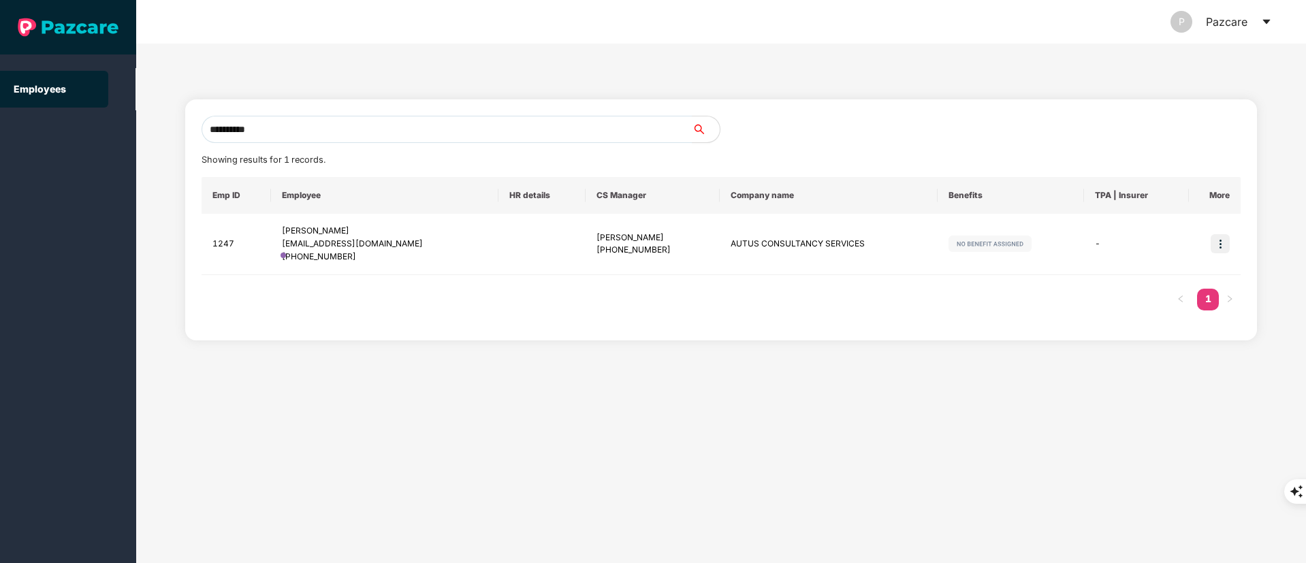
click at [140, 141] on div "**********" at bounding box center [721, 304] width 1170 height 520
type input "******"
click at [154, 132] on div "****** Showing results for 1 records. Emp ID Employee HR details CS Manager Com…" at bounding box center [721, 304] width 1170 height 520
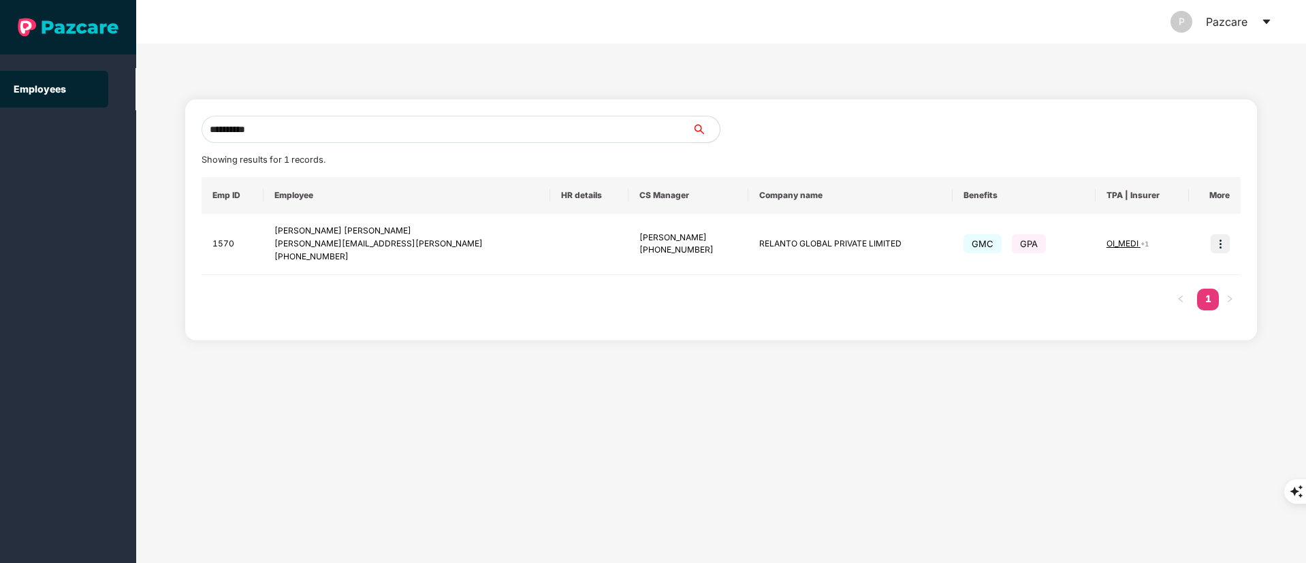
type input "**********"
click at [1215, 250] on img at bounding box center [1220, 243] width 19 height 19
click at [1193, 268] on li "Switch to user interface" at bounding box center [1154, 278] width 150 height 29
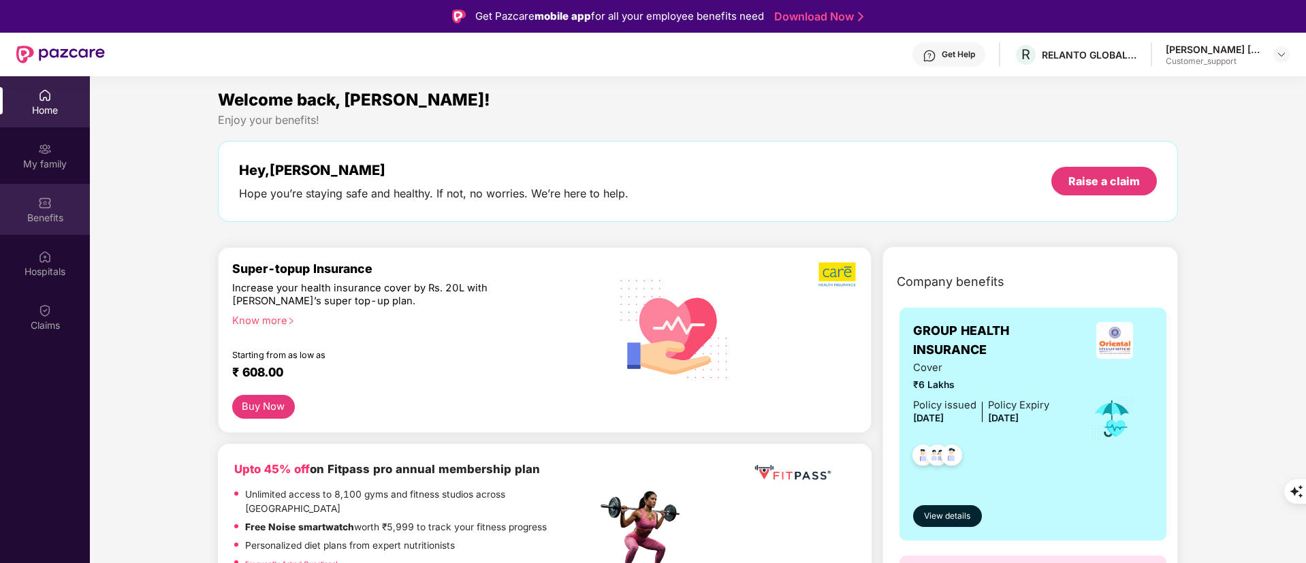
click at [67, 193] on div "Benefits" at bounding box center [45, 209] width 90 height 51
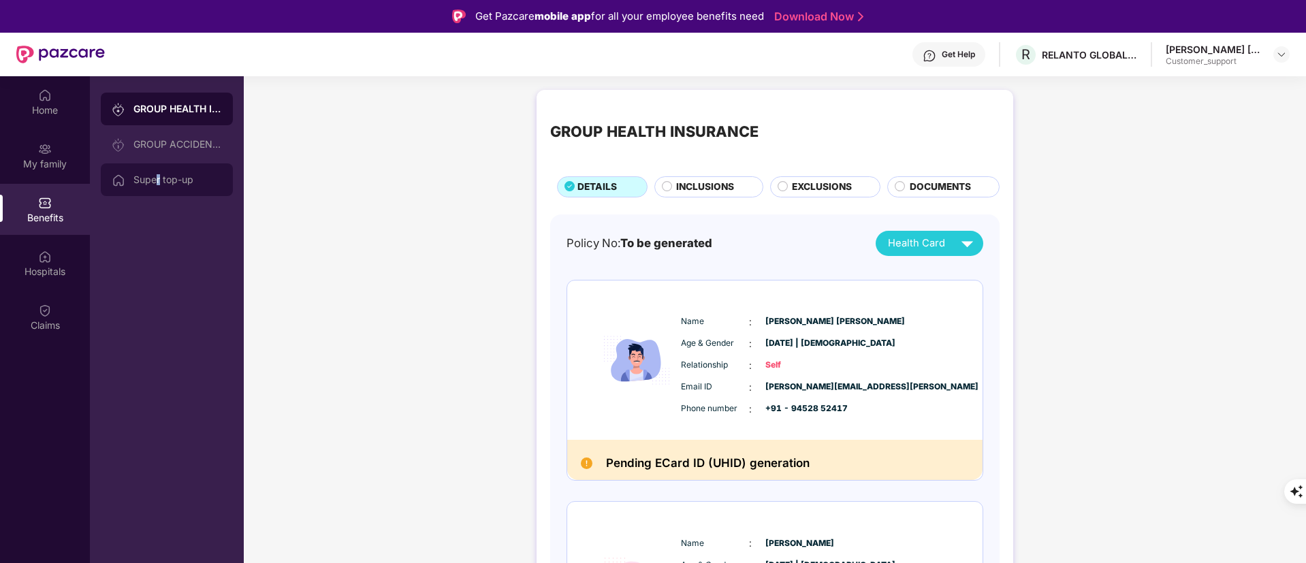
click at [160, 191] on div "Super top-up" at bounding box center [167, 179] width 132 height 33
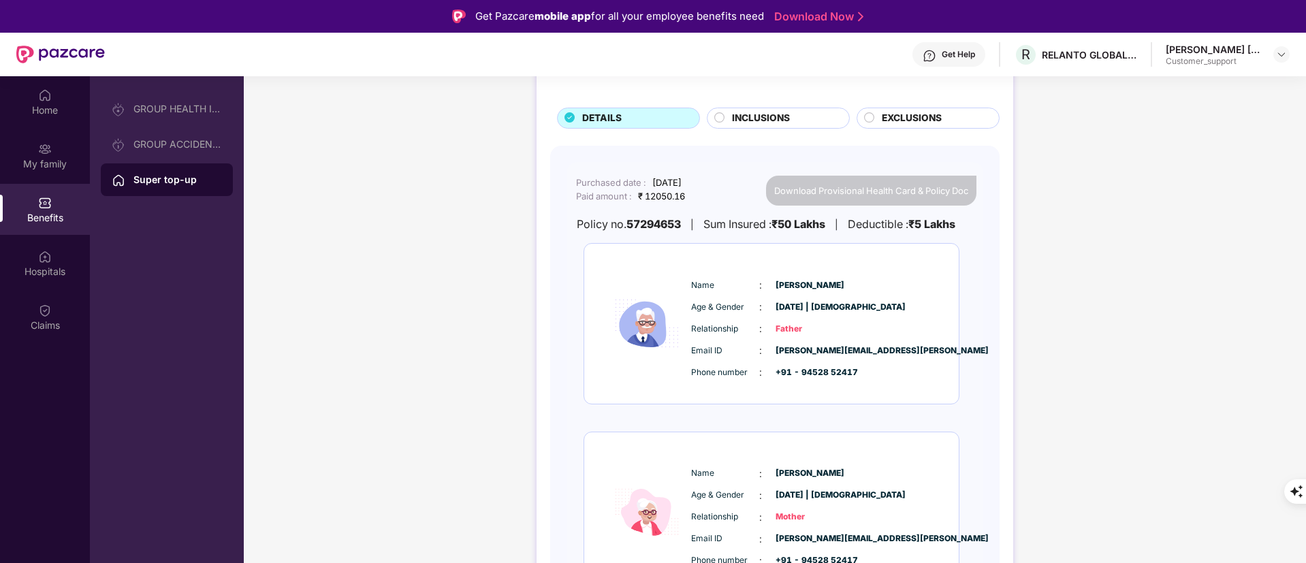
scroll to position [126, 0]
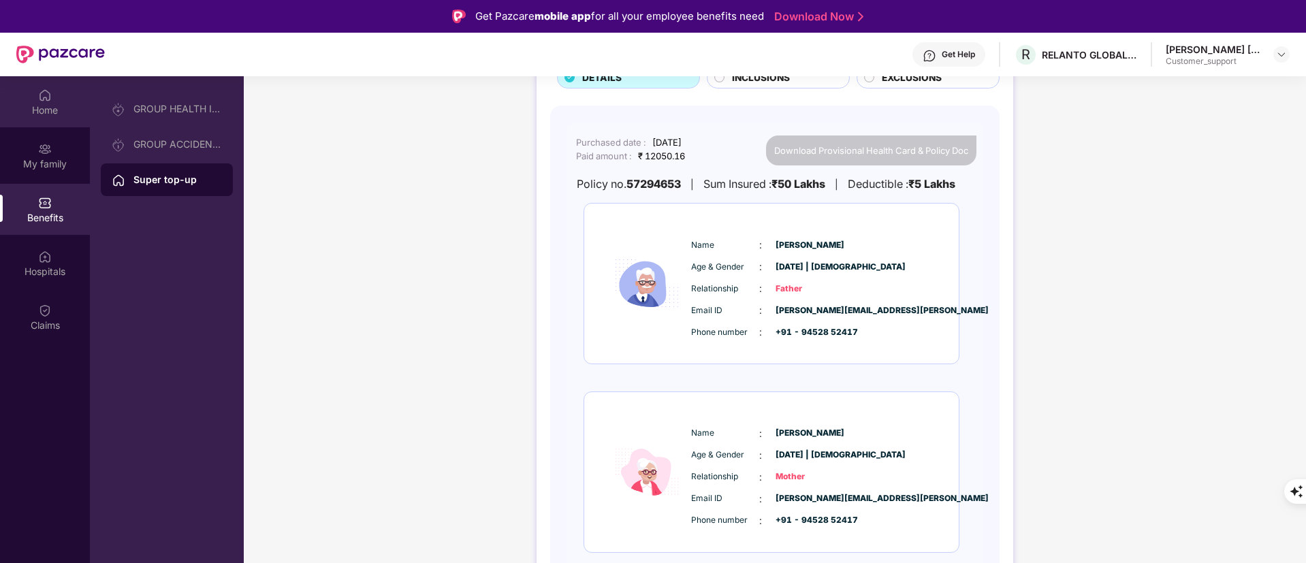
click at [46, 99] on img at bounding box center [45, 95] width 14 height 14
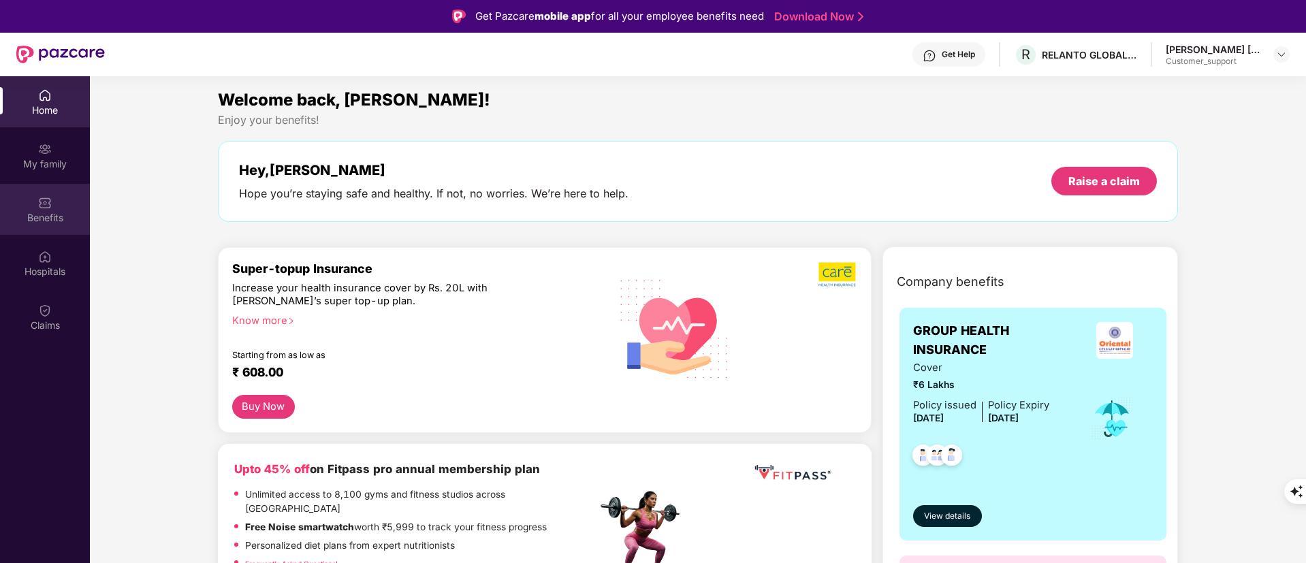
click at [47, 209] on img at bounding box center [45, 203] width 14 height 14
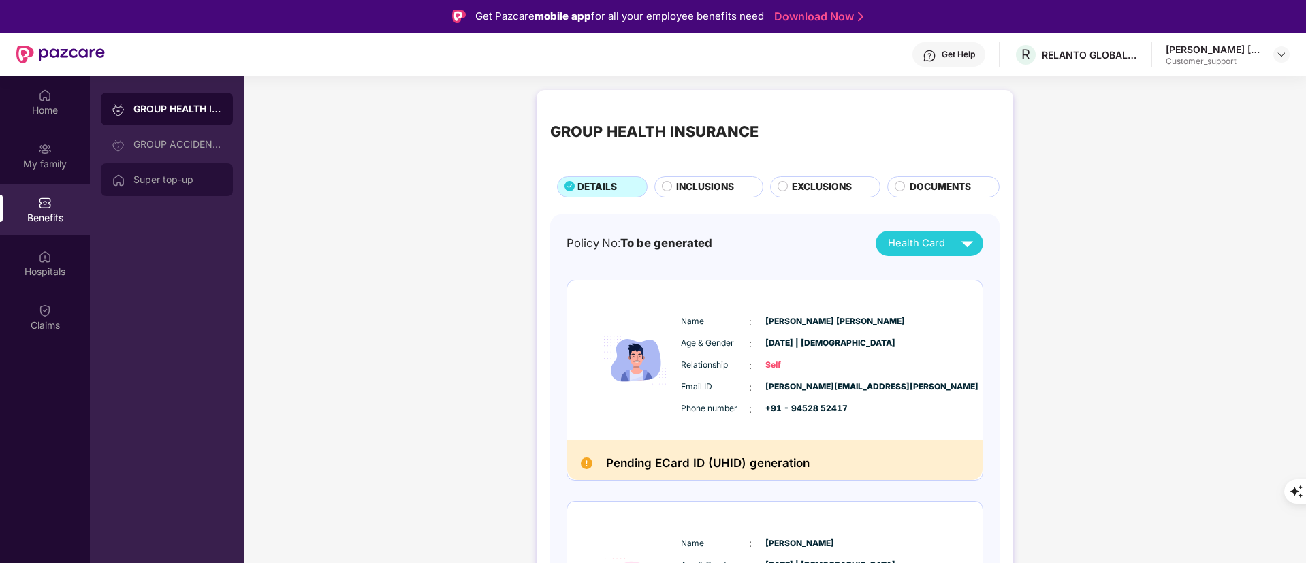
click at [147, 182] on div "Super top-up" at bounding box center [177, 179] width 89 height 11
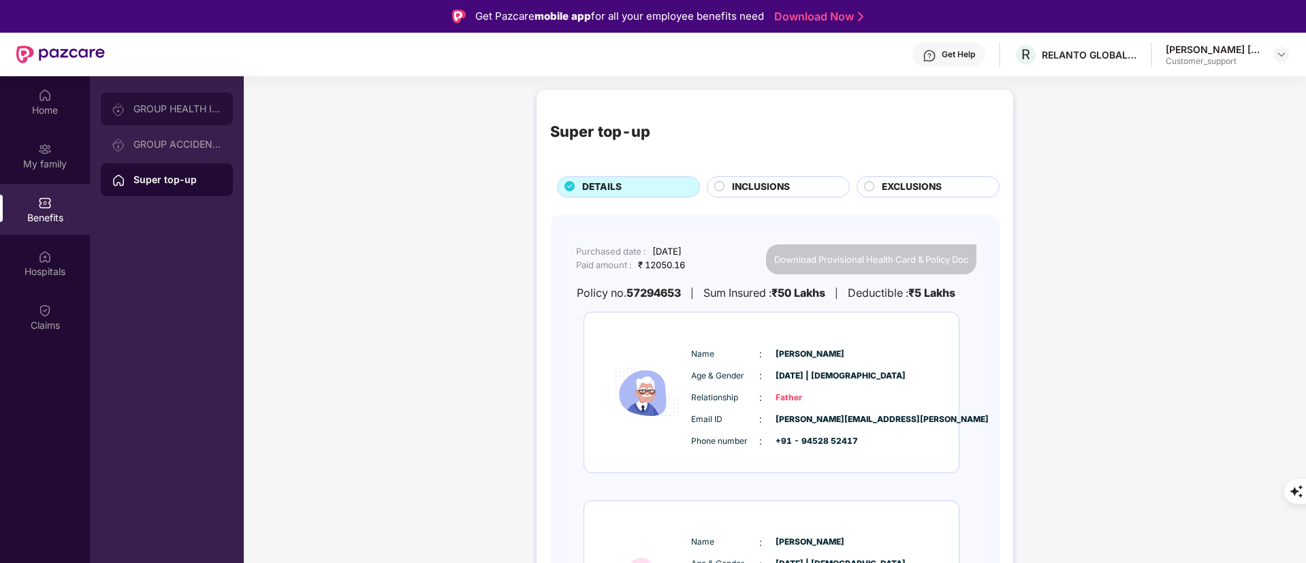
click at [185, 123] on div "GROUP HEALTH INSURANCE" at bounding box center [167, 109] width 132 height 33
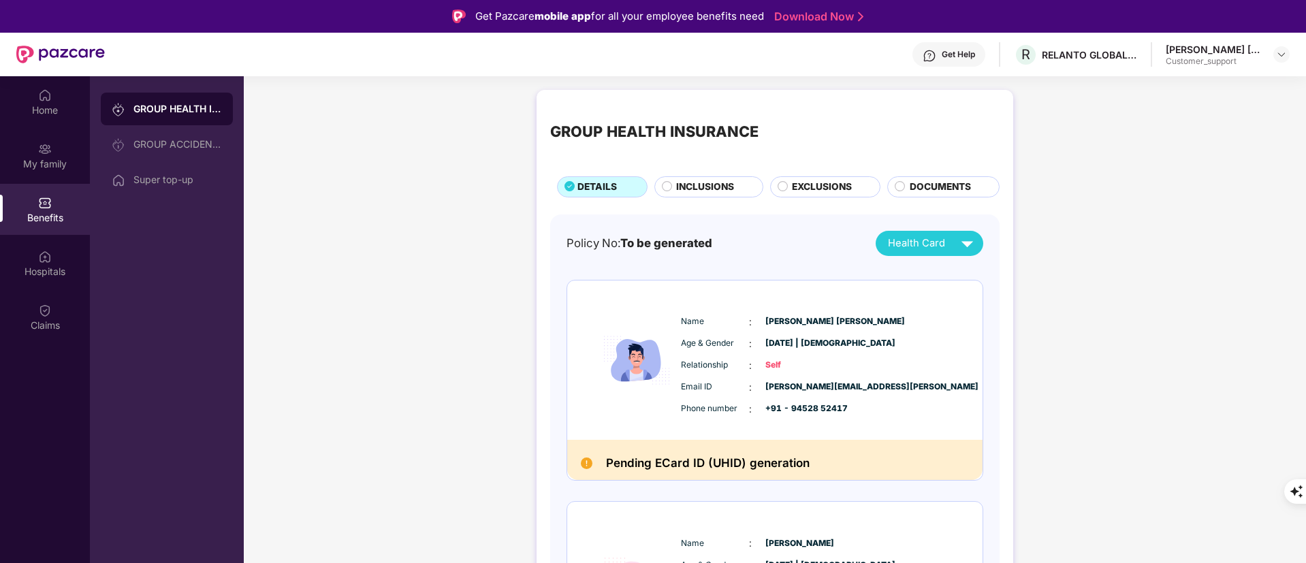
click at [724, 185] on span "INCLUSIONS" at bounding box center [705, 187] width 58 height 15
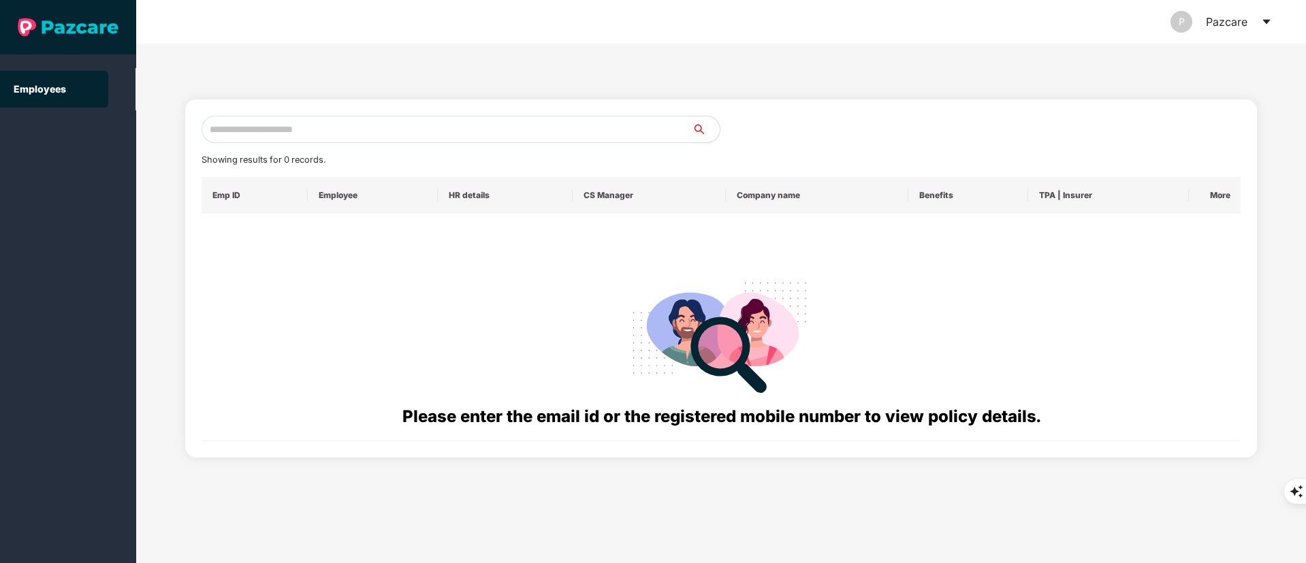
click at [277, 121] on input "text" at bounding box center [447, 129] width 491 height 27
paste input "**********"
drag, startPoint x: 307, startPoint y: 144, endPoint x: 294, endPoint y: 136, distance: 14.9
click at [304, 145] on div "**********" at bounding box center [722, 278] width 1040 height 325
drag, startPoint x: 294, startPoint y: 136, endPoint x: 85, endPoint y: 135, distance: 209.0
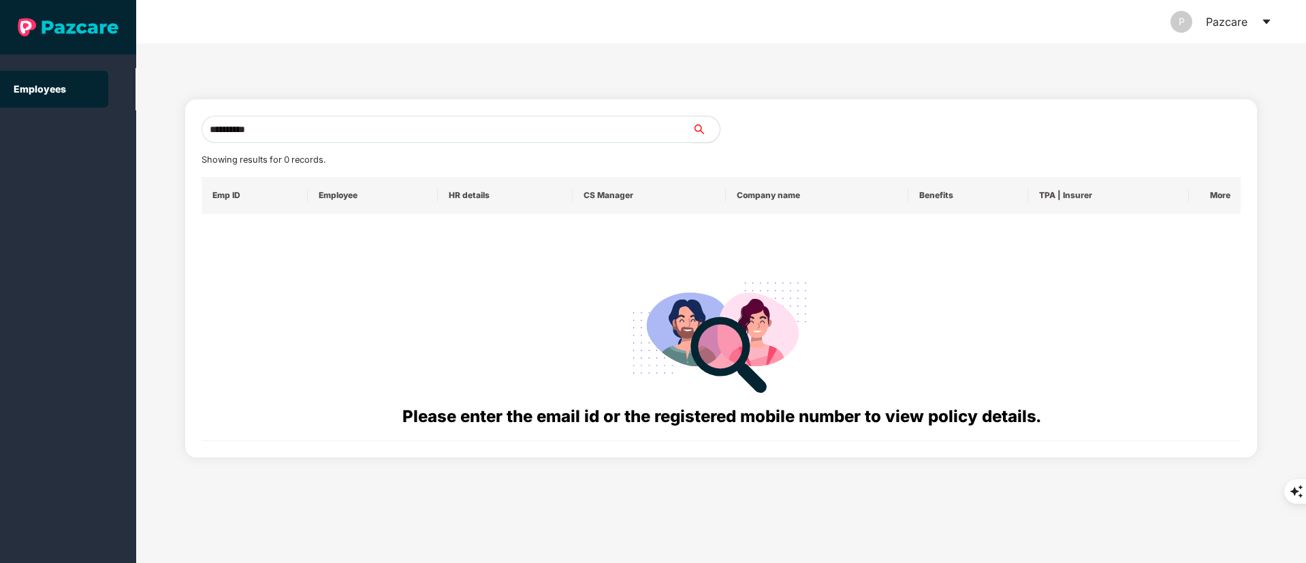
click at [88, 135] on section "**********" at bounding box center [653, 281] width 1306 height 563
paste input "text"
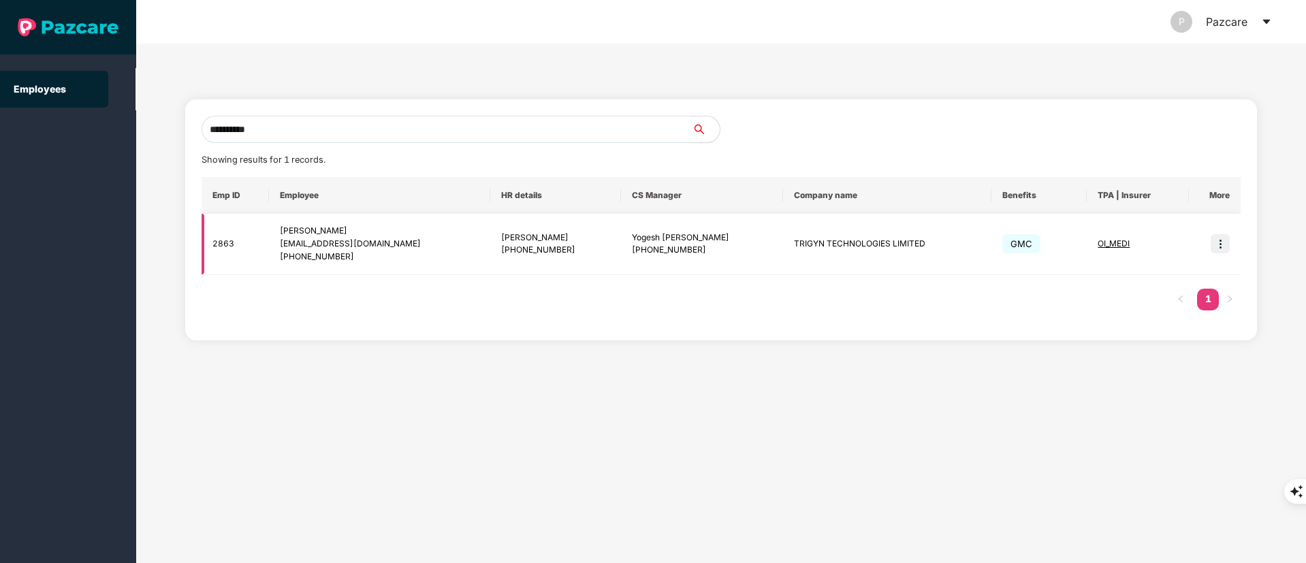
click at [350, 257] on div "[PHONE_NUMBER]" at bounding box center [380, 257] width 200 height 13
drag, startPoint x: 305, startPoint y: 137, endPoint x: 29, endPoint y: 137, distance: 275.8
click at [29, 137] on section "**********" at bounding box center [653, 281] width 1306 height 563
paste input "text"
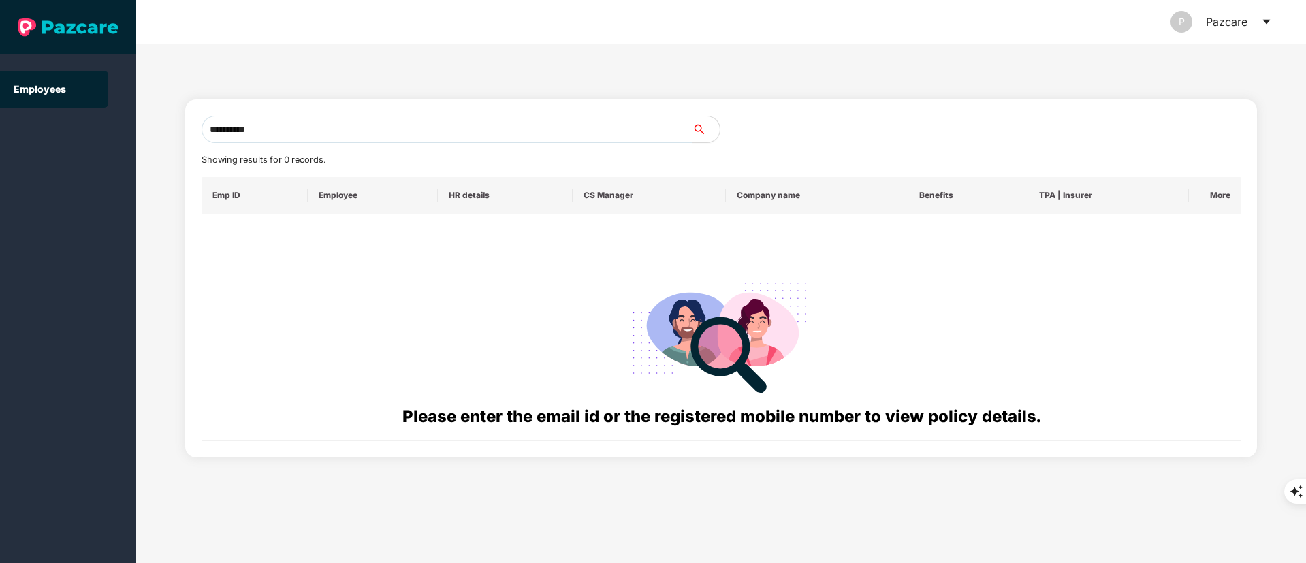
click at [289, 135] on input "**********" at bounding box center [447, 129] width 491 height 27
click at [229, 131] on input "**********" at bounding box center [447, 129] width 491 height 27
drag, startPoint x: 311, startPoint y: 121, endPoint x: 311, endPoint y: 129, distance: 8.2
click at [311, 121] on input "**********" at bounding box center [447, 129] width 491 height 27
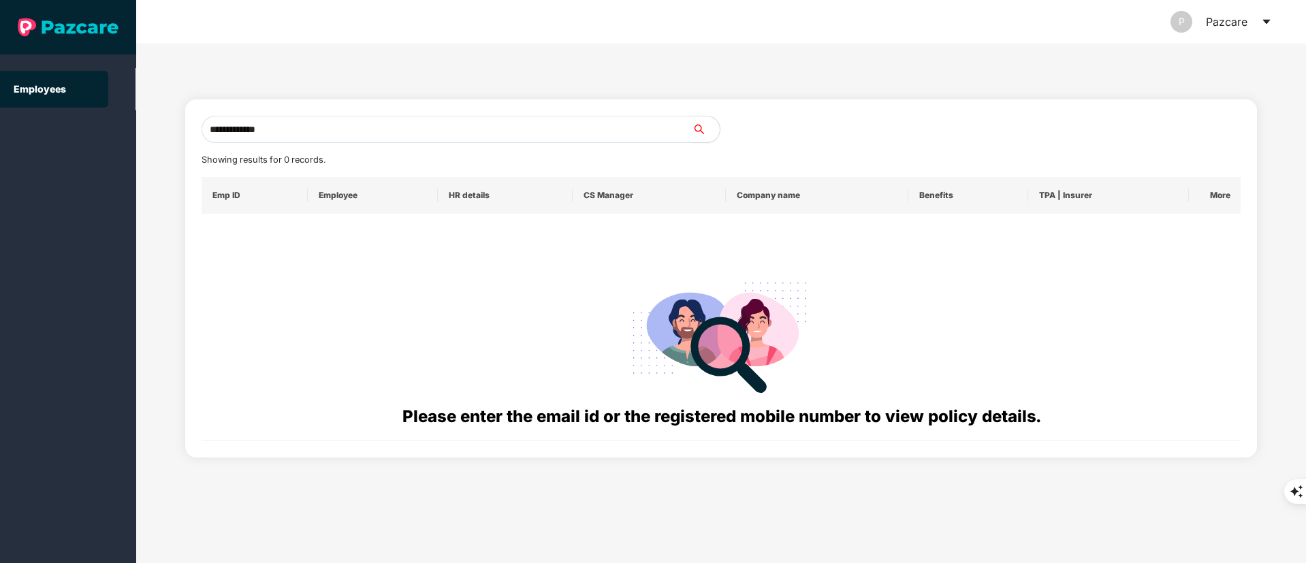
drag, startPoint x: 311, startPoint y: 129, endPoint x: 28, endPoint y: 134, distance: 283.3
click at [28, 134] on section "**********" at bounding box center [653, 281] width 1306 height 563
paste input "text"
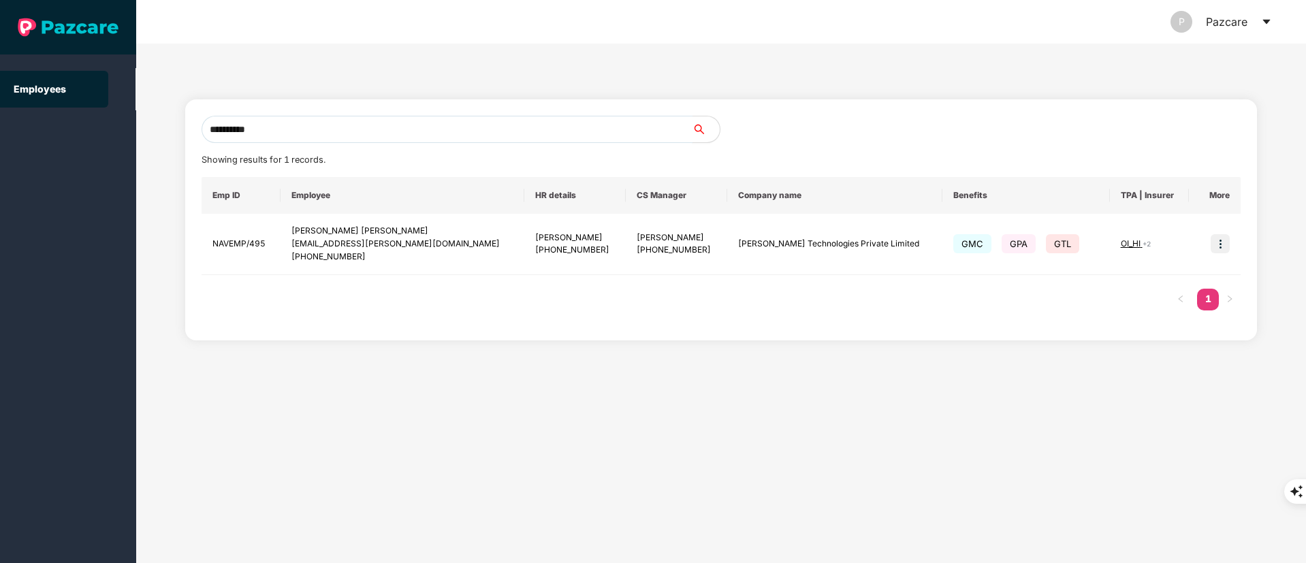
drag, startPoint x: 304, startPoint y: 122, endPoint x: 80, endPoint y: 125, distance: 224.0
click at [0, 125] on section "**********" at bounding box center [653, 281] width 1306 height 563
paste input "text"
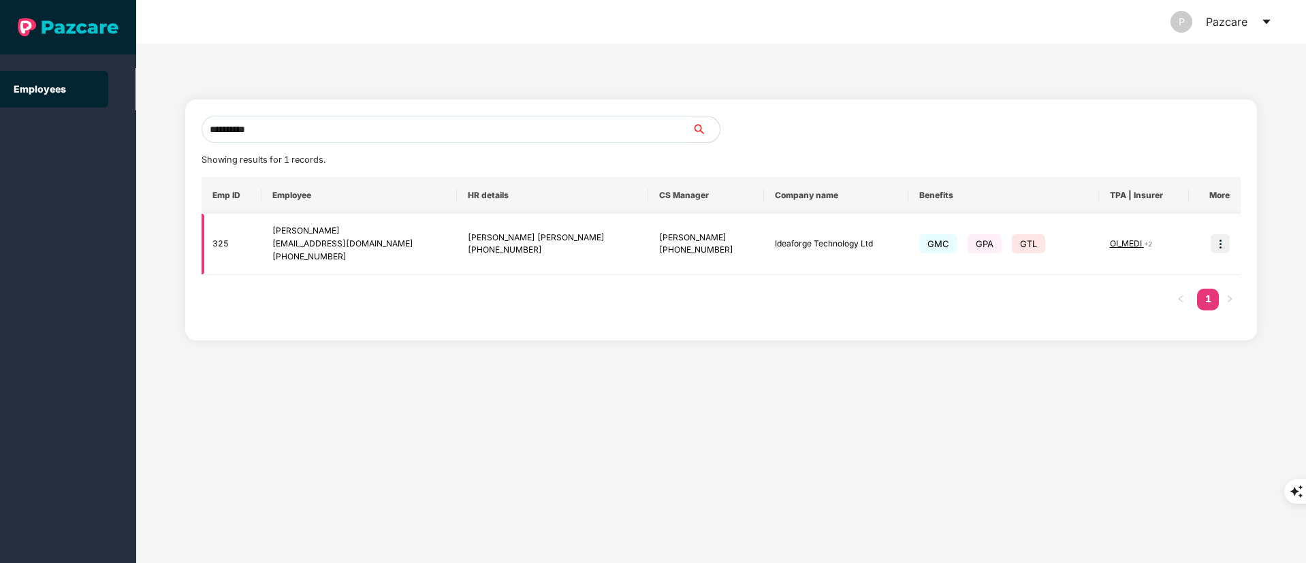
type input "**********"
click at [1218, 240] on img at bounding box center [1220, 243] width 19 height 19
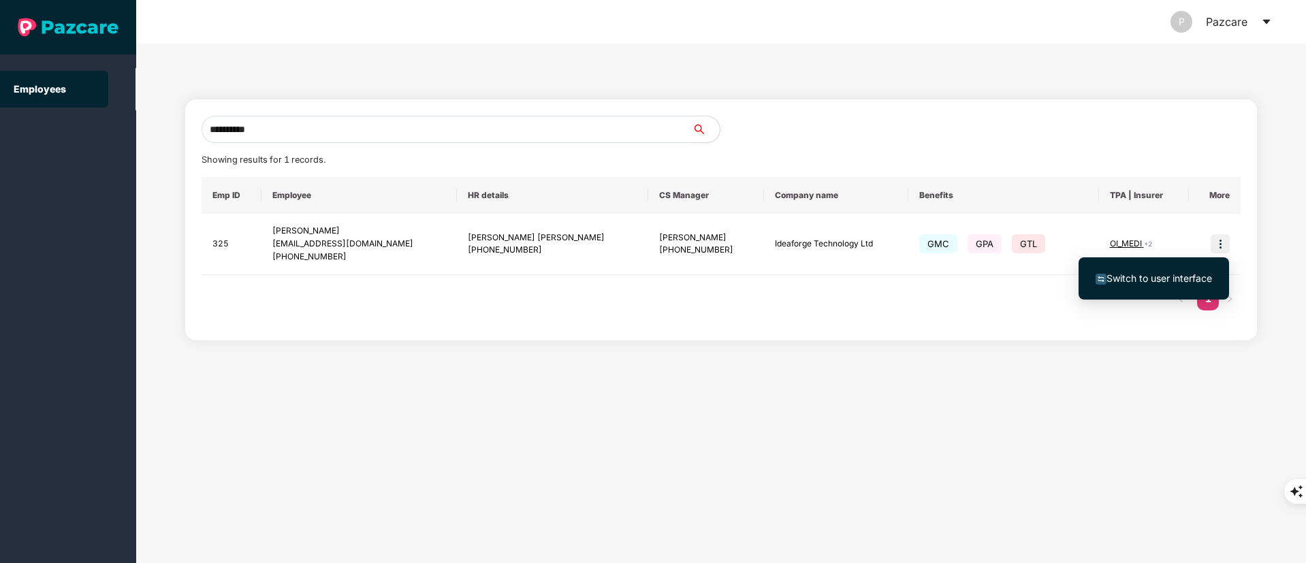
click at [1138, 284] on span "Switch to user interface" at bounding box center [1154, 278] width 116 height 15
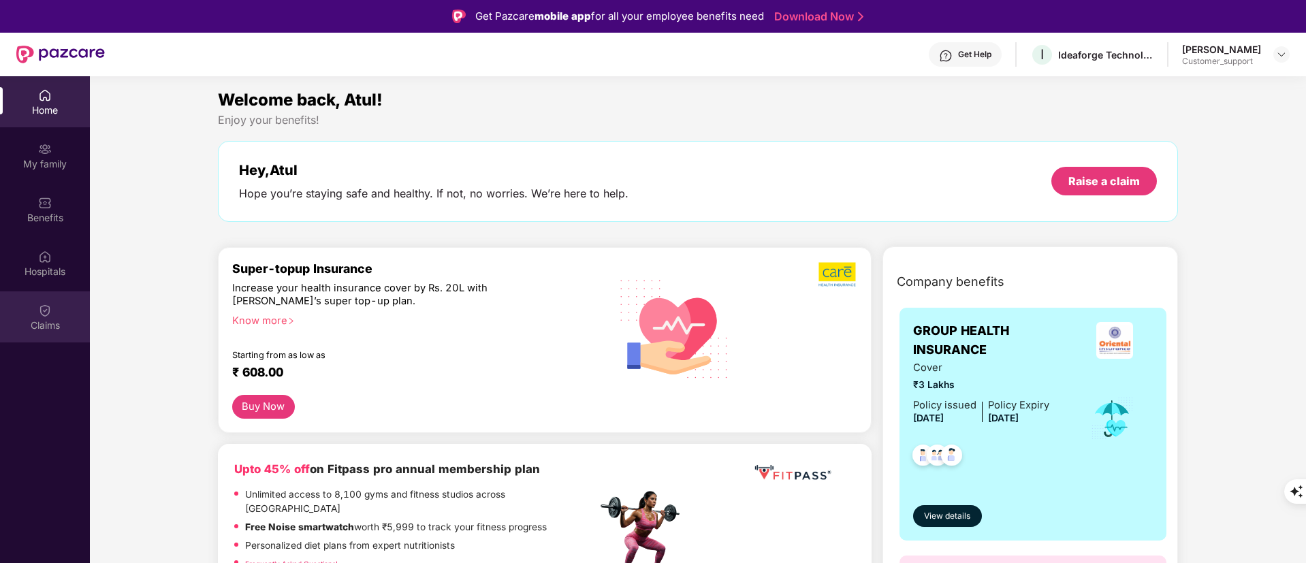
click at [45, 307] on img at bounding box center [45, 311] width 14 height 14
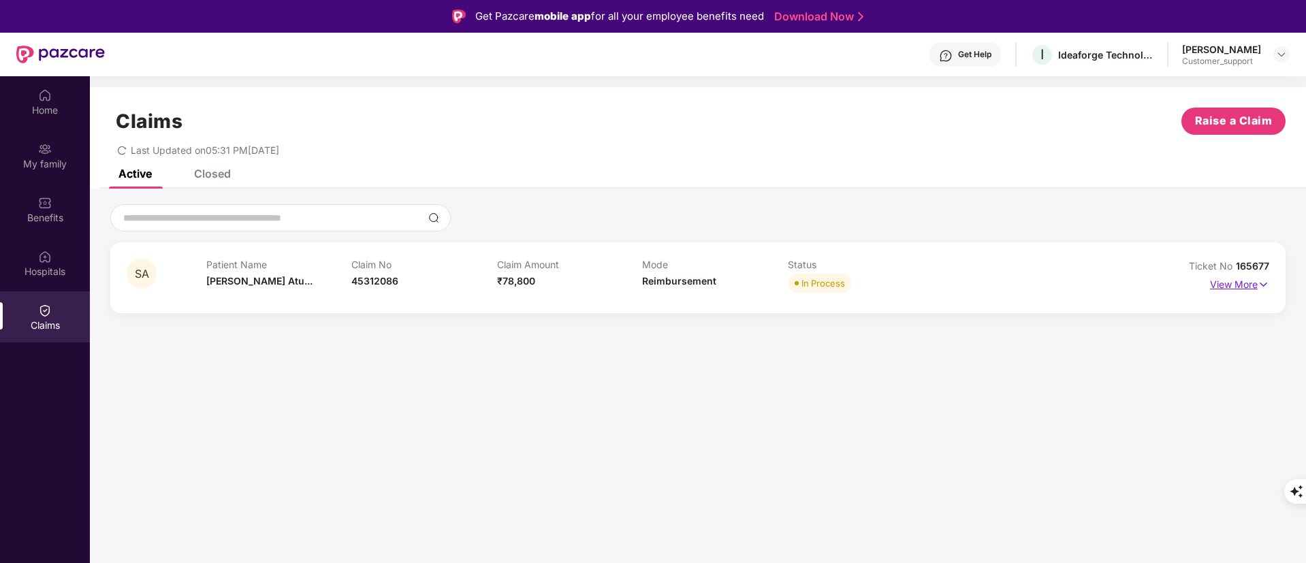
click at [1245, 287] on p "View More" at bounding box center [1239, 283] width 59 height 18
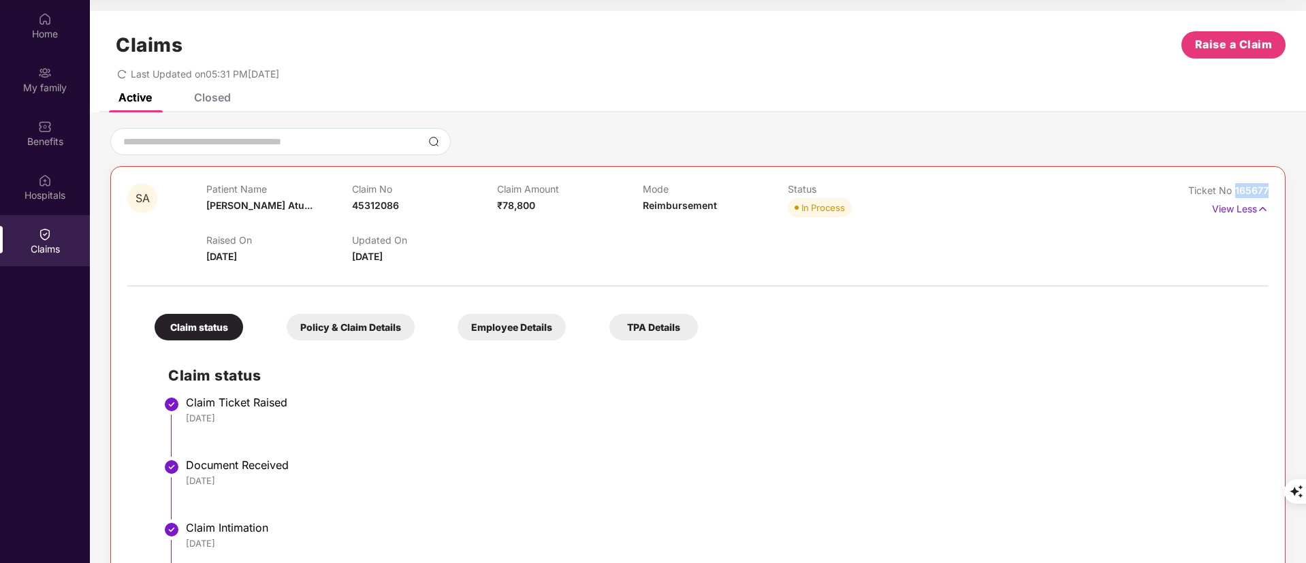
drag, startPoint x: 1268, startPoint y: 193, endPoint x: 1233, endPoint y: 193, distance: 35.4
click at [1233, 193] on div "SA Patient Name [PERSON_NAME]... Claim No 45312086 Claim Amount ₹78,800 Mode Re…" at bounding box center [697, 458] width 1175 height 585
click at [1256, 188] on span "165677" at bounding box center [1251, 191] width 33 height 12
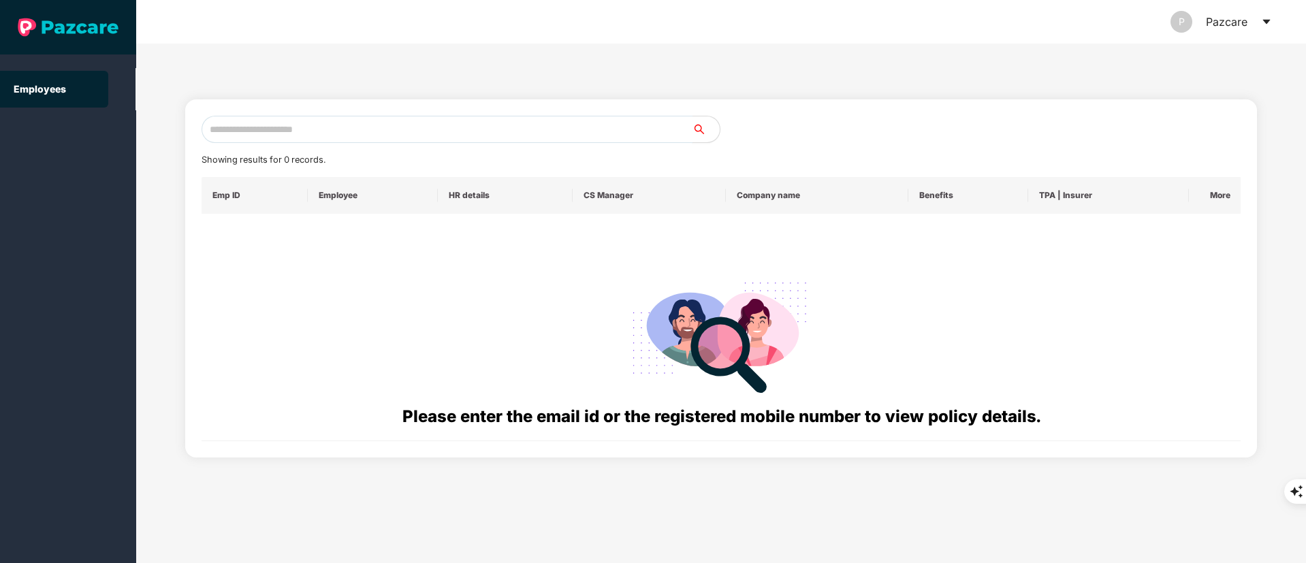
click at [270, 120] on input "text" at bounding box center [447, 129] width 491 height 27
paste input "**********"
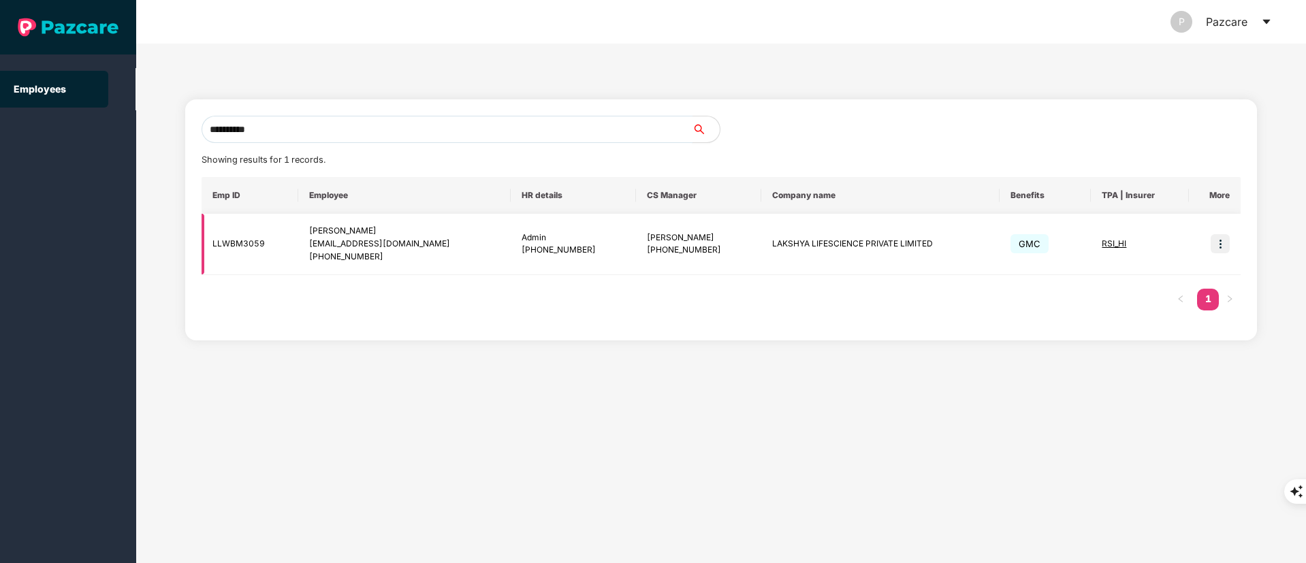
type input "**********"
click at [1217, 242] on img at bounding box center [1220, 243] width 19 height 19
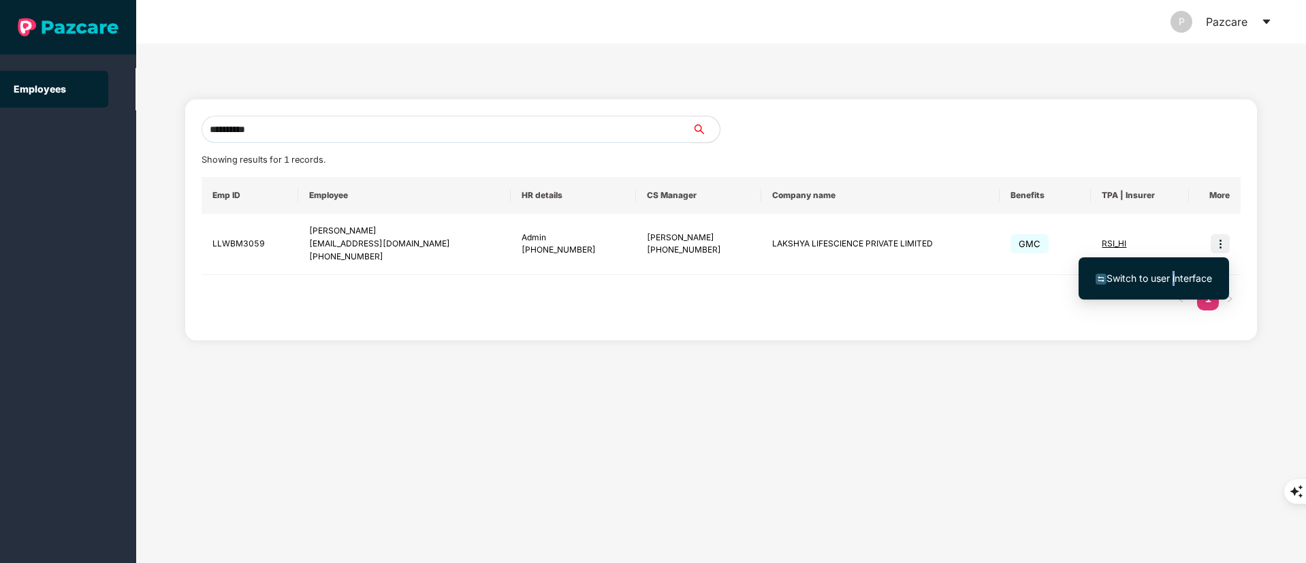
click at [1172, 271] on span "Switch to user interface" at bounding box center [1154, 278] width 116 height 15
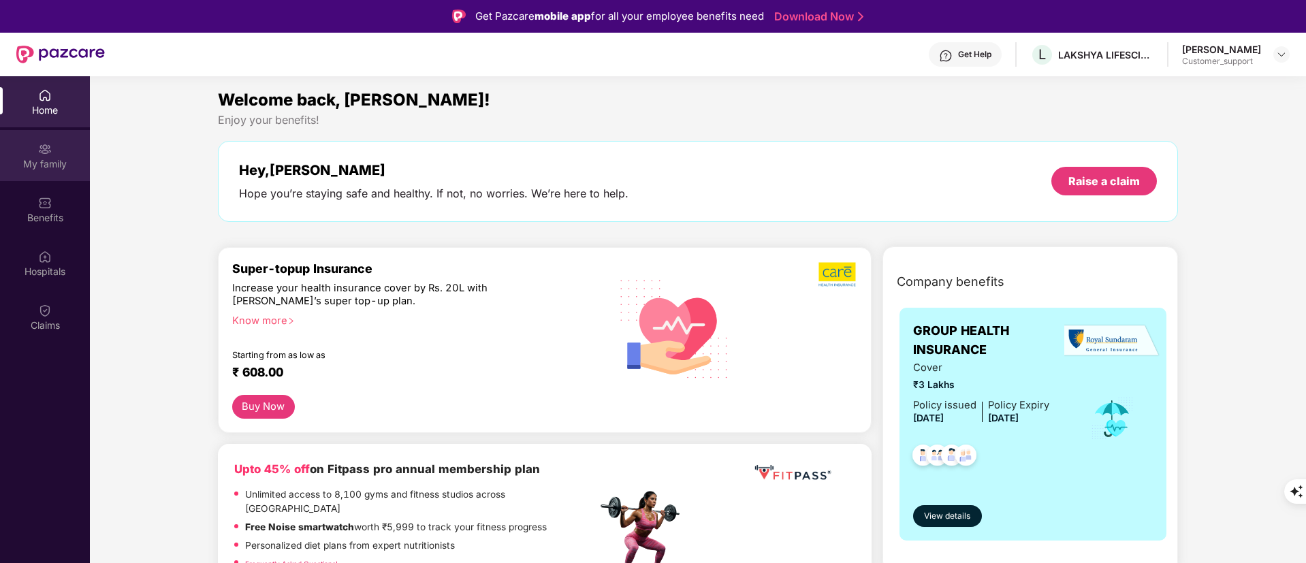
click at [62, 173] on div "My family" at bounding box center [45, 155] width 90 height 51
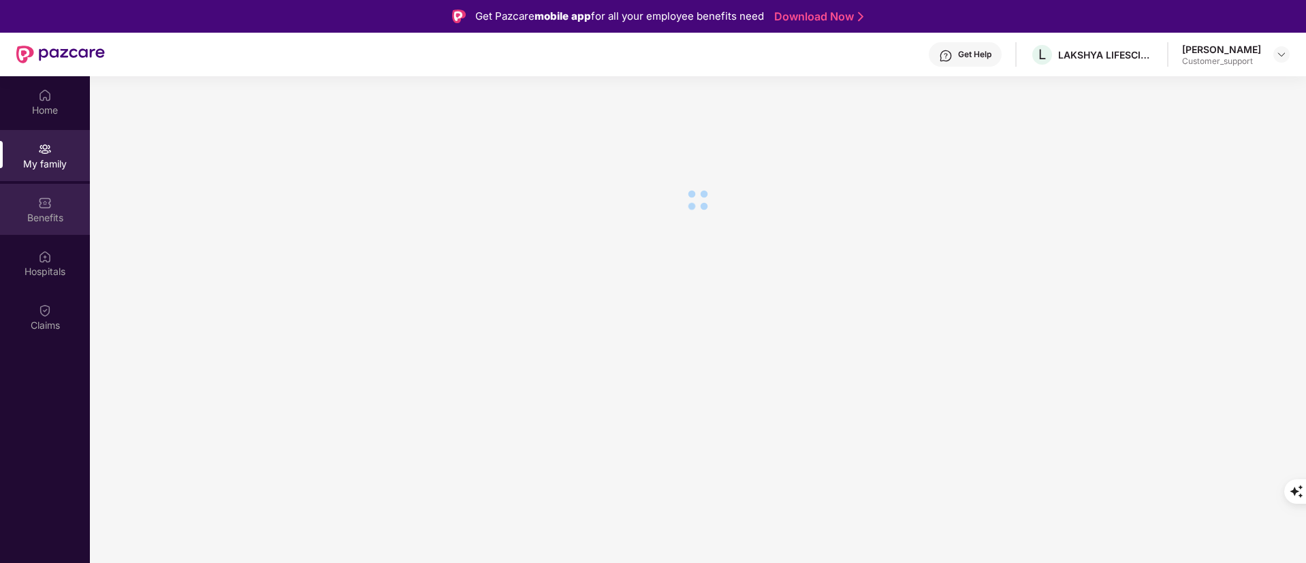
click at [34, 208] on div "Benefits" at bounding box center [45, 209] width 90 height 51
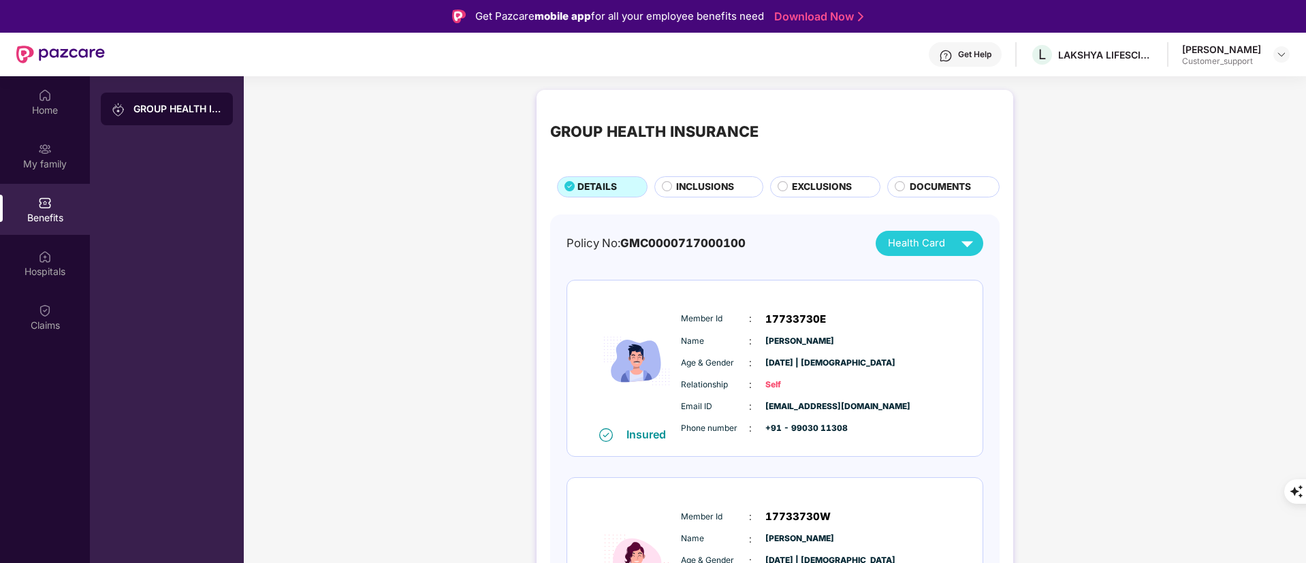
drag, startPoint x: 706, startPoint y: 197, endPoint x: 691, endPoint y: 190, distance: 16.5
click at [705, 197] on div "INCLUSIONS" at bounding box center [708, 186] width 109 height 21
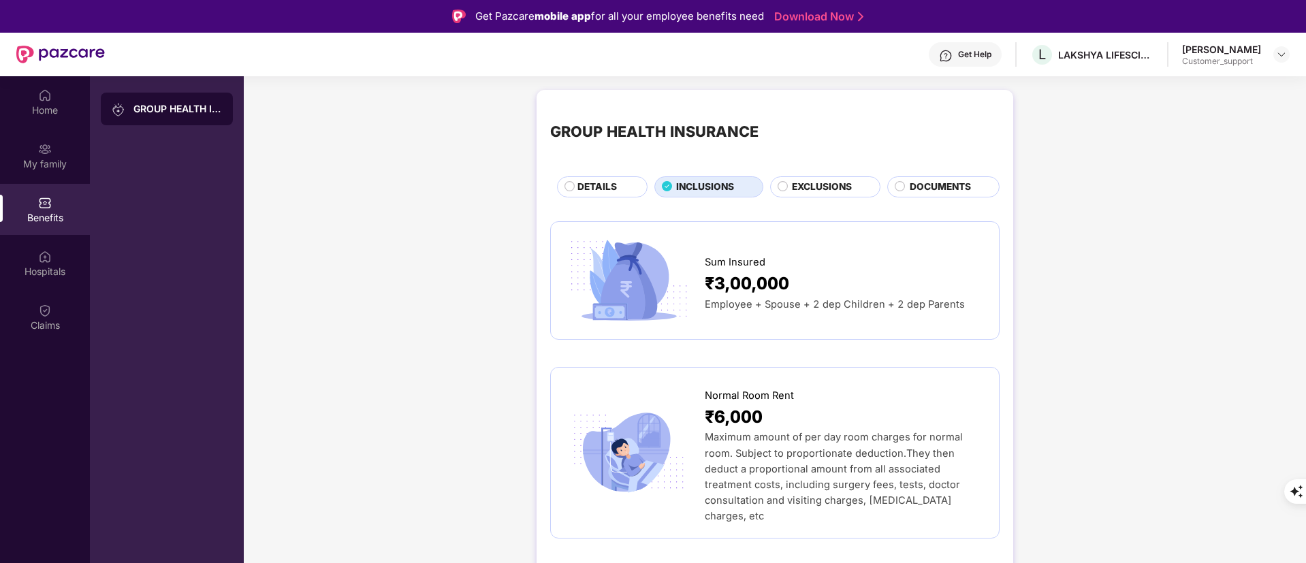
click at [690, 189] on span "INCLUSIONS" at bounding box center [705, 187] width 58 height 15
click at [559, 177] on div "DETAILS" at bounding box center [598, 186] width 97 height 21
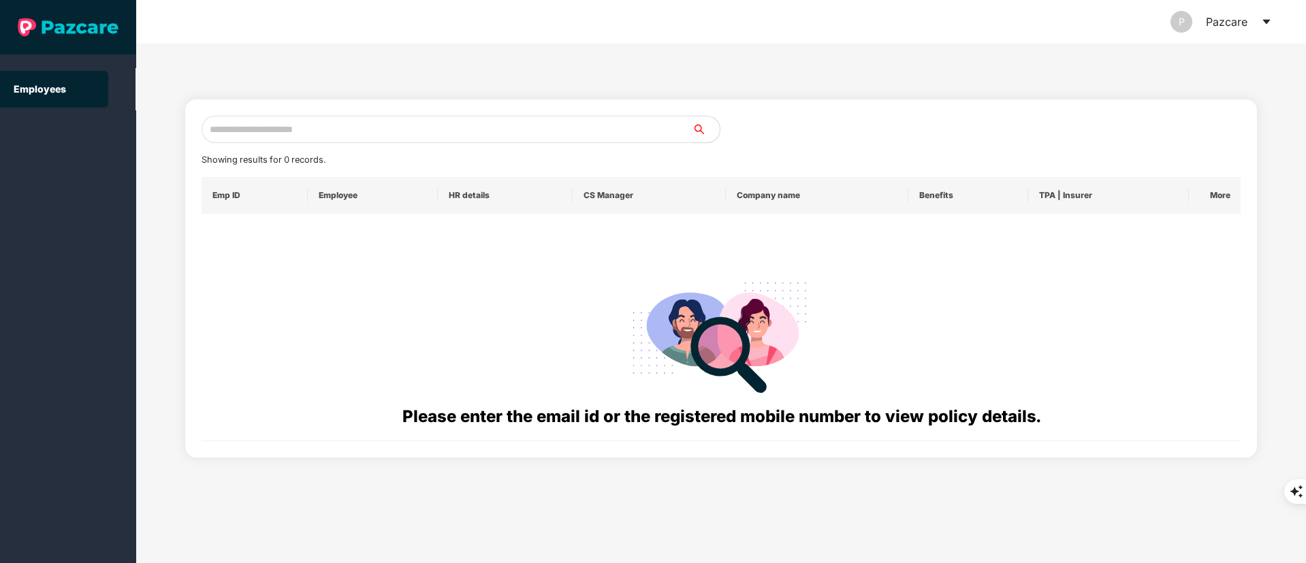
click at [276, 122] on input "text" at bounding box center [447, 129] width 491 height 27
paste input "**********"
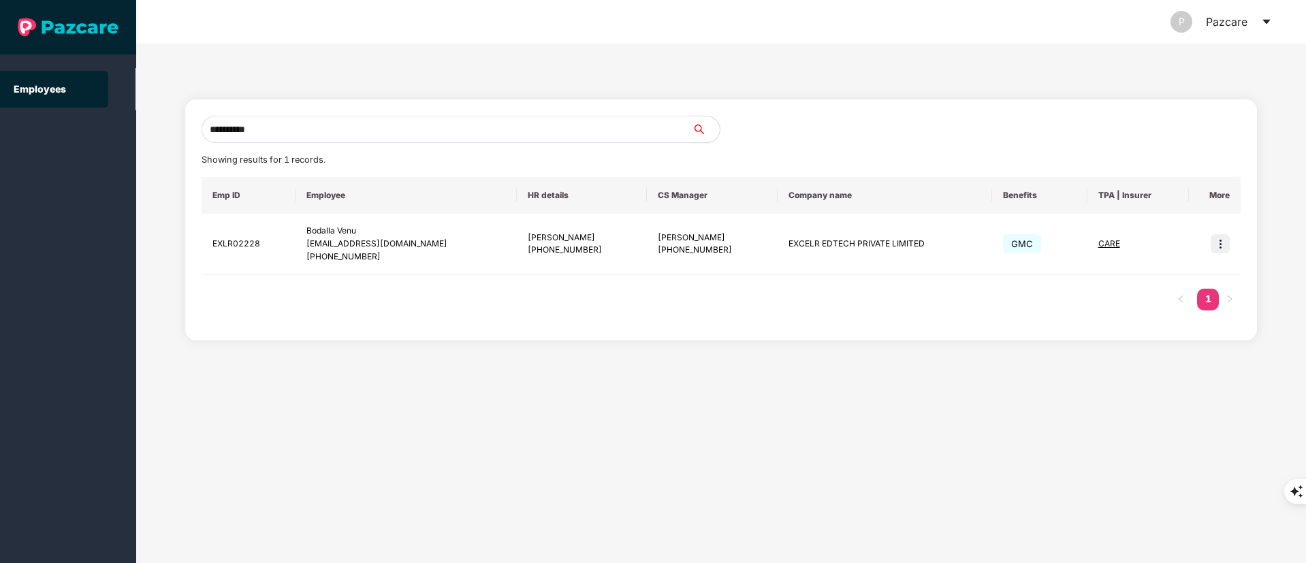
type input "**********"
click at [1226, 246] on img at bounding box center [1220, 243] width 19 height 19
click at [1123, 285] on span "Switch to user interface" at bounding box center [1154, 278] width 116 height 15
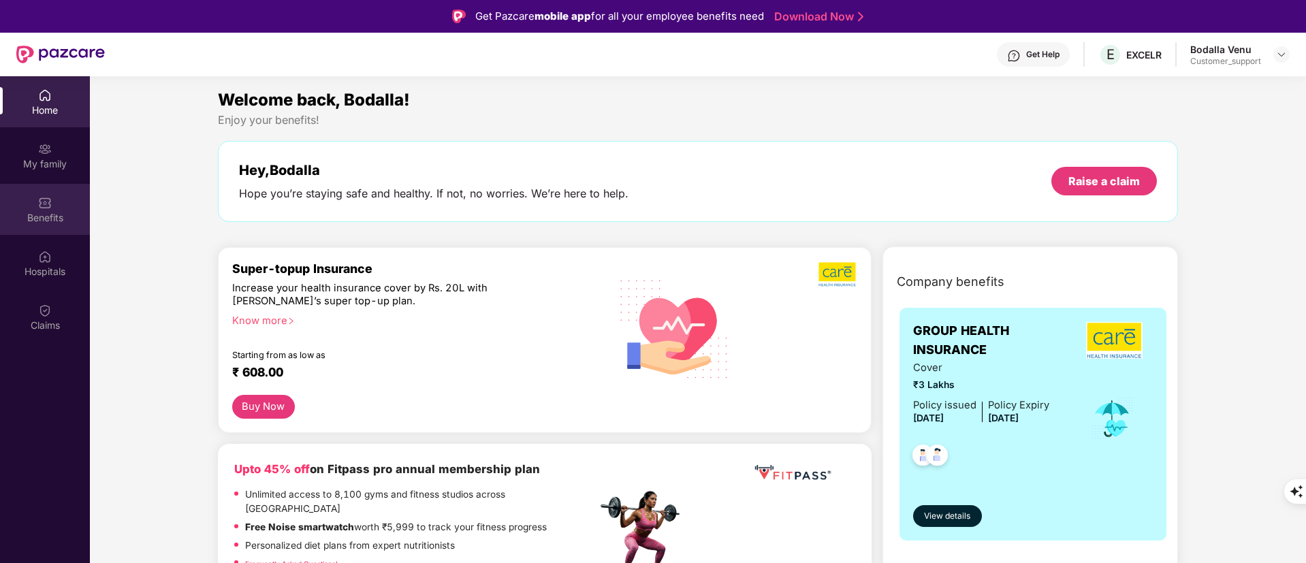
click at [46, 217] on div "Benefits" at bounding box center [45, 218] width 90 height 14
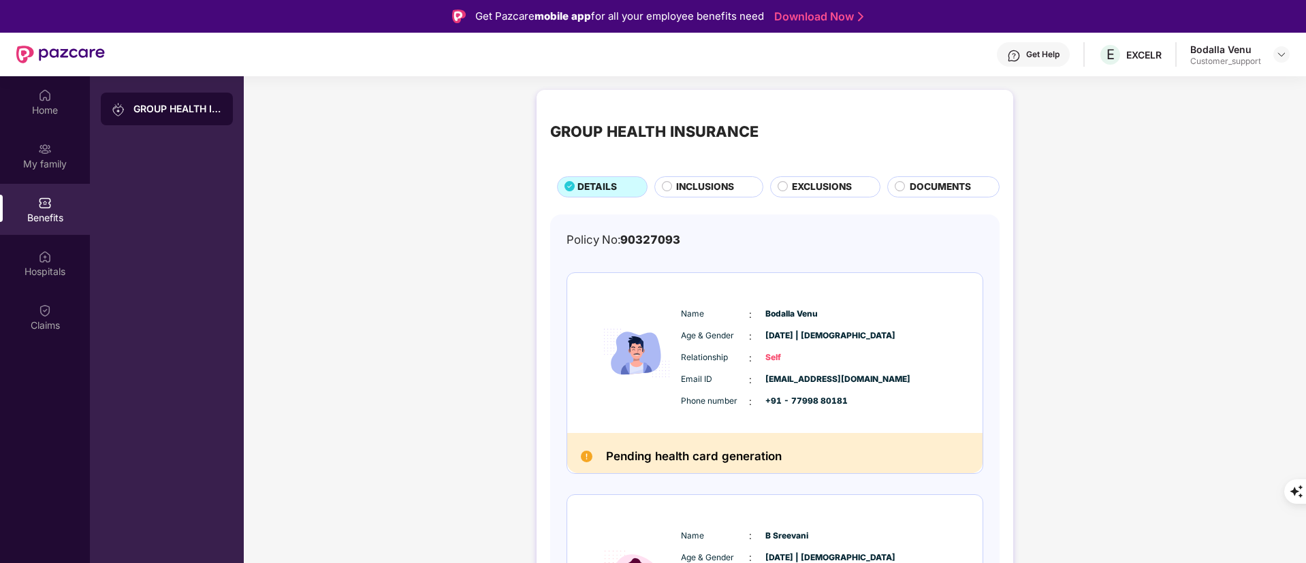
click at [707, 191] on span "INCLUSIONS" at bounding box center [705, 187] width 58 height 15
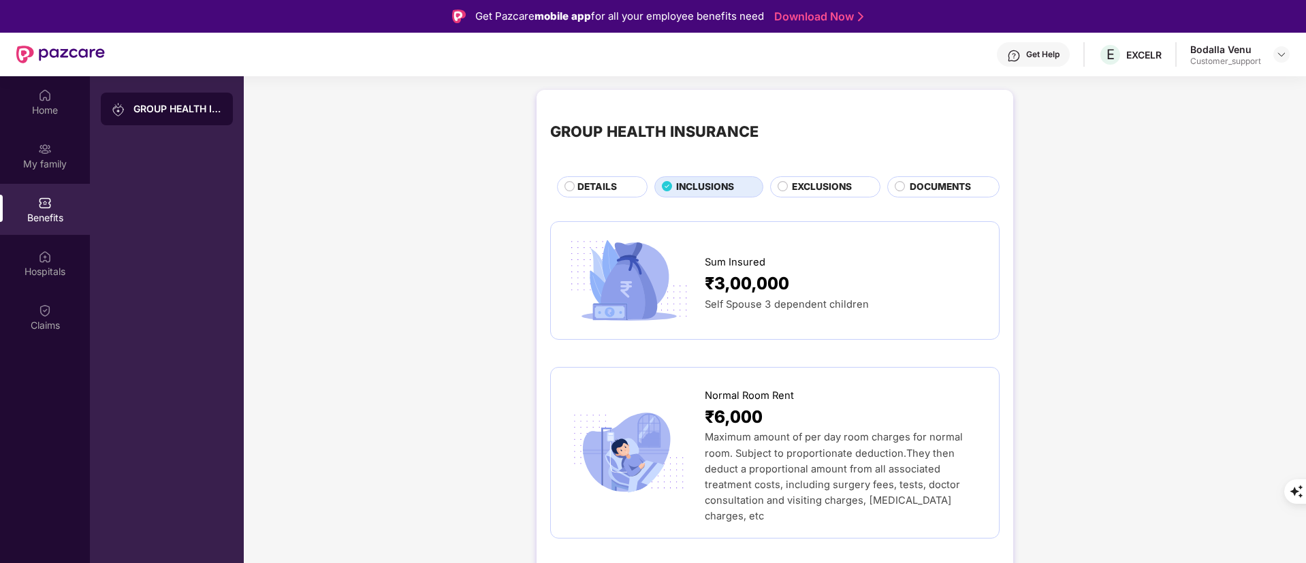
click at [620, 185] on div "DETAILS" at bounding box center [605, 188] width 69 height 17
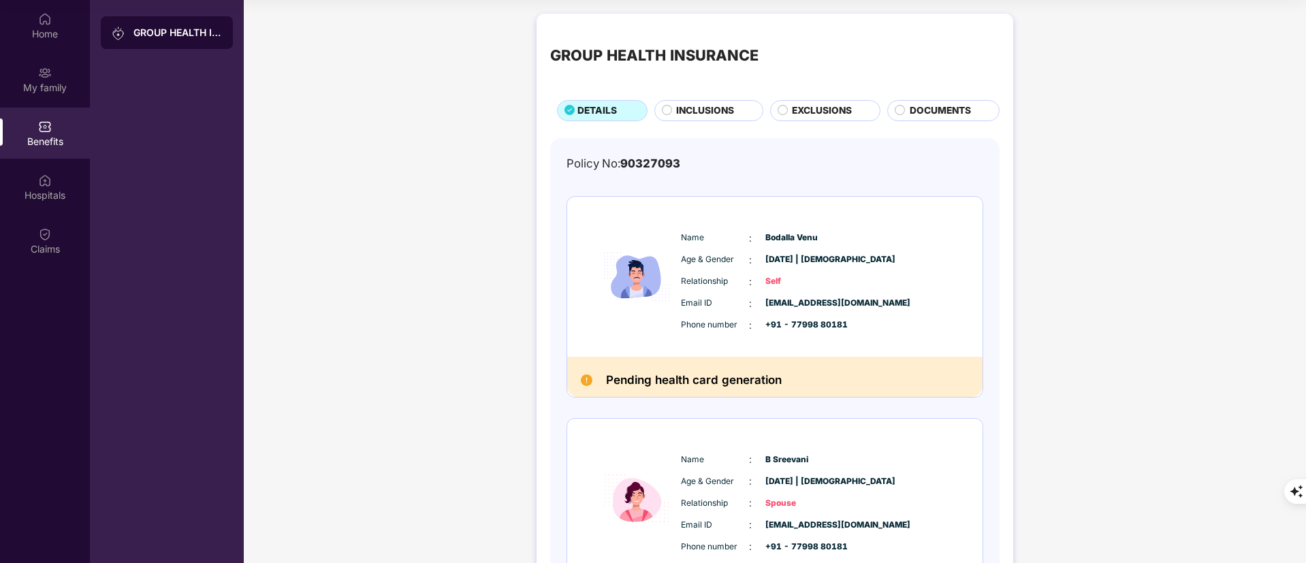
click at [701, 116] on span "INCLUSIONS" at bounding box center [705, 110] width 58 height 15
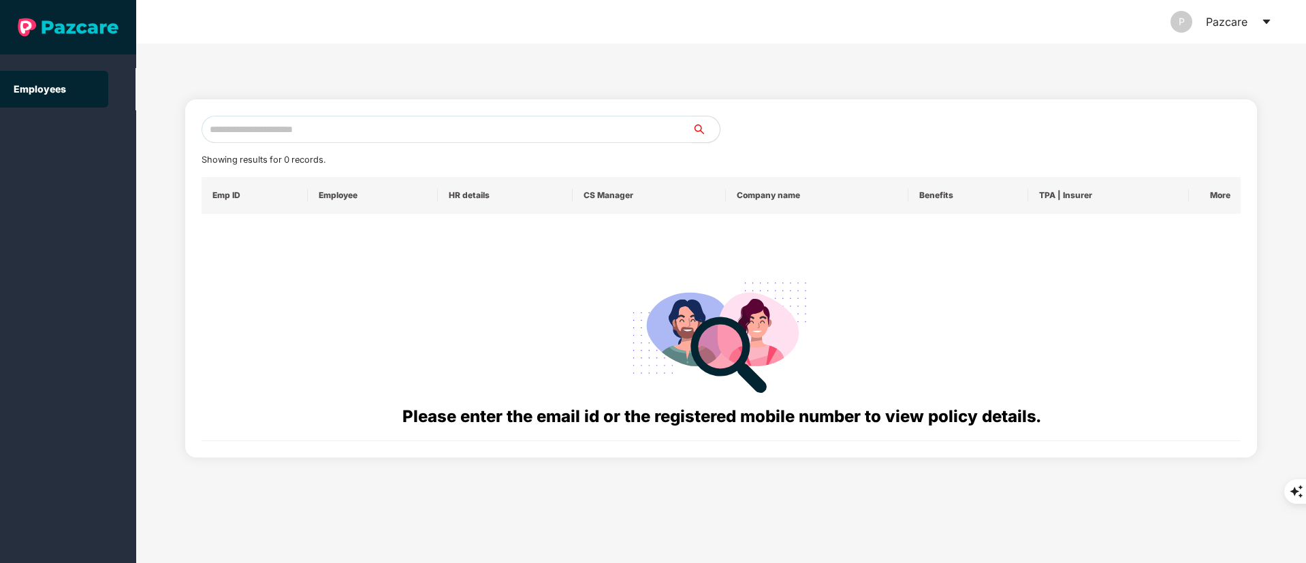
click at [254, 127] on input "text" at bounding box center [447, 129] width 491 height 27
paste input "**********"
drag, startPoint x: 225, startPoint y: 131, endPoint x: 146, endPoint y: 131, distance: 79.0
click at [146, 131] on div "**********" at bounding box center [721, 304] width 1170 height 520
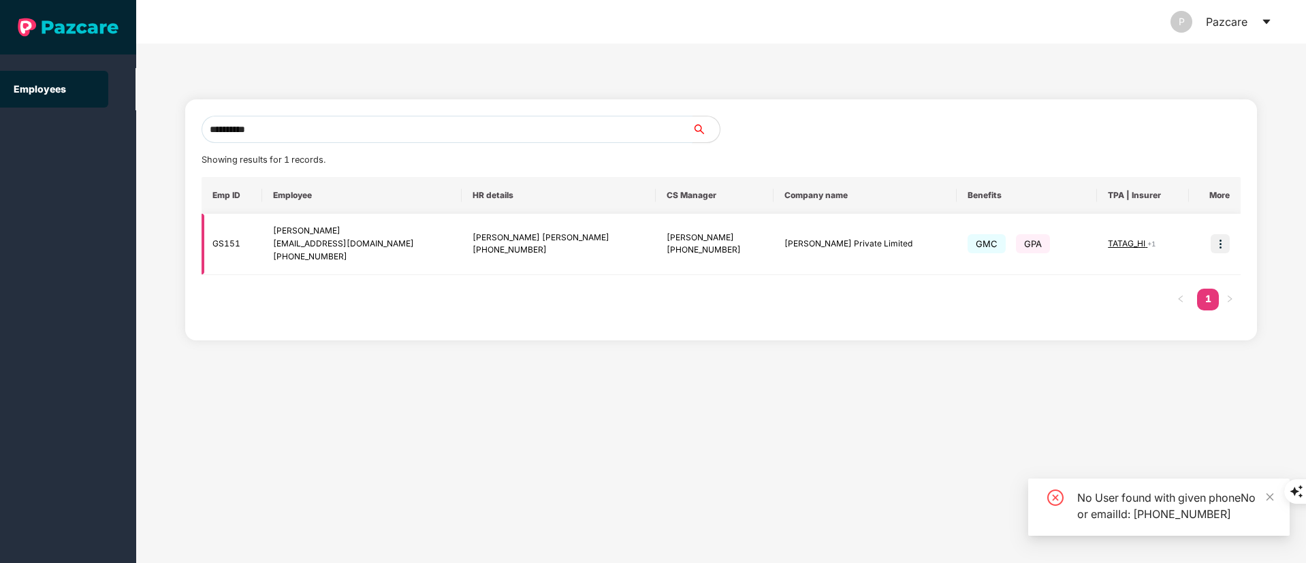
type input "**********"
click at [1221, 245] on img at bounding box center [1220, 243] width 19 height 19
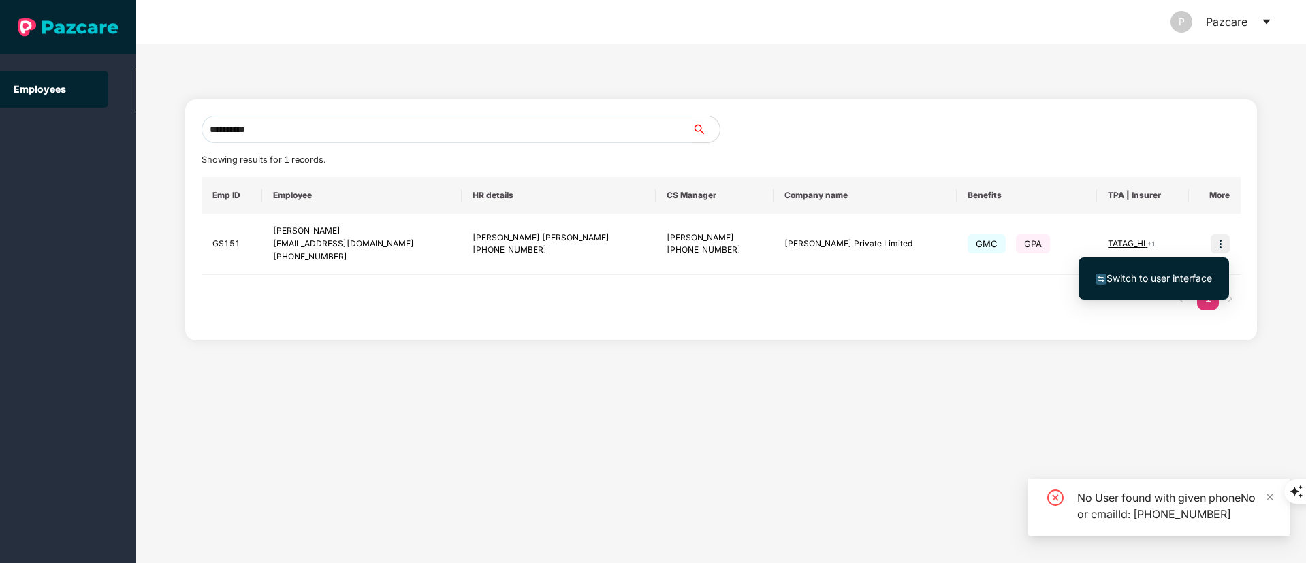
click at [1145, 278] on span "Switch to user interface" at bounding box center [1159, 278] width 106 height 12
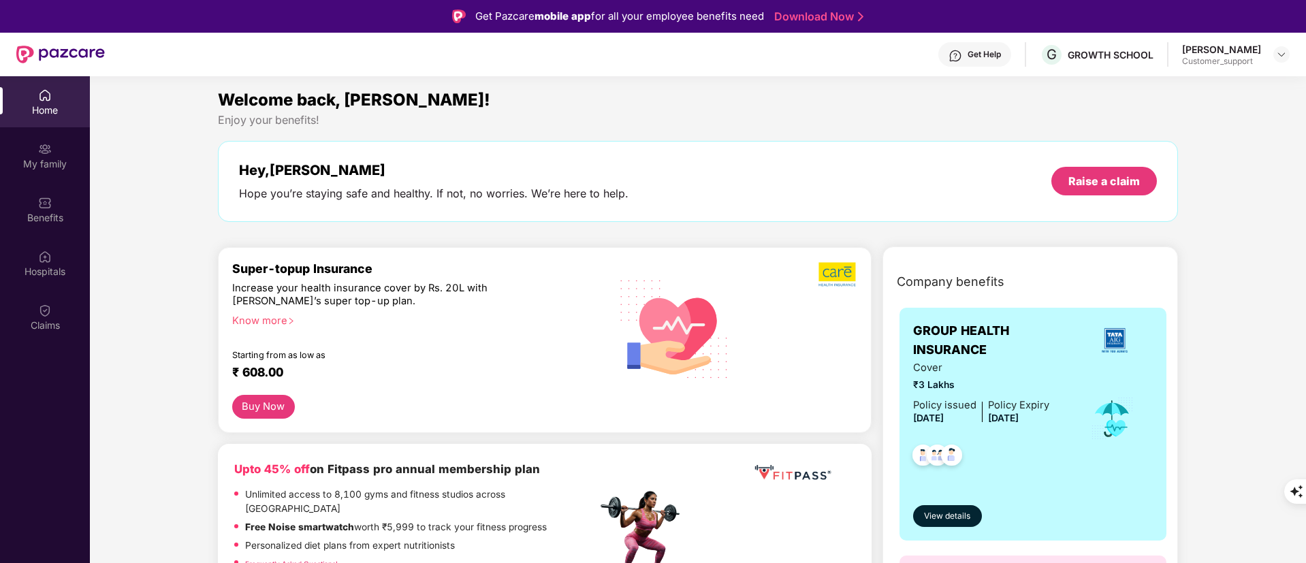
click at [979, 50] on div "Get Help" at bounding box center [984, 54] width 33 height 11
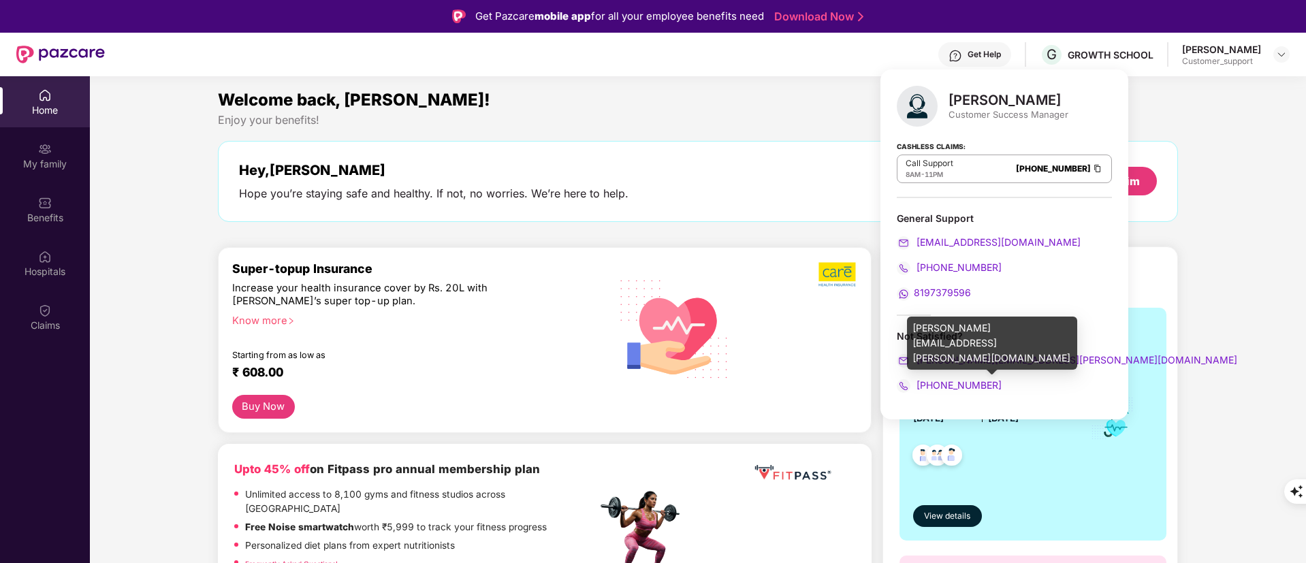
click at [979, 359] on span "[PERSON_NAME][EMAIL_ADDRESS][PERSON_NAME][DOMAIN_NAME]" at bounding box center [1075, 360] width 323 height 12
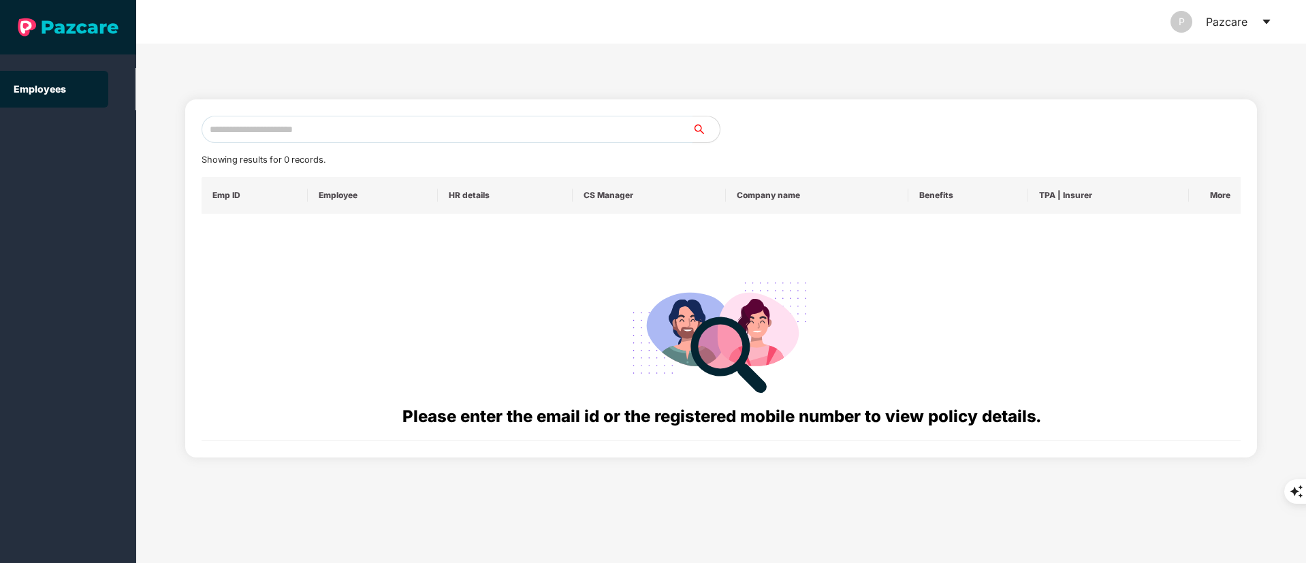
click at [351, 133] on input "text" at bounding box center [447, 129] width 491 height 27
paste input "**********"
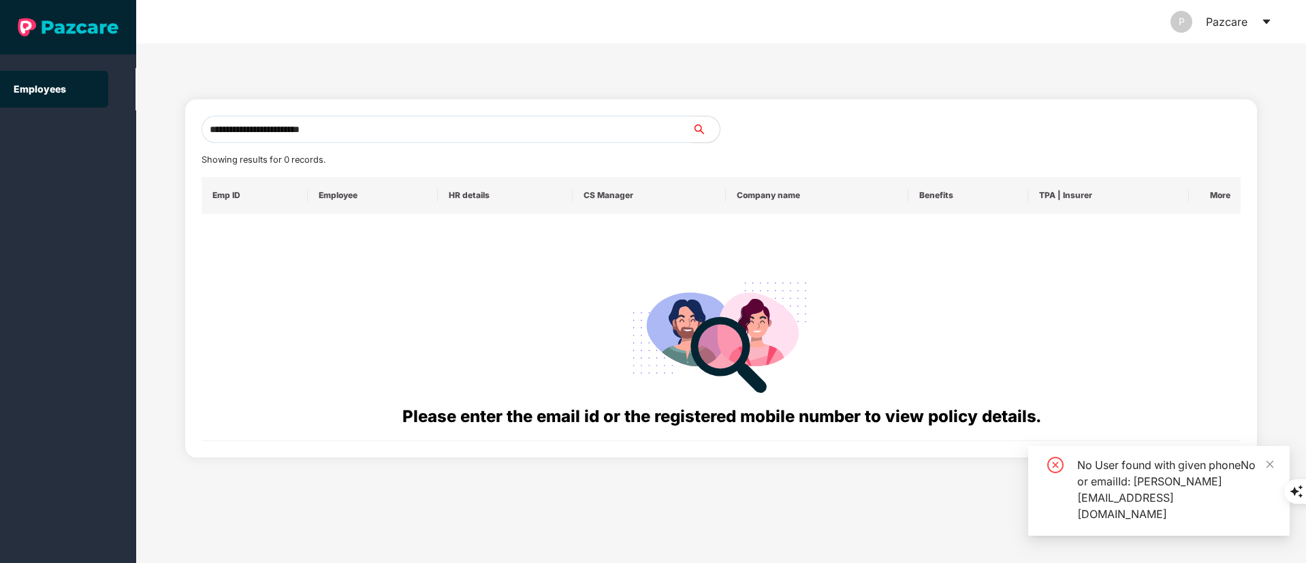
type input "**********"
